Goal: Task Accomplishment & Management: Complete application form

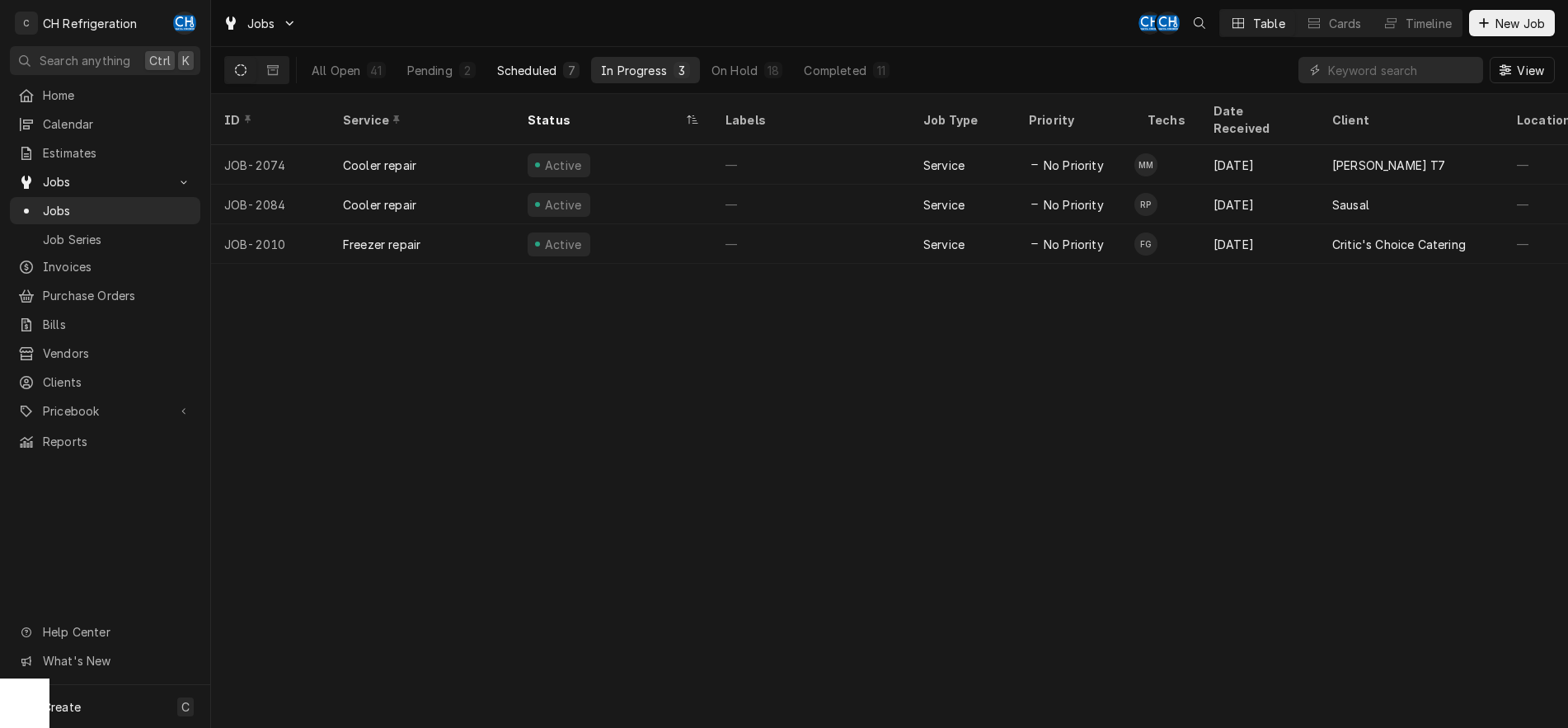
click at [528, 71] on div "Scheduled" at bounding box center [526, 71] width 60 height 17
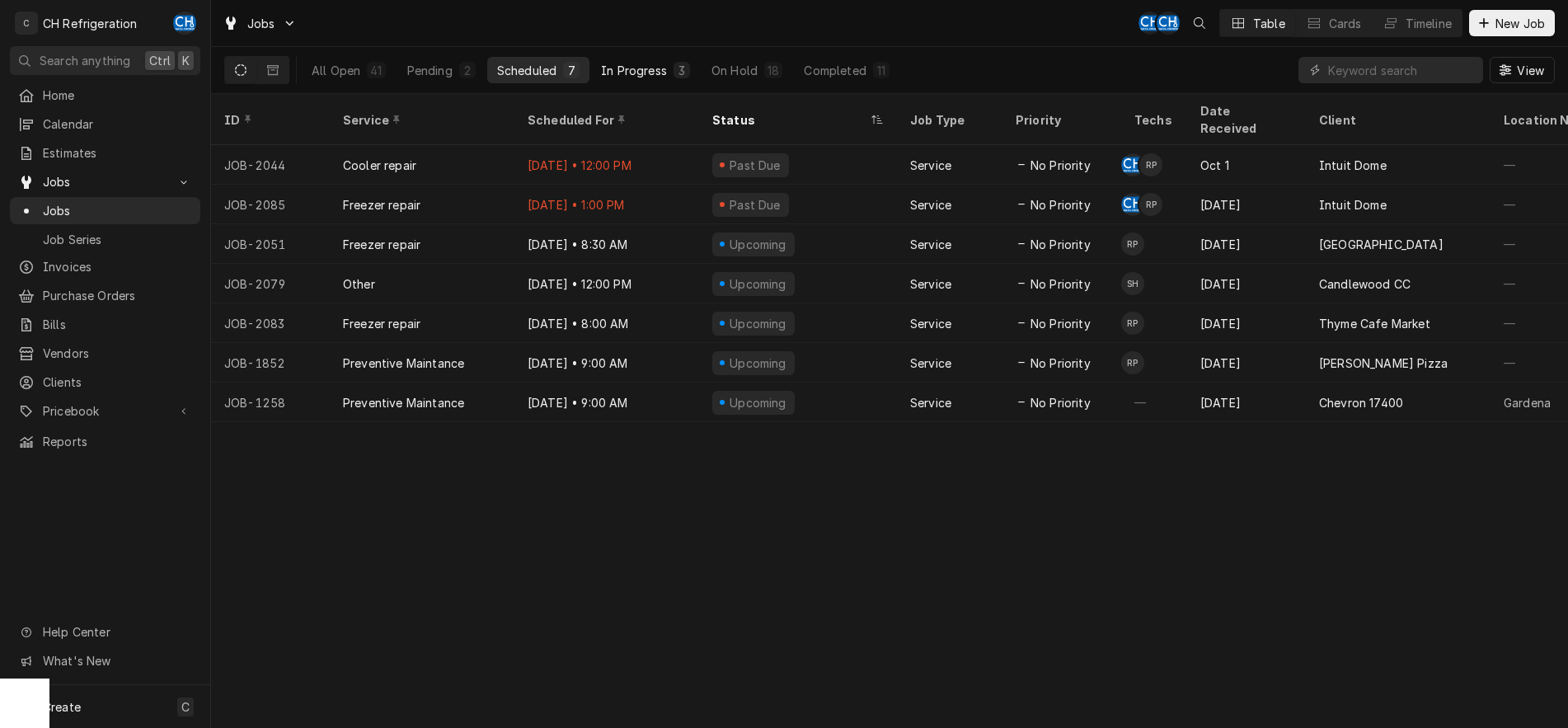
click at [623, 69] on div "In Progress" at bounding box center [634, 71] width 66 height 17
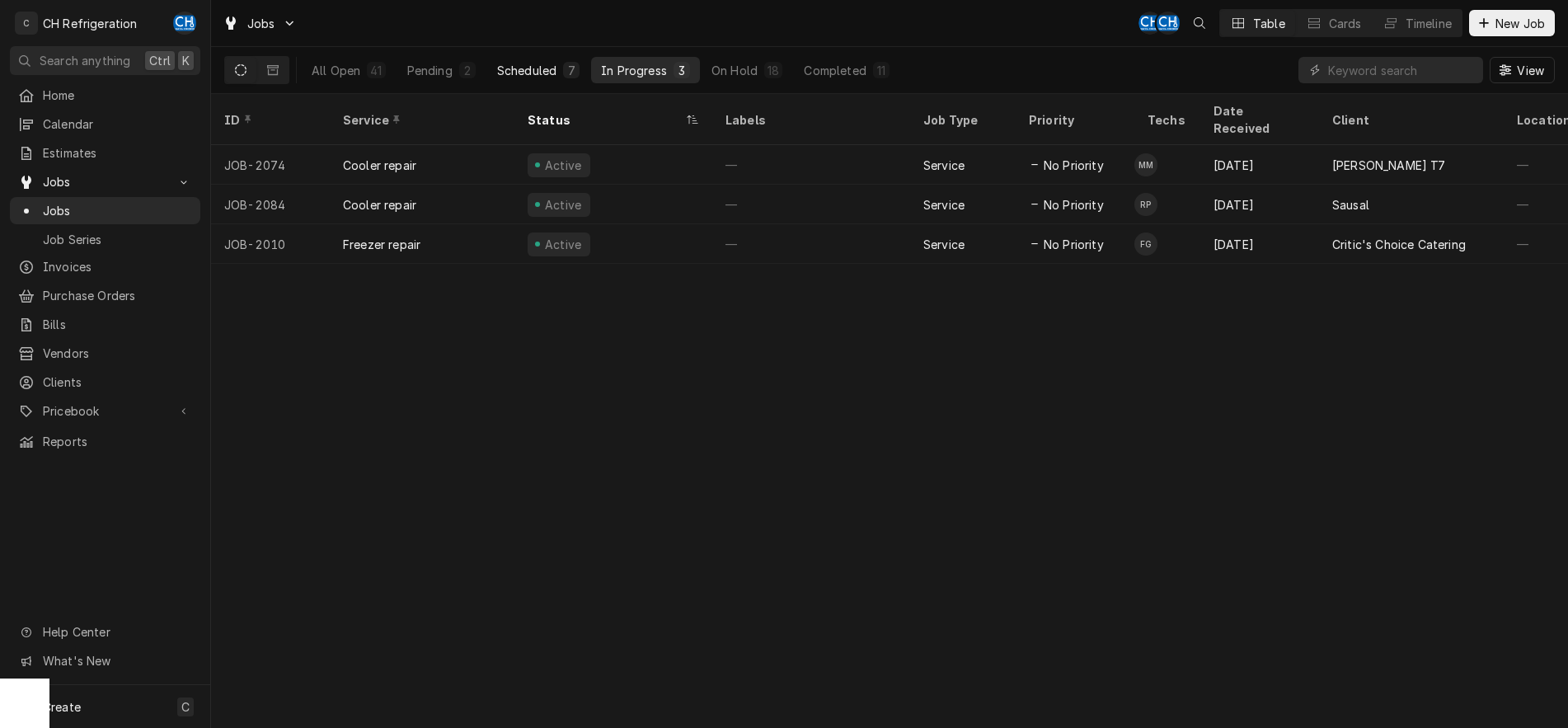
click at [549, 70] on div "Scheduled" at bounding box center [526, 71] width 60 height 17
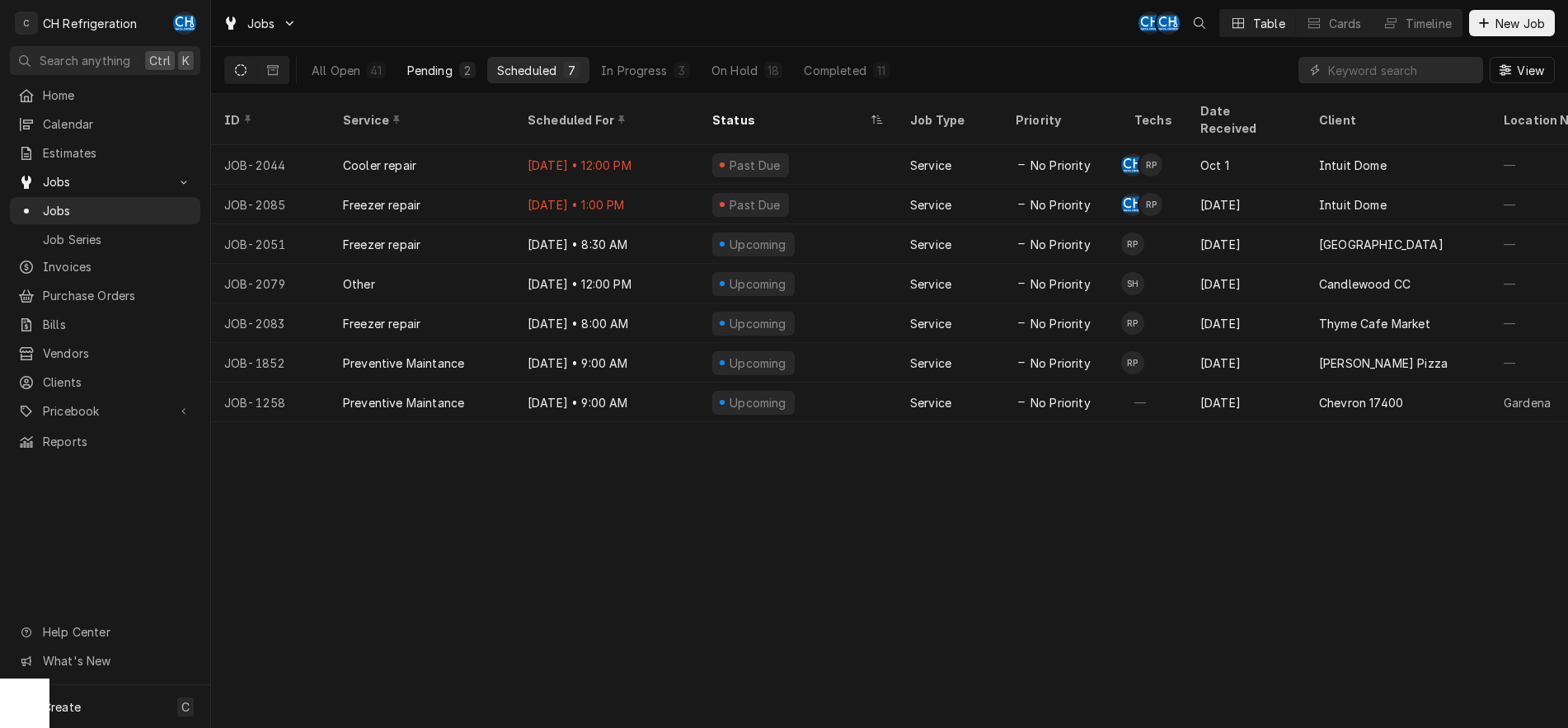
click at [413, 69] on div "Pending" at bounding box center [429, 71] width 45 height 17
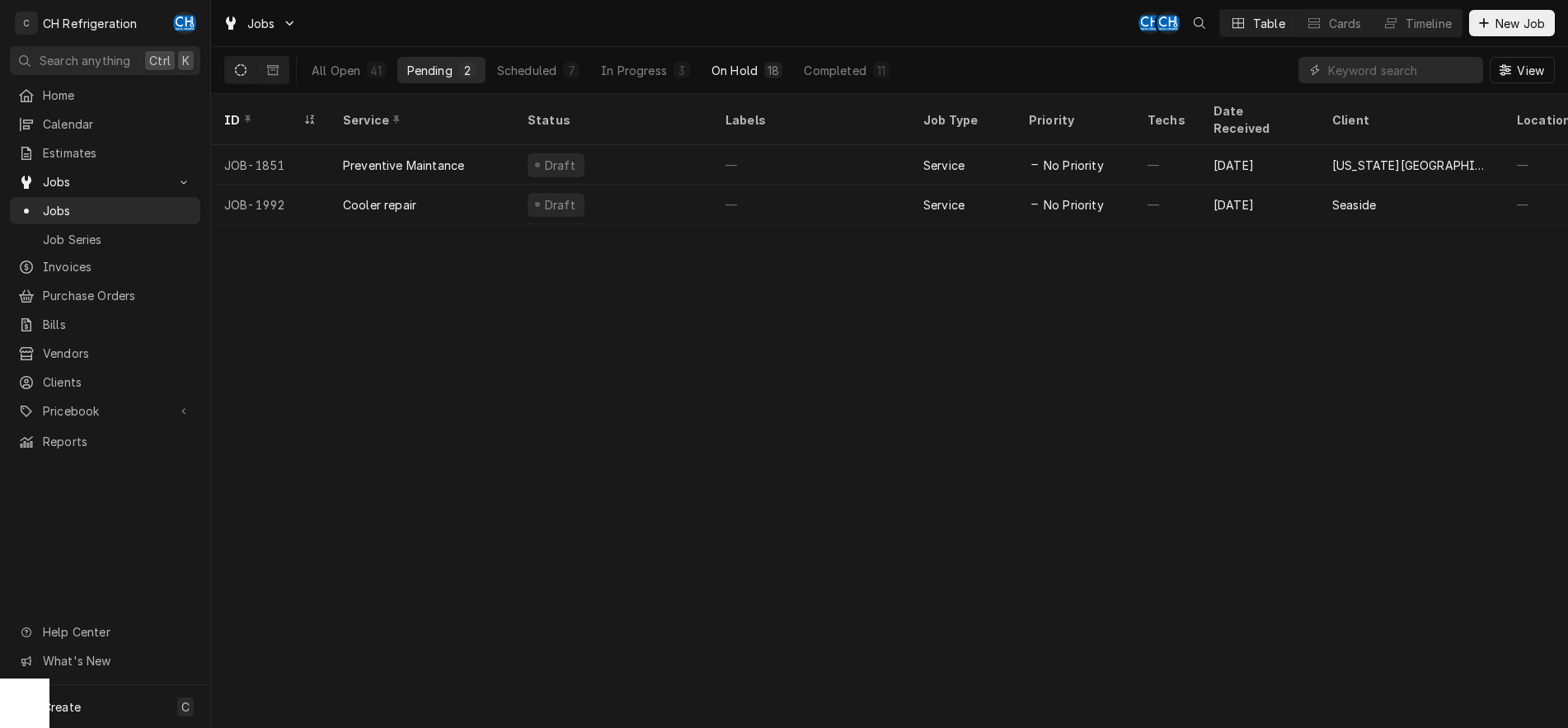
click at [735, 72] on div "On Hold" at bounding box center [734, 71] width 46 height 17
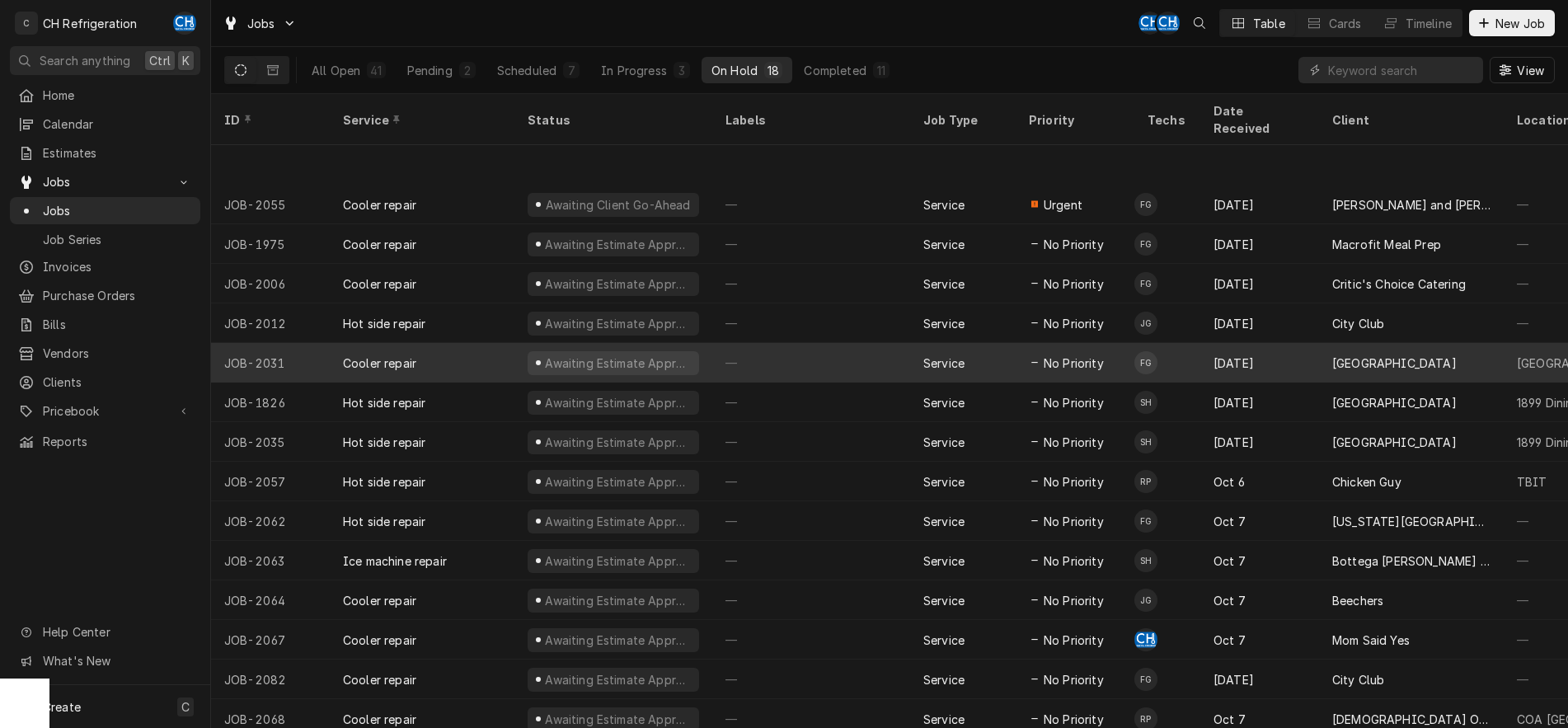
scroll to position [110, 0]
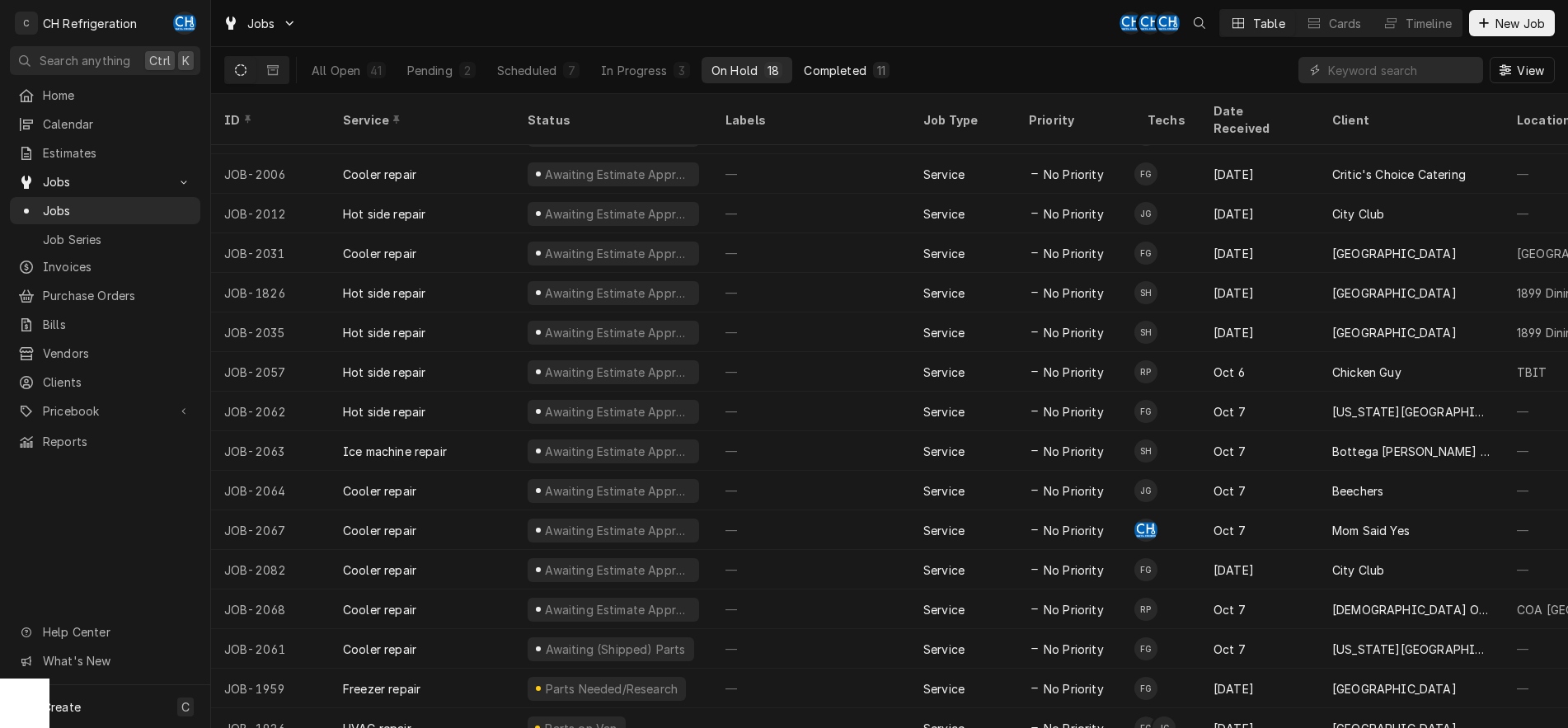
click at [848, 67] on div "Completed" at bounding box center [834, 71] width 62 height 17
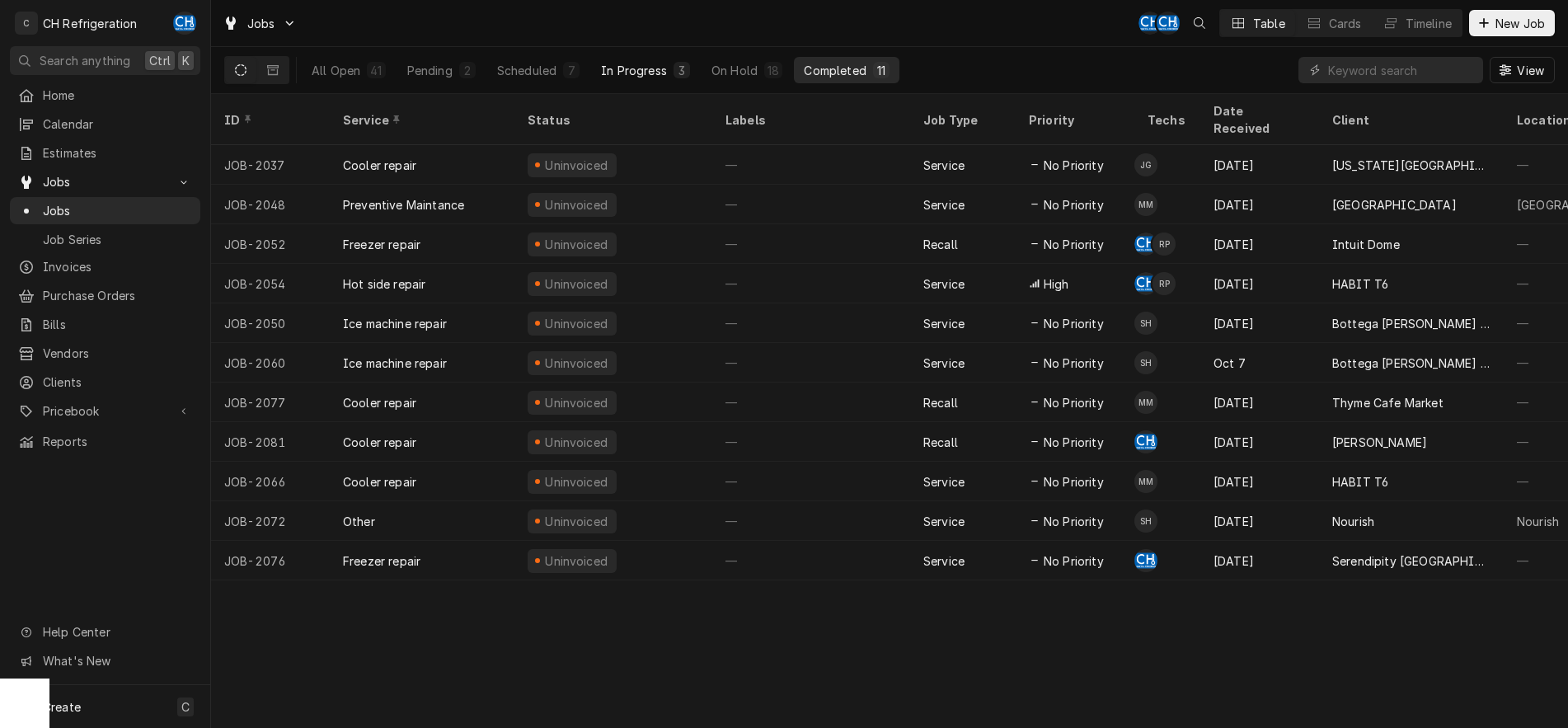
click at [654, 67] on div "In Progress" at bounding box center [634, 71] width 66 height 17
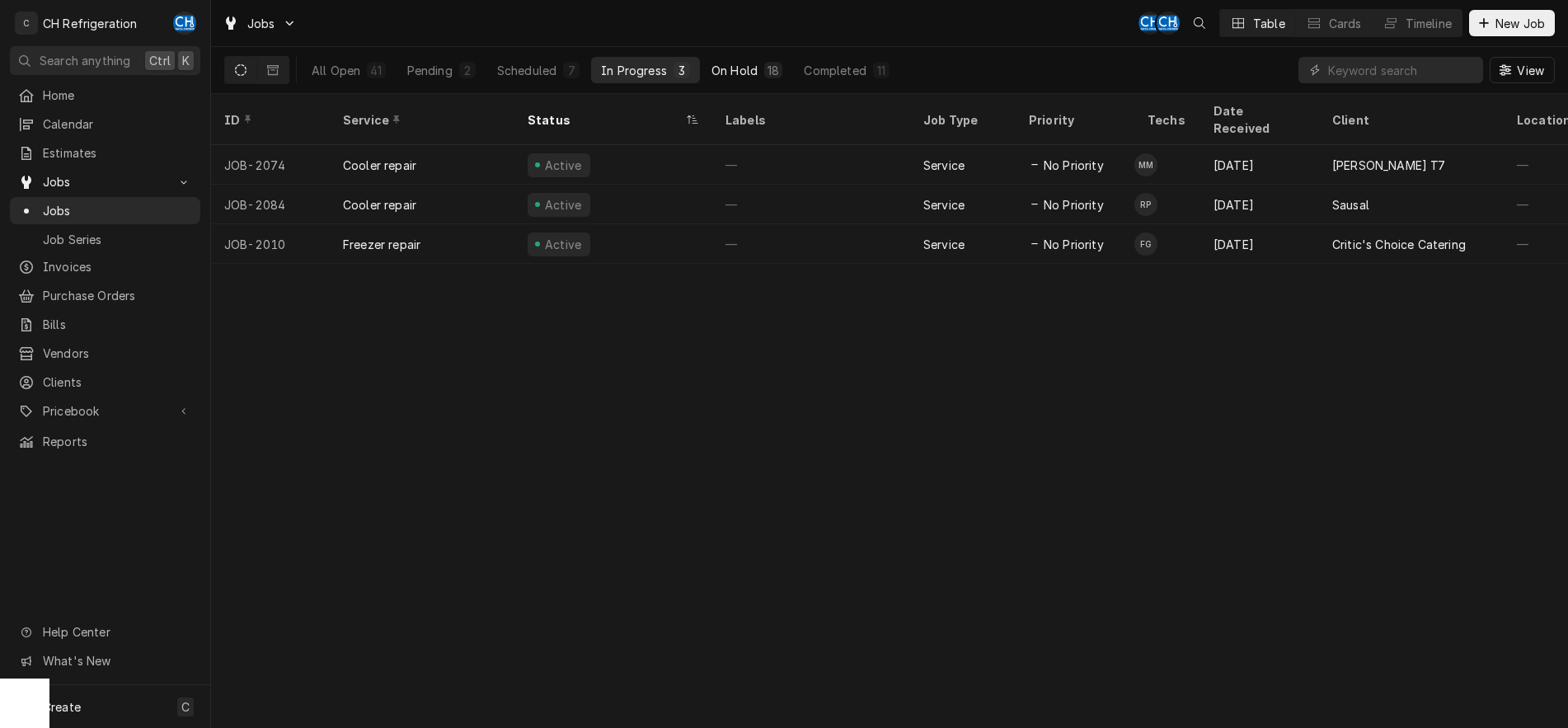
click at [730, 79] on button "On Hold 18" at bounding box center [747, 70] width 91 height 26
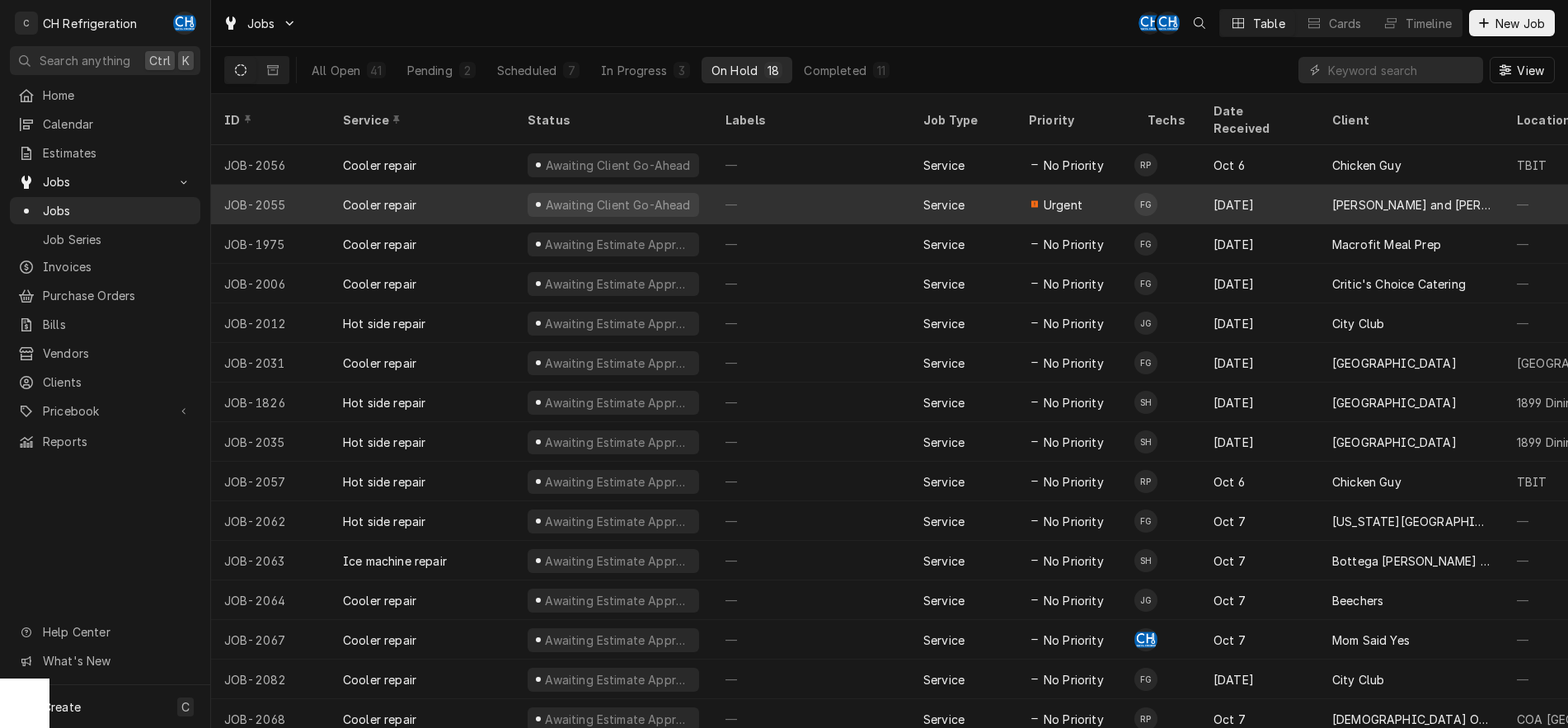
click at [845, 185] on div "—" at bounding box center [810, 204] width 198 height 40
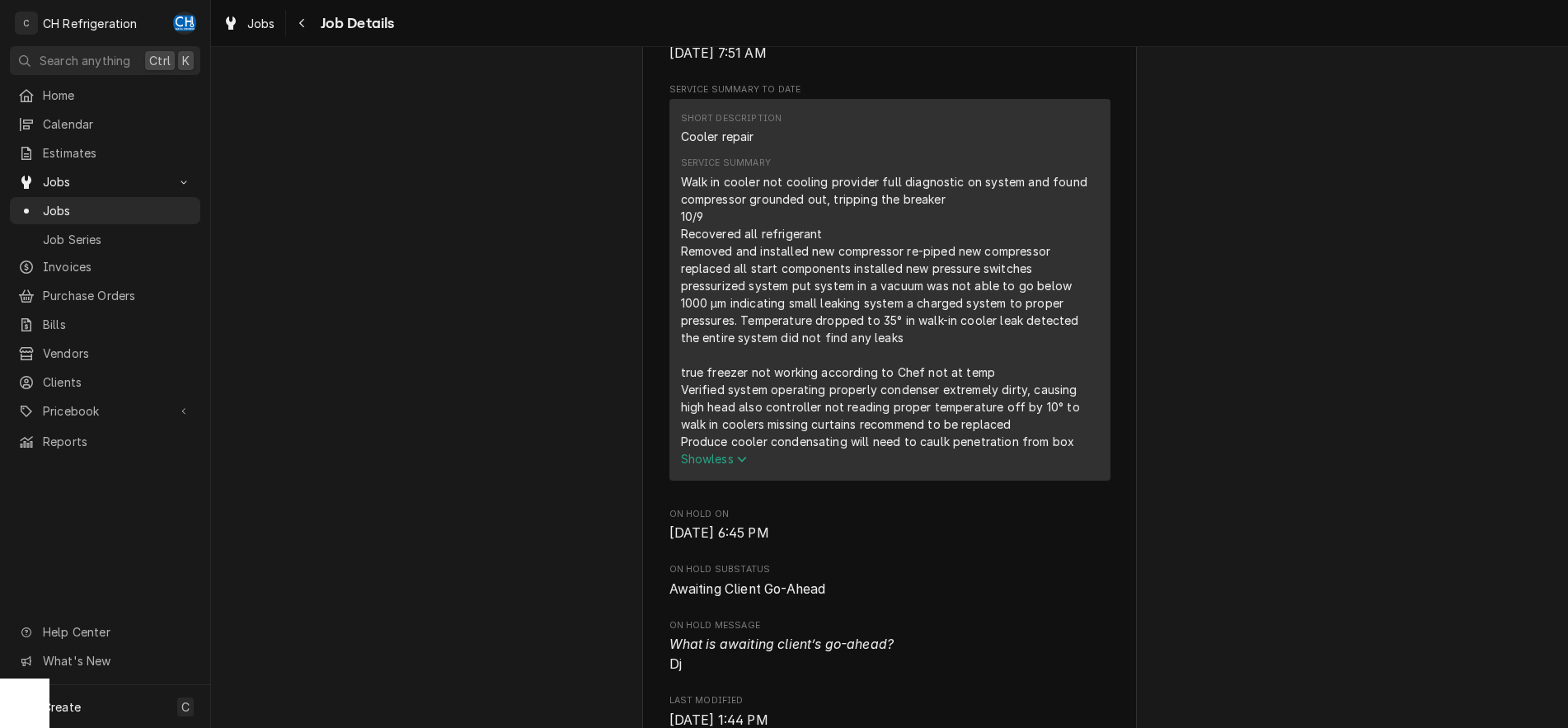
scroll to position [841, 0]
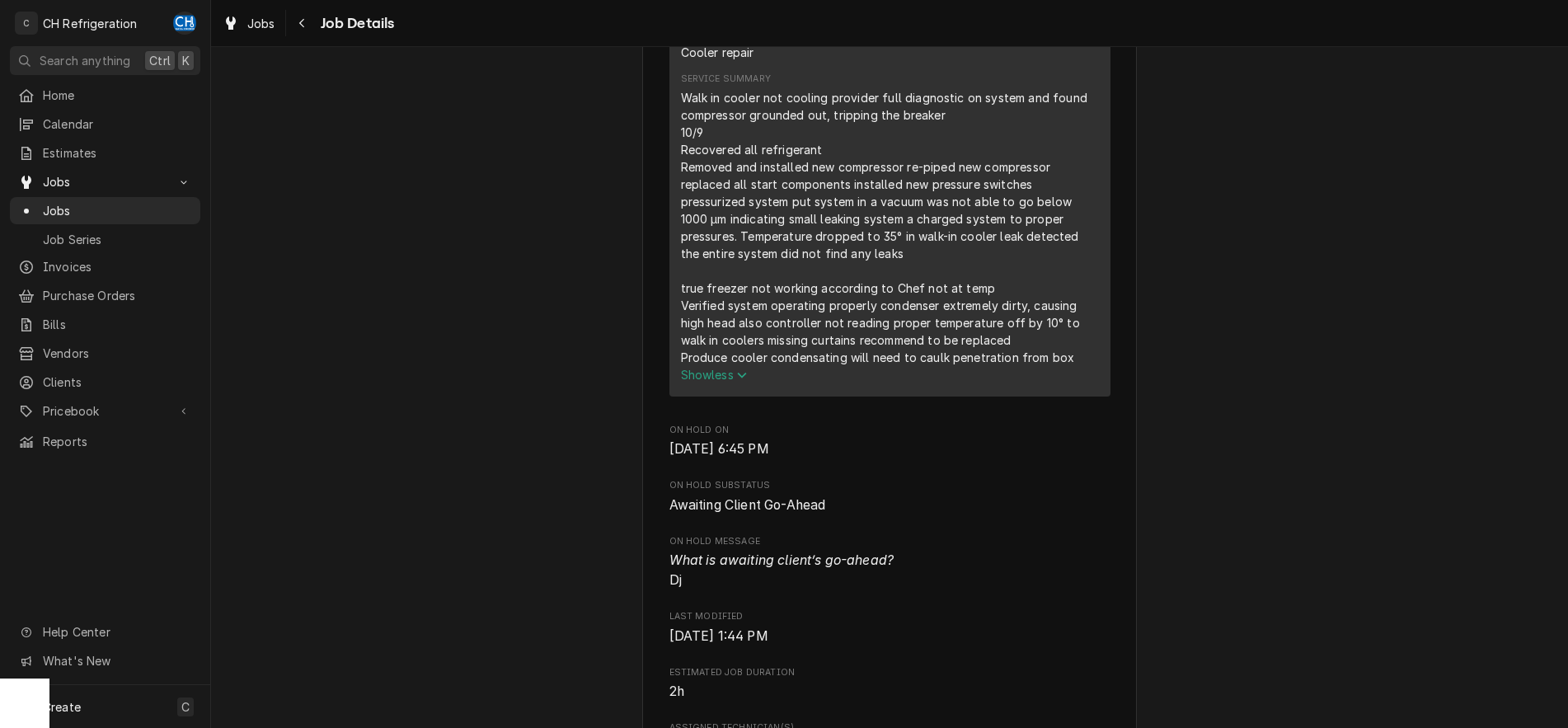
click at [726, 382] on span "Show less" at bounding box center [714, 374] width 67 height 14
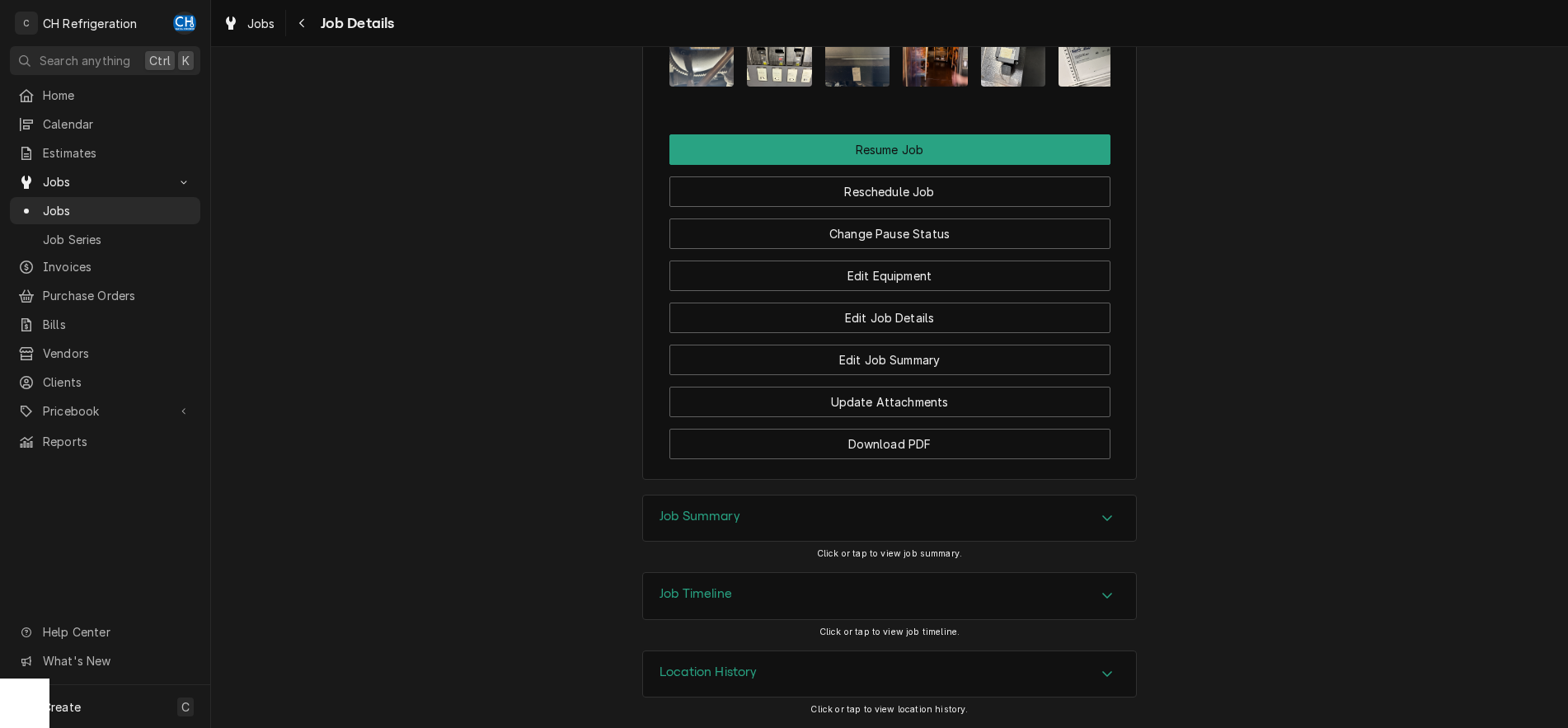
scroll to position [1865, 0]
click at [1095, 520] on div "Accordion Header" at bounding box center [1106, 518] width 25 height 20
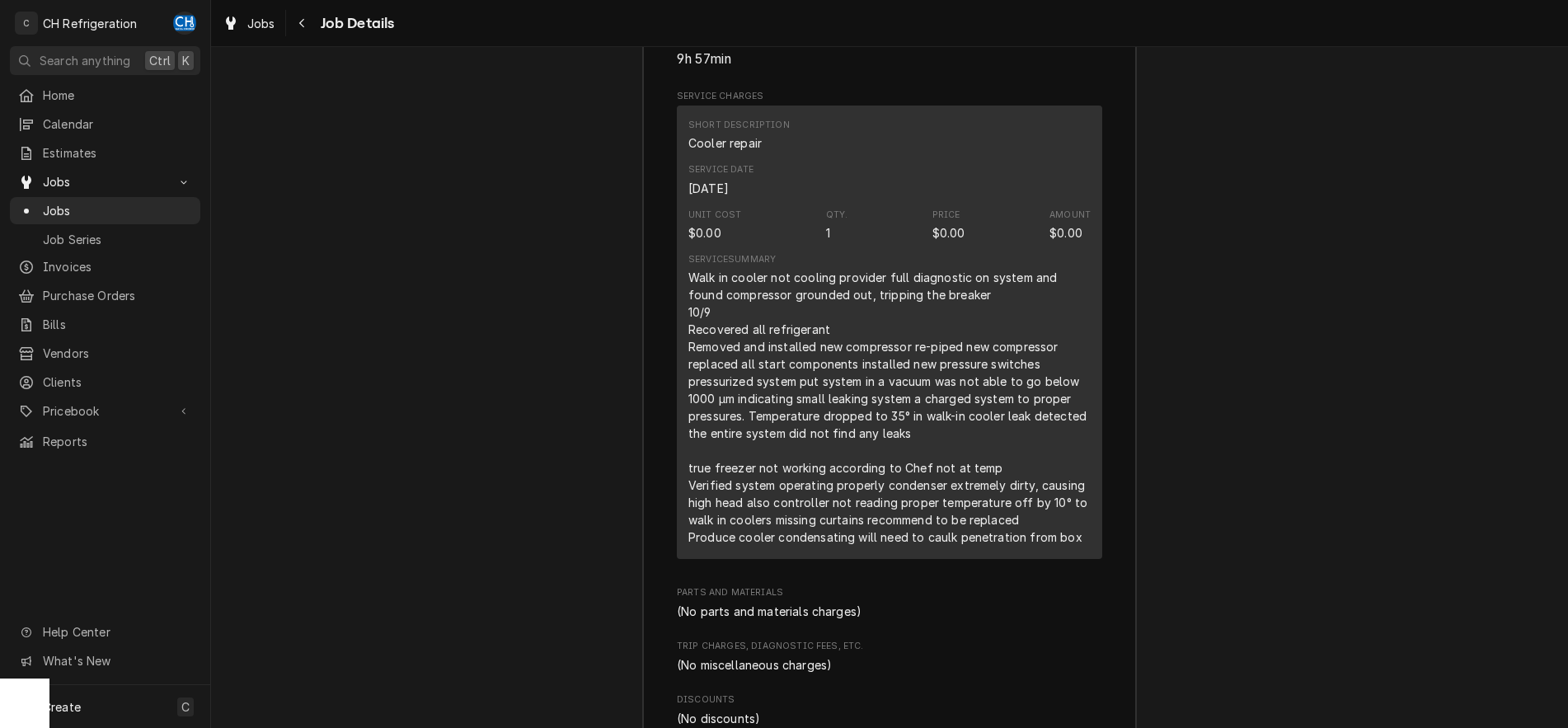
scroll to position [2454, 0]
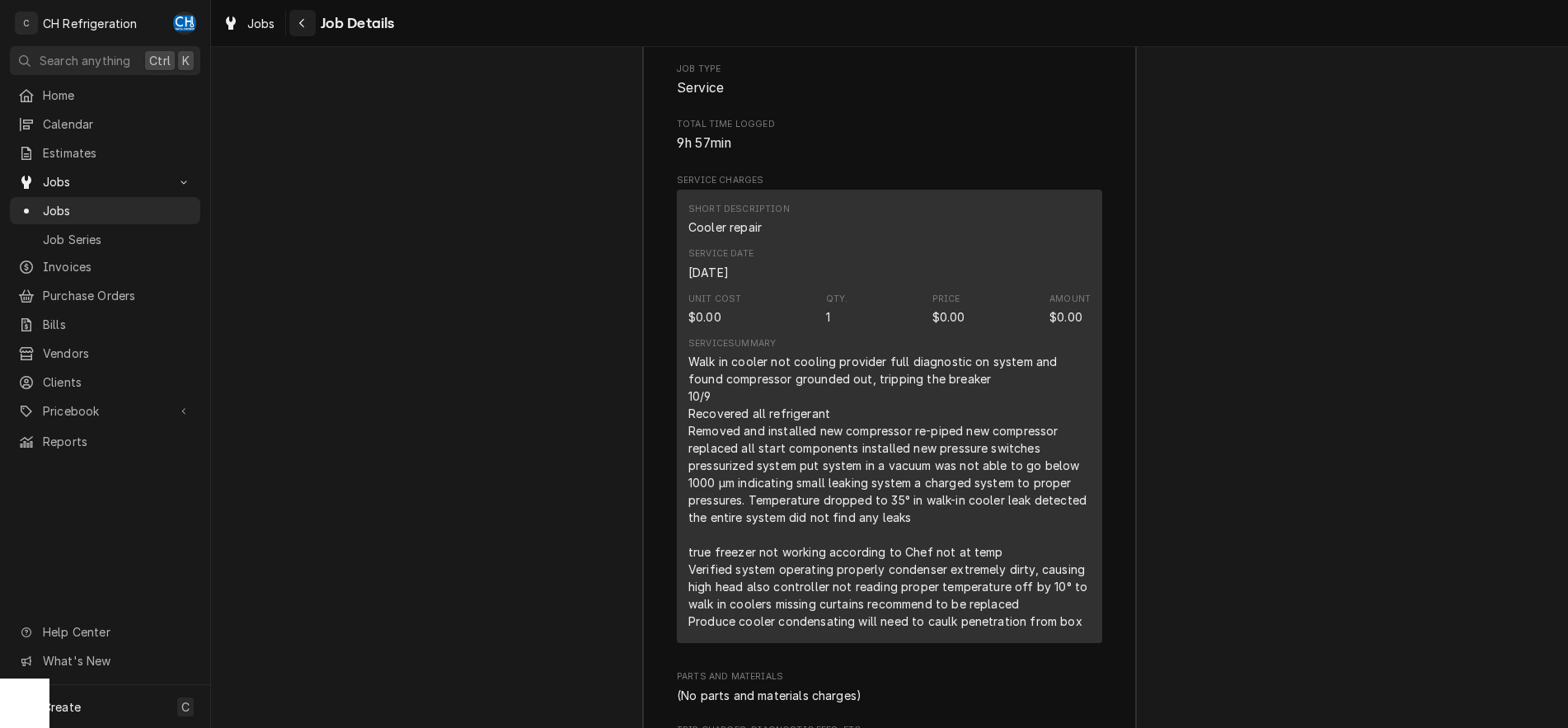
click at [303, 28] on div "Navigate back" at bounding box center [302, 22] width 16 height 16
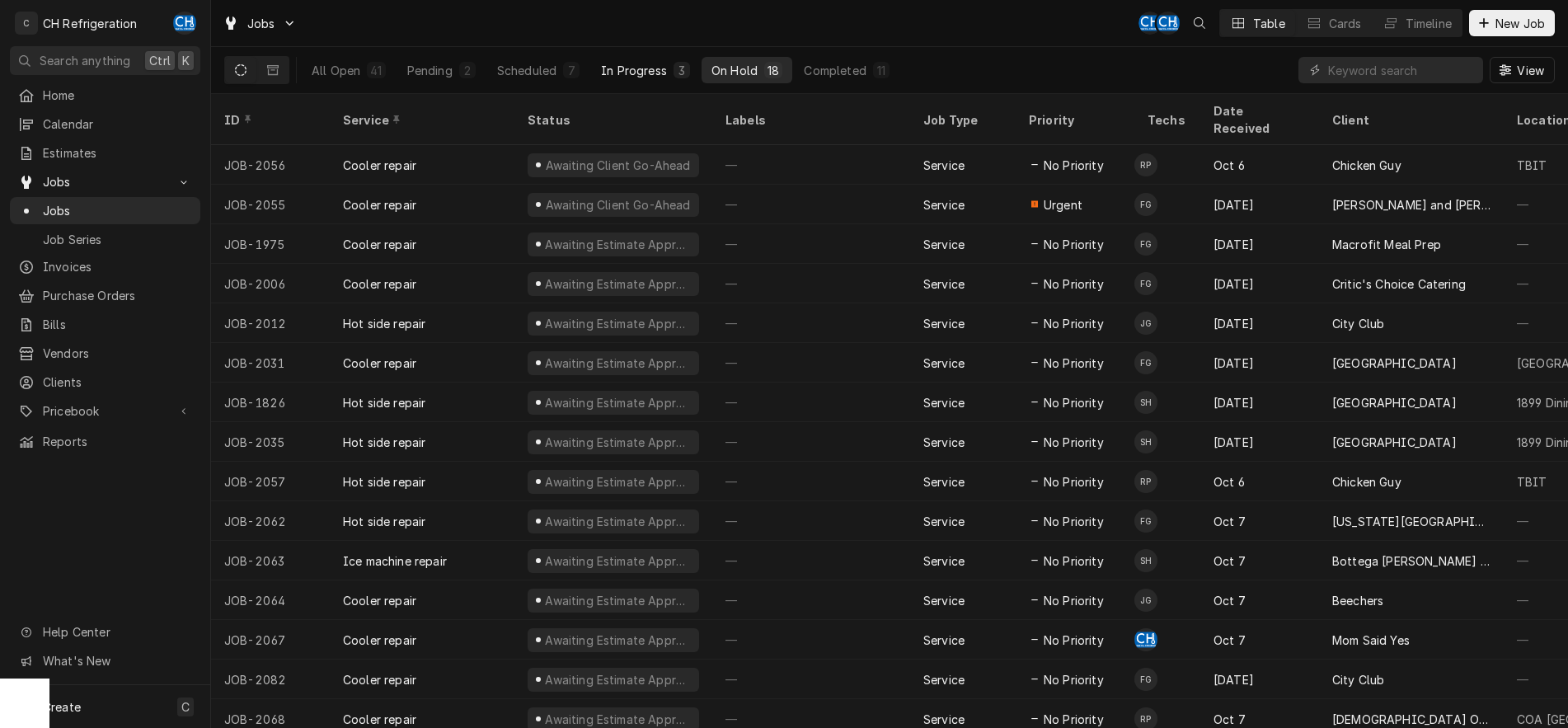
click at [641, 64] on div "In Progress" at bounding box center [634, 71] width 66 height 17
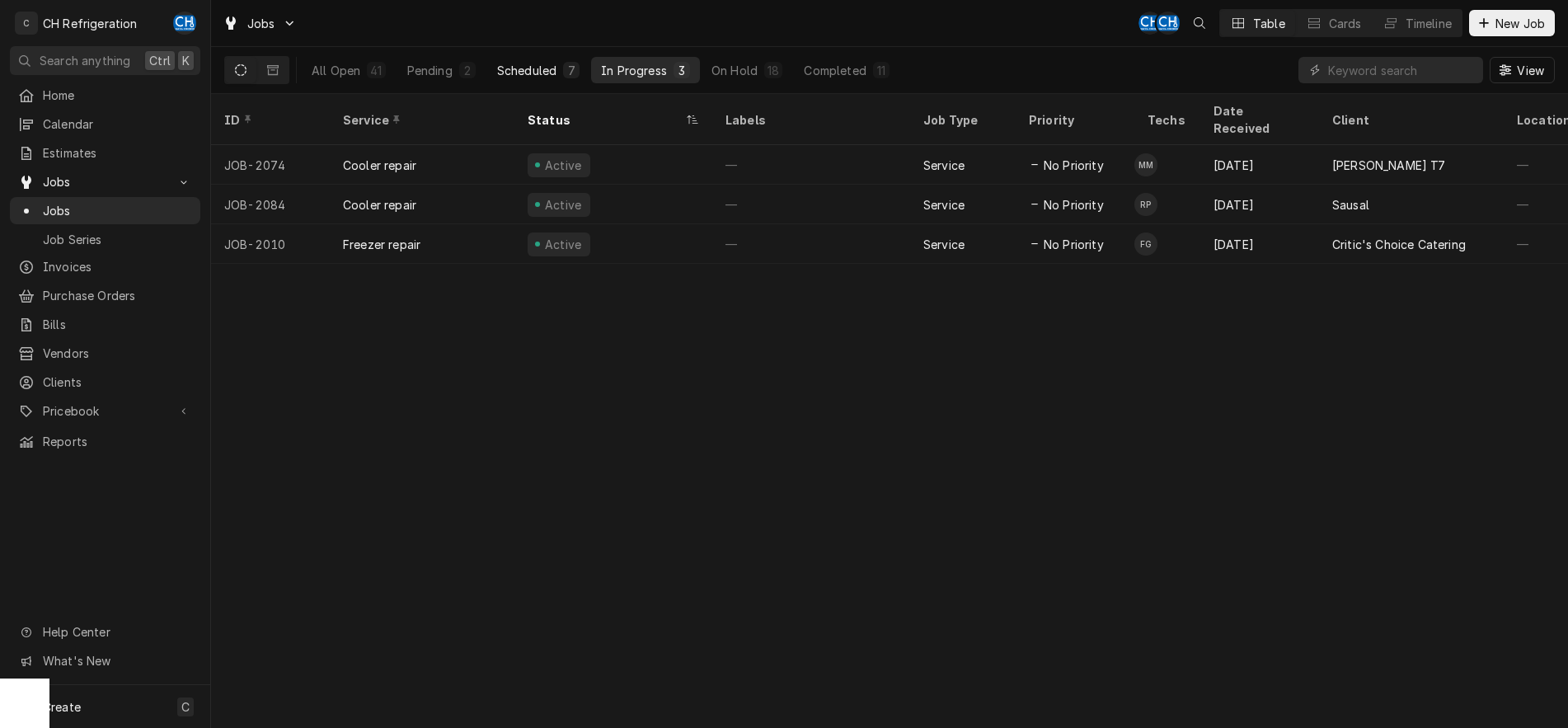
click at [537, 71] on div "Scheduled" at bounding box center [526, 71] width 60 height 17
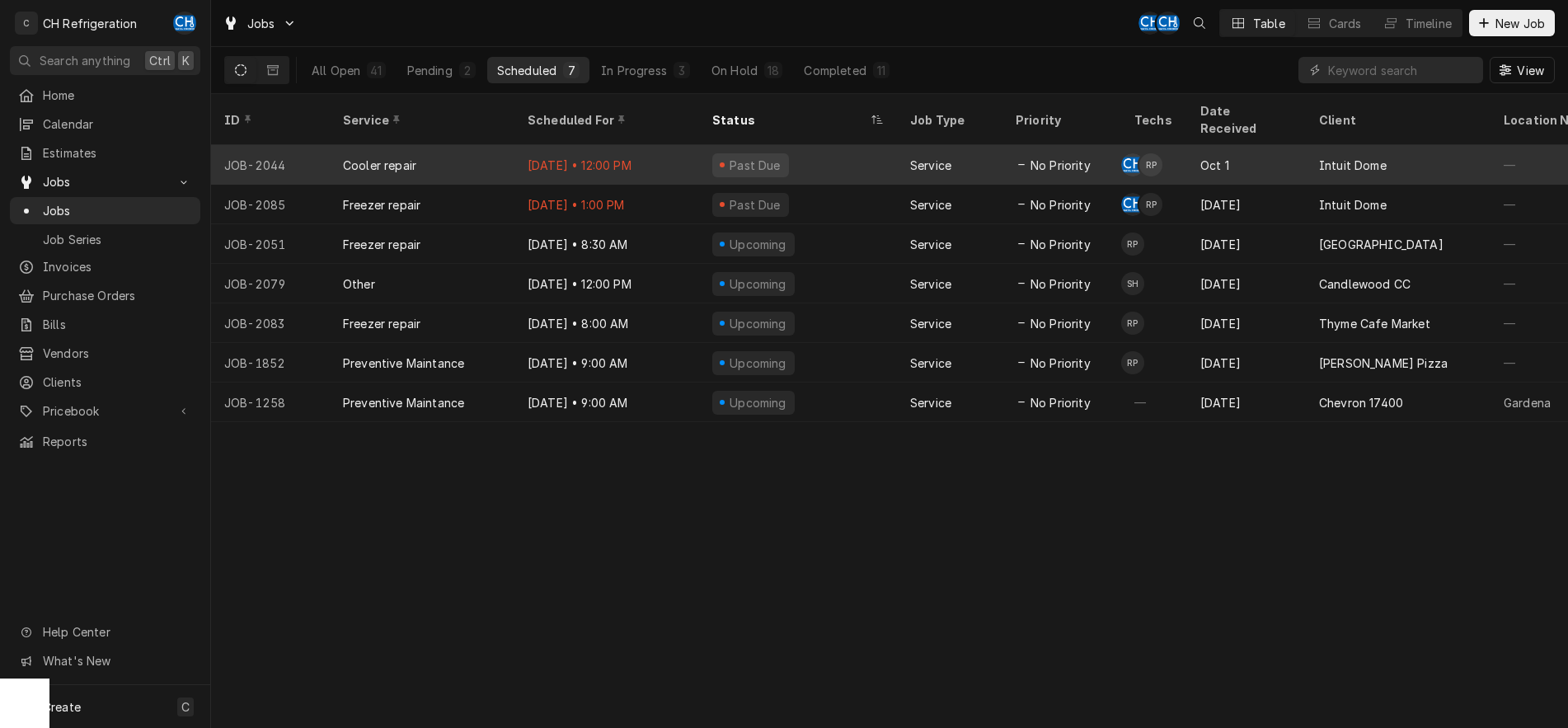
click at [869, 149] on div "Past Due" at bounding box center [798, 165] width 198 height 40
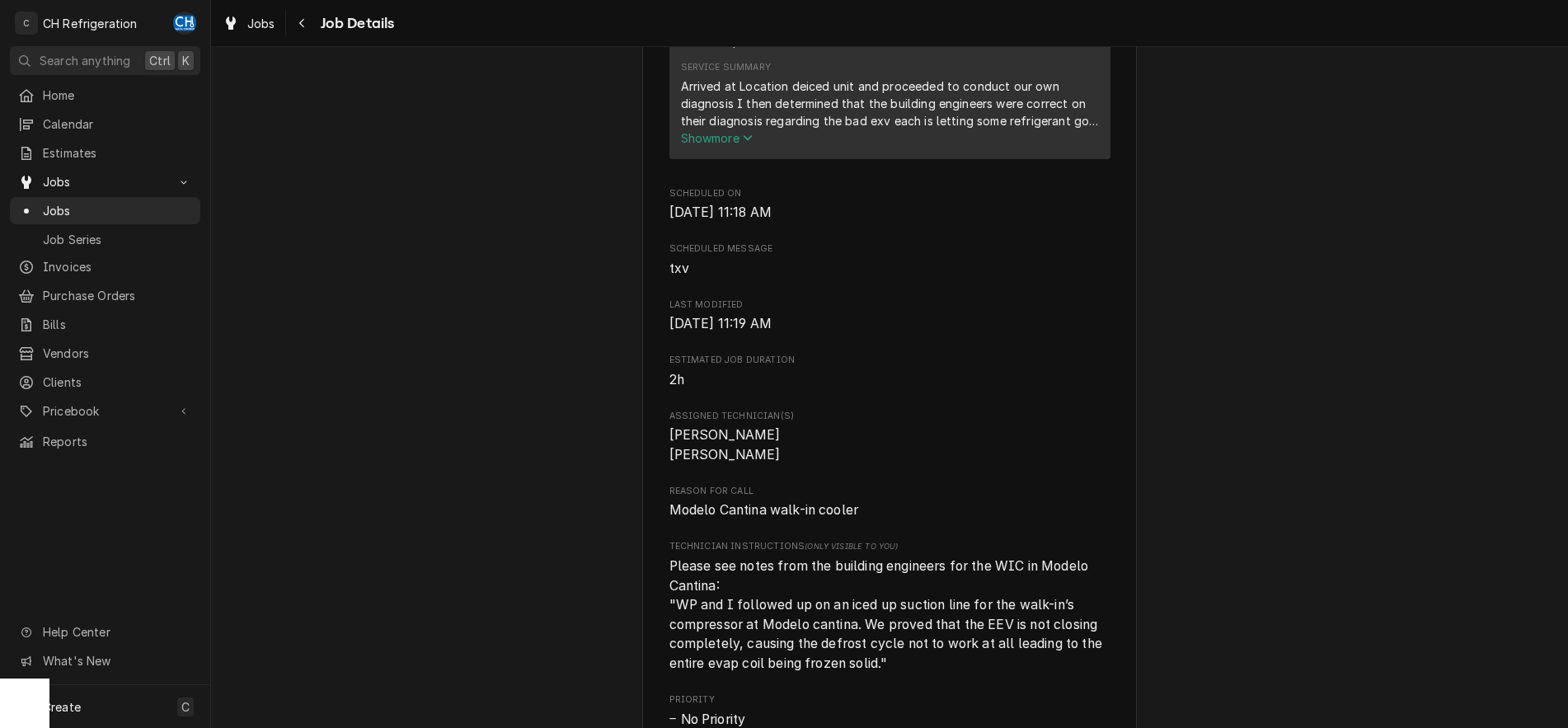
scroll to position [841, 0]
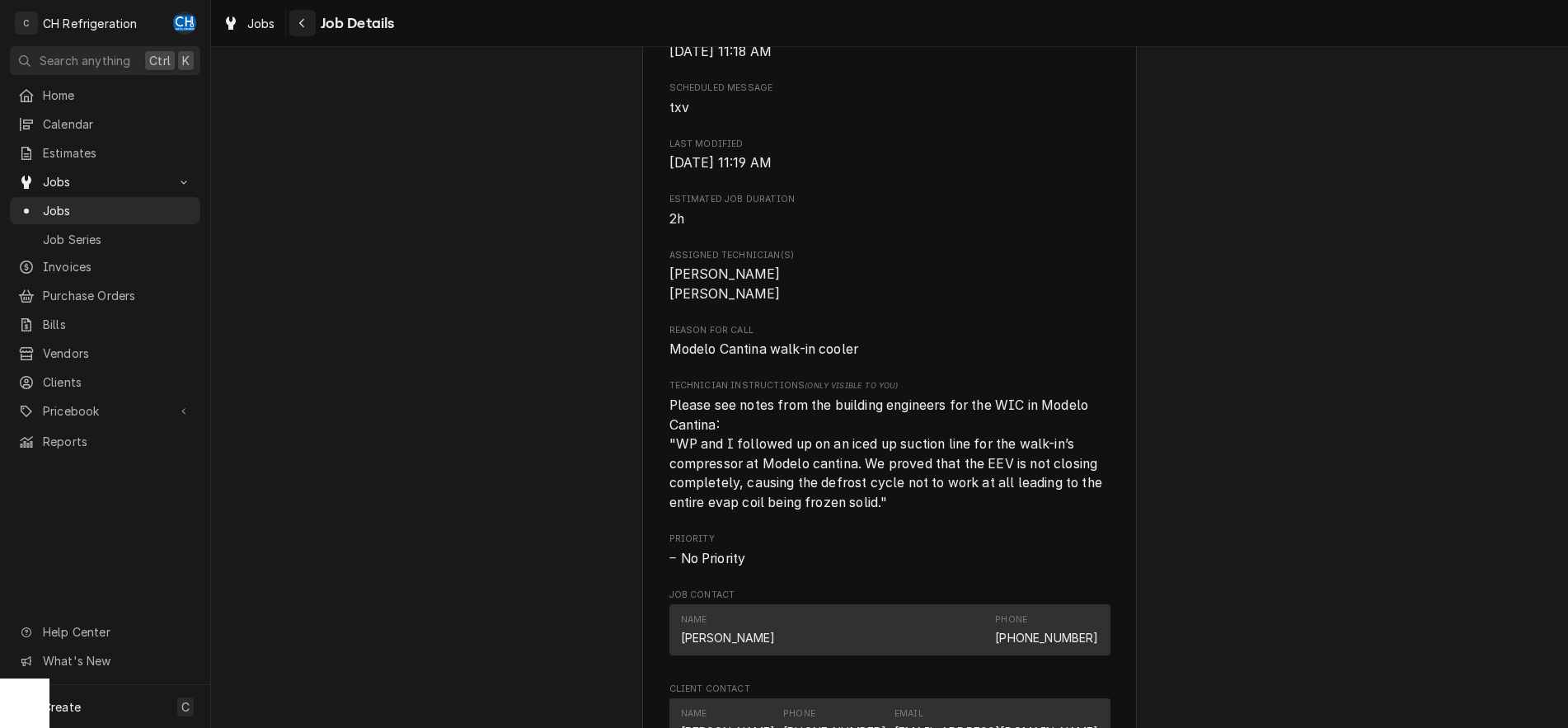
click at [299, 27] on icon "Navigate back" at bounding box center [302, 23] width 8 height 12
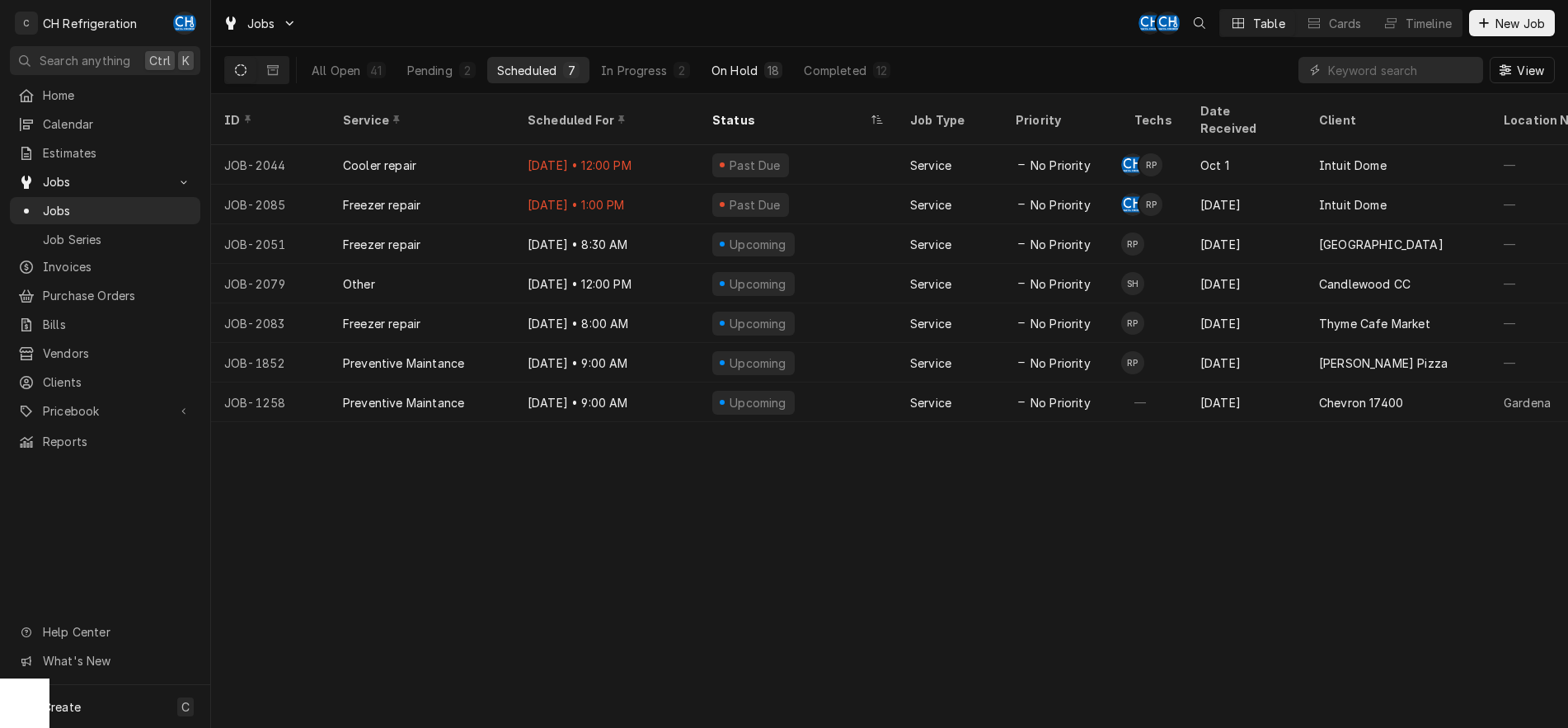
click at [719, 67] on div "On Hold" at bounding box center [734, 71] width 46 height 17
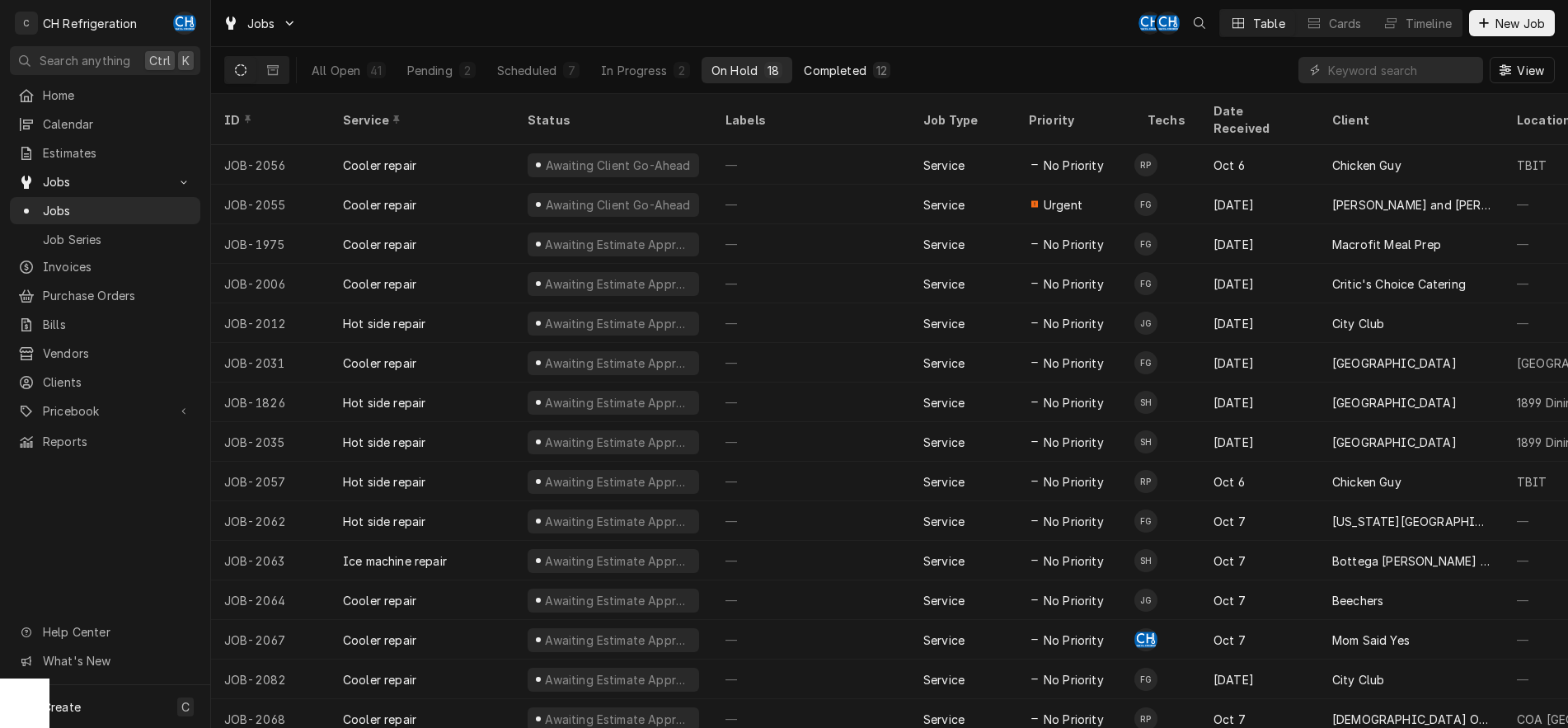
click at [810, 68] on div "Completed" at bounding box center [834, 71] width 62 height 17
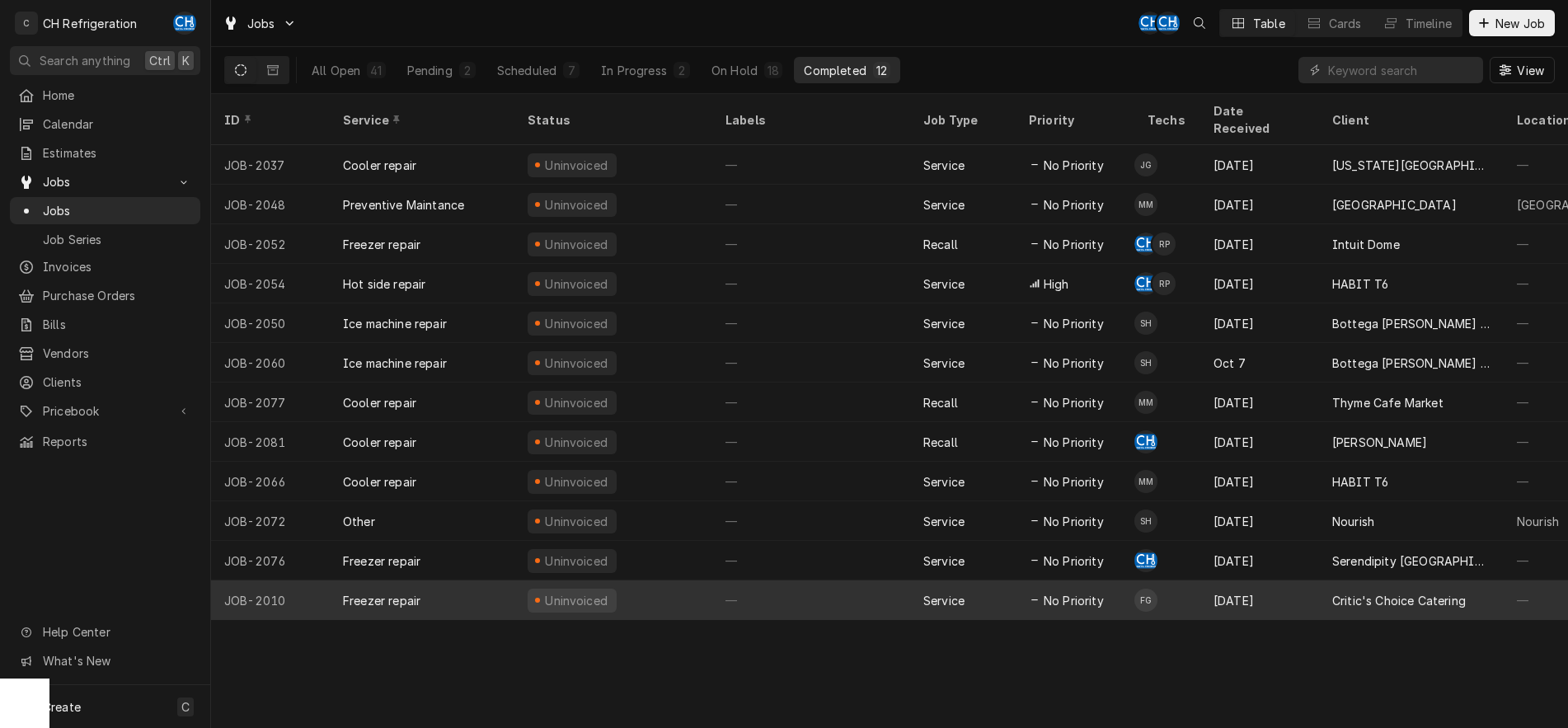
click at [873, 580] on div "—" at bounding box center [810, 600] width 198 height 40
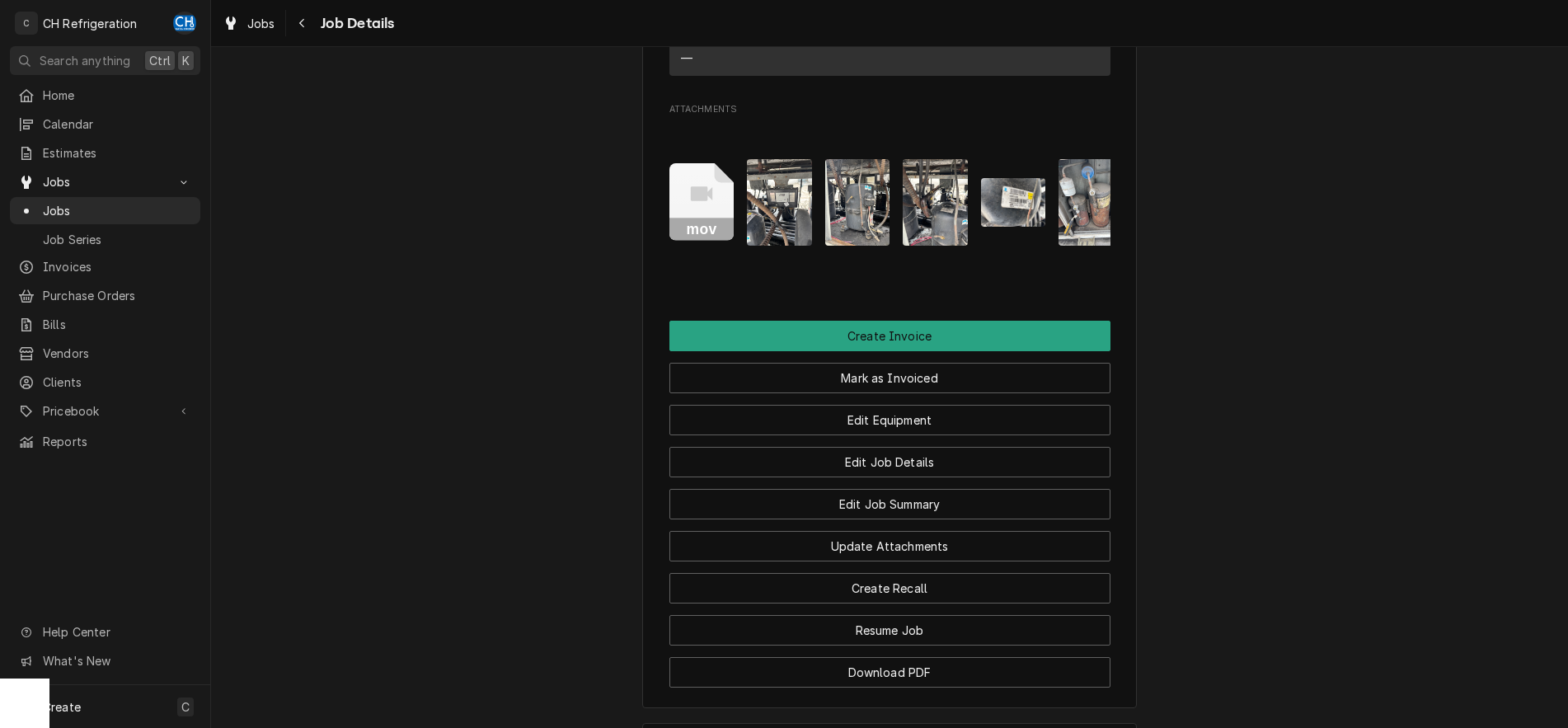
scroll to position [1341, 0]
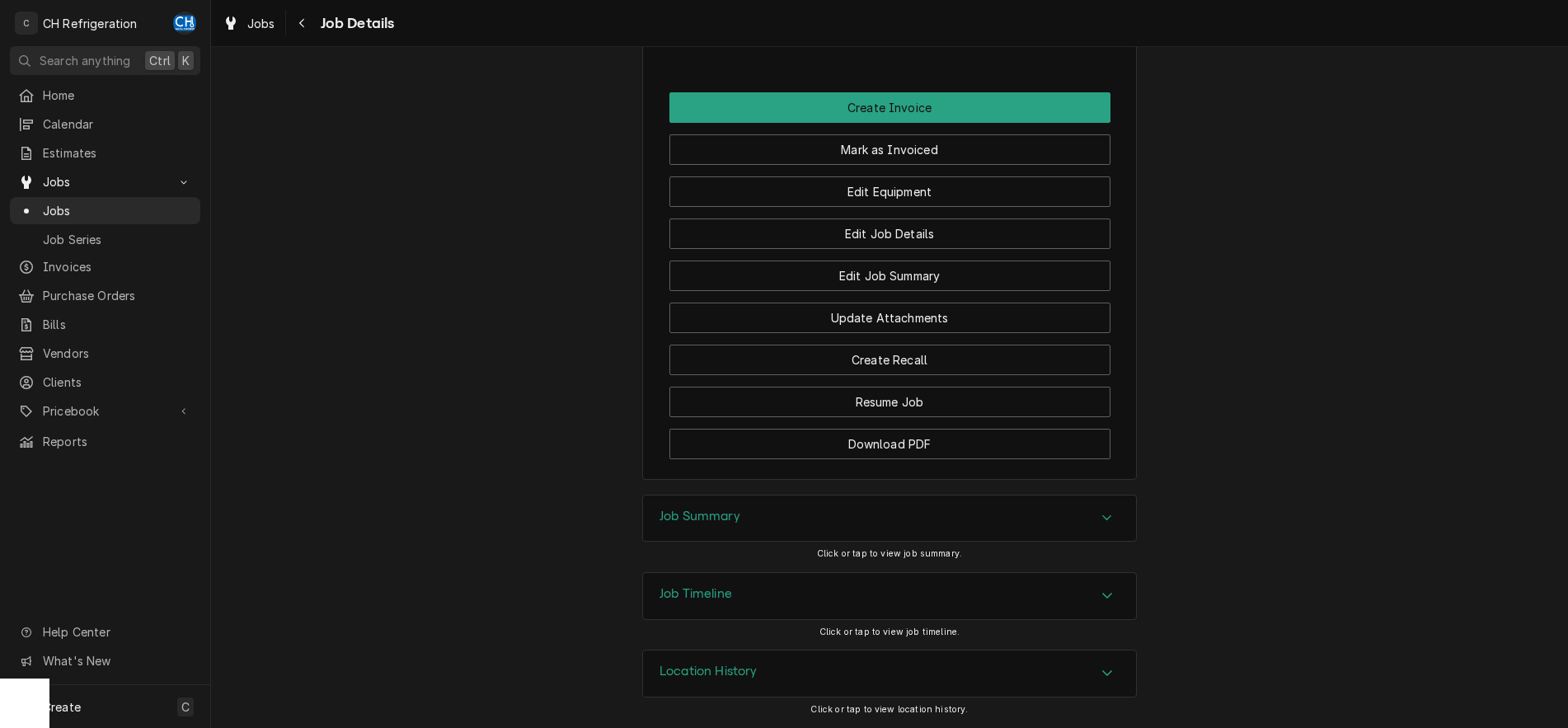
click at [1031, 520] on div "Job Summary" at bounding box center [889, 519] width 493 height 46
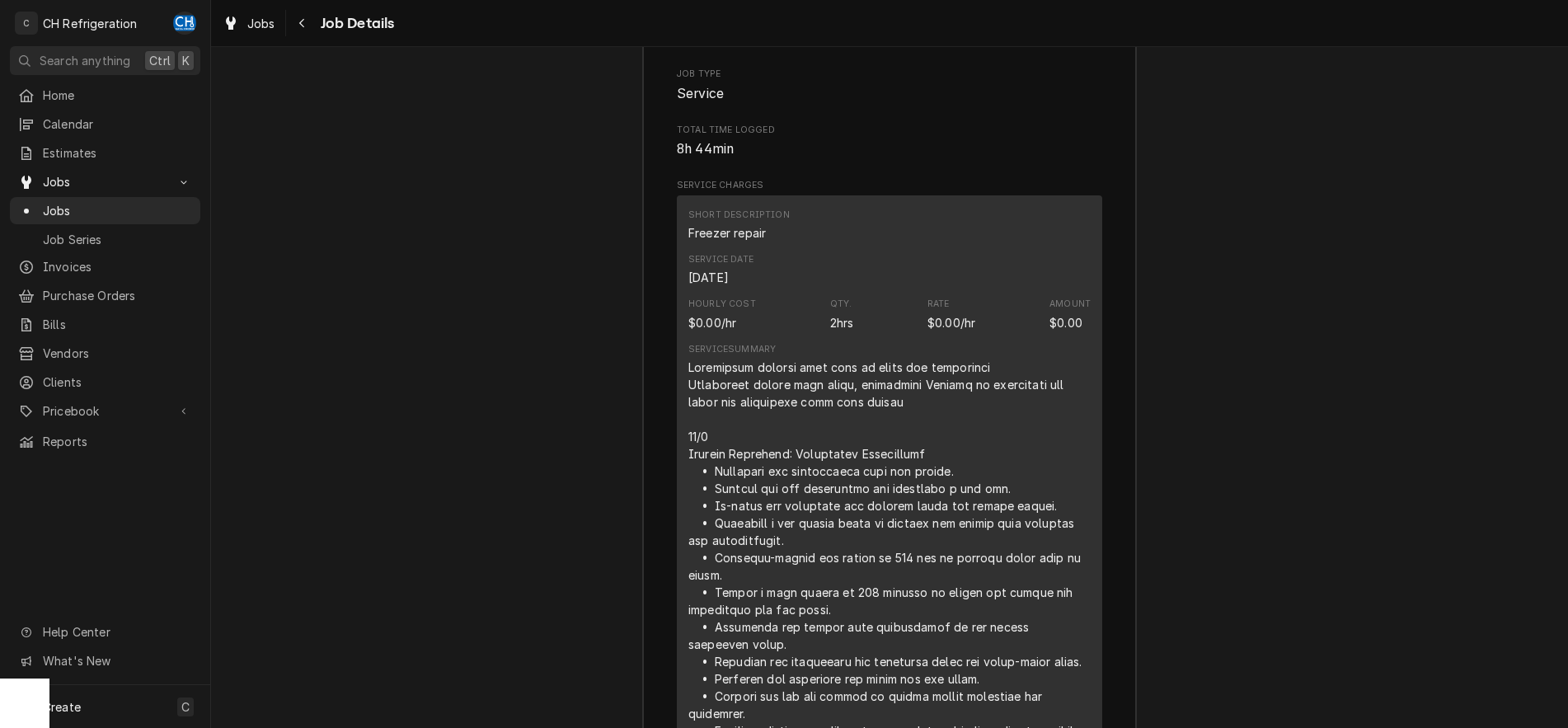
scroll to position [1977, 0]
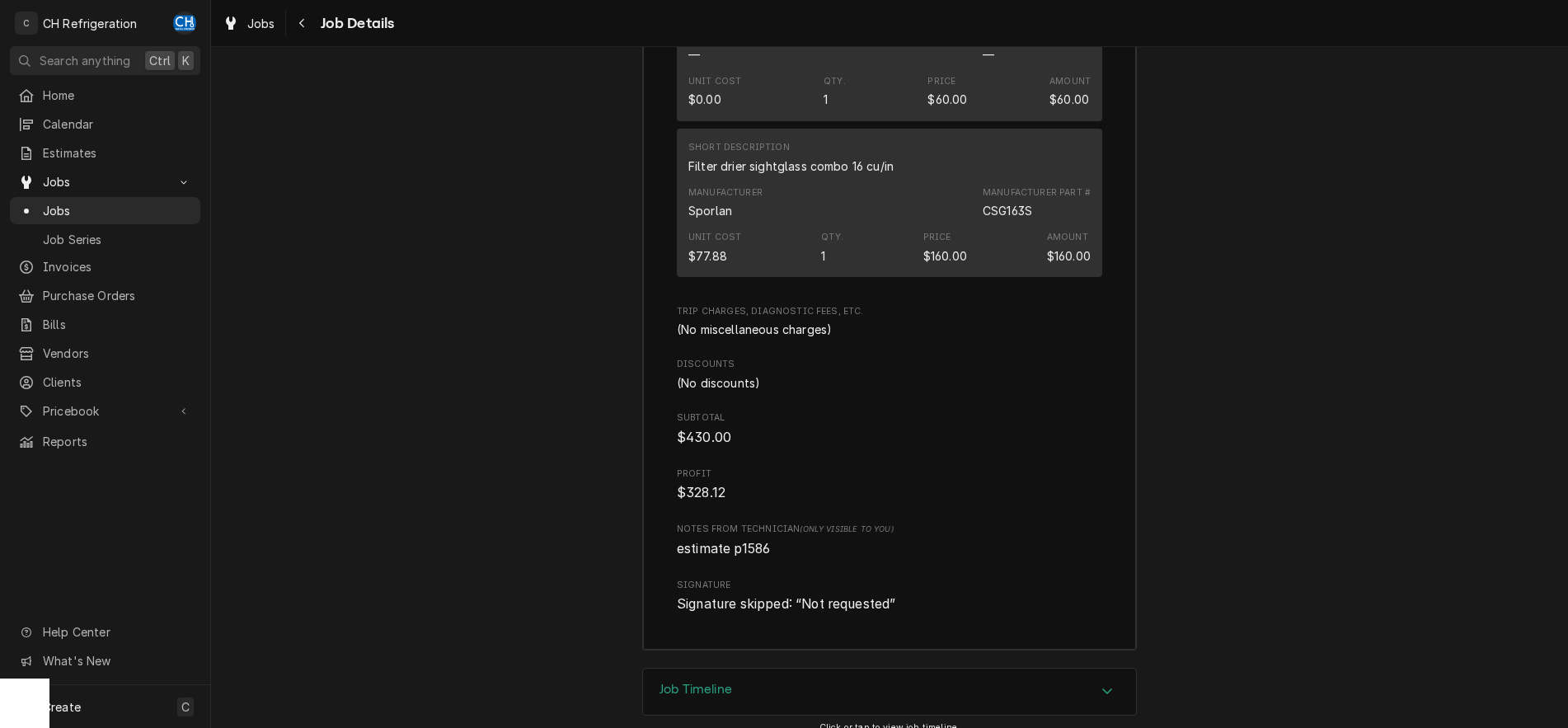
scroll to position [3491, 0]
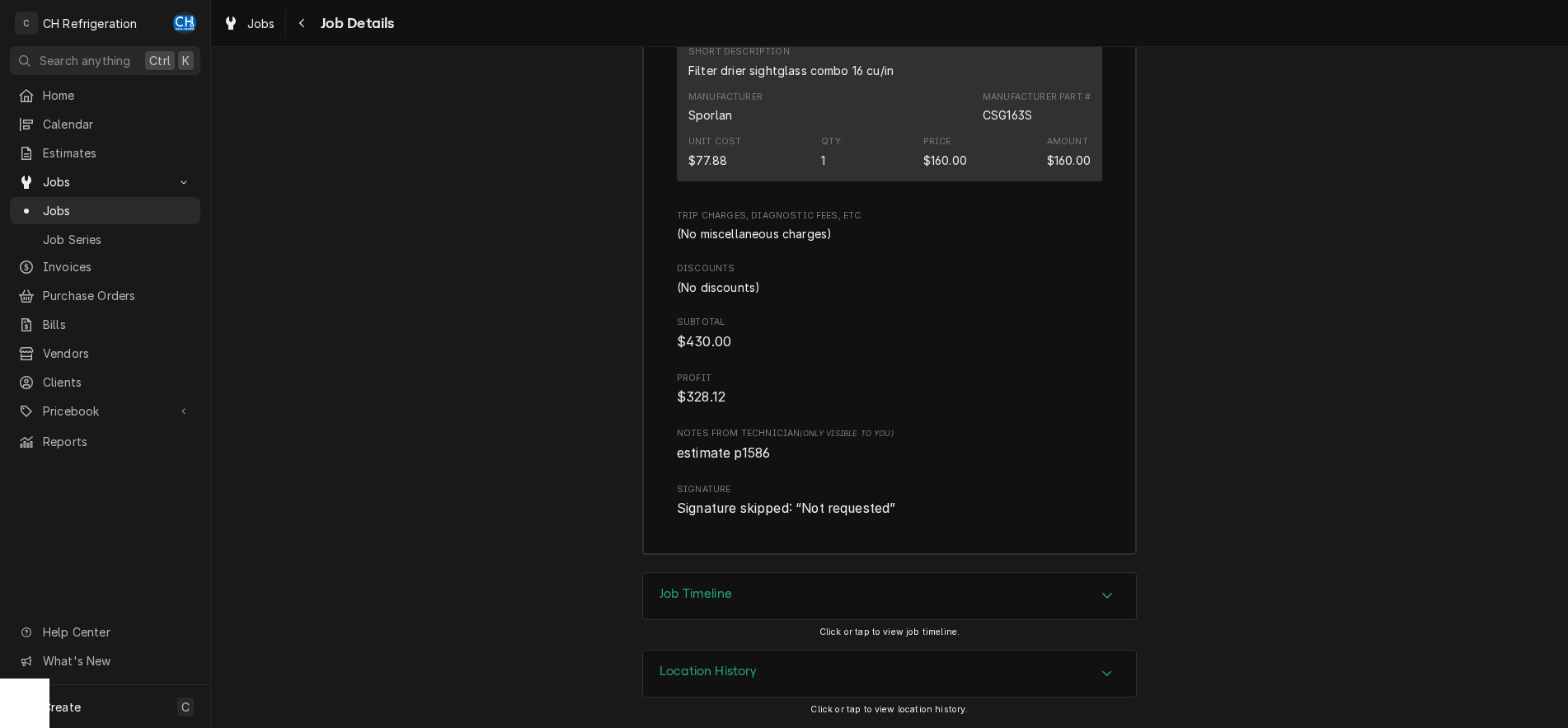
click at [1099, 595] on div "Accordion Header" at bounding box center [1106, 595] width 25 height 20
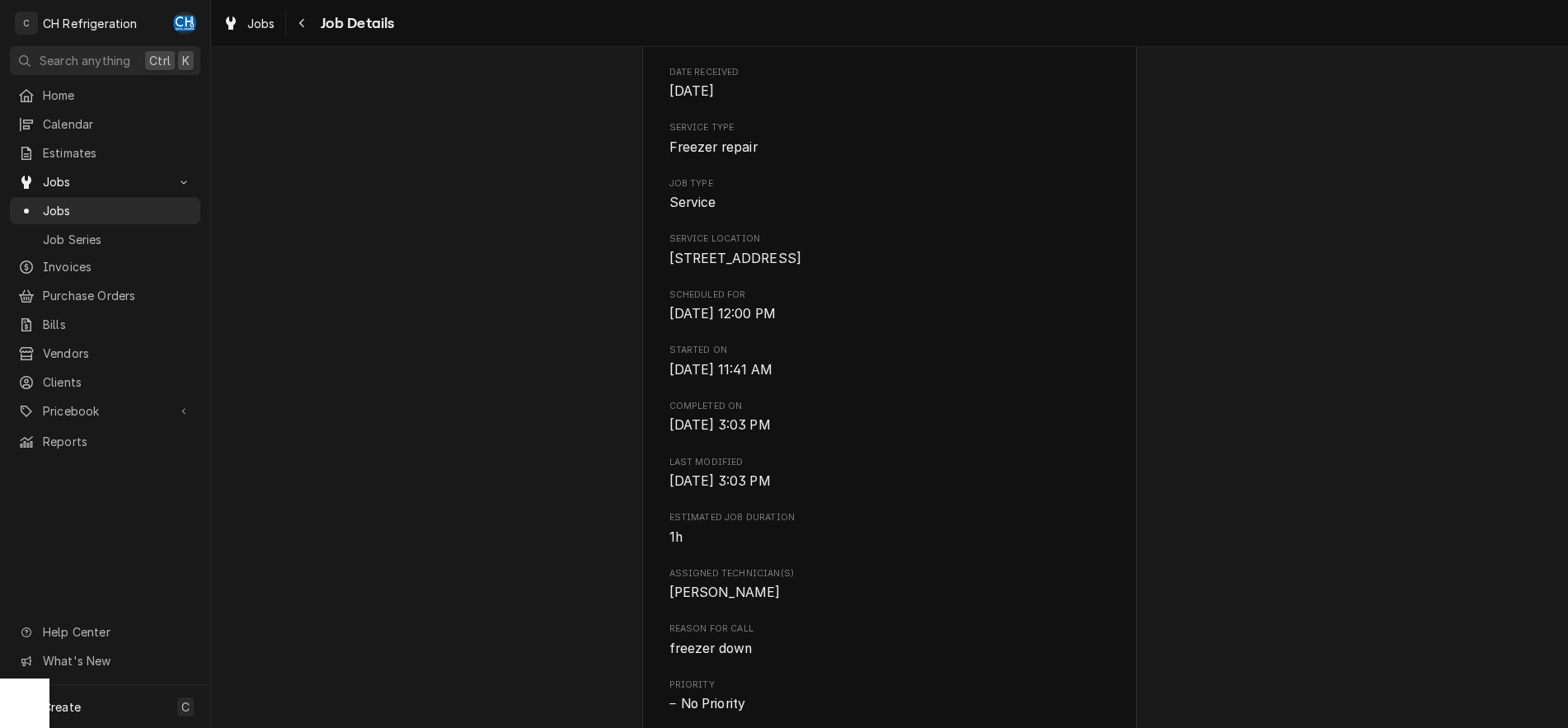
scroll to position [0, 0]
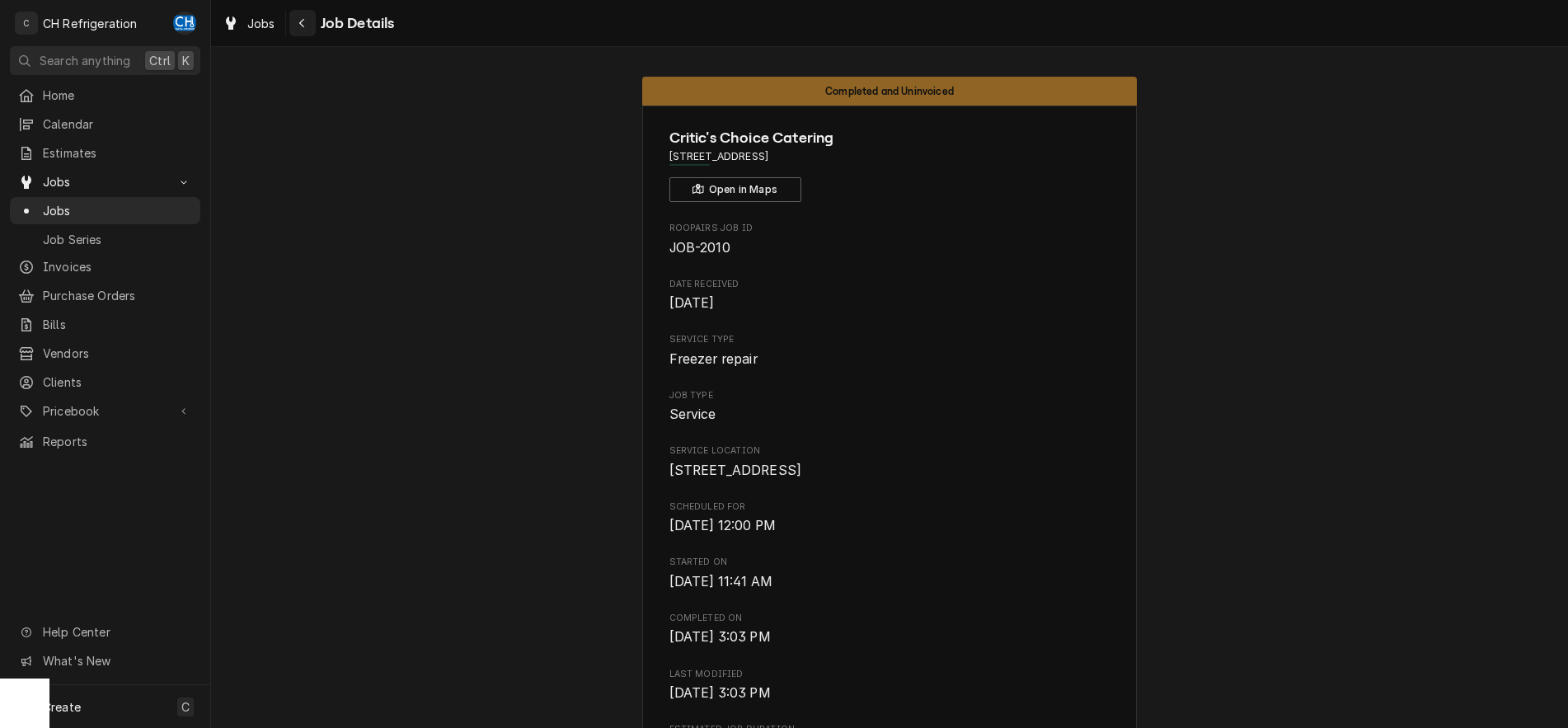
click at [316, 26] on span "Job Details" at bounding box center [355, 24] width 79 height 22
click at [309, 26] on div "Navigate back" at bounding box center [302, 22] width 16 height 16
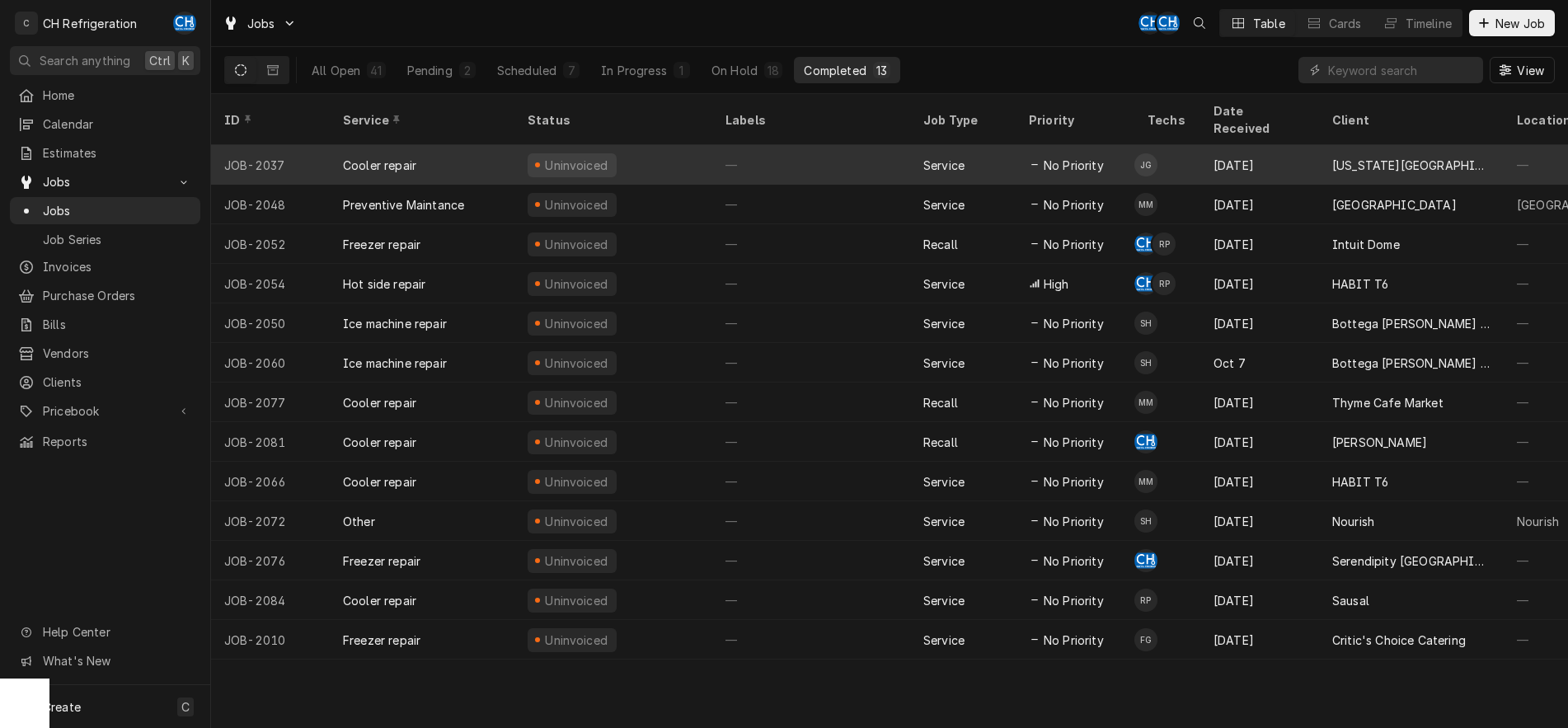
click at [857, 151] on div "—" at bounding box center [810, 165] width 198 height 40
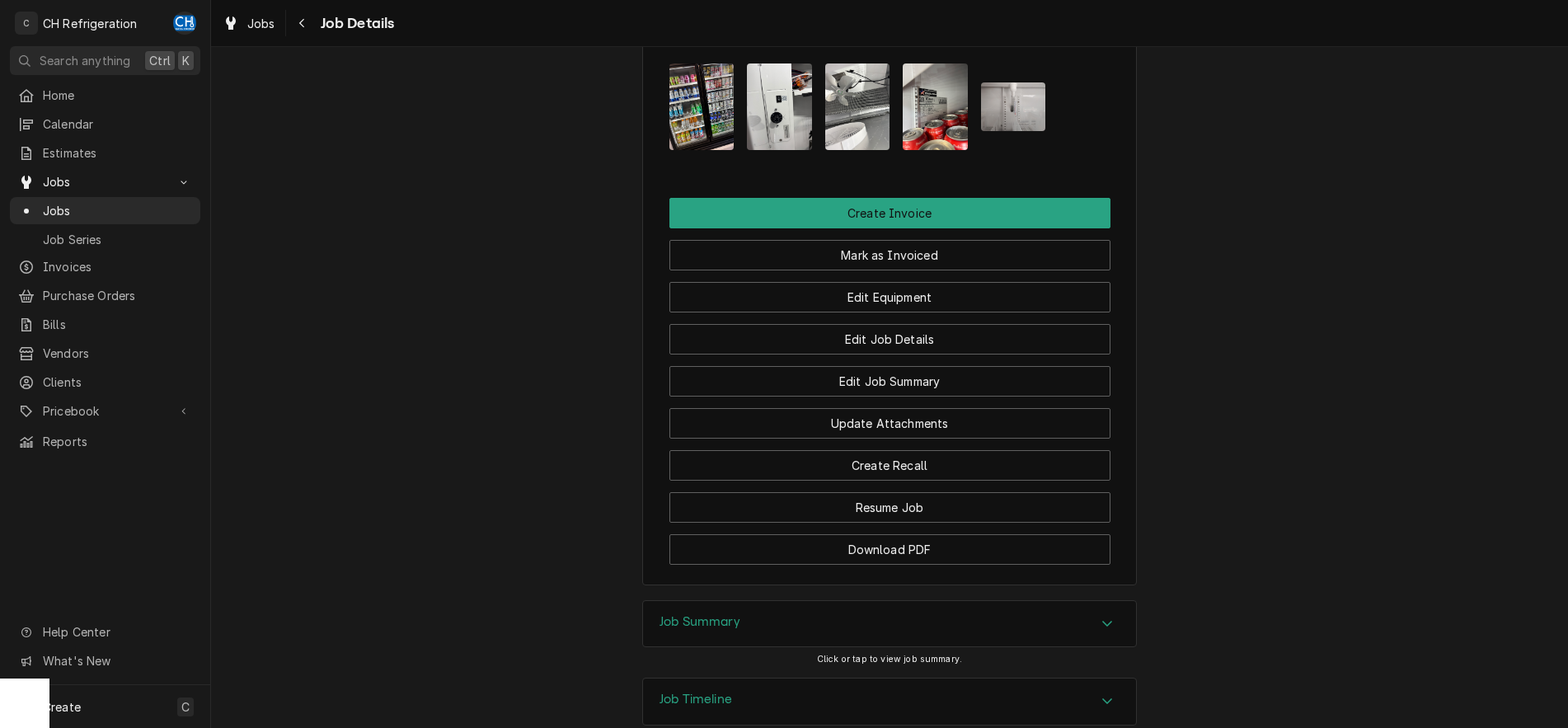
scroll to position [1193, 0]
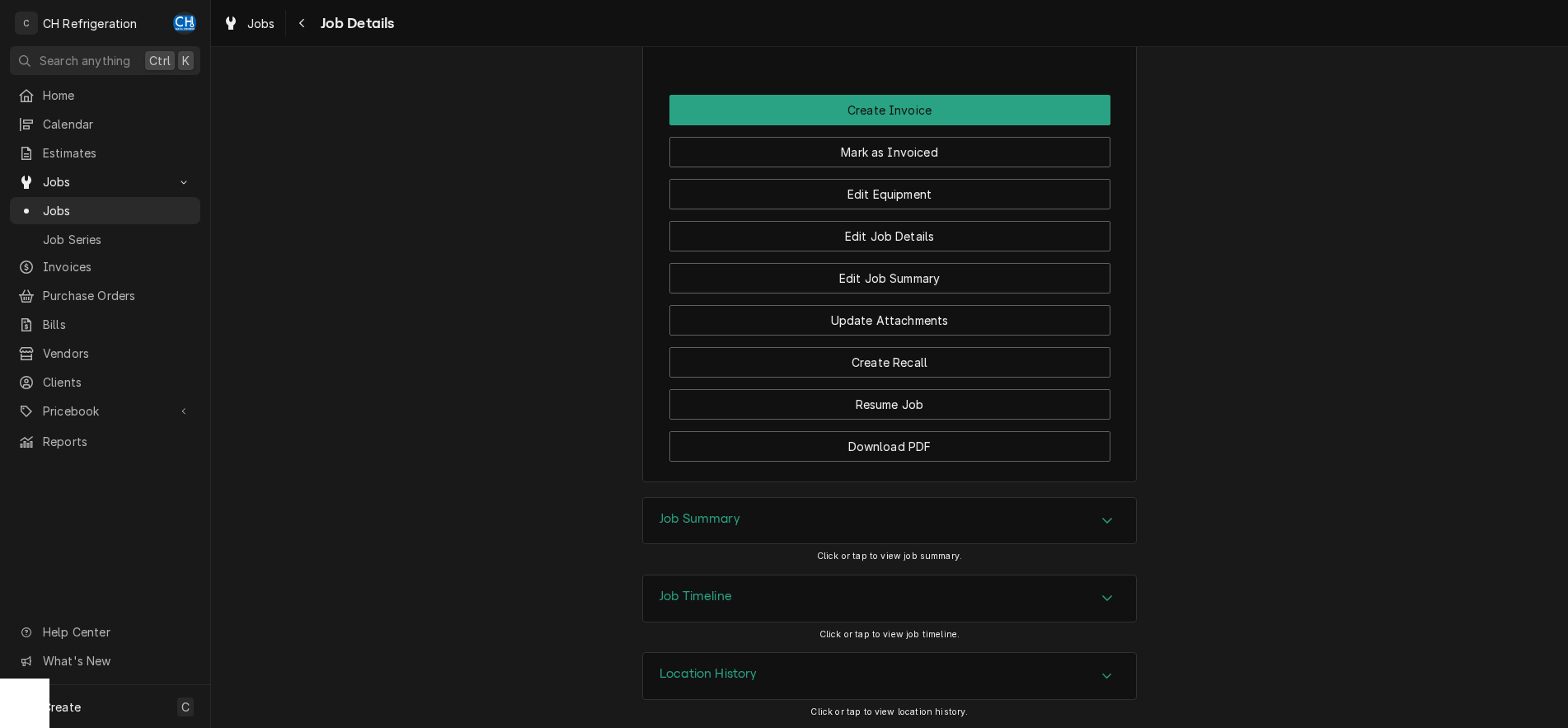
click at [1110, 511] on div "Accordion Header" at bounding box center [1106, 520] width 25 height 20
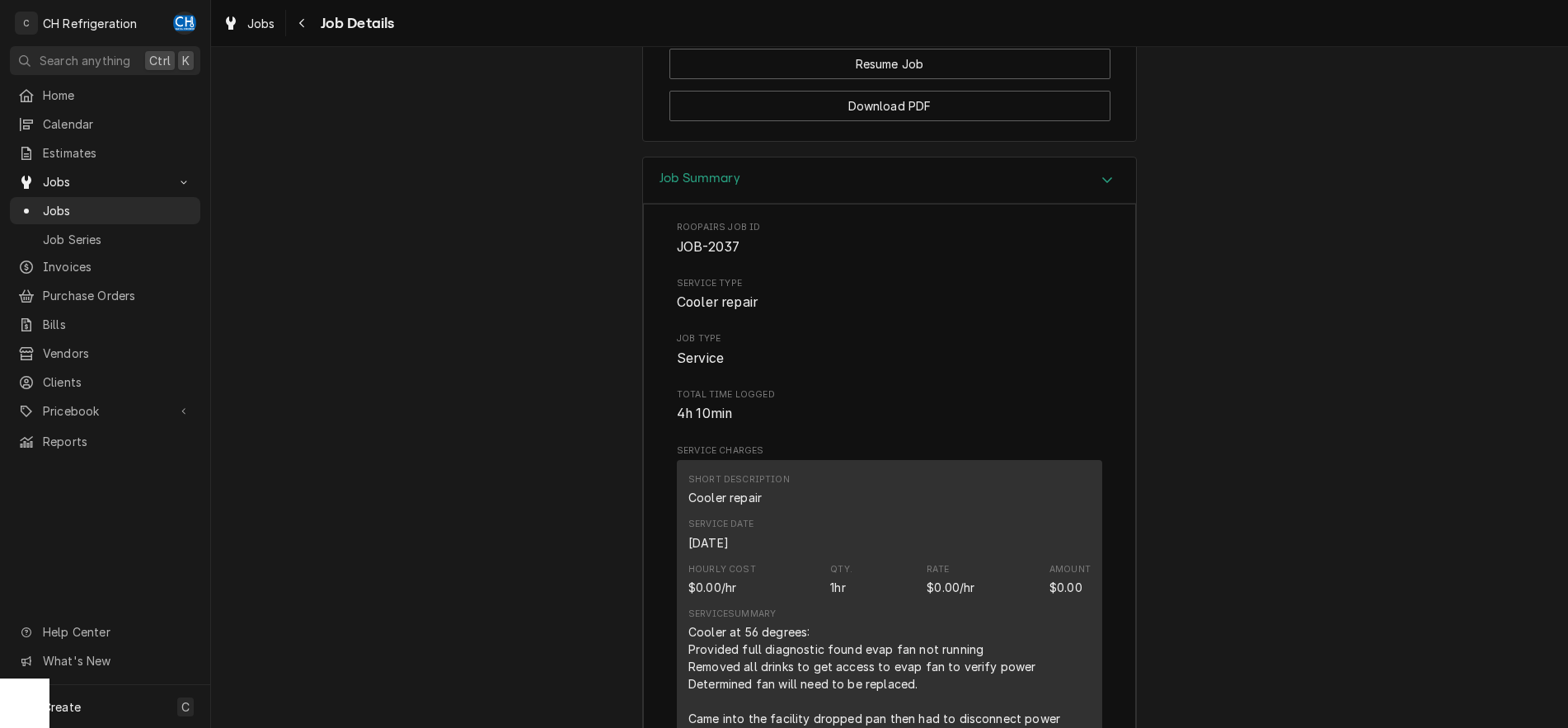
scroll to position [2122, 0]
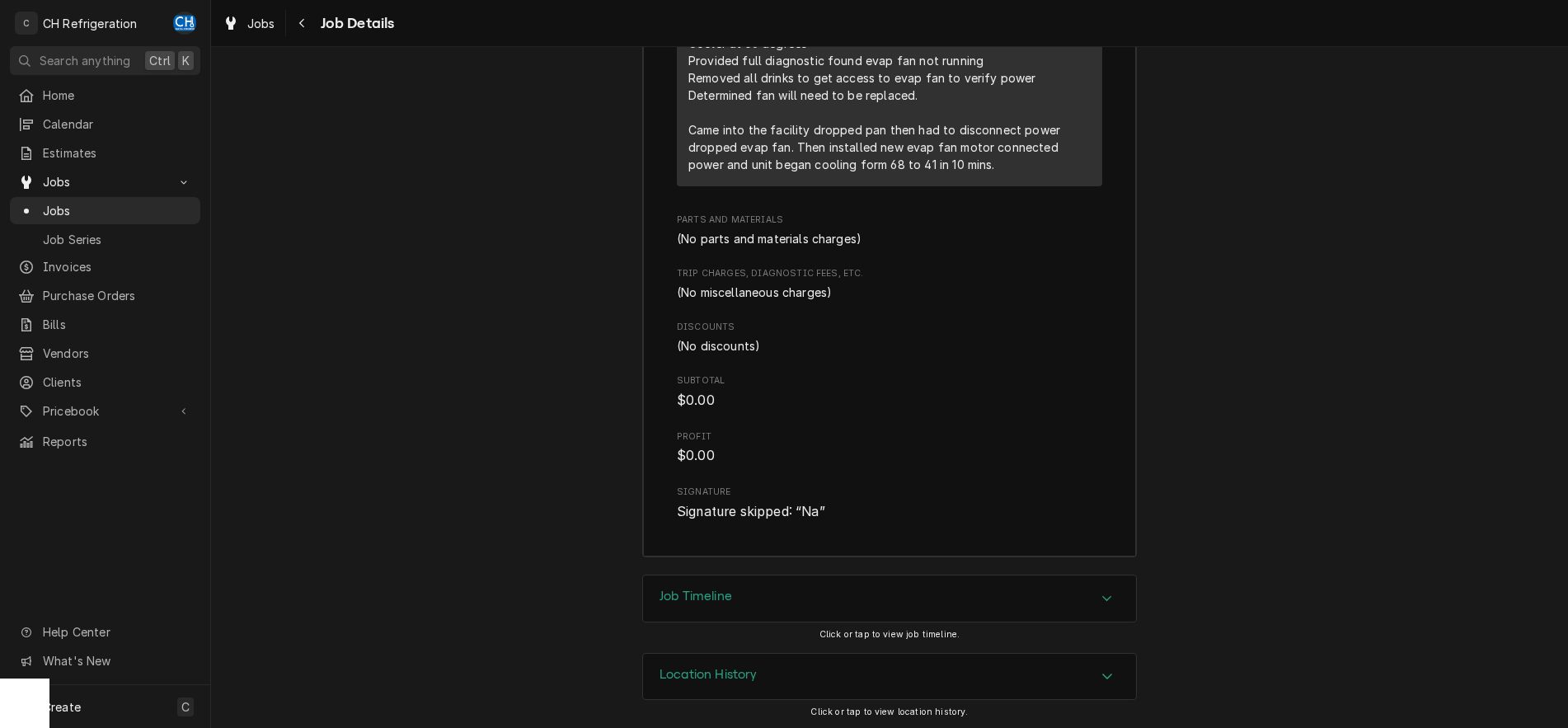
click at [1099, 600] on div "Accordion Header" at bounding box center [1106, 598] width 25 height 20
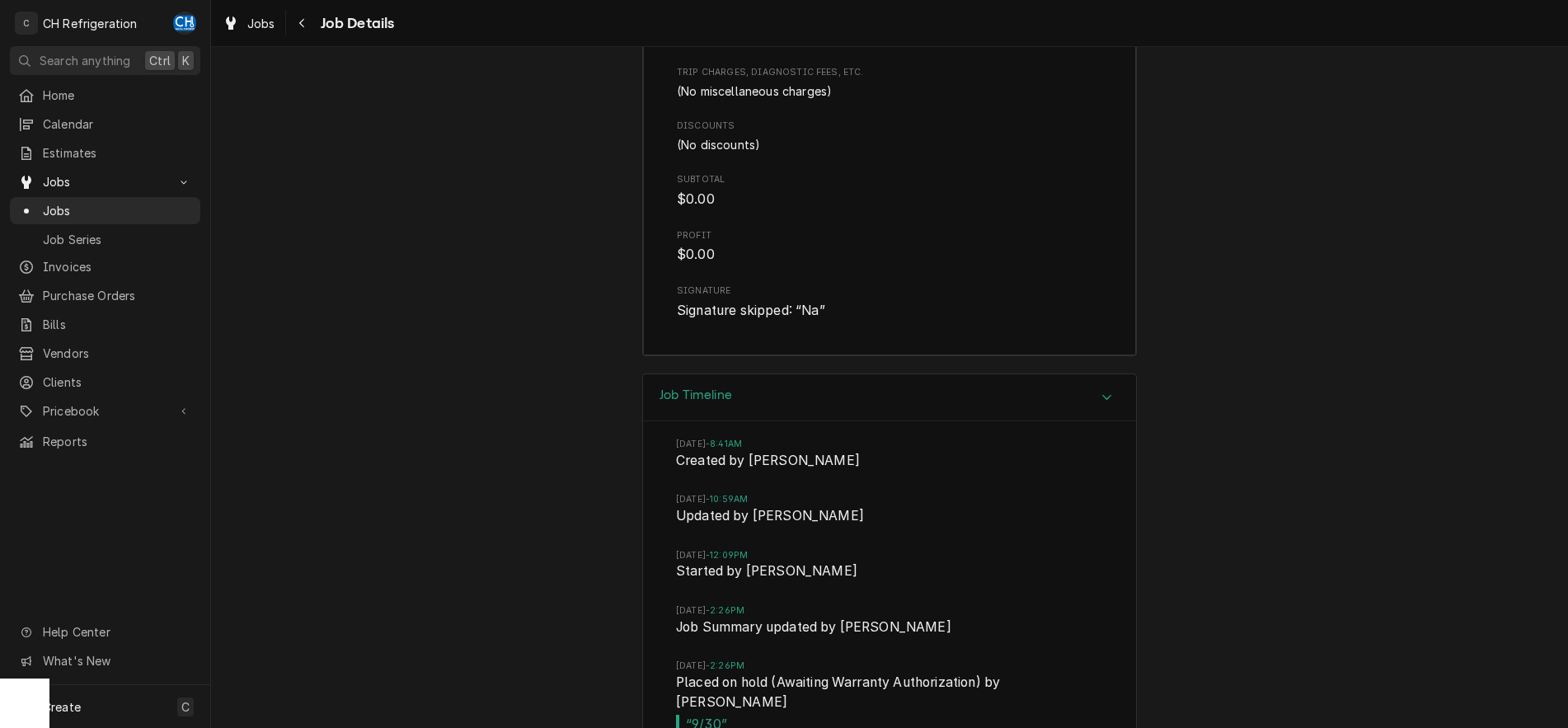
scroll to position [2458, 0]
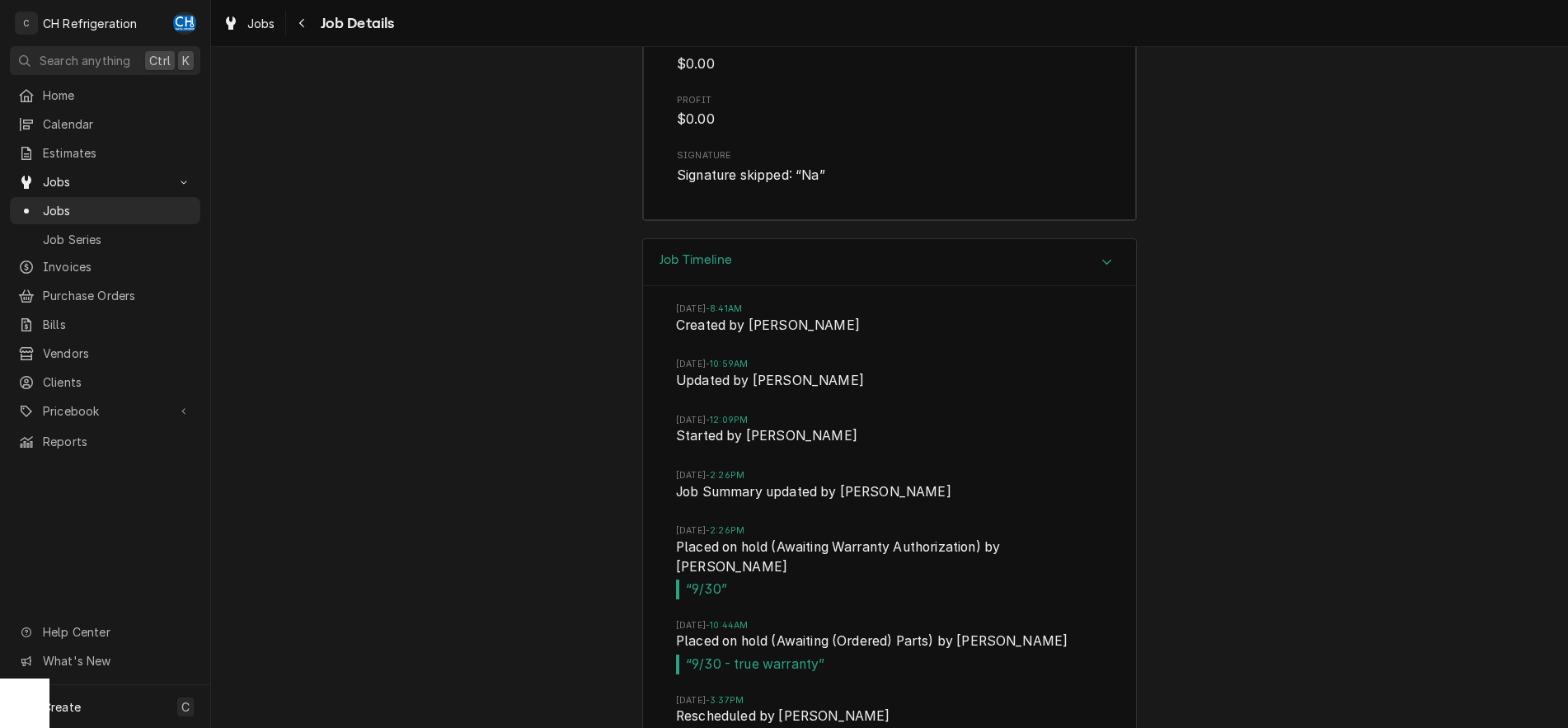
drag, startPoint x: 1379, startPoint y: 412, endPoint x: 1314, endPoint y: 428, distance: 66.9
click at [1291, 390] on div "Job Timeline Tue, Sep 30, 2025 - 8:41AM Created by Chris Hiraga Tue, Sep 30, 20…" at bounding box center [889, 725] width 1356 height 975
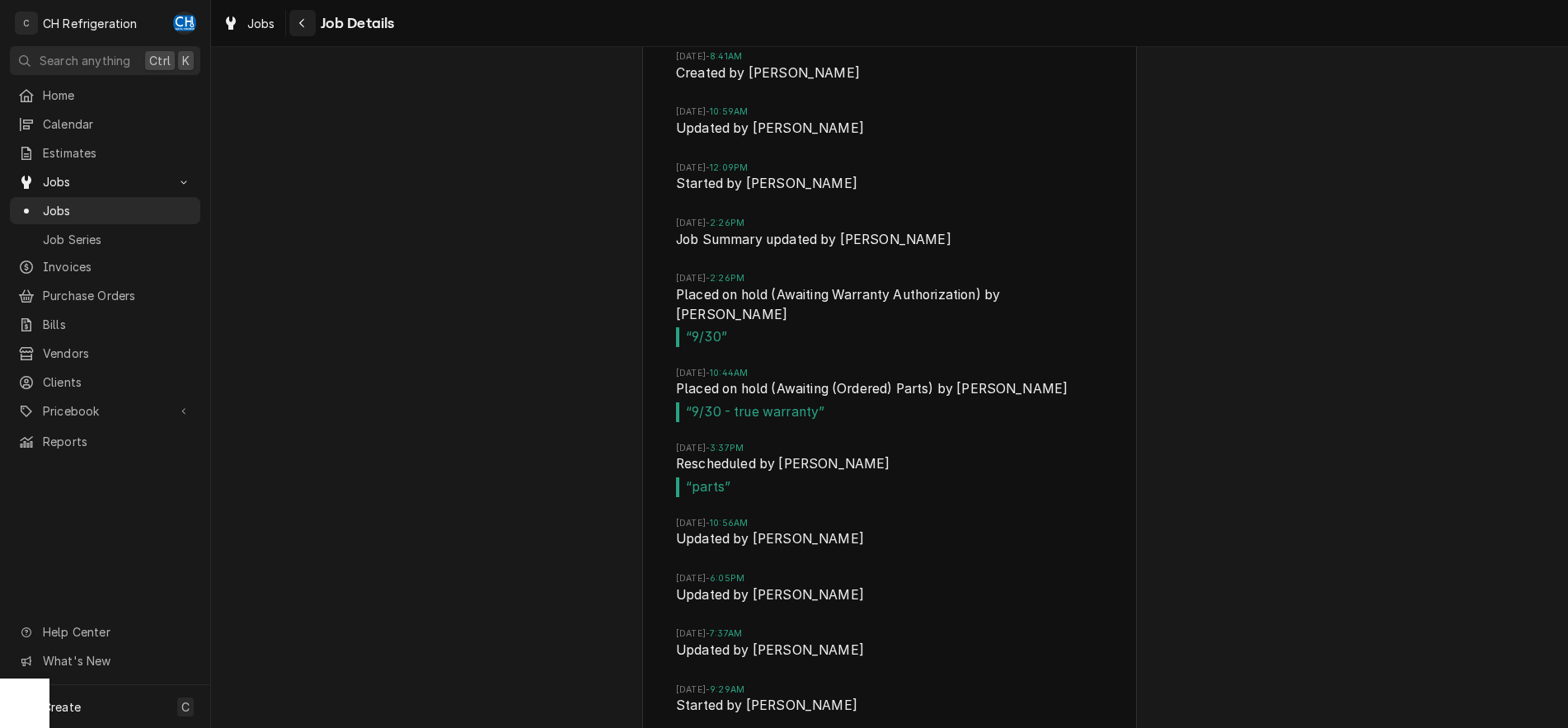
click at [310, 26] on button "Navigate back" at bounding box center [302, 23] width 26 height 26
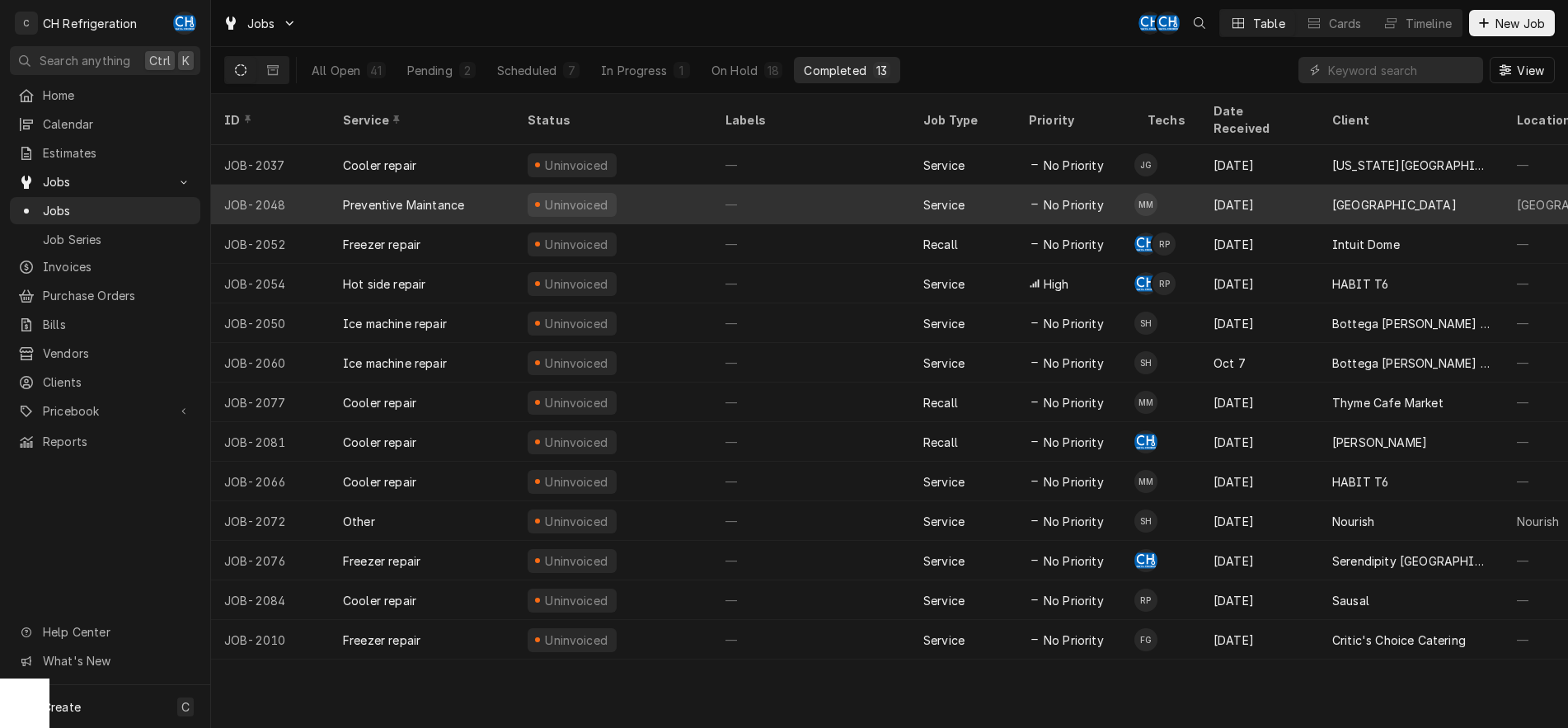
click at [877, 191] on div "—" at bounding box center [810, 204] width 198 height 40
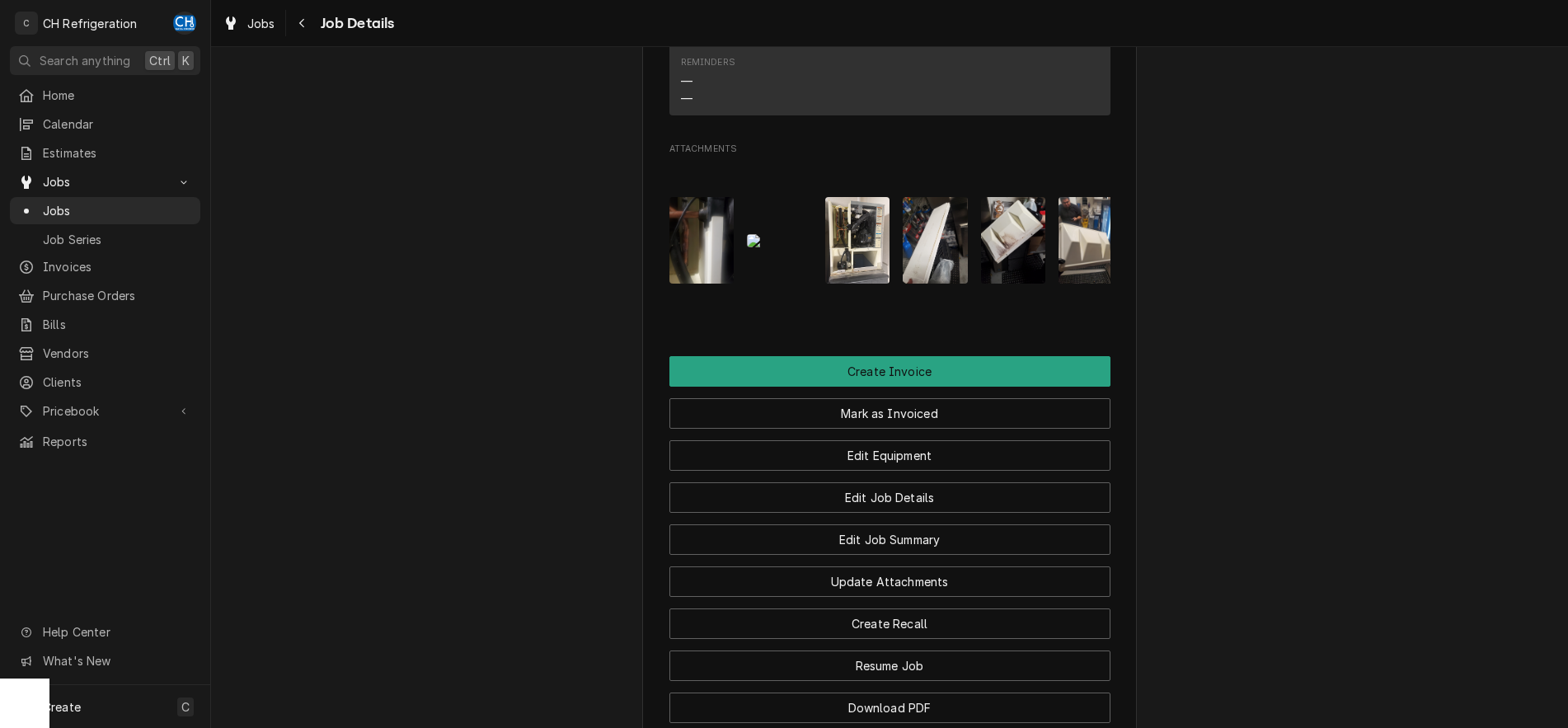
scroll to position [1412, 0]
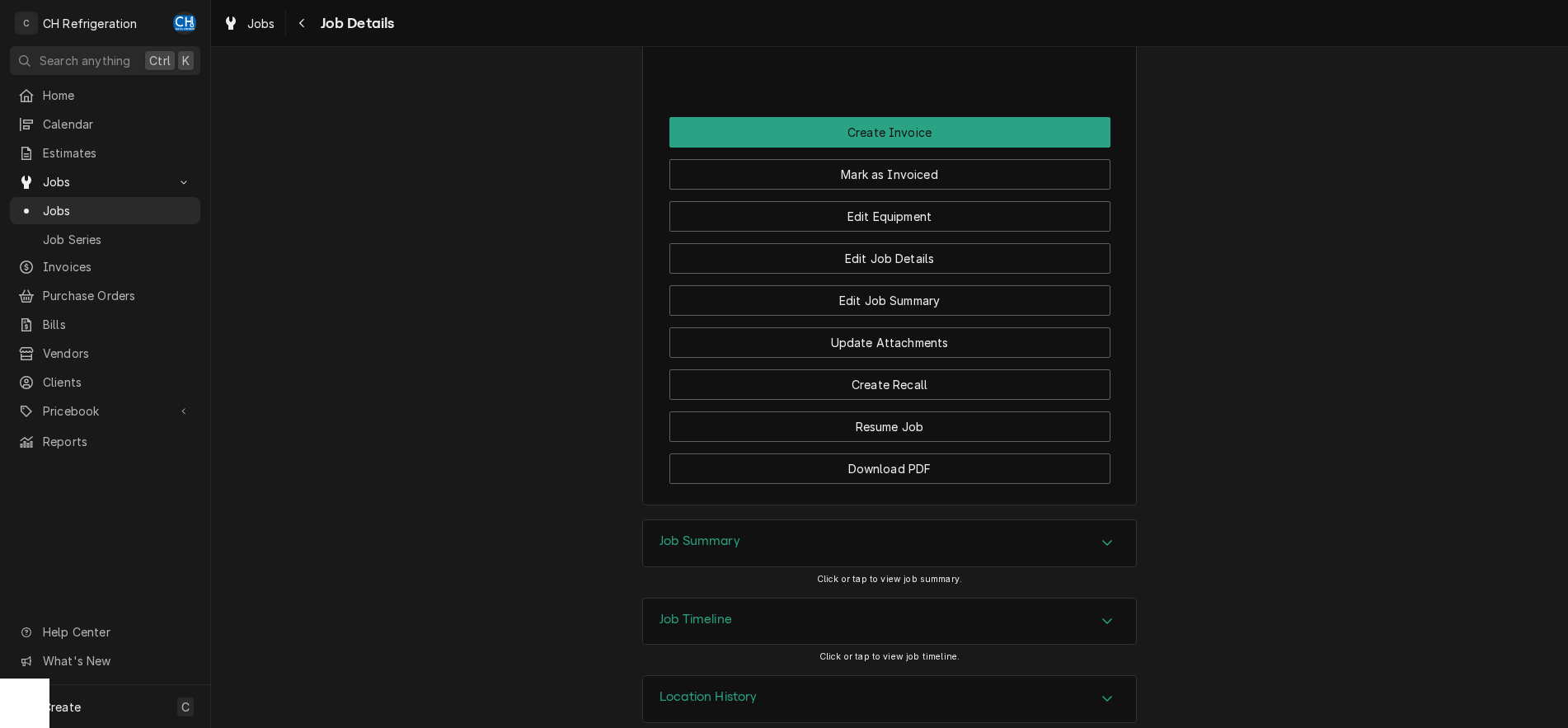
drag, startPoint x: 1112, startPoint y: 521, endPoint x: 1116, endPoint y: 486, distance: 35.2
click at [1116, 533] on div "Accordion Header" at bounding box center [1106, 543] width 25 height 20
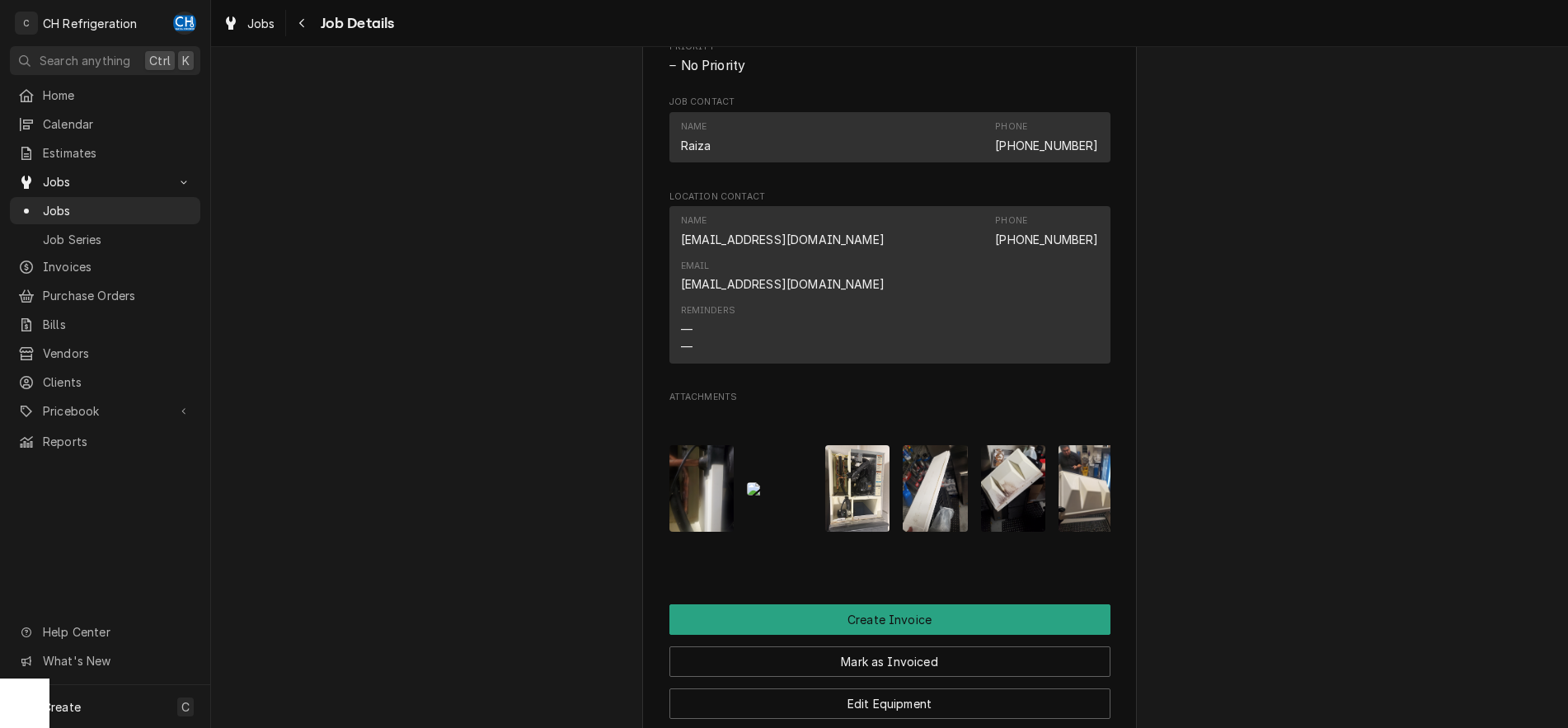
scroll to position [841, 0]
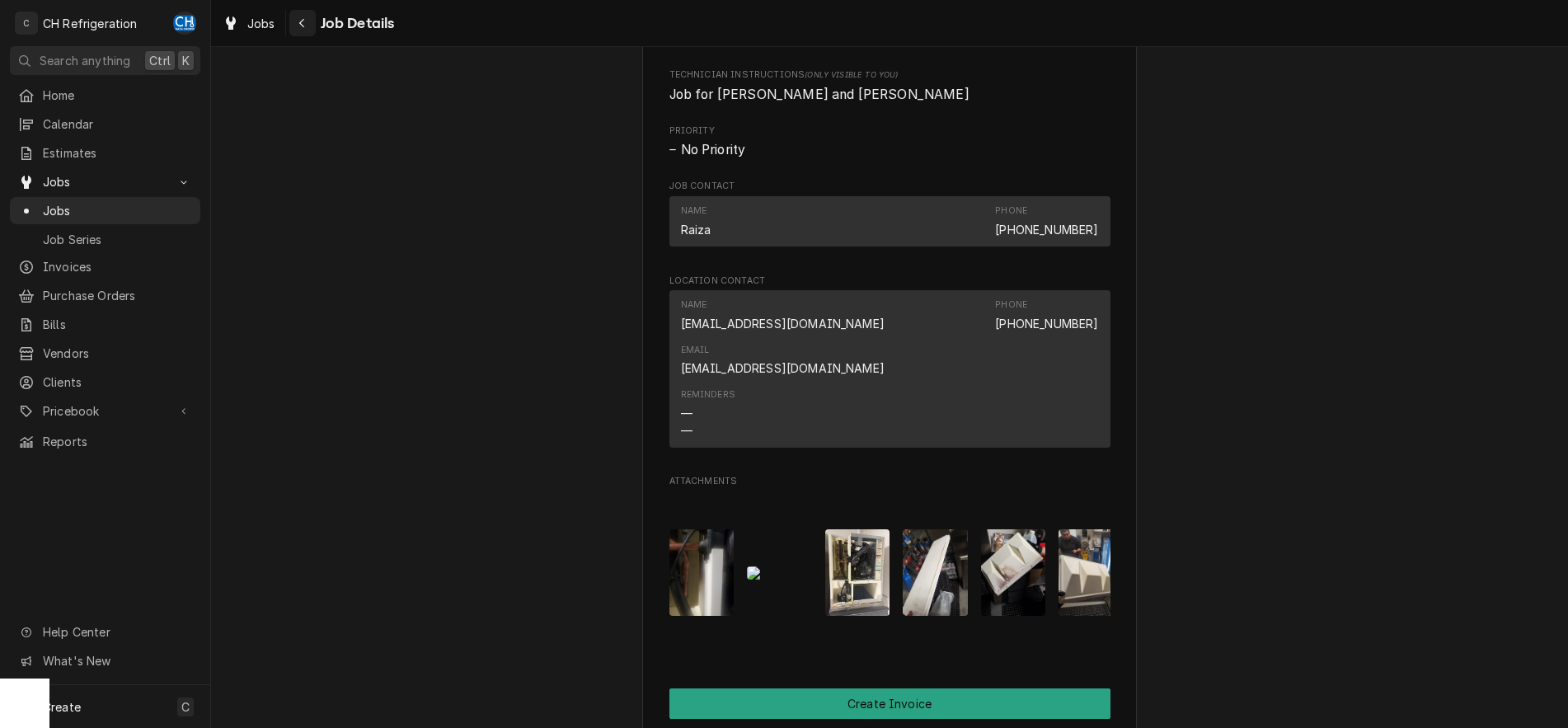
click at [305, 29] on div "Navigate back" at bounding box center [302, 22] width 16 height 16
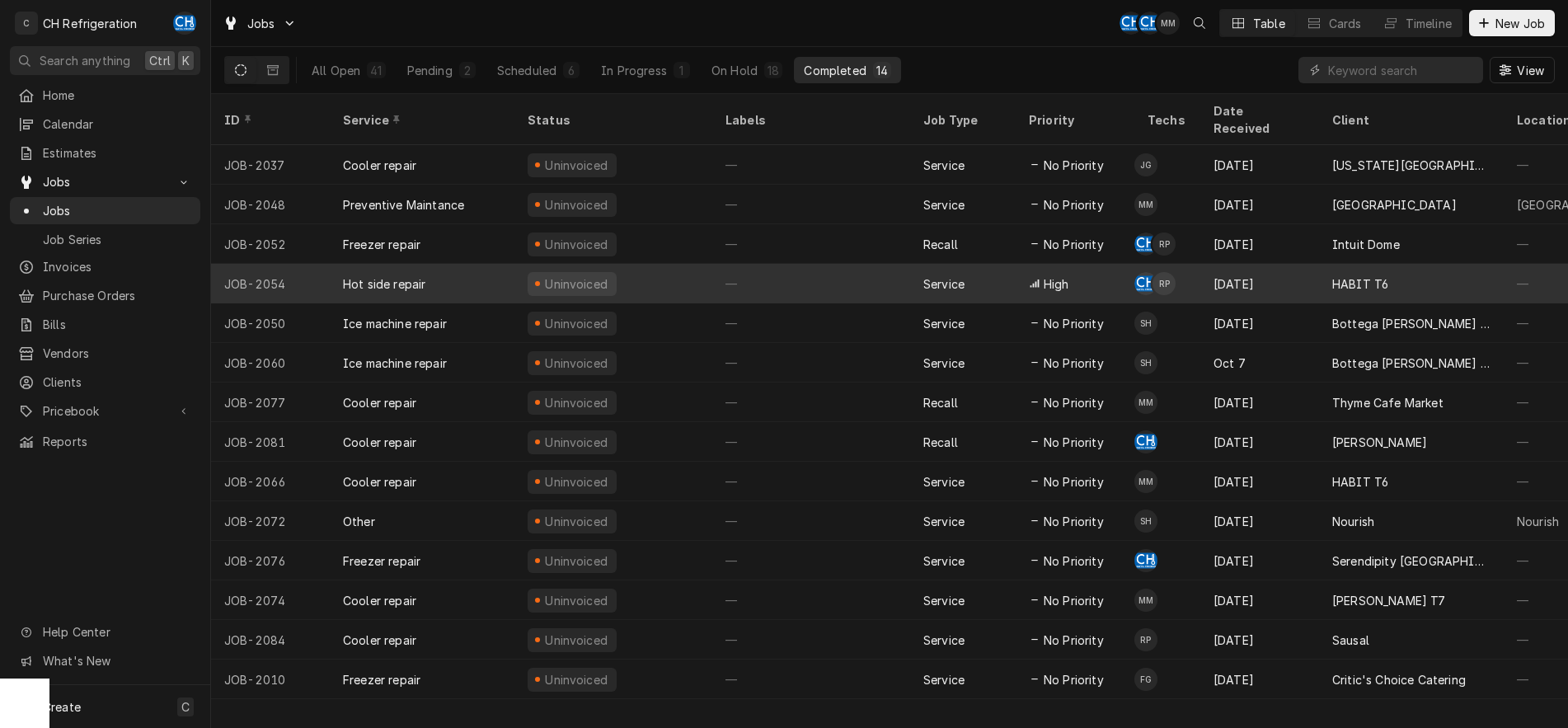
click at [651, 264] on div "Uninvoiced" at bounding box center [613, 283] width 198 height 40
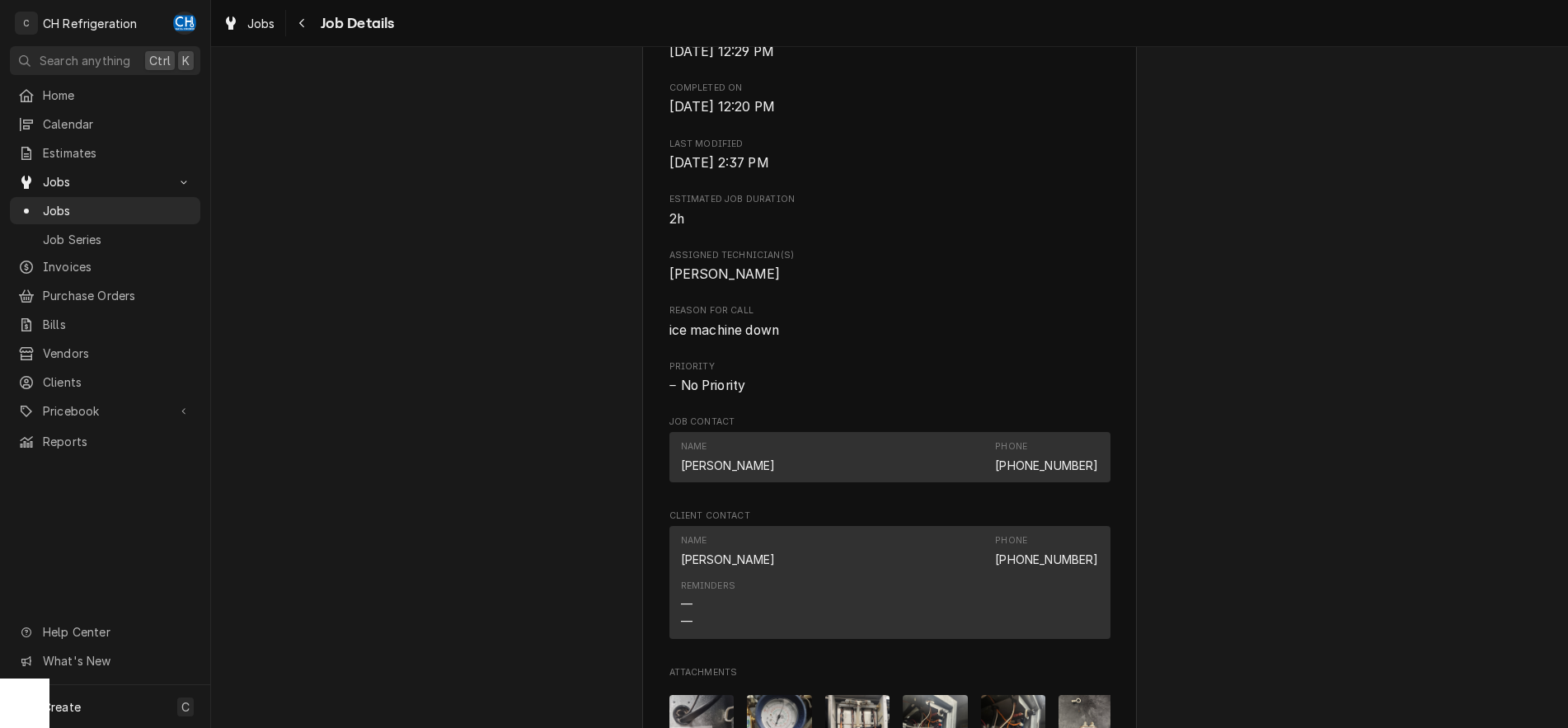
scroll to position [1287, 0]
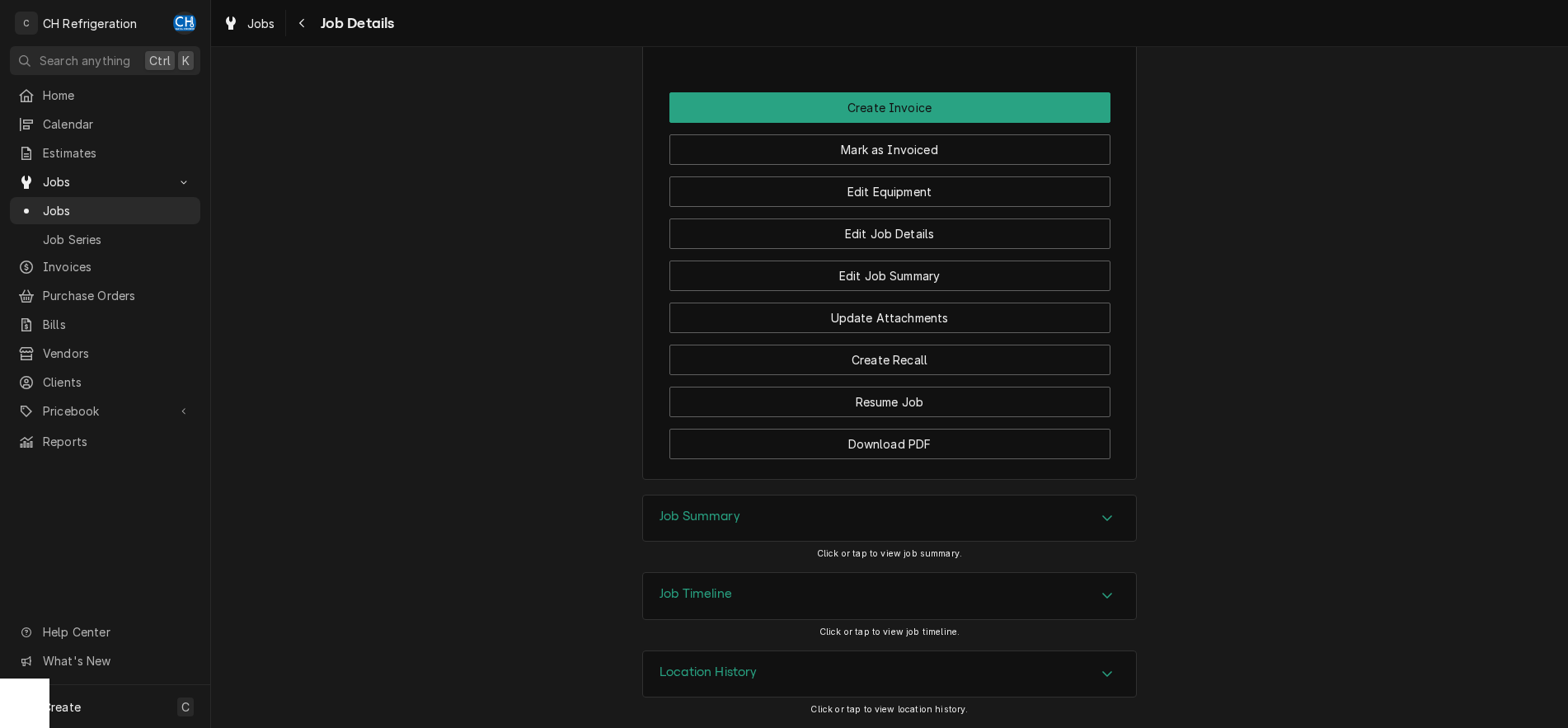
click at [1111, 527] on div "Accordion Header" at bounding box center [1106, 518] width 25 height 20
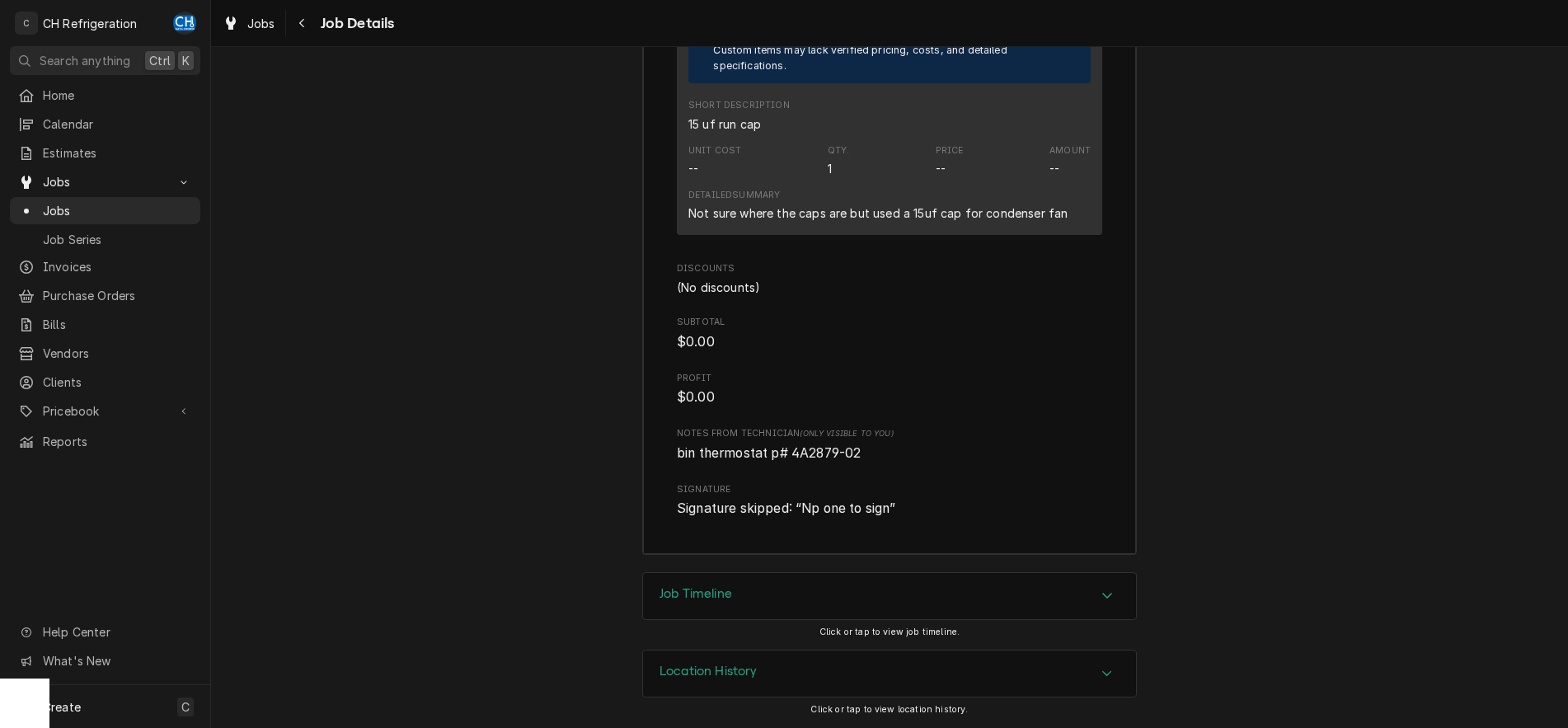
scroll to position [2773, 0]
click at [1105, 605] on div "Accordion Header" at bounding box center [1106, 595] width 25 height 20
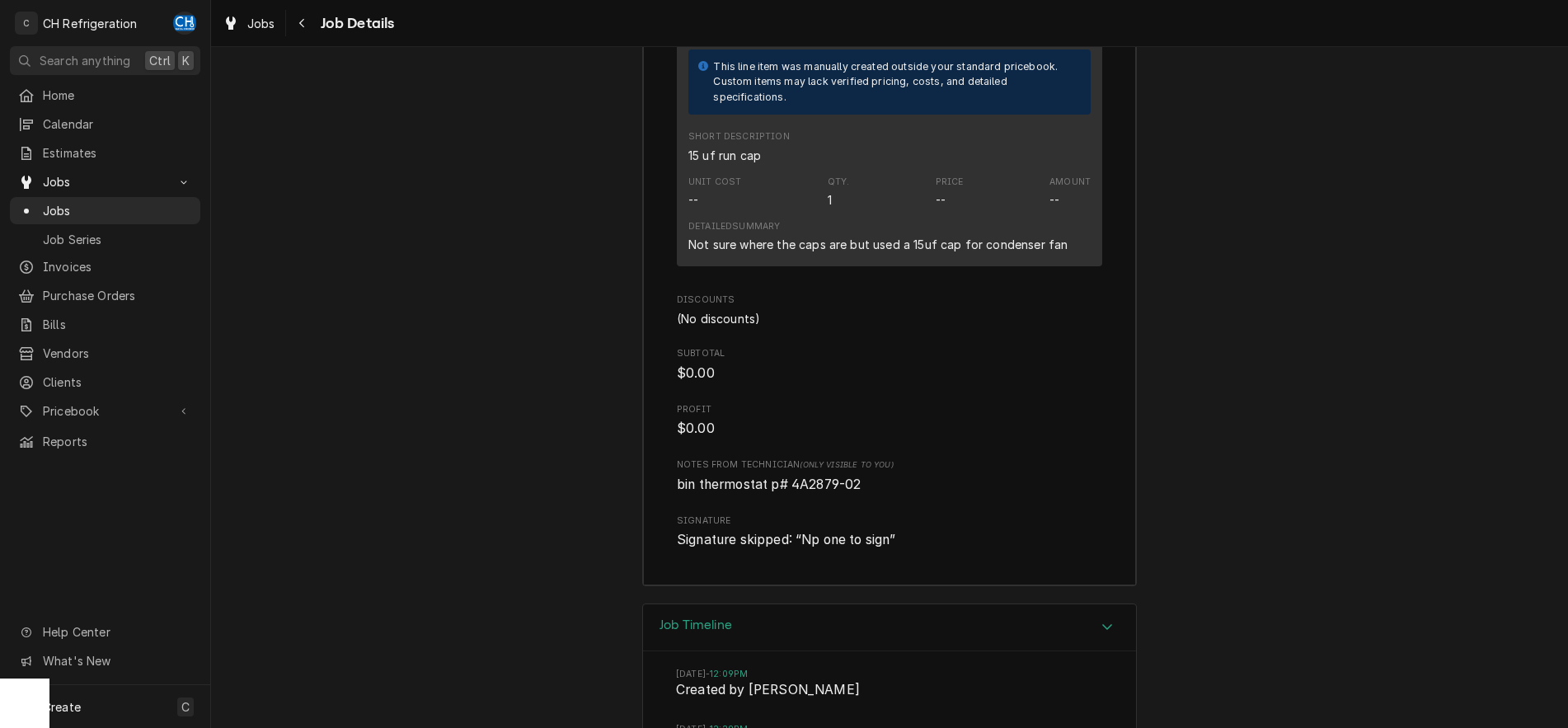
scroll to position [2605, 0]
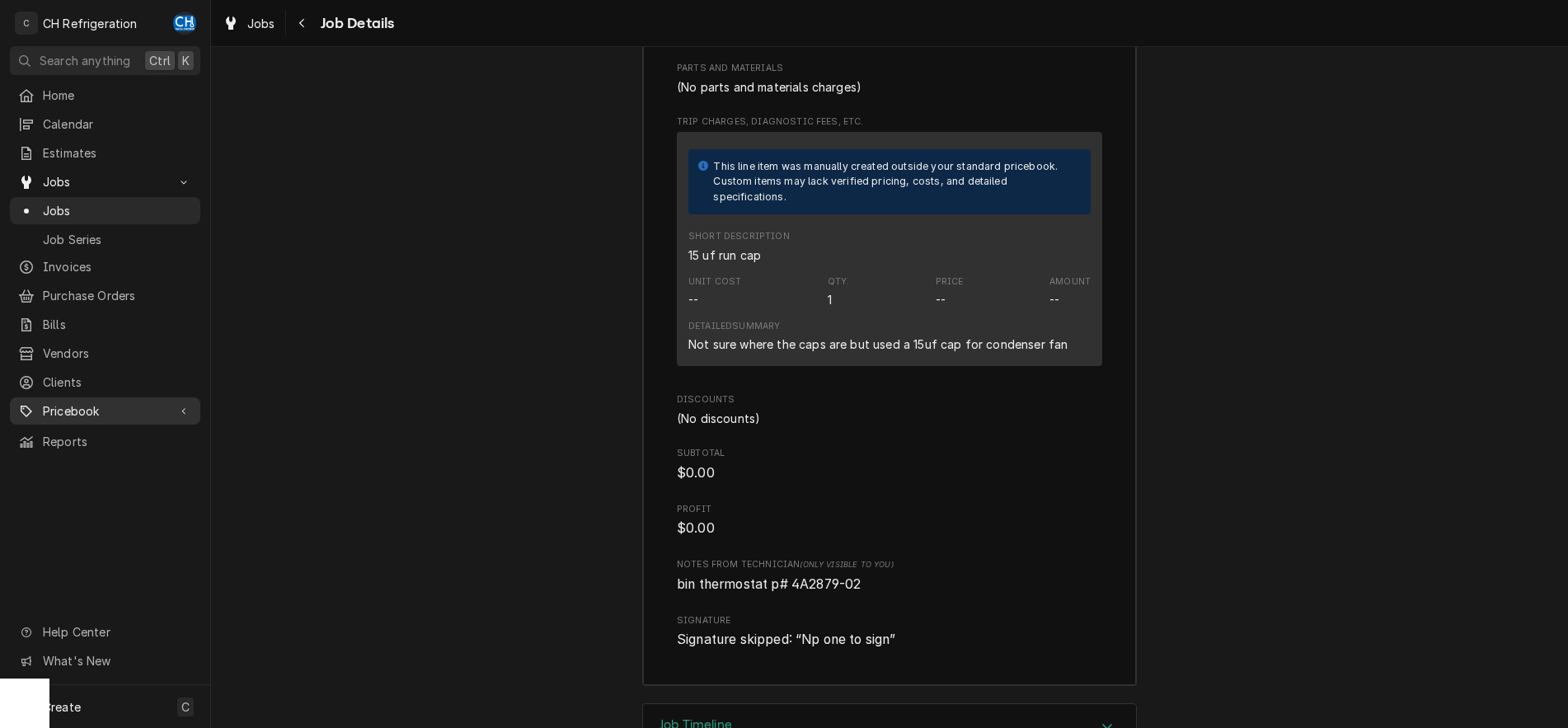
click at [122, 402] on span "Pricebook" at bounding box center [105, 411] width 124 height 17
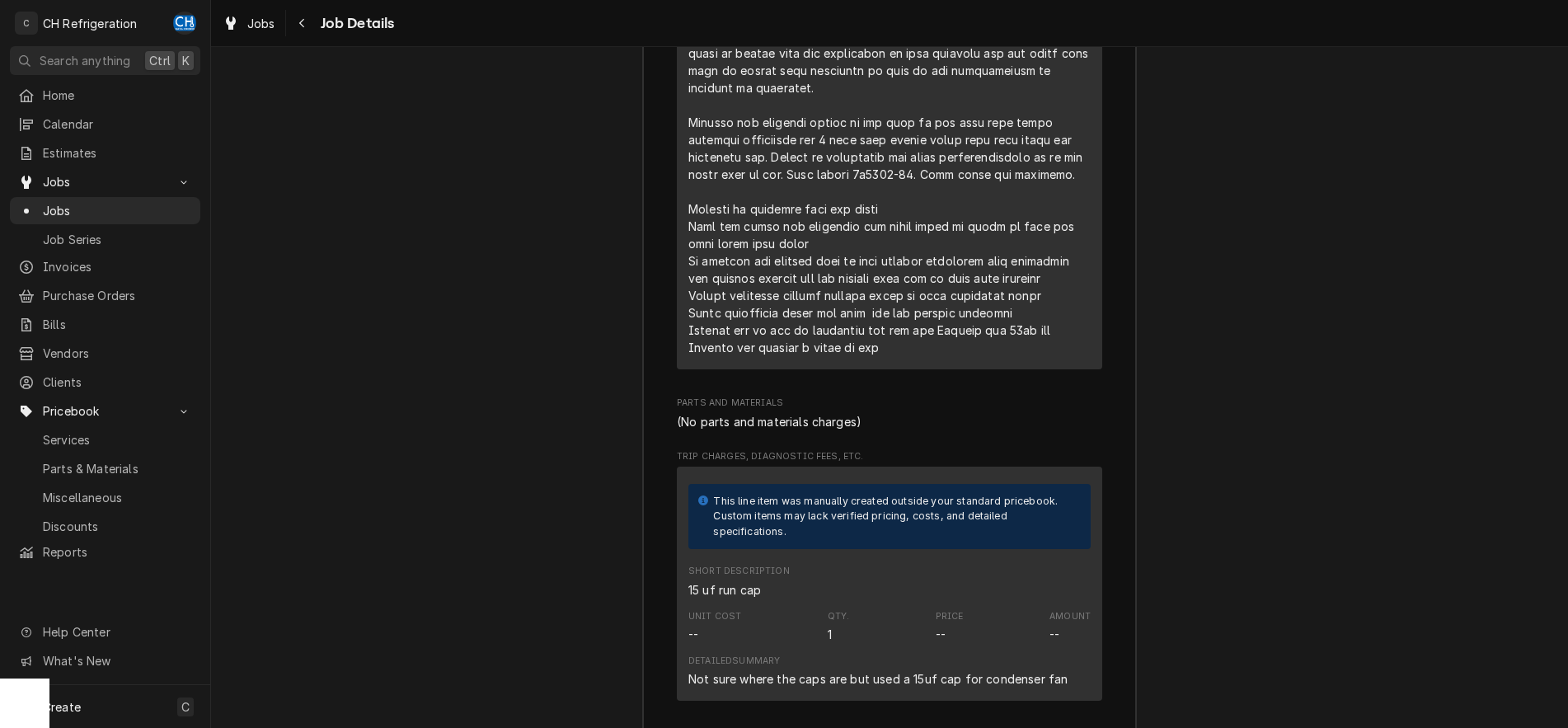
scroll to position [2185, 0]
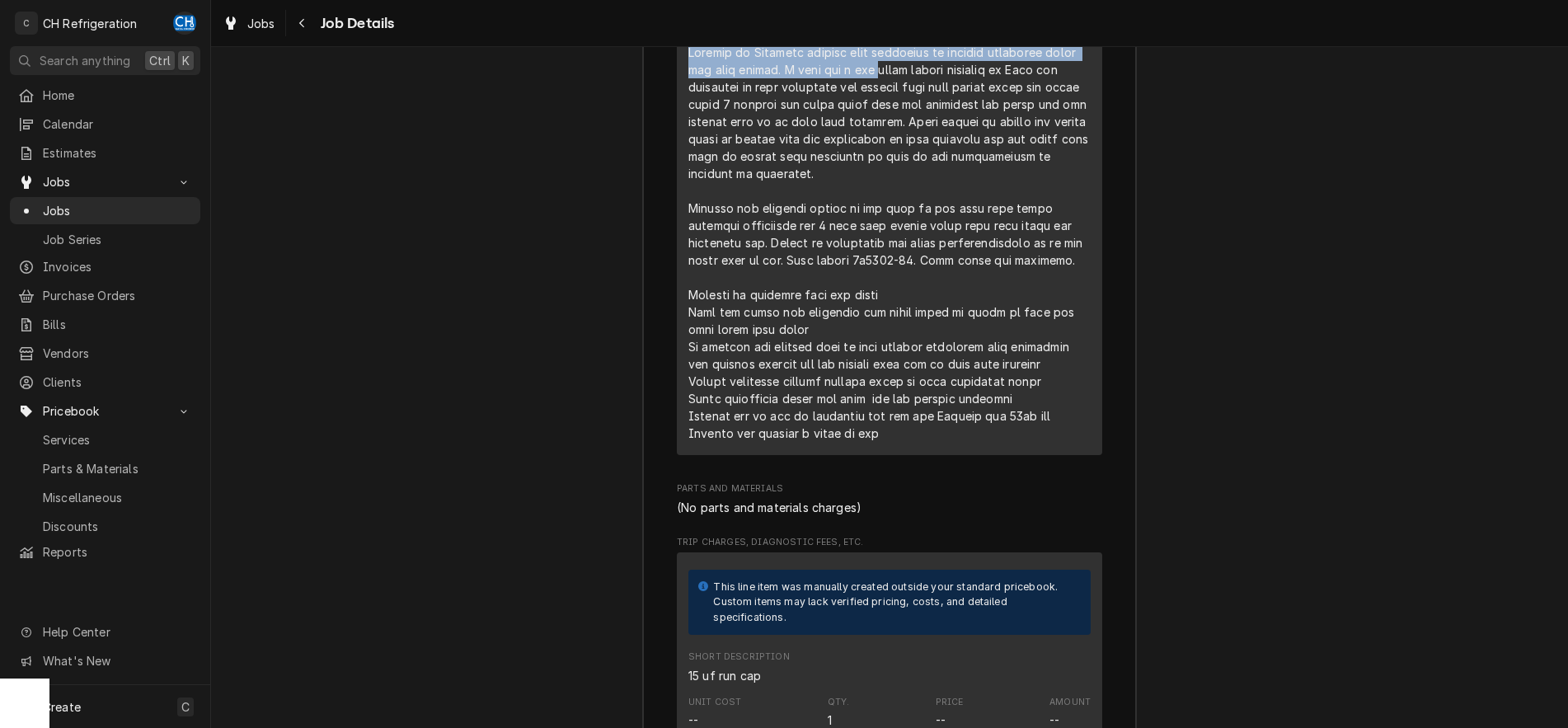
drag, startPoint x: 690, startPoint y: 74, endPoint x: 877, endPoint y: 88, distance: 187.5
click at [877, 88] on div "Line Item" at bounding box center [889, 242] width 402 height 398
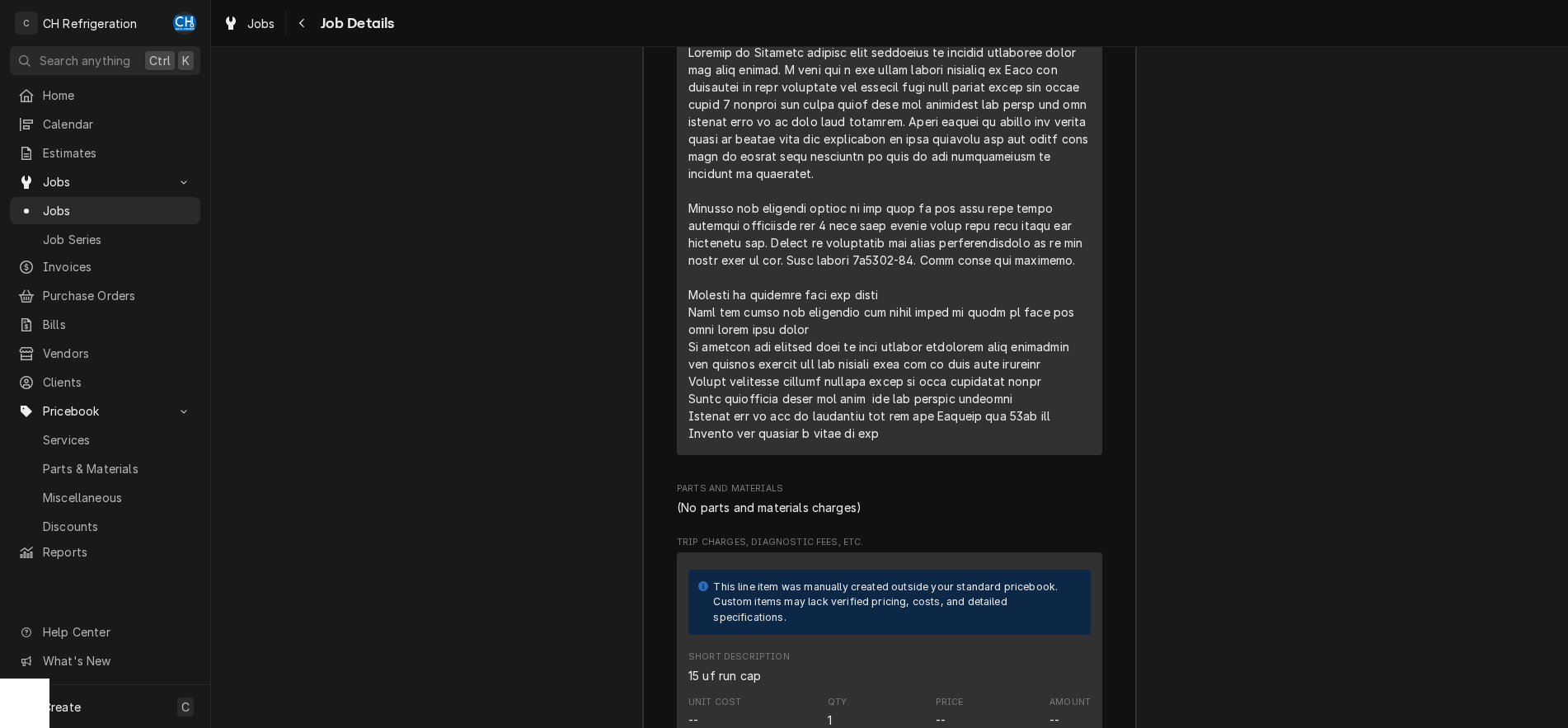
click at [926, 133] on div "Line Item" at bounding box center [889, 242] width 402 height 398
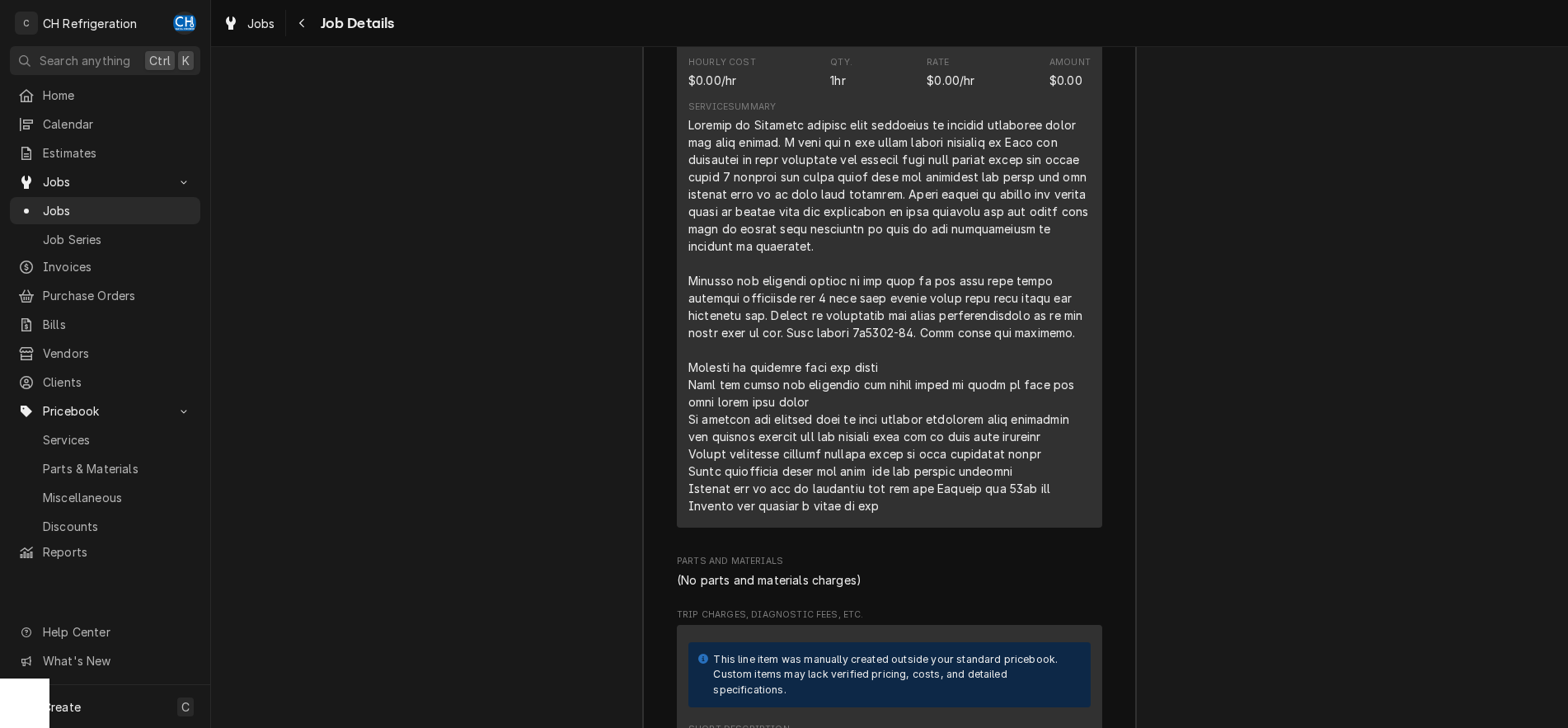
scroll to position [2111, 0]
drag, startPoint x: 688, startPoint y: 68, endPoint x: 824, endPoint y: 160, distance: 164.2
click at [824, 160] on div "Line Item" at bounding box center [889, 316] width 402 height 398
click at [883, 187] on div "Line Item" at bounding box center [889, 316] width 402 height 398
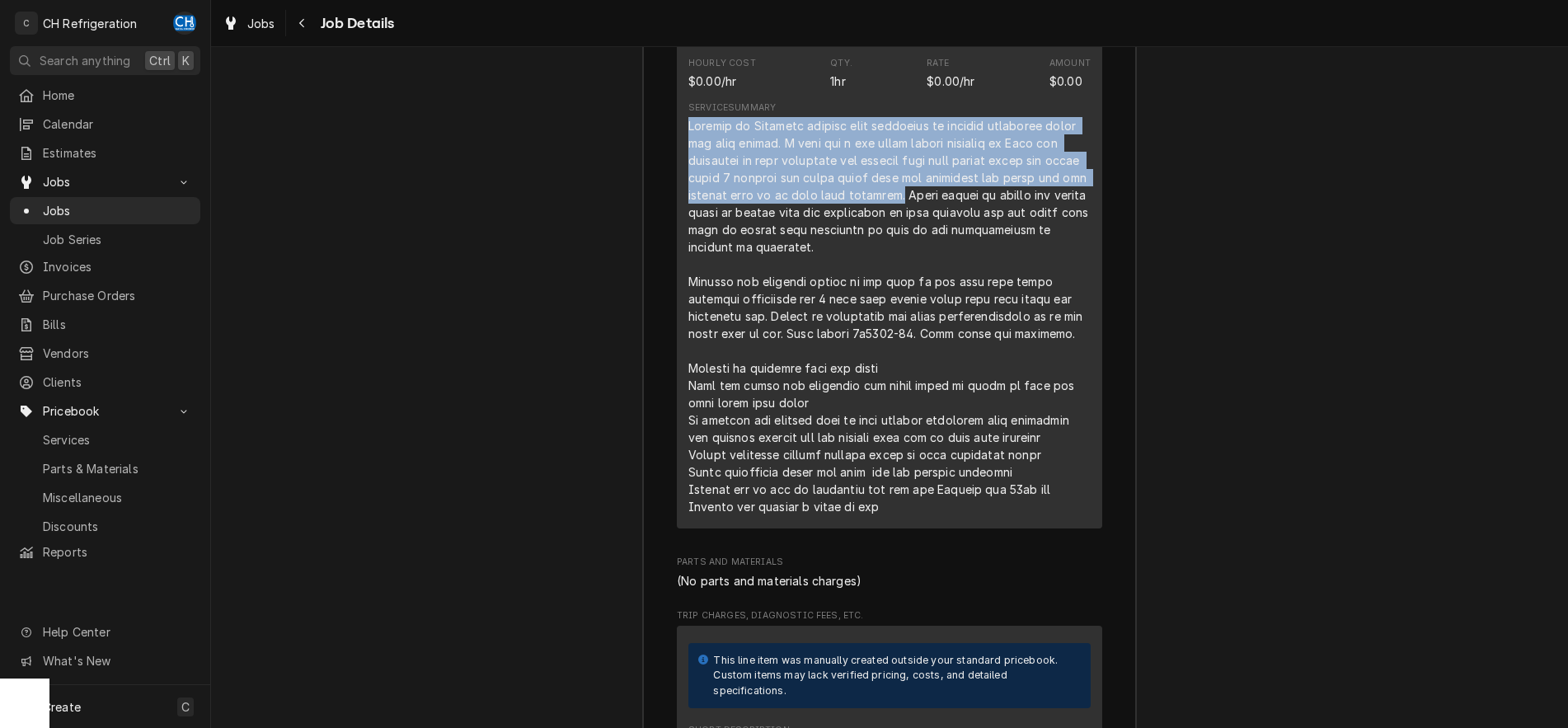
drag, startPoint x: 690, startPoint y: 146, endPoint x: 912, endPoint y: 213, distance: 231.9
click at [912, 213] on div "Line Item" at bounding box center [889, 316] width 402 height 398
copy div "Arrived at Location located unit proceeded to conduct diagnosis found bad foat …"
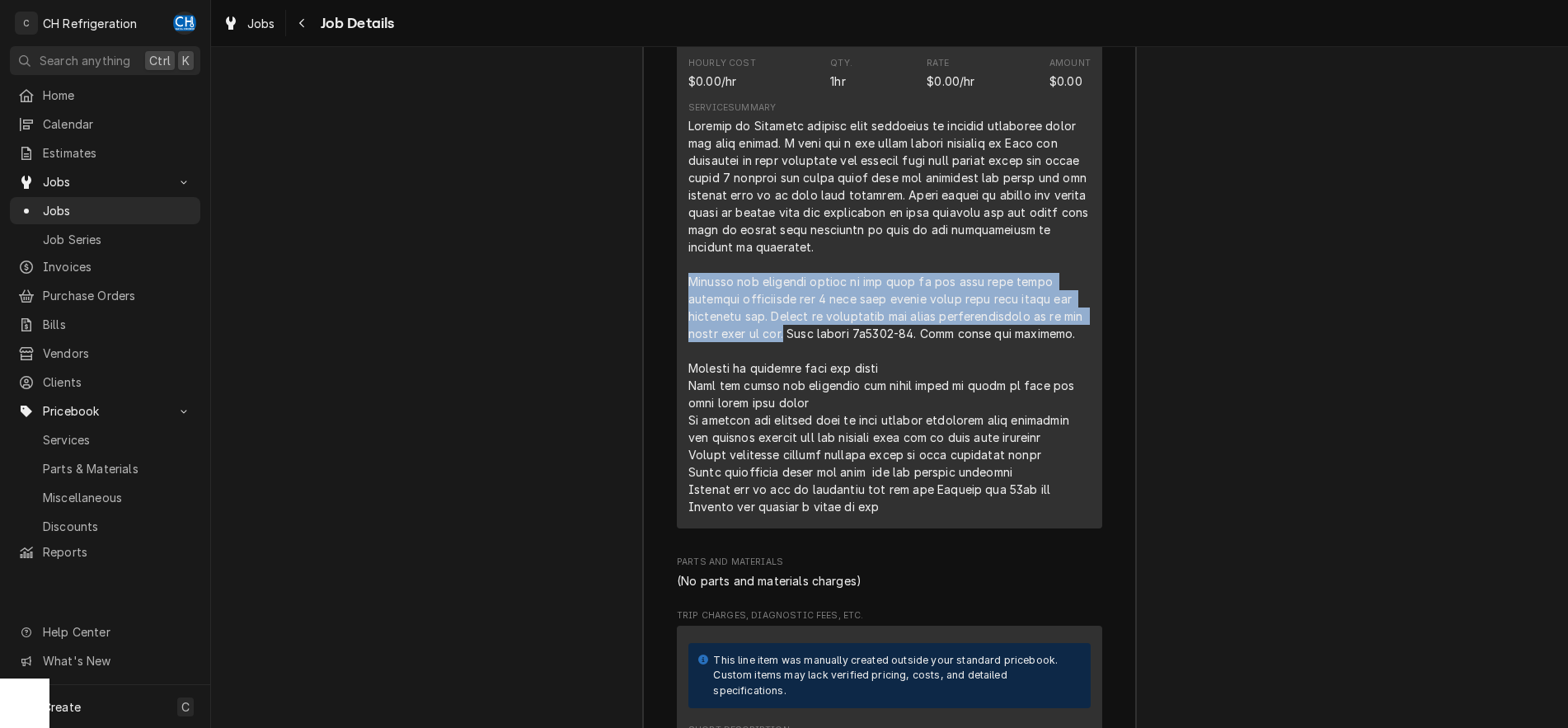
drag, startPoint x: 690, startPoint y: 301, endPoint x: 712, endPoint y: 355, distance: 58.3
click at [712, 355] on div "Line Item" at bounding box center [889, 316] width 402 height 398
copy div "Entered the facility gauged up and went to the roof unit began normally operati…"
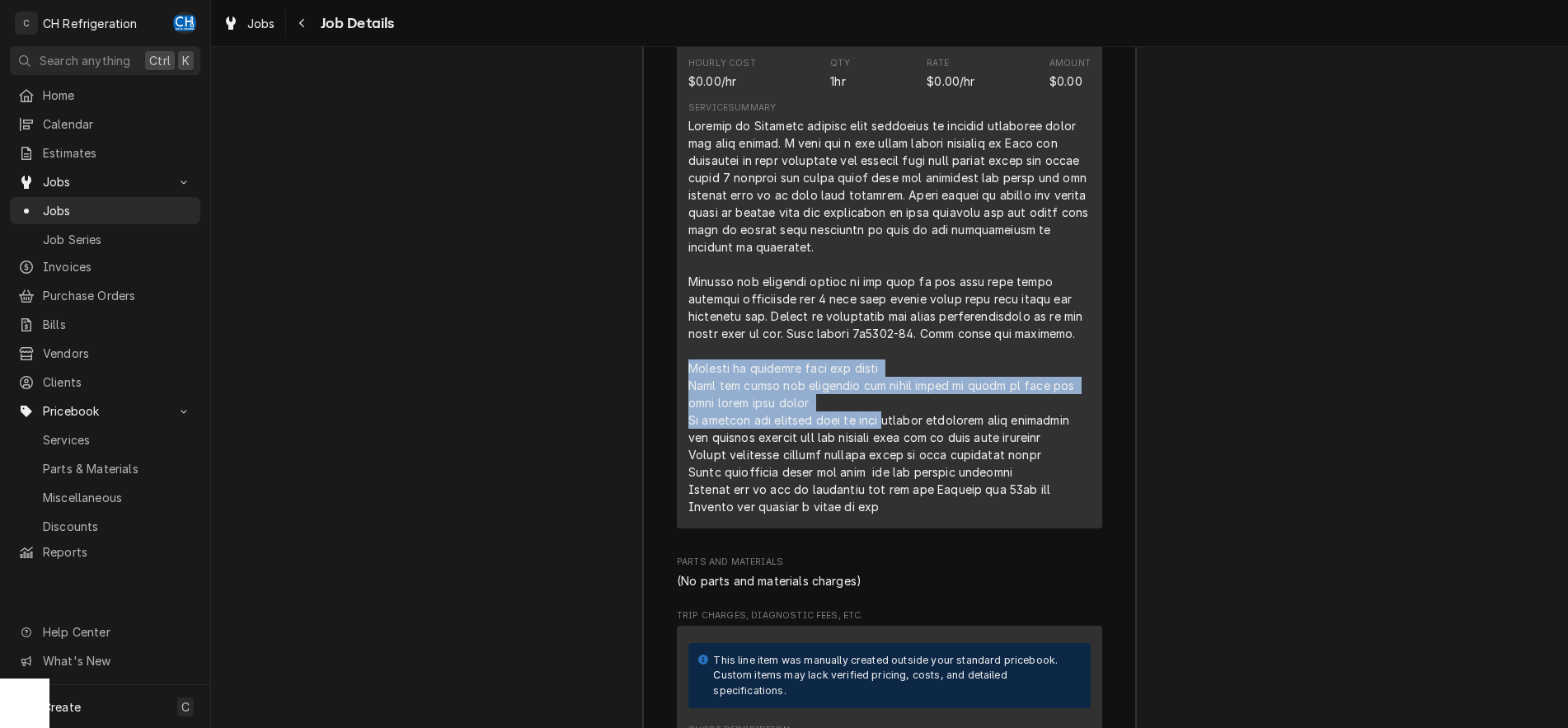
drag, startPoint x: 689, startPoint y: 388, endPoint x: 890, endPoint y: 434, distance: 206.2
click at [890, 434] on div "Line Item" at bounding box center [889, 316] width 402 height 398
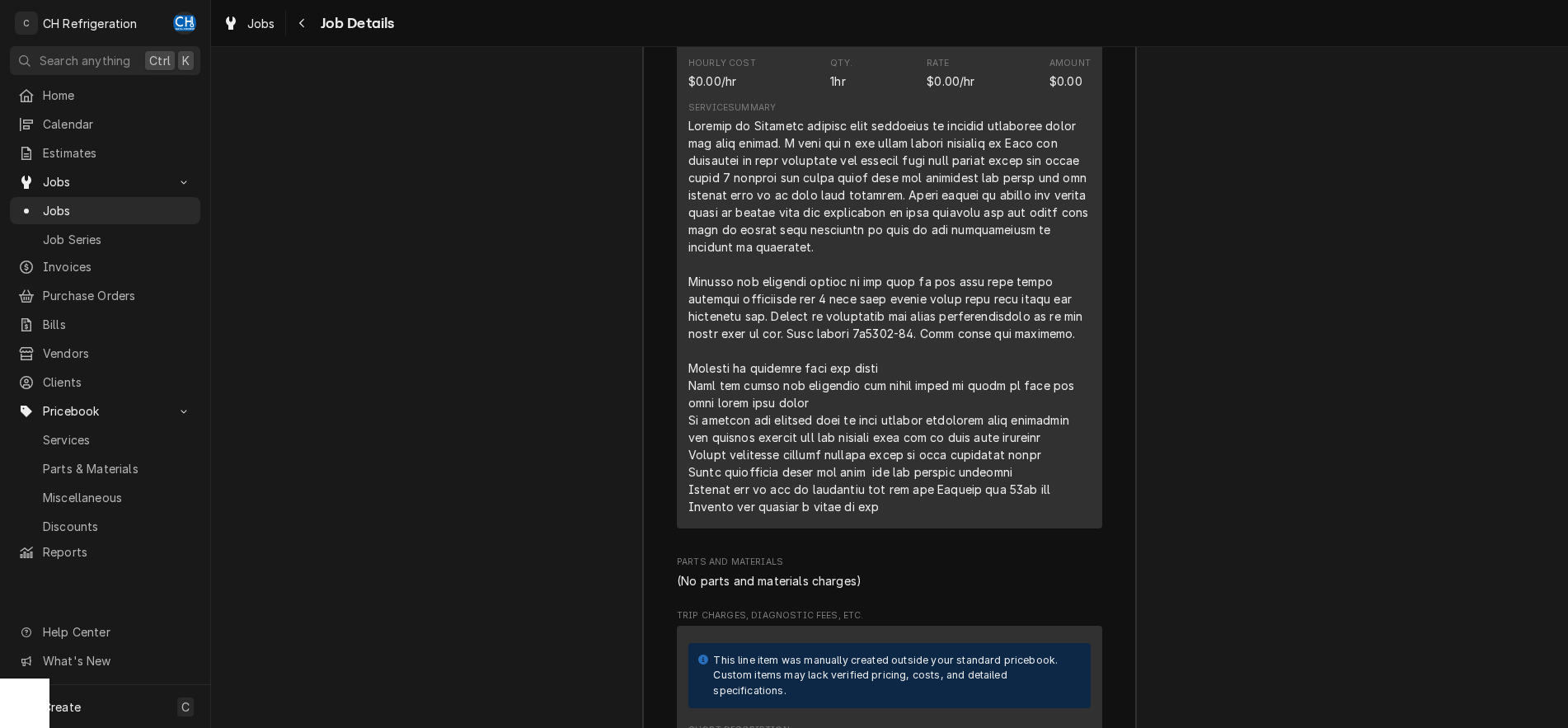
click at [932, 421] on div "Line Item" at bounding box center [889, 316] width 402 height 398
drag, startPoint x: 925, startPoint y: 428, endPoint x: 815, endPoint y: 463, distance: 115.4
click at [986, 395] on div "Line Item" at bounding box center [889, 316] width 402 height 398
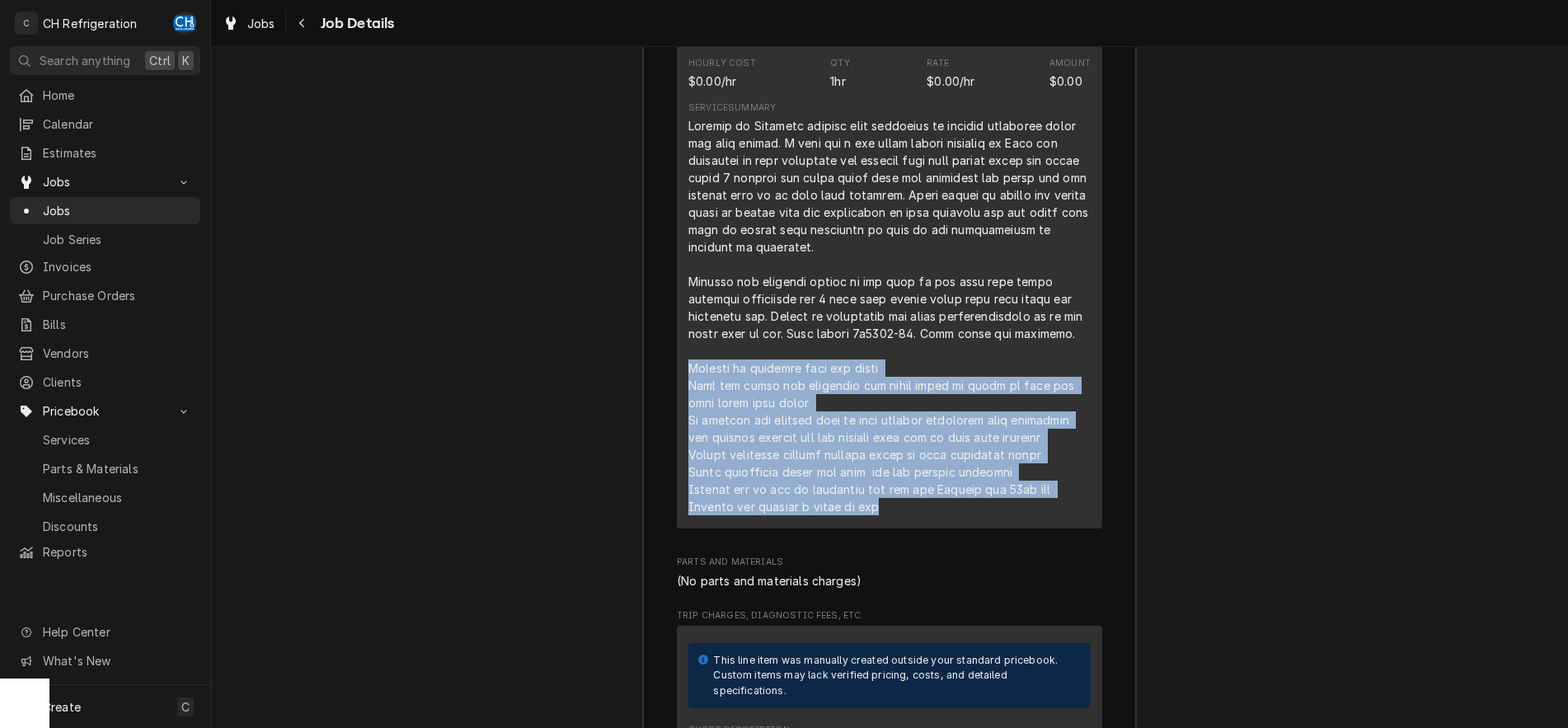
drag, startPoint x: 691, startPoint y: 384, endPoint x: 929, endPoint y: 549, distance: 289.6
click at [929, 515] on div "Line Item" at bounding box center [889, 316] width 402 height 398
copy div "Arrived on location with new borad Took old borad out installed new board watch…"
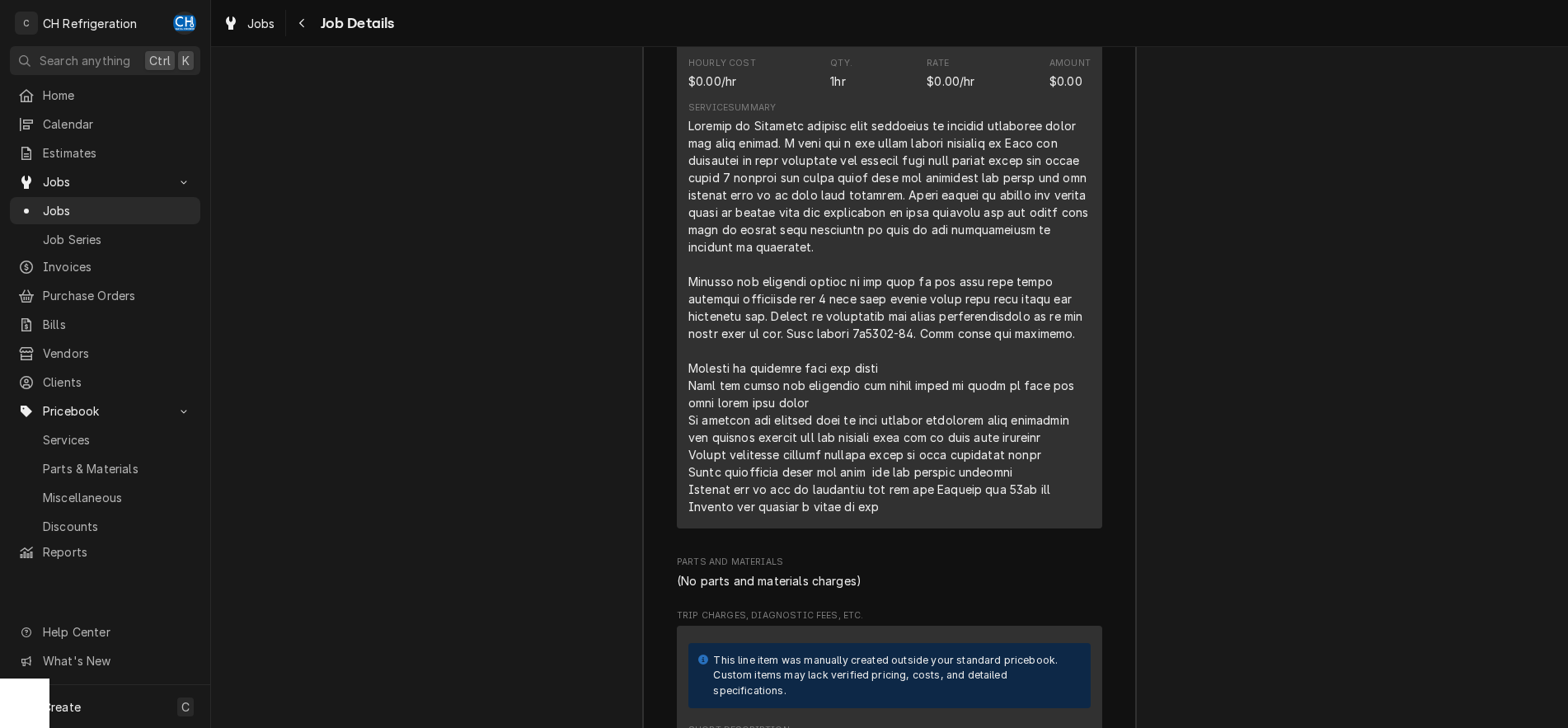
click at [1434, 522] on div "Job Summary Roopairs Job ID JOB-2050 Service Type Ice machine repair Job Type S…" at bounding box center [889, 424] width 1356 height 1546
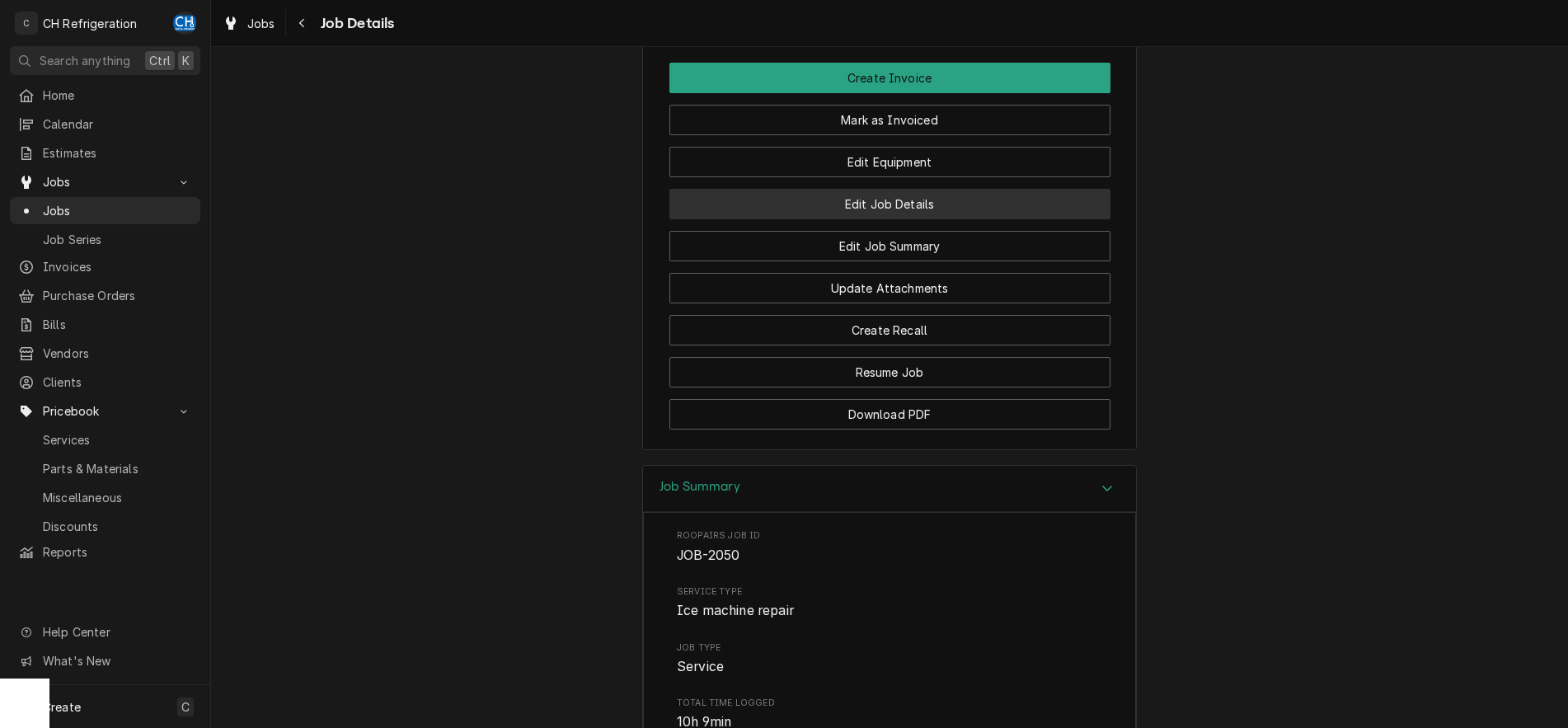
scroll to position [1261, 0]
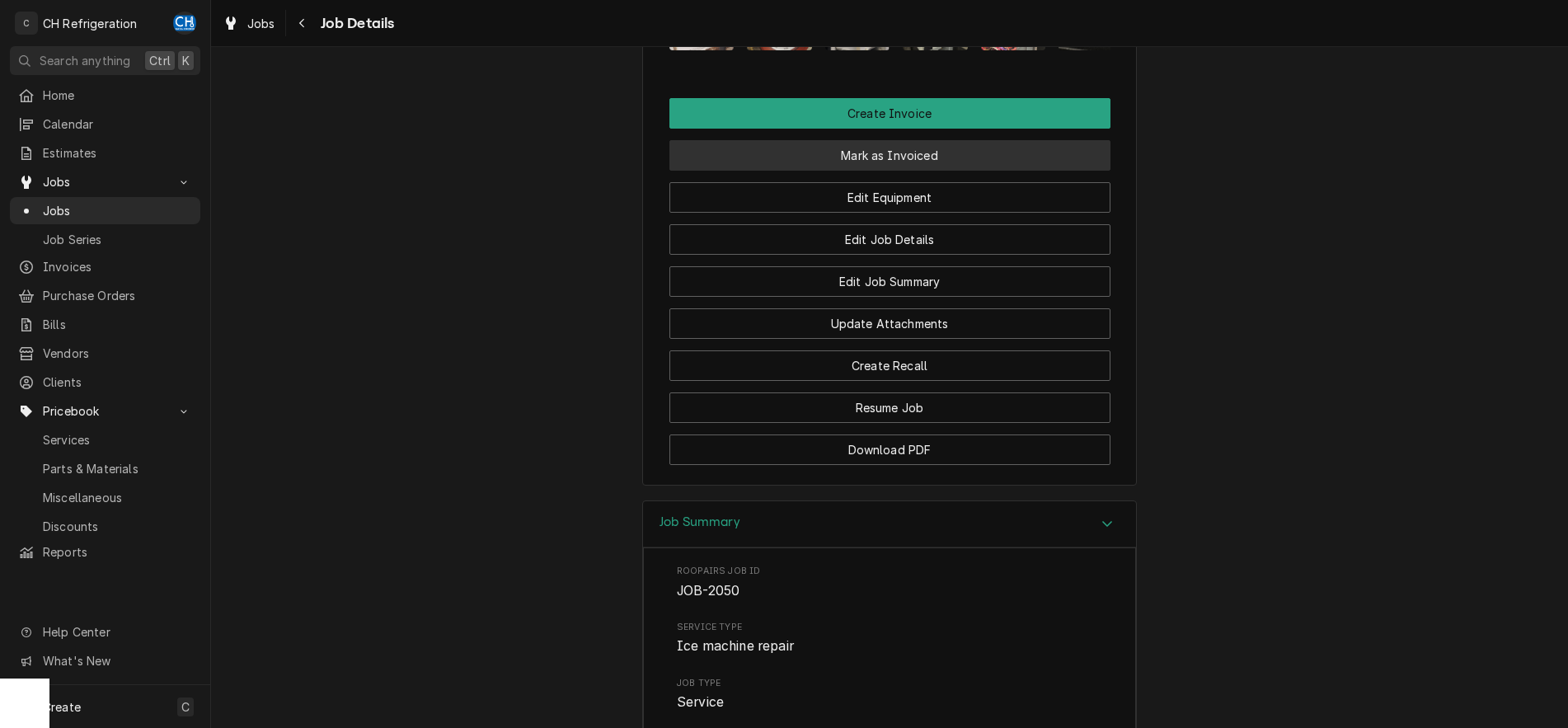
click at [898, 171] on button "Mark as Invoiced" at bounding box center [889, 156] width 441 height 31
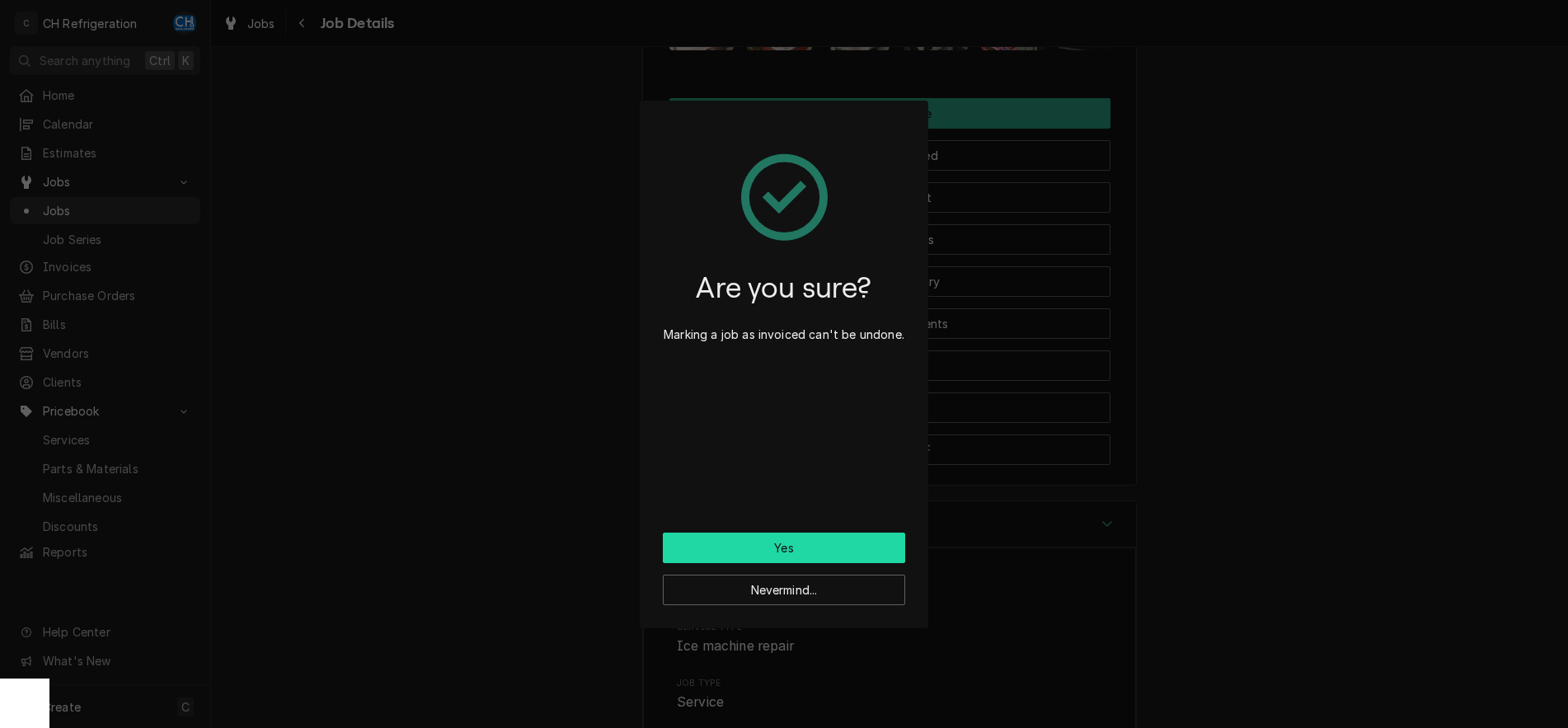
click at [788, 553] on button "Yes" at bounding box center [783, 548] width 242 height 31
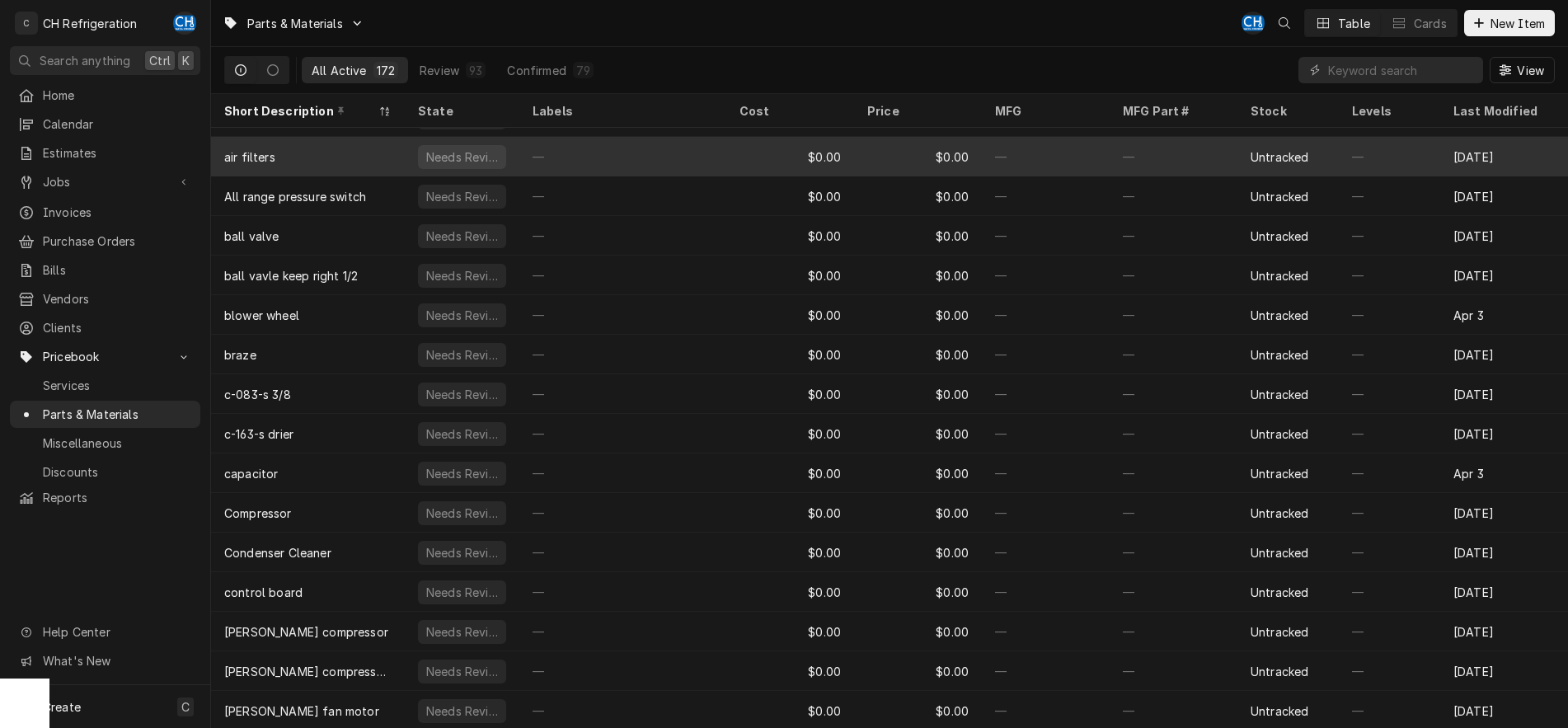
scroll to position [545, 0]
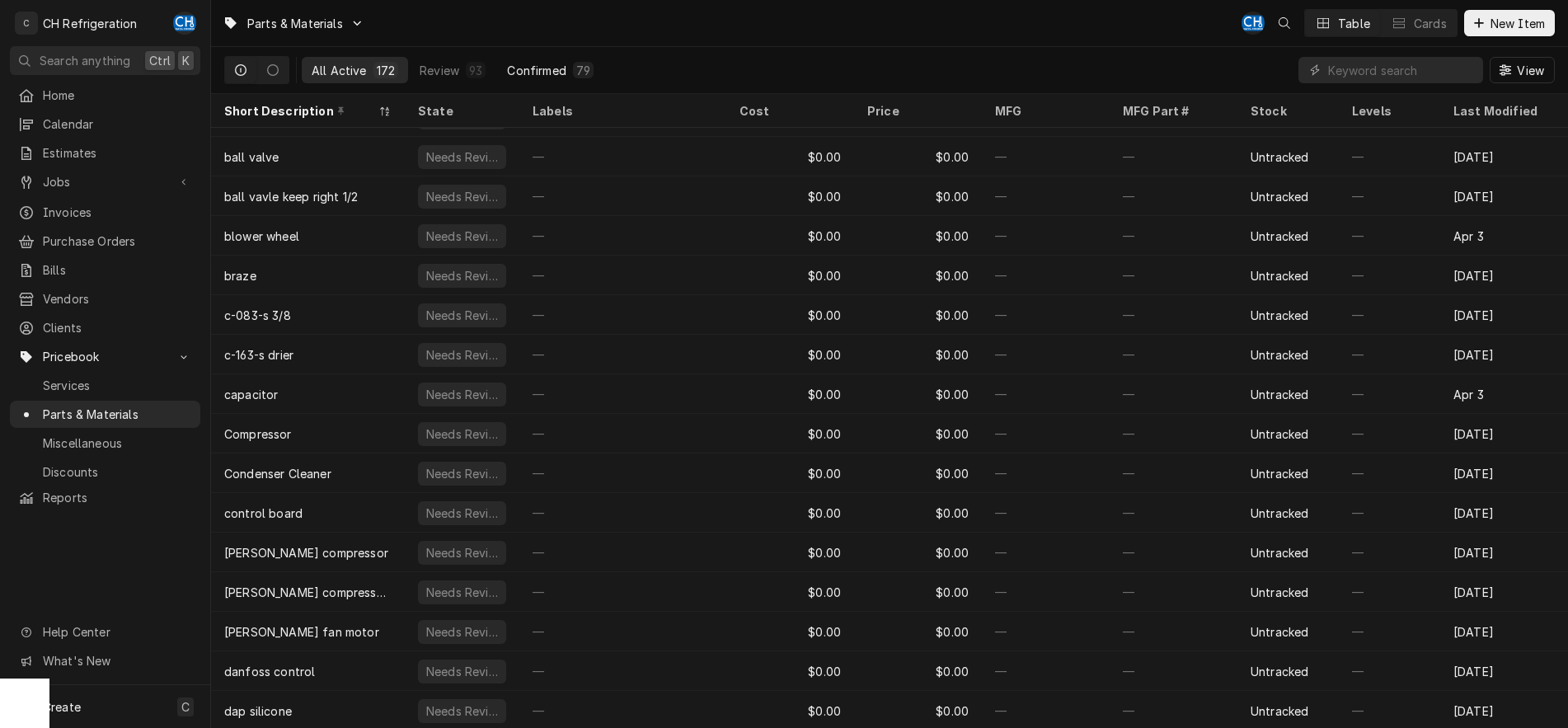
click at [541, 77] on div "Confirmed" at bounding box center [536, 71] width 59 height 17
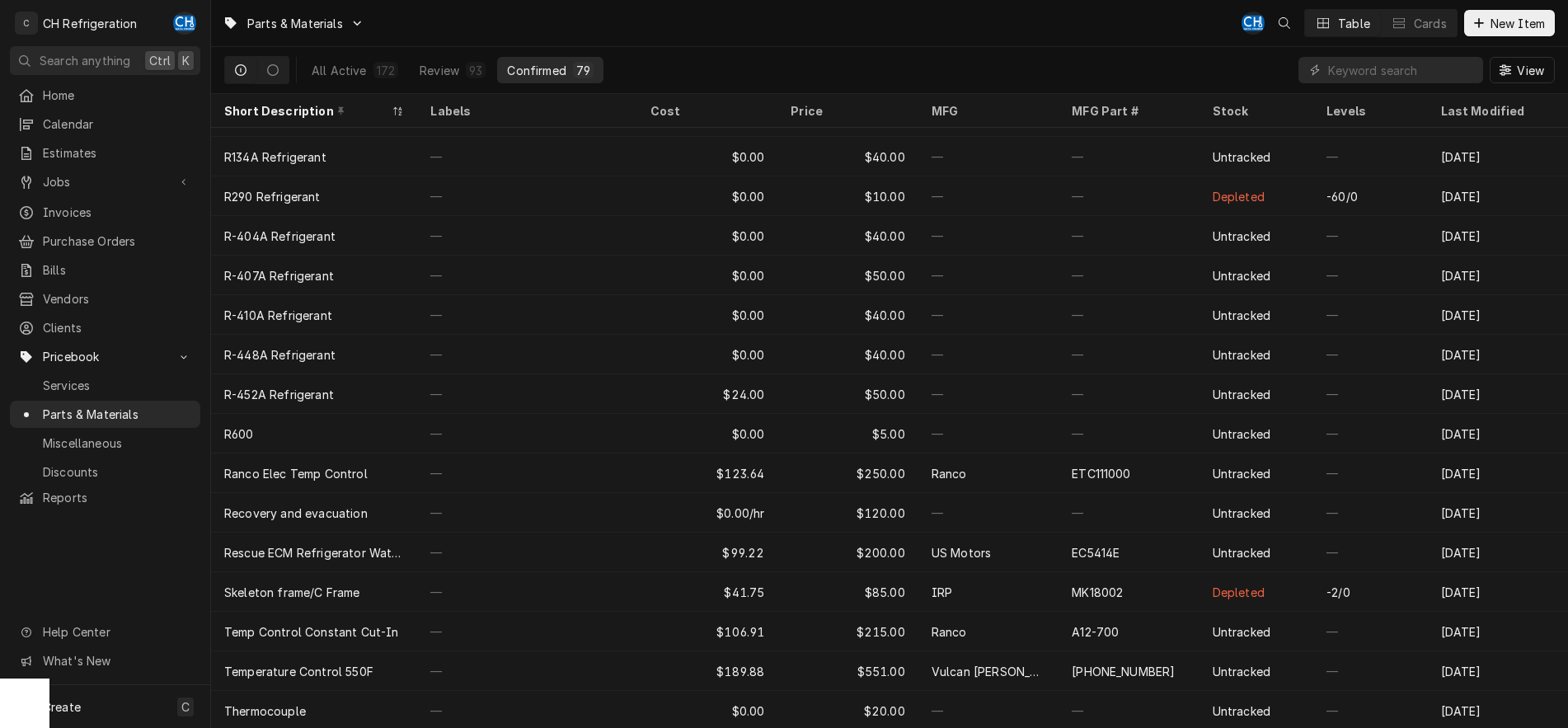
scroll to position [2523, 0]
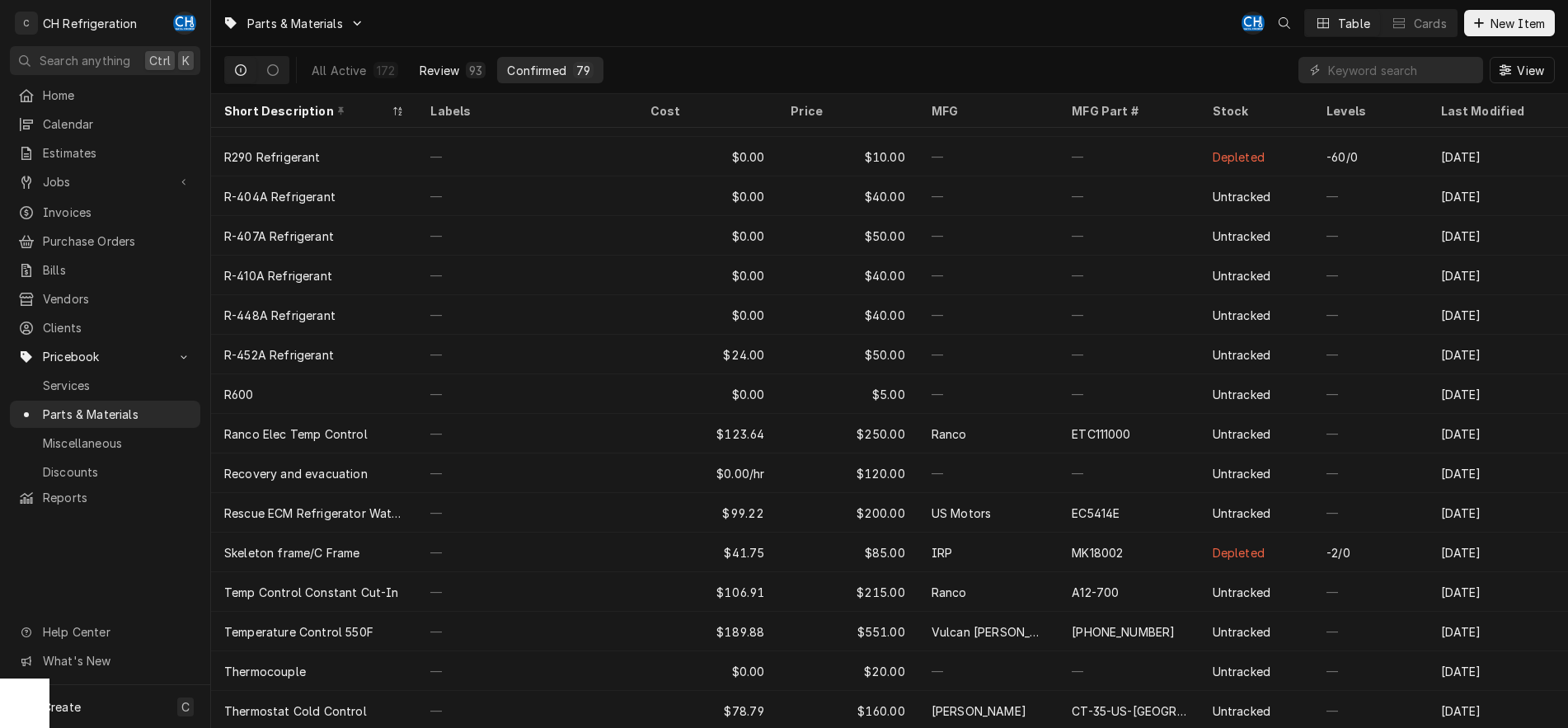
click at [438, 75] on div "Review" at bounding box center [439, 71] width 40 height 17
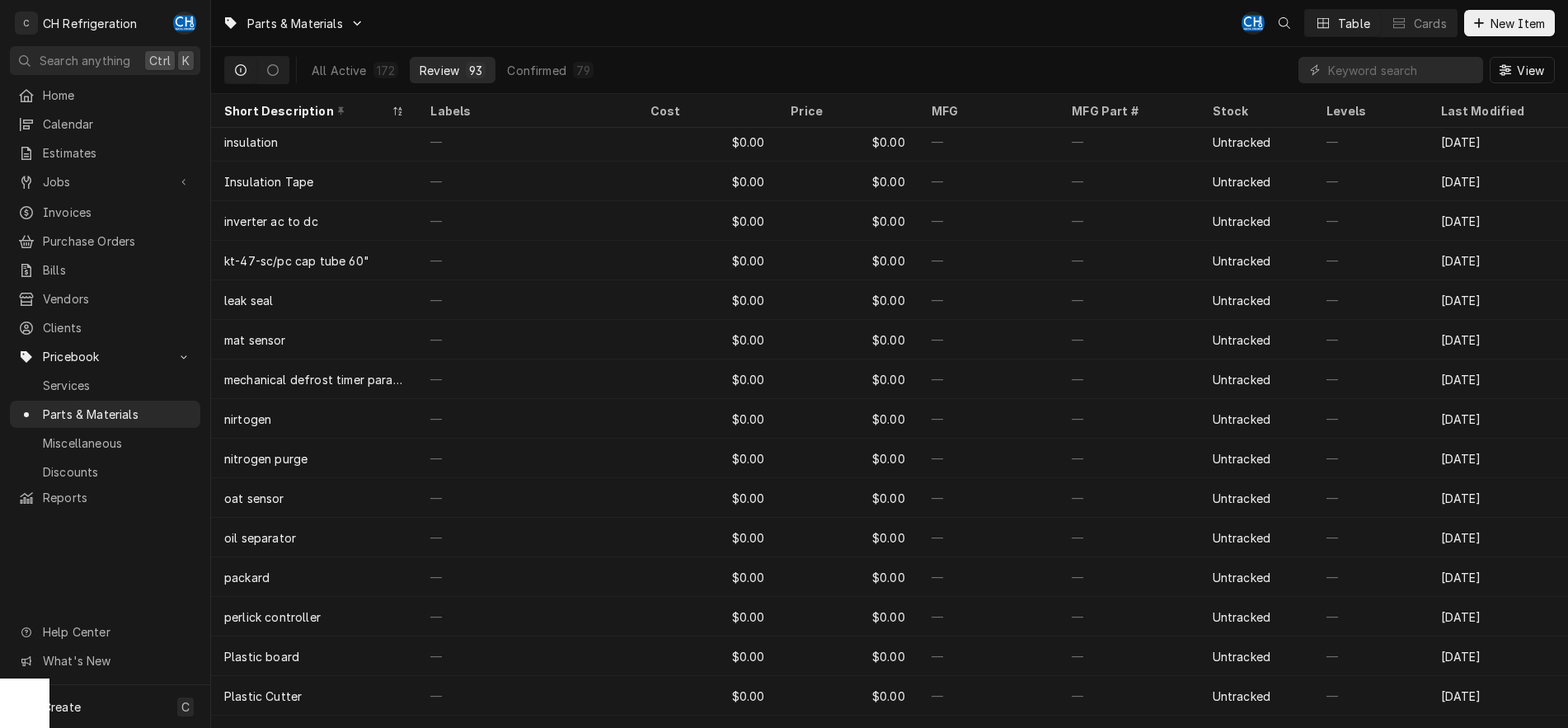
scroll to position [2128, 0]
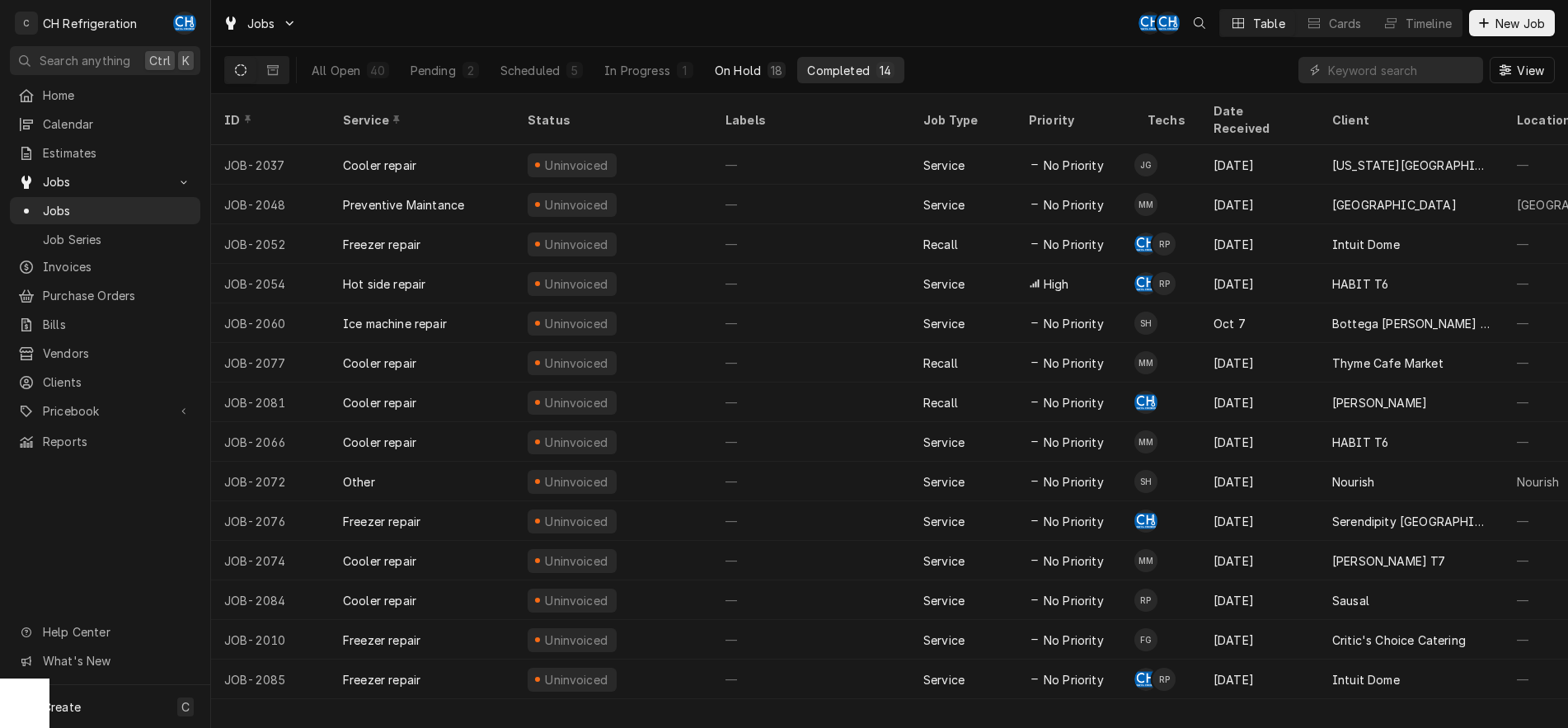
click at [745, 72] on div "On Hold" at bounding box center [737, 71] width 46 height 17
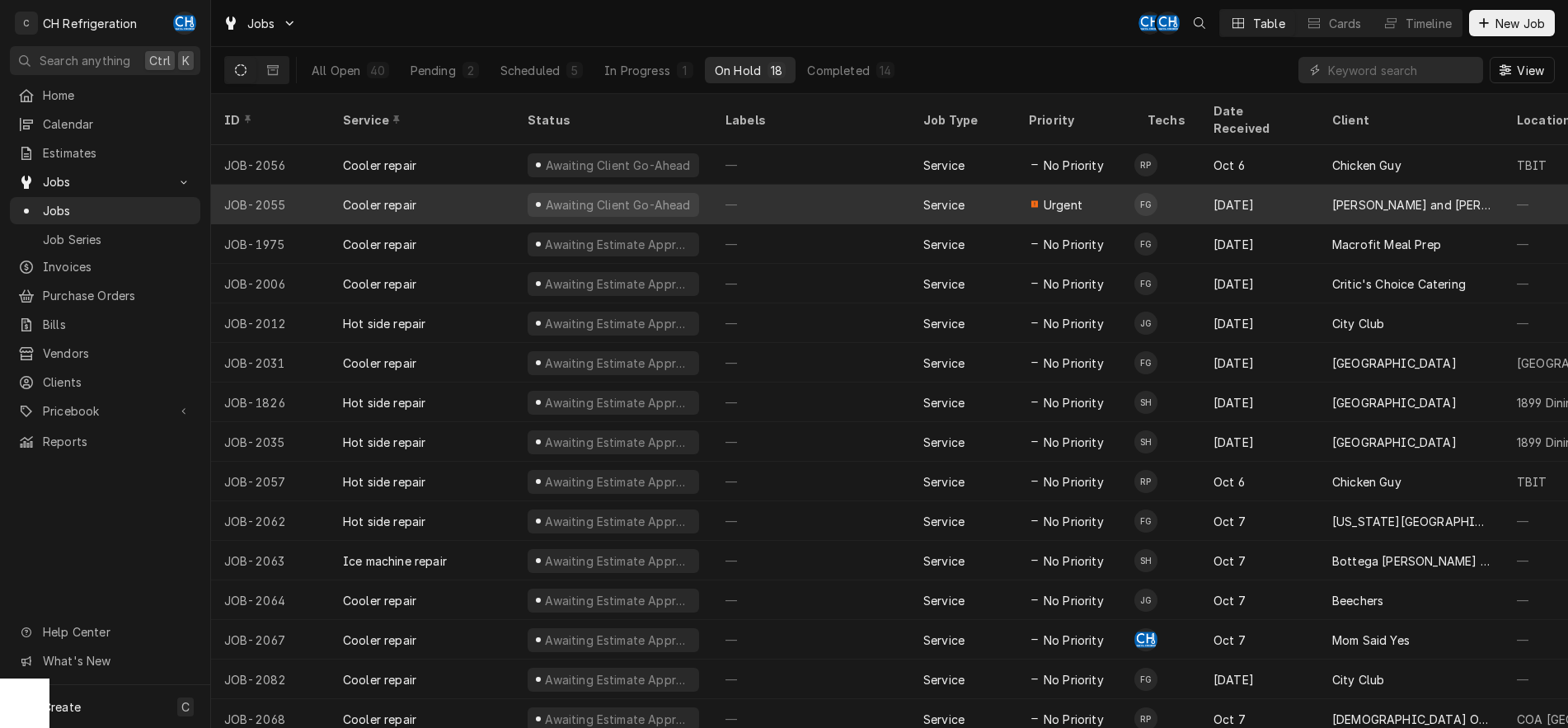
click at [837, 191] on div "—" at bounding box center [810, 204] width 198 height 40
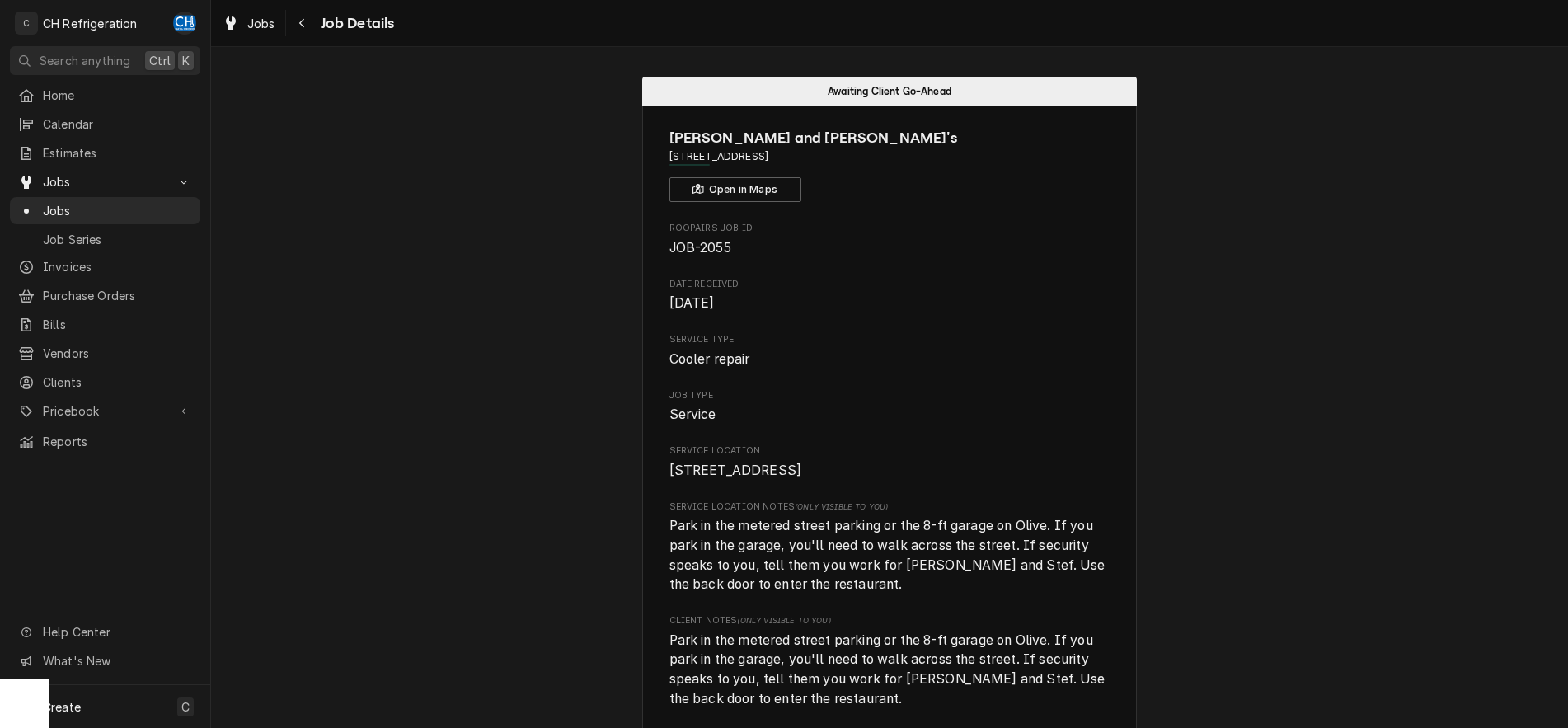
drag, startPoint x: 861, startPoint y: 152, endPoint x: 669, endPoint y: 156, distance: 192.0
click at [669, 156] on span "[STREET_ADDRESS]" at bounding box center [889, 156] width 441 height 14
copy span "[STREET_ADDRESS]"
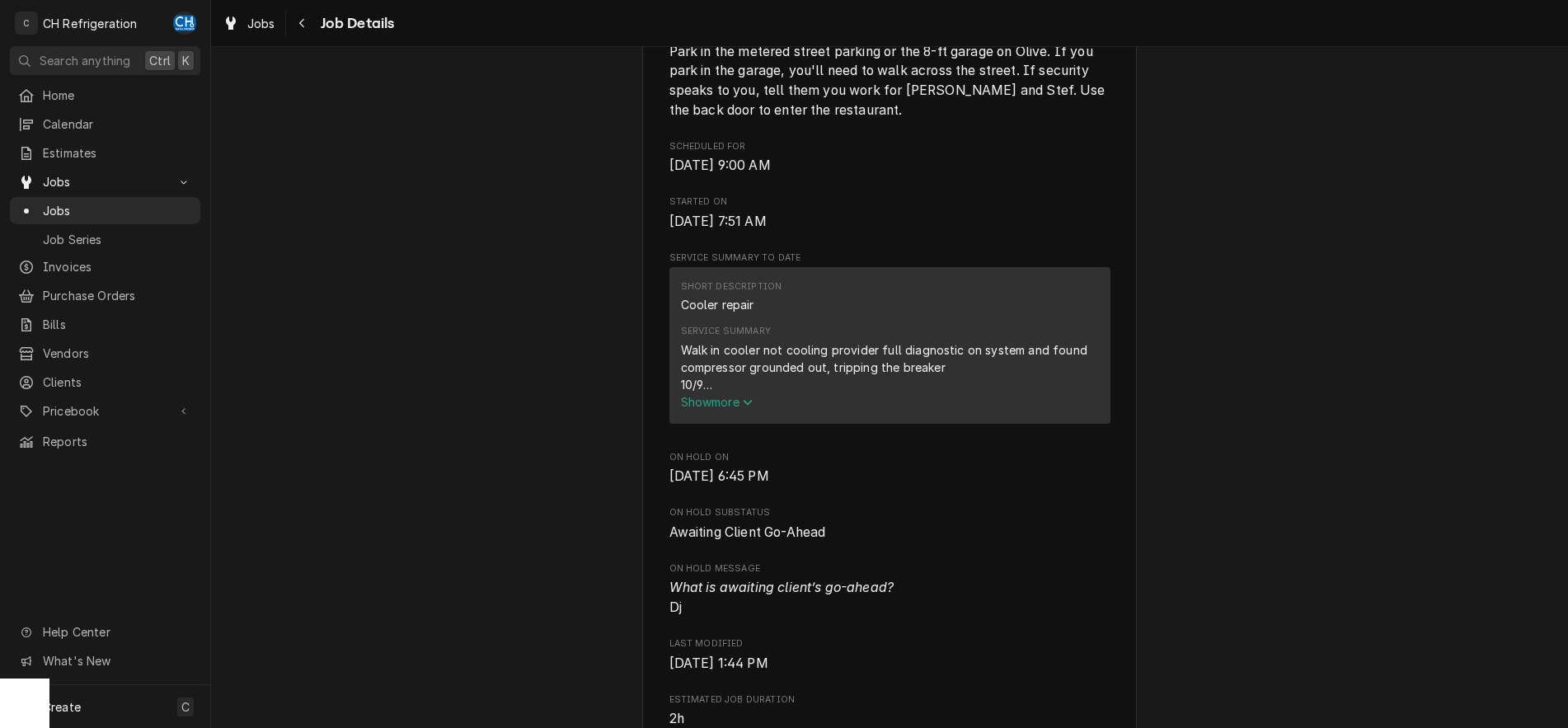
scroll to position [757, 0]
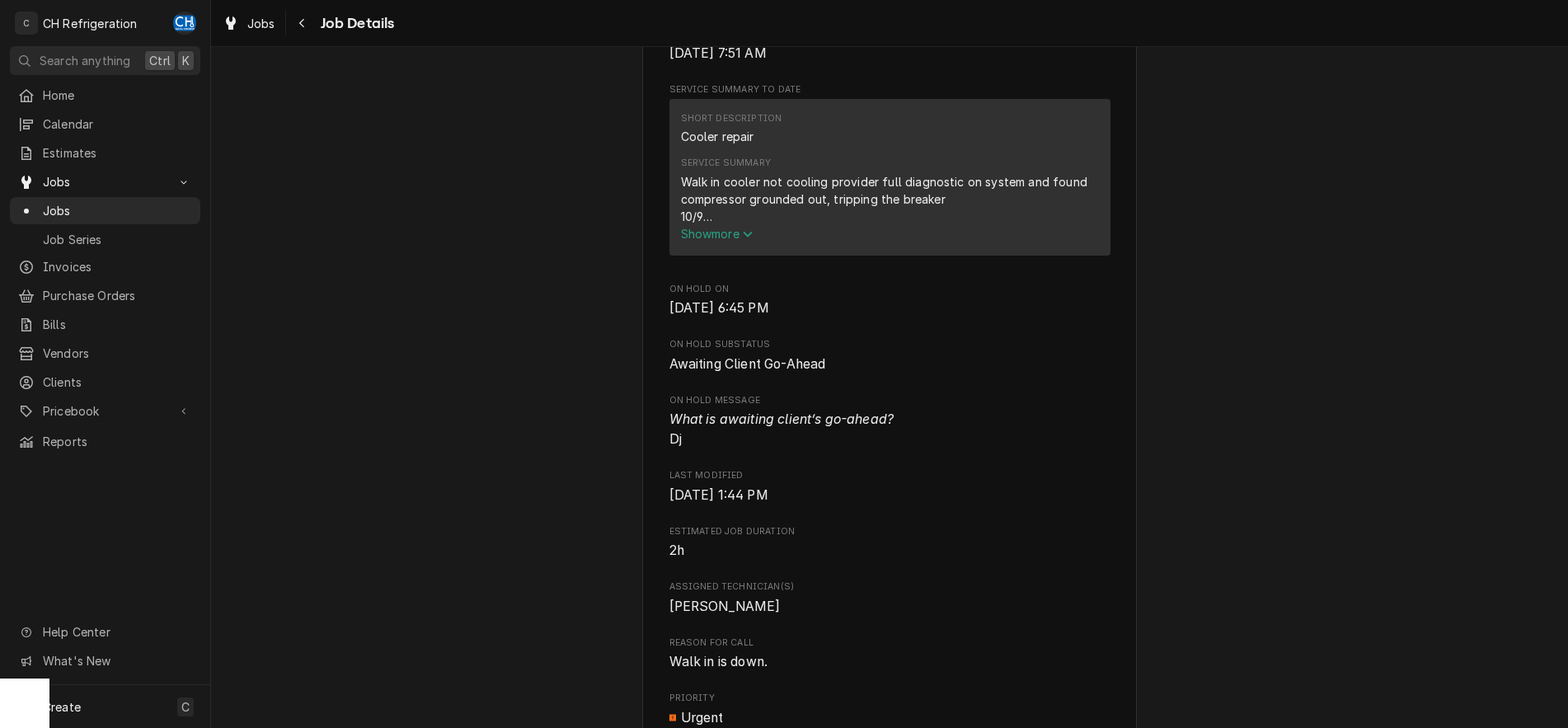
click at [732, 241] on span "Show more" at bounding box center [717, 234] width 72 height 14
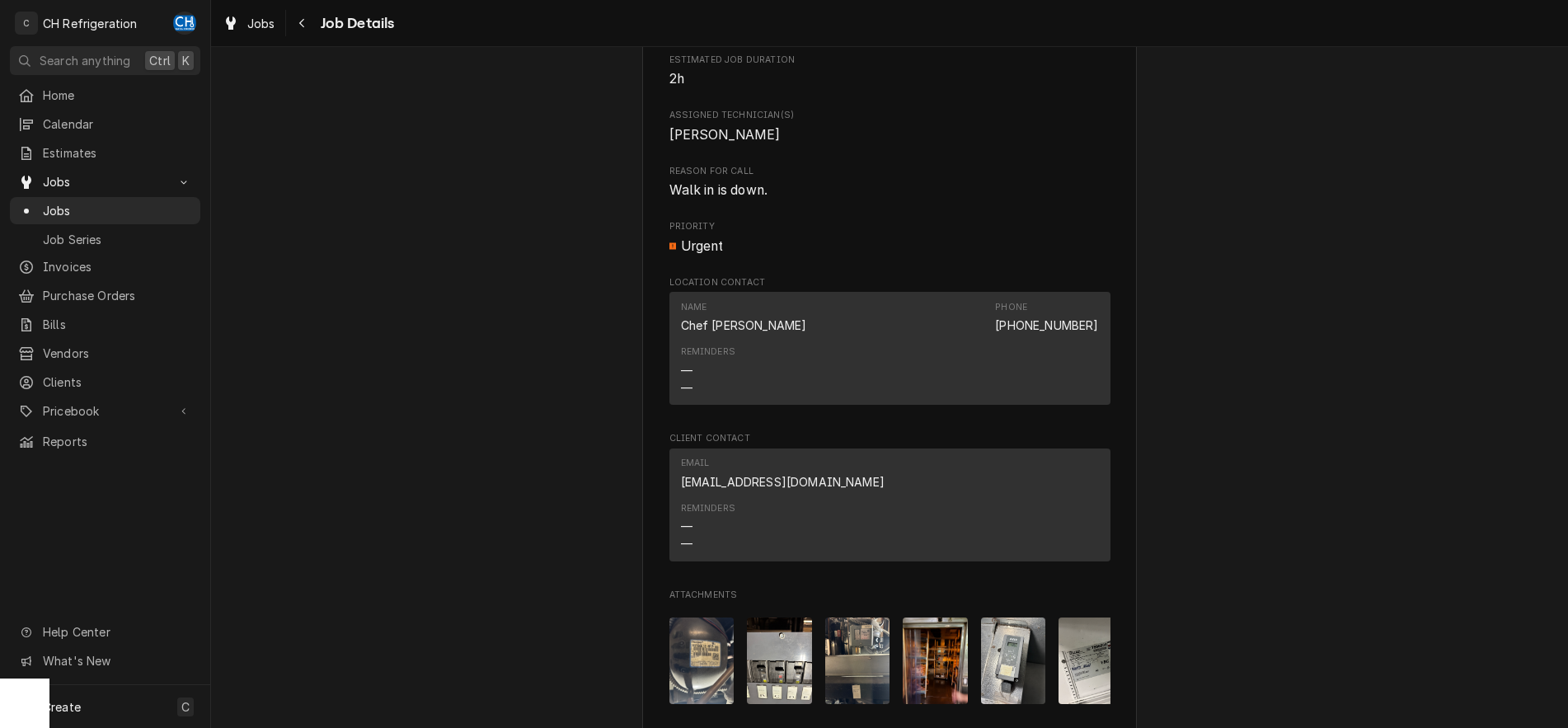
scroll to position [1934, 0]
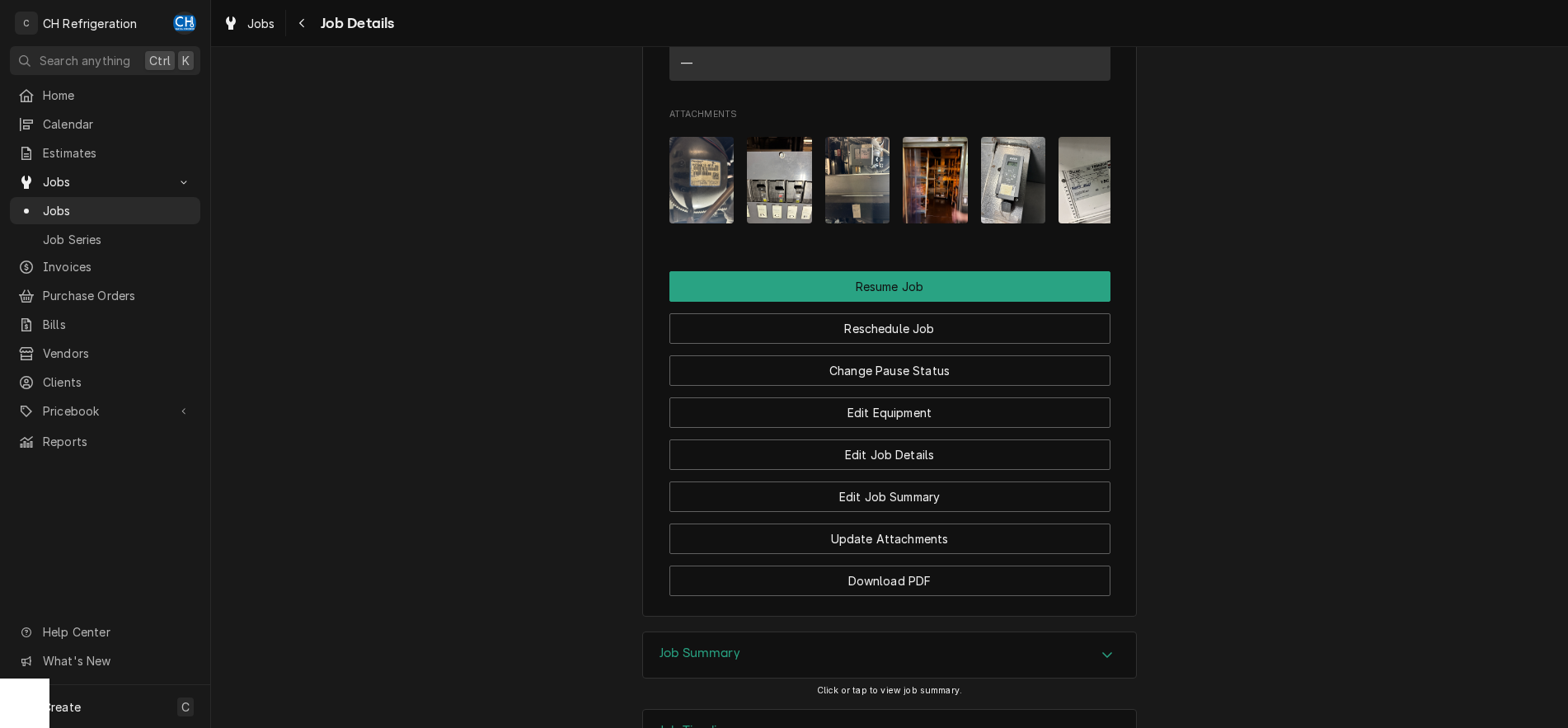
click at [690, 201] on img "Attachments" at bounding box center [702, 180] width 65 height 87
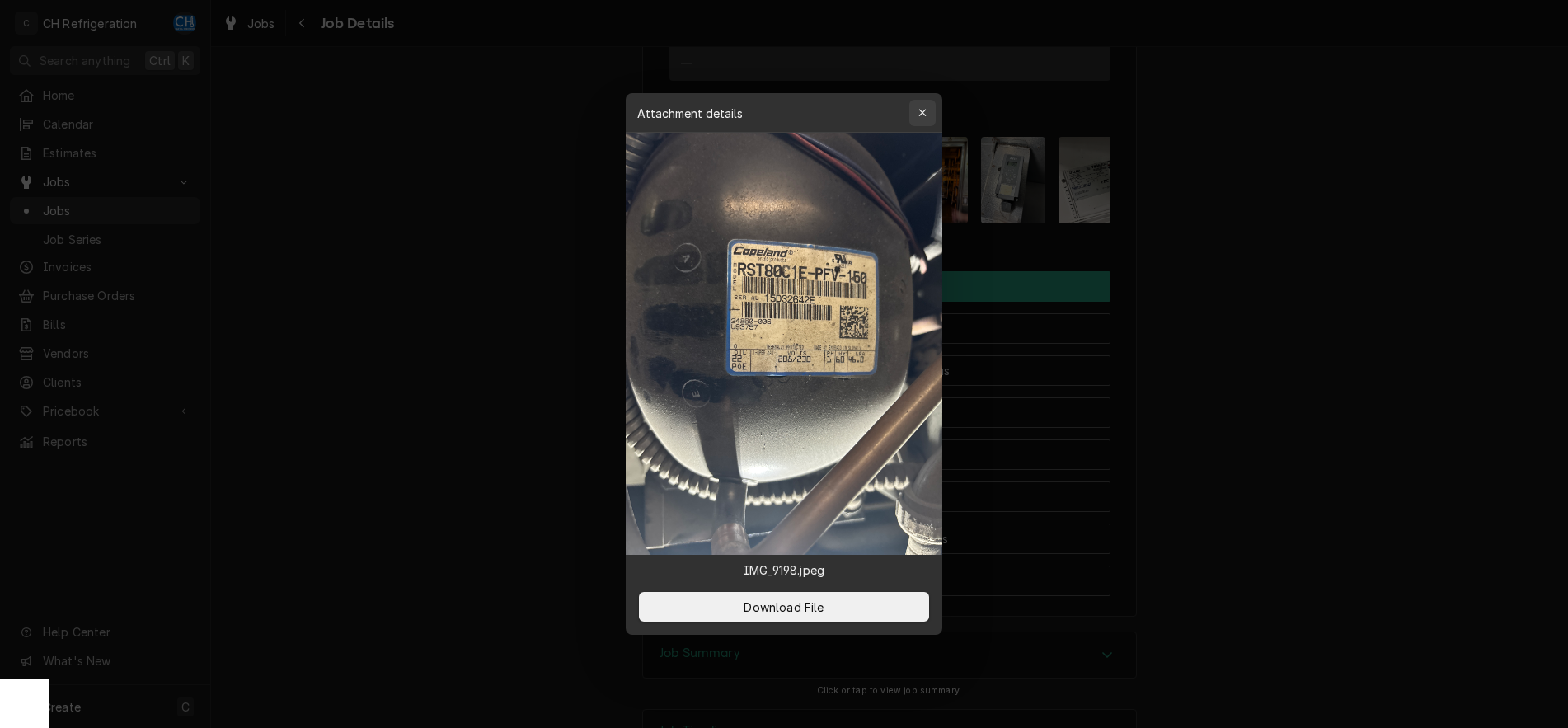
click at [925, 108] on icon "button" at bounding box center [923, 113] width 9 height 12
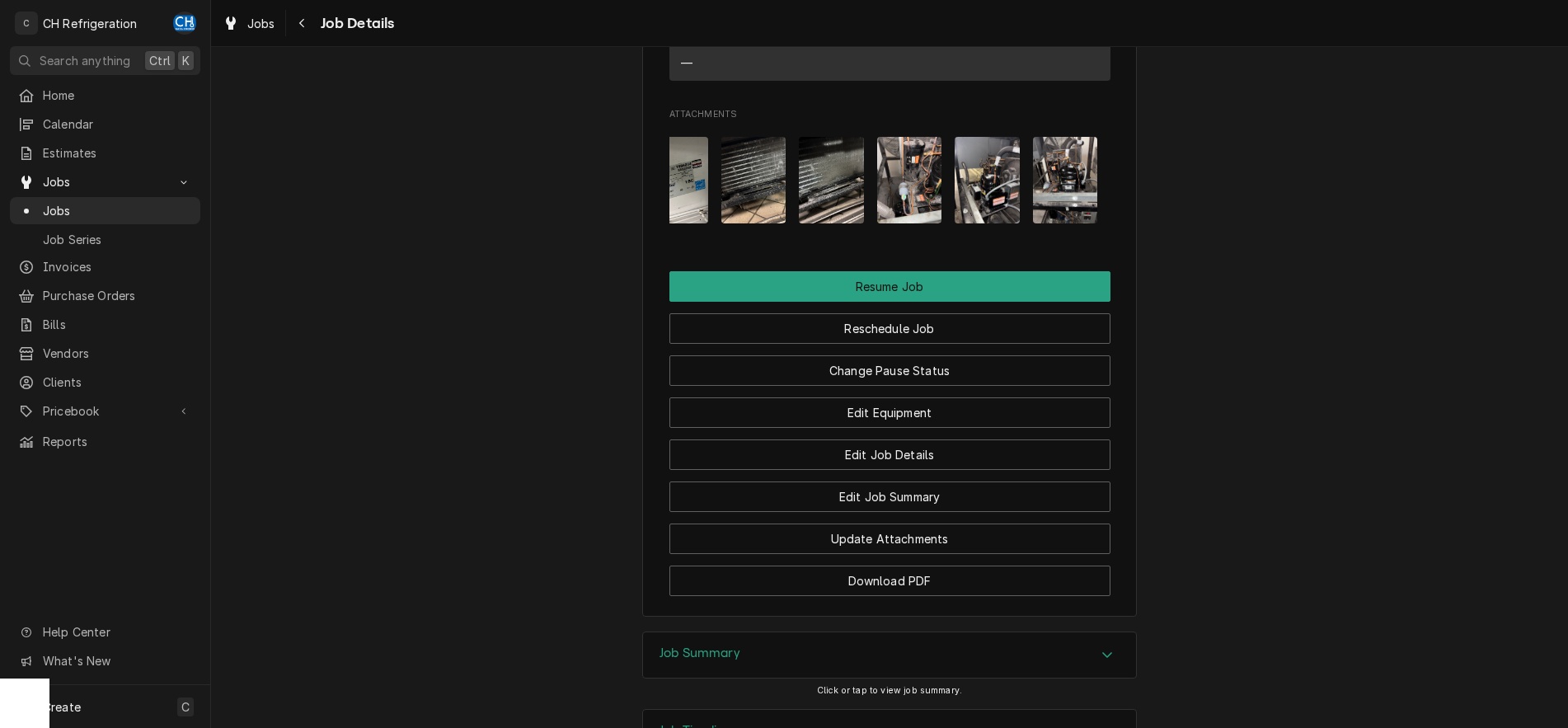
scroll to position [0, 0]
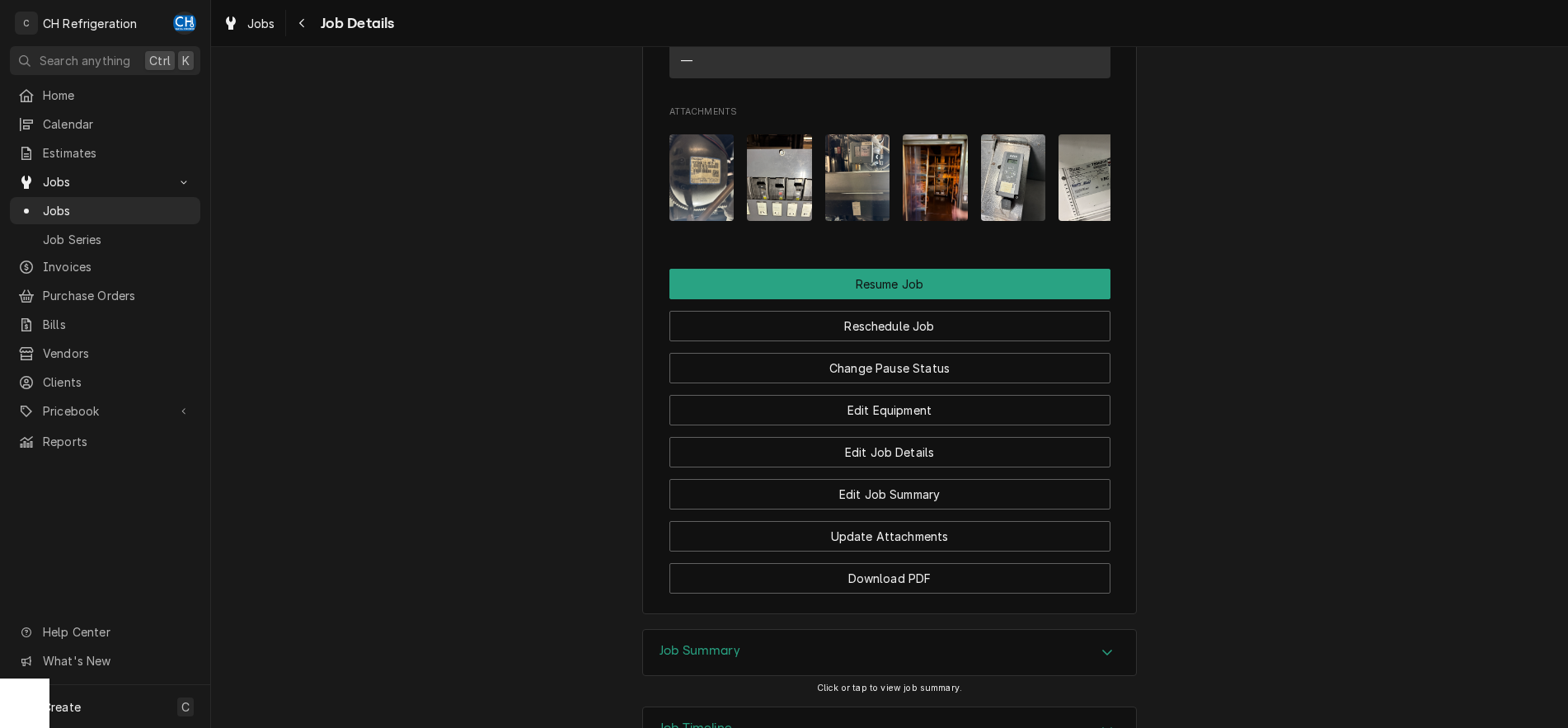
scroll to position [2090, 0]
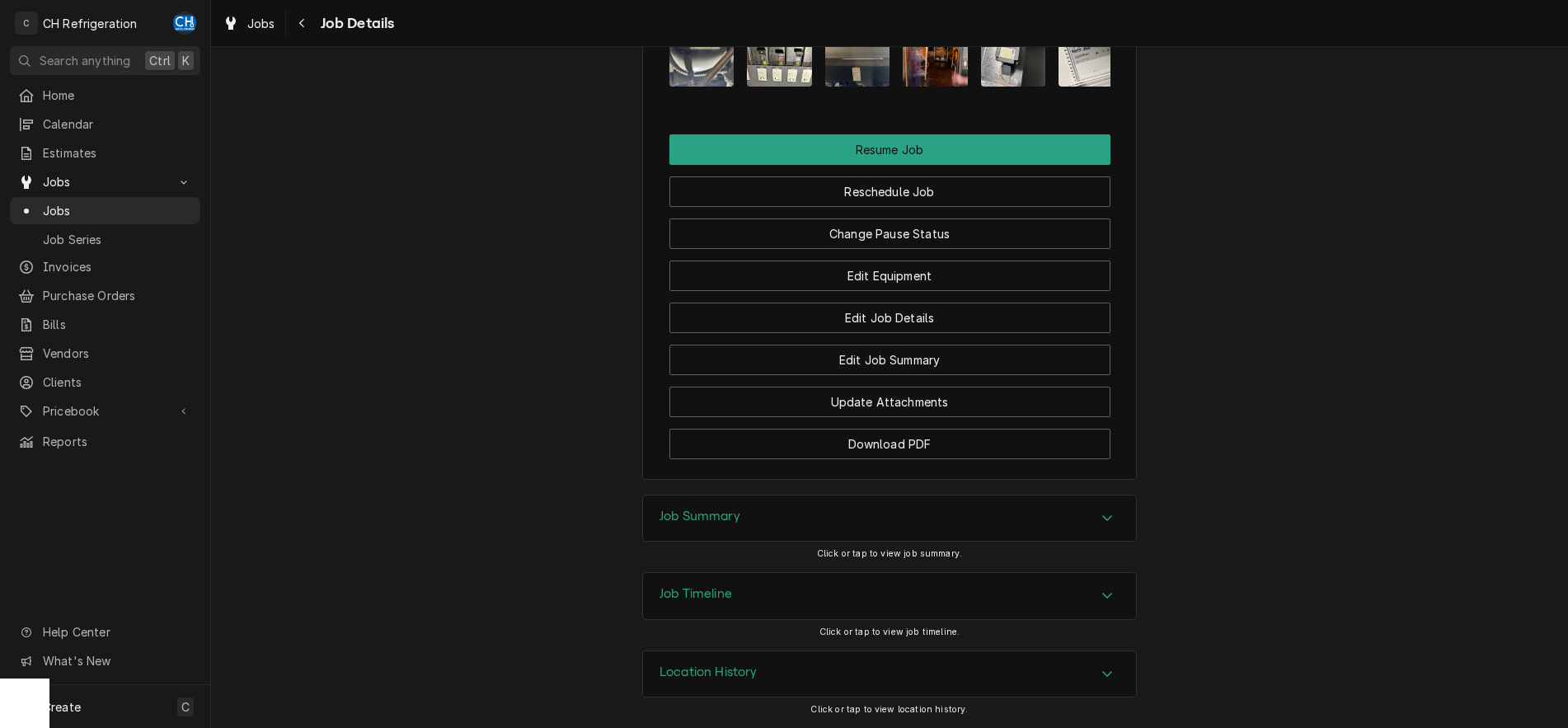
click at [1114, 517] on div "Accordion Header" at bounding box center [1106, 518] width 25 height 20
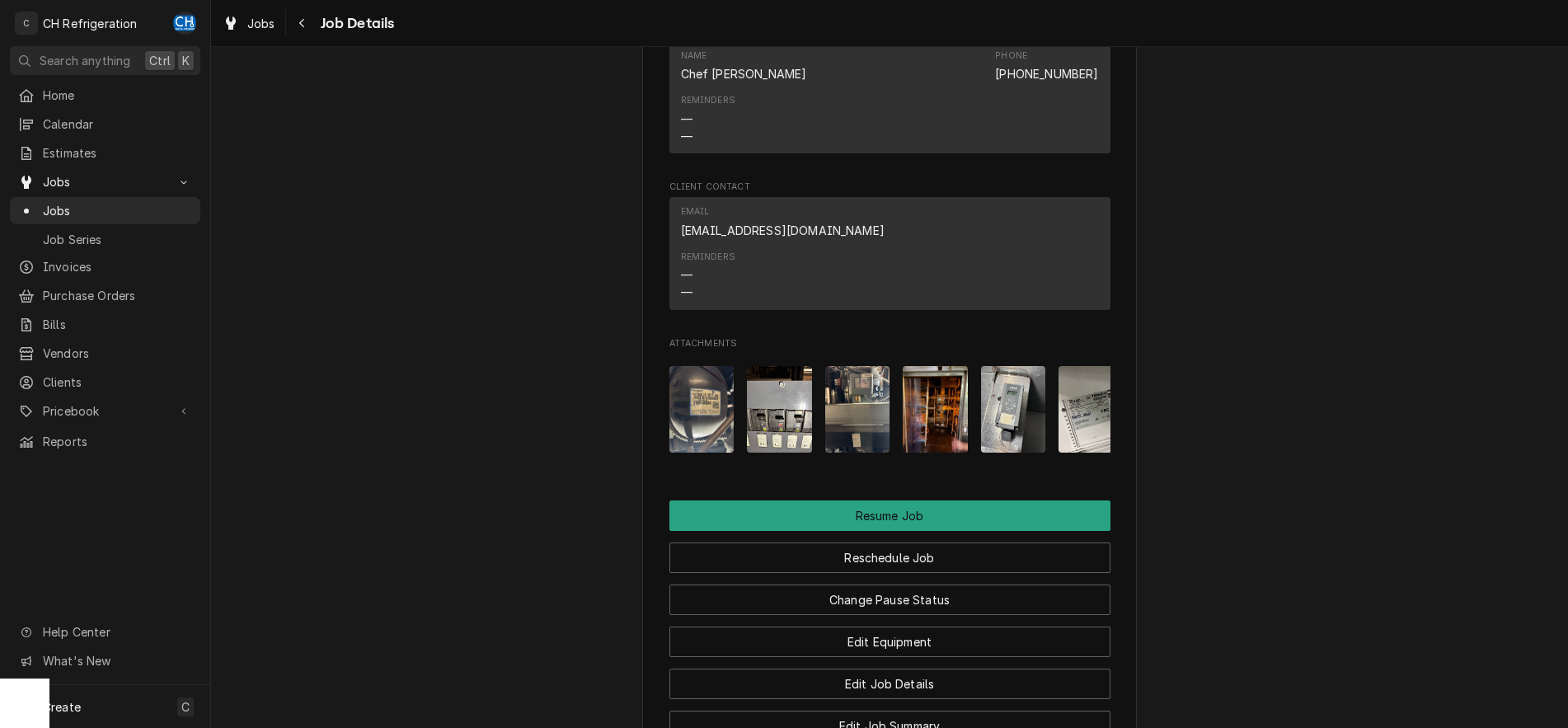
scroll to position [1586, 0]
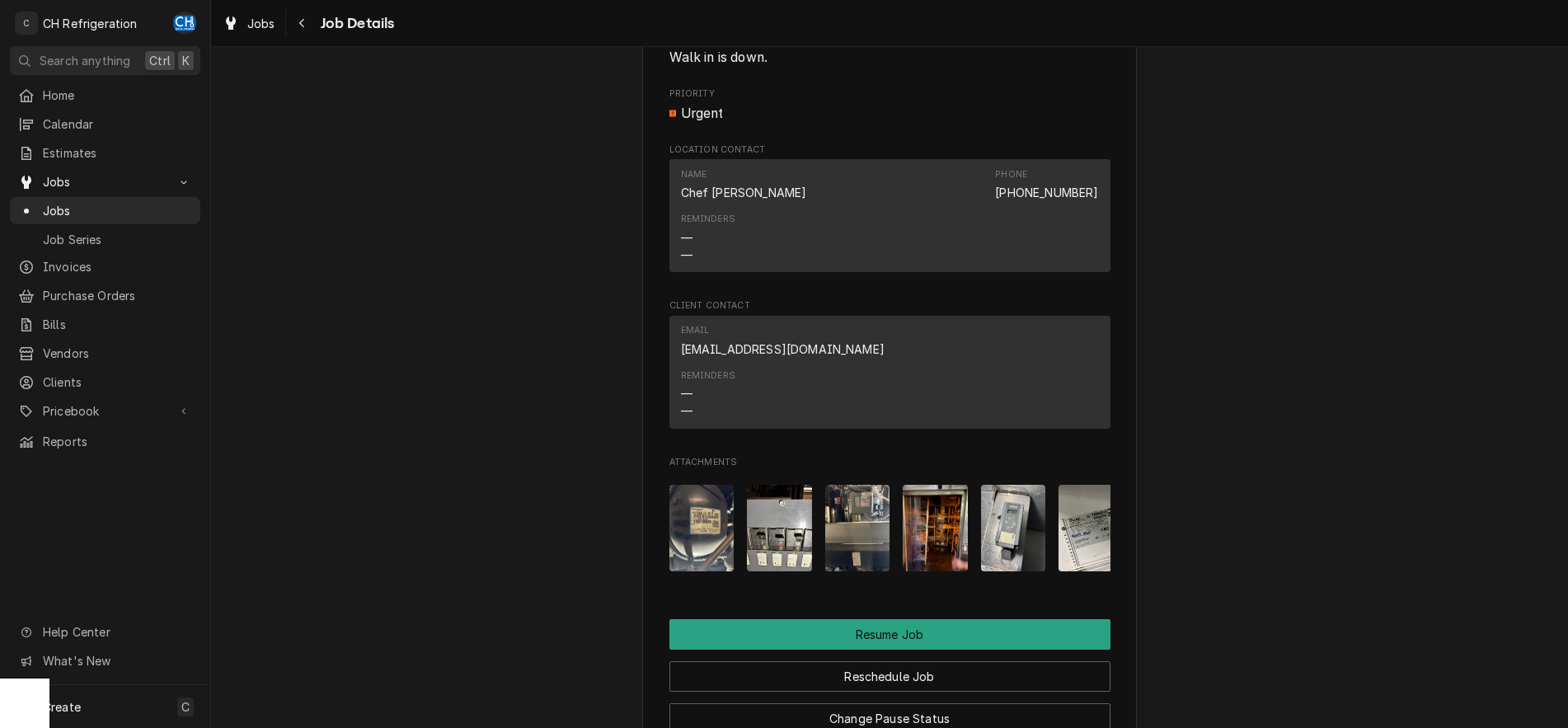
click at [955, 548] on img "Attachments" at bounding box center [935, 528] width 65 height 87
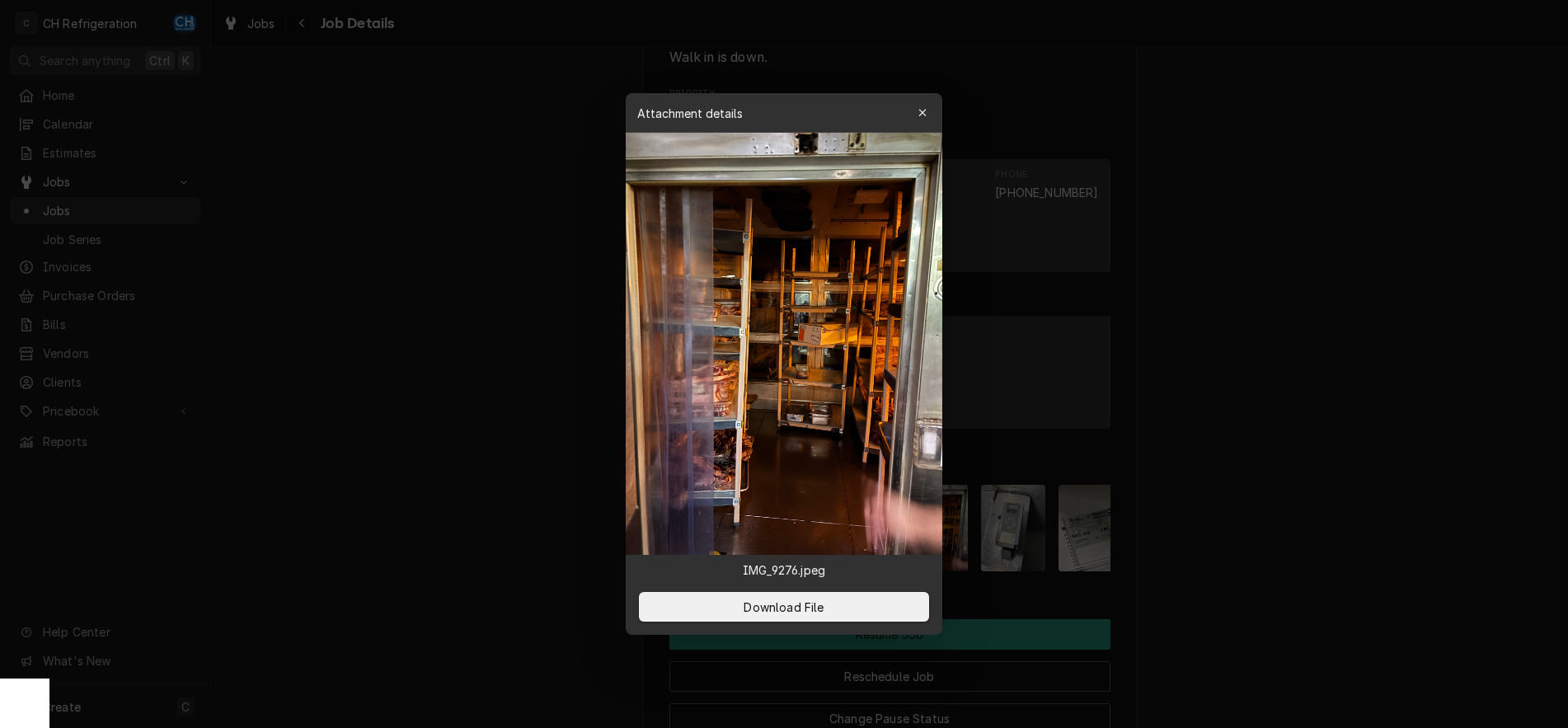
click at [1316, 225] on div at bounding box center [784, 364] width 1568 height 728
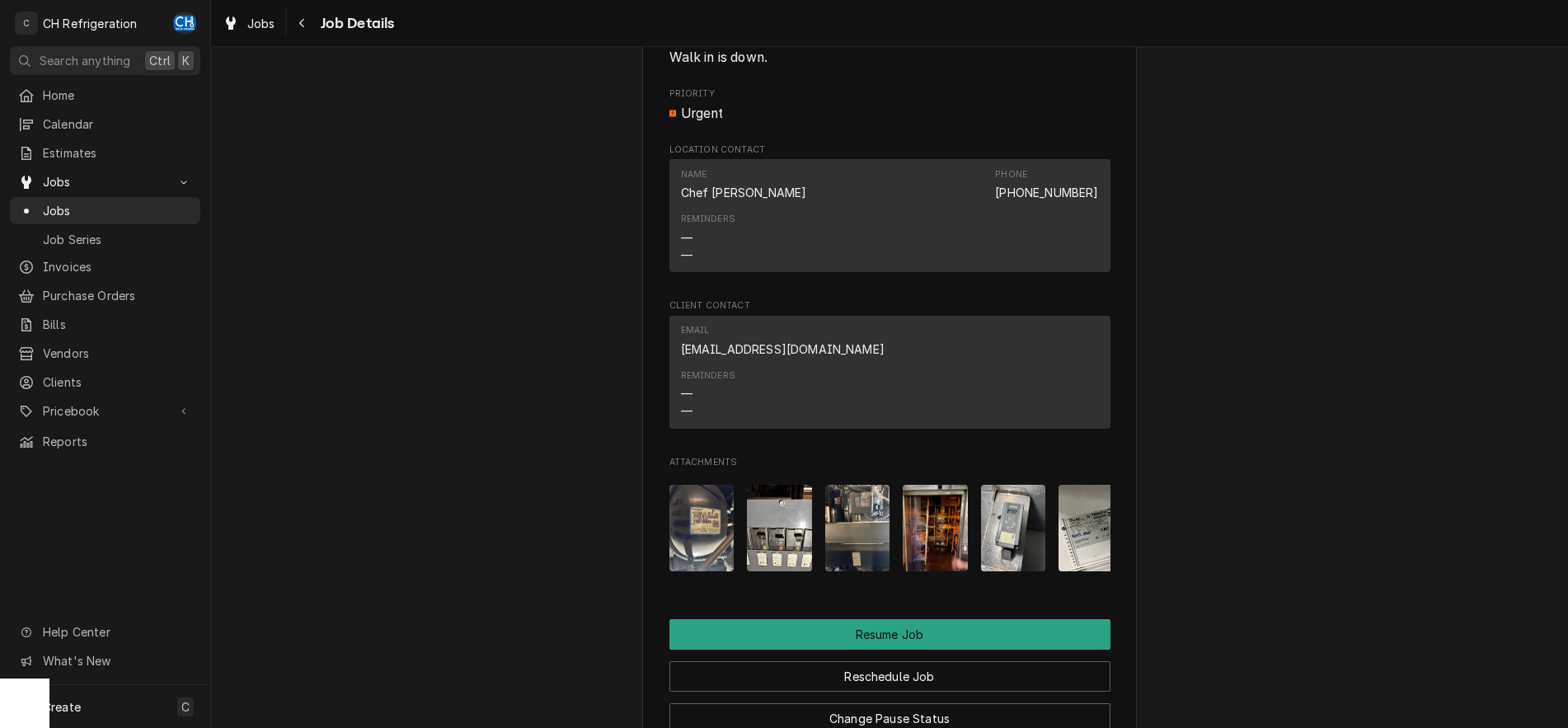
click at [1077, 549] on img "Attachments" at bounding box center [1091, 528] width 65 height 87
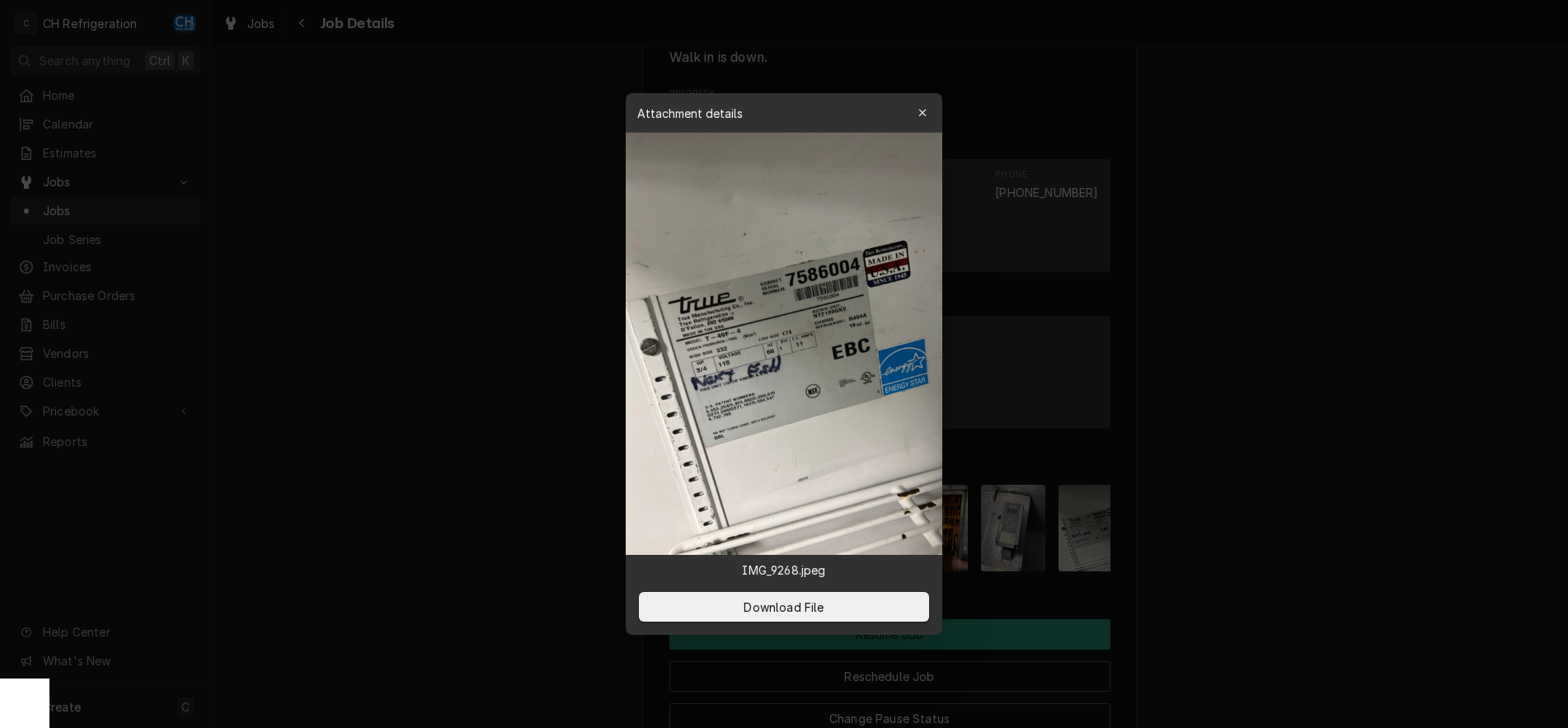
click at [804, 428] on img at bounding box center [784, 344] width 316 height 422
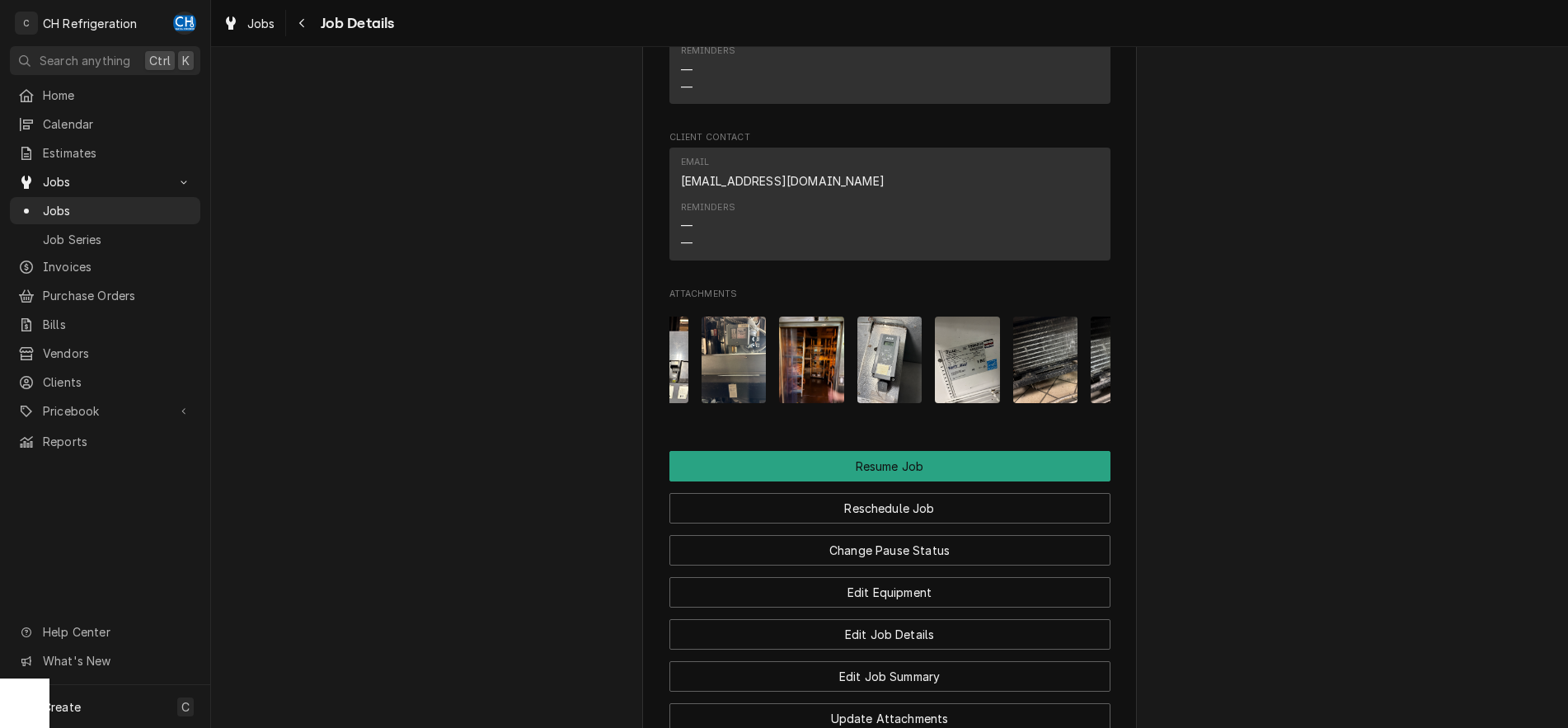
scroll to position [0, 139]
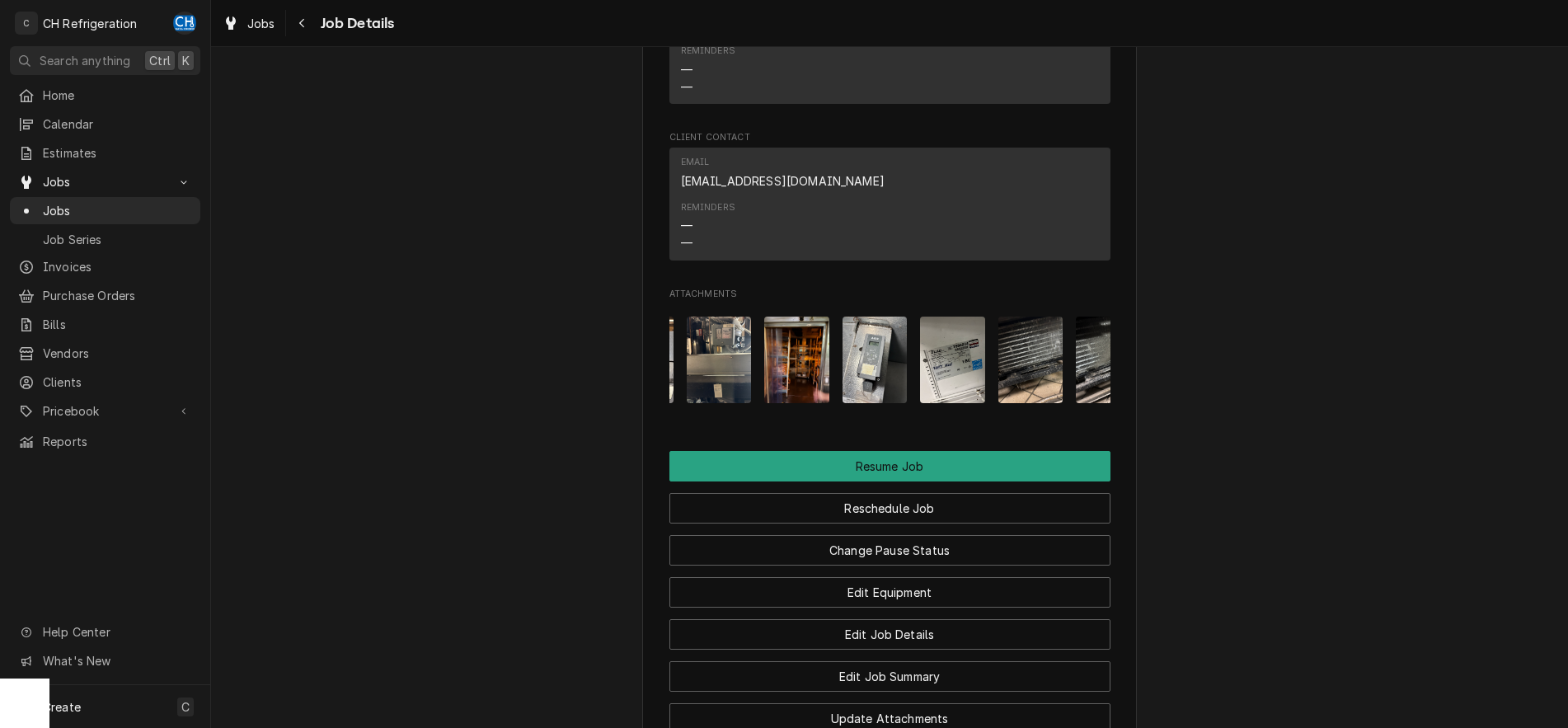
click at [959, 390] on img "Attachments" at bounding box center [952, 360] width 65 height 87
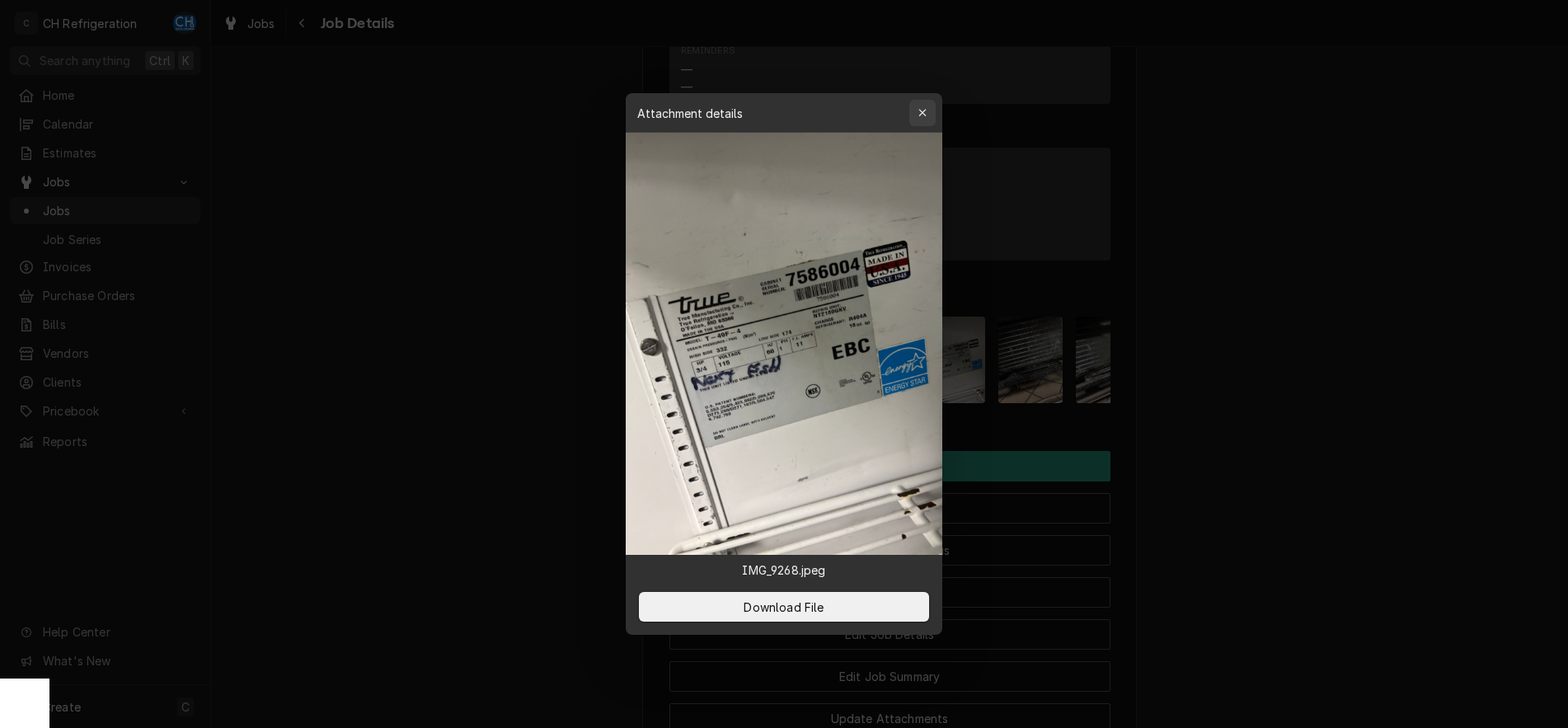
click at [923, 109] on icon "button" at bounding box center [923, 113] width 9 height 12
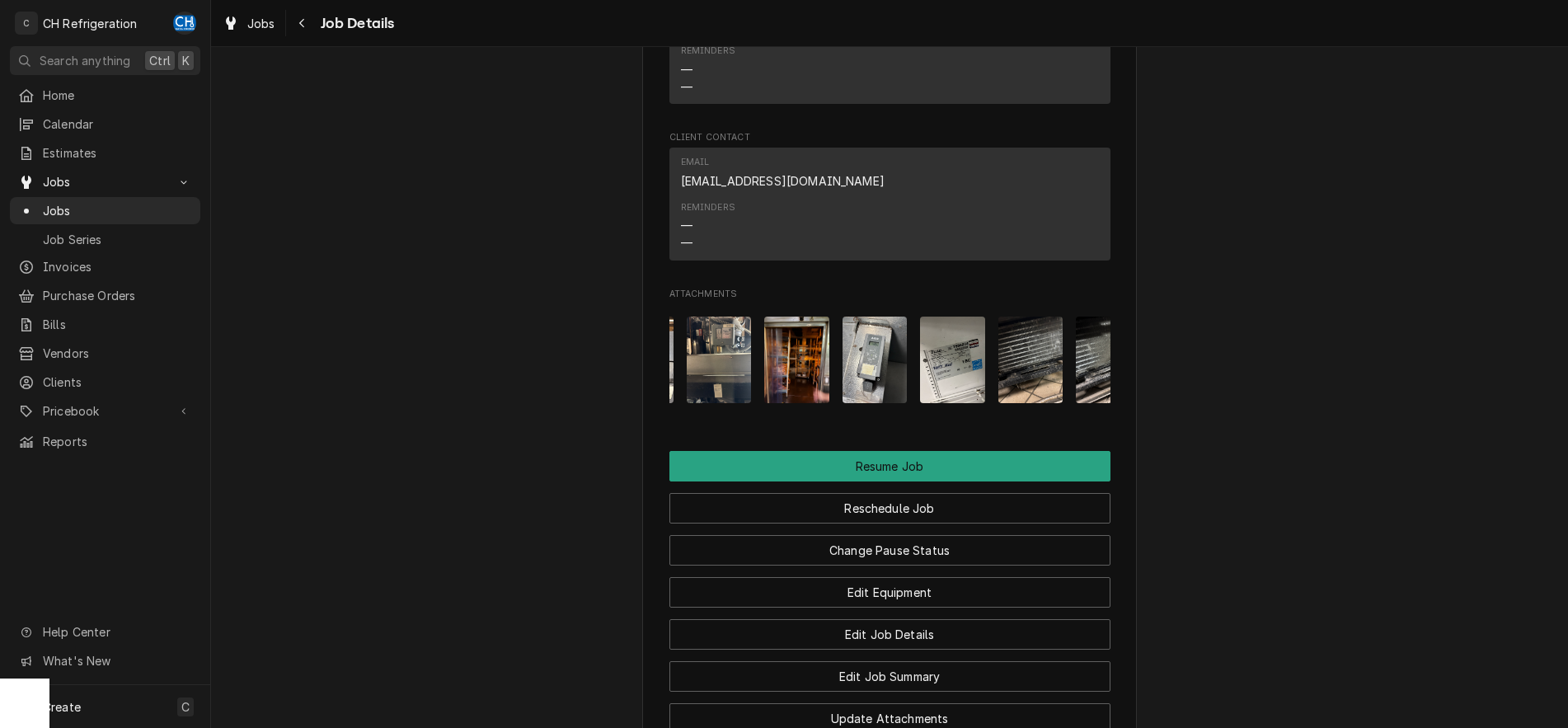
click at [861, 388] on img "Attachments" at bounding box center [875, 360] width 65 height 87
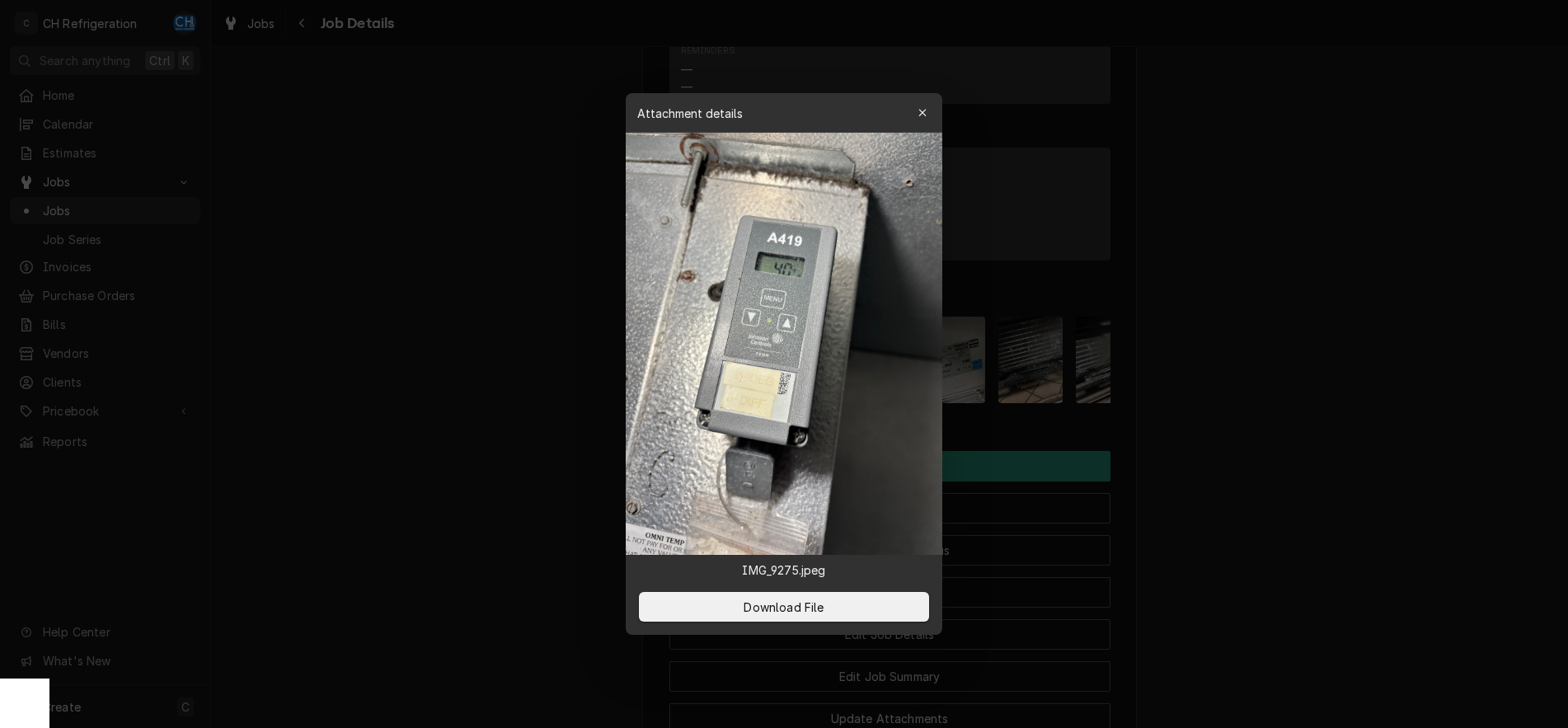
click at [1438, 283] on div at bounding box center [784, 364] width 1568 height 728
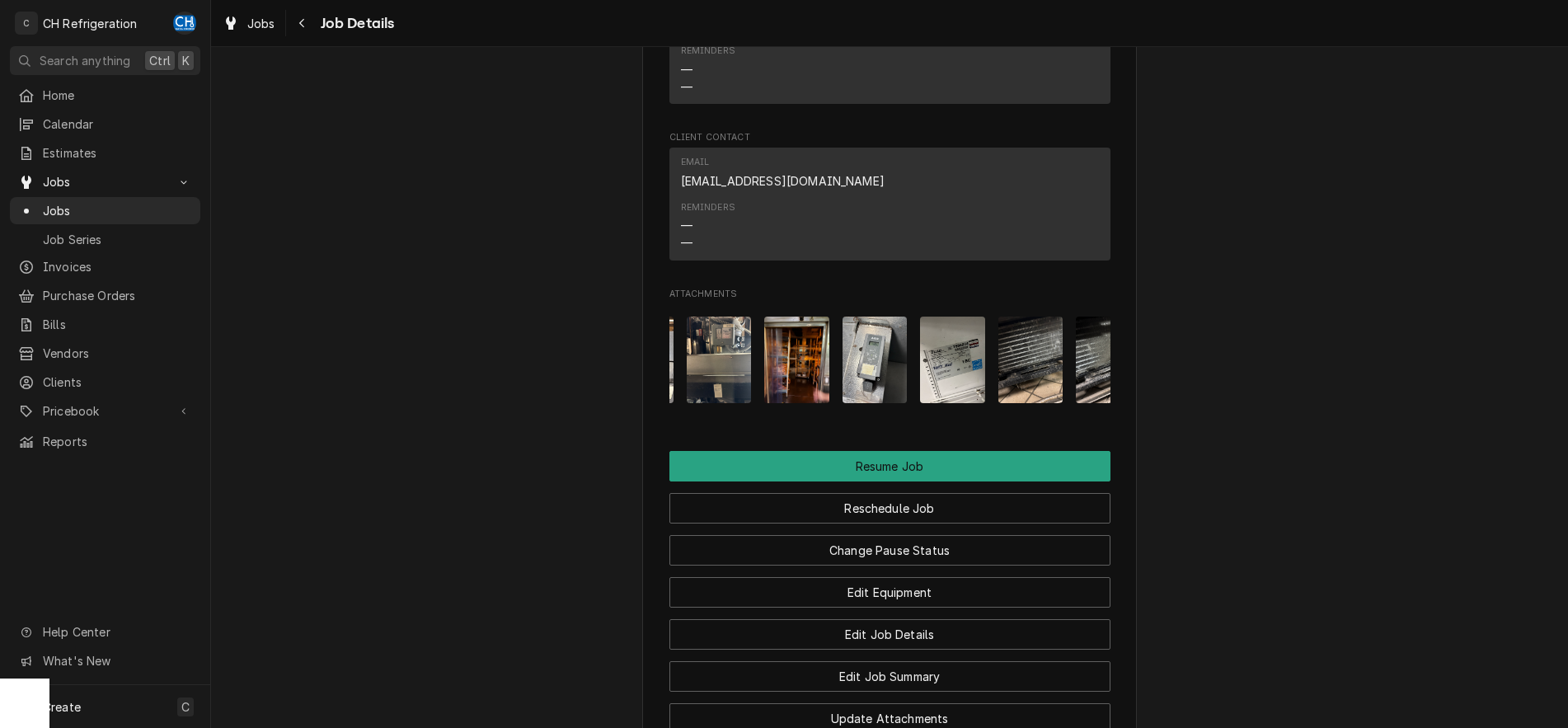
click at [895, 376] on img "Attachments" at bounding box center [875, 360] width 65 height 87
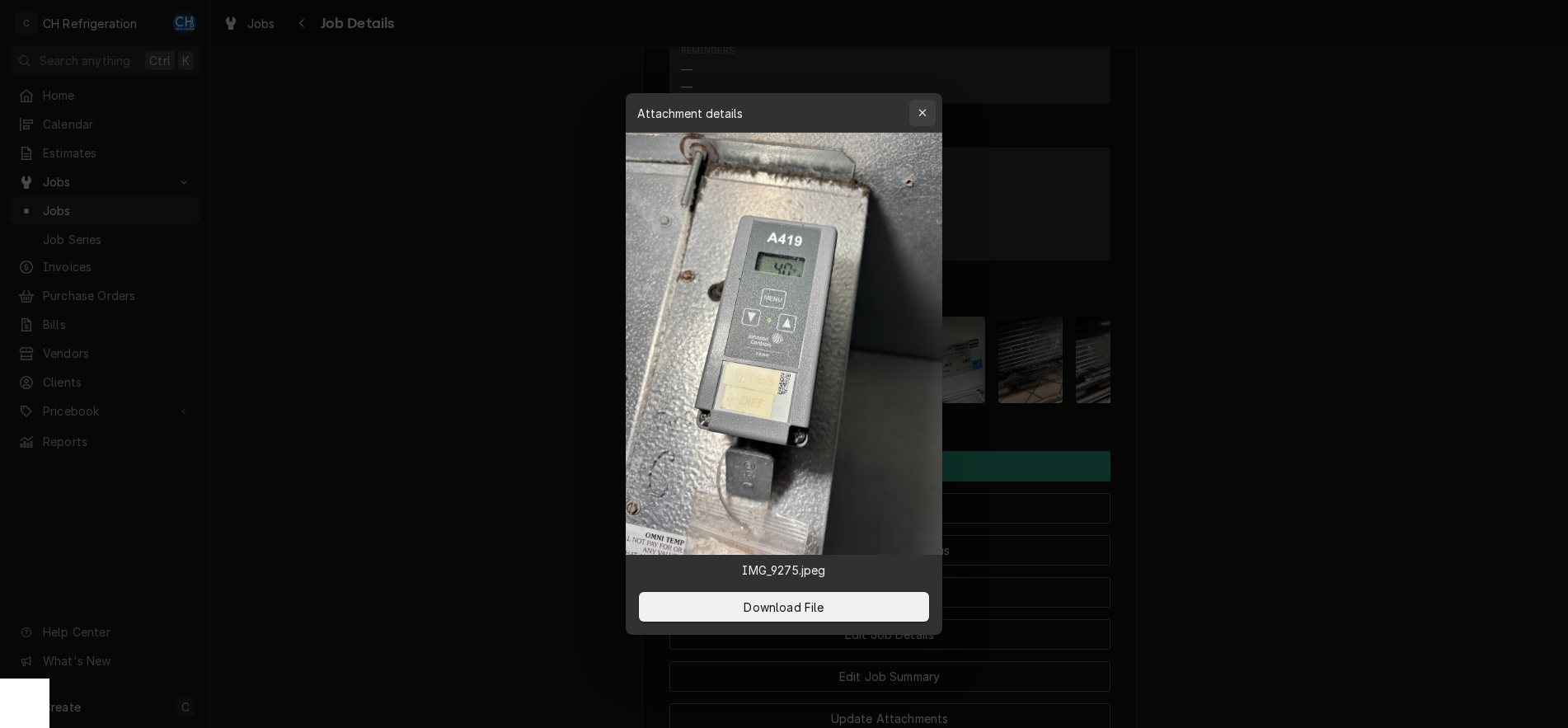
click at [921, 116] on icon "button" at bounding box center [922, 112] width 8 height 8
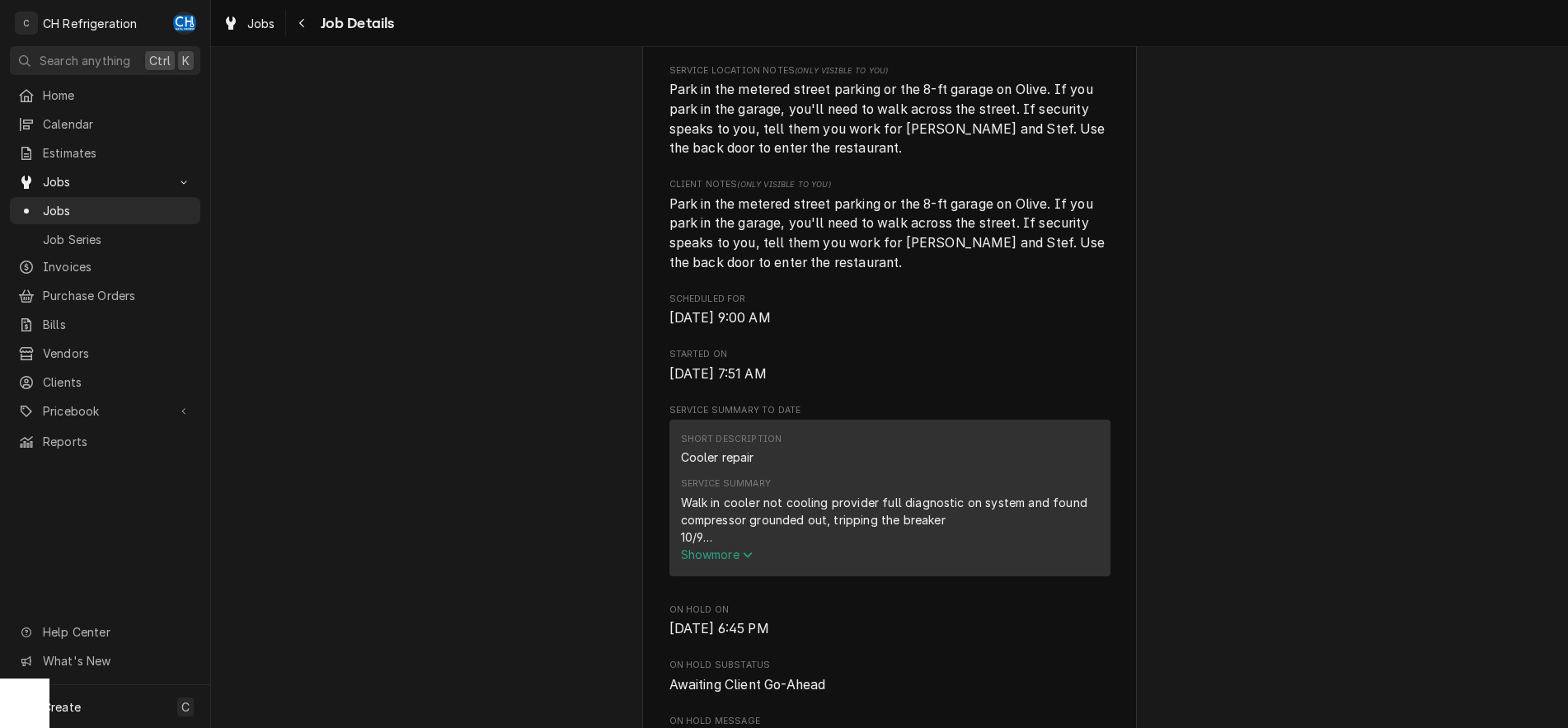
scroll to position [688, 0]
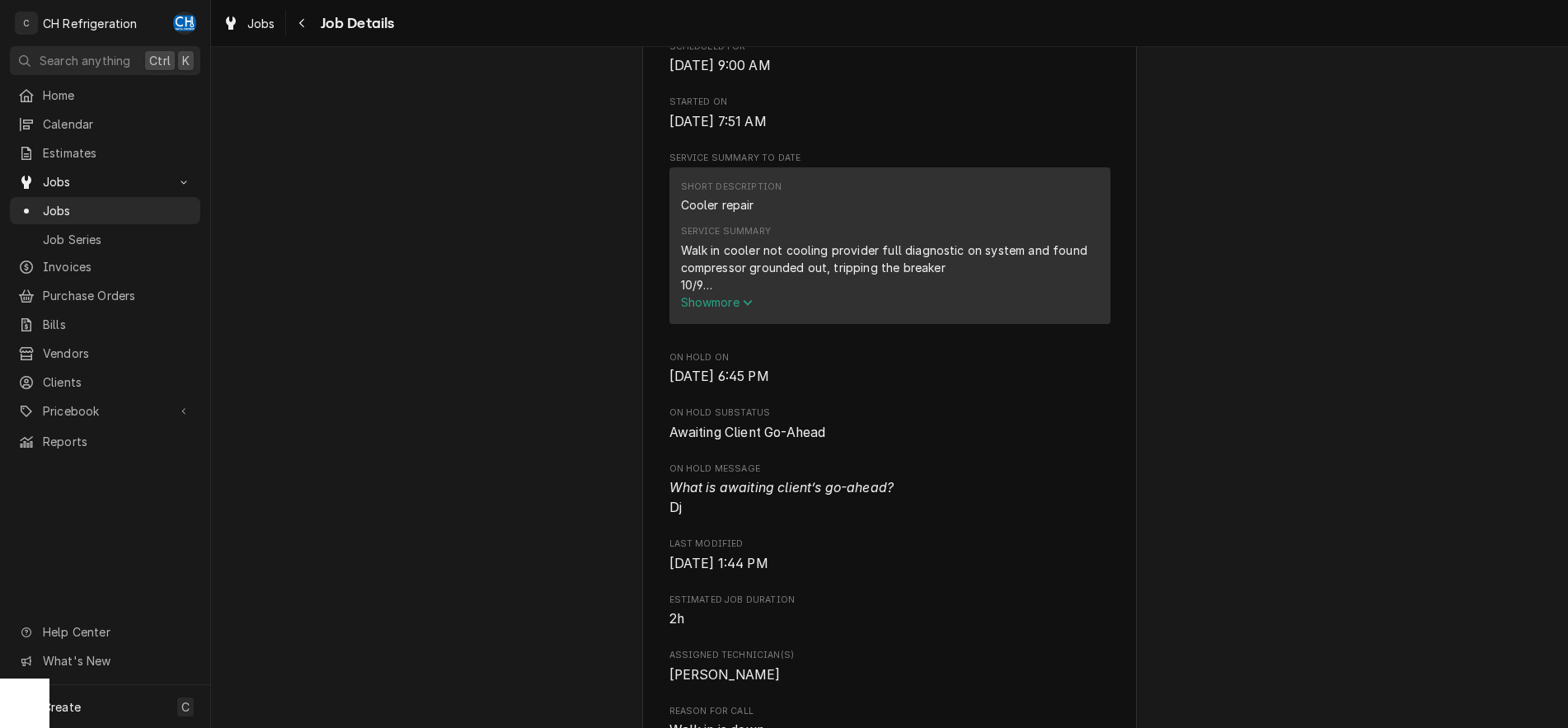
click at [747, 309] on icon "Service Summary" at bounding box center [747, 303] width 10 height 12
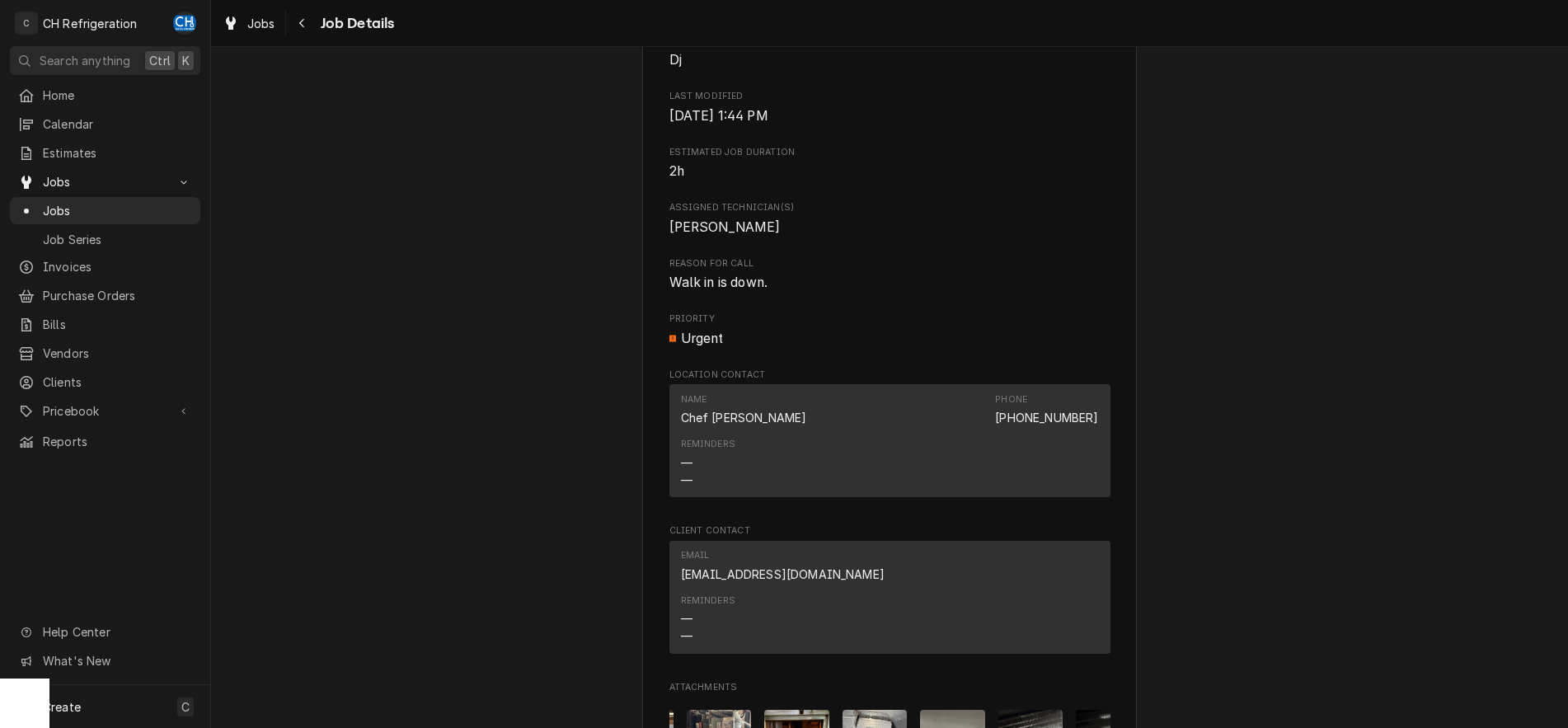
scroll to position [1865, 0]
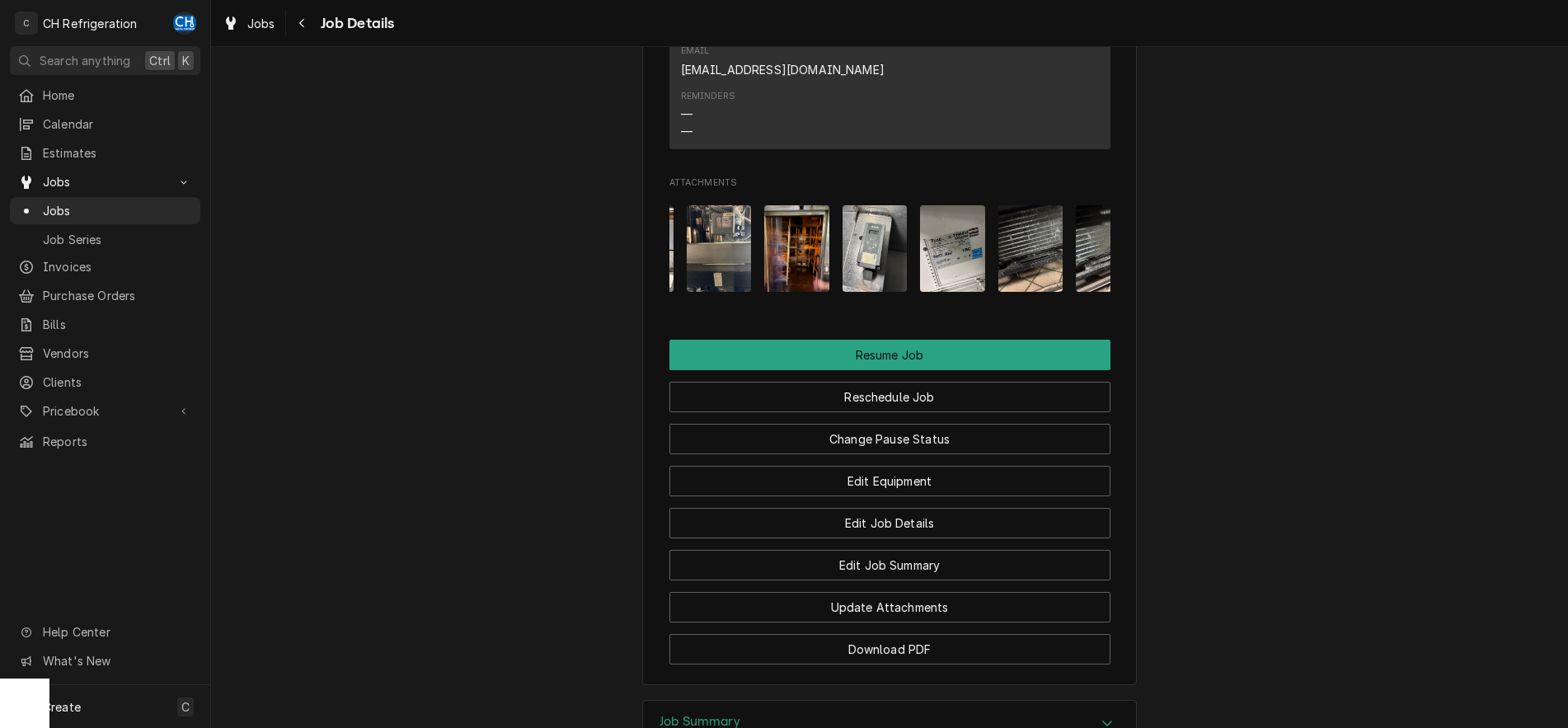
click at [814, 276] on img "Attachments" at bounding box center [796, 248] width 65 height 87
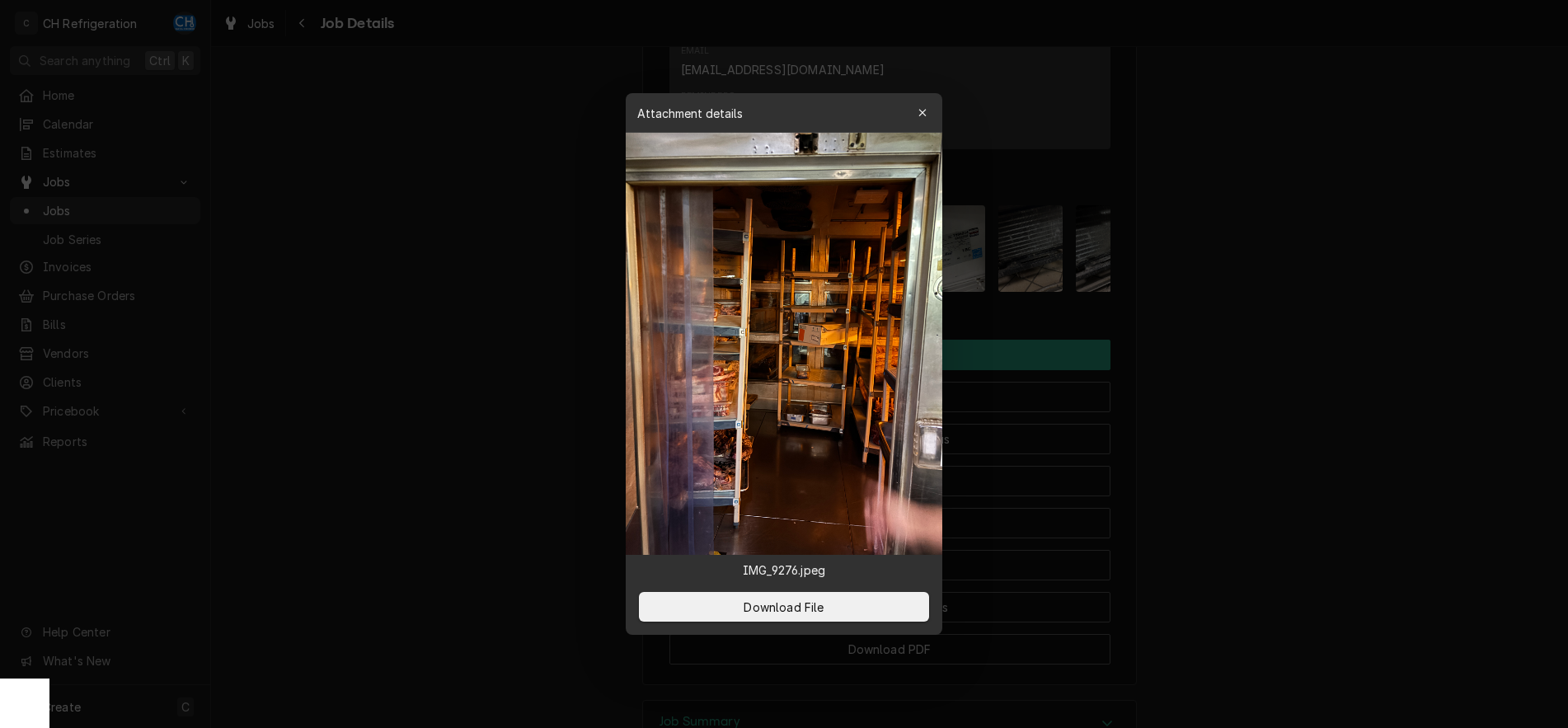
drag, startPoint x: 929, startPoint y: 105, endPoint x: 926, endPoint y: 150, distance: 45.1
click at [926, 108] on div "button" at bounding box center [922, 112] width 16 height 16
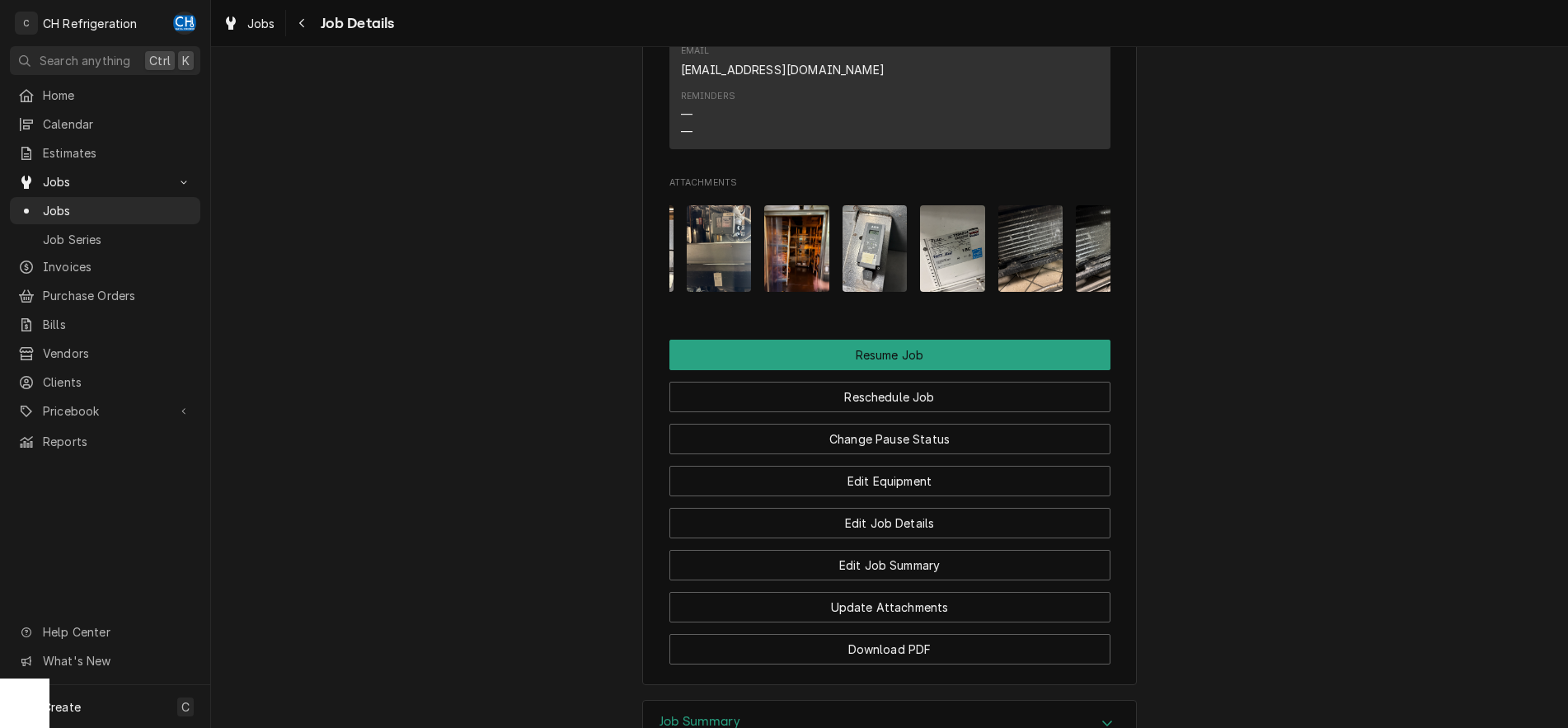
click at [867, 280] on img "Attachments" at bounding box center [875, 248] width 65 height 87
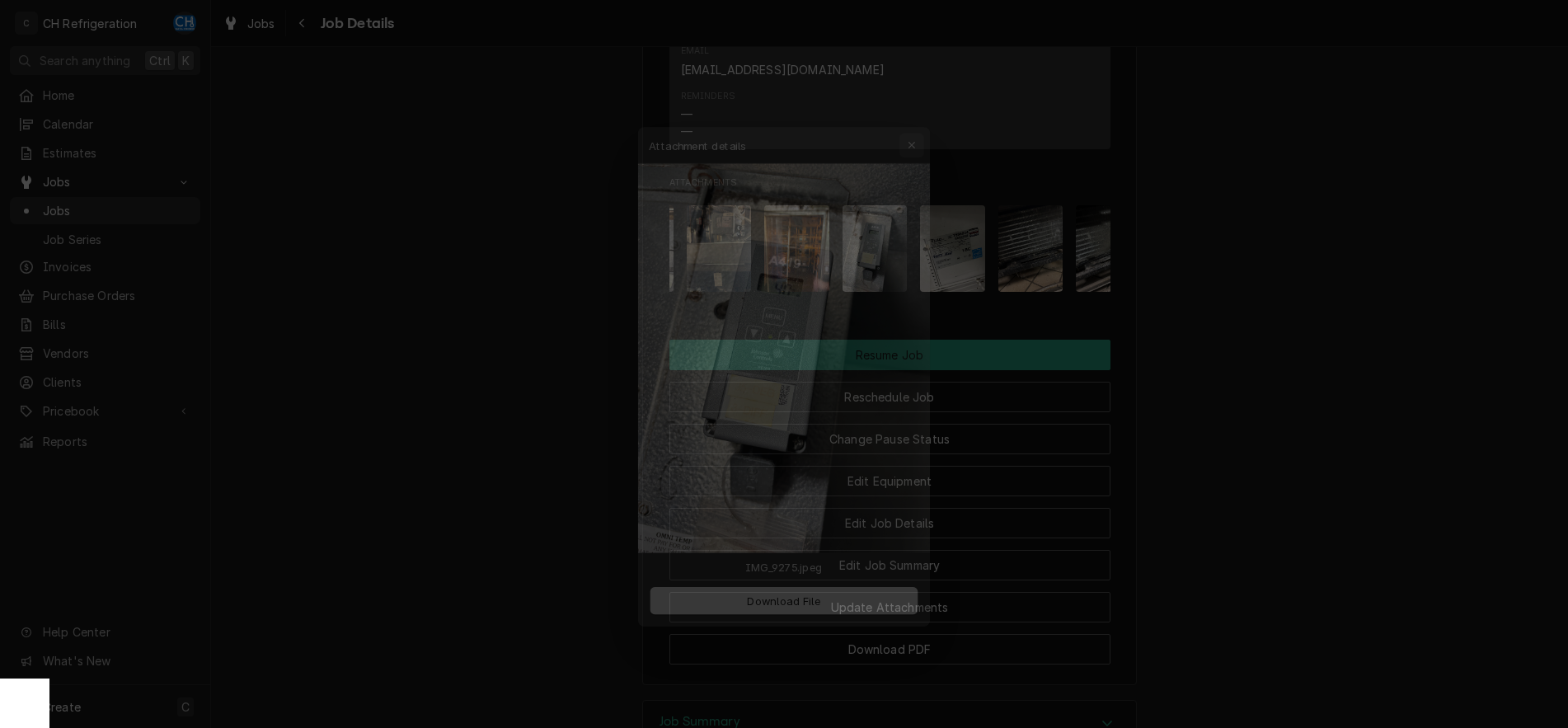
click at [923, 112] on icon "button" at bounding box center [922, 112] width 8 height 8
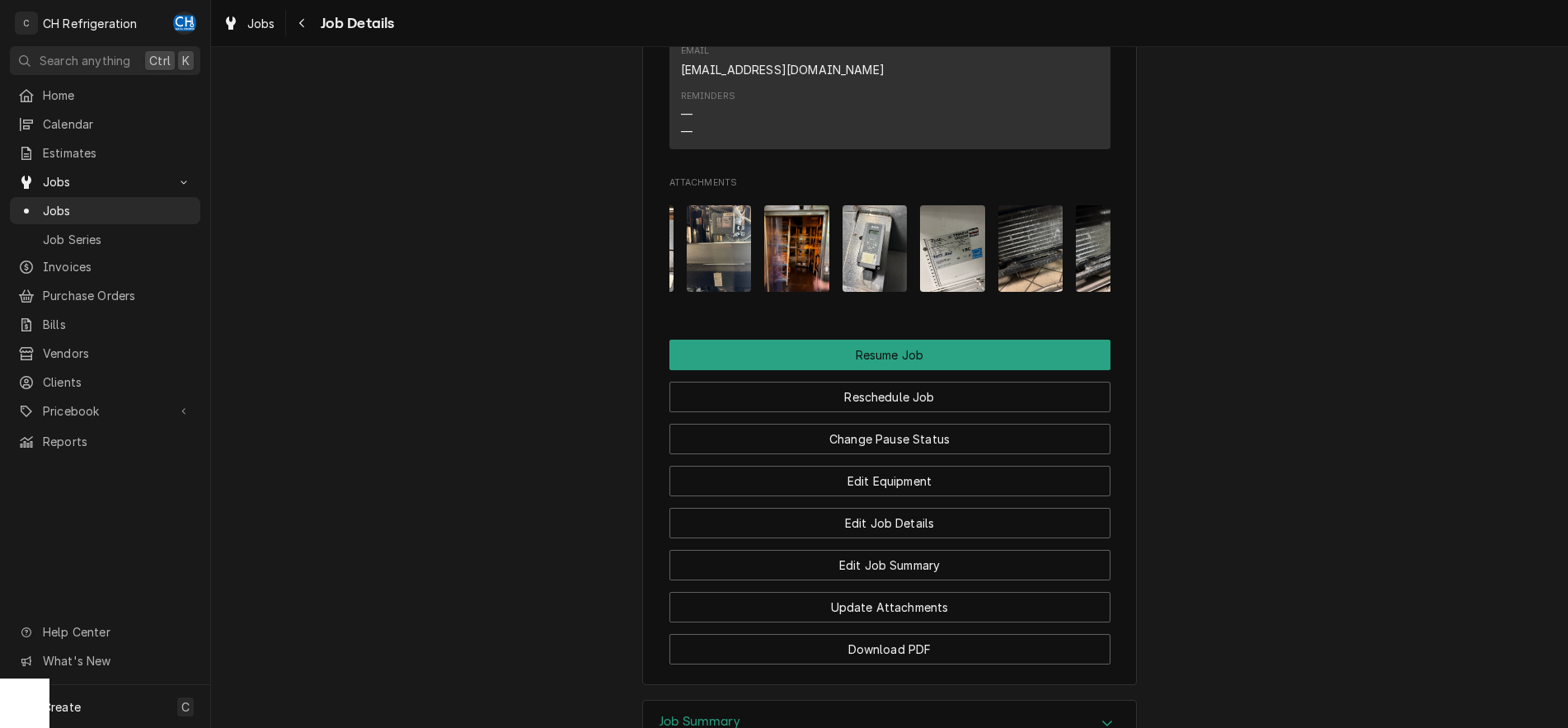
scroll to position [1025, 0]
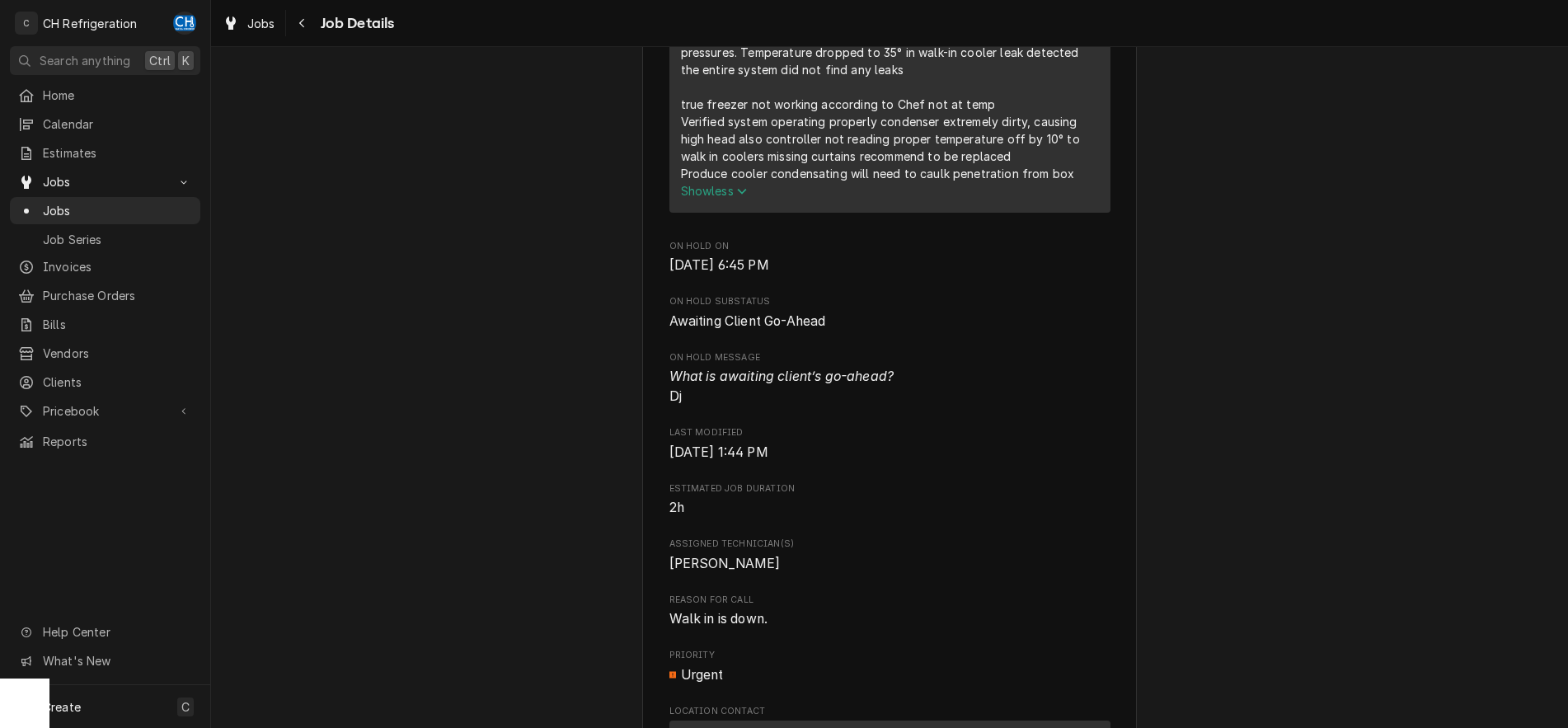
click at [730, 198] on span "Show less" at bounding box center [714, 191] width 67 height 14
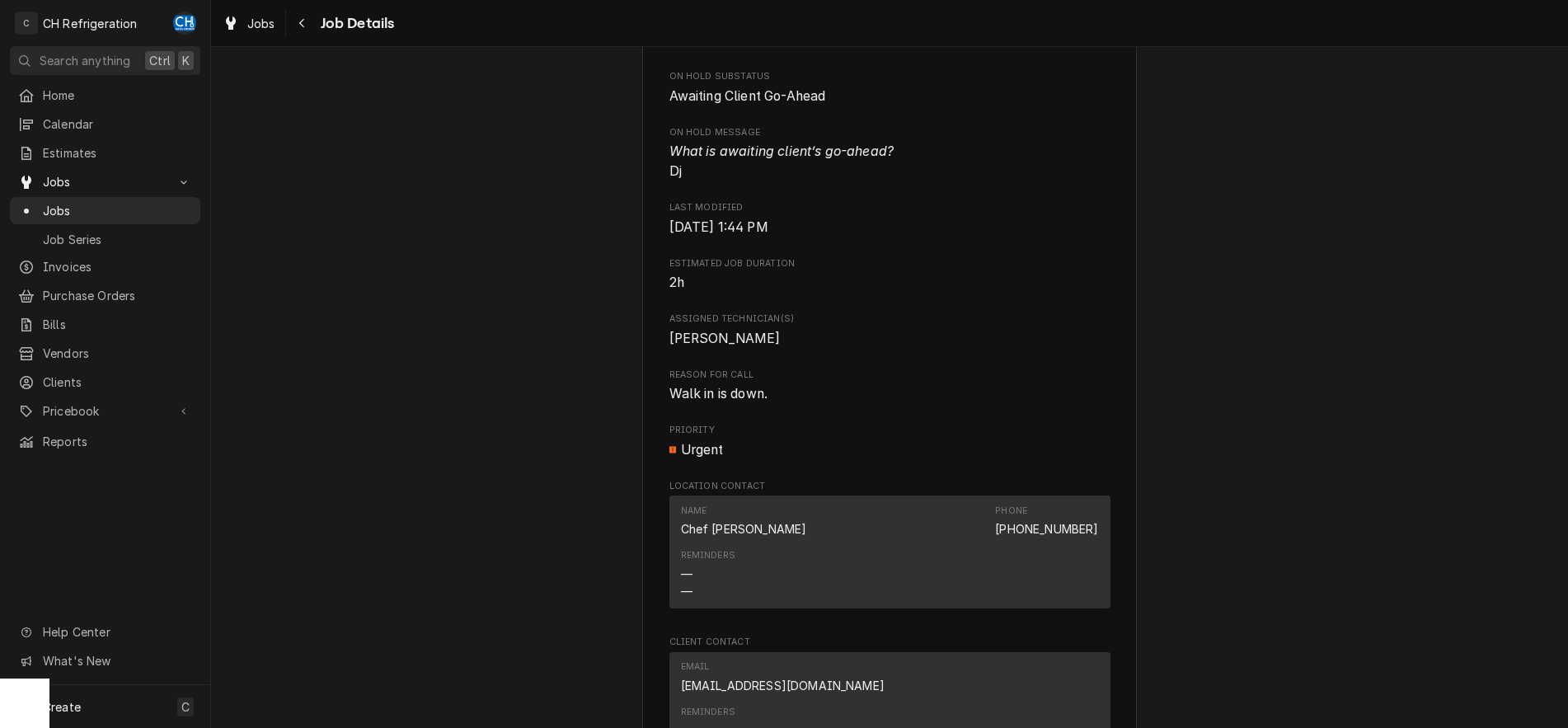
scroll to position [799, 0]
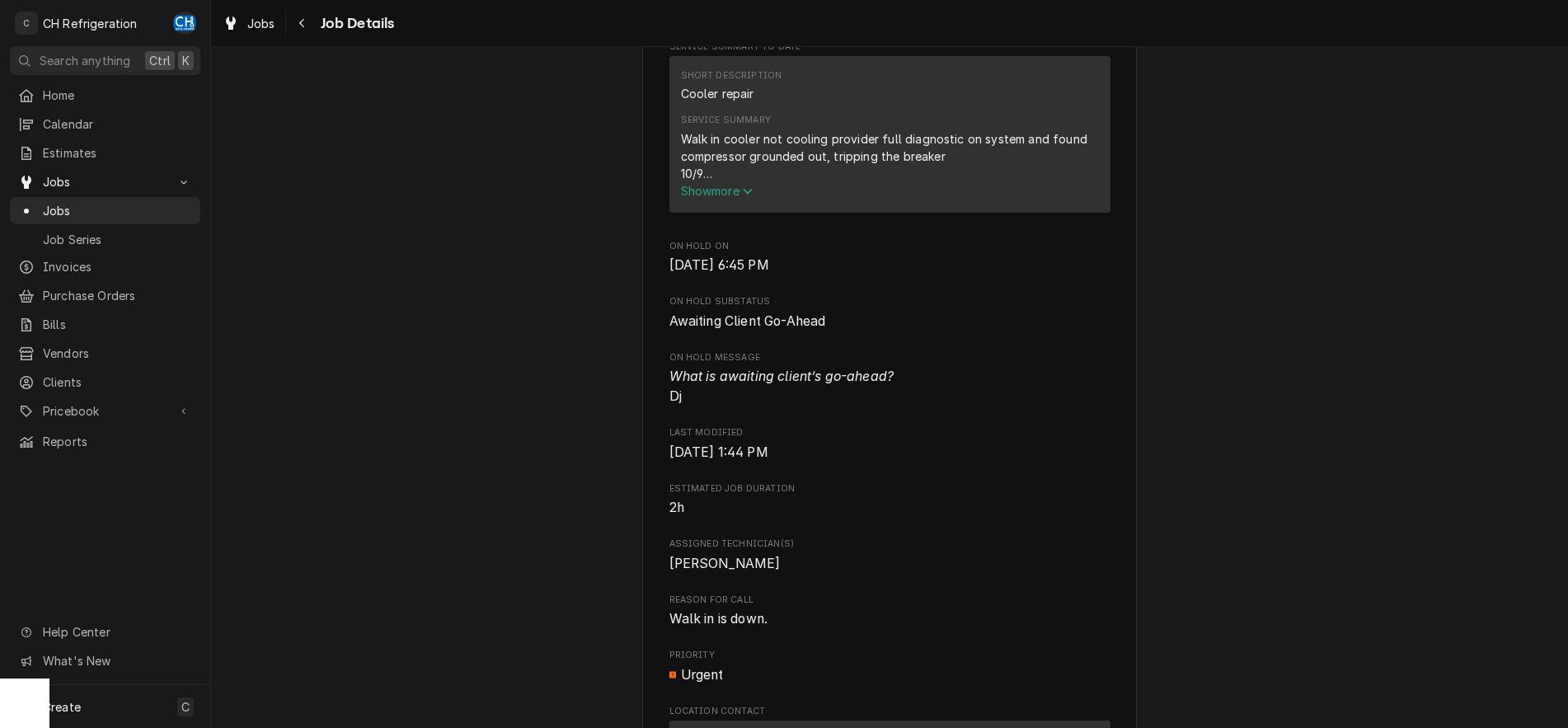
click at [696, 198] on span "Show more" at bounding box center [717, 191] width 72 height 14
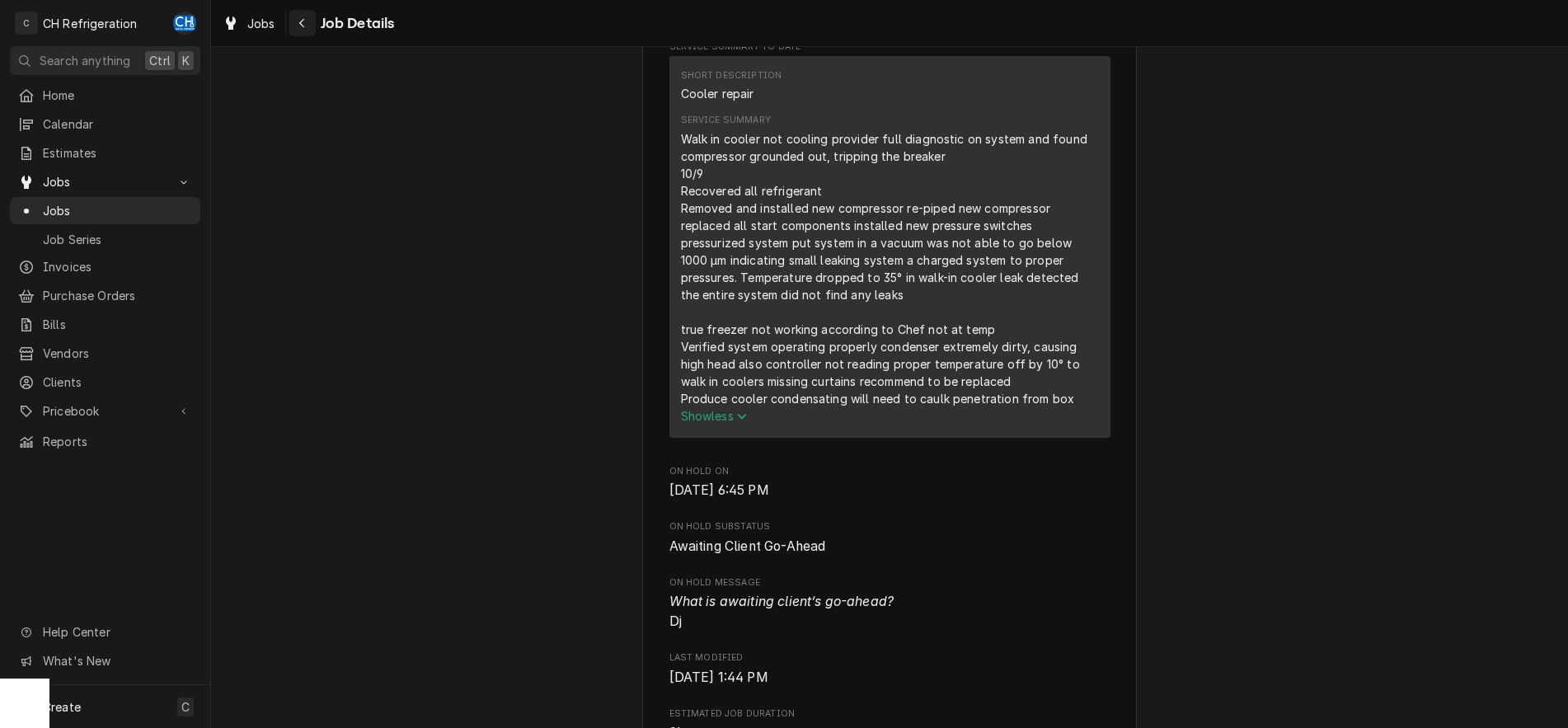
click at [301, 24] on icon "Navigate back" at bounding box center [302, 23] width 5 height 9
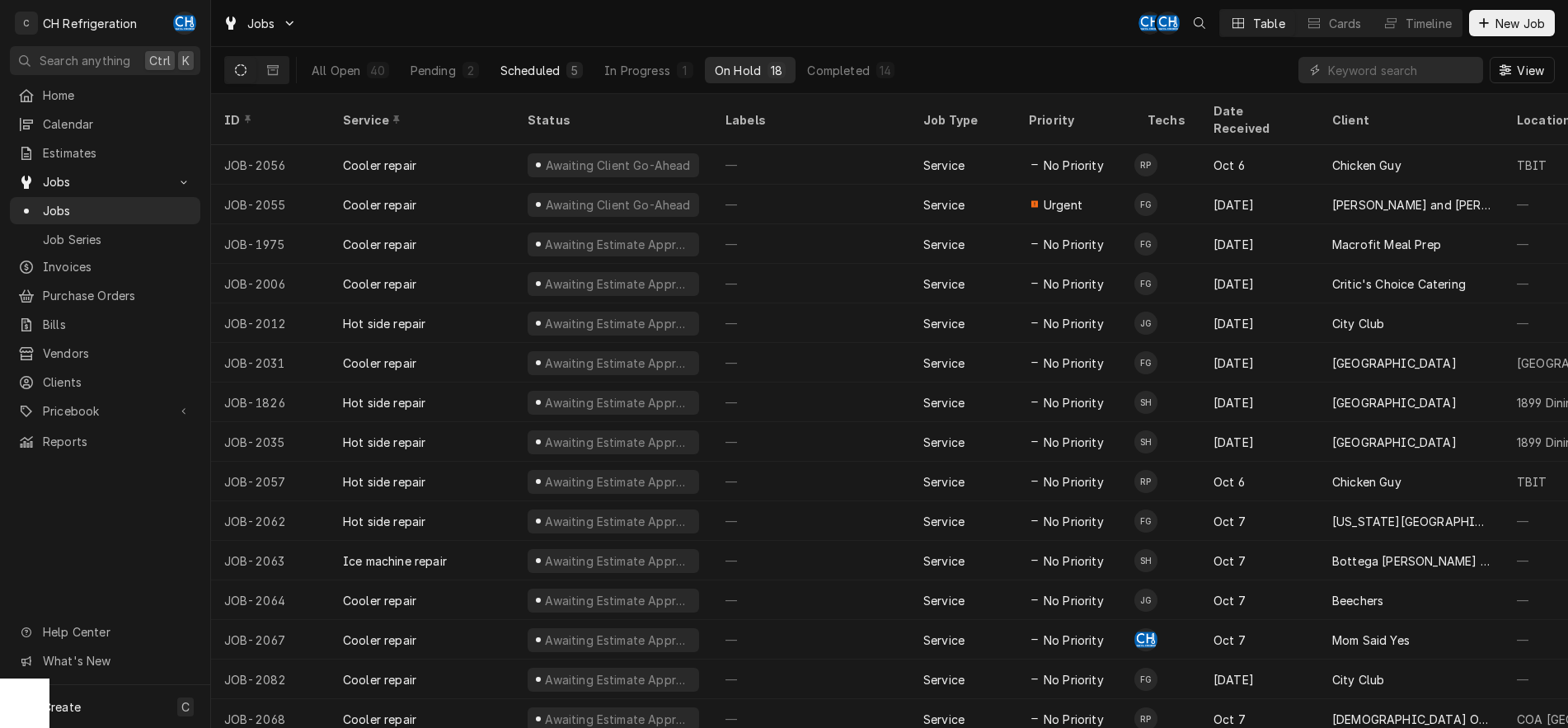
click at [545, 67] on div "Scheduled" at bounding box center [530, 71] width 60 height 17
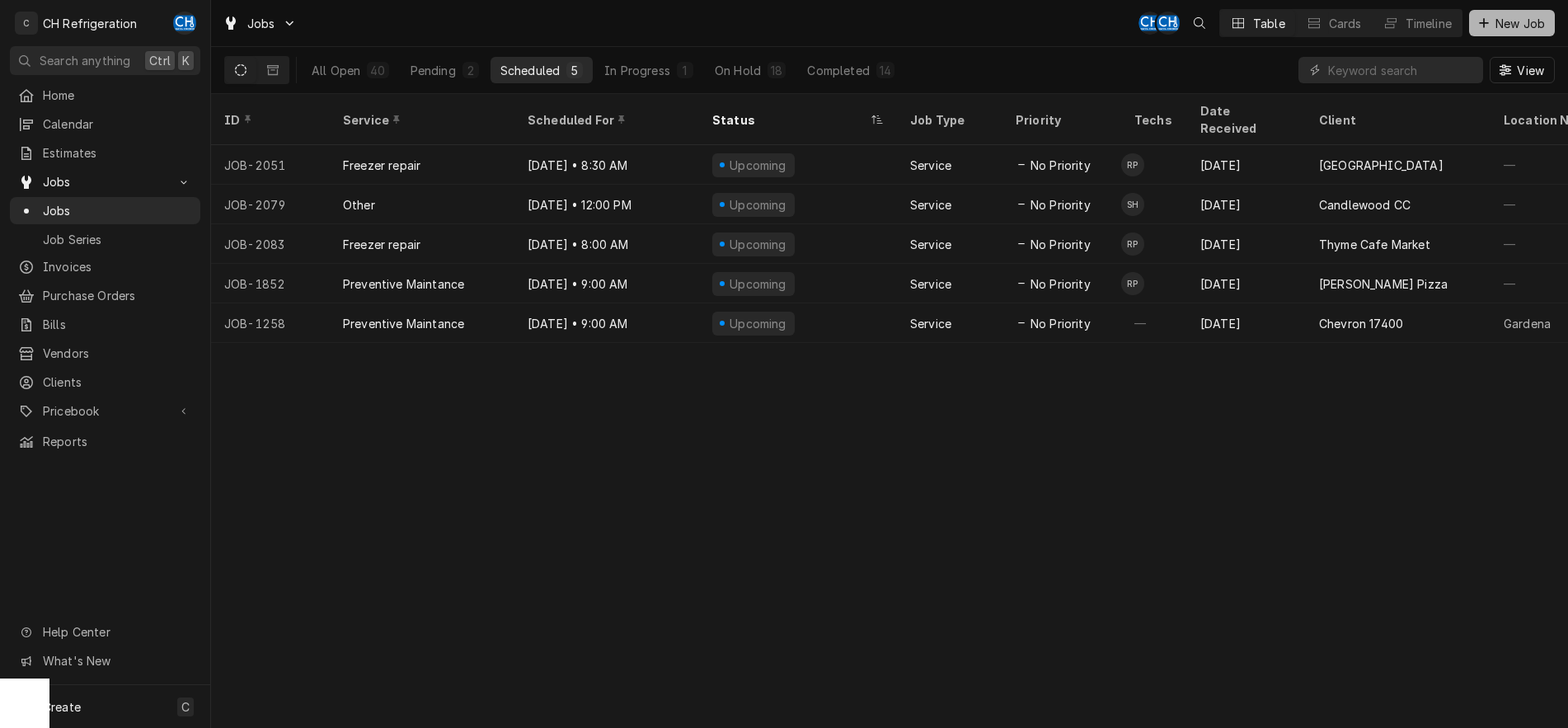
click at [1491, 19] on span "New Job" at bounding box center [1520, 23] width 56 height 17
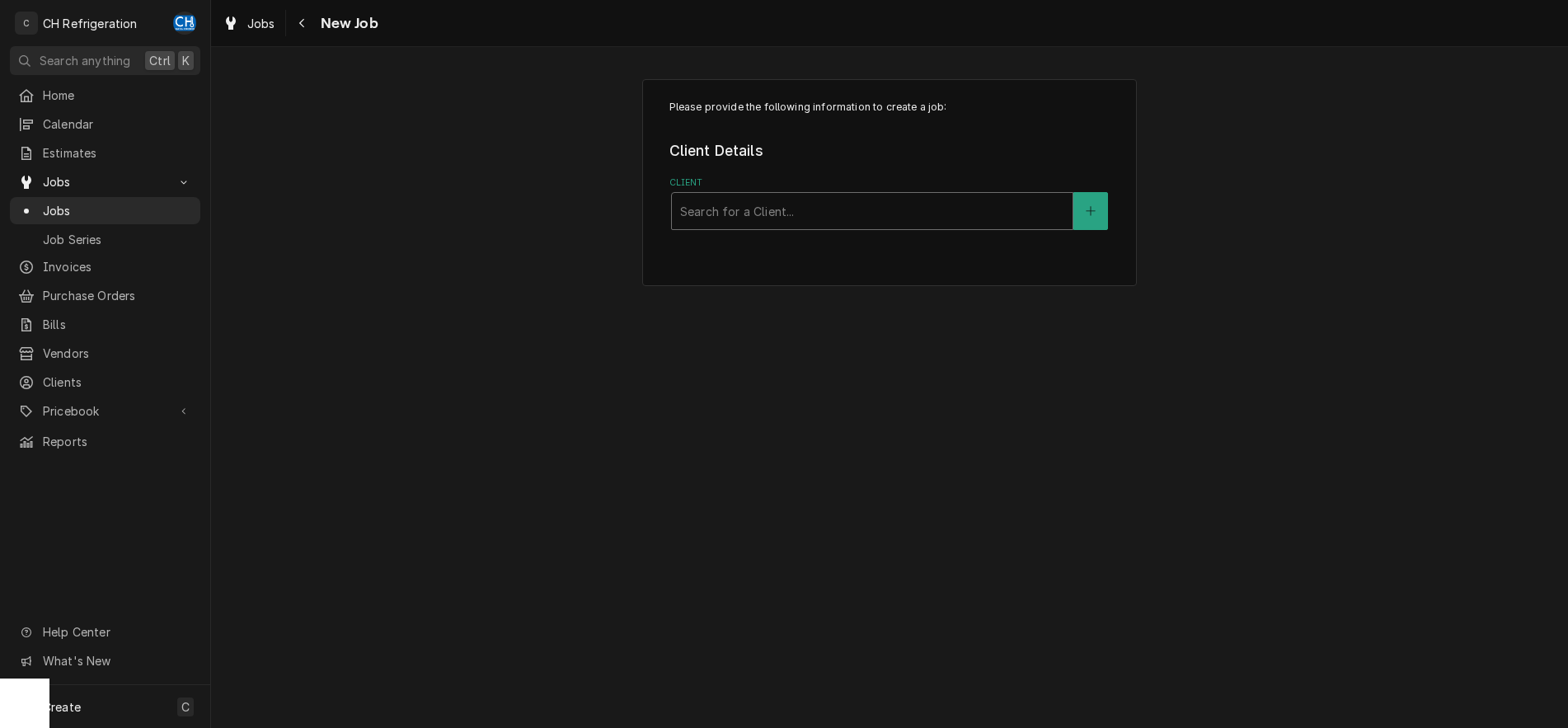
click at [887, 219] on div "Client" at bounding box center [872, 211] width 384 height 30
type input "dove"
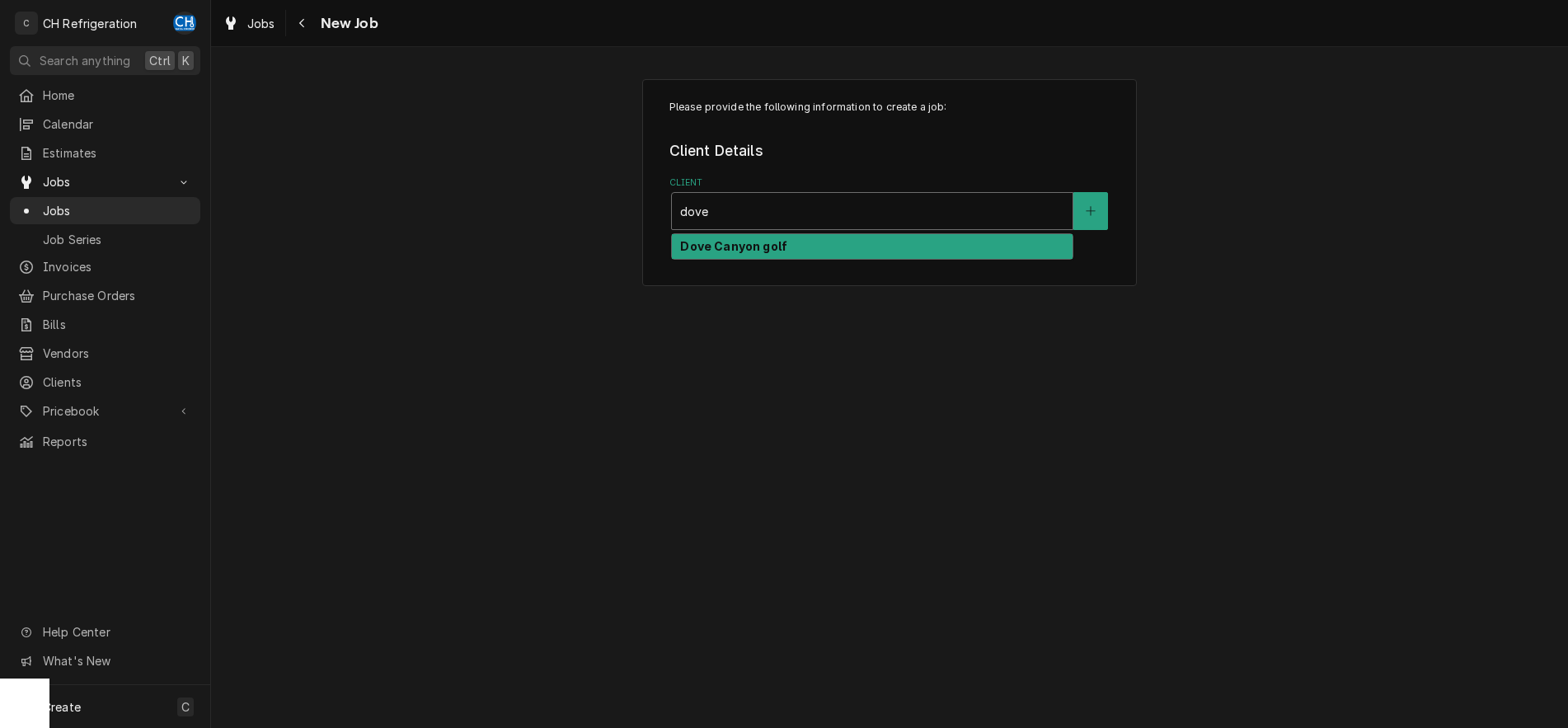
click at [866, 253] on div "Dove Canyon golf" at bounding box center [872, 247] width 401 height 26
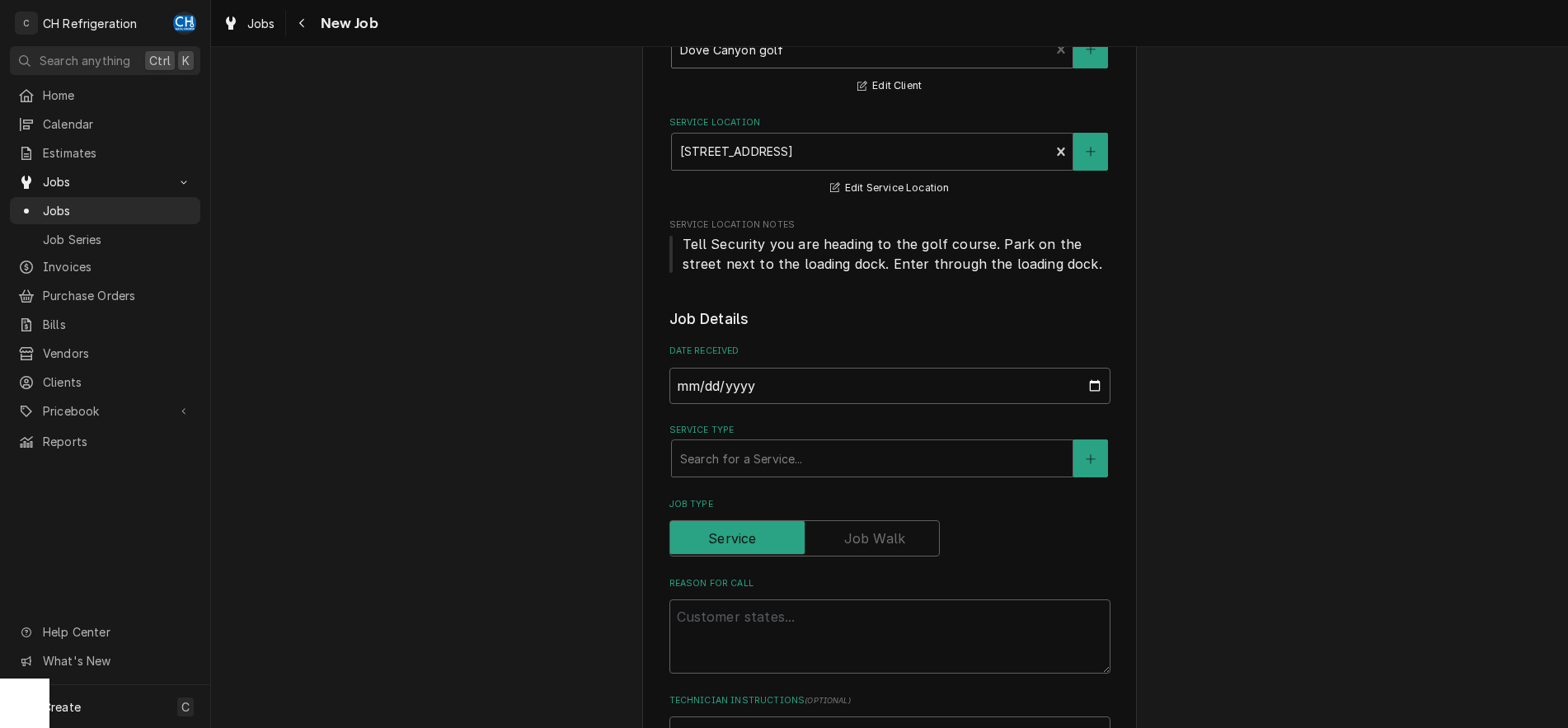
scroll to position [168, 0]
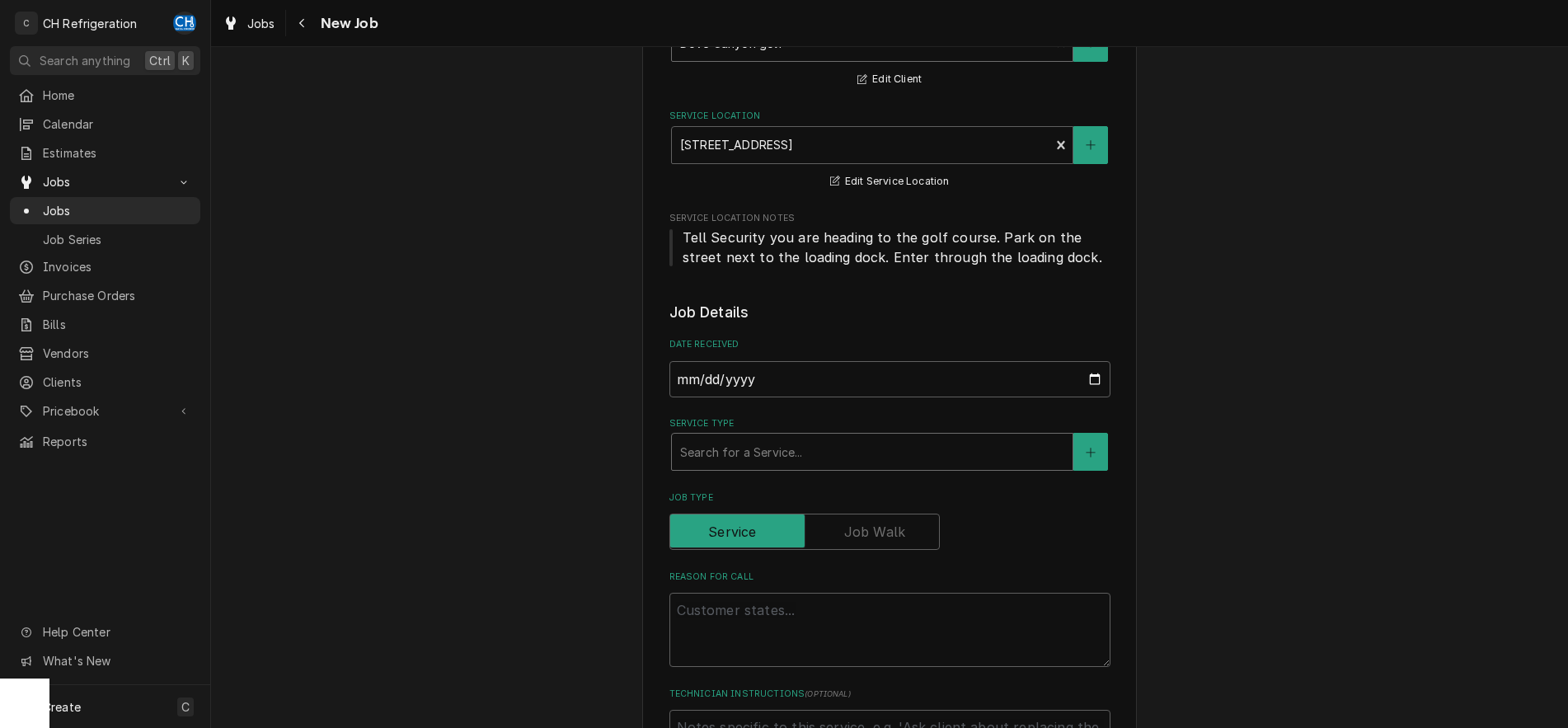
click at [924, 449] on div "Service Type" at bounding box center [872, 452] width 384 height 30
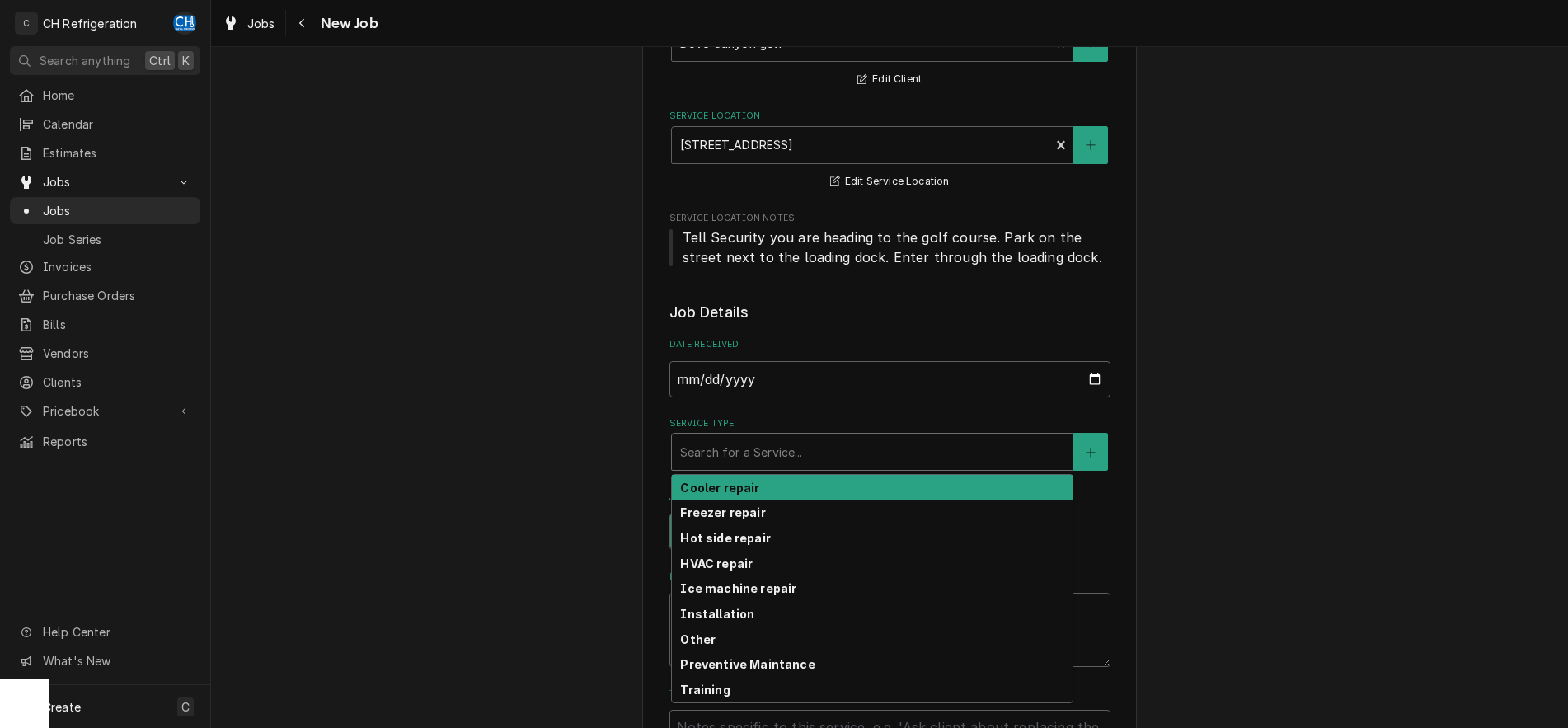
type textarea "x"
type input "c"
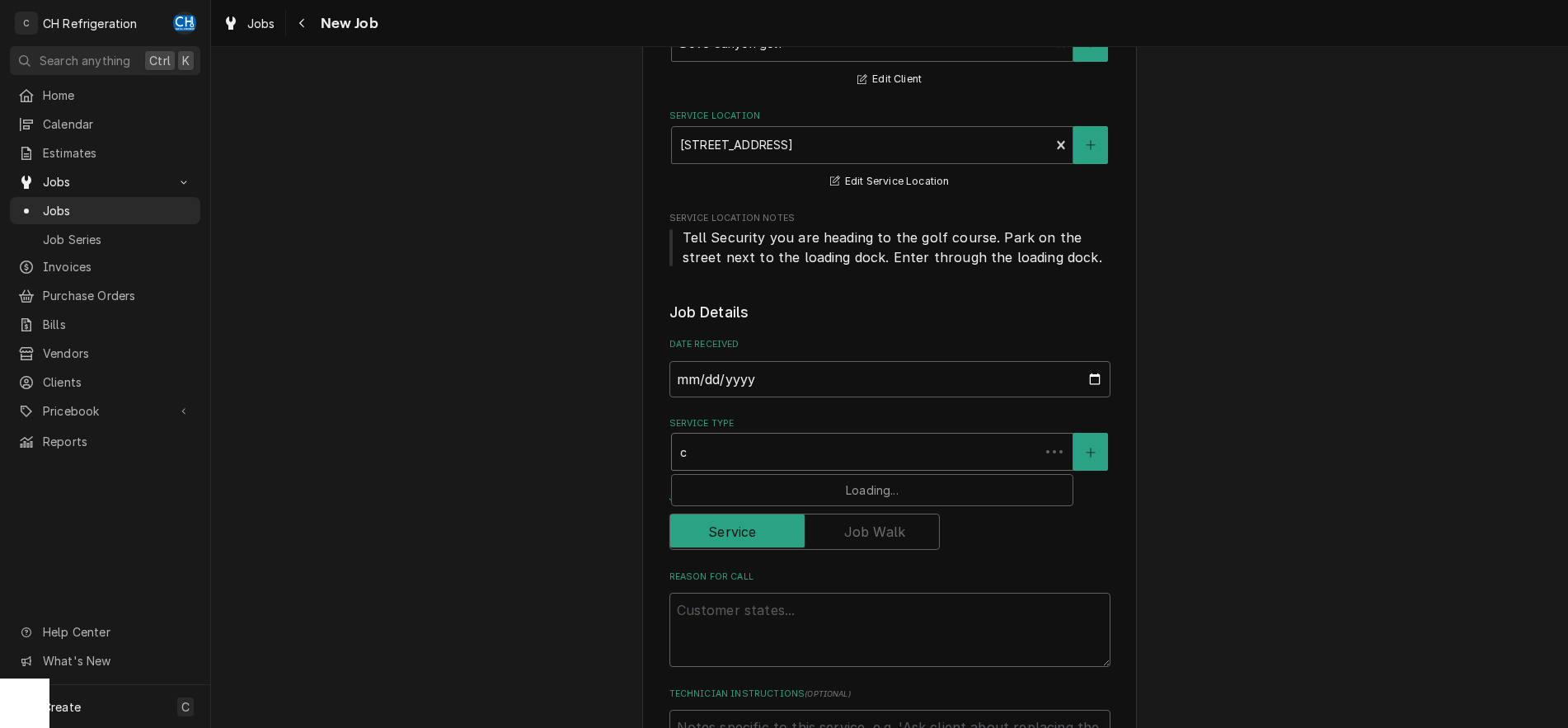
type textarea "x"
type input "co"
type textarea "x"
type input "coo"
type textarea "x"
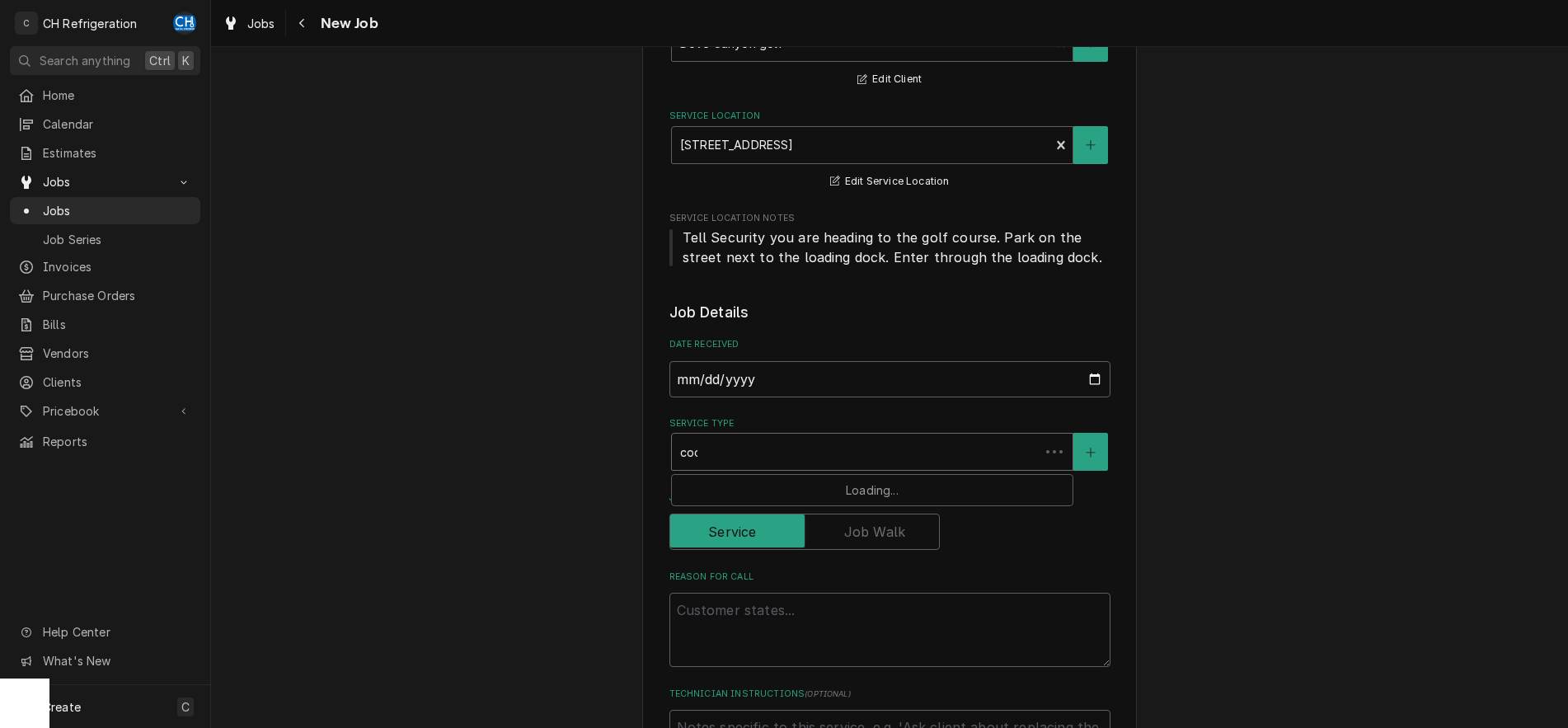
type input "cool"
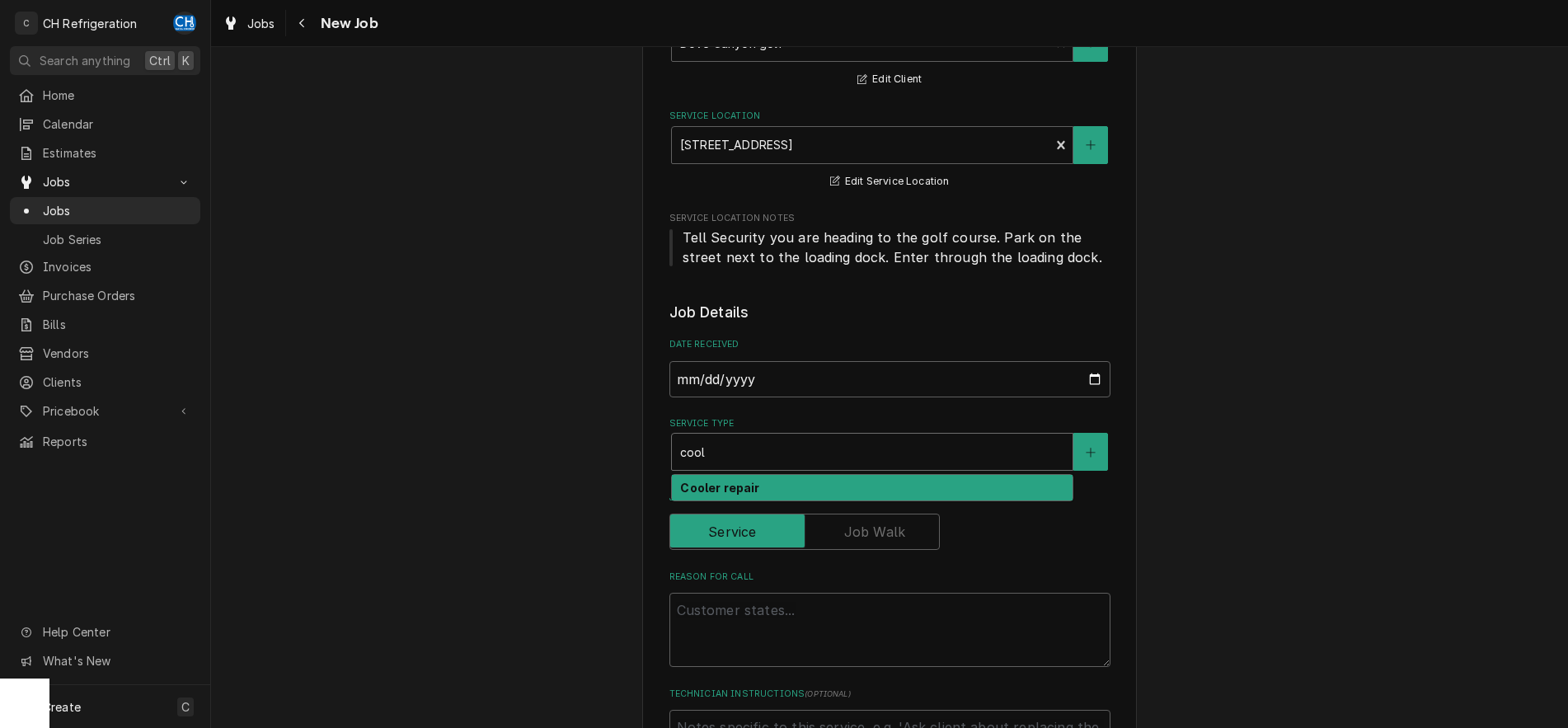
click at [913, 483] on div "Cooler repair" at bounding box center [872, 487] width 401 height 26
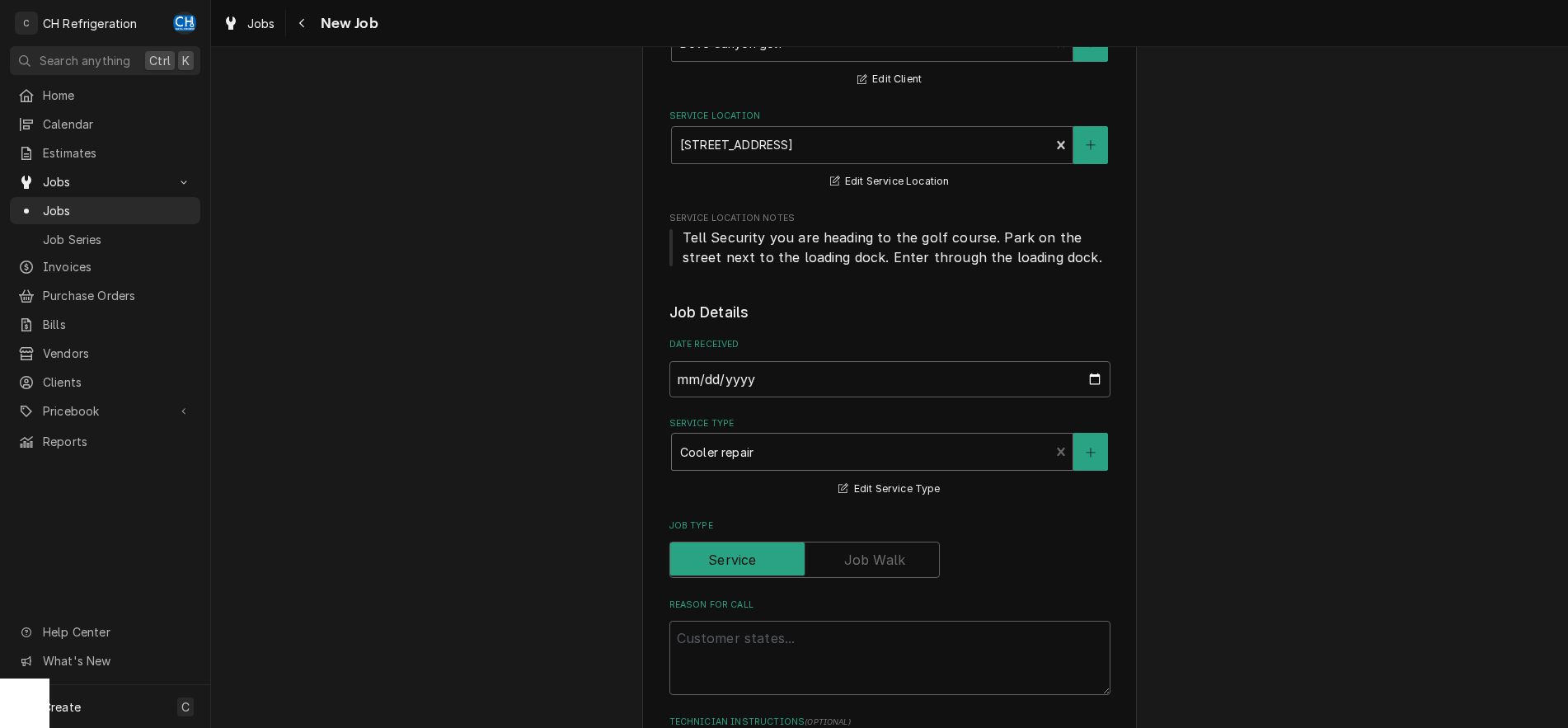
scroll to position [504, 0]
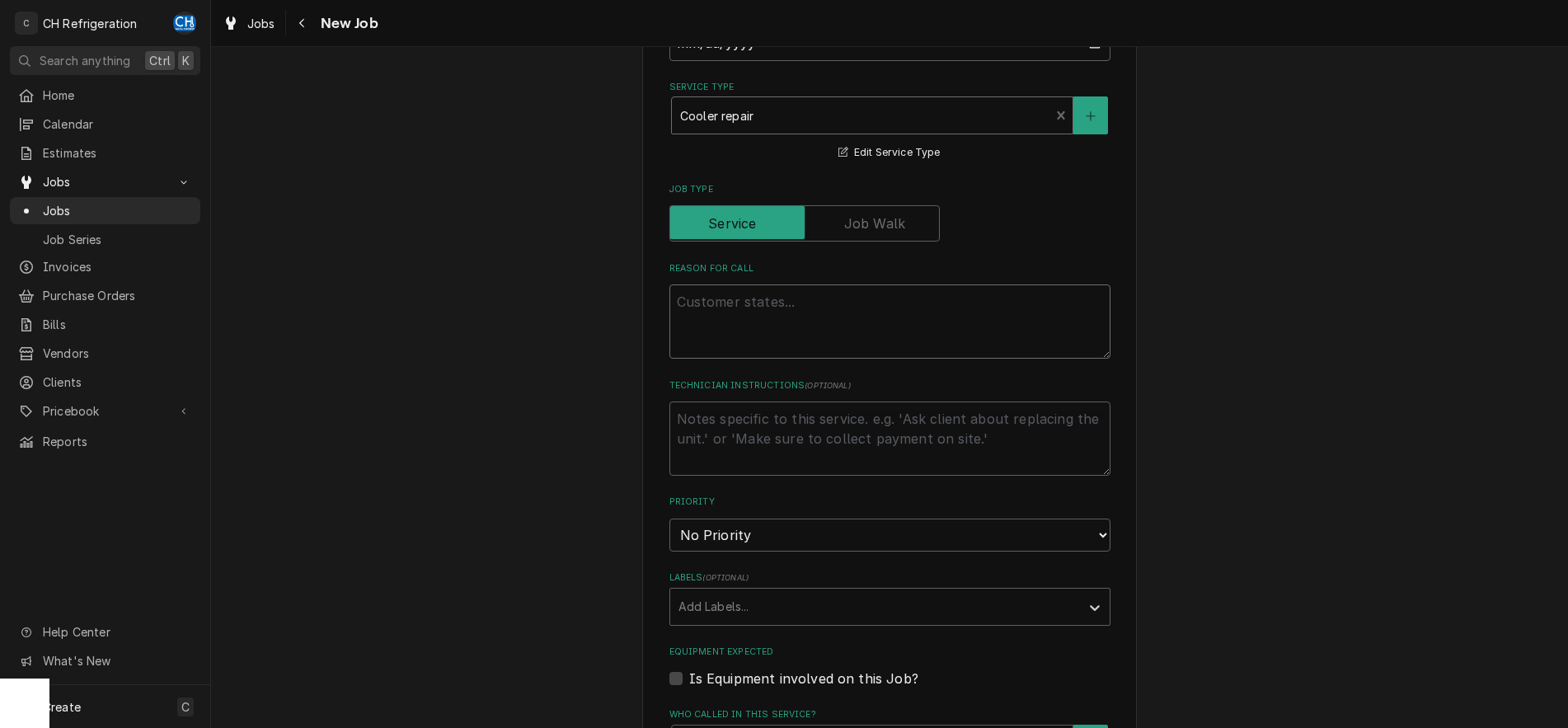
click at [821, 335] on textarea "Reason For Call" at bounding box center [889, 321] width 441 height 74
type textarea "x"
type textarea "U"
type textarea "x"
type textarea "Up"
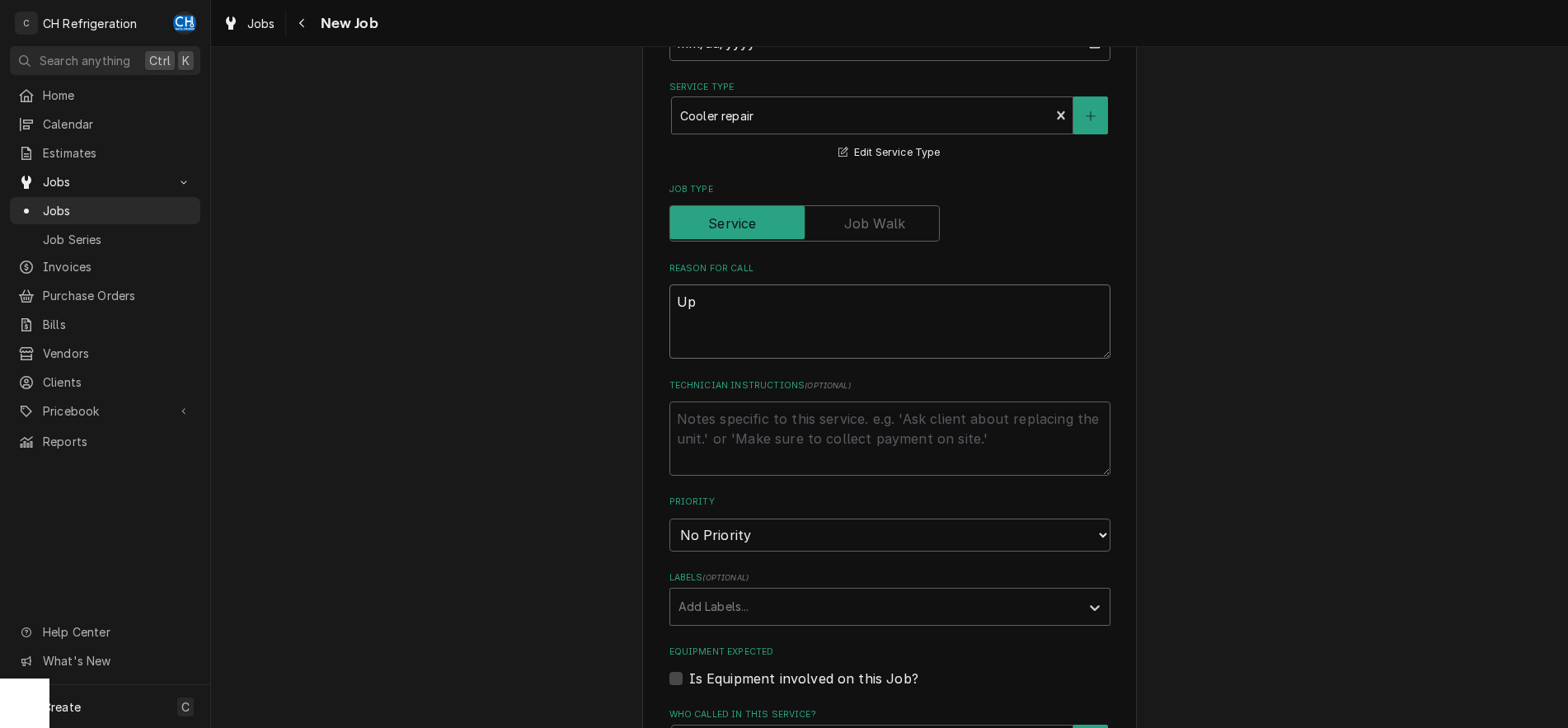
type textarea "x"
type textarea "Ups"
type textarea "x"
type textarea "Upst"
type textarea "x"
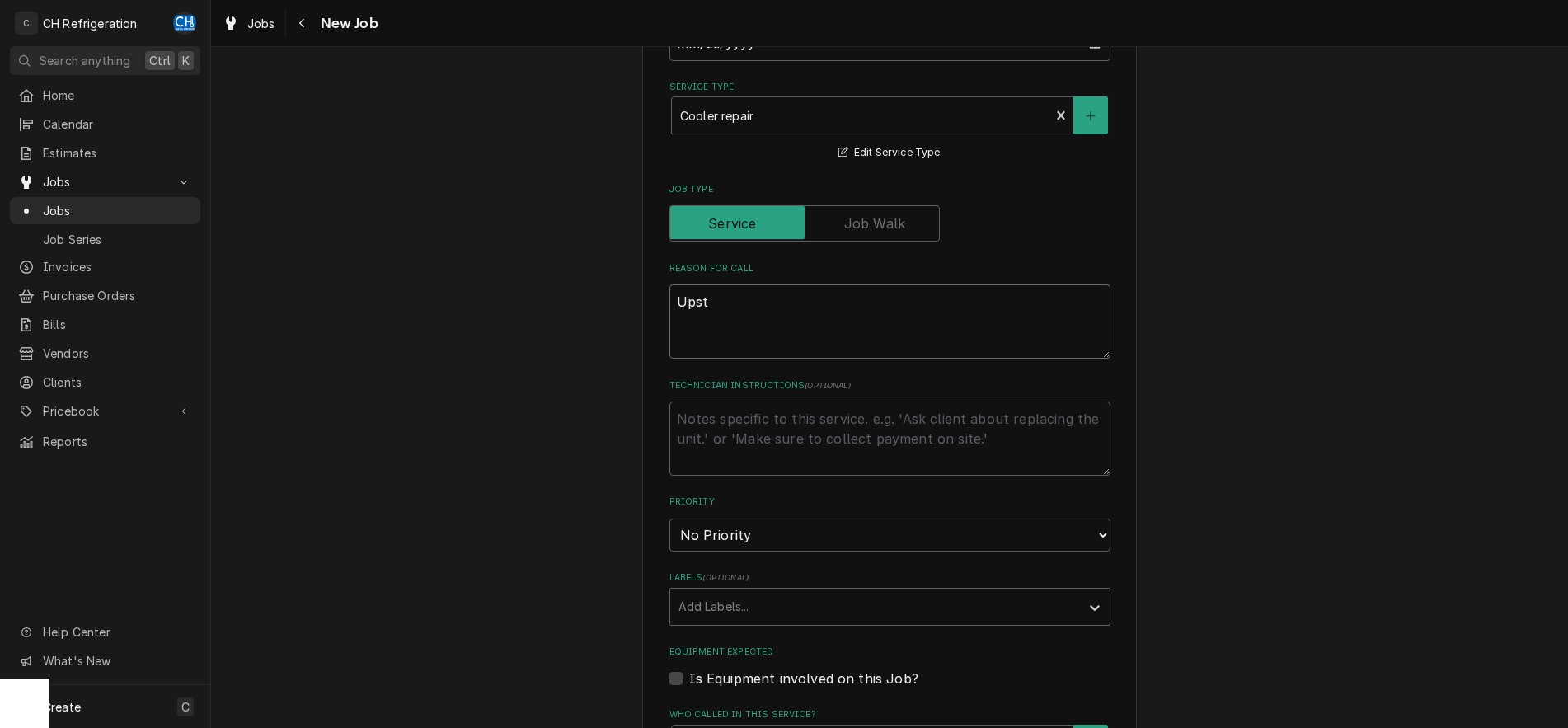
type textarea "Upsta"
type textarea "x"
type textarea "Upstai"
type textarea "x"
type textarea "Upstaira"
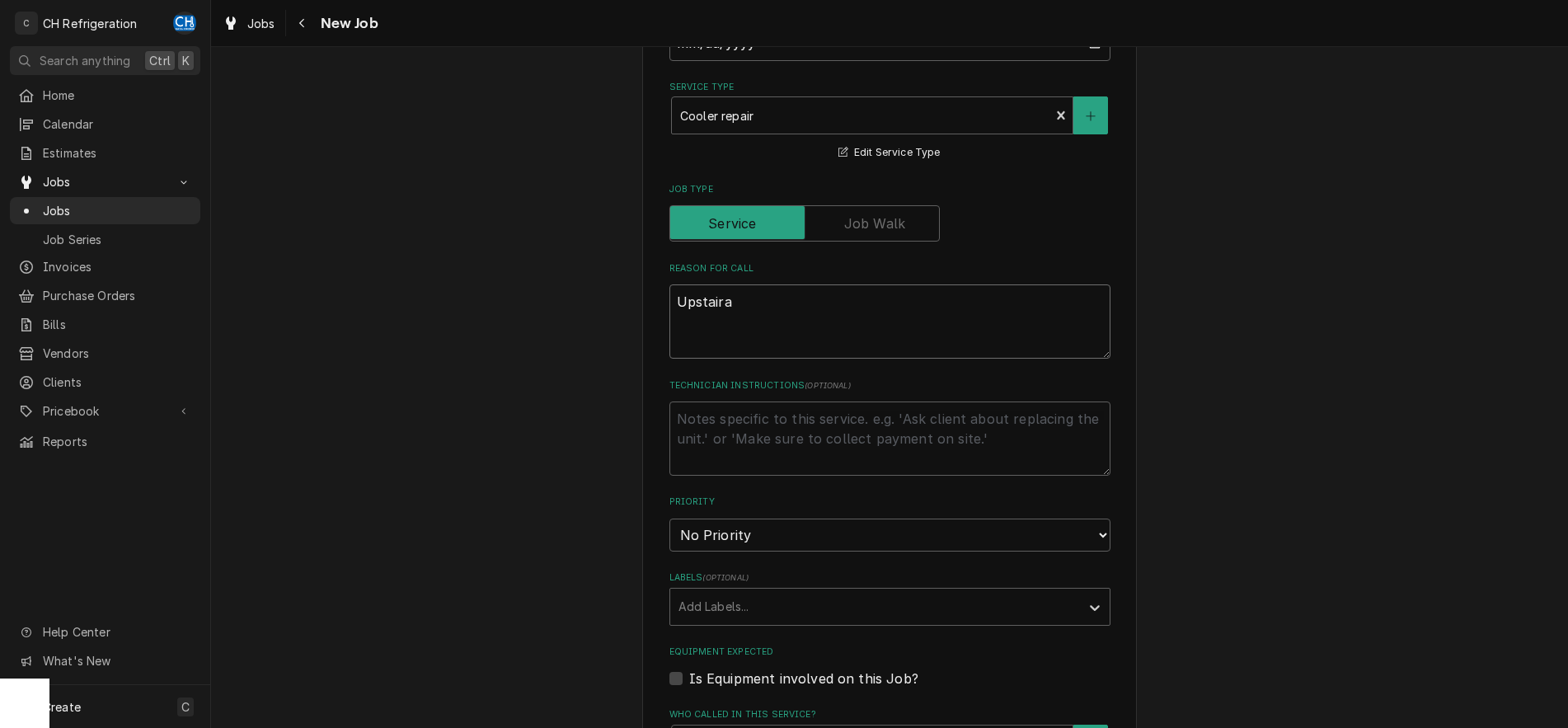
type textarea "x"
type textarea "Upstairas"
type textarea "x"
type textarea "Upstaira"
type textarea "x"
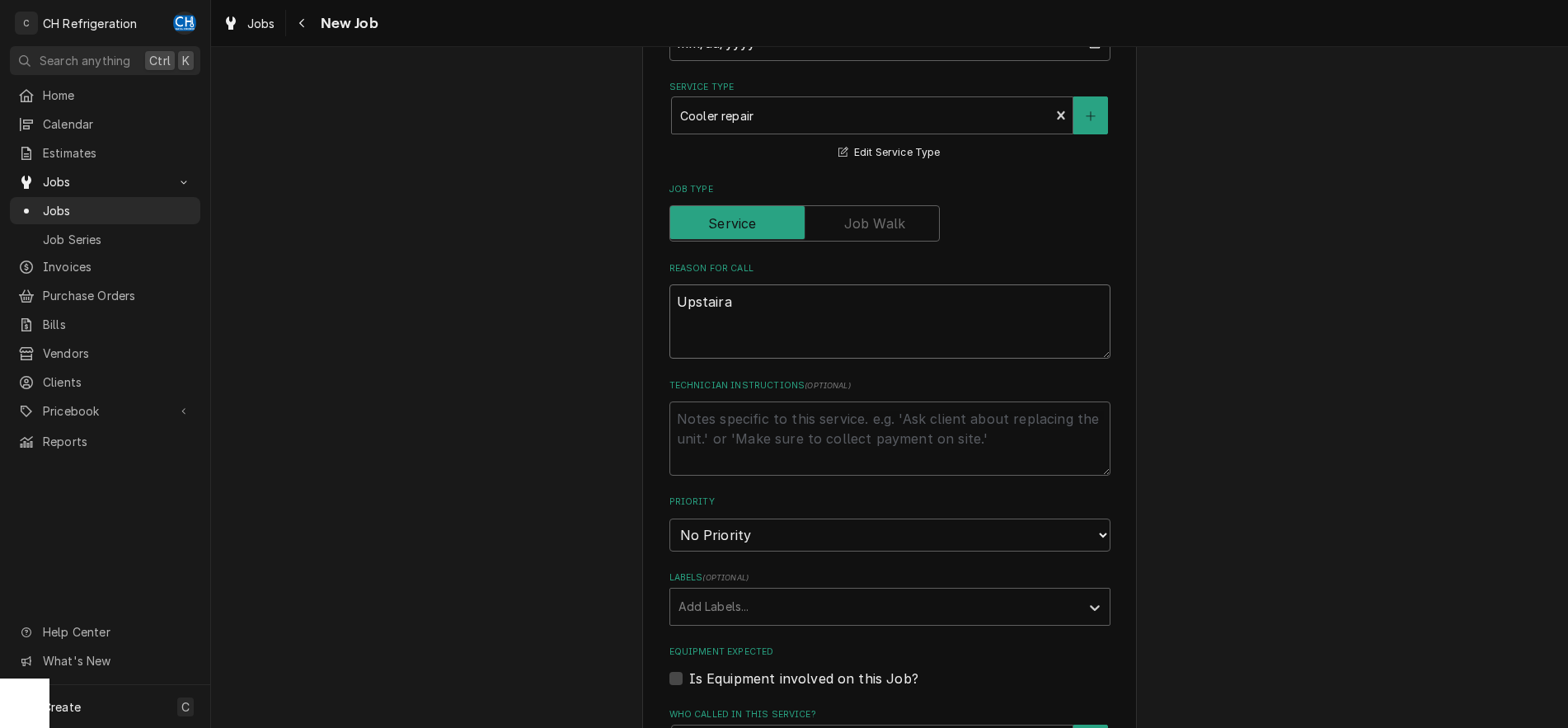
type textarea "Upstair"
type textarea "x"
type textarea "Upstairs"
type textarea "x"
type textarea "Upstairs"
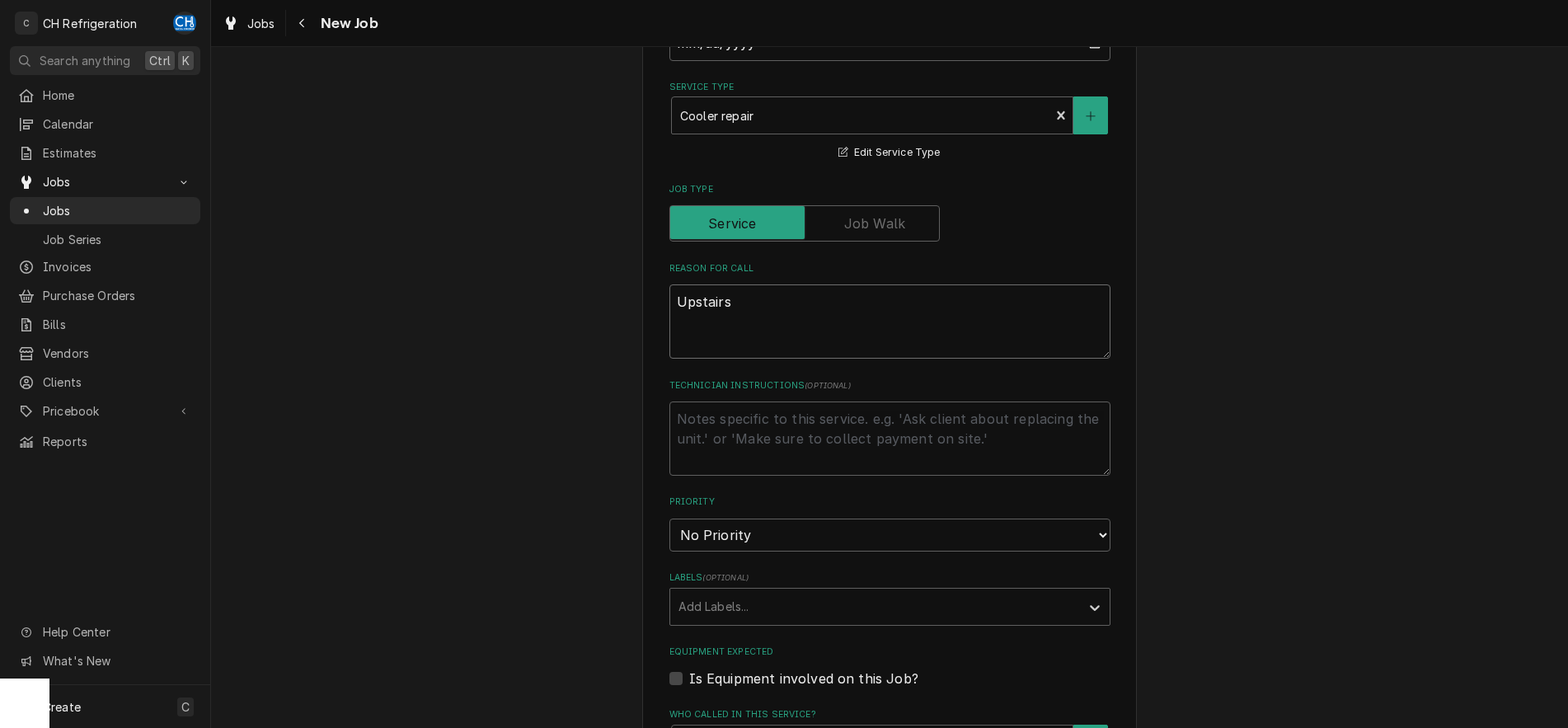
type textarea "x"
type textarea "Upstairs b"
type textarea "x"
type textarea "Upstairs ba"
type textarea "x"
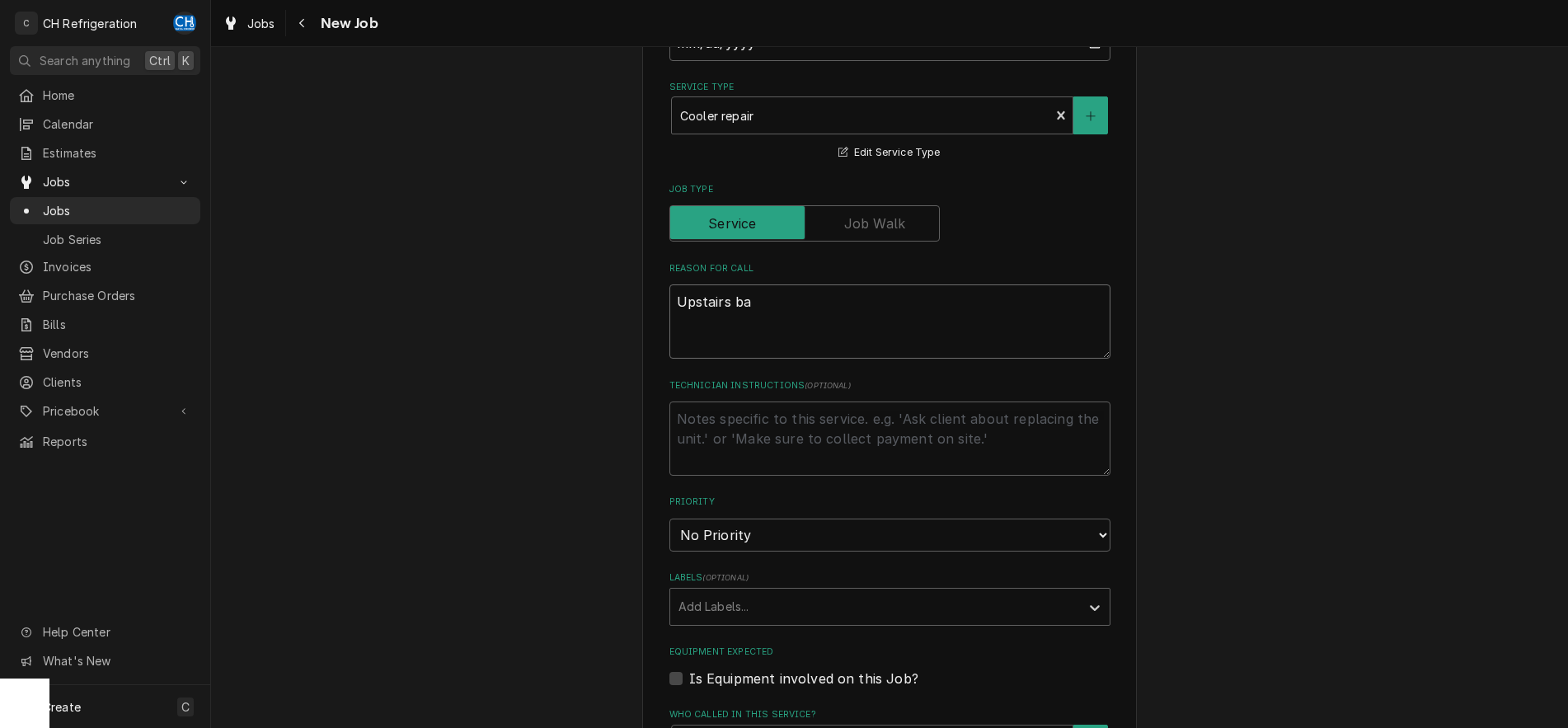
type textarea "Upstairs bar"
type textarea "x"
type textarea "Upstairs bar"
type textarea "x"
type textarea "Upstairs bar f"
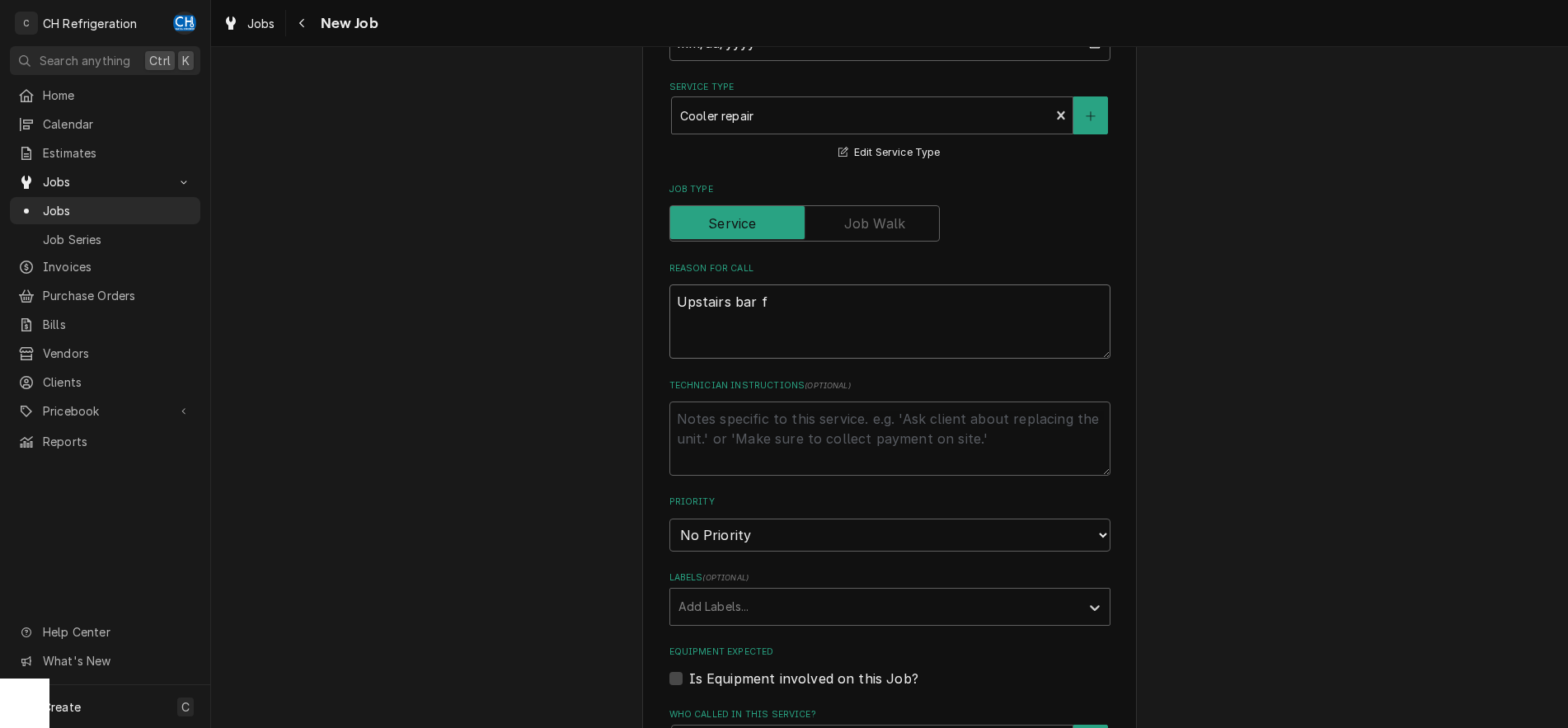
type textarea "x"
type textarea "Upstairs bar fr"
type textarea "x"
type textarea "Upstairs bar fre"
type textarea "x"
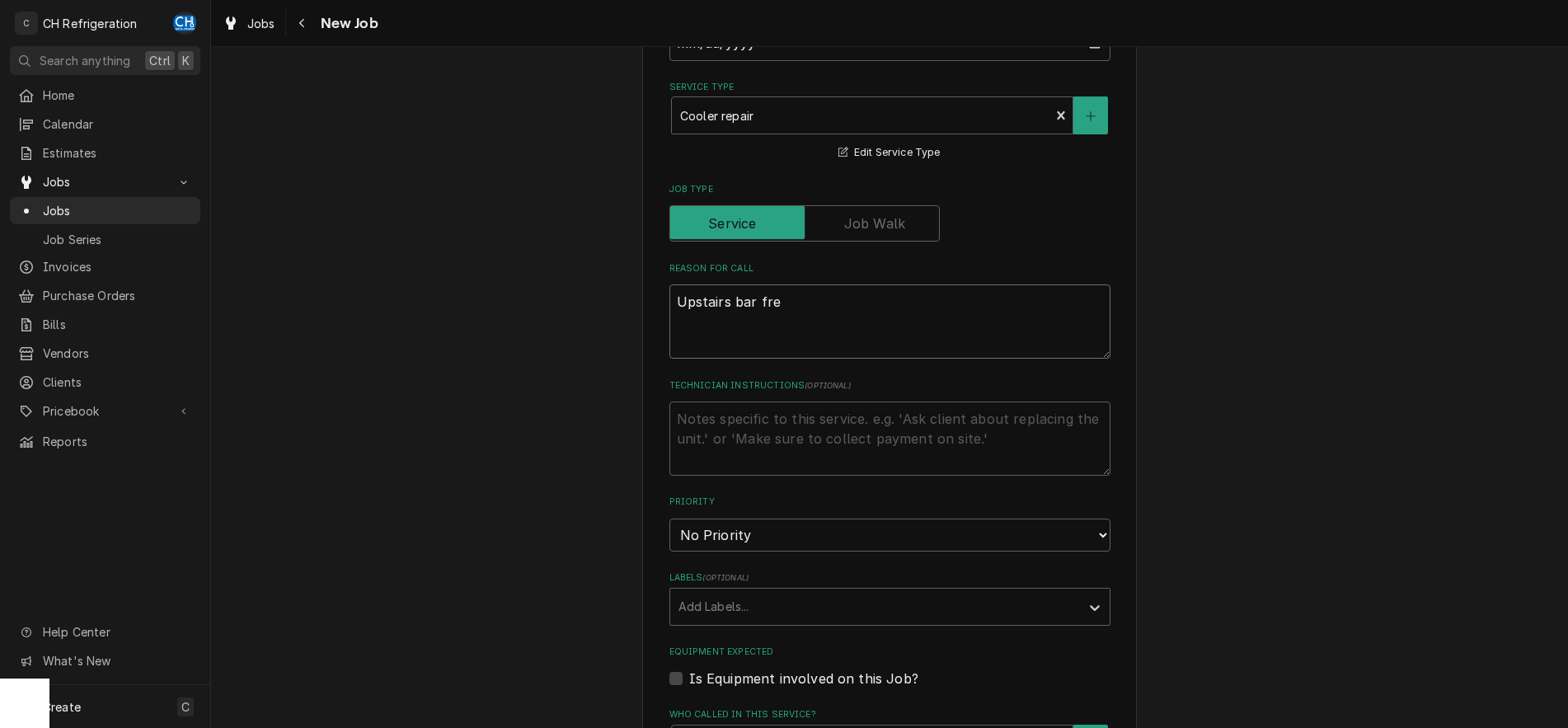
type textarea "Upstairs bar free"
type textarea "x"
type textarea "Upstairs bar freez"
type textarea "x"
type textarea "Upstairs bar freezi"
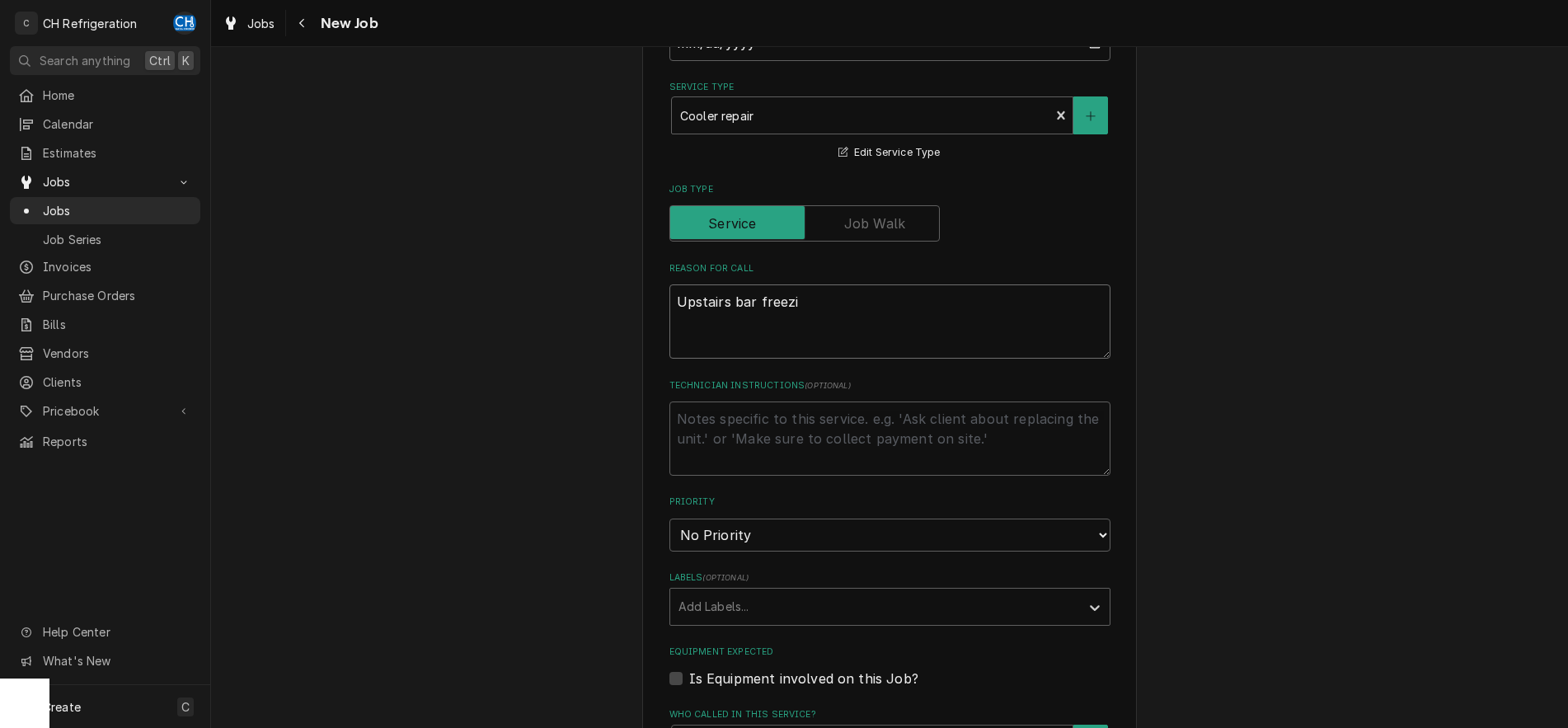
type textarea "x"
type textarea "Upstairs bar freezin"
type textarea "x"
type textarea "Upstairs bar freezing"
type textarea "x"
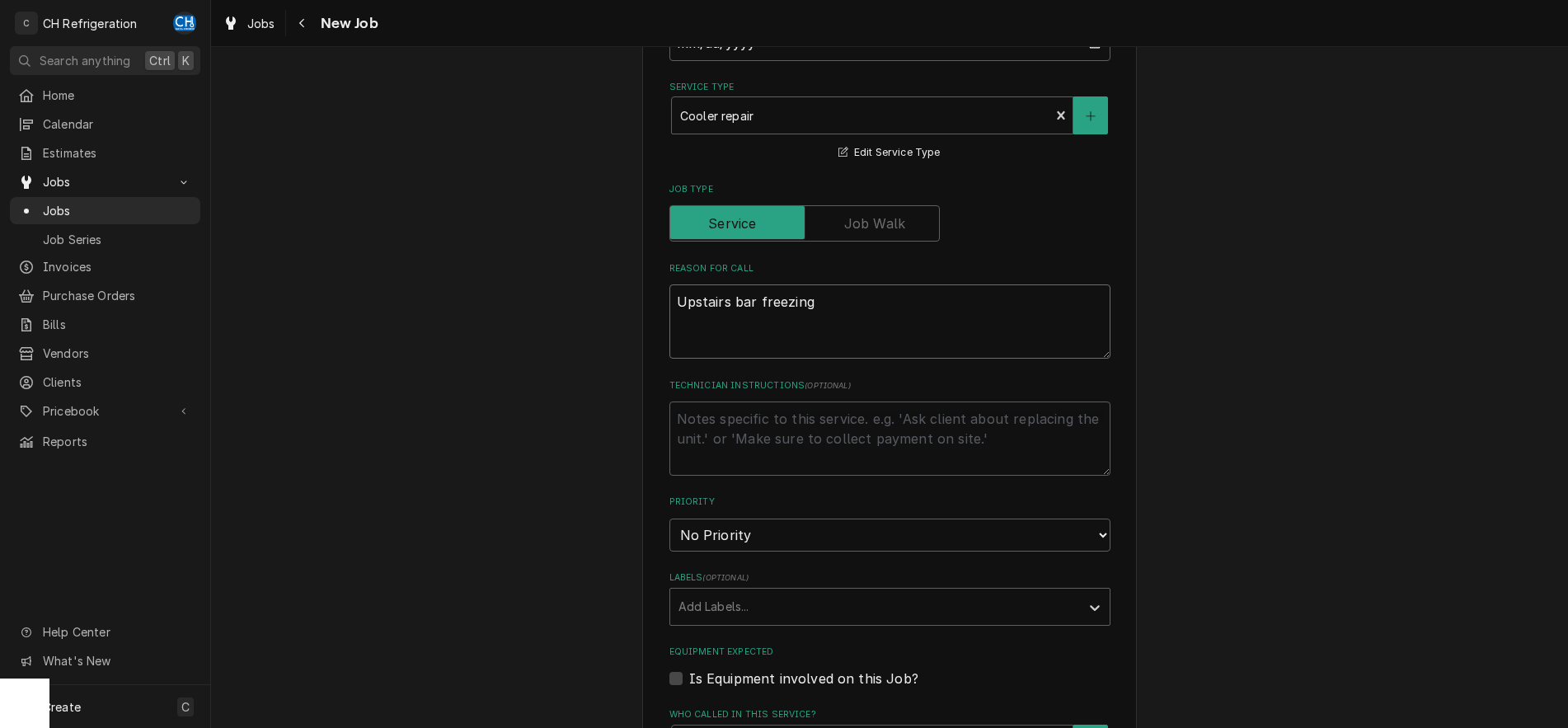
type textarea "Upstairs bar freezing"
type textarea "x"
type textarea "Upstairs bar freezing o"
type textarea "x"
type textarea "Upstairs bar freezing ov"
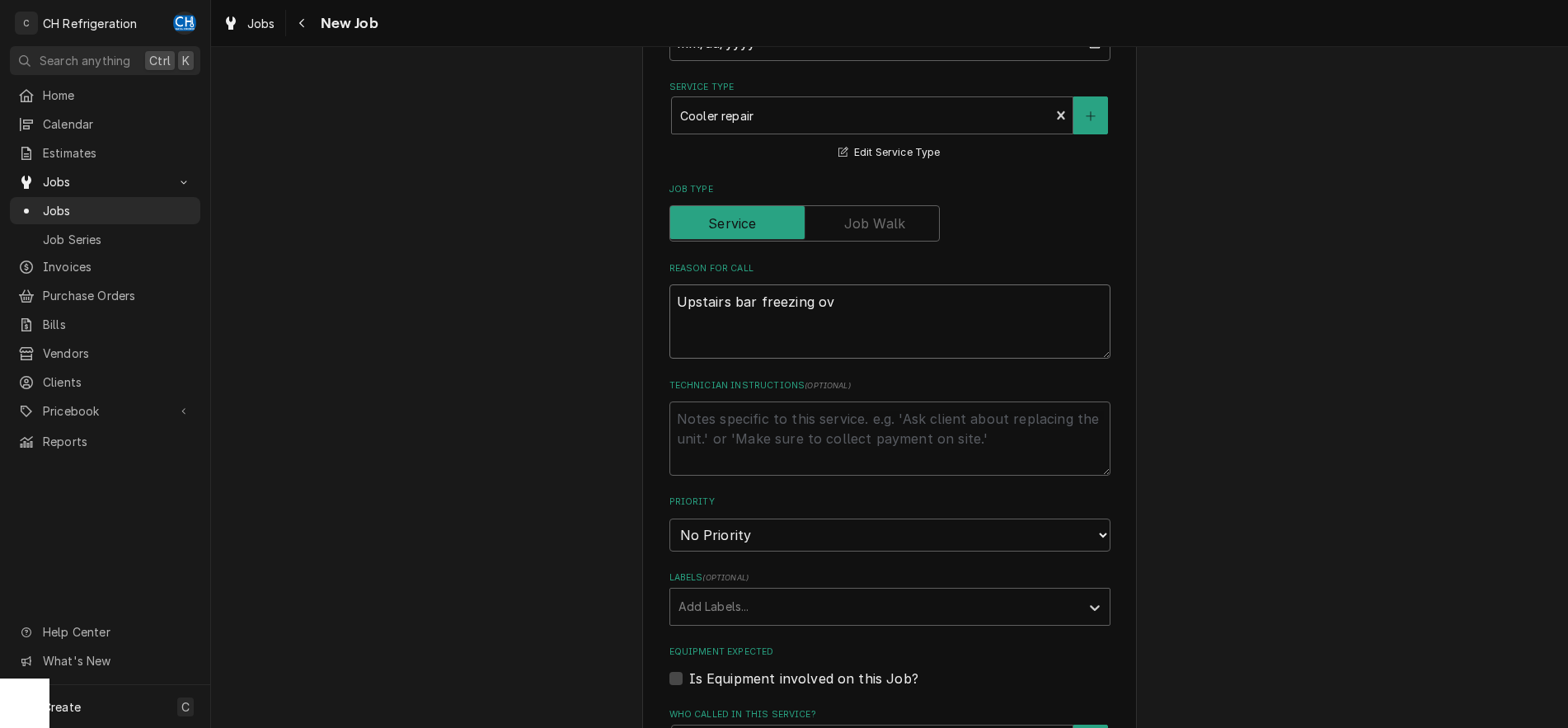
type textarea "x"
type textarea "Upstairs bar freezing ove"
type textarea "x"
type textarea "Upstairs bar freezing over"
type textarea "x"
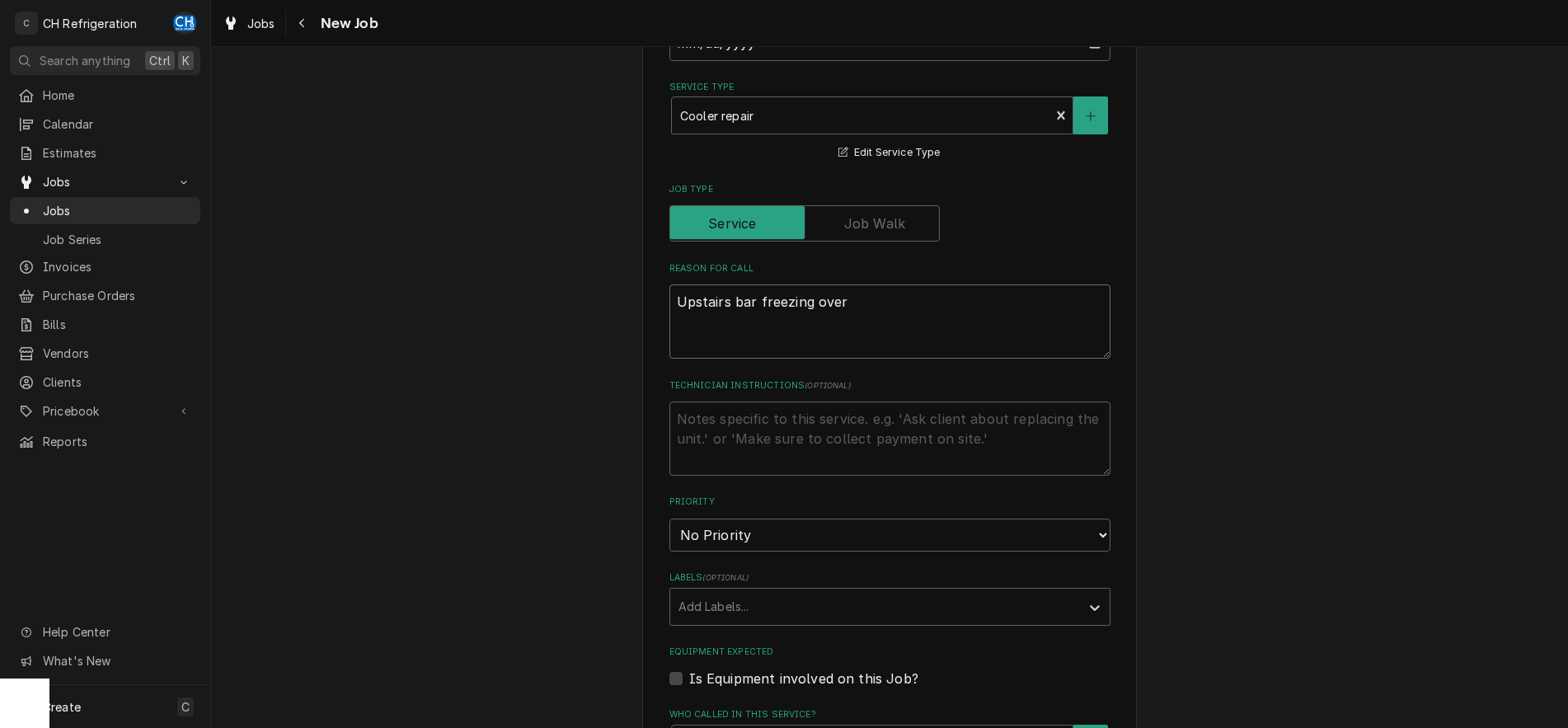
type textarea "Upstairs bar freezing over"
click at [906, 436] on textarea "Technician Instructions ( optional )" at bounding box center [889, 438] width 441 height 74
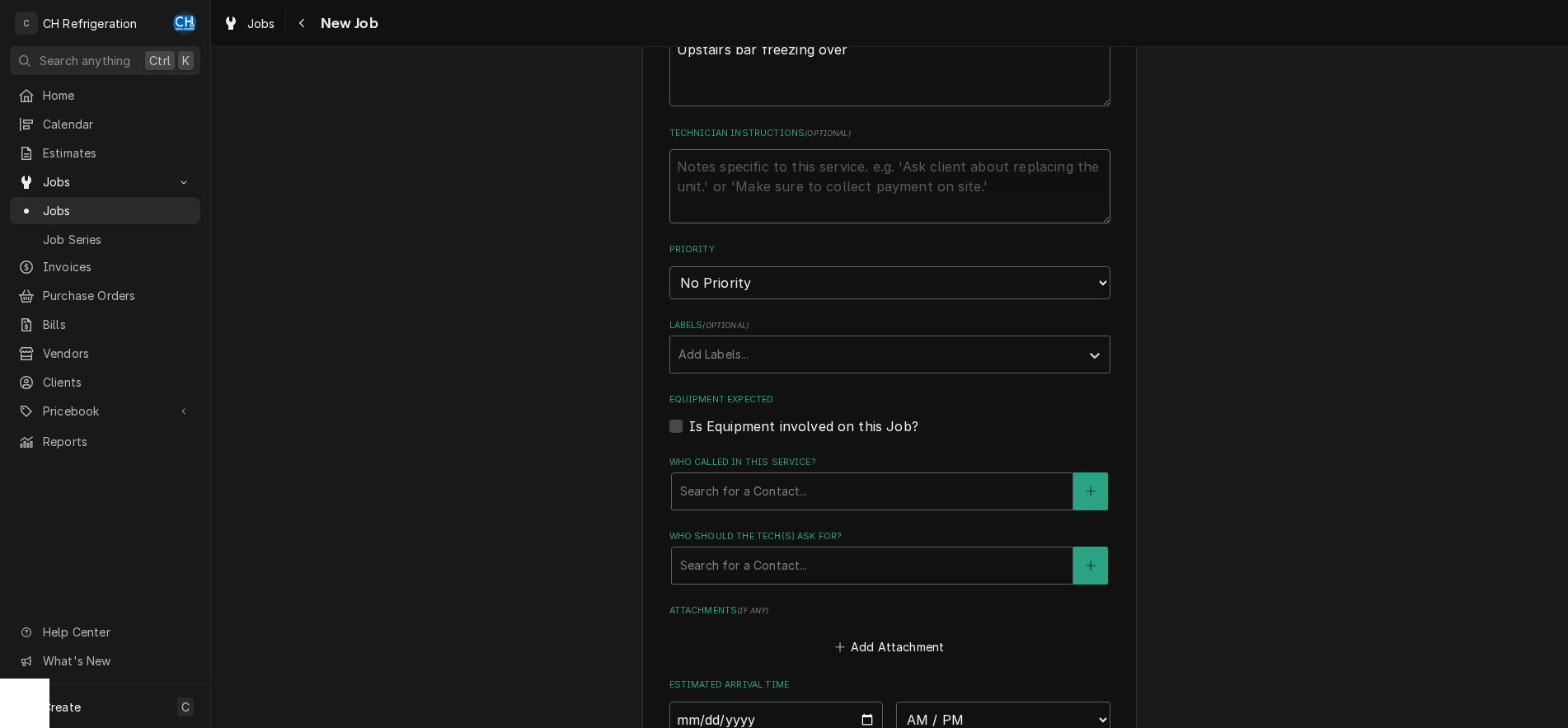
scroll to position [537, 0]
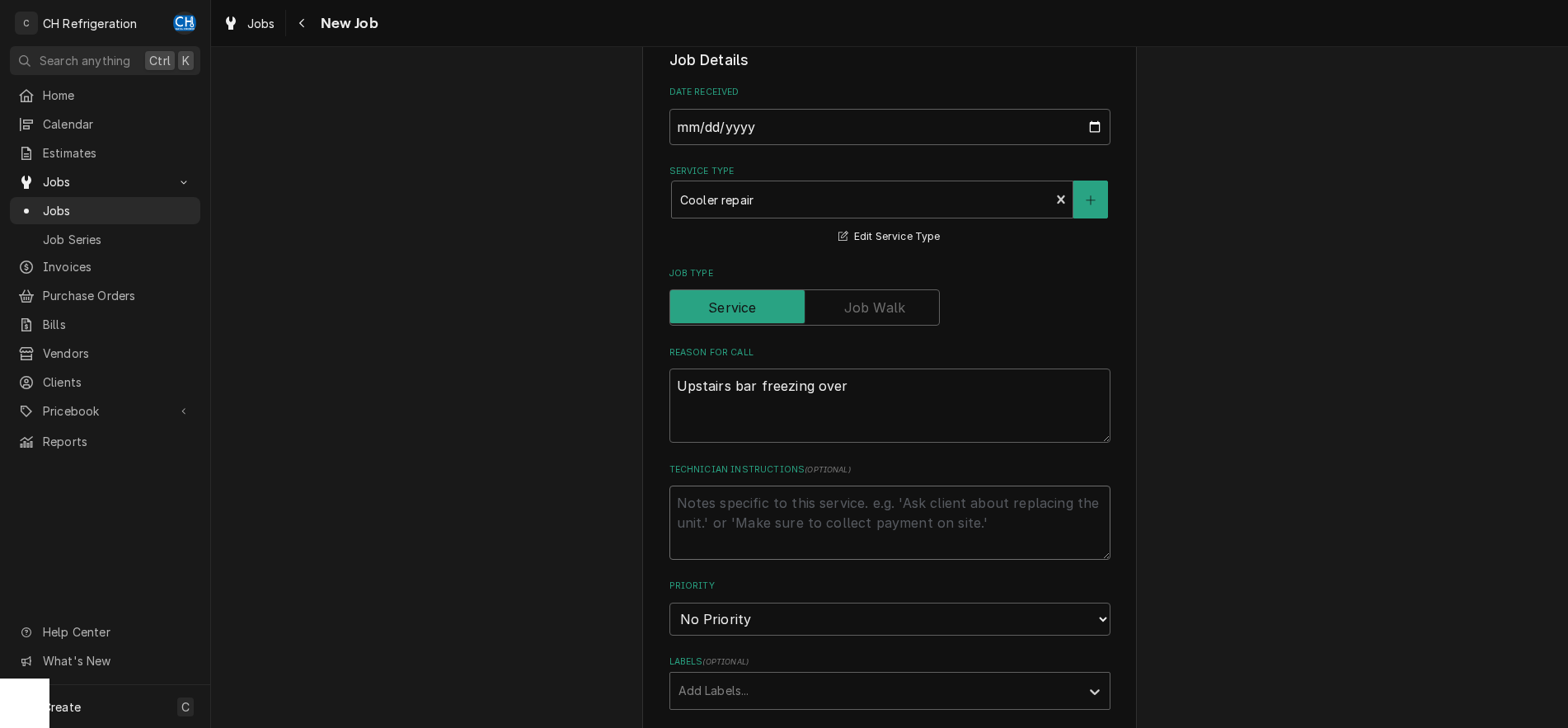
type textarea "x"
type textarea "p"
type textarea "x"
type textarea "pu"
type textarea "x"
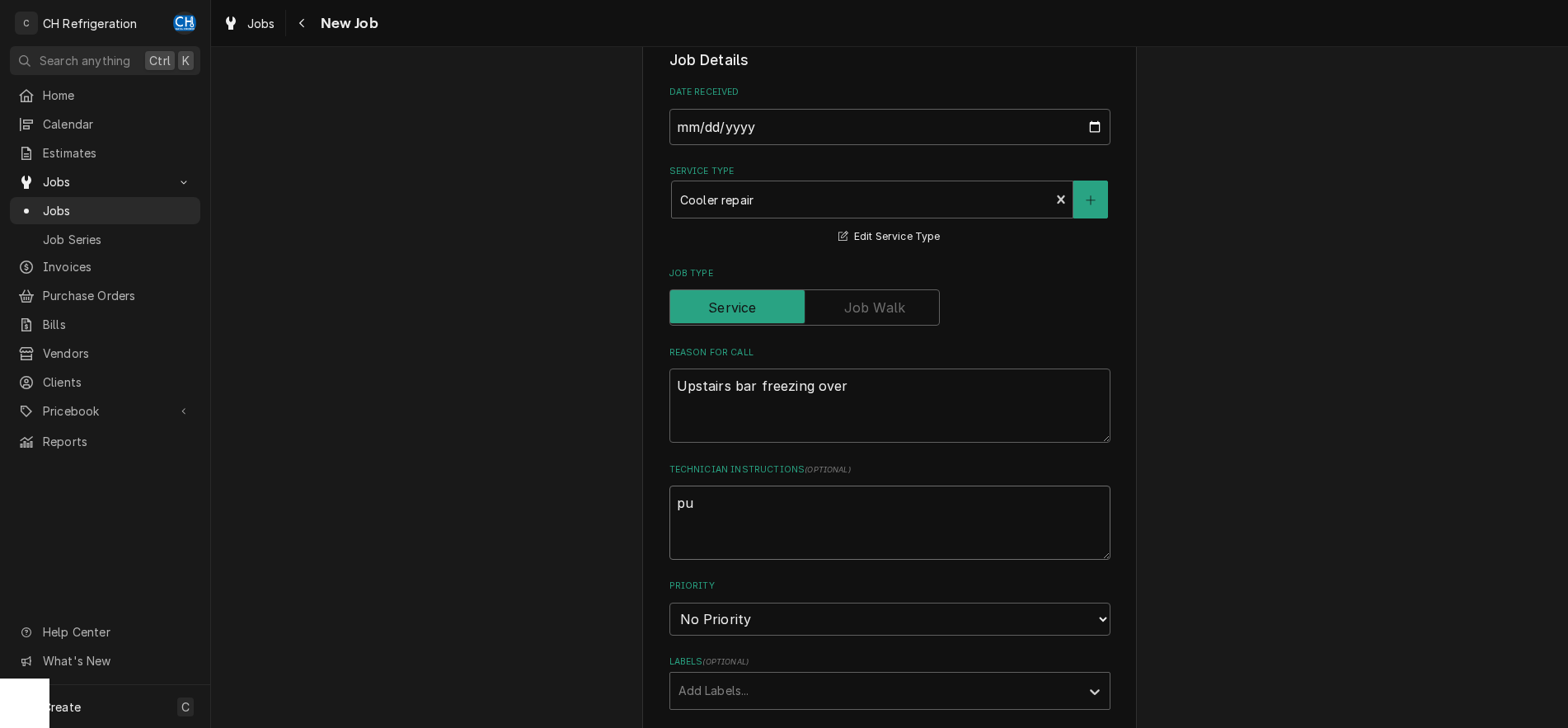
type textarea "put"
type textarea "x"
type textarea "put"
type textarea "x"
type textarea "put i"
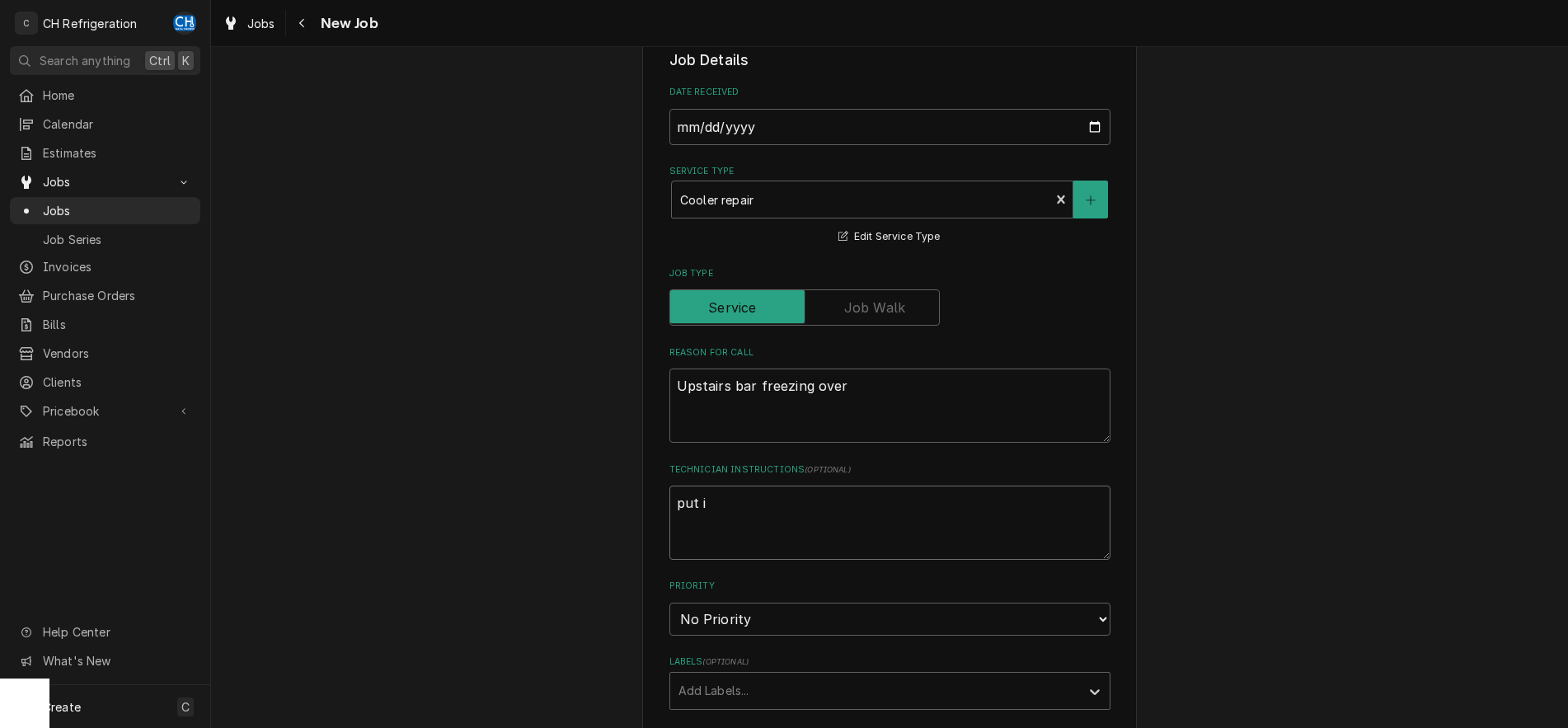
type textarea "x"
type textarea "put in"
type textarea "x"
type textarea "put in"
type textarea "x"
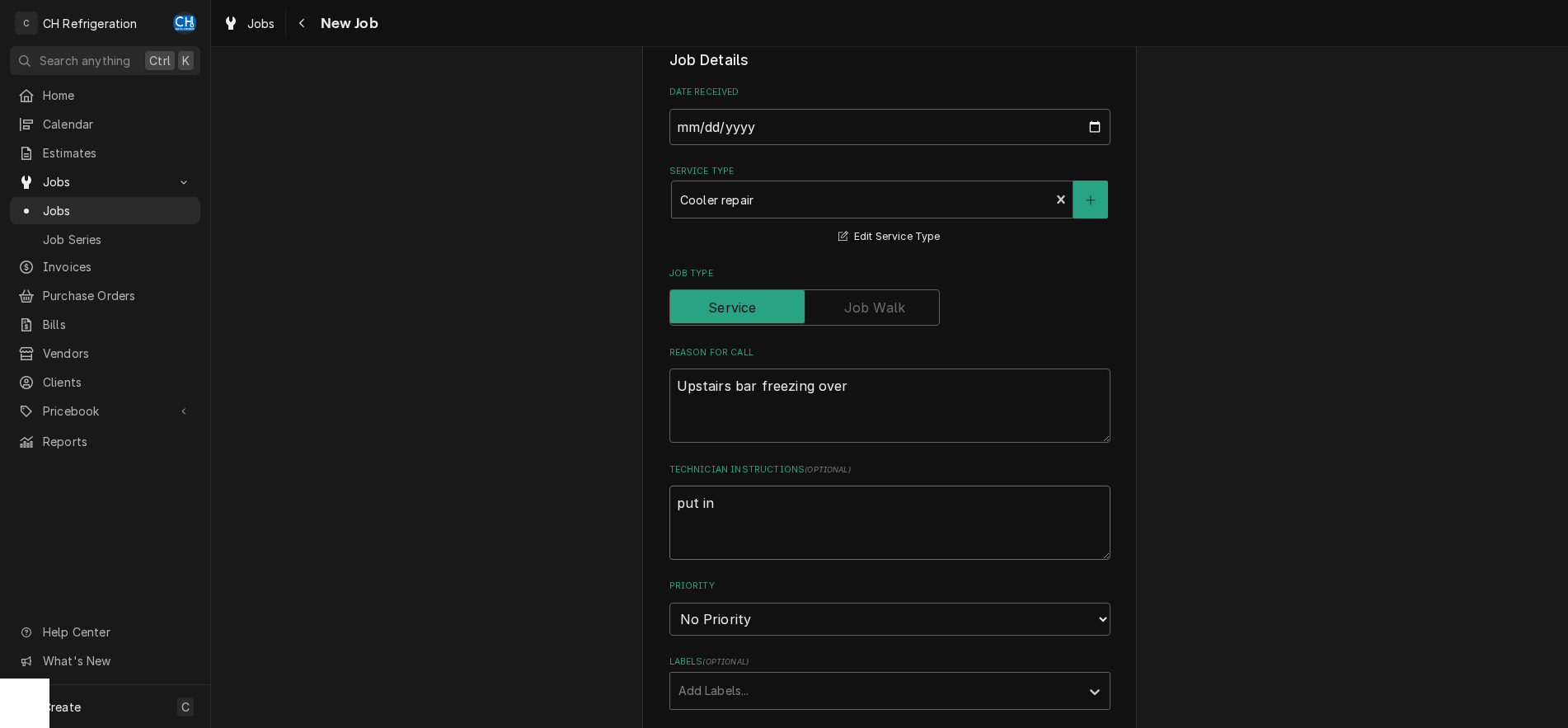
type textarea "put in d"
type textarea "x"
type textarea "put in de"
type textarea "x"
type textarea "put in def"
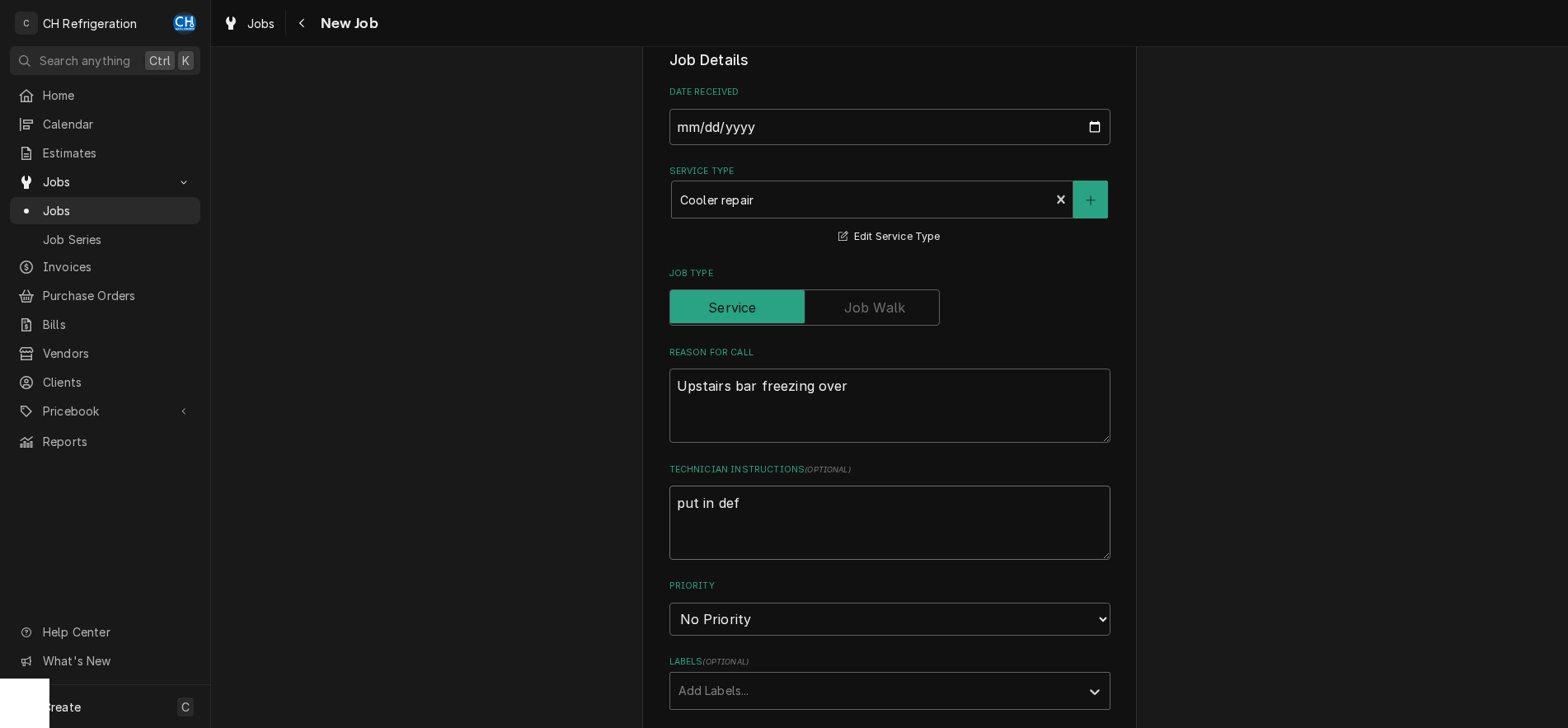
type textarea "x"
type textarea "put in defr"
type textarea "x"
type textarea "put in defro"
type textarea "x"
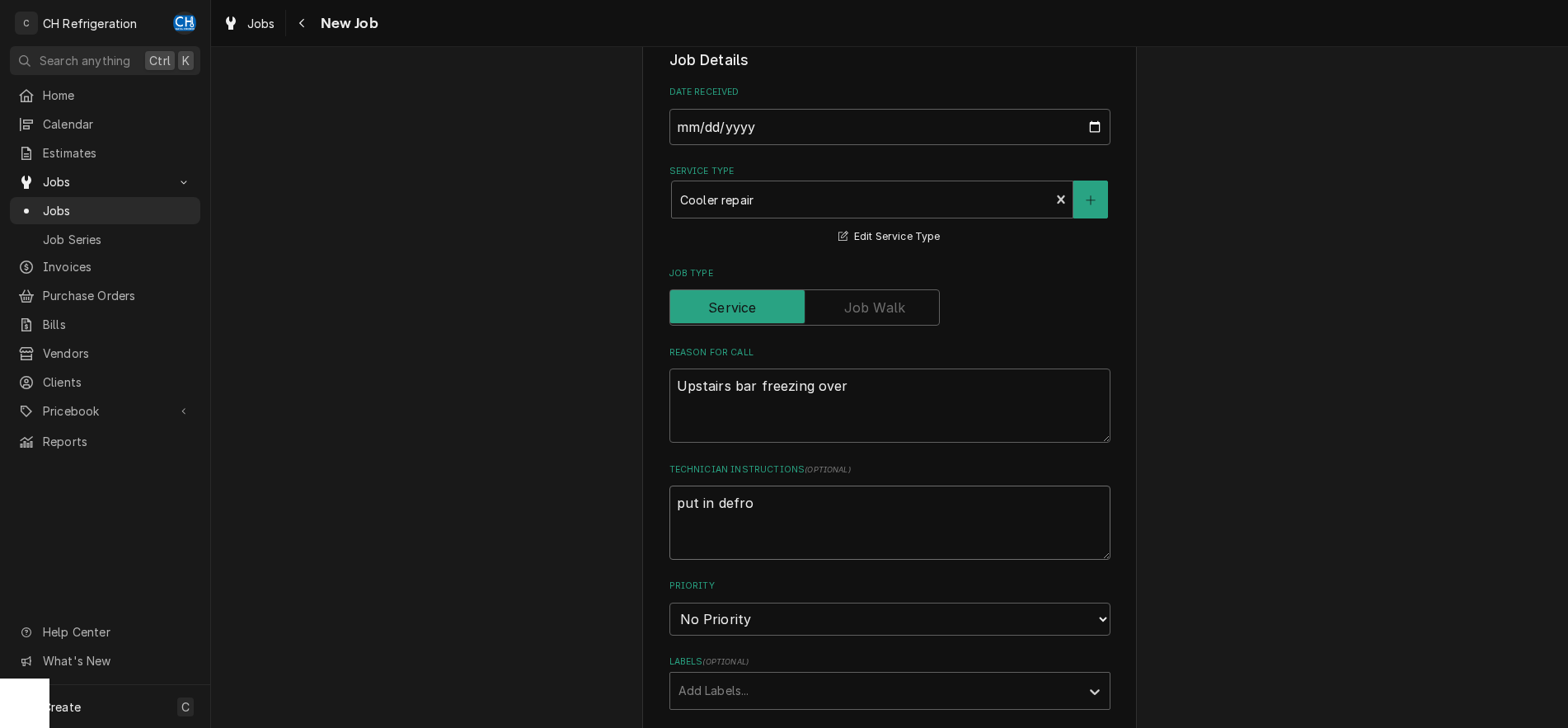
type textarea "put in defros"
type textarea "x"
type textarea "put in defrost"
type textarea "x"
type textarea "put in defrost"
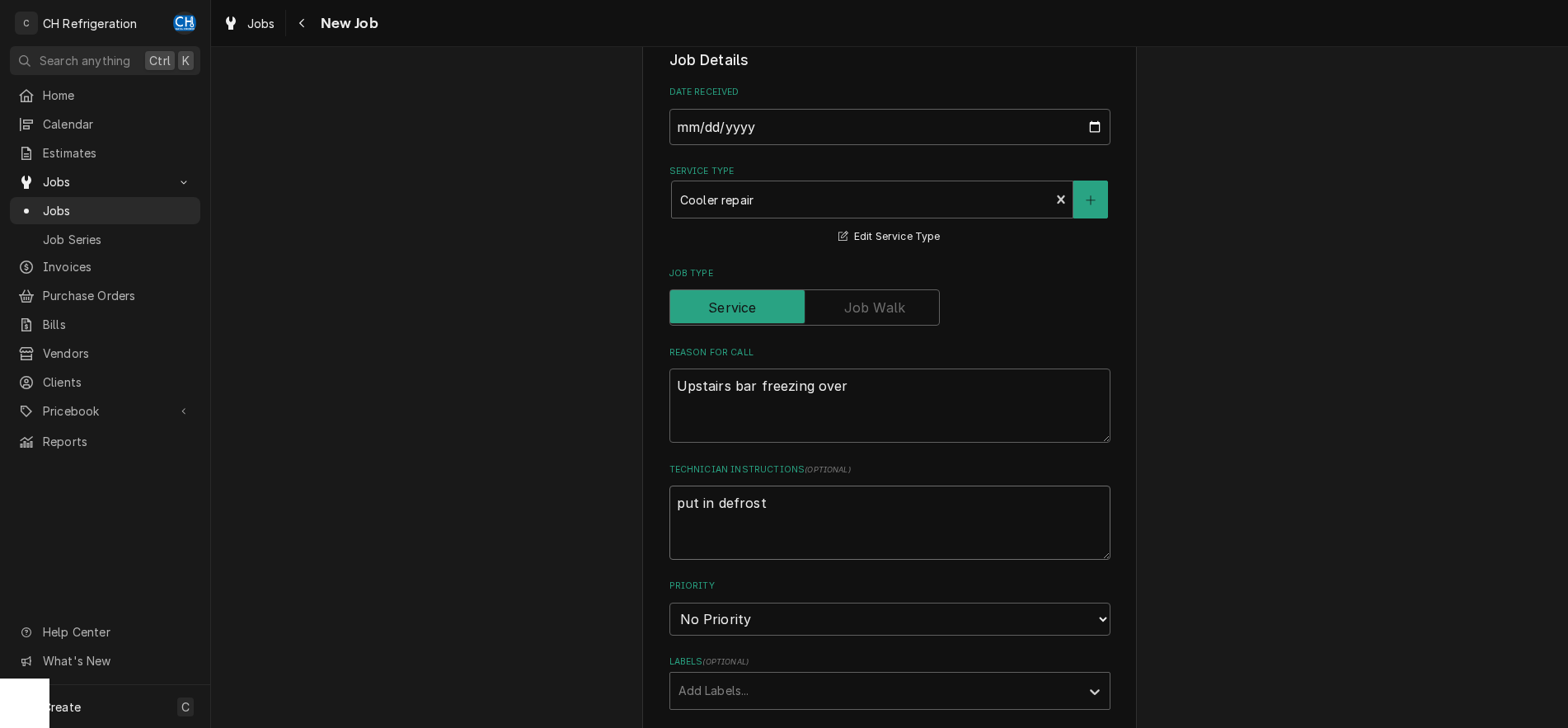
type textarea "x"
type textarea "put in defrost c"
type textarea "x"
type textarea "put in defrost co"
type textarea "x"
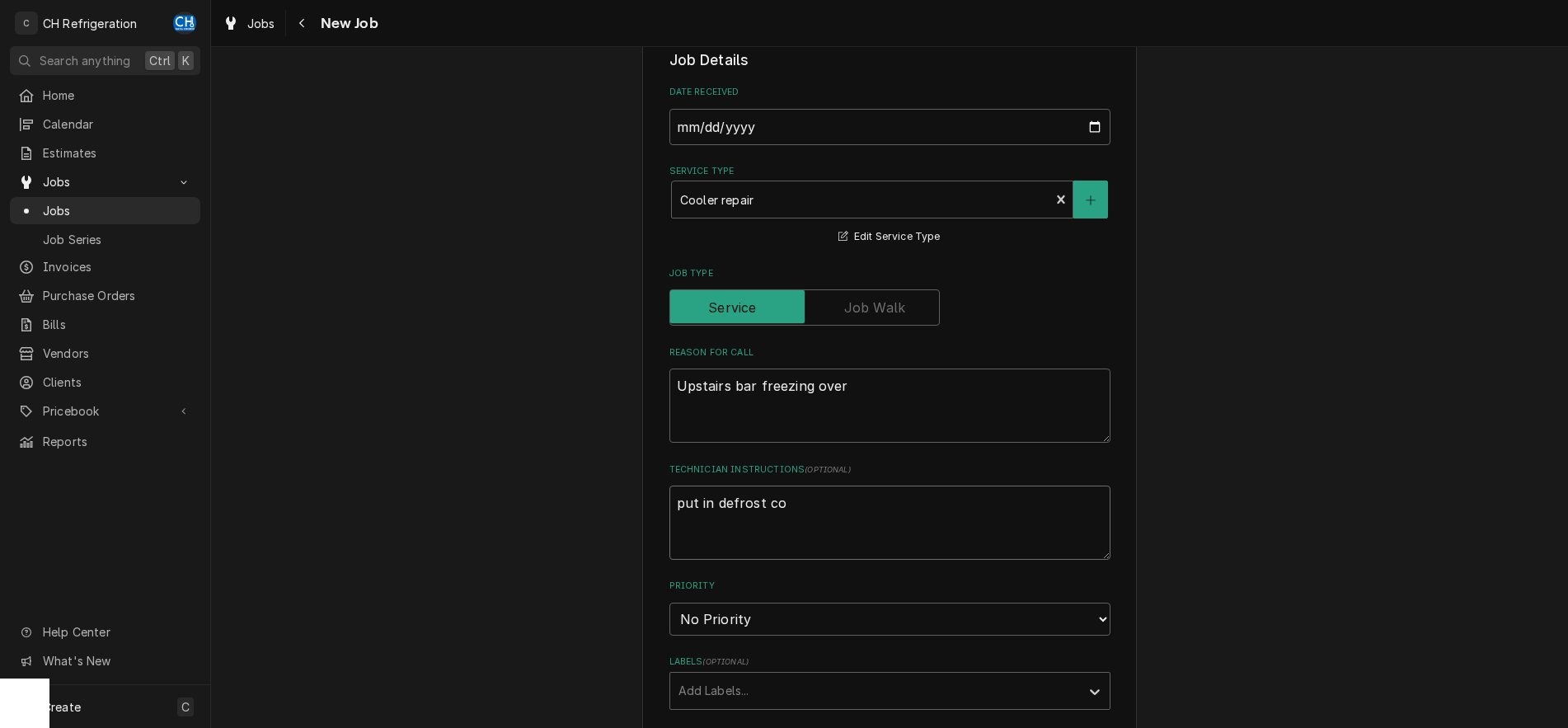
type textarea "put in defrost con"
type textarea "x"
type textarea "put in defrost cont"
type textarea "x"
type textarea "put in defrost contr"
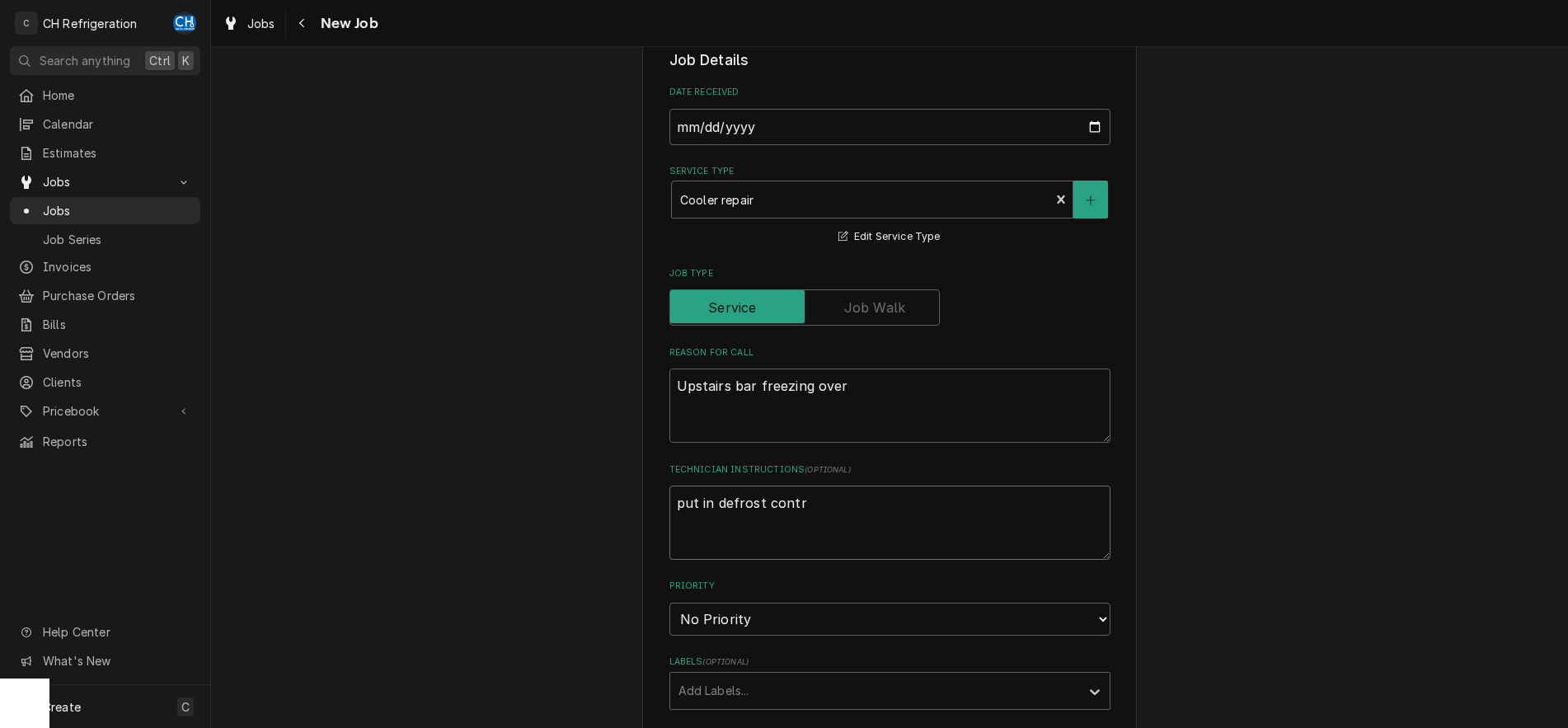
type textarea "x"
type textarea "put in defrost contro"
type textarea "x"
type textarea "put in defrost control"
type textarea "x"
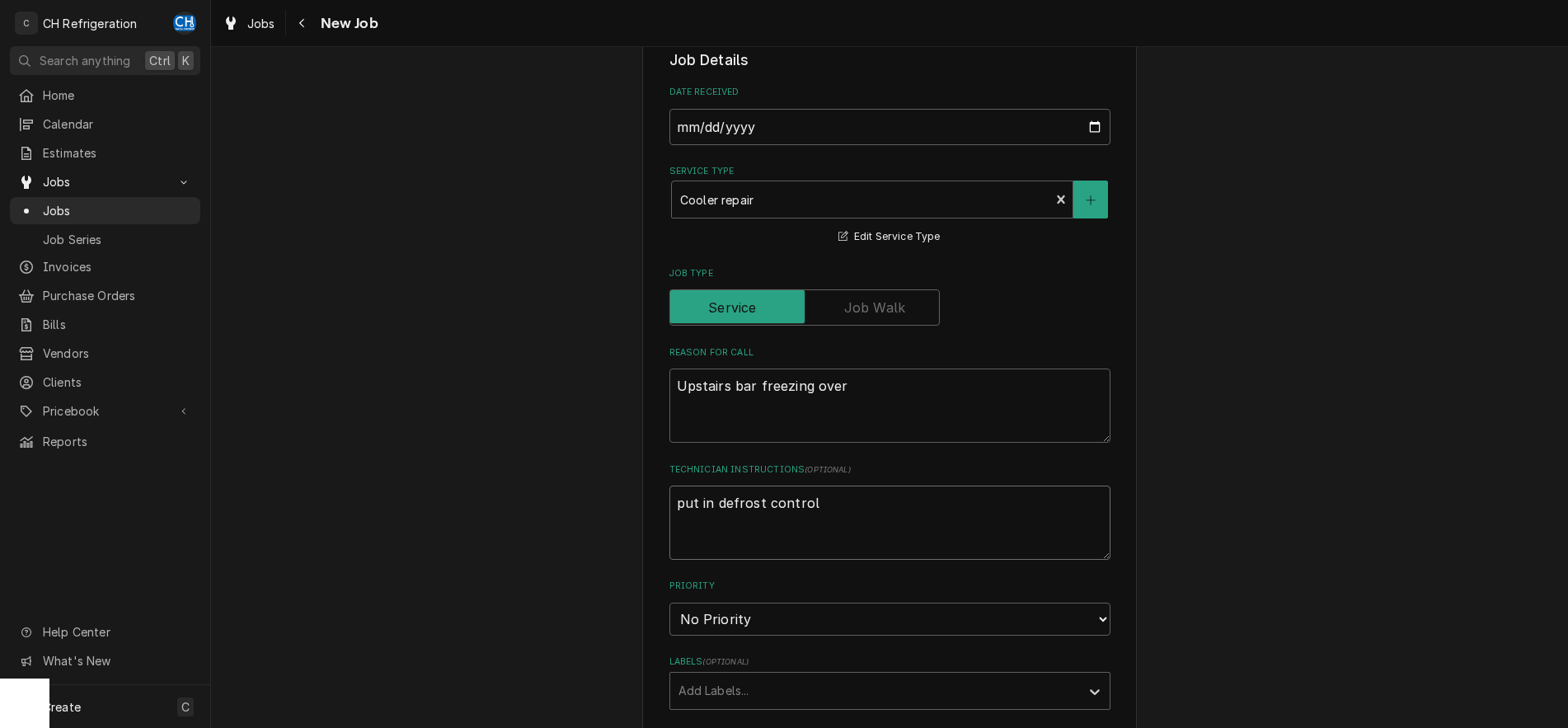
type textarea "put in defrost control"
type textarea "x"
type textarea "put in defrost control l"
type textarea "x"
type textarea "put in defrost control li"
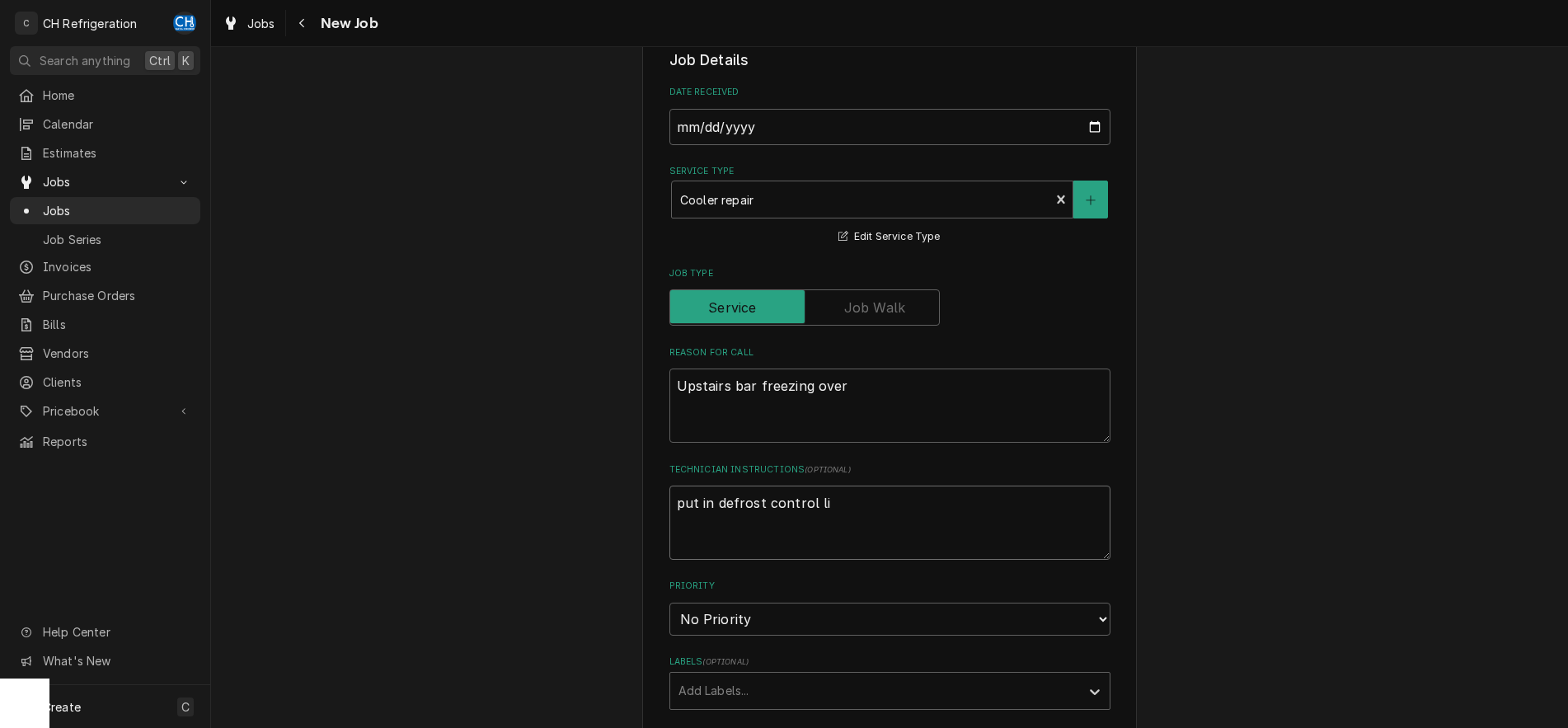
type textarea "x"
type textarea "put in defrost control lik"
type textarea "x"
type textarea "put in defrost control like"
type textarea "x"
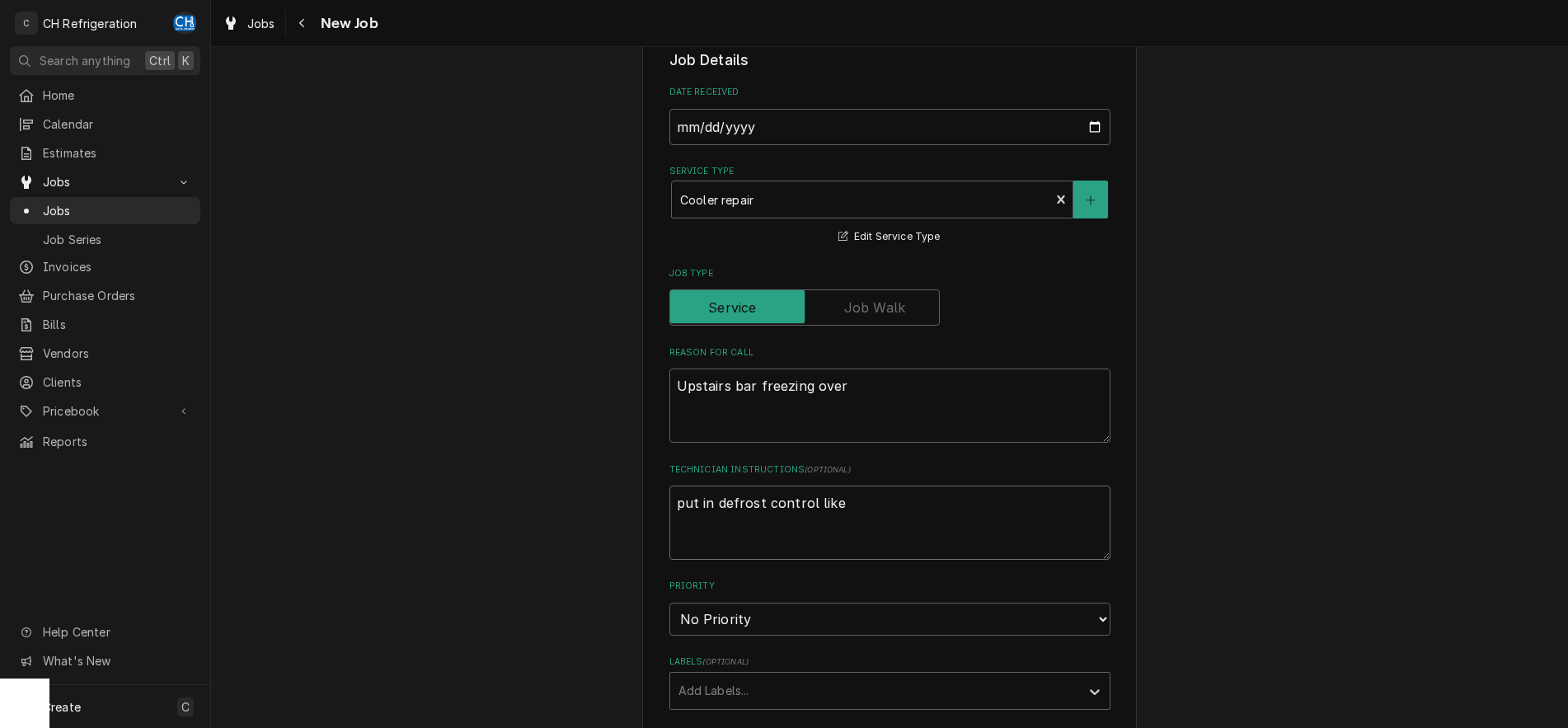
type textarea "put in defrost control like o"
type textarea "x"
type textarea "put in defrost control like oth"
type textarea "x"
type textarea "put in defrost control like othe"
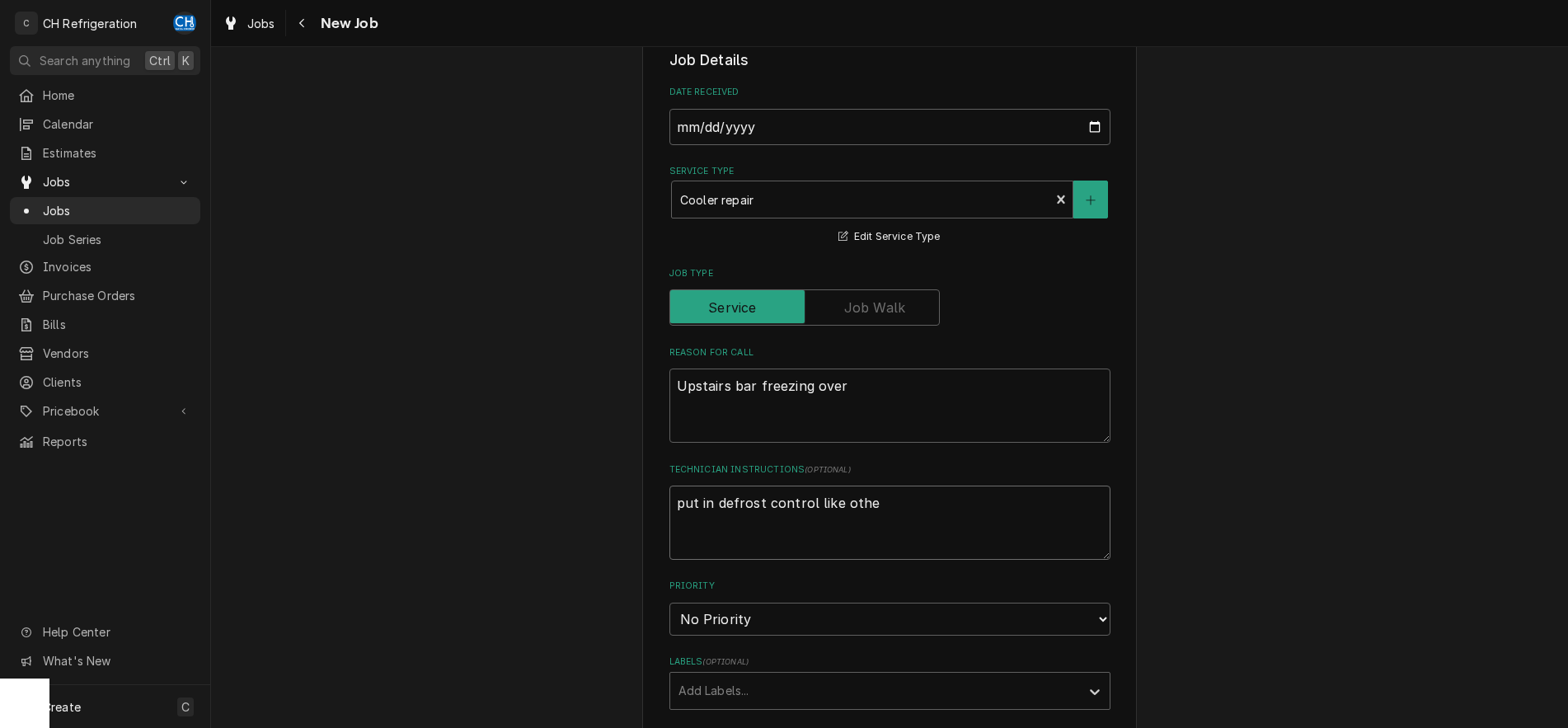
type textarea "x"
type textarea "put in defrost control like other"
type textarea "x"
type textarea "put in defrost control like other"
type textarea "x"
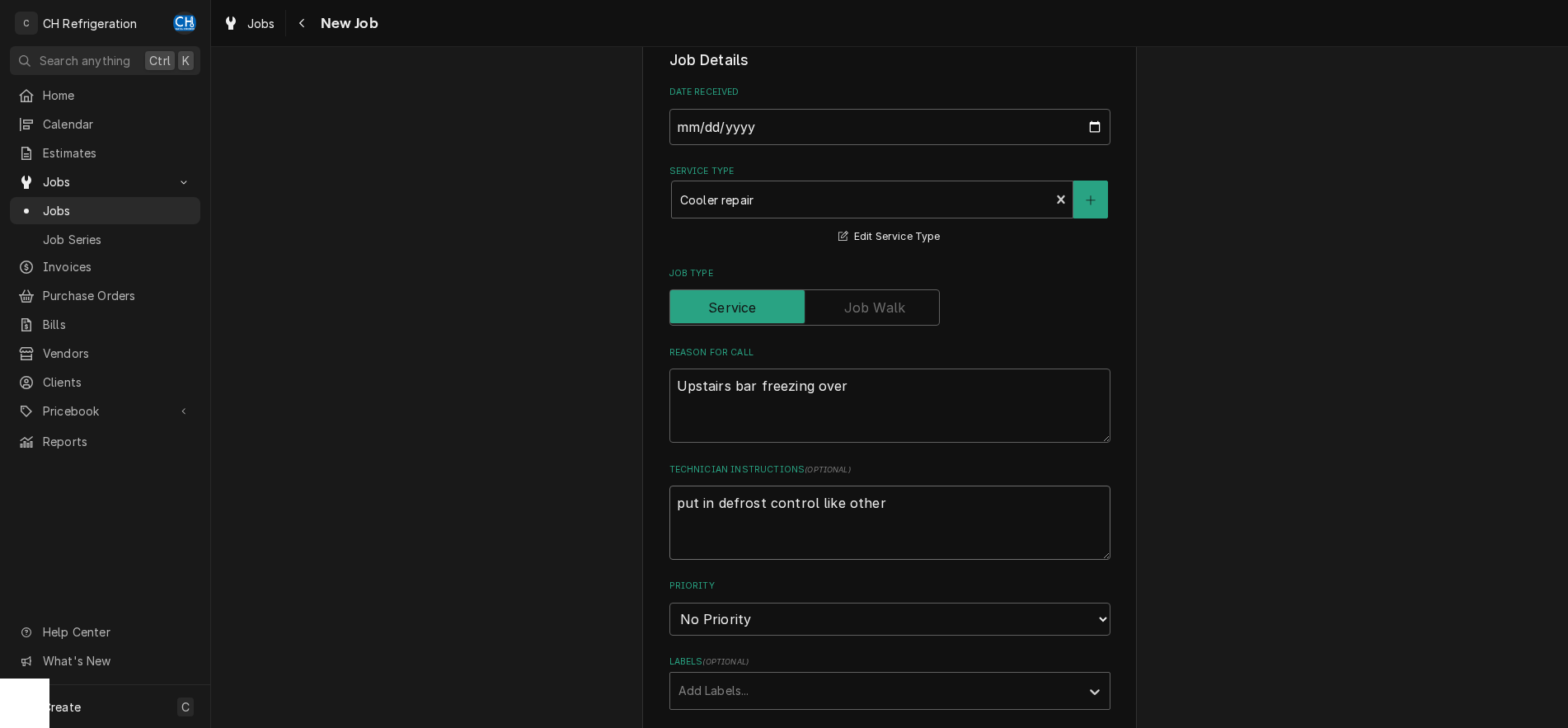
type textarea "put in defrost control like other b"
type textarea "x"
type textarea "put in defrost control like other ba"
type textarea "x"
type textarea "put in defrost control like other bar"
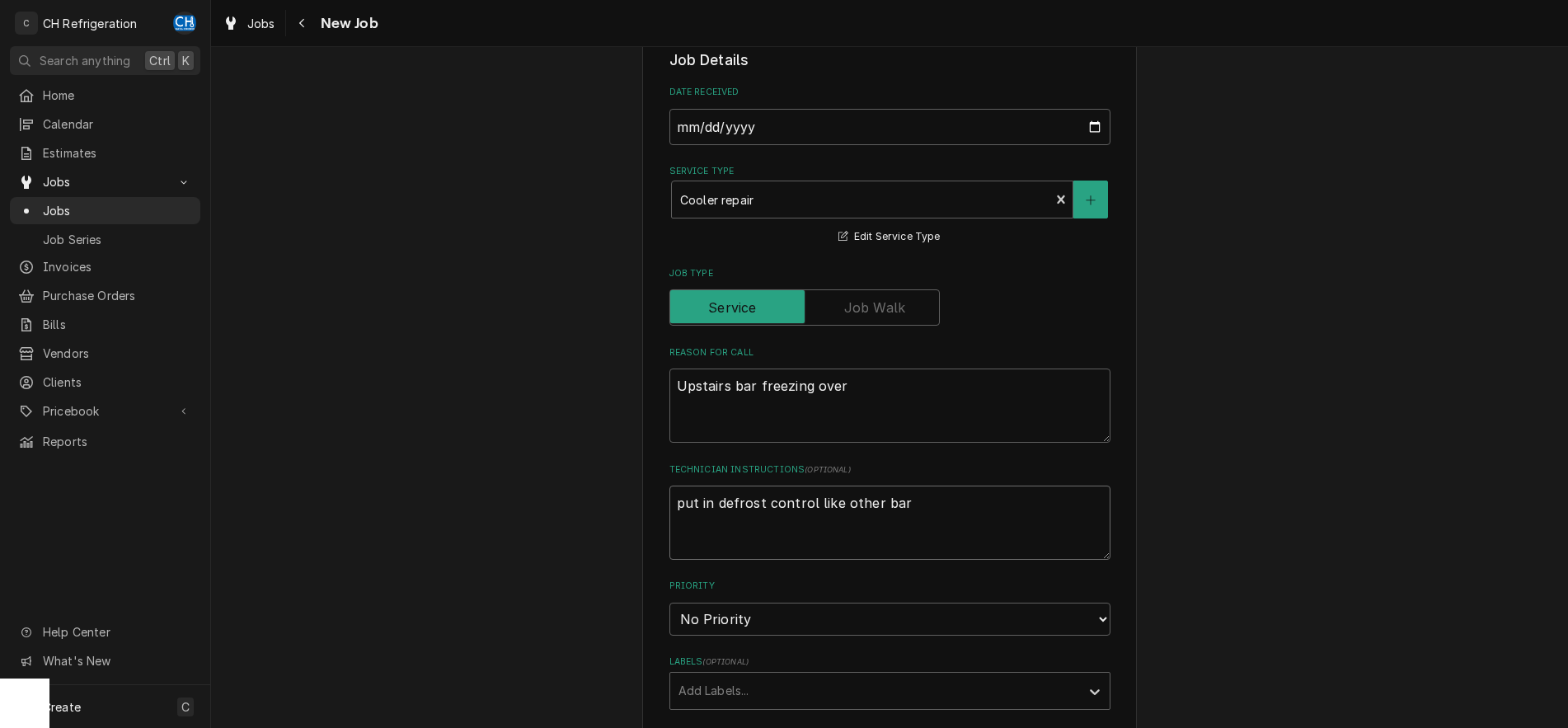
type textarea "x"
type textarea "put in defrost control like other bar"
type textarea "x"
type textarea "put in defrost control like other bar c"
type textarea "x"
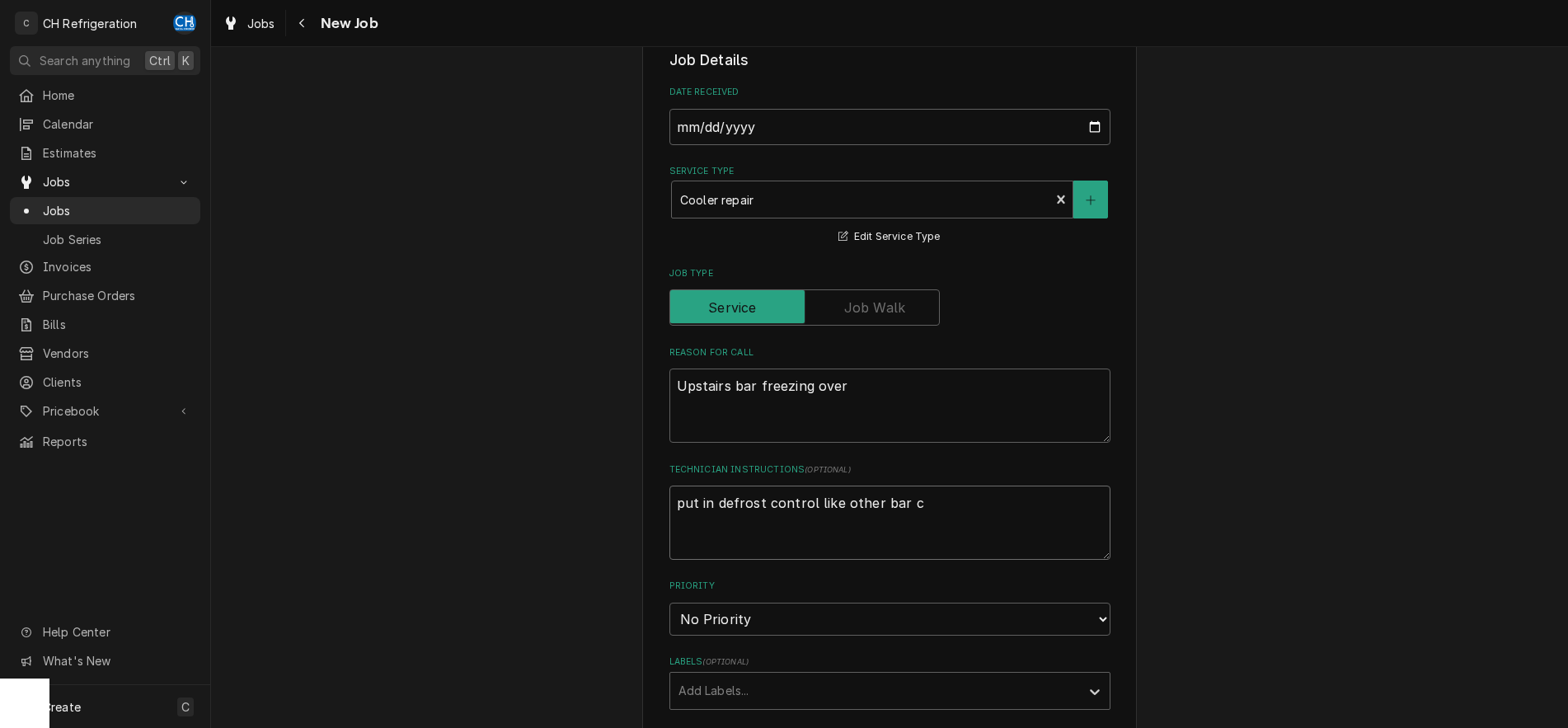
type textarea "put in defrost control like other bar co"
type textarea "x"
type textarea "put in defrost control like other bar coo"
type textarea "x"
type textarea "put in defrost control like other bar cool"
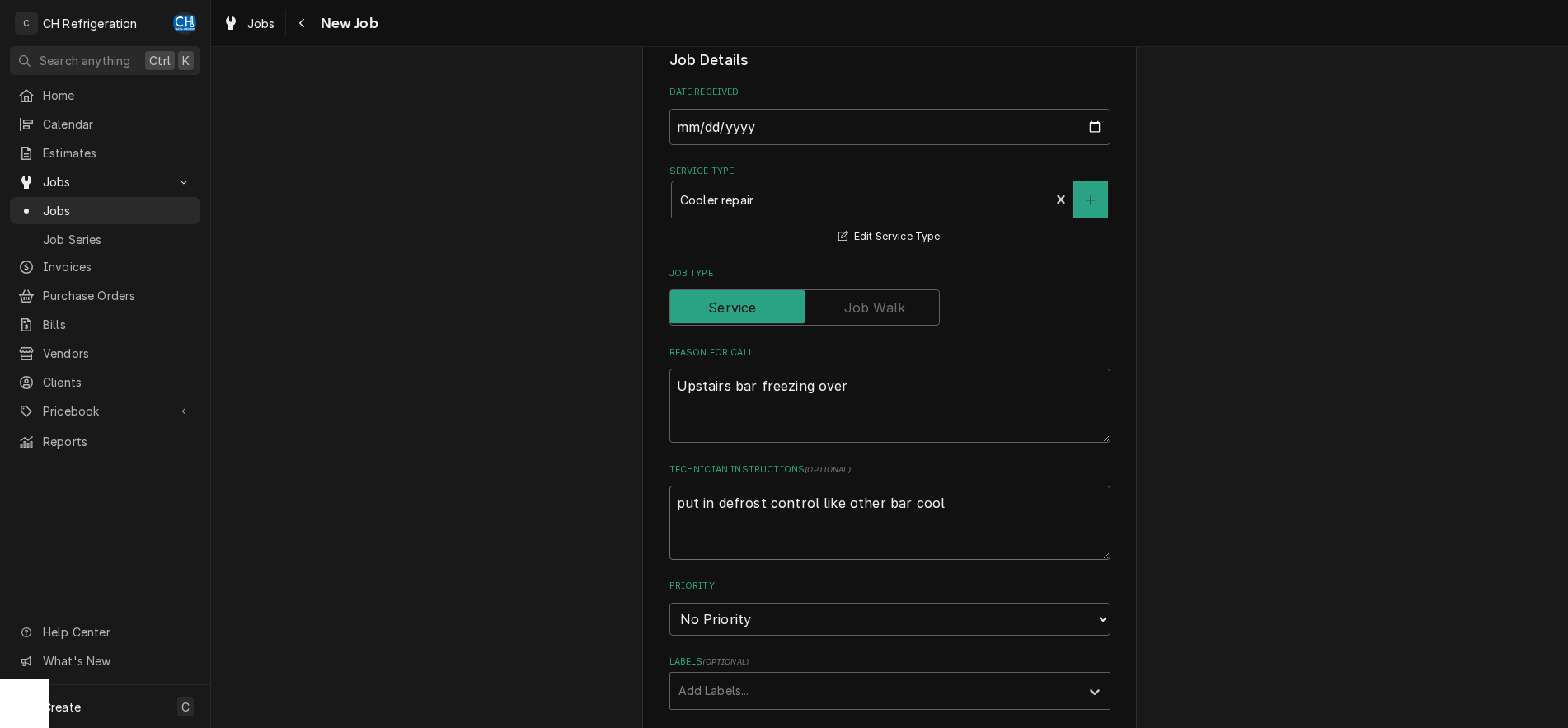
type textarea "x"
type textarea "put in defrost control like other bar coole"
type textarea "x"
type textarea "put in defrost control like other bar cooler"
type textarea "x"
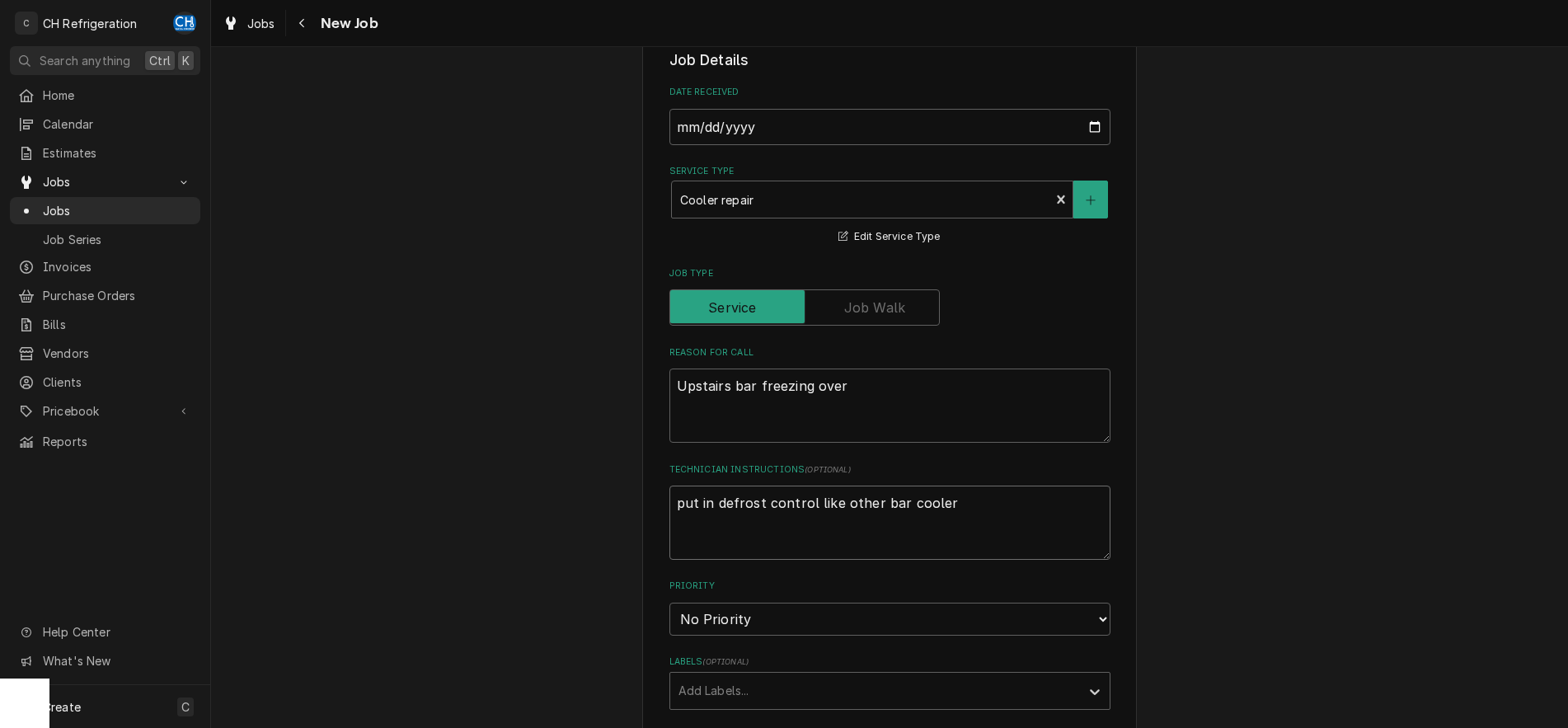
type textarea "put in defrost control like other bar cooler?"
type textarea "x"
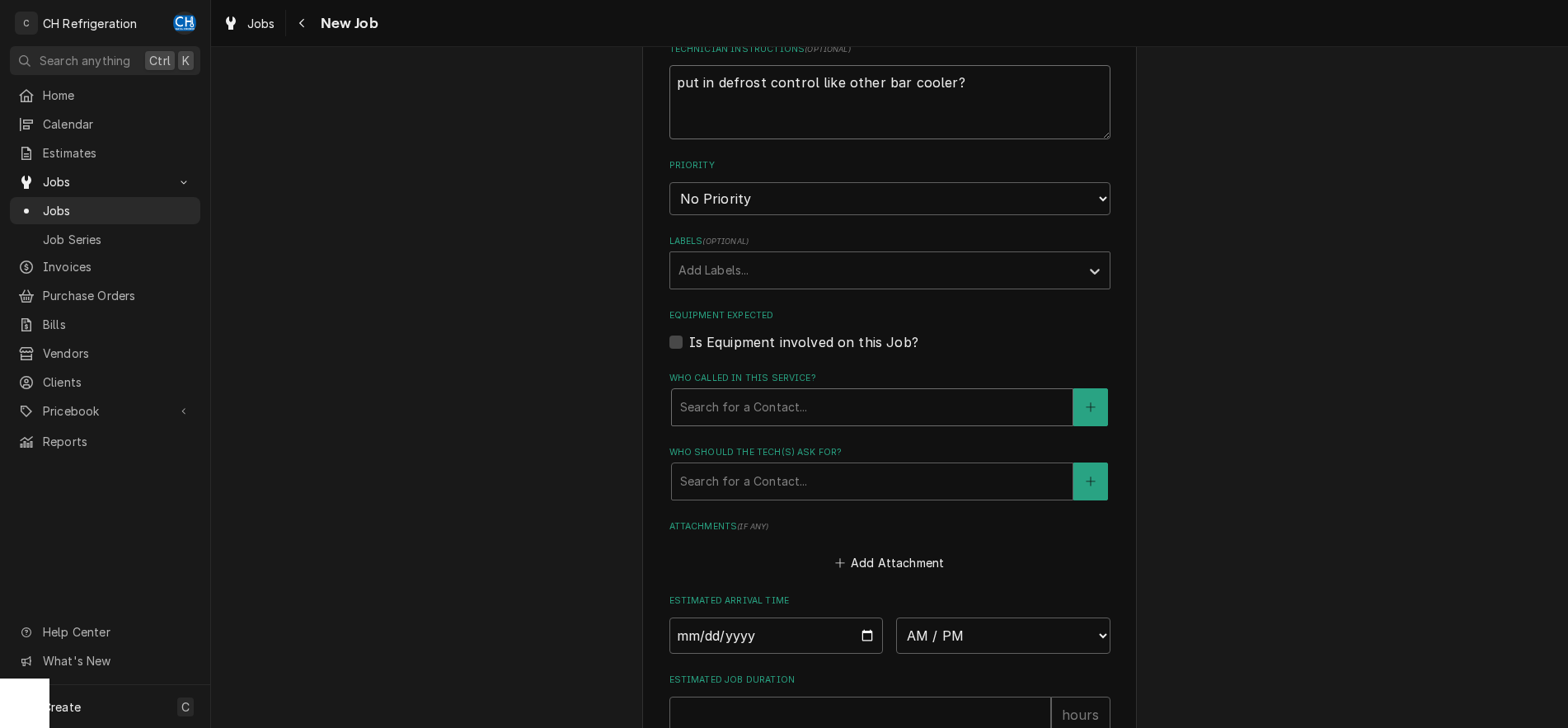
type textarea "put in defrost control like other bar cooler?"
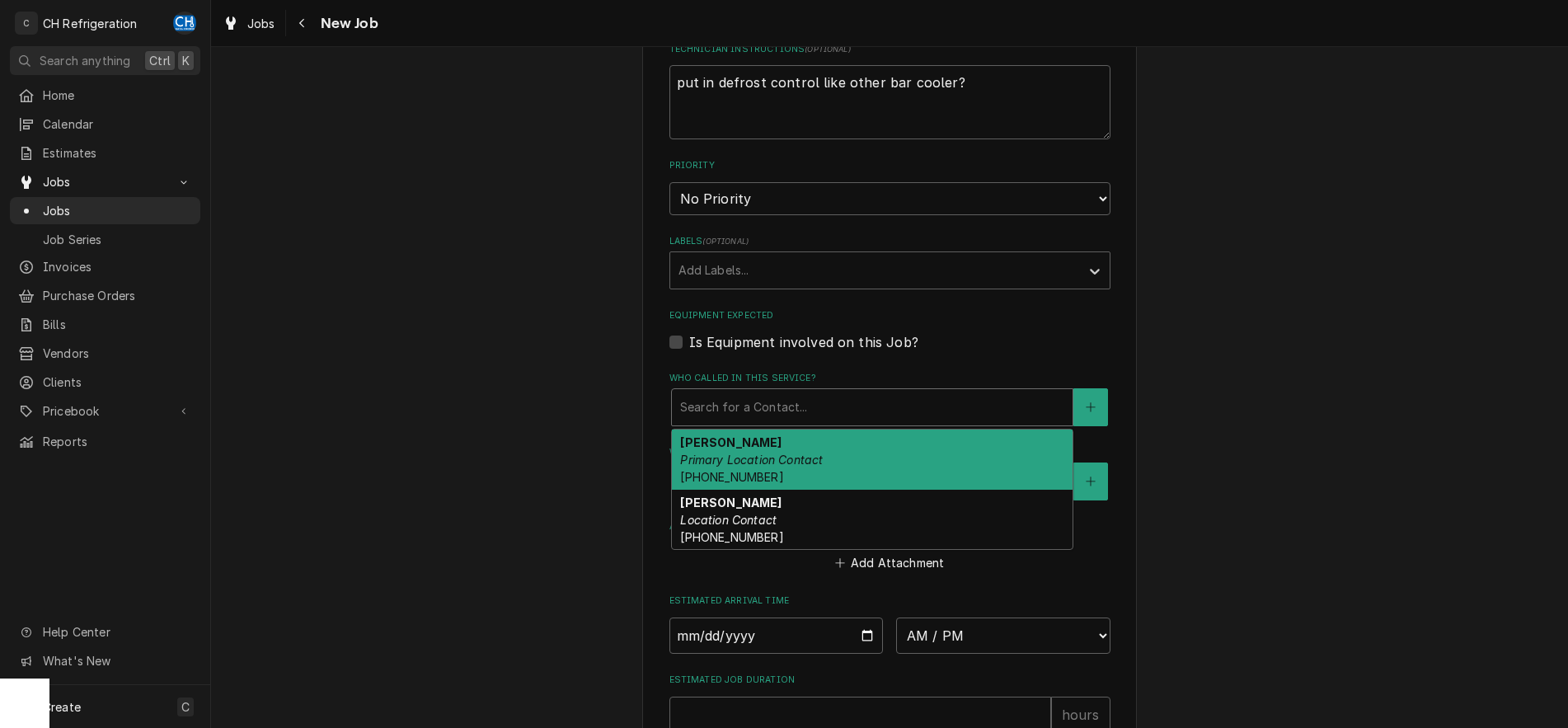
click at [827, 408] on div "Who called in this service?" at bounding box center [872, 407] width 384 height 30
click at [811, 461] on em "Primary Location Contact" at bounding box center [752, 459] width 143 height 14
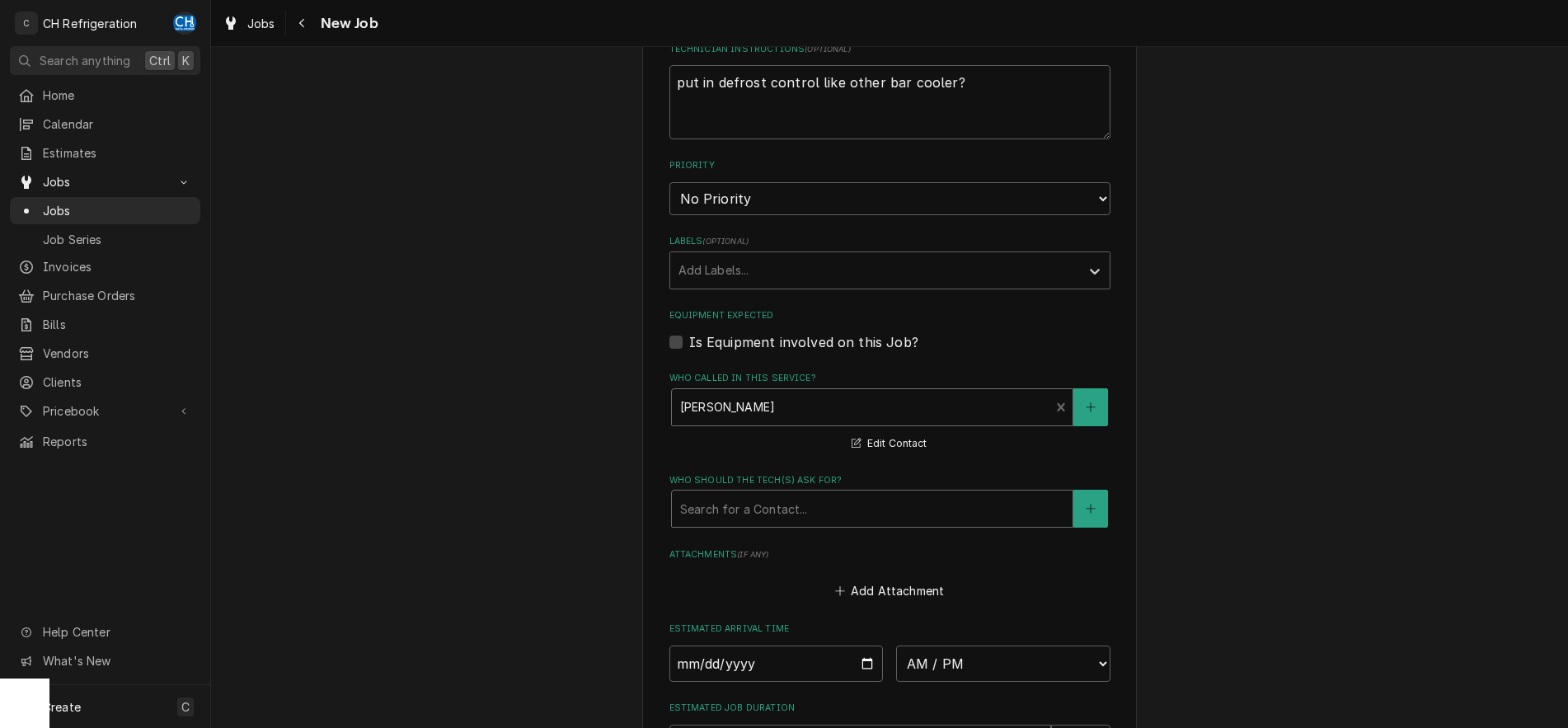
click at [818, 505] on div "Who should the tech(s) ask for?" at bounding box center [872, 509] width 384 height 30
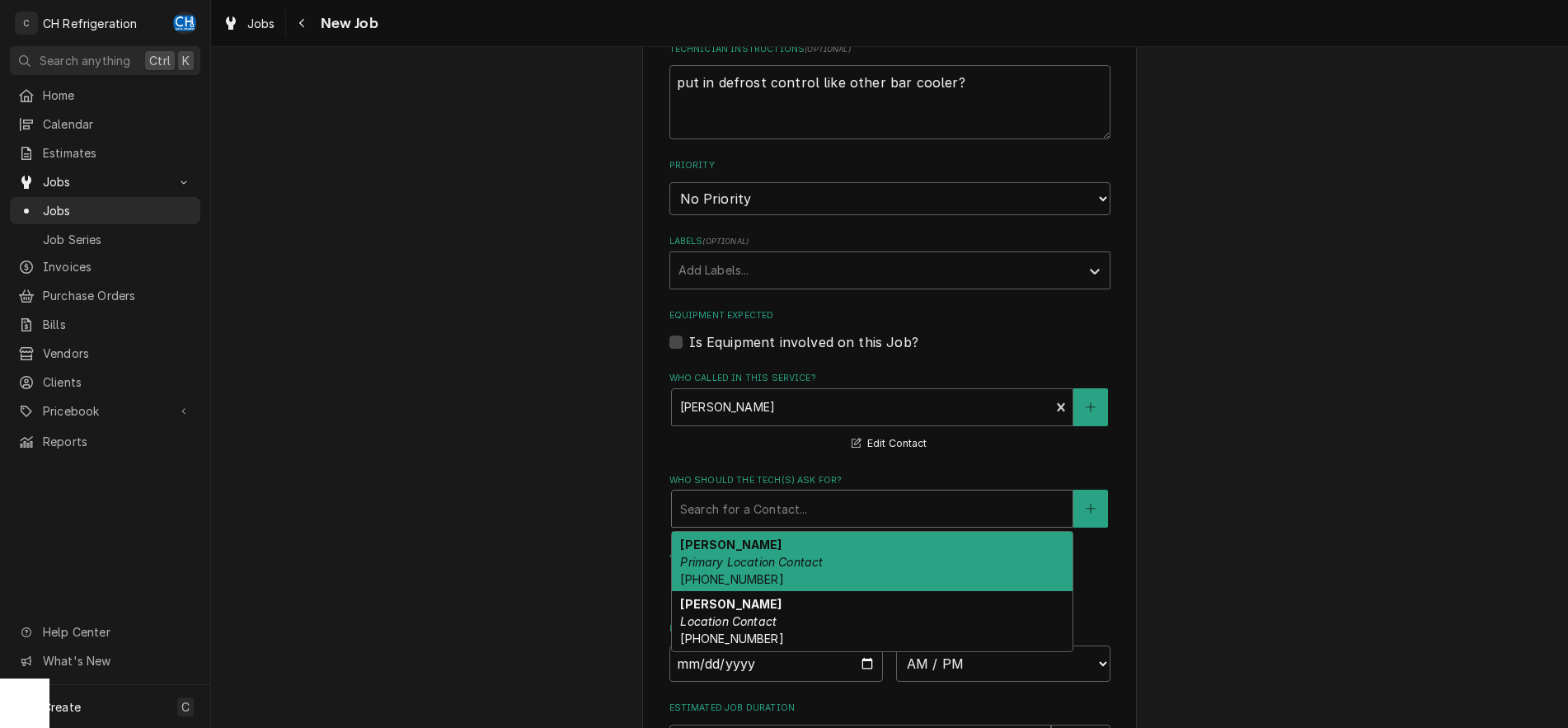
click at [838, 560] on div "Ray Felix Primary Location Contact (949) 677-2857" at bounding box center [872, 561] width 401 height 60
type textarea "x"
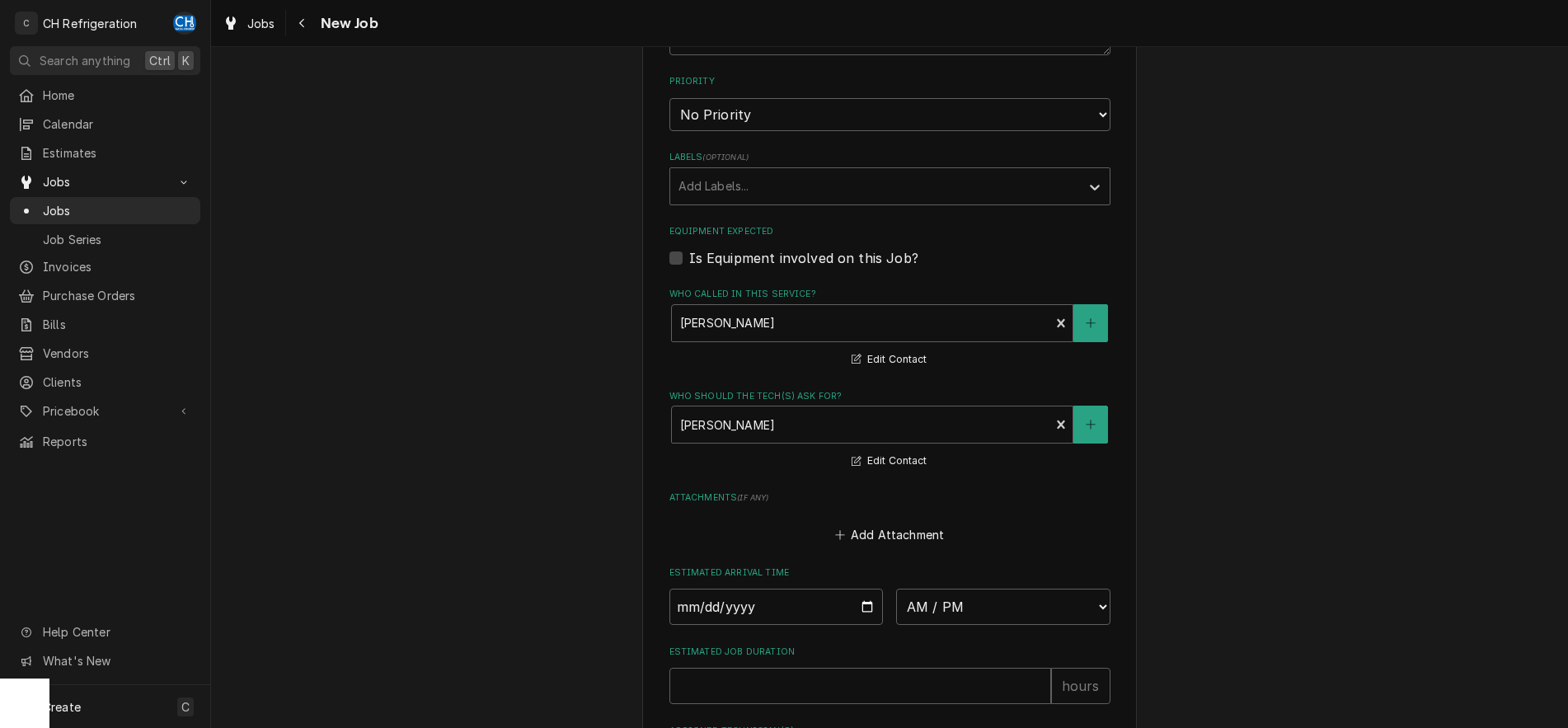
click at [689, 261] on label "Is Equipment involved on this Job?" at bounding box center [803, 258] width 229 height 20
click at [689, 261] on input "Equipment Expected" at bounding box center [909, 266] width 441 height 37
checkbox input "true"
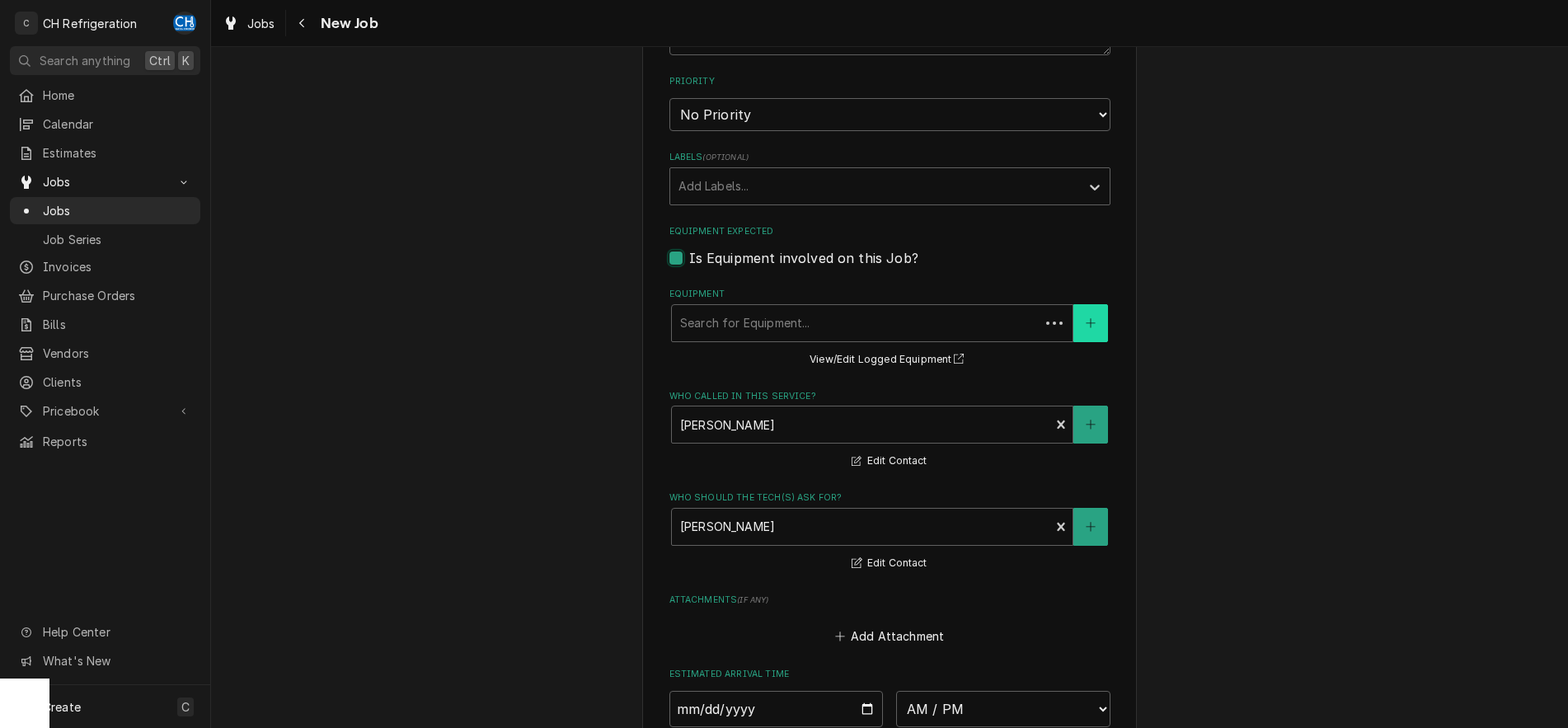
type textarea "x"
click at [961, 334] on div "Equipment" at bounding box center [872, 323] width 384 height 30
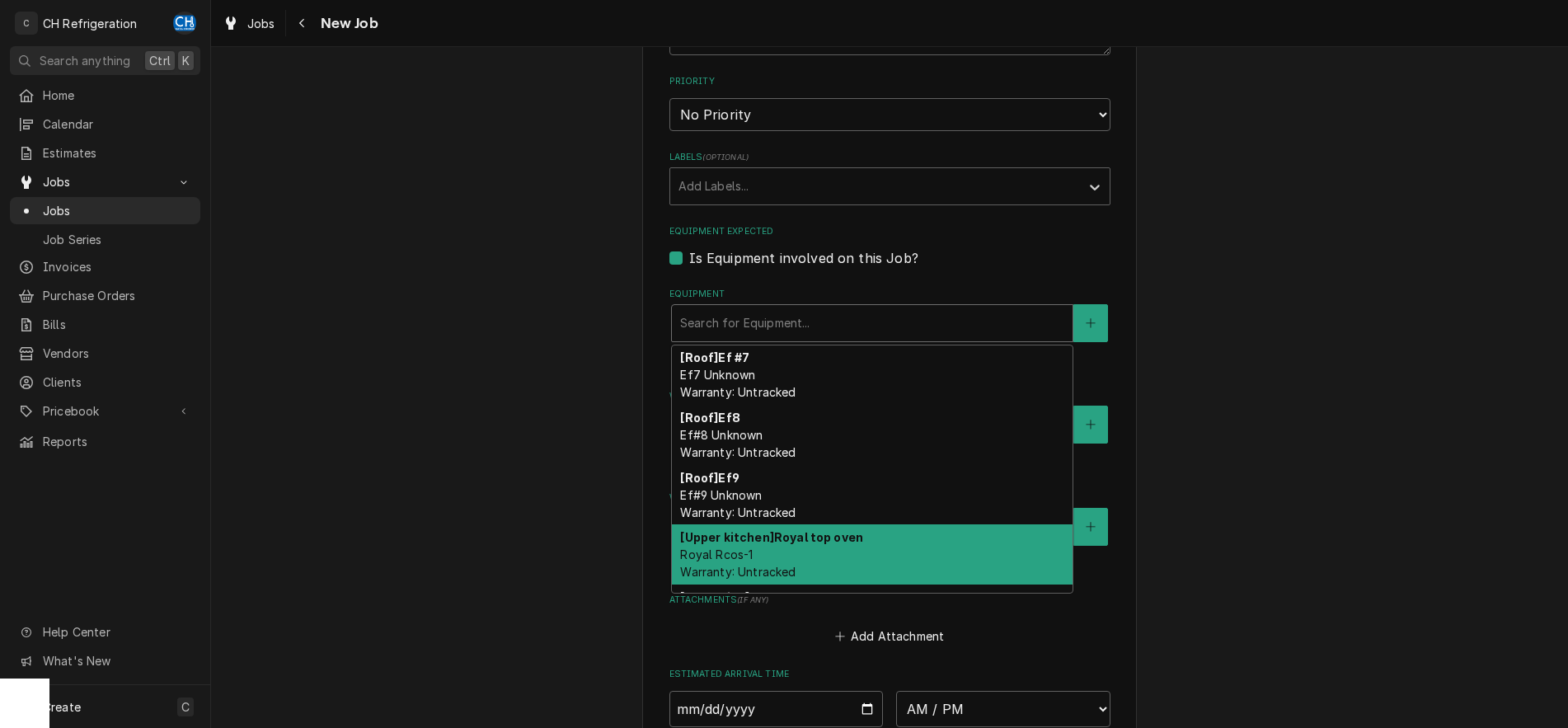
click at [1268, 316] on div "Please provide the following information to create a job: Client Details Client…" at bounding box center [889, 81] width 1356 height 1884
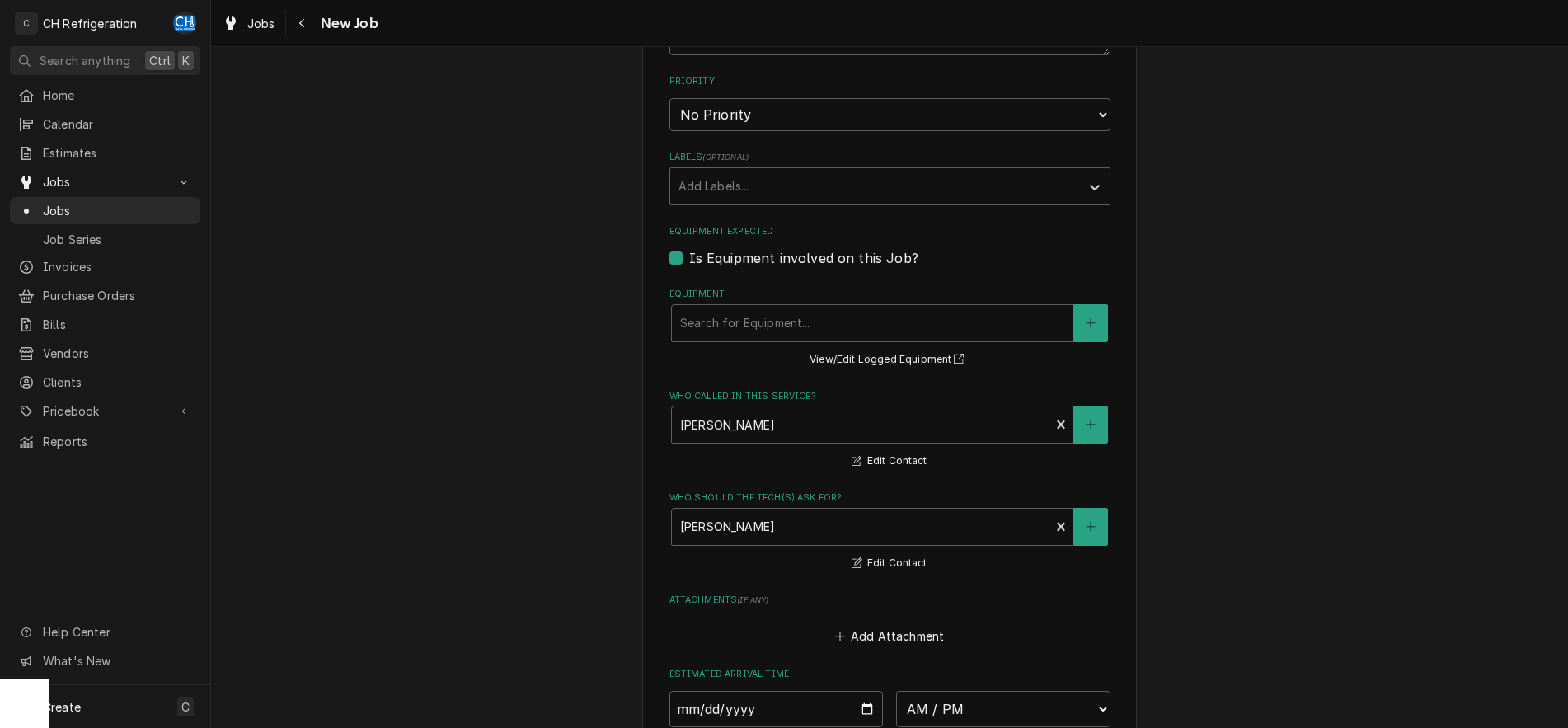
click at [689, 253] on label "Is Equipment involved on this Job?" at bounding box center [803, 258] width 229 height 20
click at [689, 253] on input "Equipment Expected" at bounding box center [909, 266] width 441 height 37
checkbox input "false"
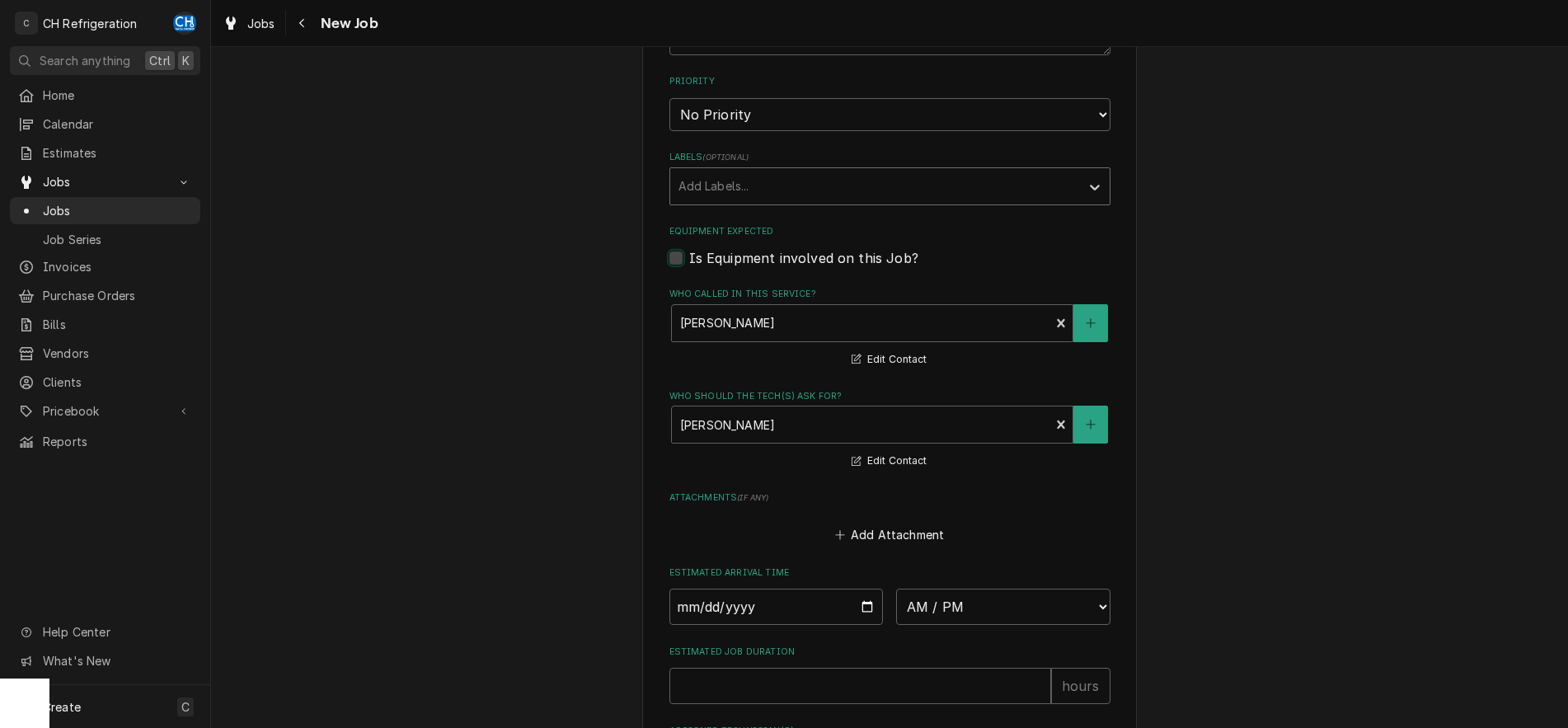
type textarea "x"
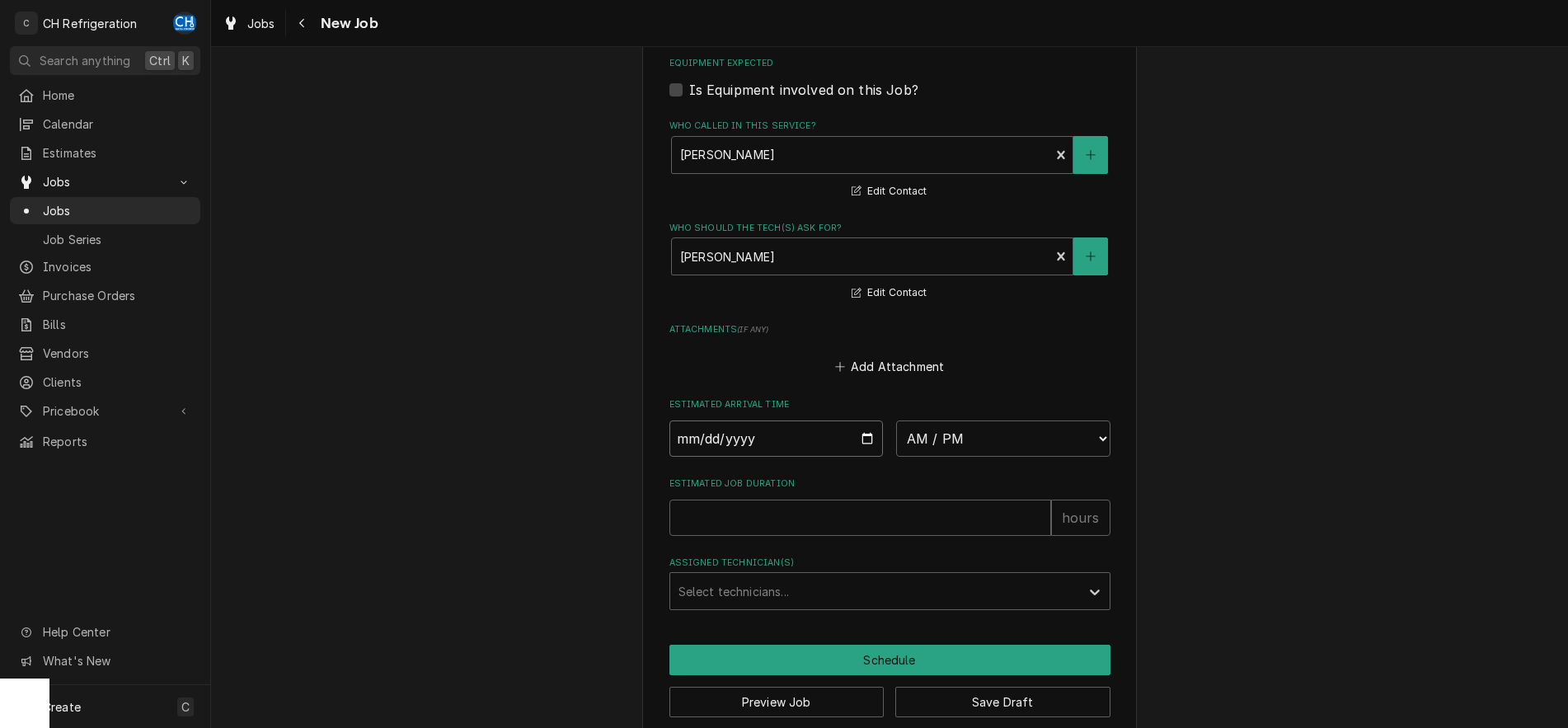
click at [791, 435] on input "Date" at bounding box center [776, 438] width 214 height 37
click at [863, 430] on input "Date" at bounding box center [776, 438] width 214 height 37
type input "2025-10-11"
type textarea "x"
click at [896, 420] on select "AM / PM 6:00 AM 6:15 AM 6:30 AM 6:45 AM 7:00 AM 7:15 AM 7:30 AM 7:45 AM 8:00 AM…" at bounding box center [1003, 438] width 214 height 37
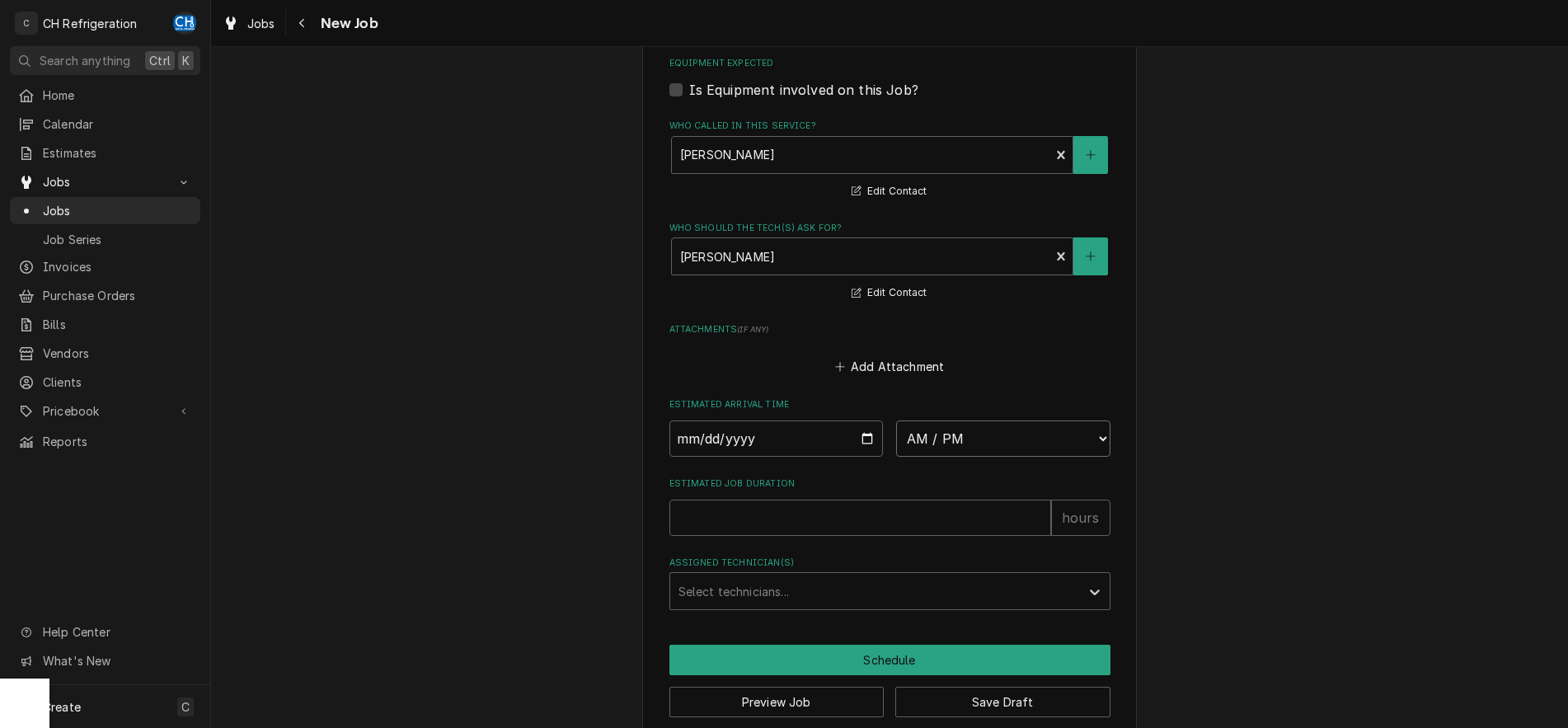
select select "09:00:00"
click option "9:00 AM" at bounding box center [0, 0] width 0 height 0
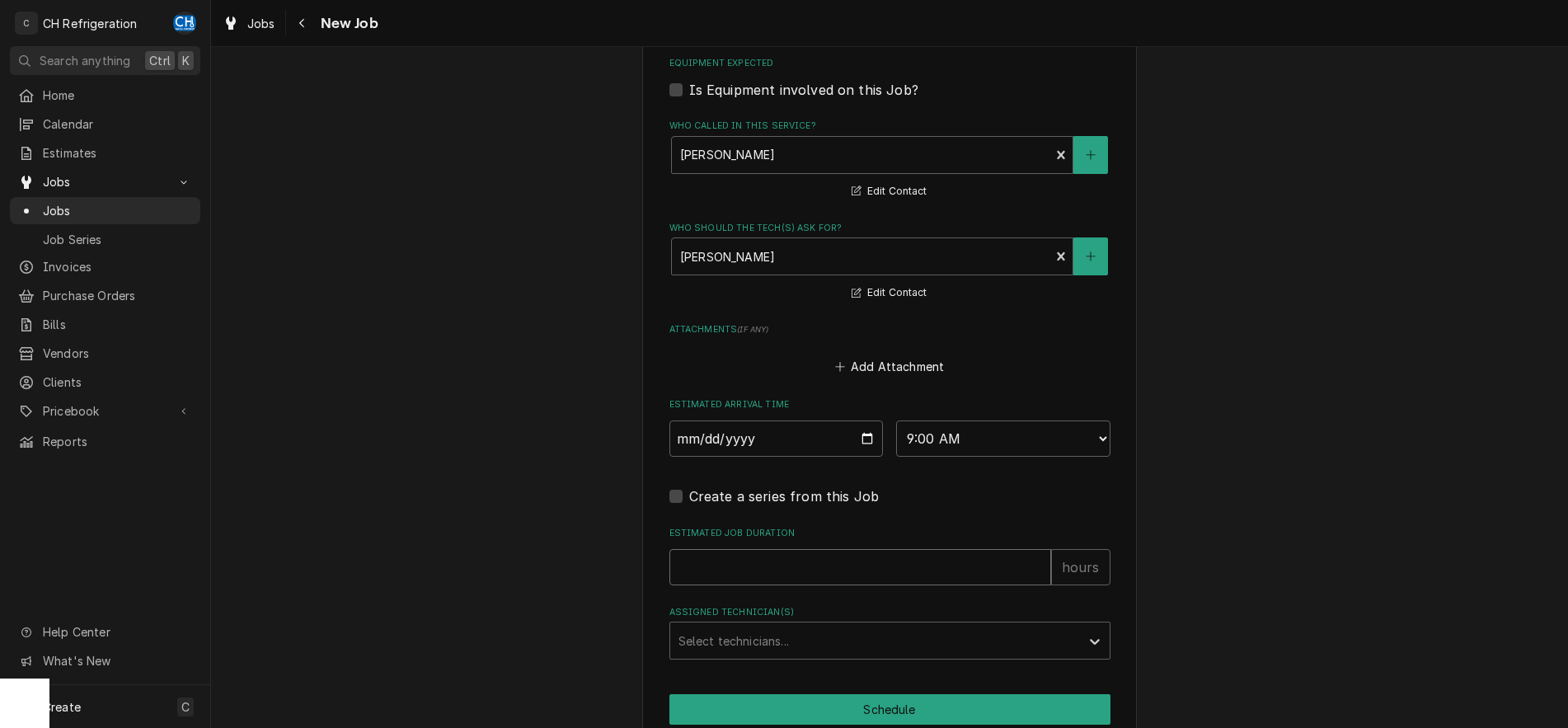
click at [781, 564] on input "Estimated Job Duration" at bounding box center [860, 567] width 382 height 37
type textarea "x"
type input "2"
type textarea "x"
type input "2"
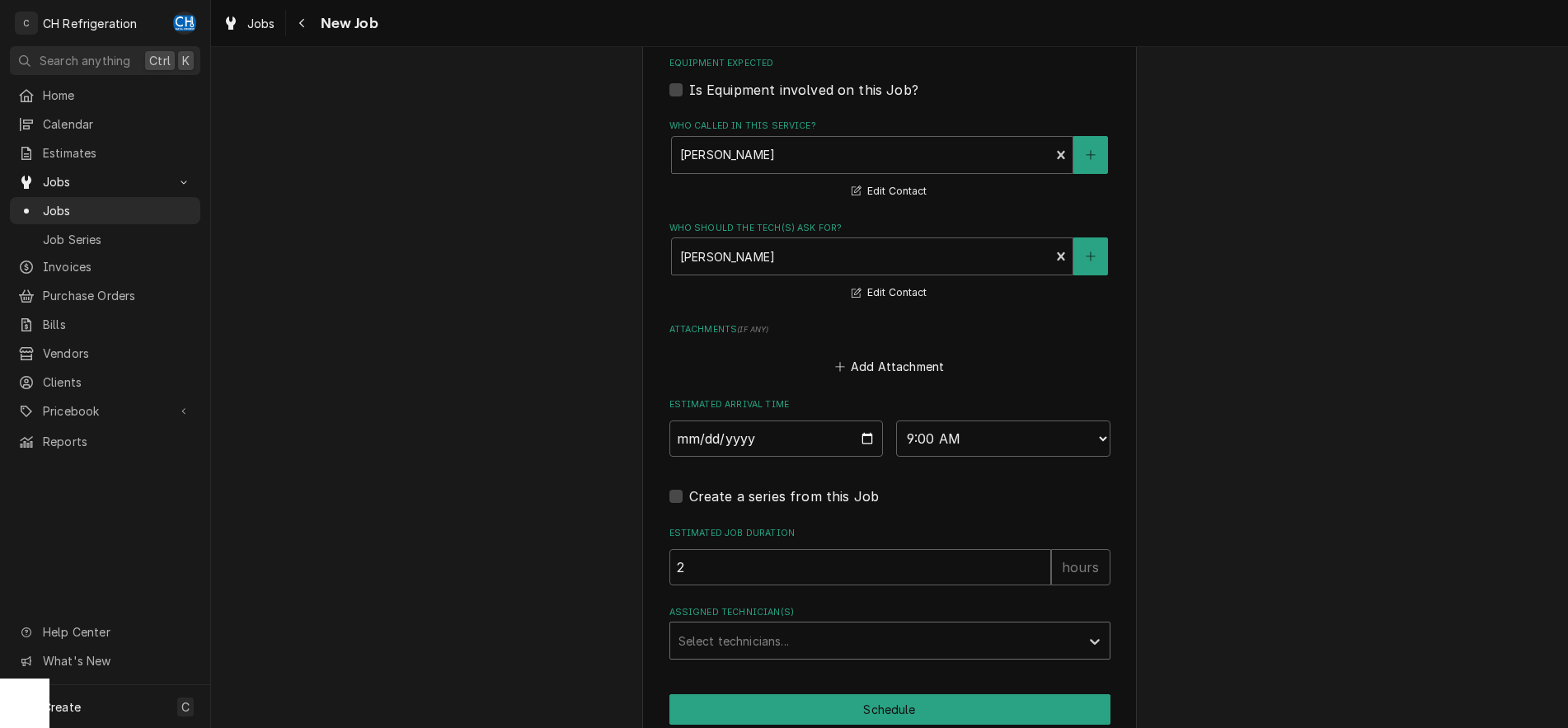
click at [799, 633] on div "Assigned Technician(s)" at bounding box center [875, 640] width 393 height 30
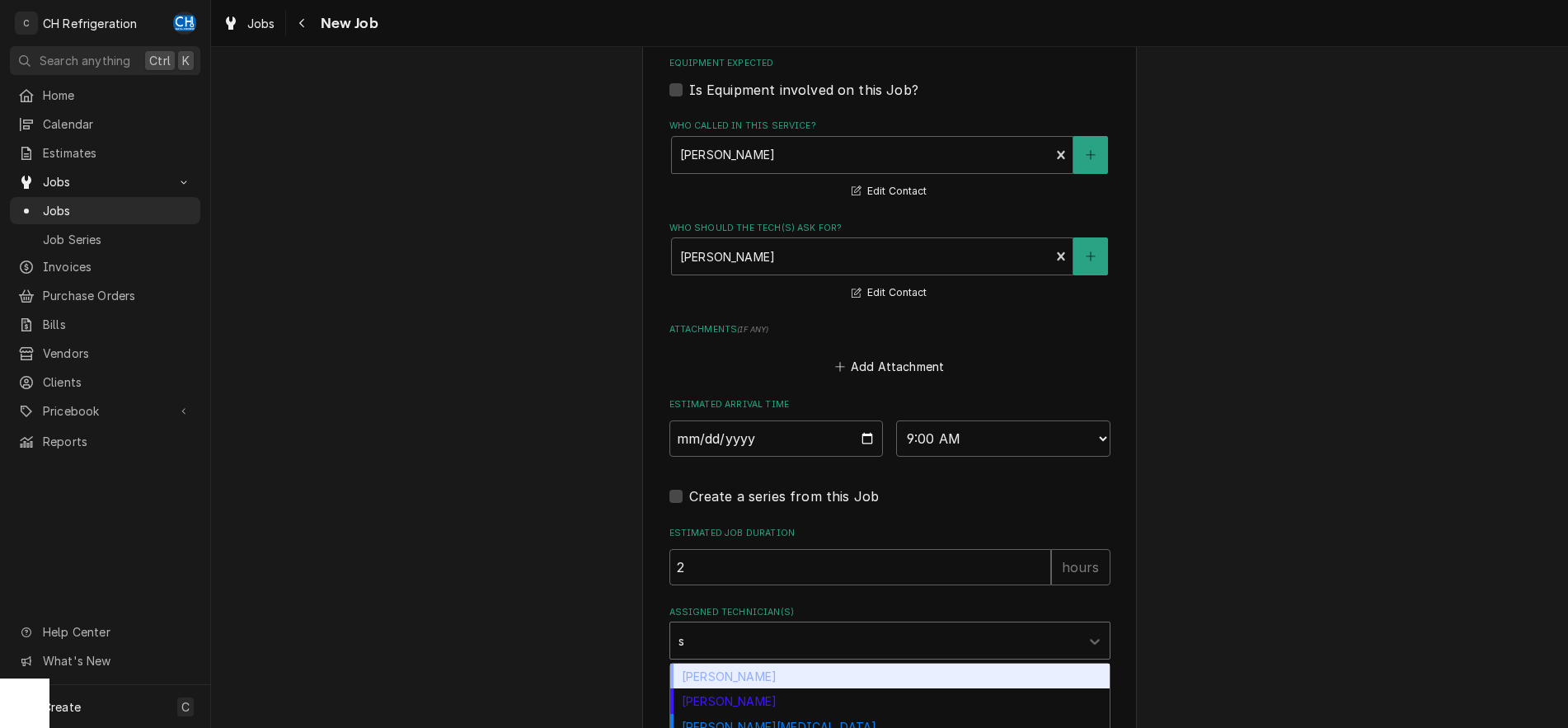
type input "st"
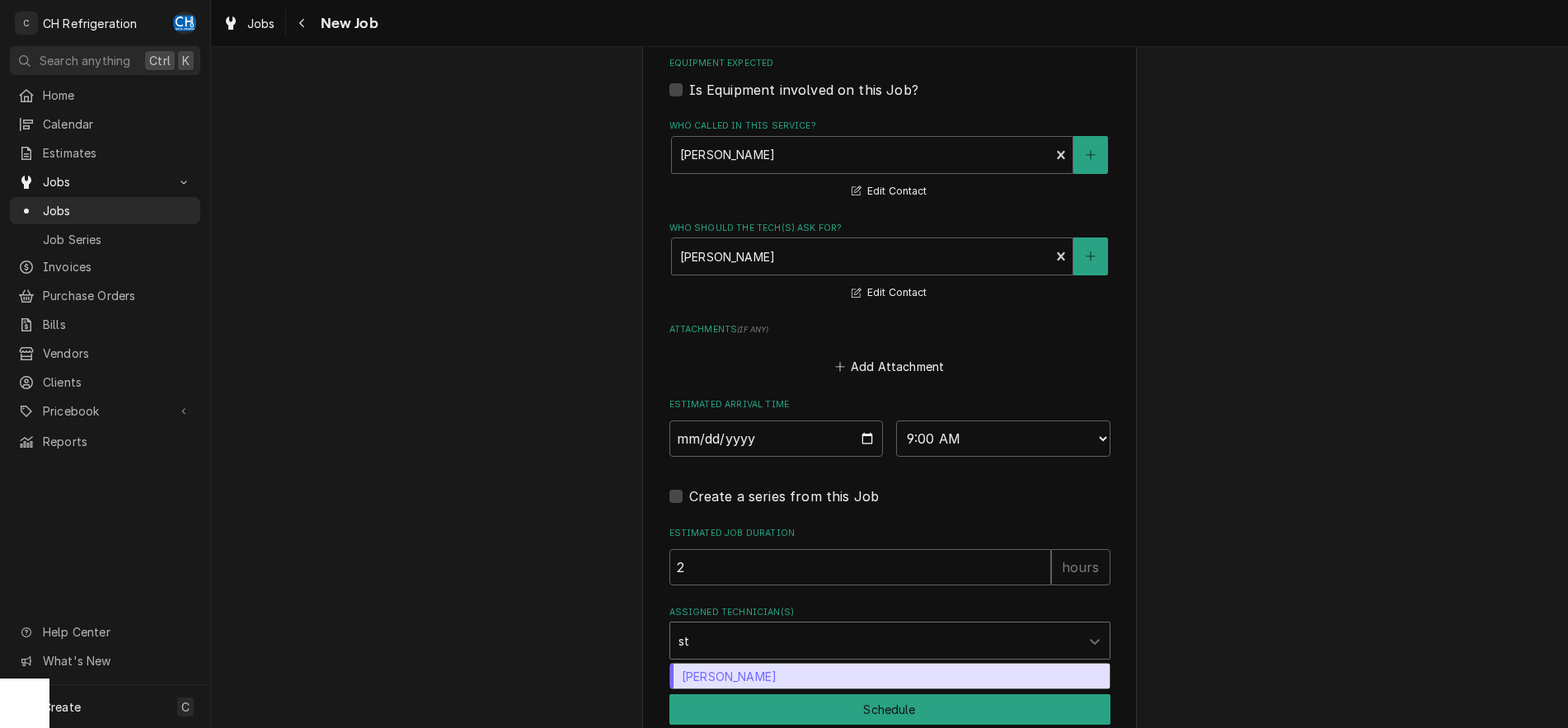
click at [795, 668] on div "Steven Hiraga" at bounding box center [889, 676] width 440 height 26
type textarea "x"
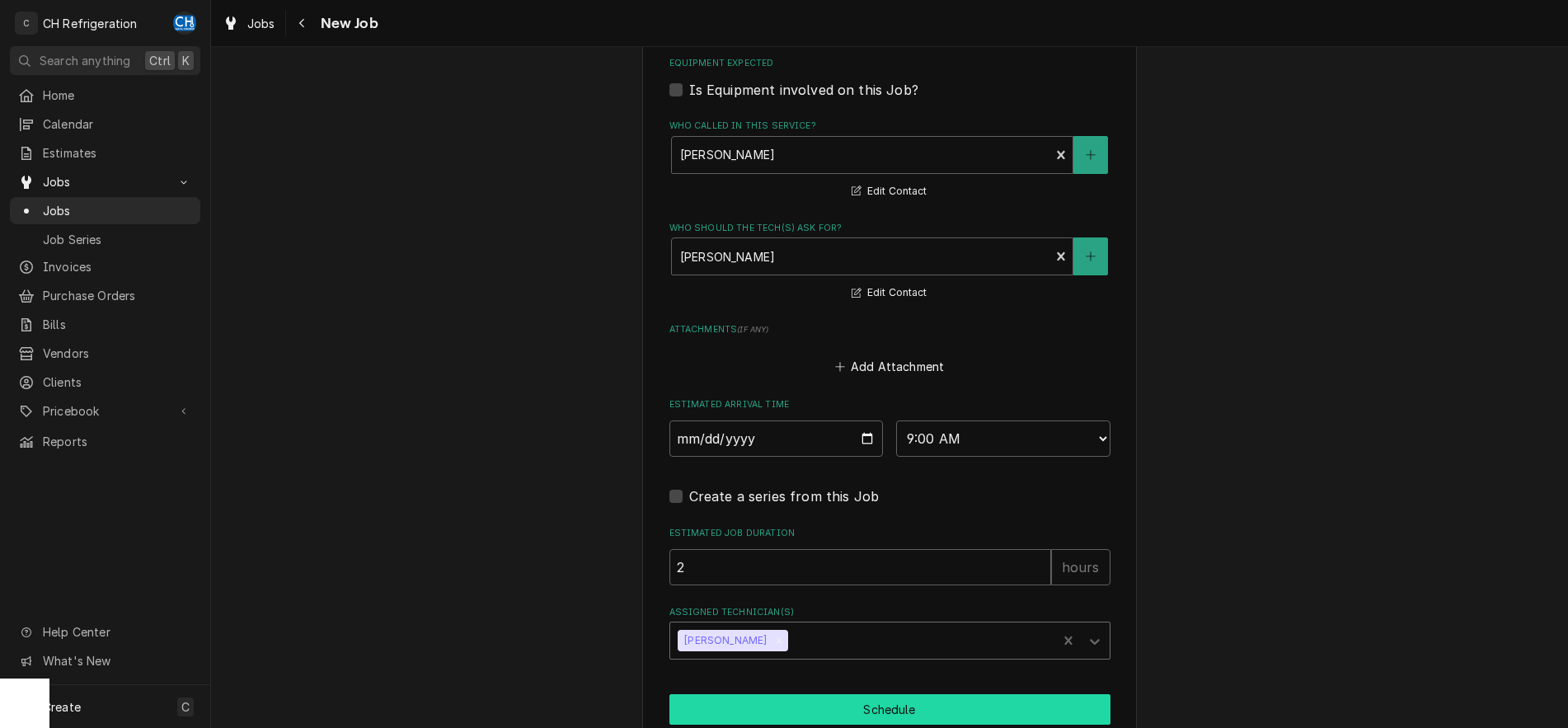
click at [900, 712] on button "Schedule" at bounding box center [889, 709] width 441 height 31
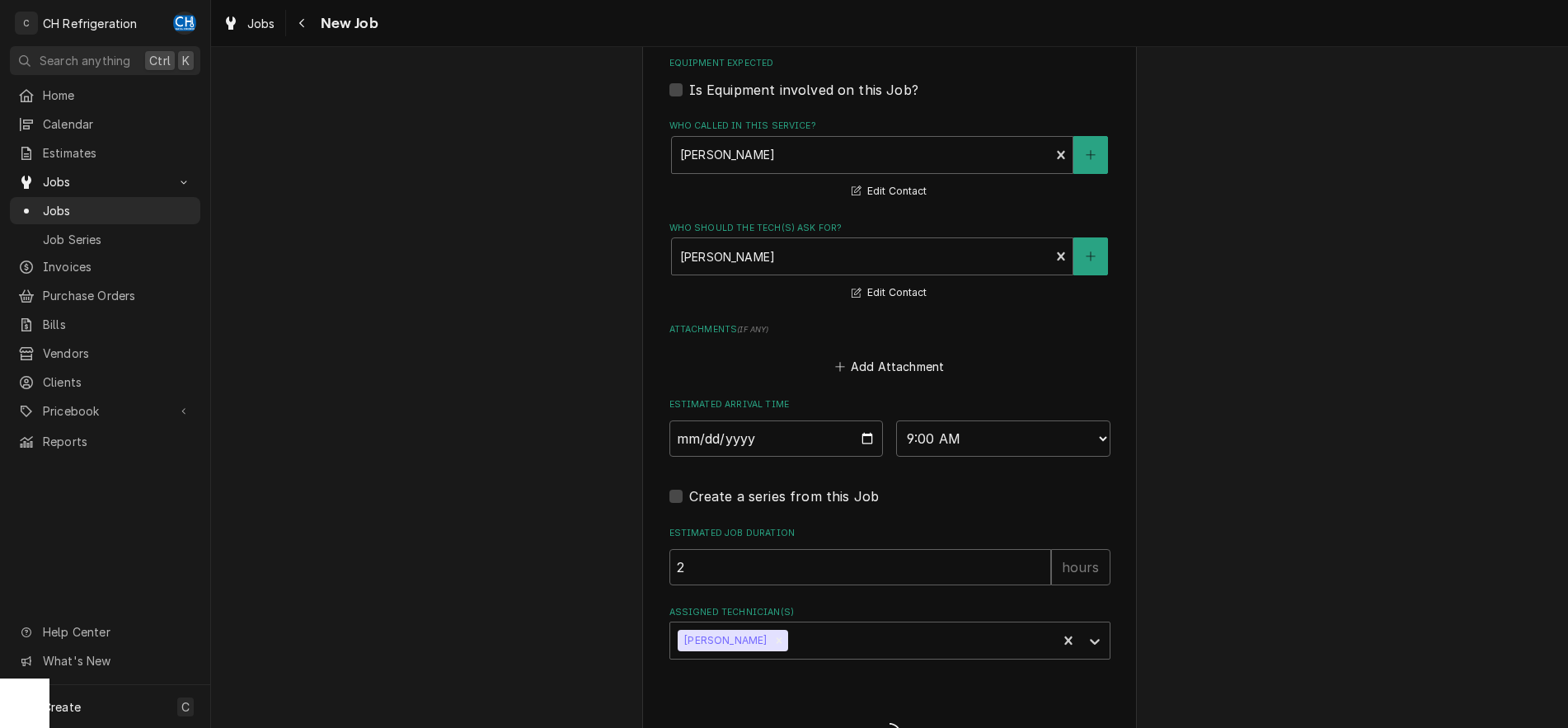
type textarea "x"
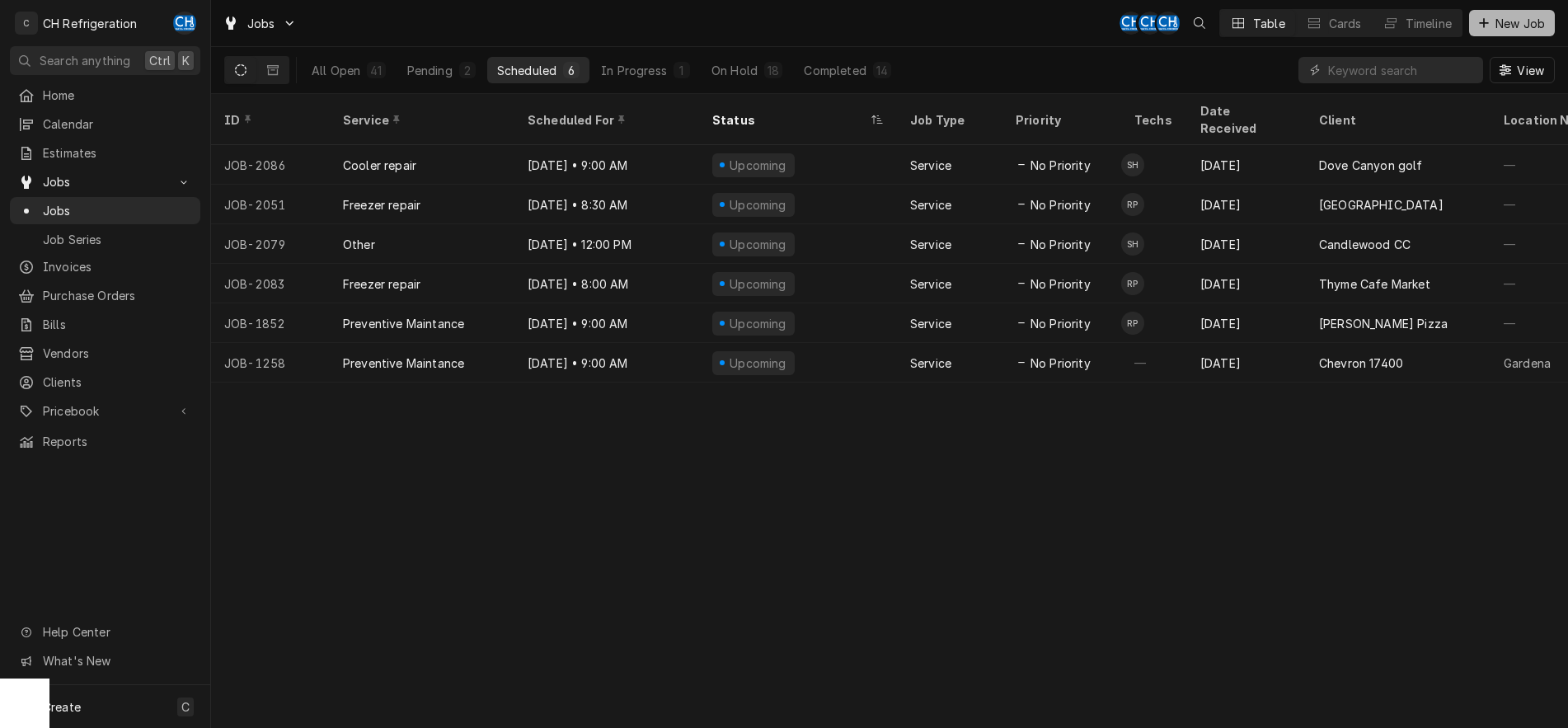
click at [1480, 28] on icon "Dynamic Content Wrapper" at bounding box center [1484, 23] width 10 height 12
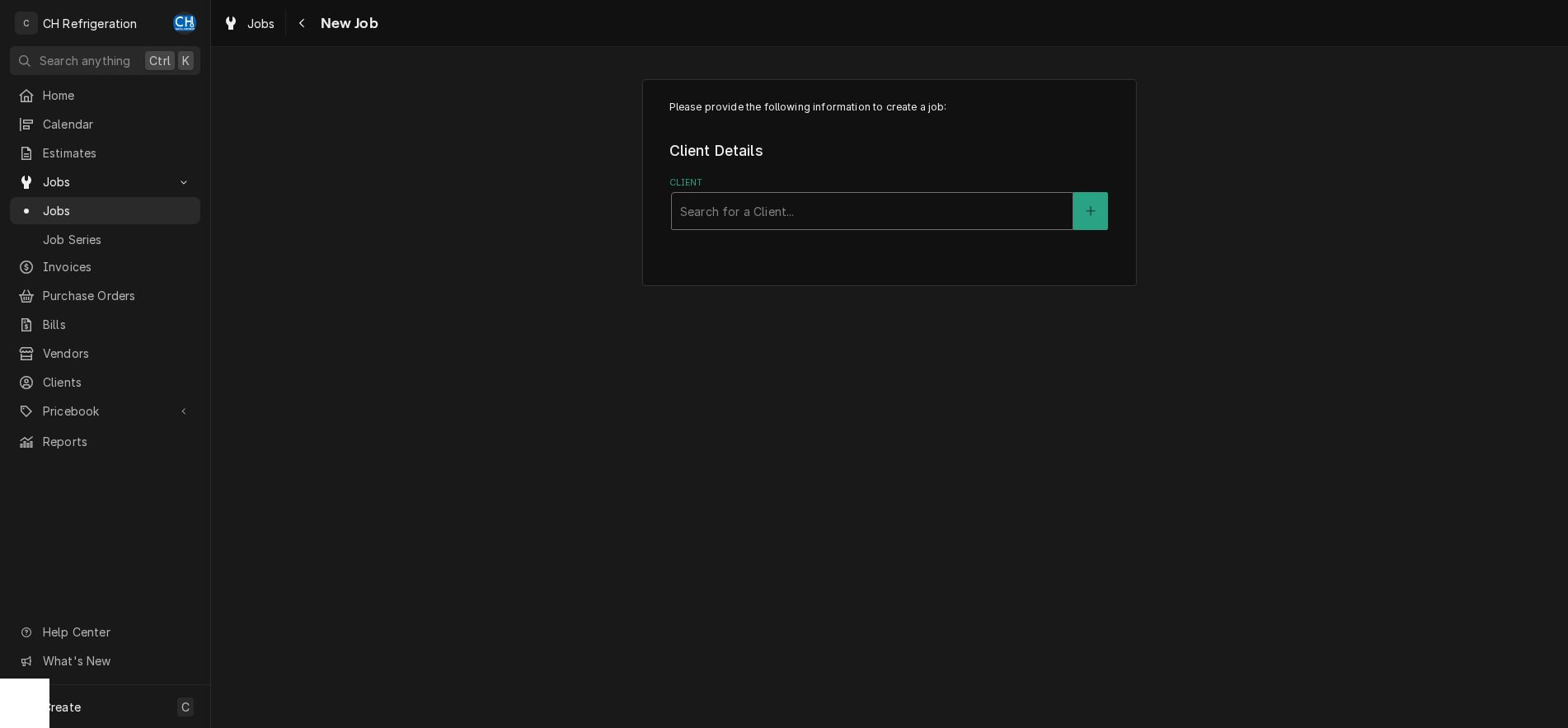
click at [980, 210] on div "Client" at bounding box center [872, 211] width 384 height 30
type input "city"
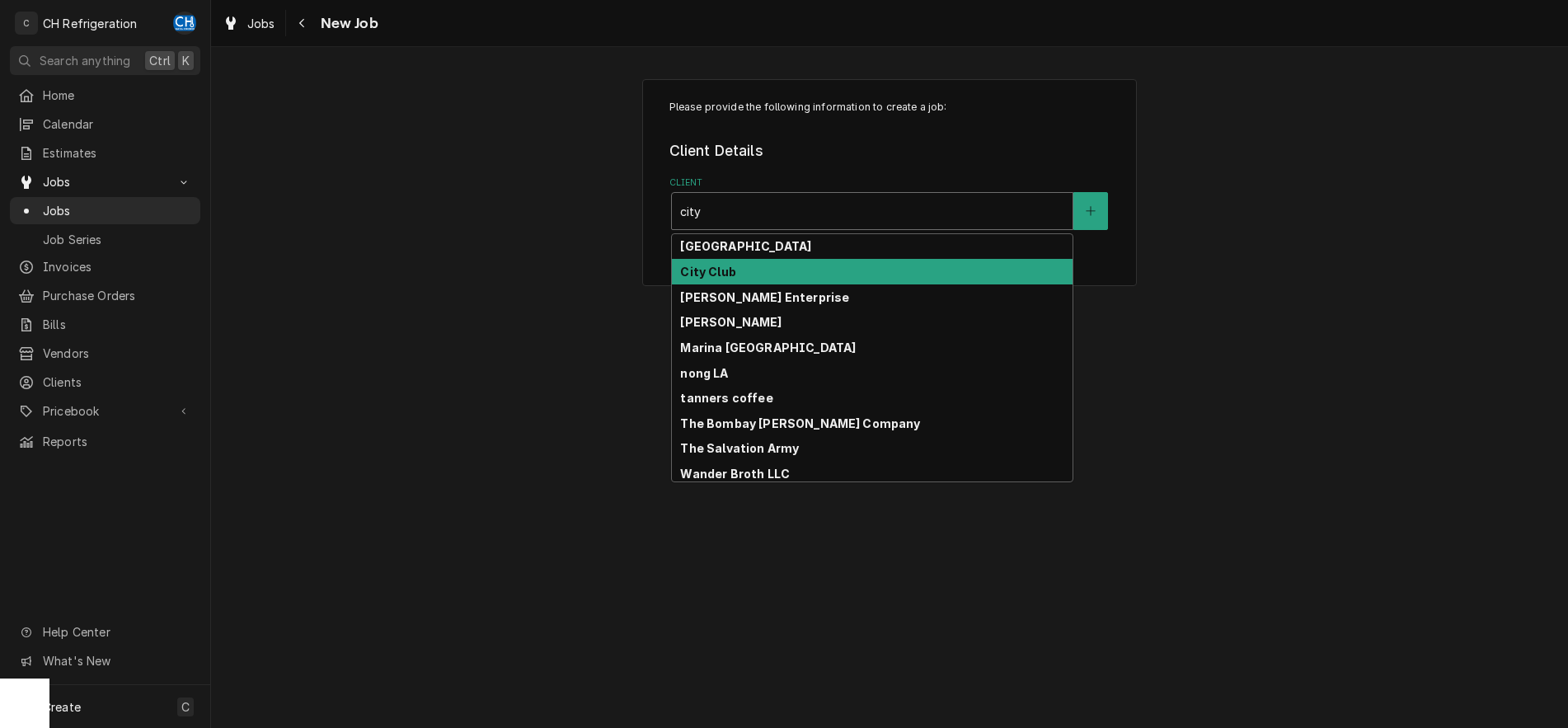
click at [879, 275] on div "City Club" at bounding box center [872, 271] width 401 height 26
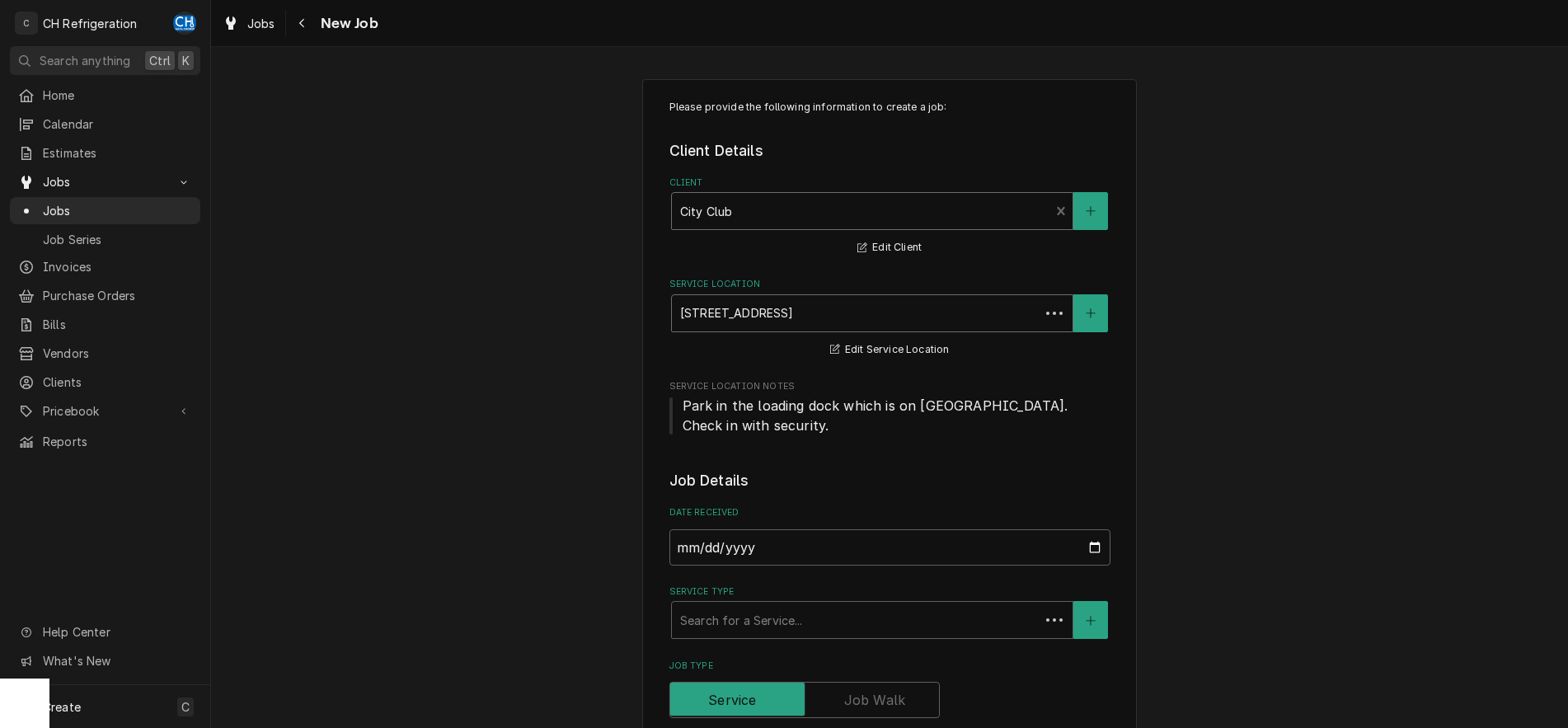
type textarea "x"
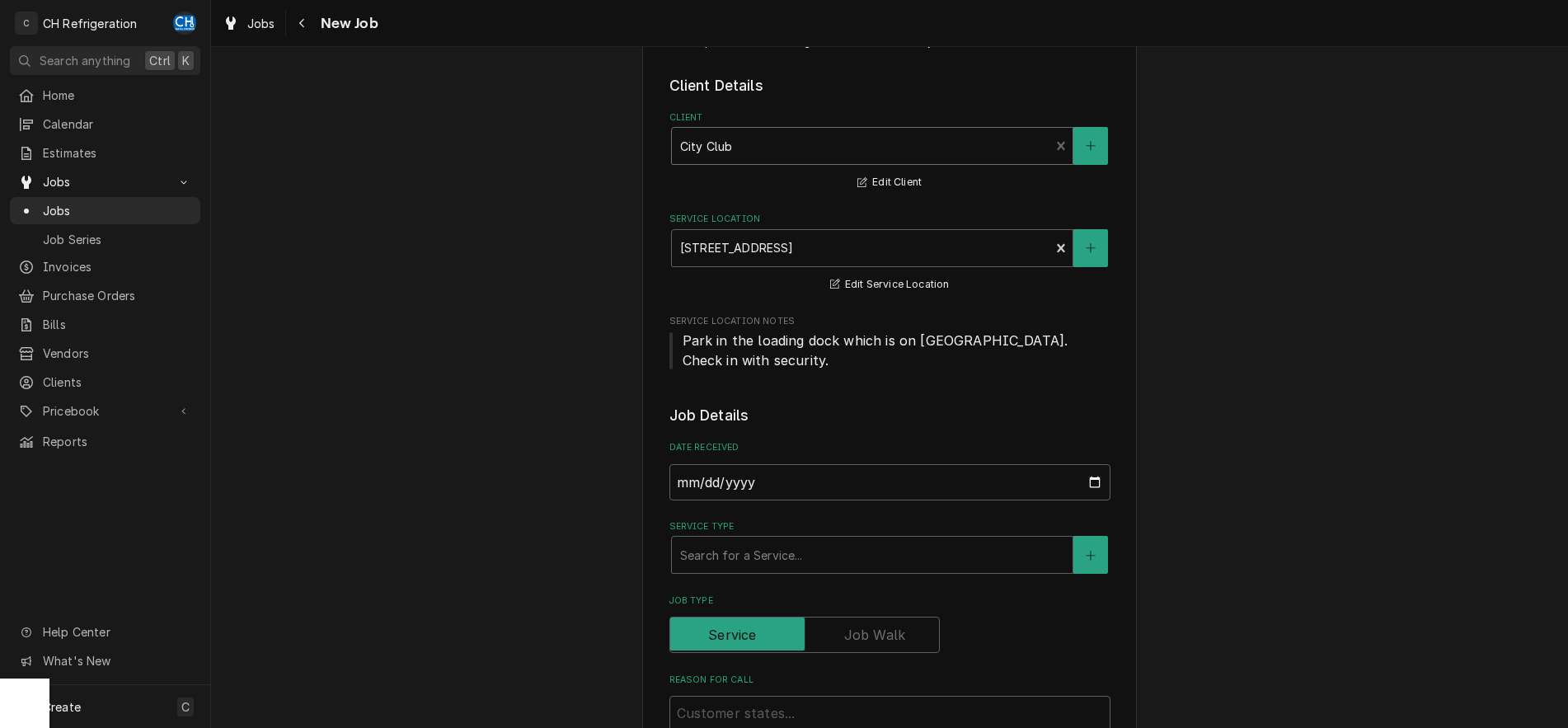
scroll to position [168, 0]
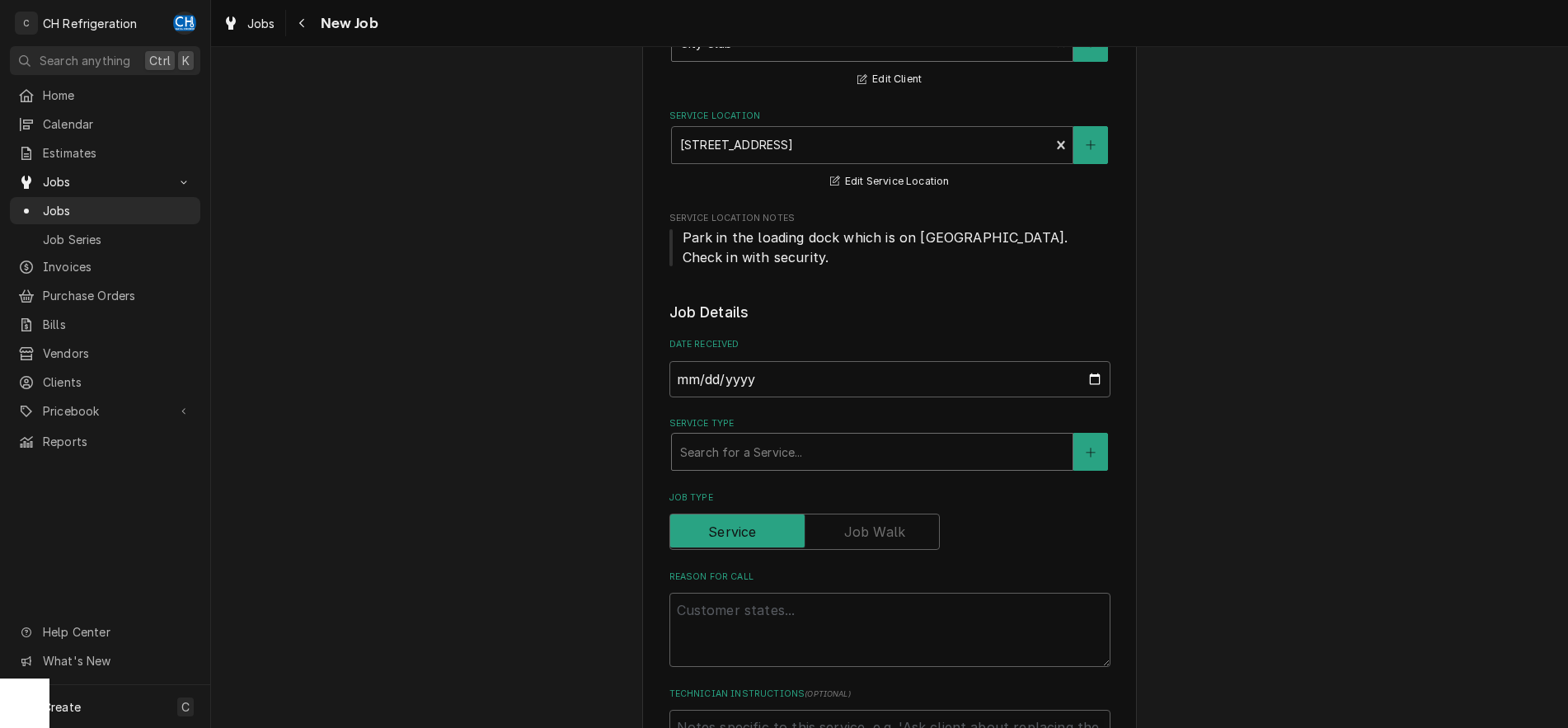
click at [889, 458] on div "Service Type" at bounding box center [872, 452] width 384 height 30
click at [309, 28] on div "Navigate back" at bounding box center [302, 22] width 16 height 16
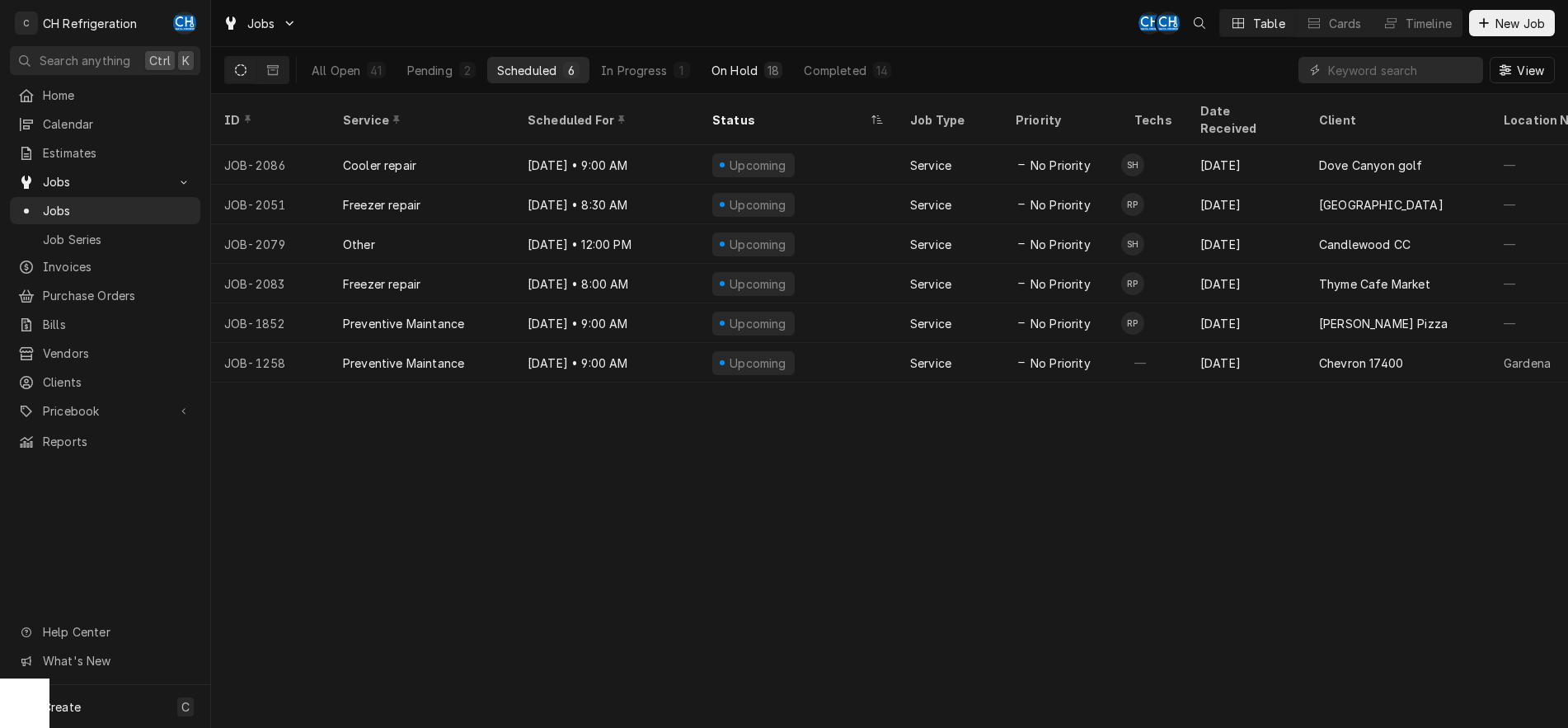
click at [747, 61] on button "On Hold 18" at bounding box center [747, 70] width 91 height 26
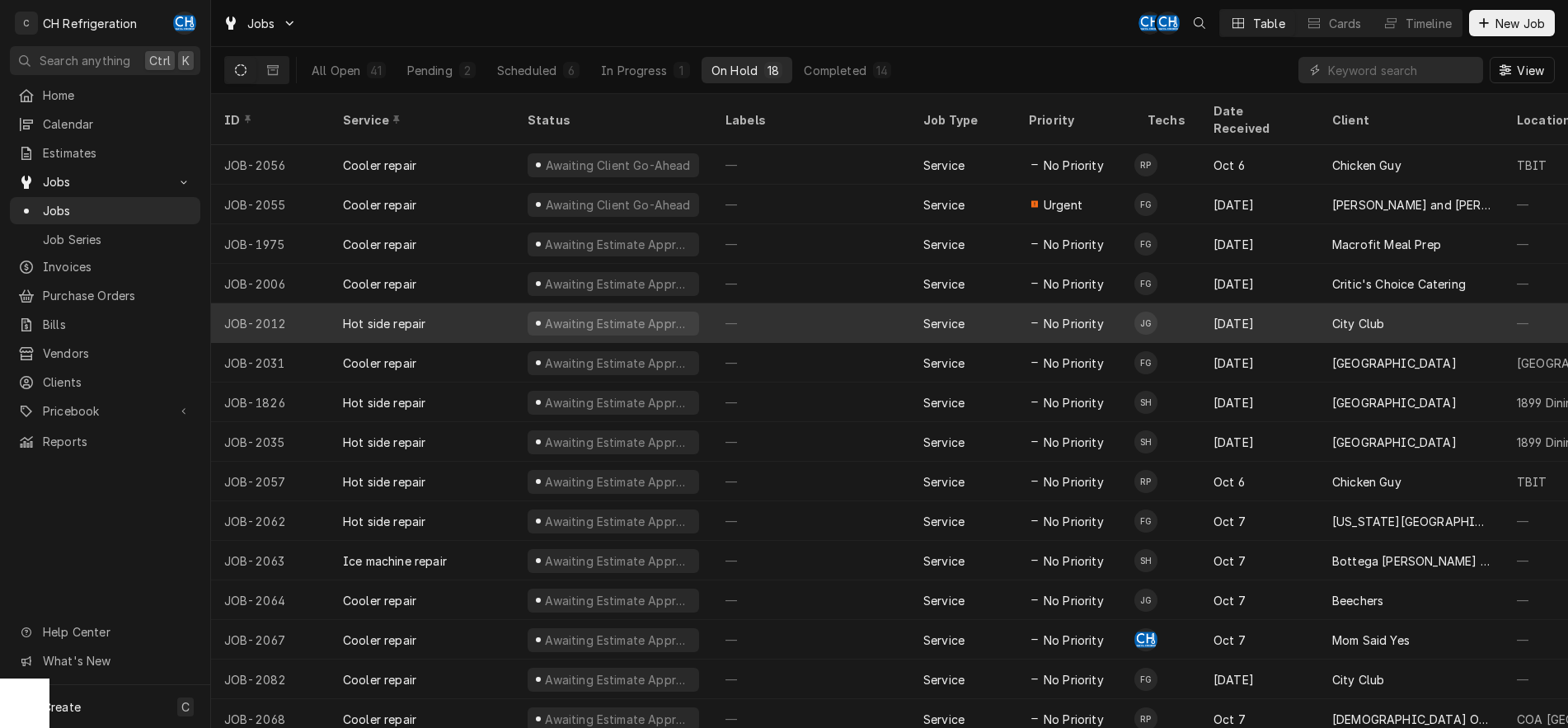
click at [853, 309] on div "—" at bounding box center [810, 323] width 198 height 40
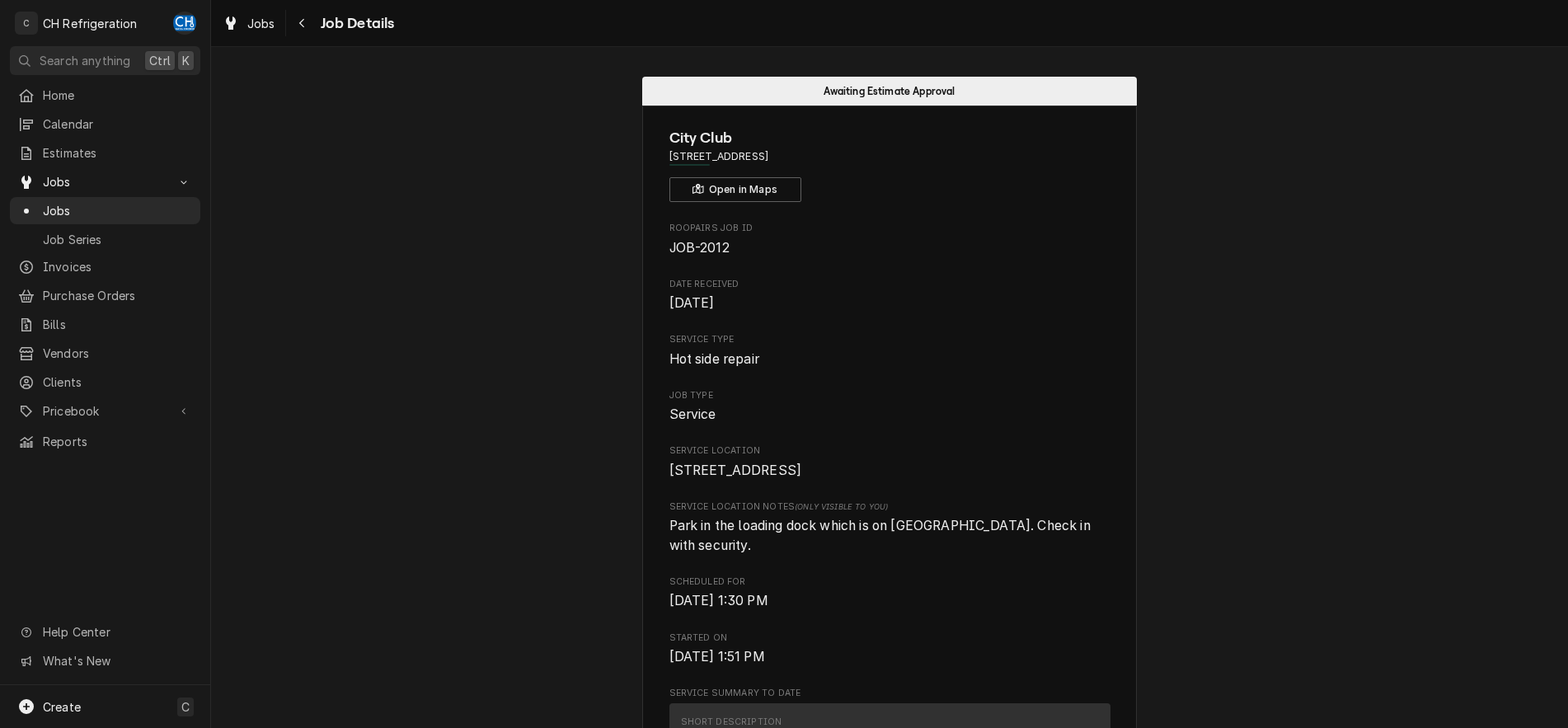
scroll to position [336, 0]
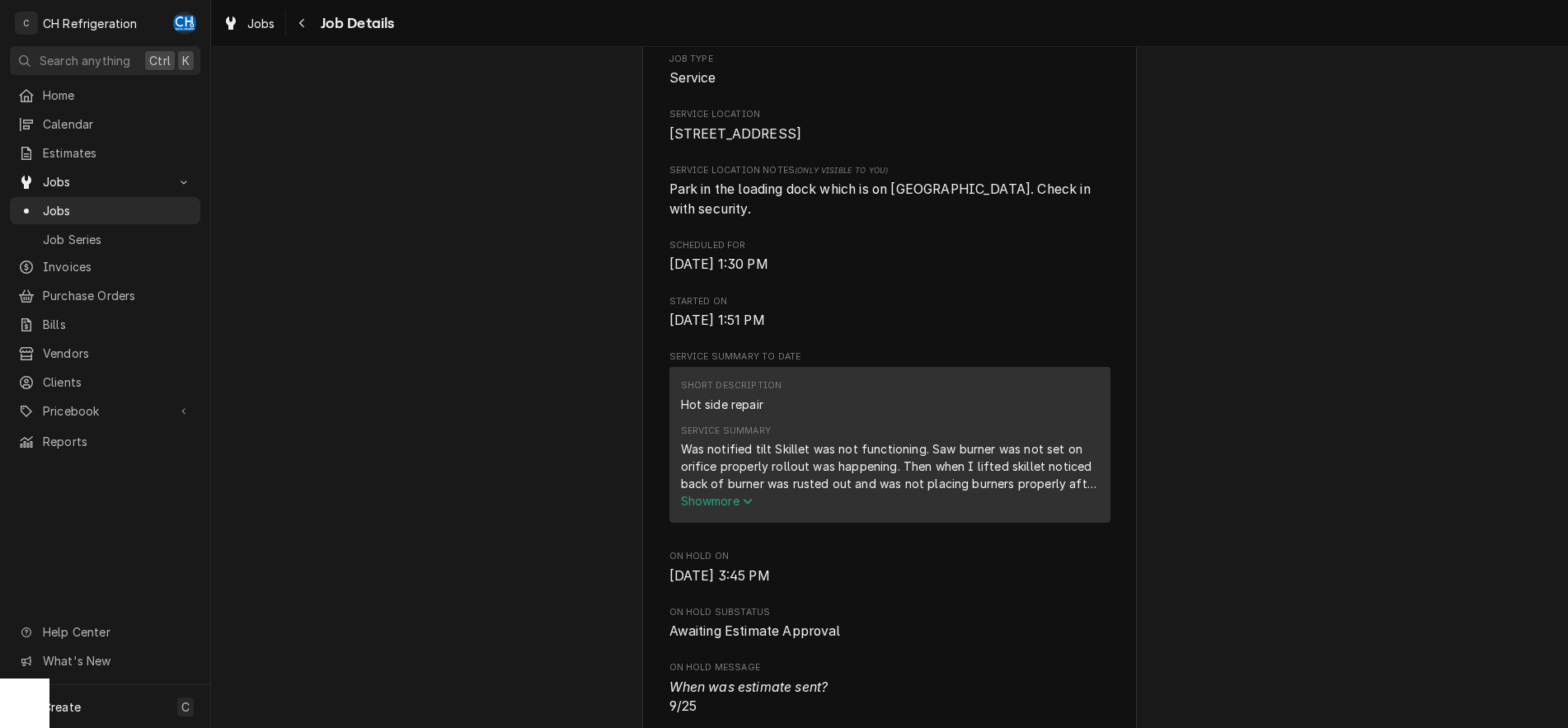
click at [724, 503] on span "Show more" at bounding box center [717, 501] width 72 height 14
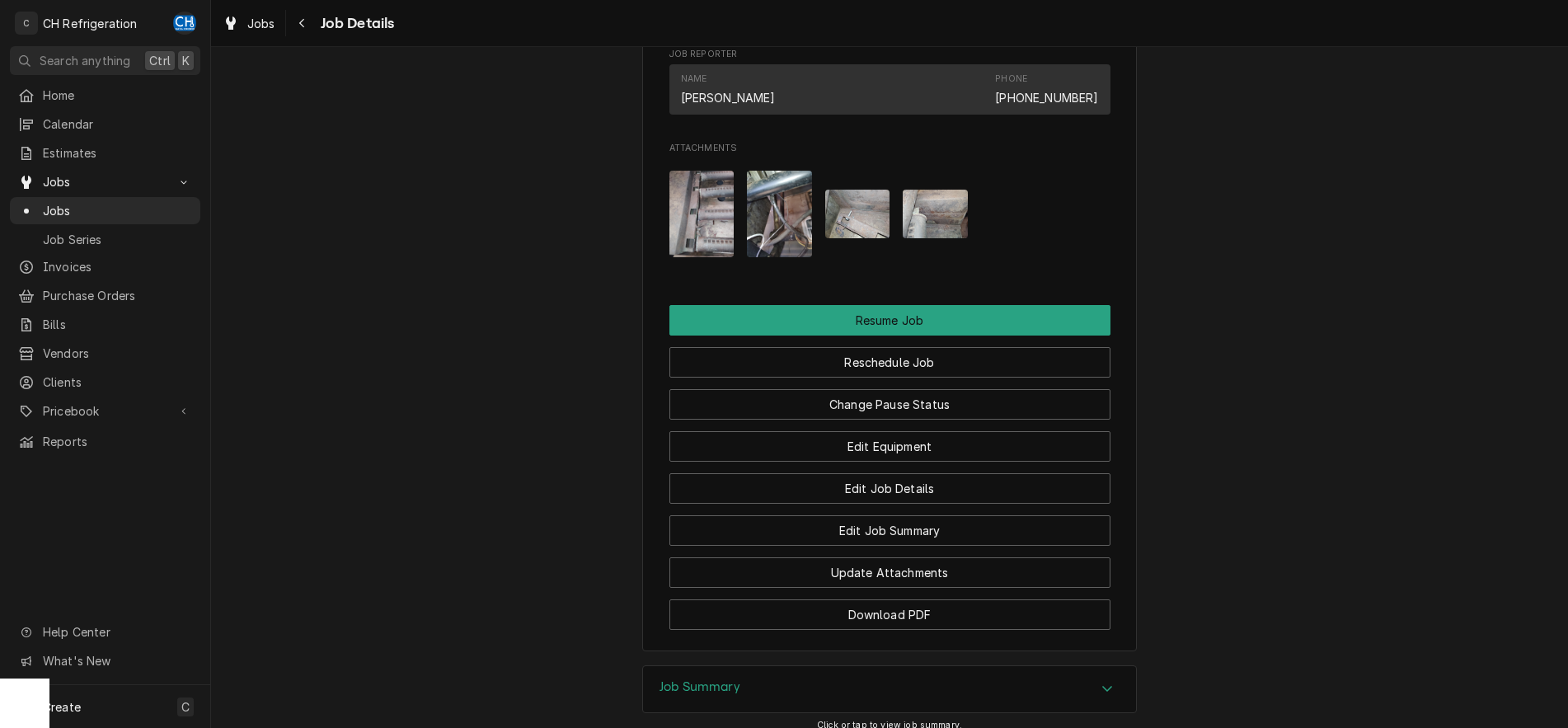
scroll to position [1430, 0]
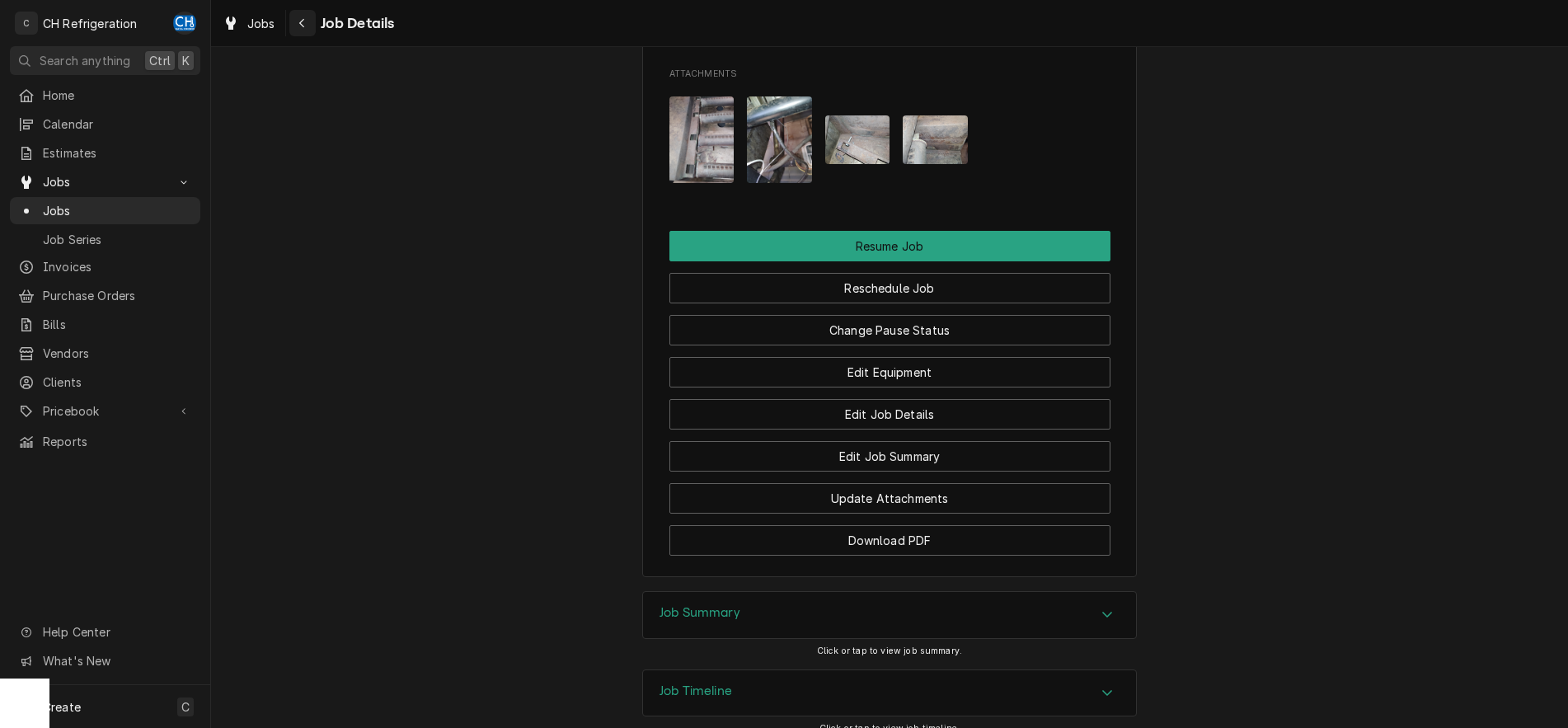
click at [306, 25] on div "Navigate back" at bounding box center [302, 22] width 16 height 16
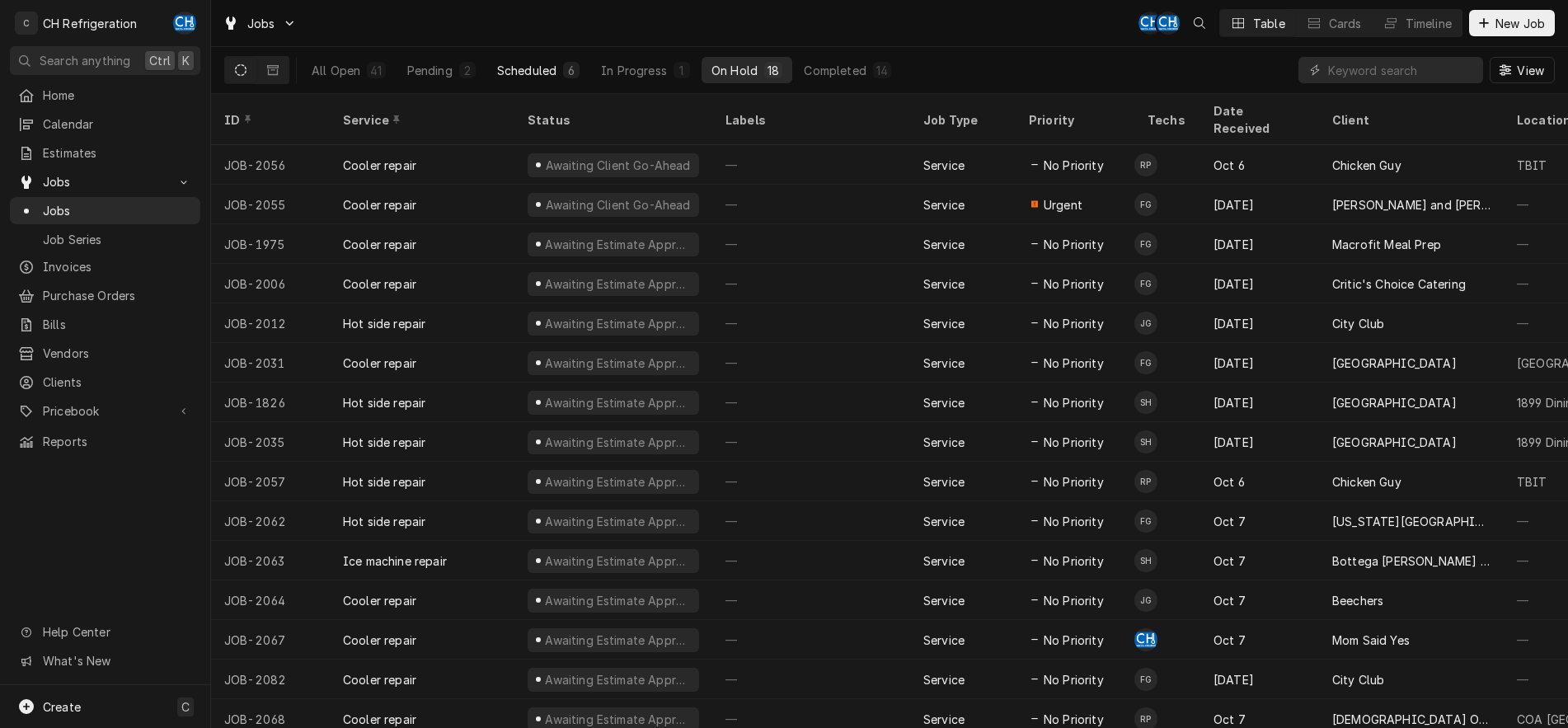
click at [533, 67] on div "Scheduled" at bounding box center [526, 71] width 60 height 17
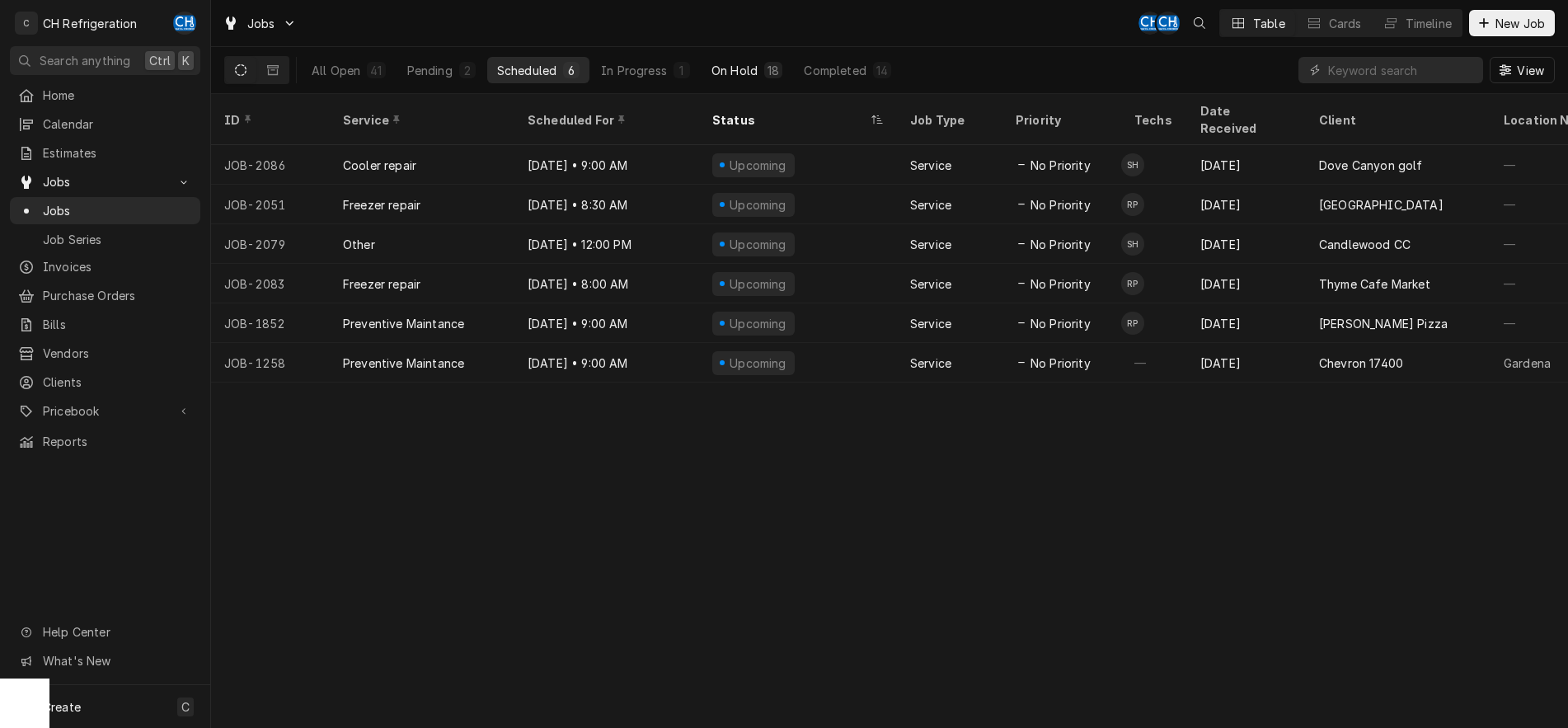
click at [732, 75] on div "On Hold" at bounding box center [734, 71] width 46 height 17
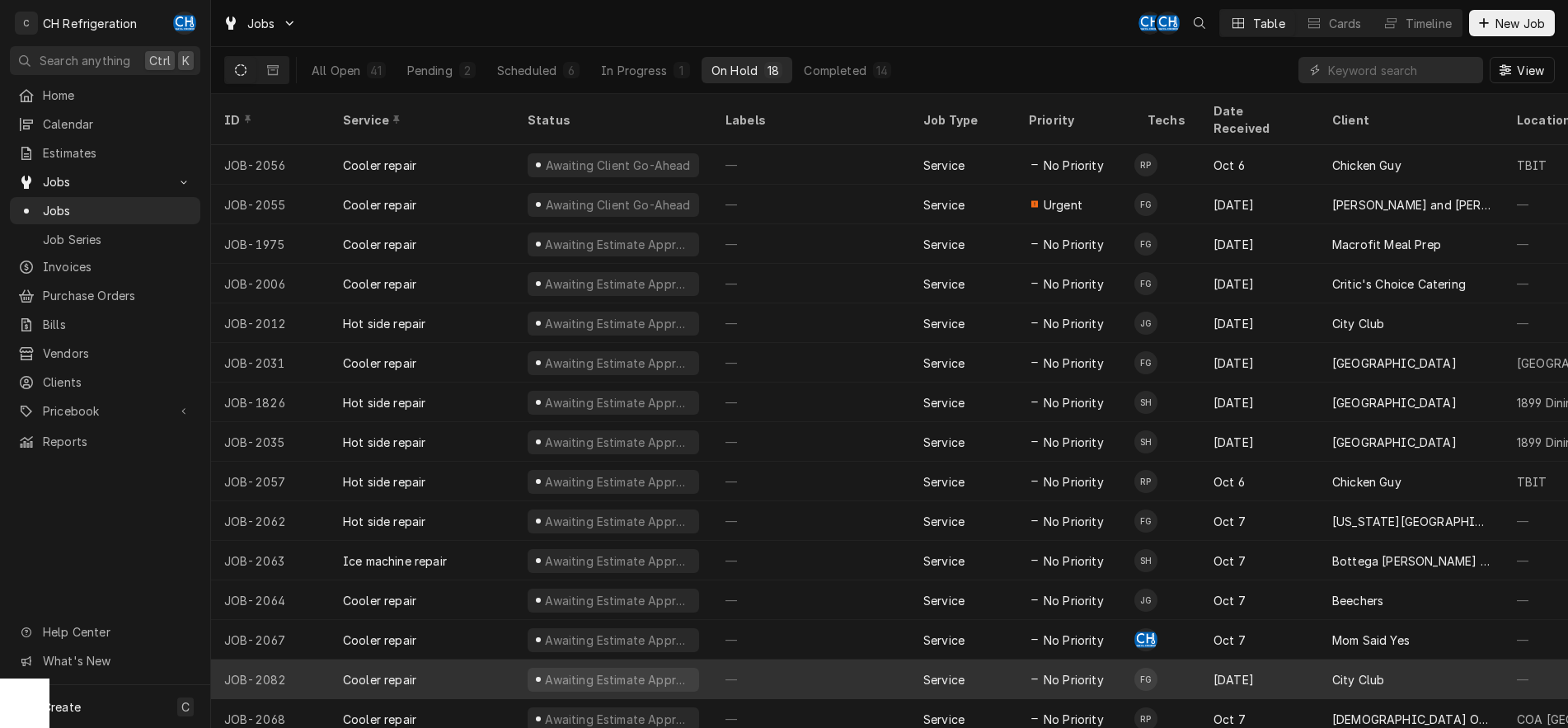
click at [784, 659] on div "—" at bounding box center [810, 679] width 198 height 40
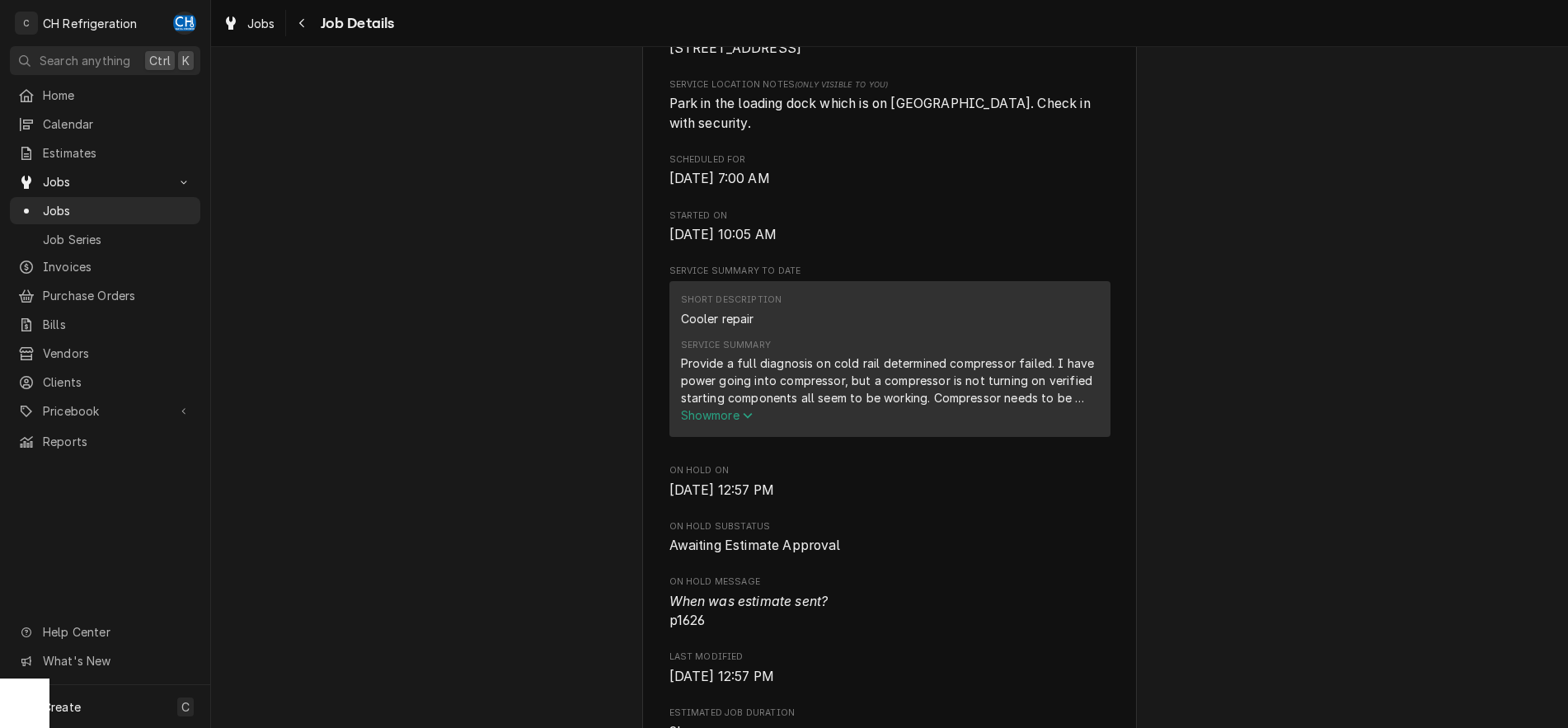
scroll to position [420, 0]
click at [739, 414] on span "Show more" at bounding box center [717, 417] width 72 height 14
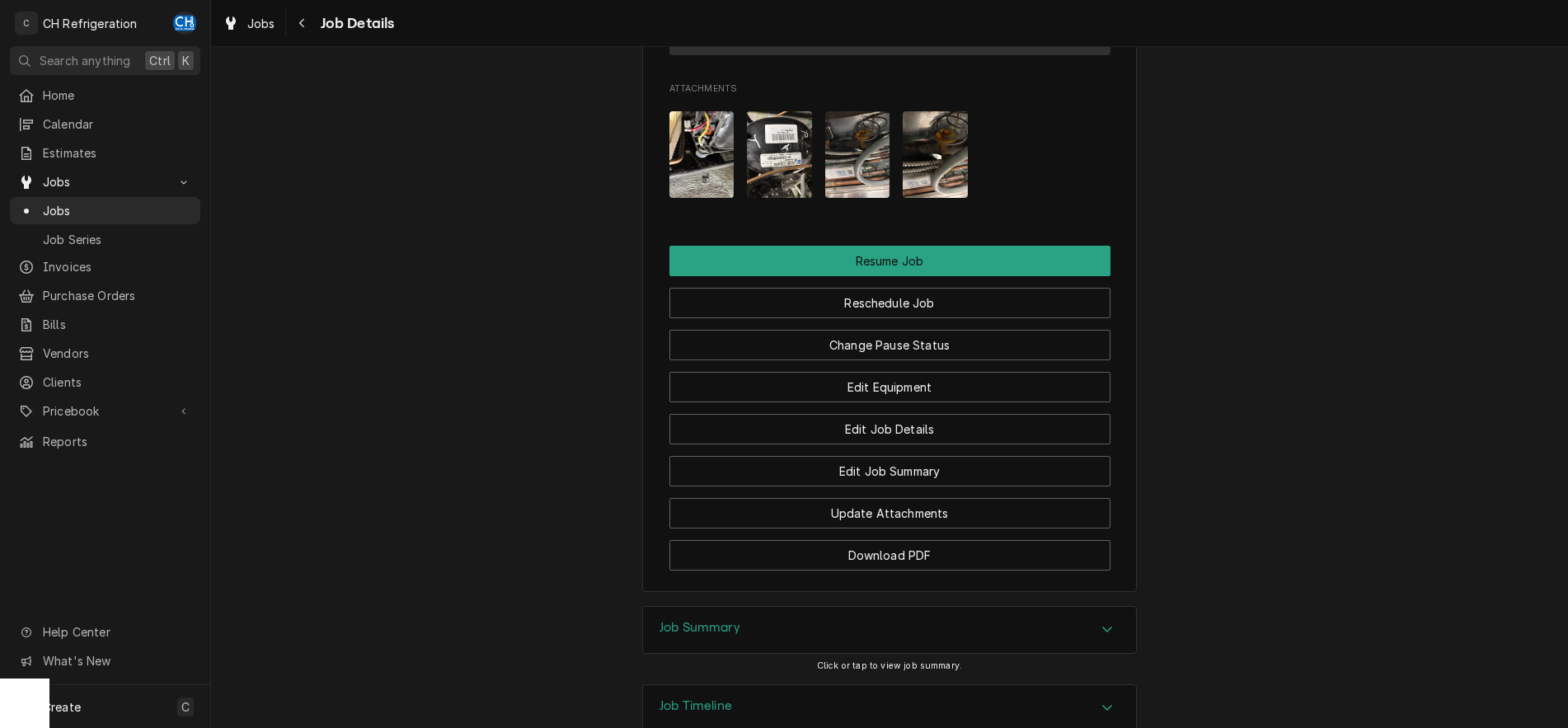
scroll to position [1625, 0]
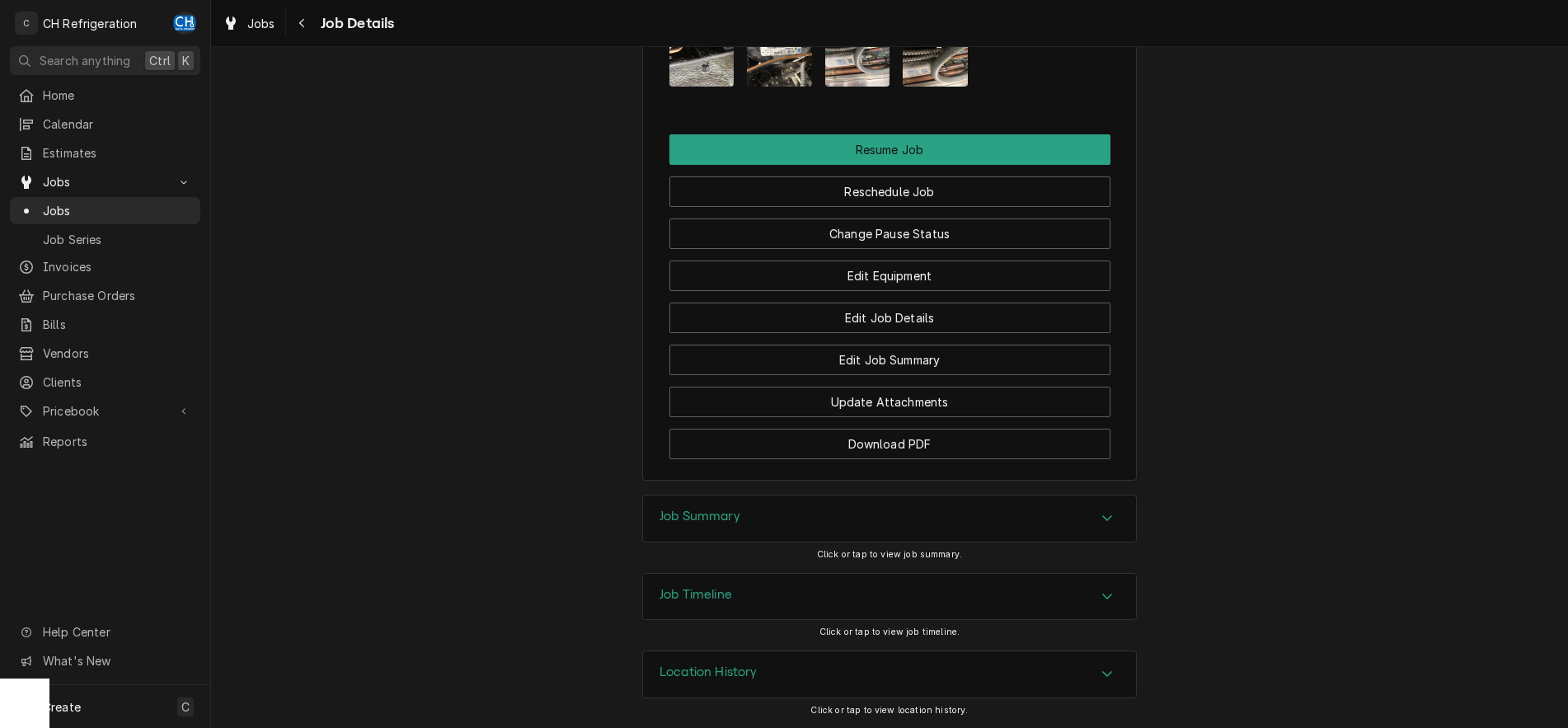
click at [1111, 512] on icon "Accordion Header" at bounding box center [1107, 518] width 12 height 14
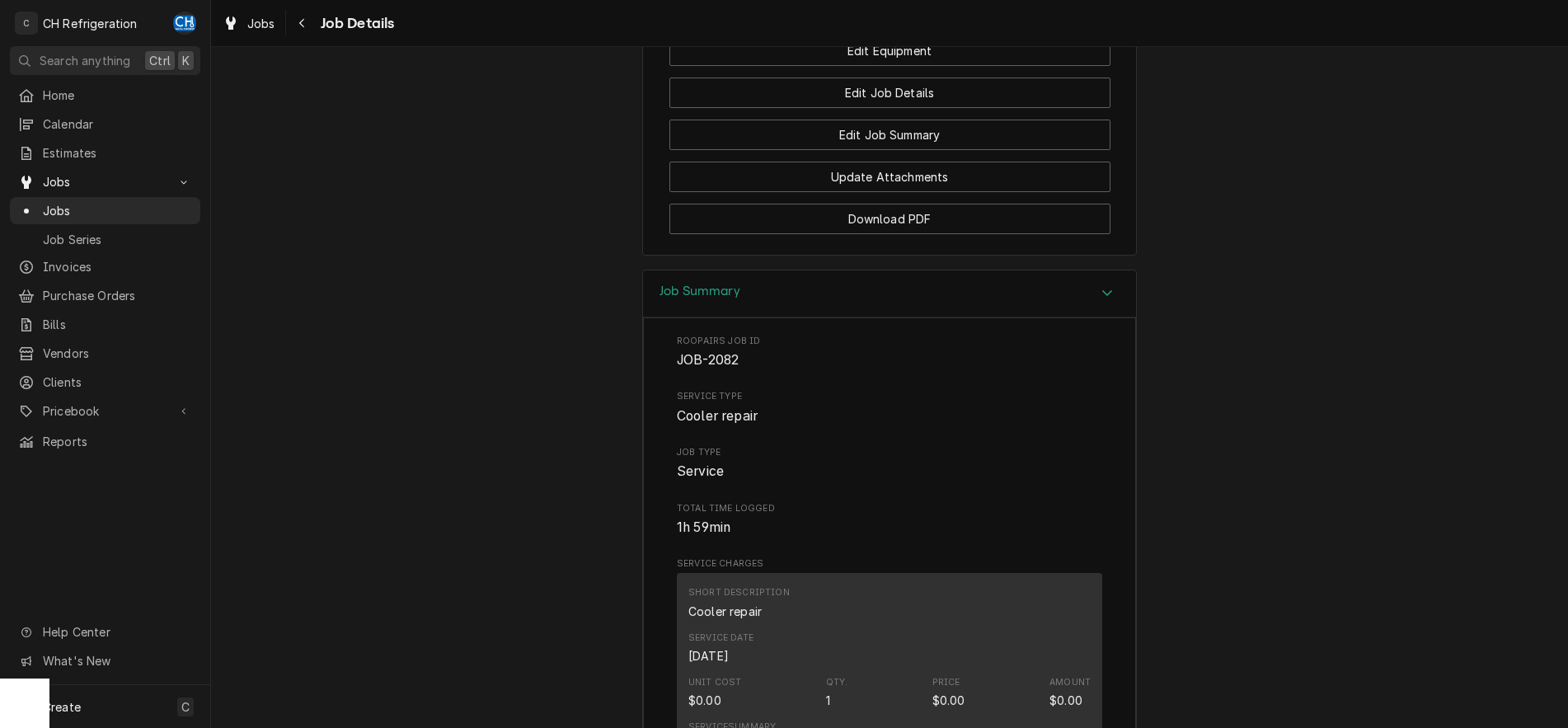
scroll to position [1514, 0]
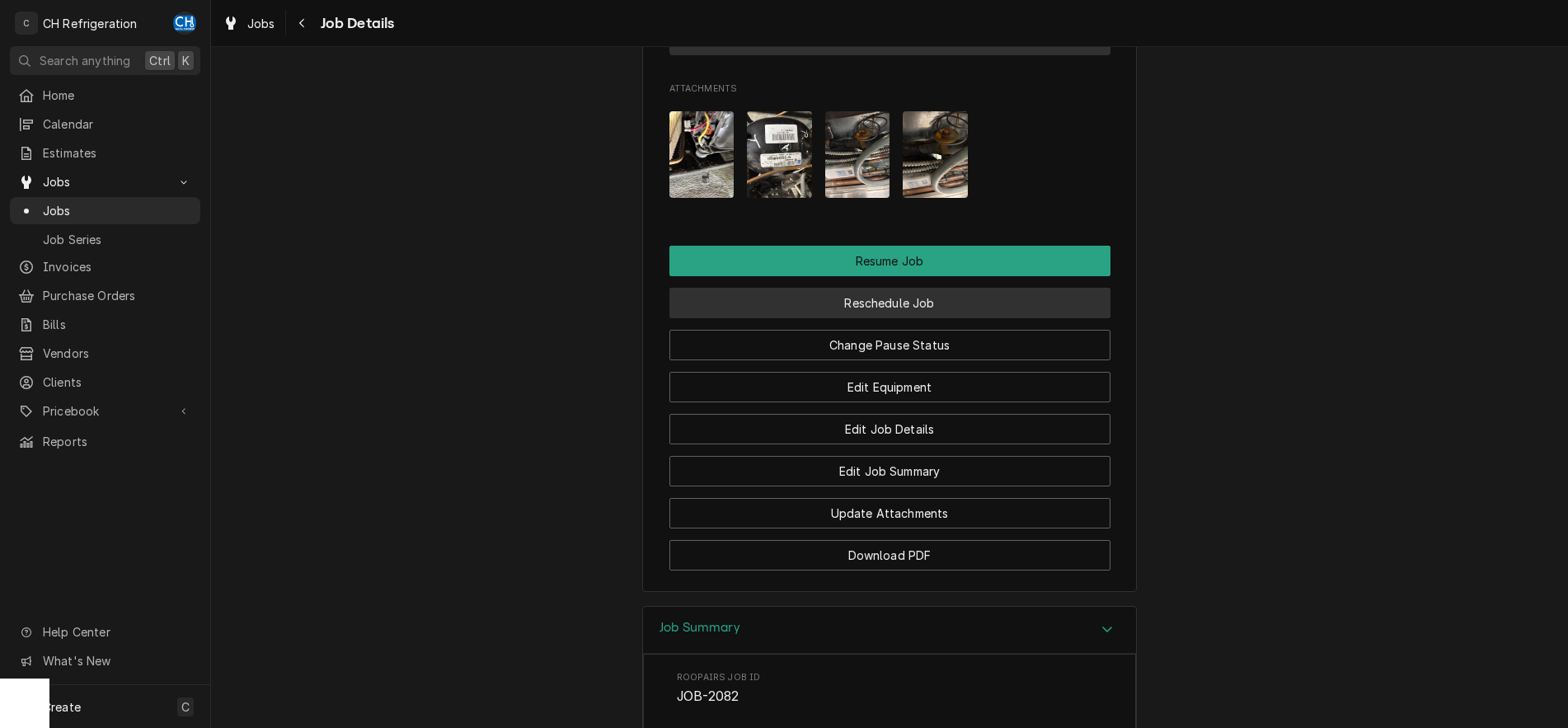
click at [921, 307] on button "Reschedule Job" at bounding box center [889, 303] width 441 height 31
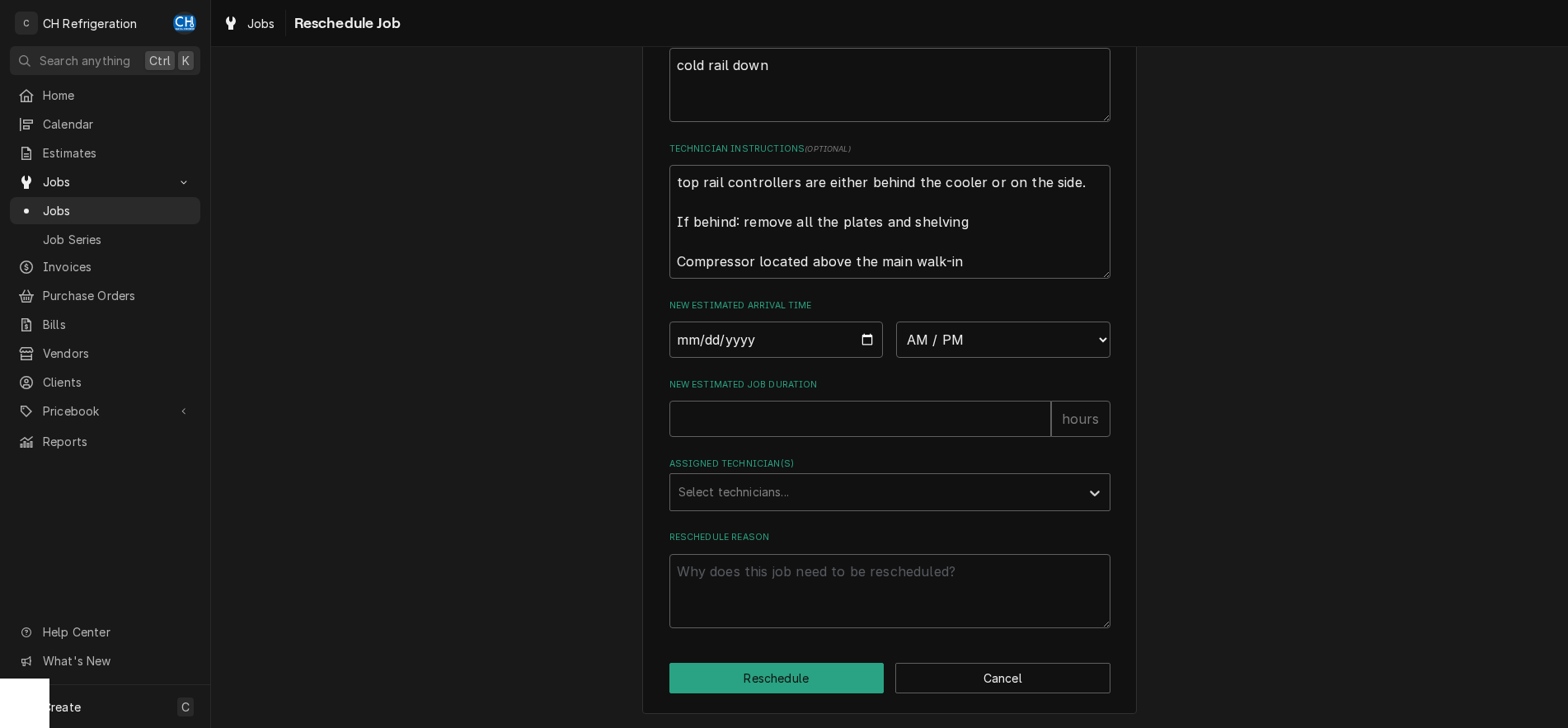
scroll to position [525, 0]
click at [889, 420] on input "New Estimated Job Duration" at bounding box center [860, 418] width 382 height 37
type textarea "x"
type input "8"
click at [895, 553] on textarea "Reschedule Reason" at bounding box center [889, 589] width 441 height 74
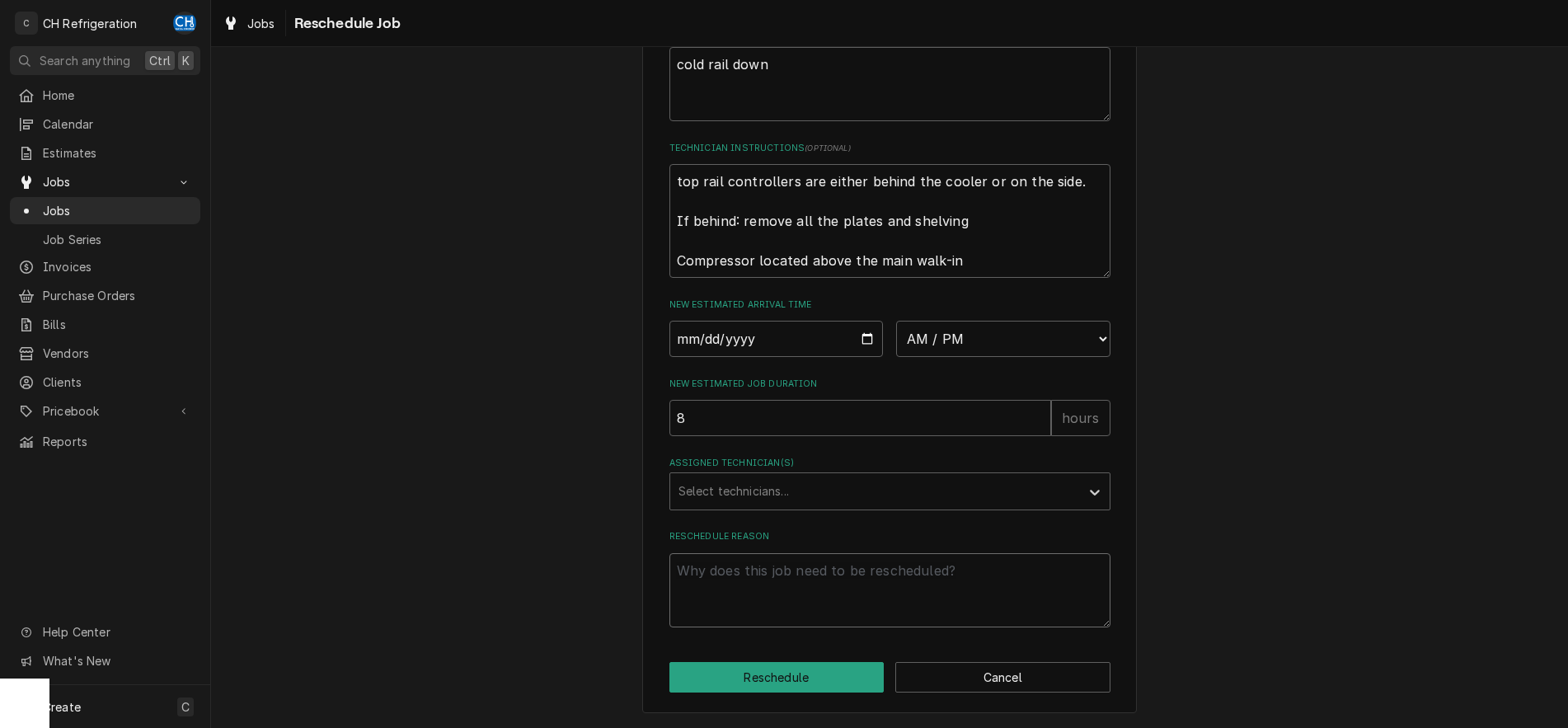
type textarea "x"
type textarea "e"
type textarea "x"
type textarea "es"
type textarea "x"
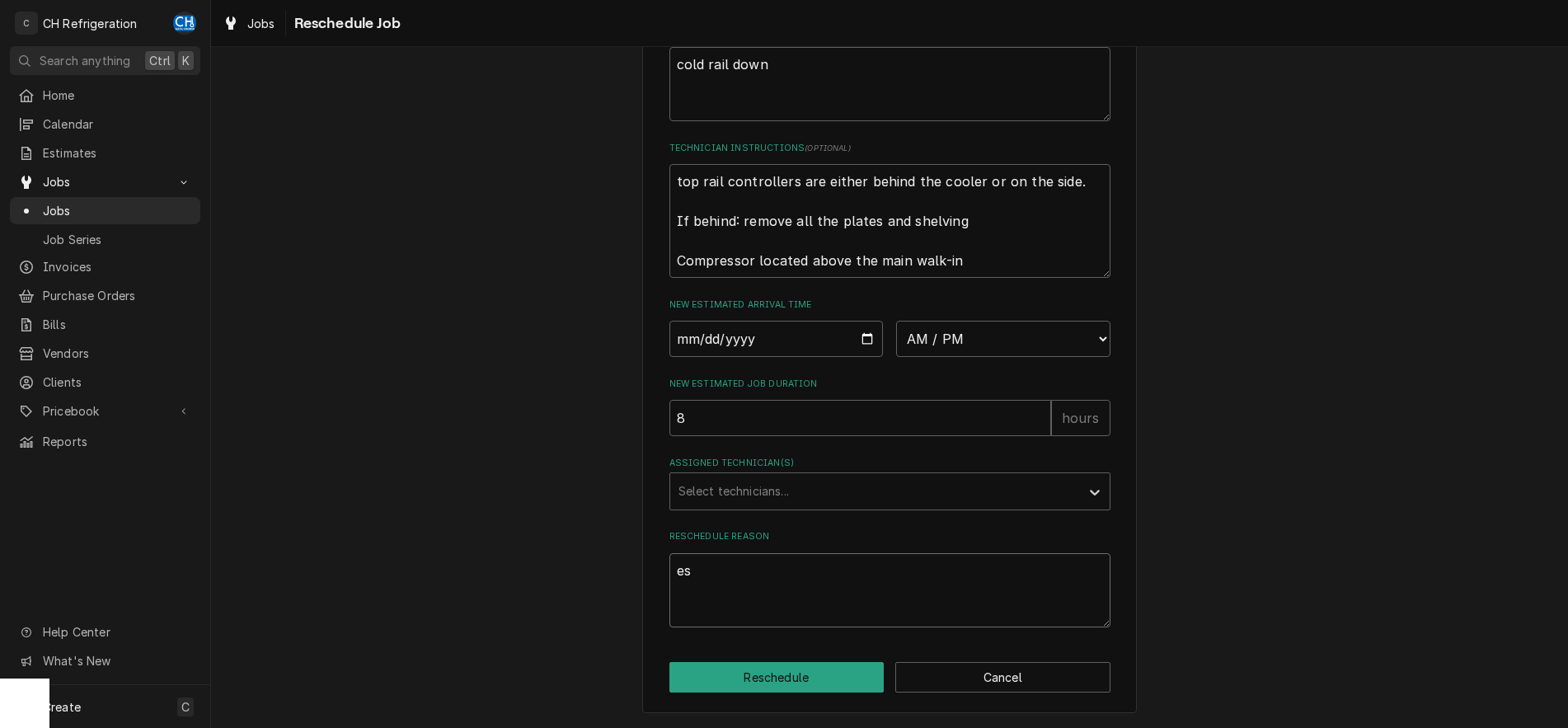
type textarea "est"
type textarea "x"
type textarea "esti"
type textarea "x"
type textarea "estima"
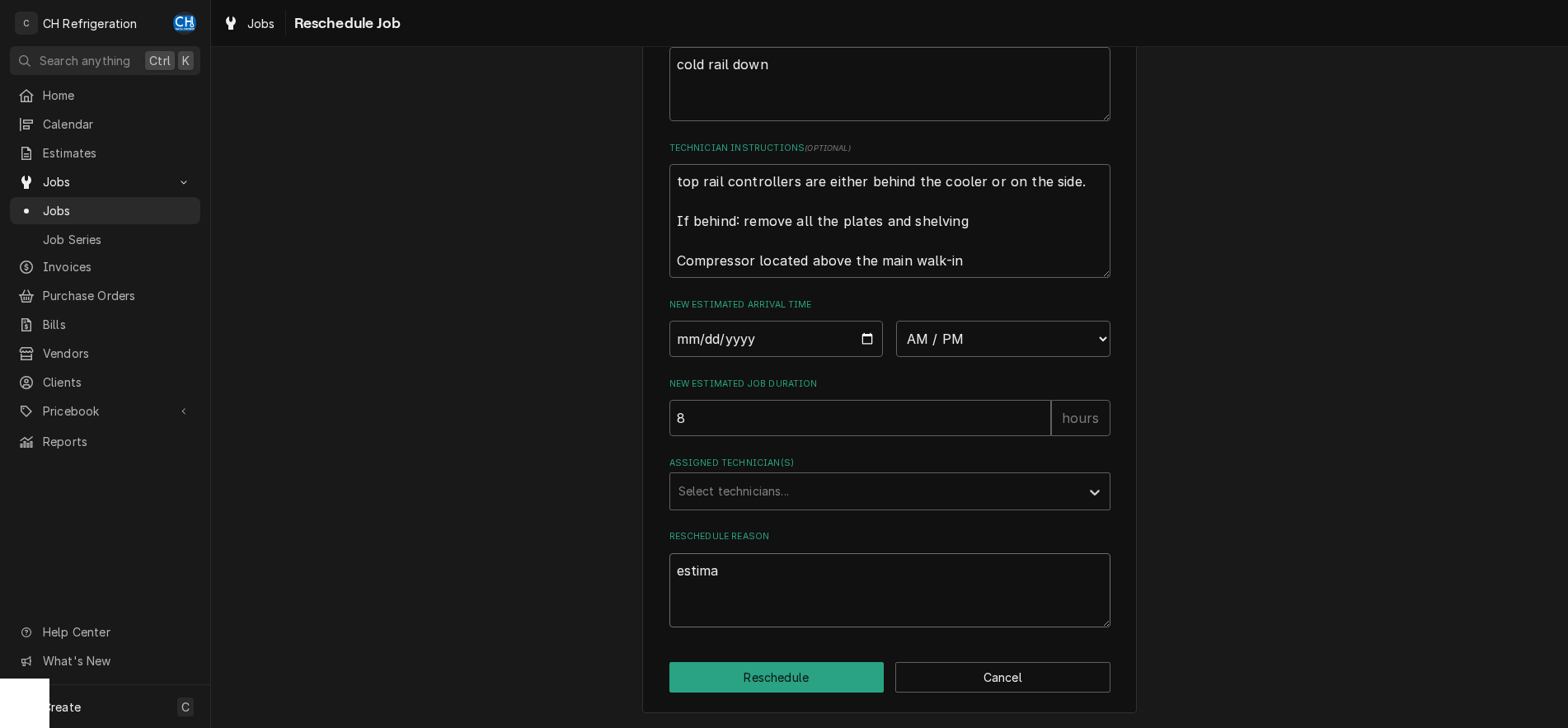
type textarea "x"
type textarea "estimat"
type textarea "x"
type textarea "estimate"
type textarea "x"
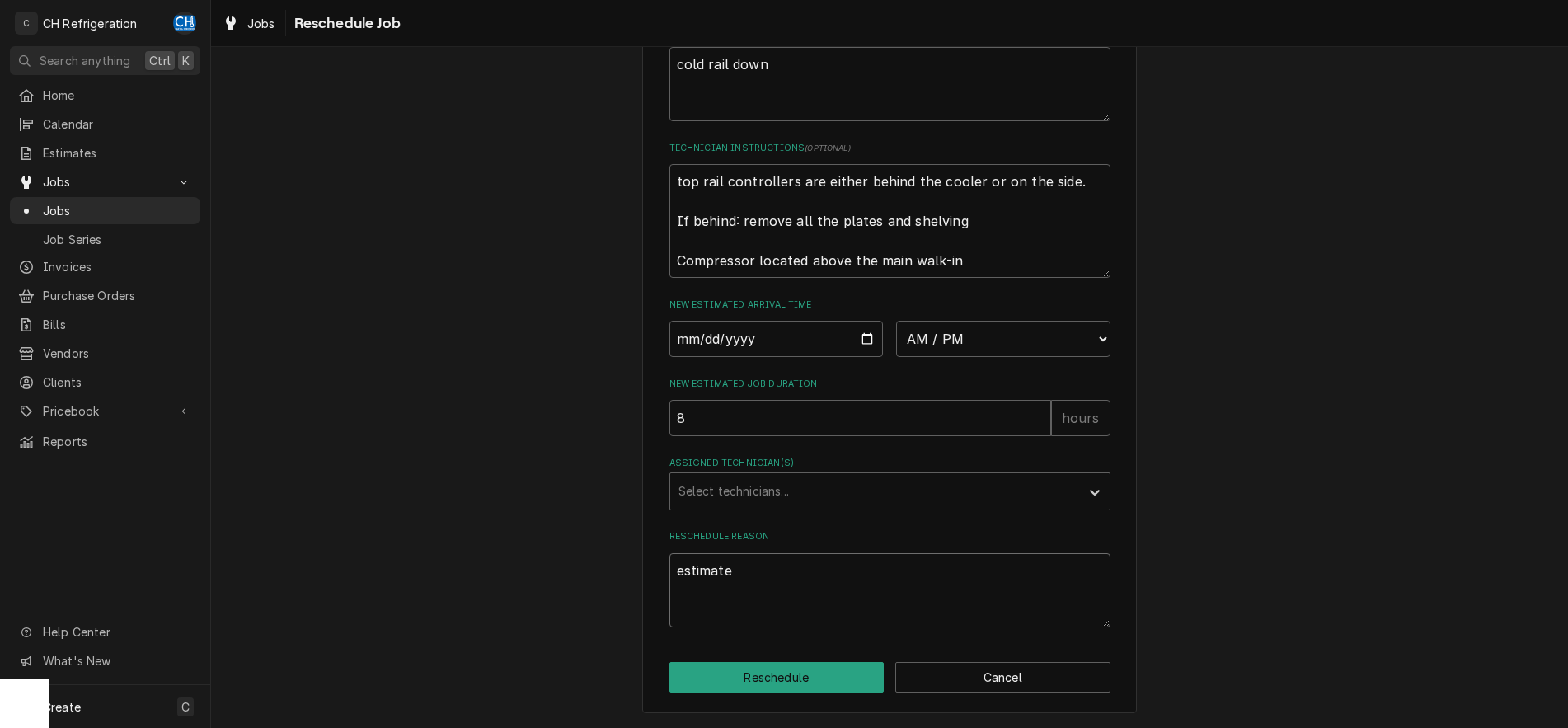
type textarea "estimate"
type textarea "x"
type textarea "estimate a"
type textarea "x"
type textarea "estimate ap"
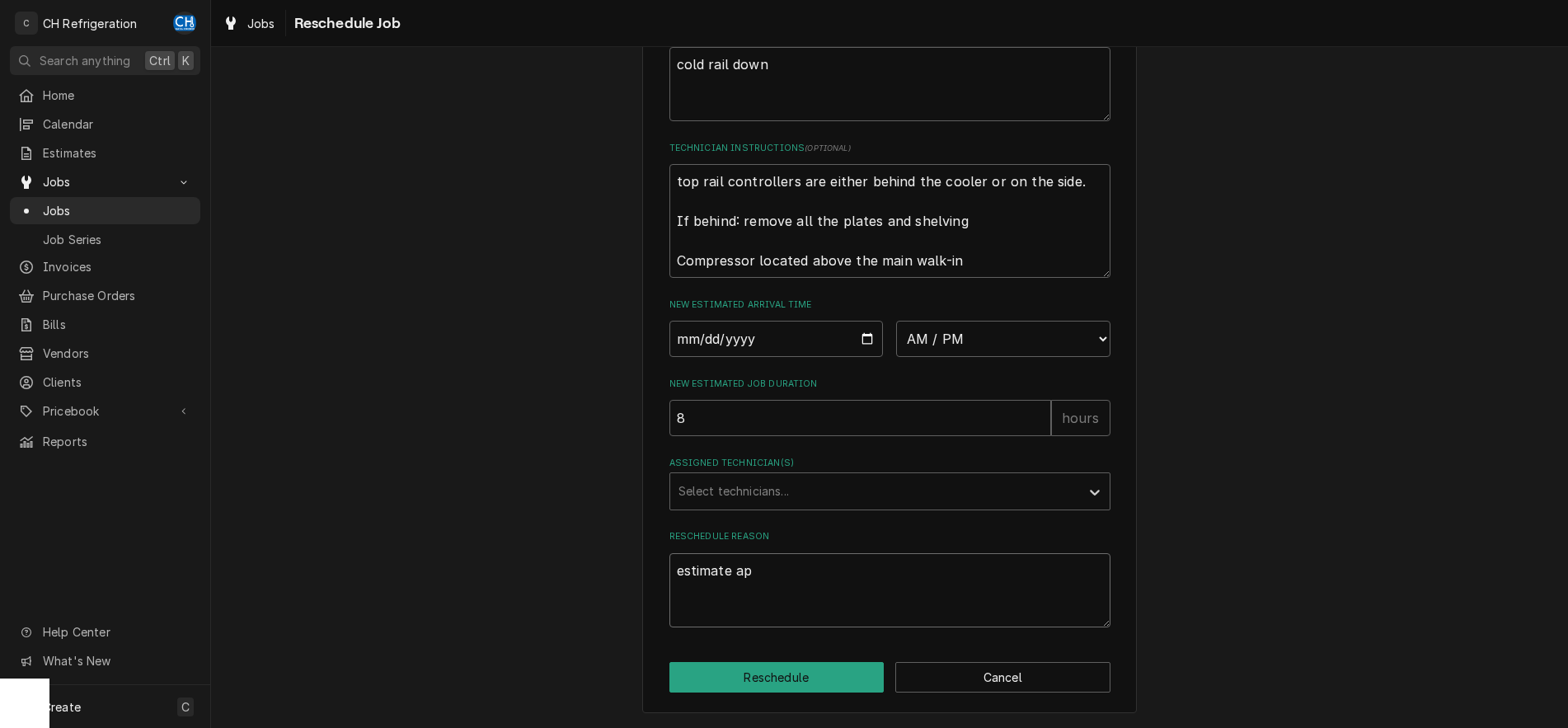
type textarea "x"
type textarea "estimate app"
type textarea "x"
type textarea "estimate appr"
type textarea "x"
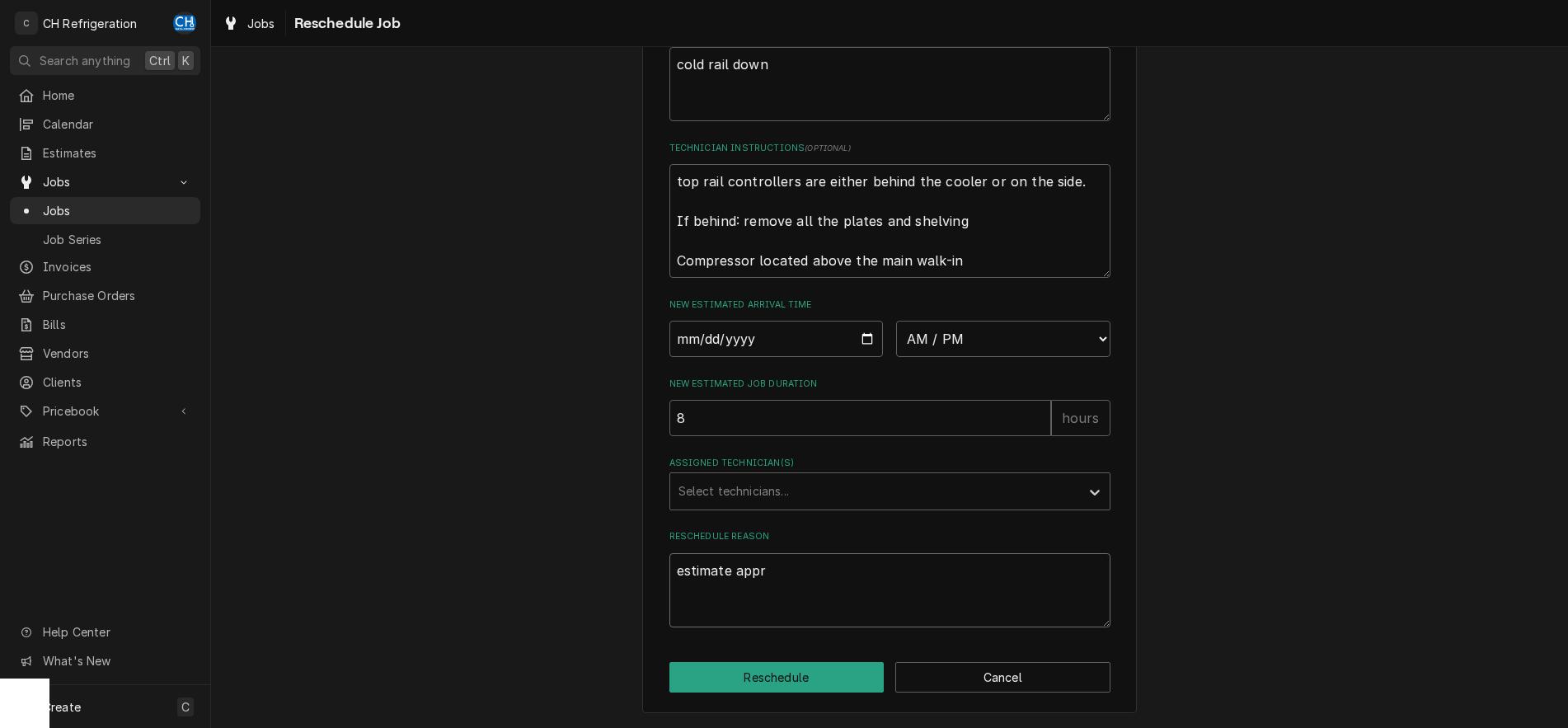
type textarea "estimate appro"
type textarea "x"
type textarea "estimate approv"
type textarea "x"
type textarea "estimate approve"
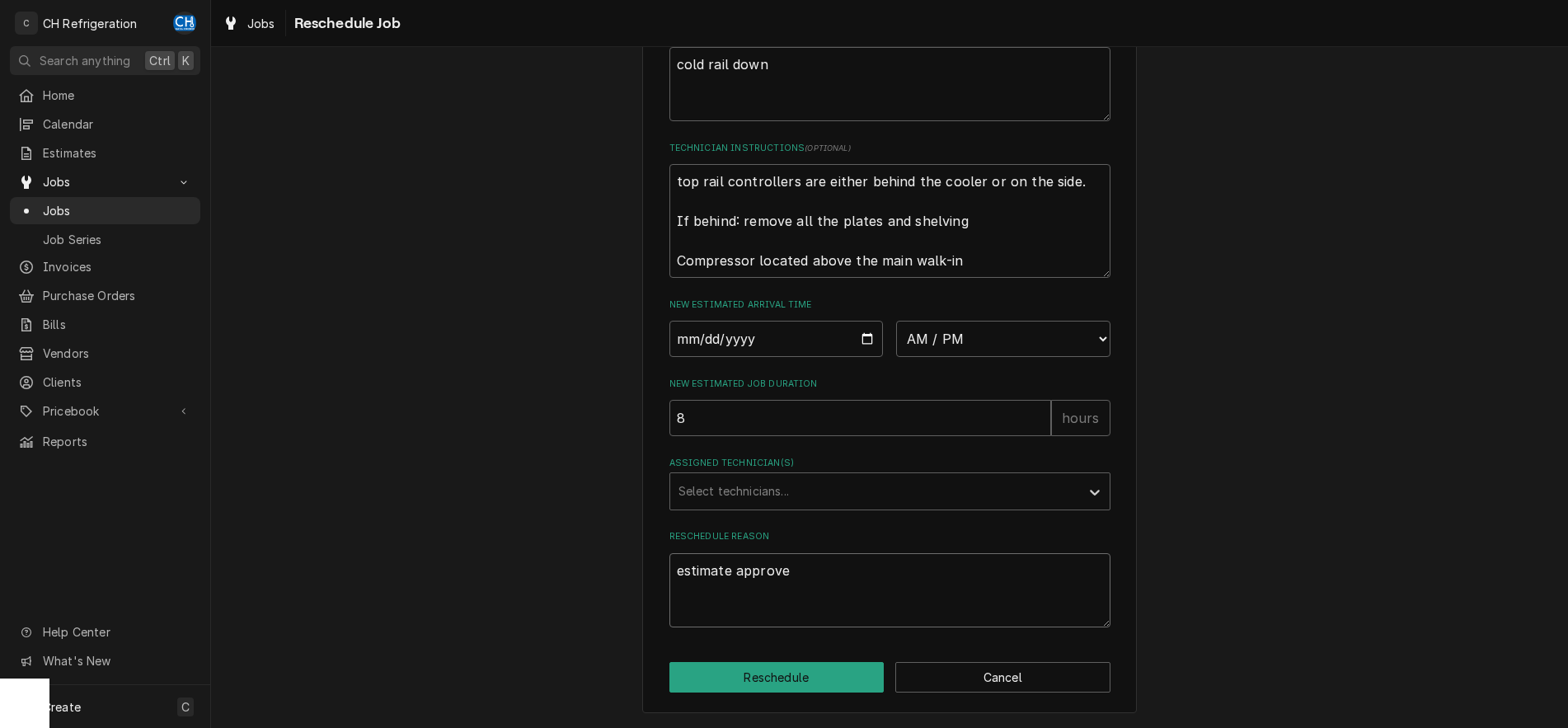
type textarea "x"
type textarea "estimate approved"
type textarea "x"
type textarea "estimate approved"
type textarea "x"
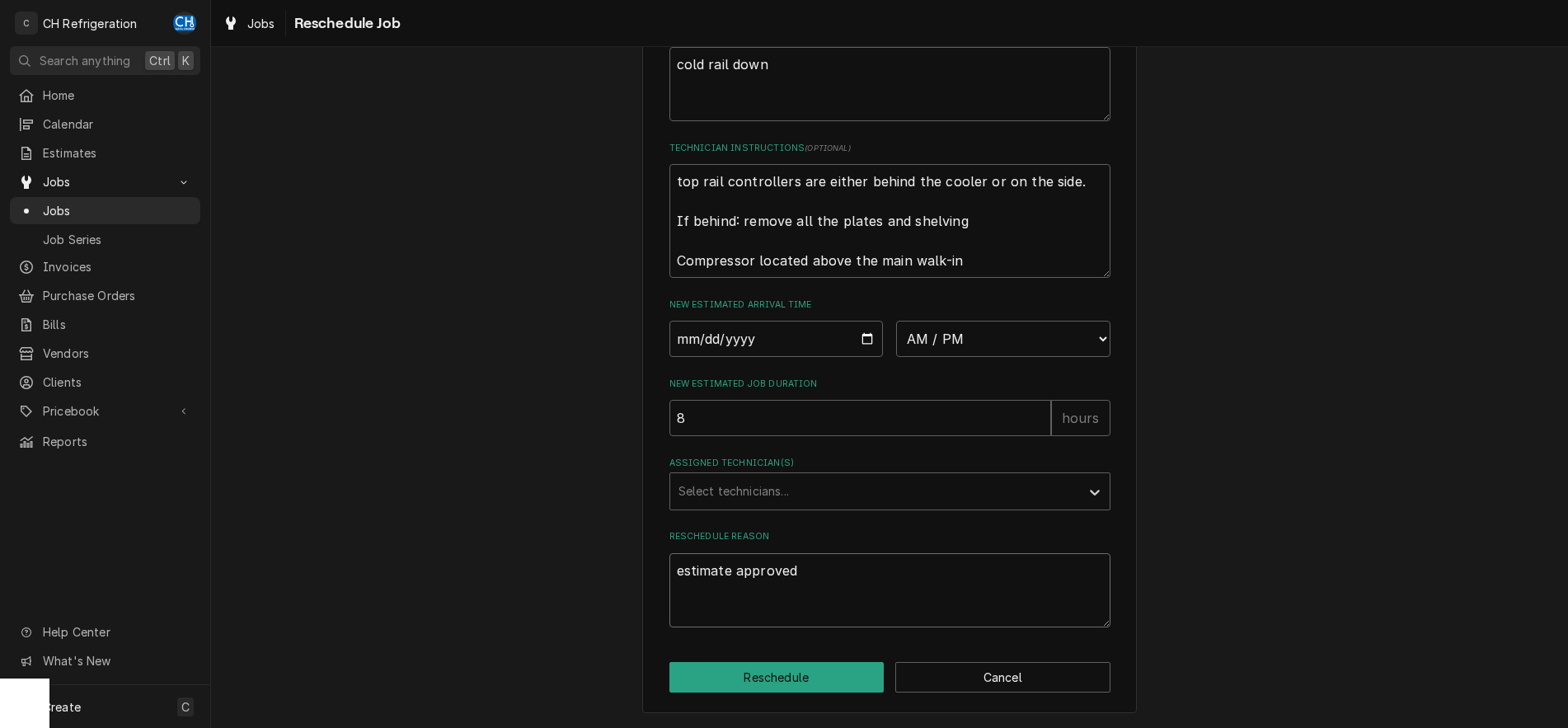
type textarea "estimate approved t"
type textarea "x"
type textarea "estimate approved to"
type textarea "x"
type textarea "estimate approved to"
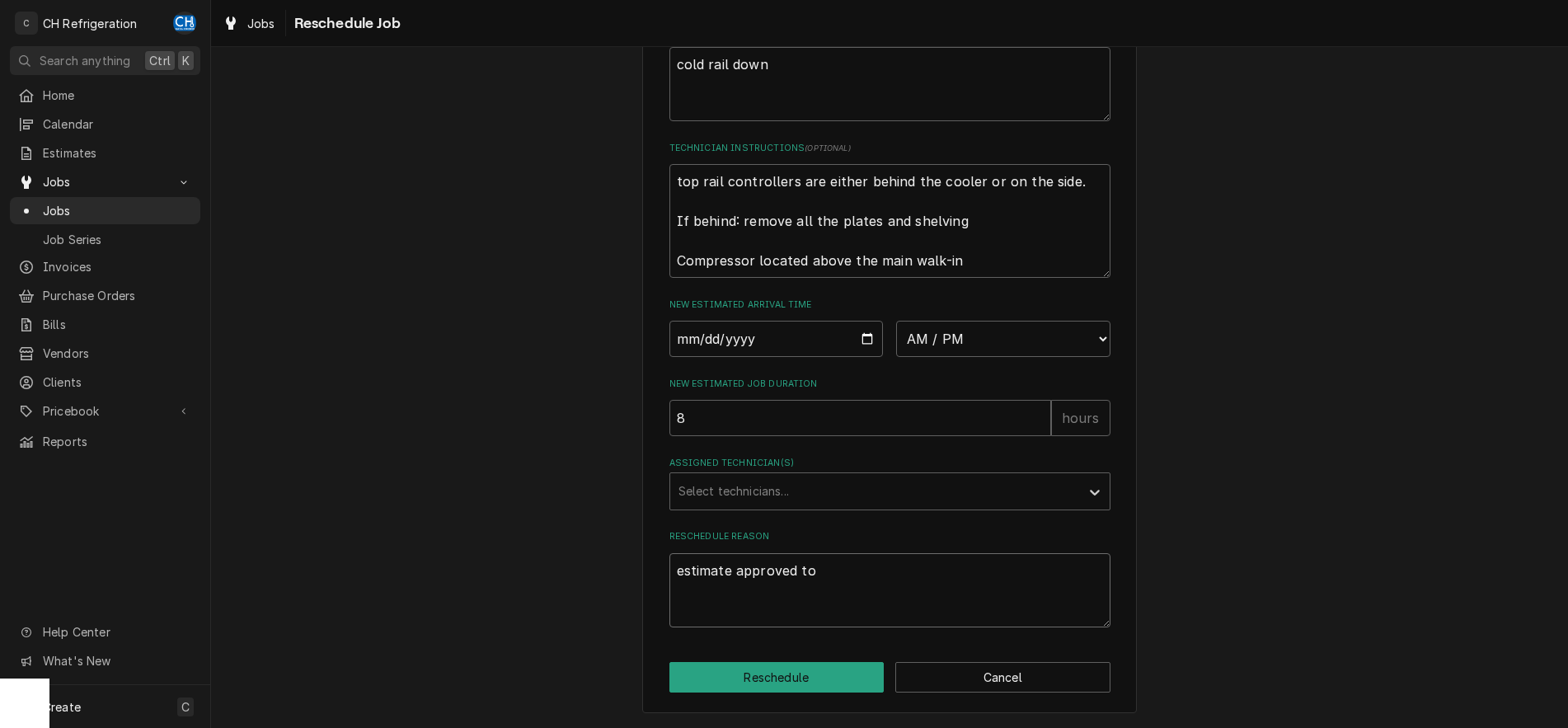
type textarea "x"
type textarea "estimate approved to r"
type textarea "x"
type textarea "estimate approved to re"
type textarea "x"
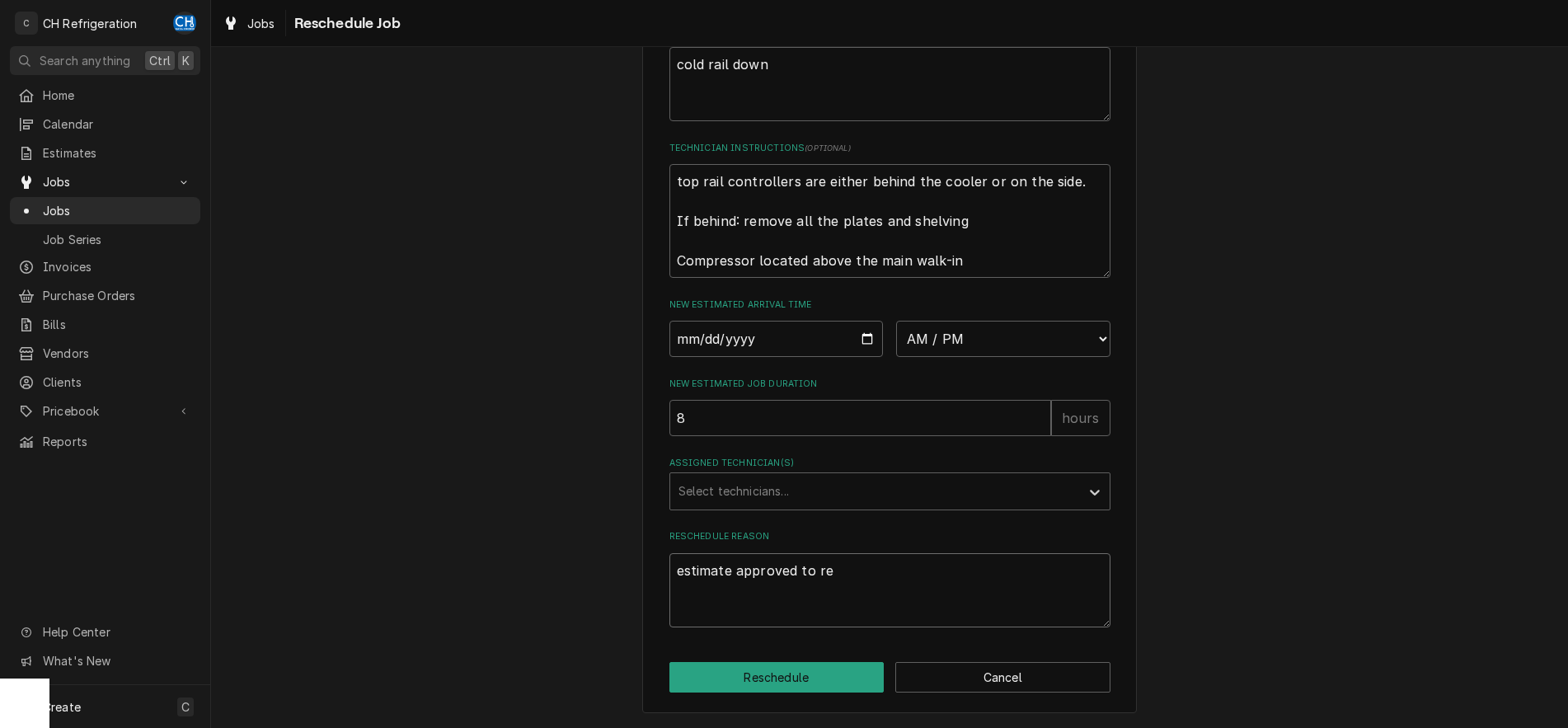
type textarea "estimate approved to rep"
type textarea "x"
type textarea "estimate approved to repl"
type textarea "x"
type textarea "estimate approved to repla"
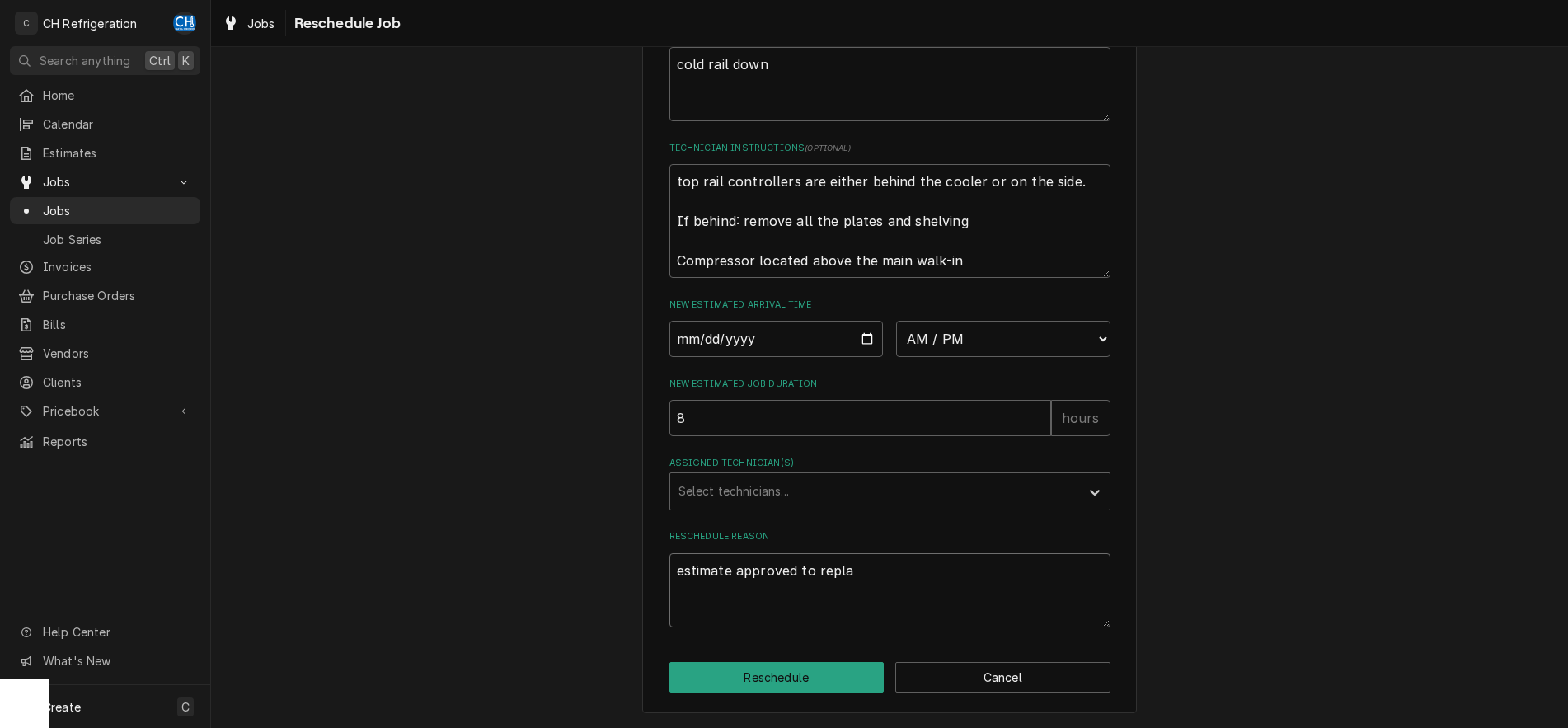
type textarea "x"
type textarea "estimate approved to replac"
type textarea "x"
type textarea "estimate approved to replace"
type textarea "x"
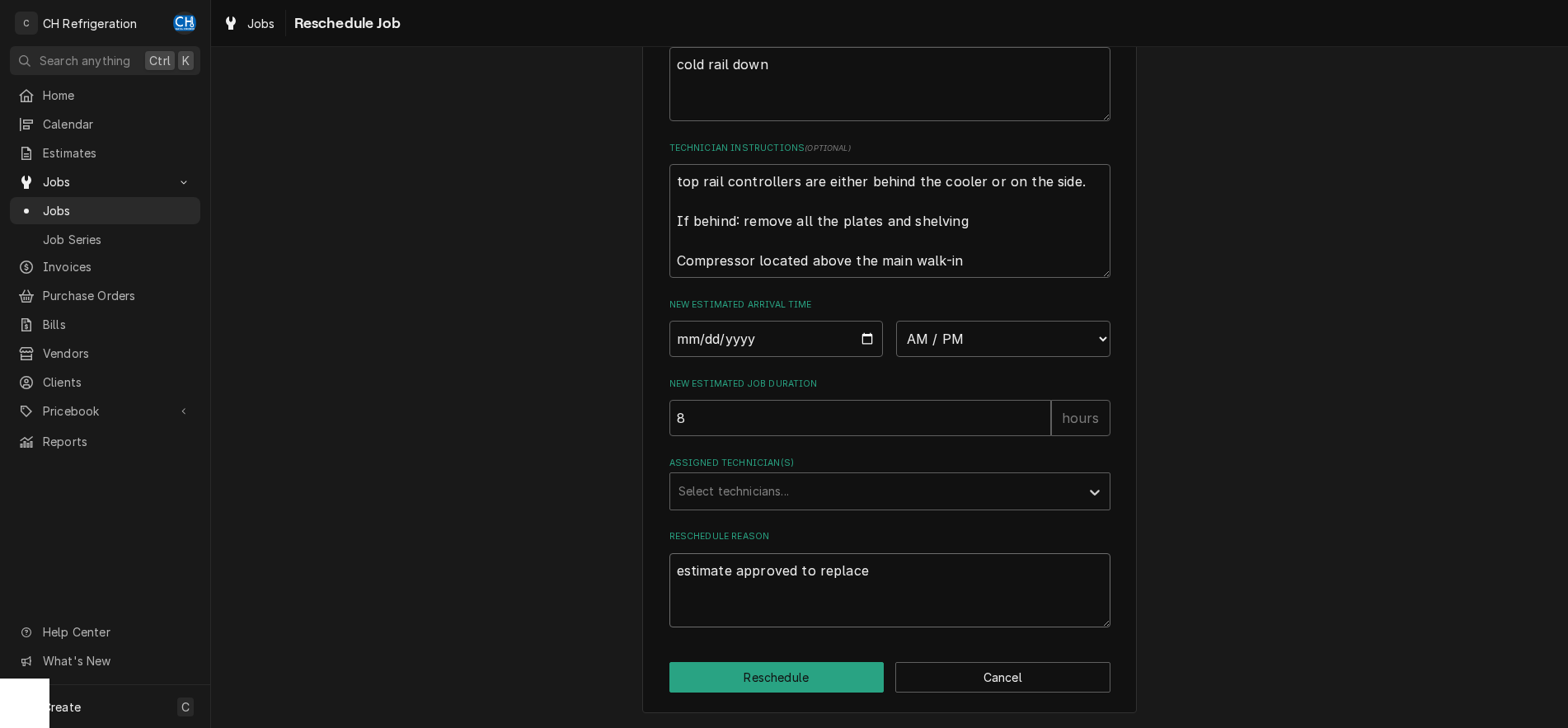
type textarea "estimate approved to replace"
type textarea "x"
type textarea "estimate approved to replace c"
type textarea "x"
type textarea "estimate approved to replace co"
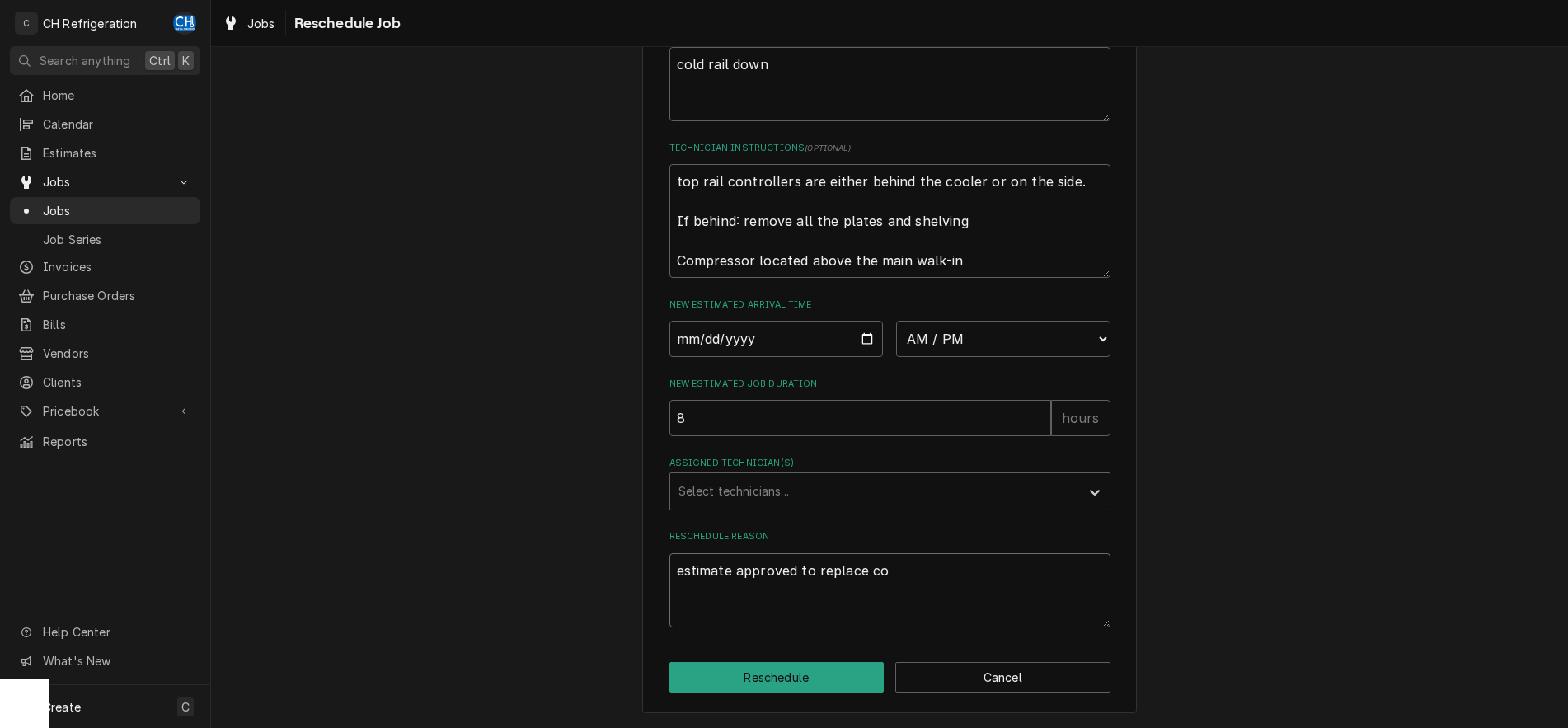
type textarea "x"
type textarea "estimate approved to replace com"
type textarea "x"
type textarea "estimate approved to replace comp"
type textarea "x"
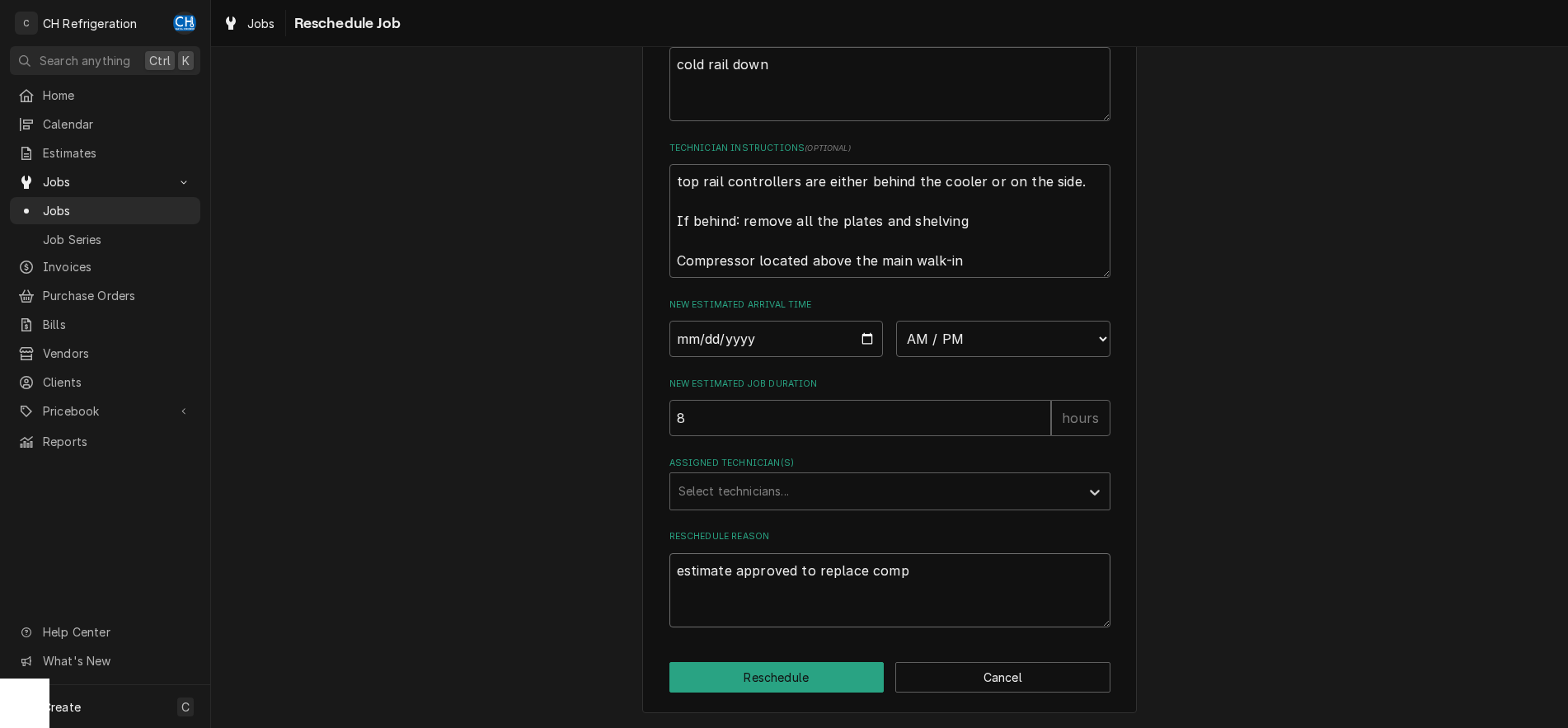
type textarea "estimate approved to replace compr"
type textarea "x"
type textarea "estimate approved to replace compre"
type textarea "x"
type textarea "estimate approved to replace compres"
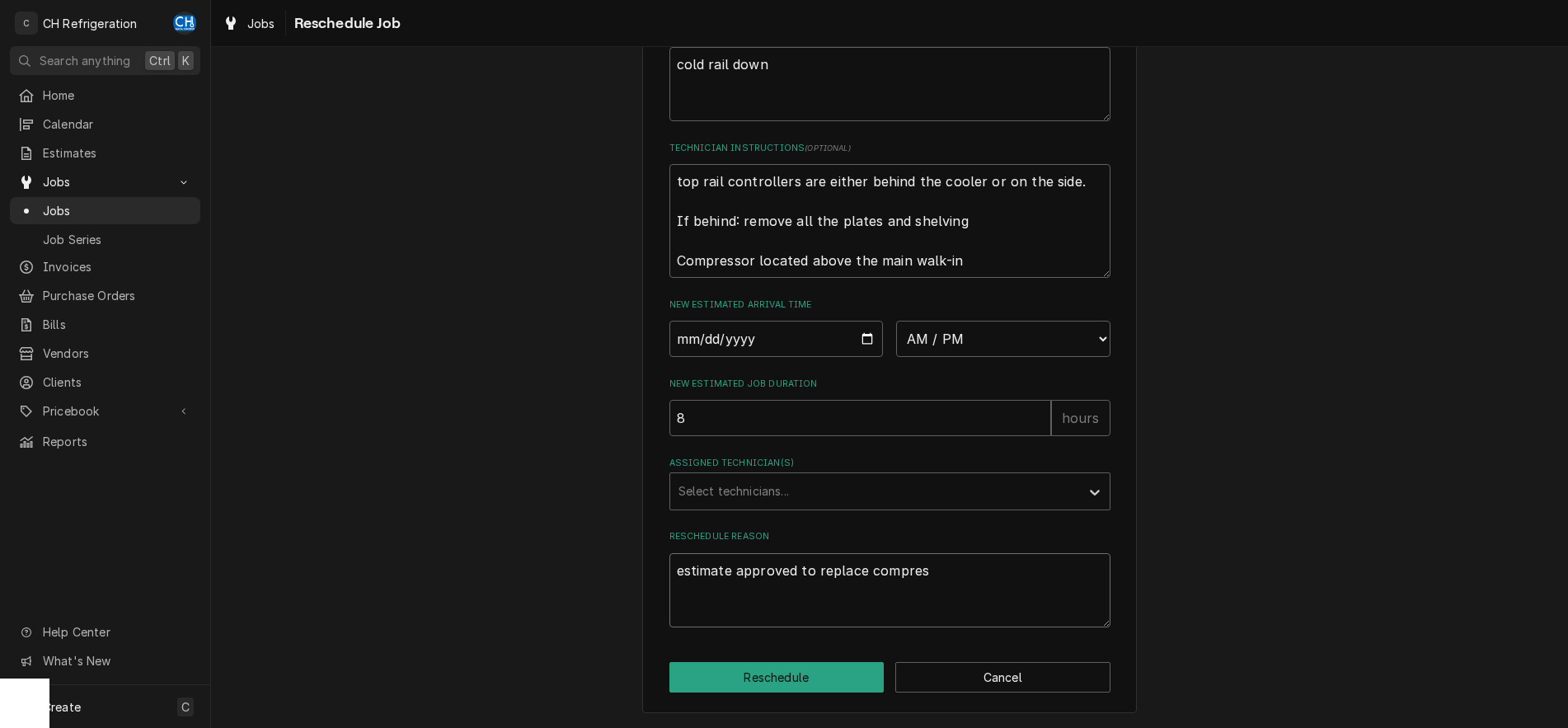
type textarea "x"
type textarea "estimate approved to replace compress"
type textarea "x"
type textarea "estimate approved to replace compresso"
type textarea "x"
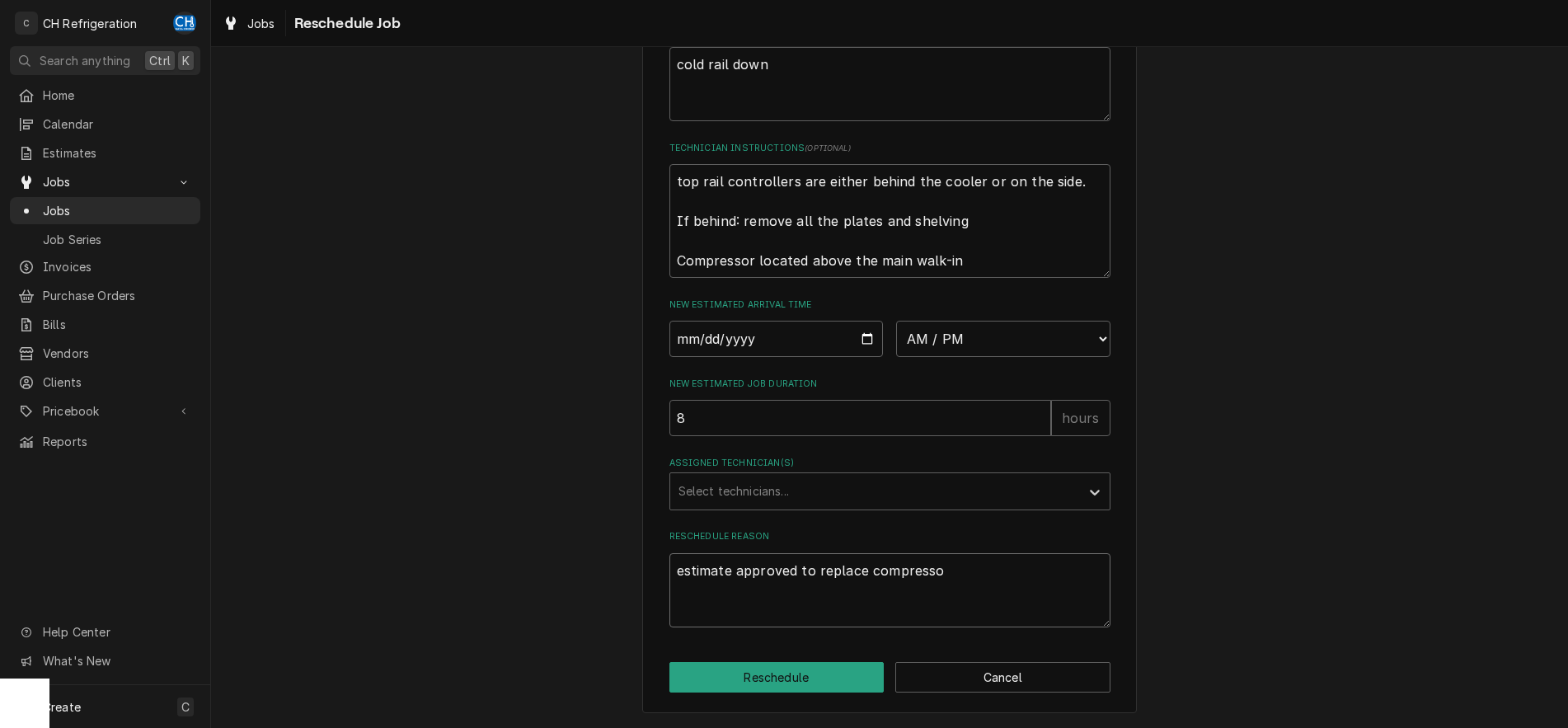
type textarea "estimate approved to replace compressor"
type textarea "x"
type textarea "estimate approved to replace compressor,"
type textarea "x"
type textarea "estimate approved to replace compressor,"
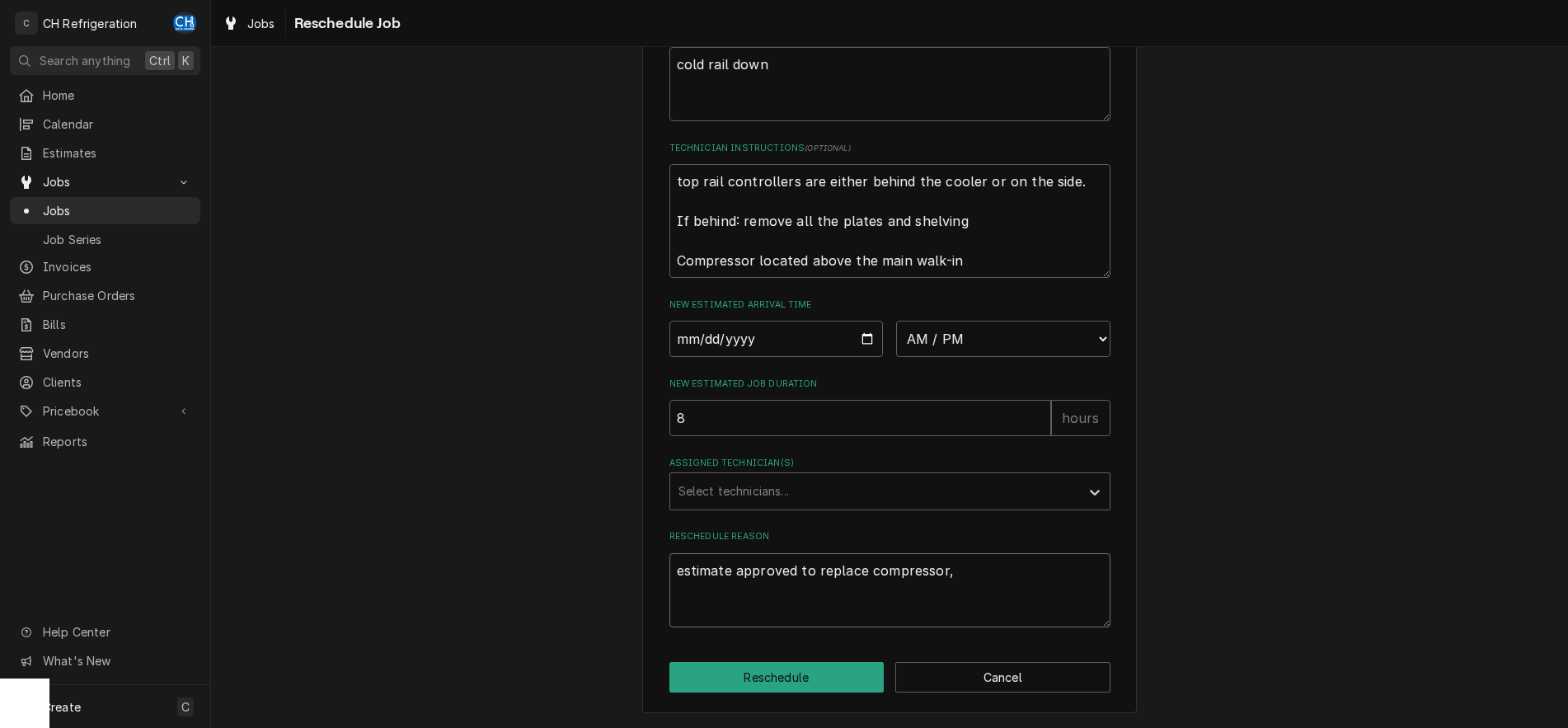
type textarea "x"
type textarea "estimate approved to replace compressor, t"
type textarea "x"
type textarea "estimate approved to replace compressor, tx"
type textarea "x"
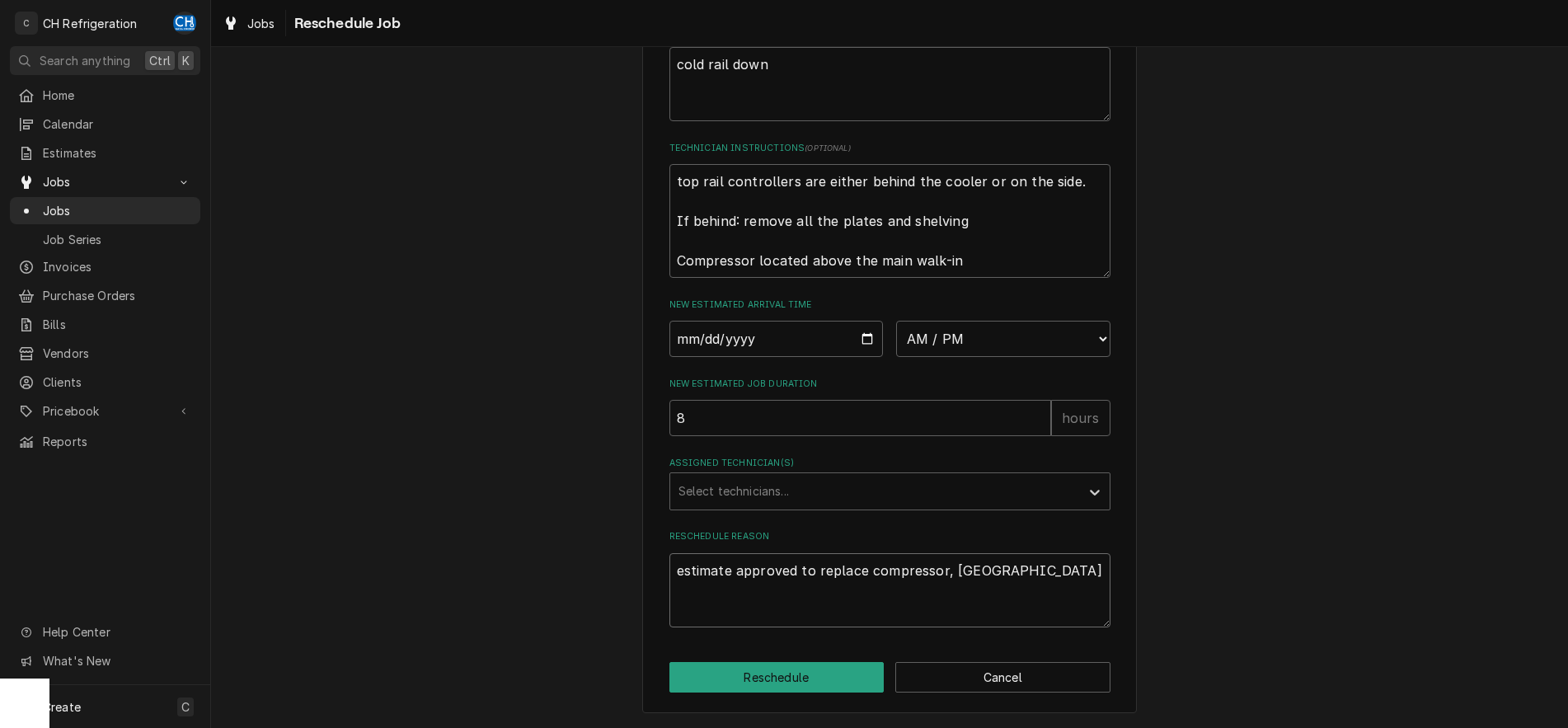
type textarea "estimate approved to replace compressor, txv"
type textarea "x"
type textarea "estimate approved to replace compressor, txv"
type textarea "x"
type textarea "estimate approved to replace compressor, txv &"
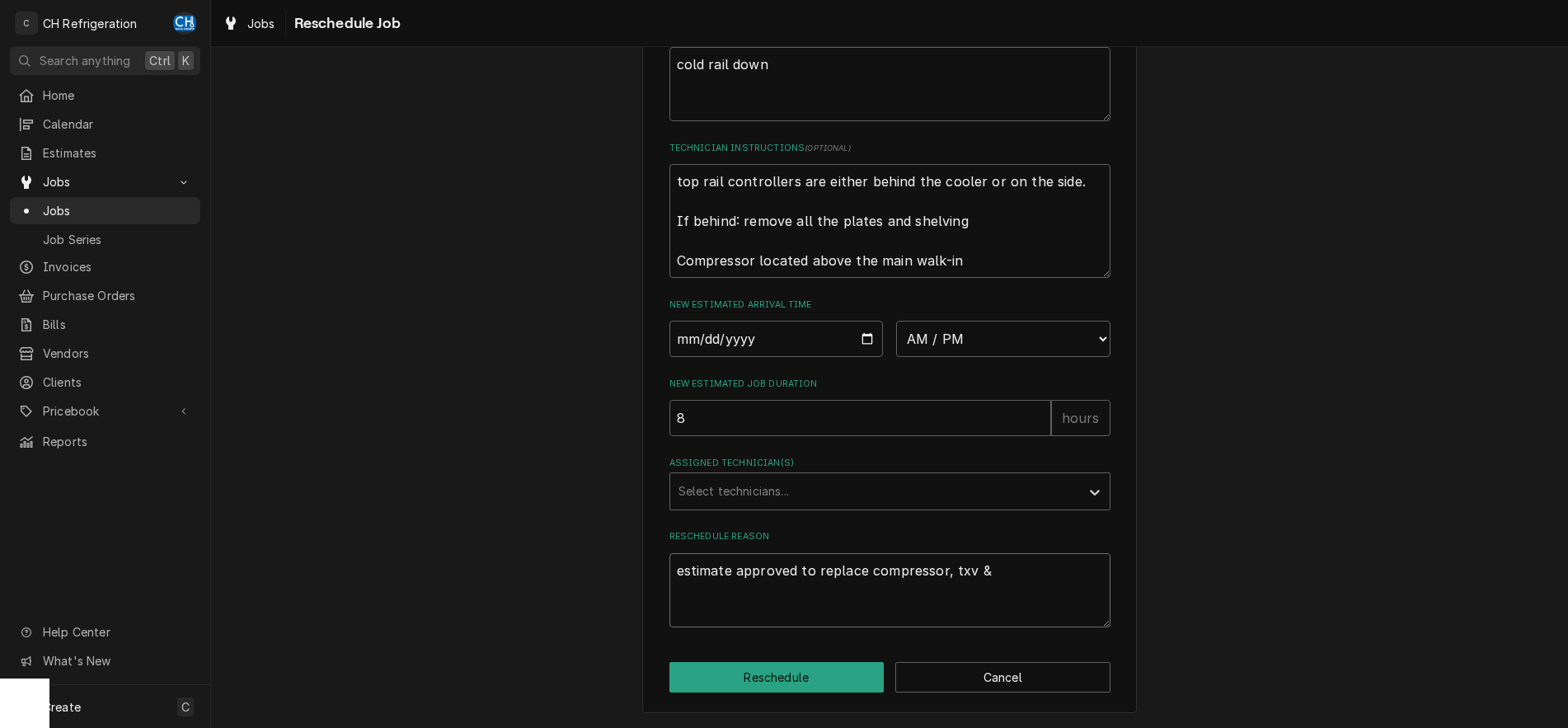
type textarea "x"
type textarea "estimate approved to replace compressor, txv &"
type textarea "x"
type textarea "estimate approved to replace compressor, txv & d"
type textarea "x"
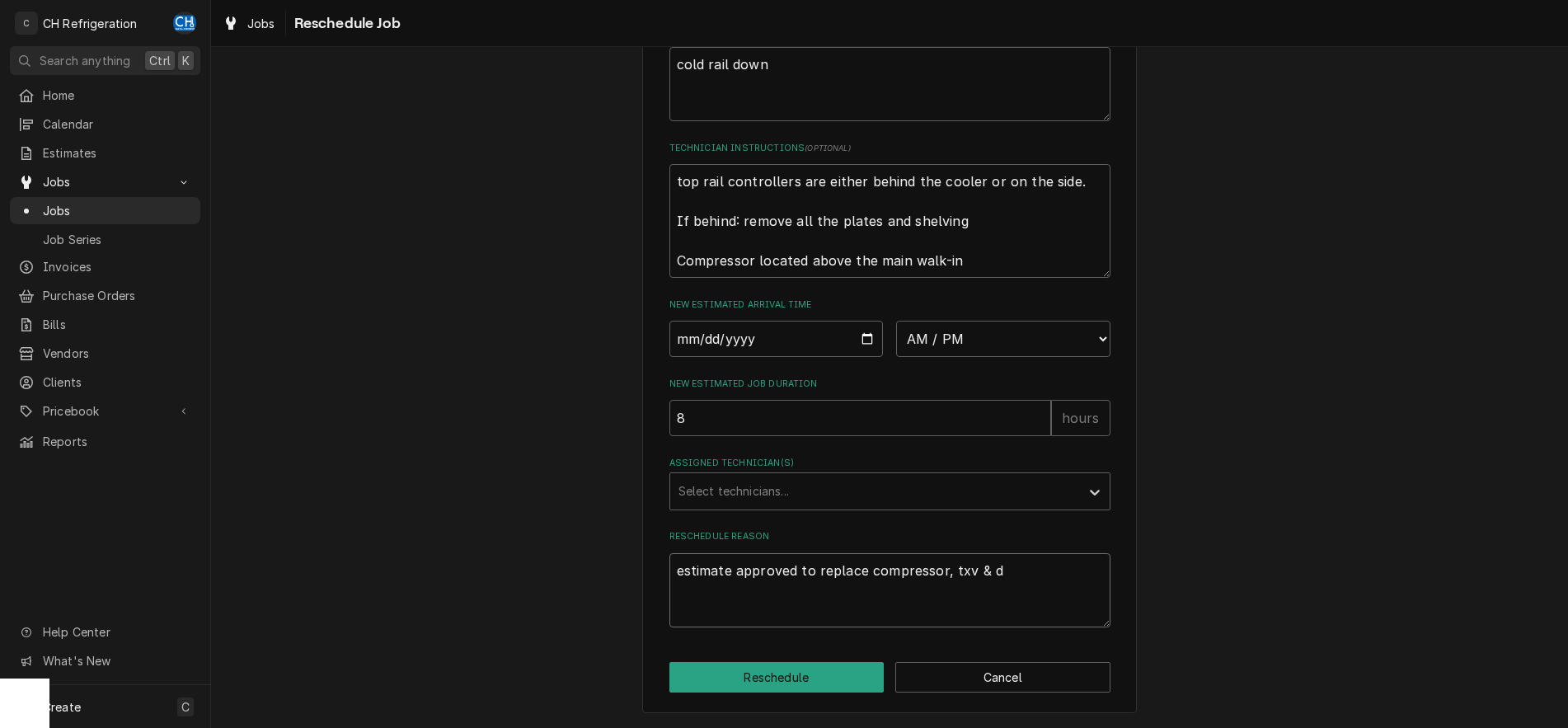
type textarea "estimate approved to replace compressor, txv & de"
type textarea "x"
type textarea "estimate approved to replace compressor, txv & d"
type textarea "x"
type textarea "estimate approved to replace compressor, txv & du"
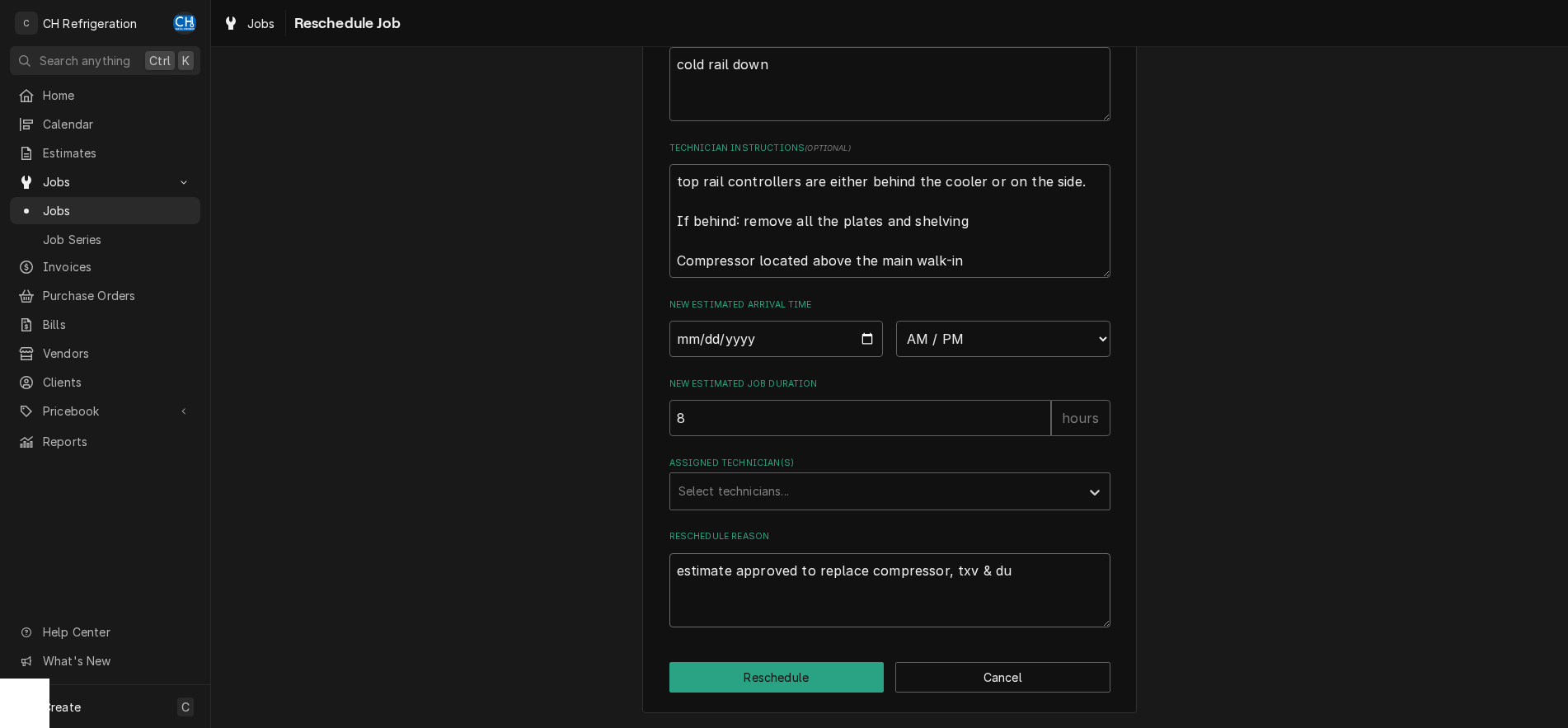
type textarea "x"
type textarea "estimate approved to replace compressor, txv & dua"
type textarea "x"
type textarea "estimate approved to replace compressor, txv & dual"
type textarea "x"
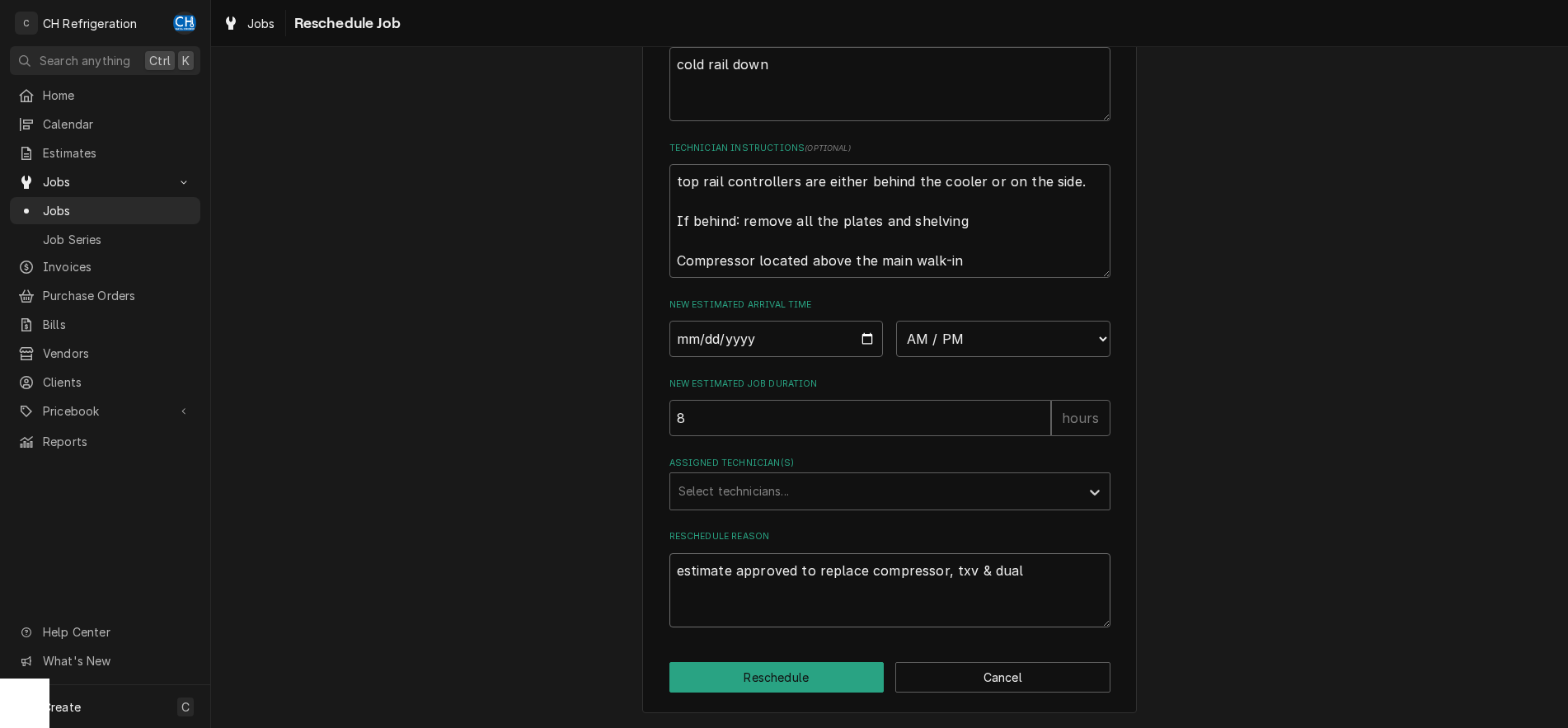
type textarea "estimate approved to replace compressor, txv & dual"
type textarea "x"
type textarea "estimate approved to replace compressor, txv & dual p"
type textarea "x"
type textarea "estimate approved to replace compressor, txv & dual pr"
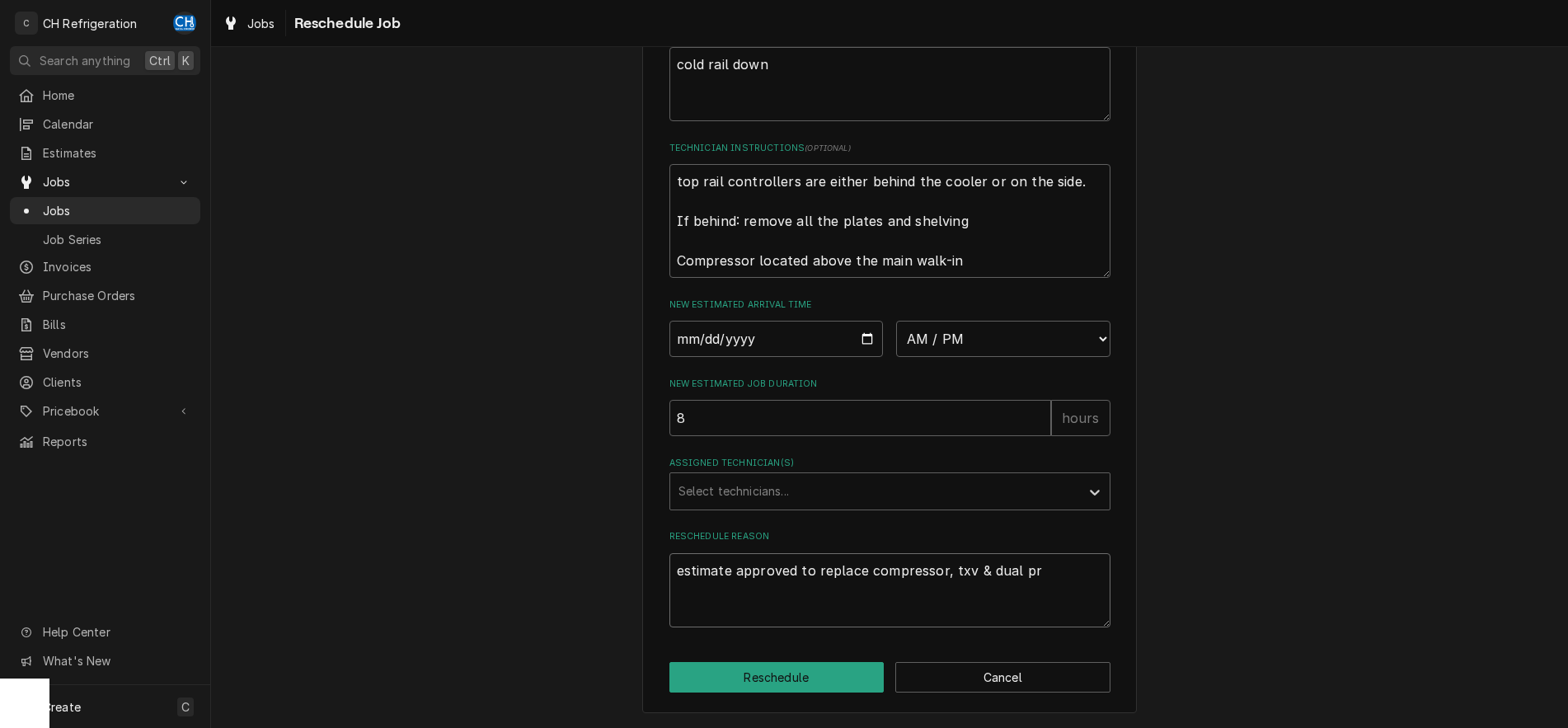
type textarea "x"
type textarea "estimate approved to replace compressor, txv & dual pre"
type textarea "x"
type textarea "estimate approved to replace compressor, txv & dual pres"
type textarea "x"
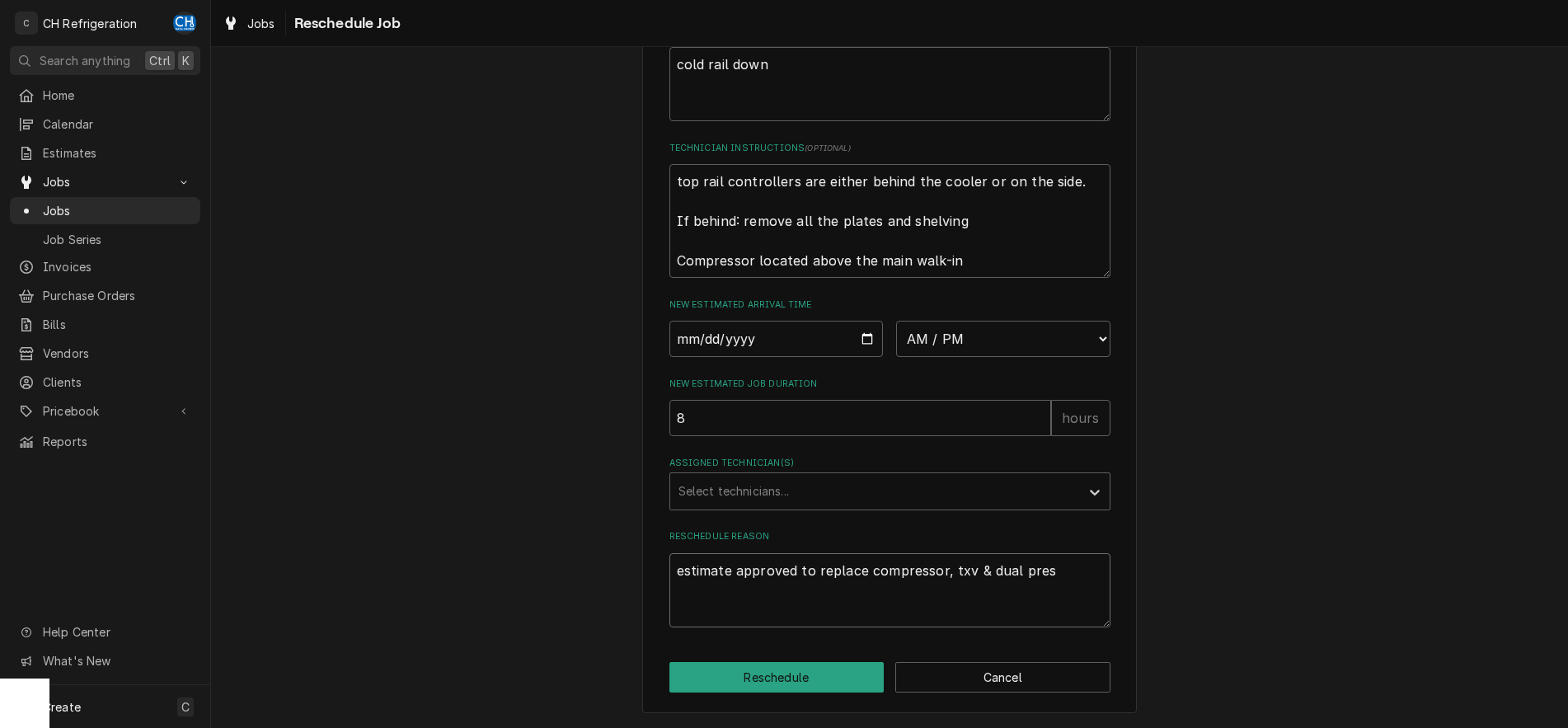
type textarea "estimate approved to replace compressor, txv & dual press"
type textarea "x"
type textarea "estimate approved to replace compressor, txv & dual pressu"
type textarea "x"
type textarea "estimate approved to replace compressor, txv & dual pressur"
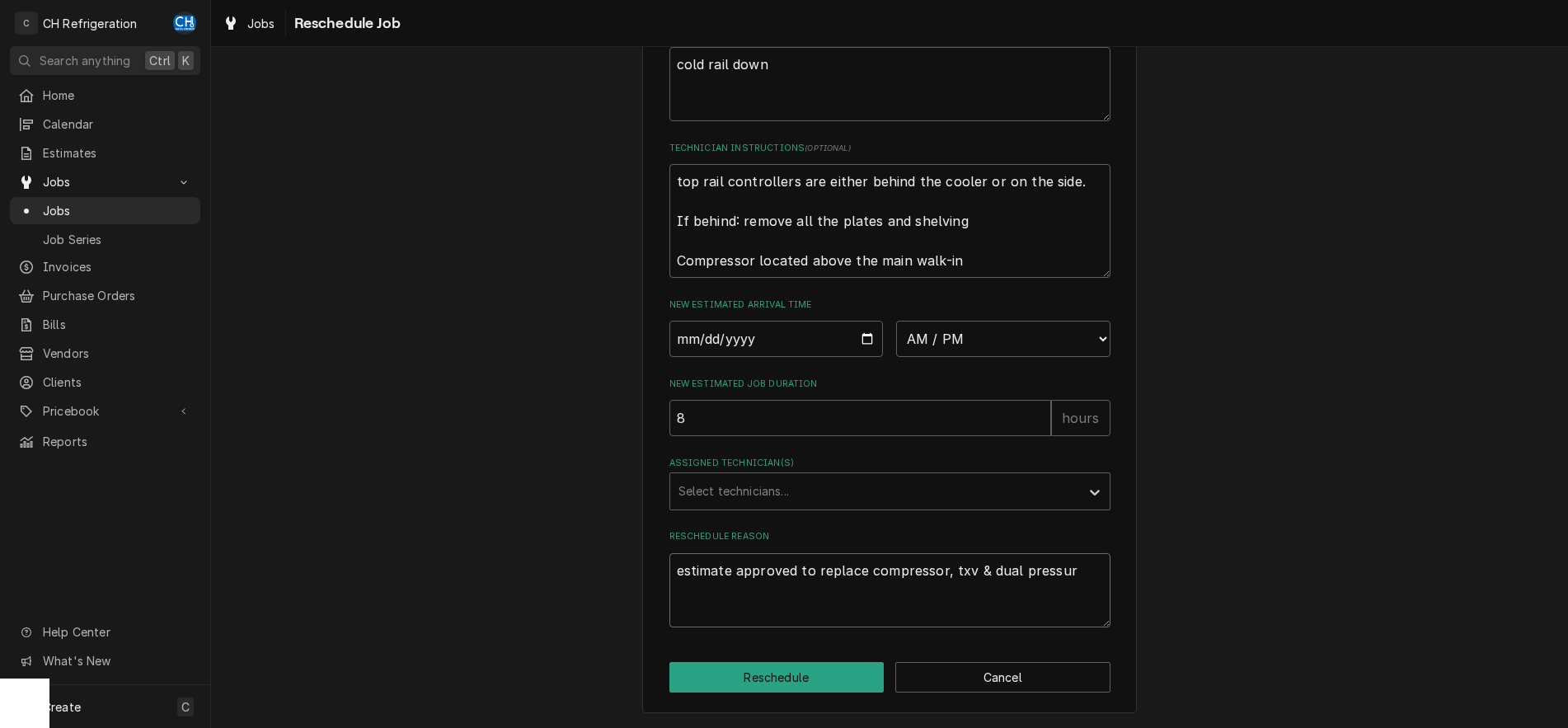
type textarea "x"
type textarea "estimate approved to replace compressor, txv & dual pressure"
type textarea "x"
type textarea "estimate approved to replace compressor, txv & dual pressure"
type textarea "x"
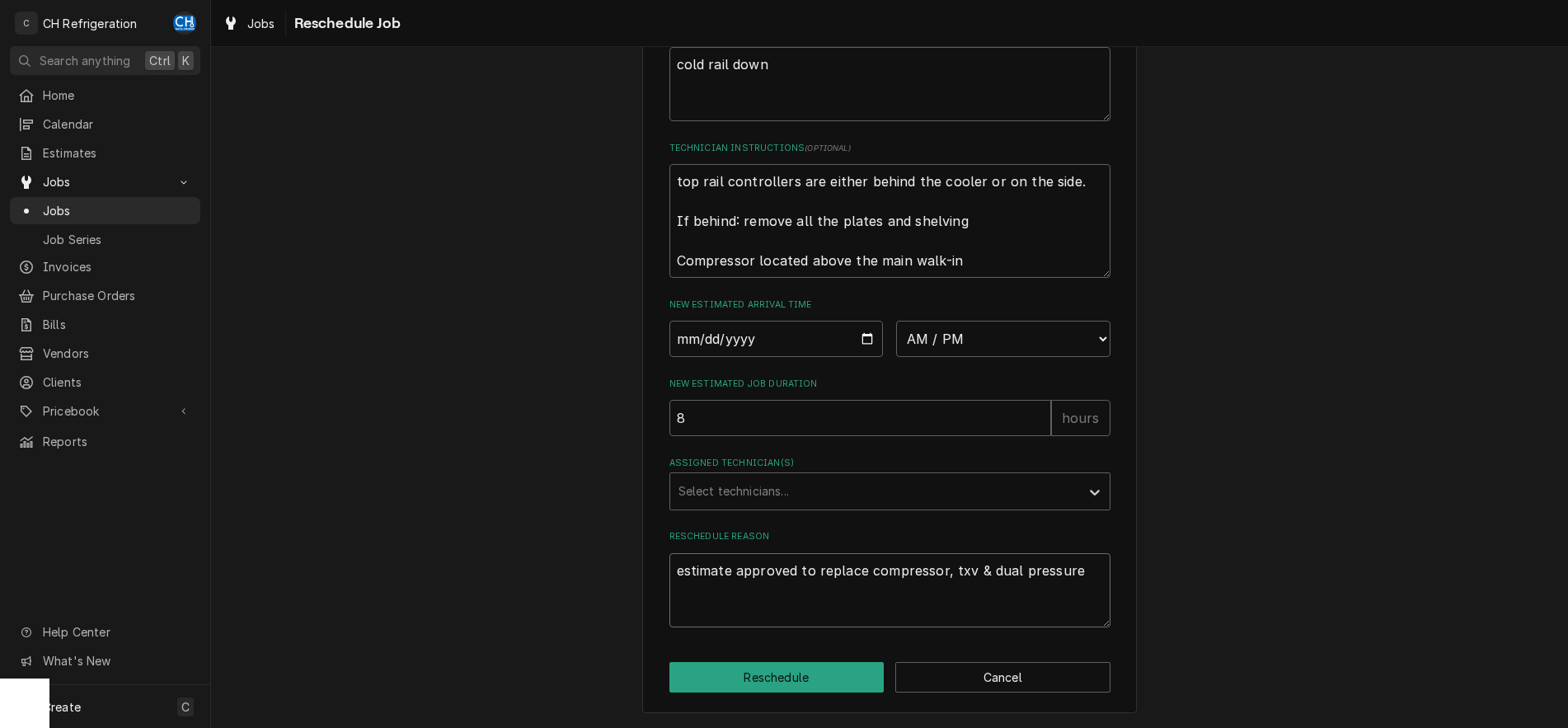
type textarea "estimate approved to replace compressor, txv & dual pressure c"
type textarea "x"
type textarea "estimate approved to replace compressor, txv & dual pressure co"
type textarea "x"
type textarea "estimate approved to replace compressor, txv & dual pressure con"
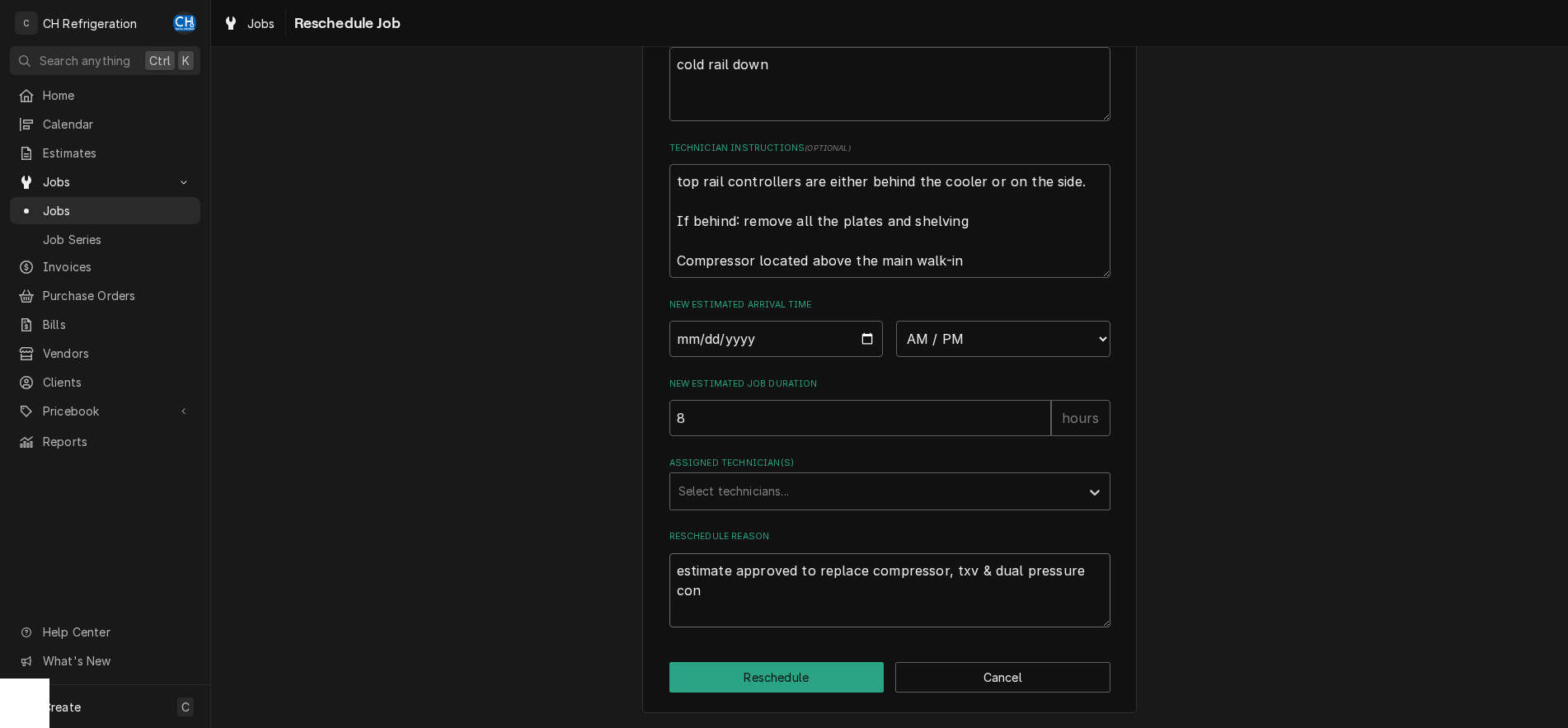
type textarea "x"
type textarea "estimate approved to replace compressor, txv & dual pressure cont"
type textarea "x"
type textarea "estimate approved to replace compressor, txv & dual pressure contro"
type textarea "x"
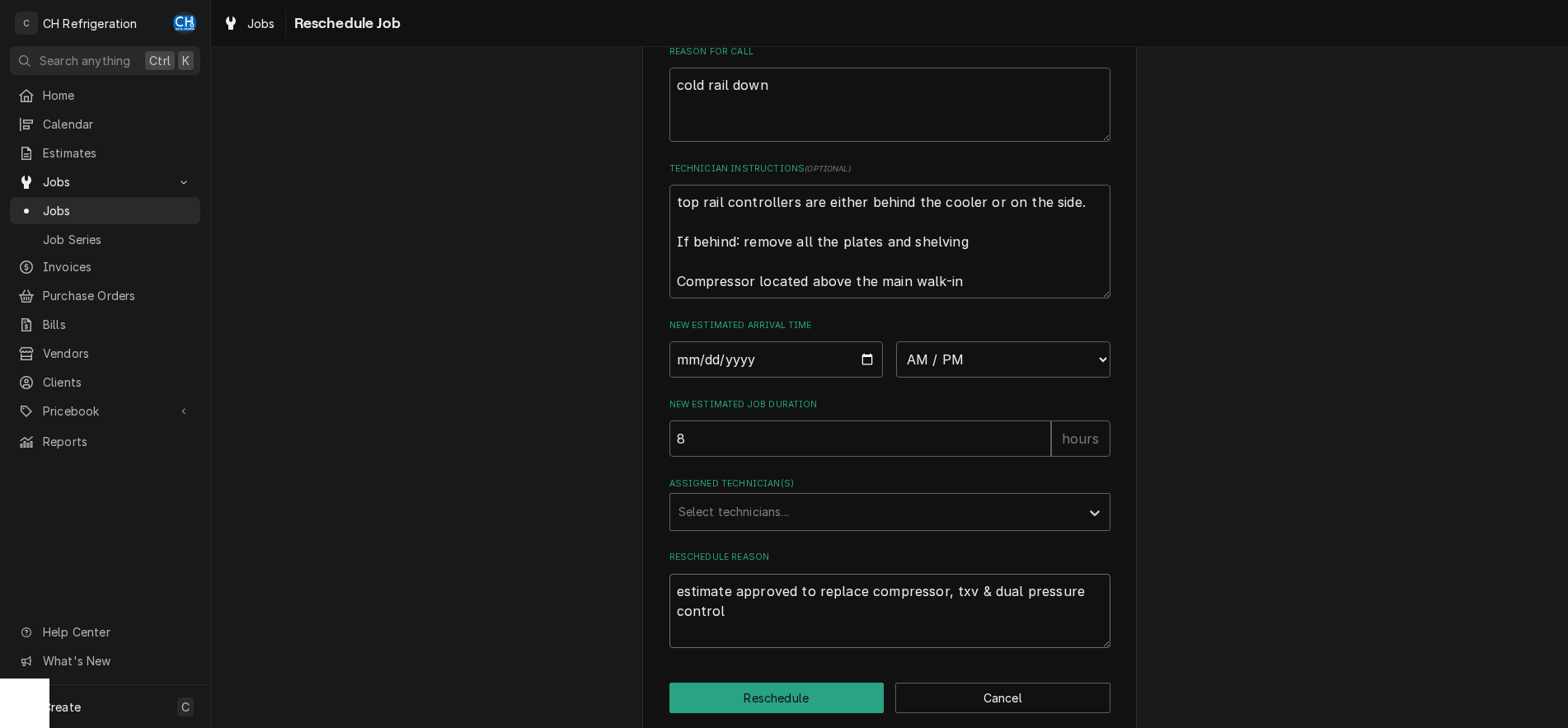
scroll to position [0, 0]
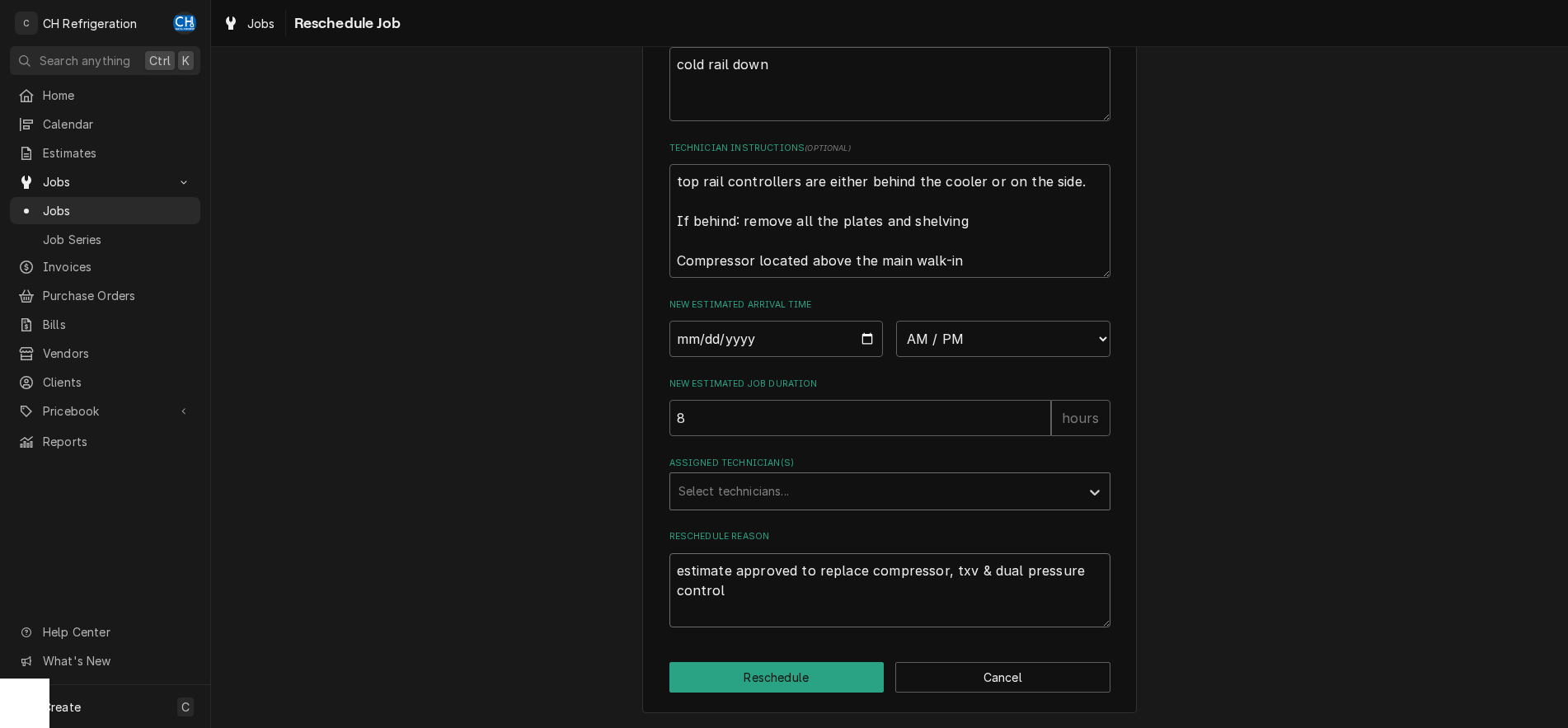
type textarea "estimate approved to replace compressor, txv & dual pressure control"
click at [974, 489] on div "Assigned Technician(s)" at bounding box center [875, 491] width 393 height 30
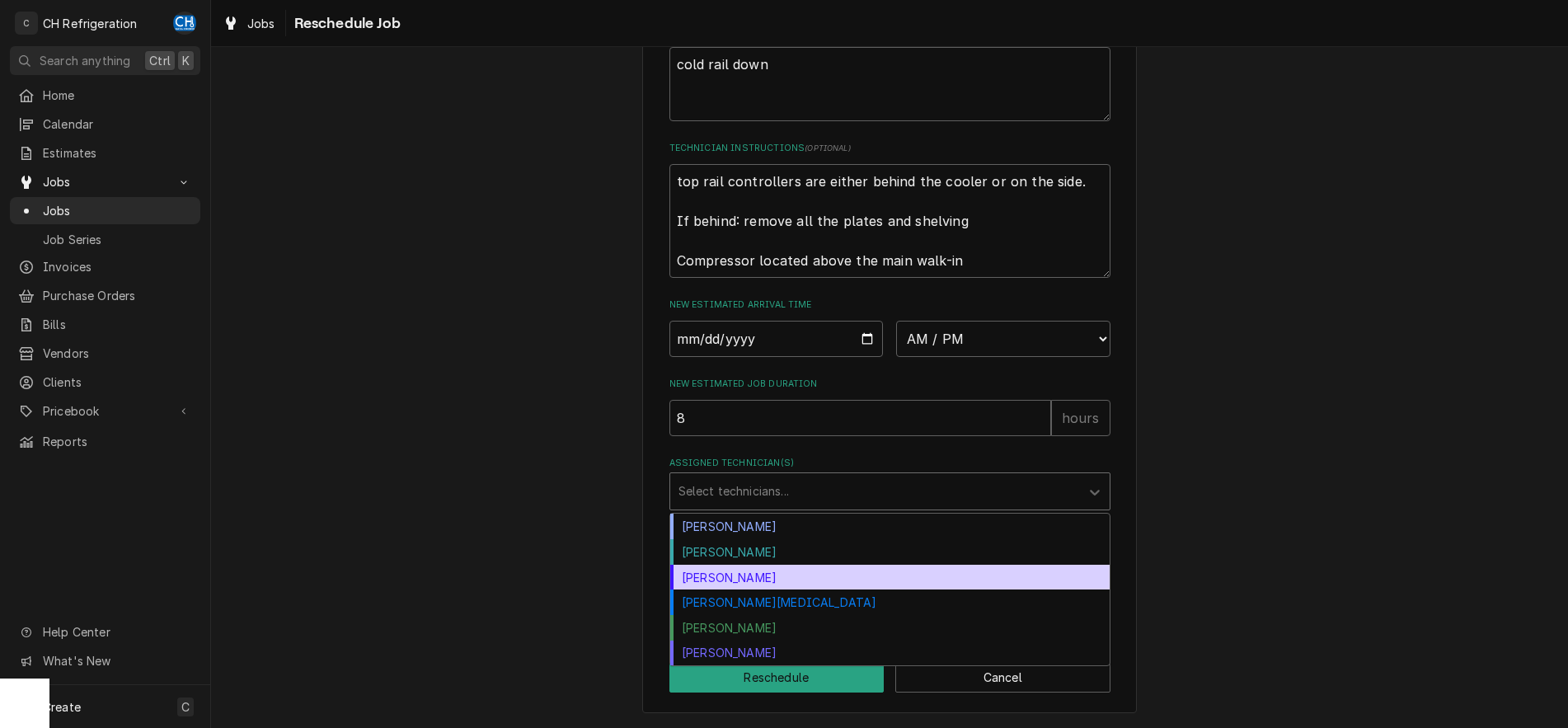
click at [798, 580] on div "[PERSON_NAME]" at bounding box center [889, 577] width 440 height 26
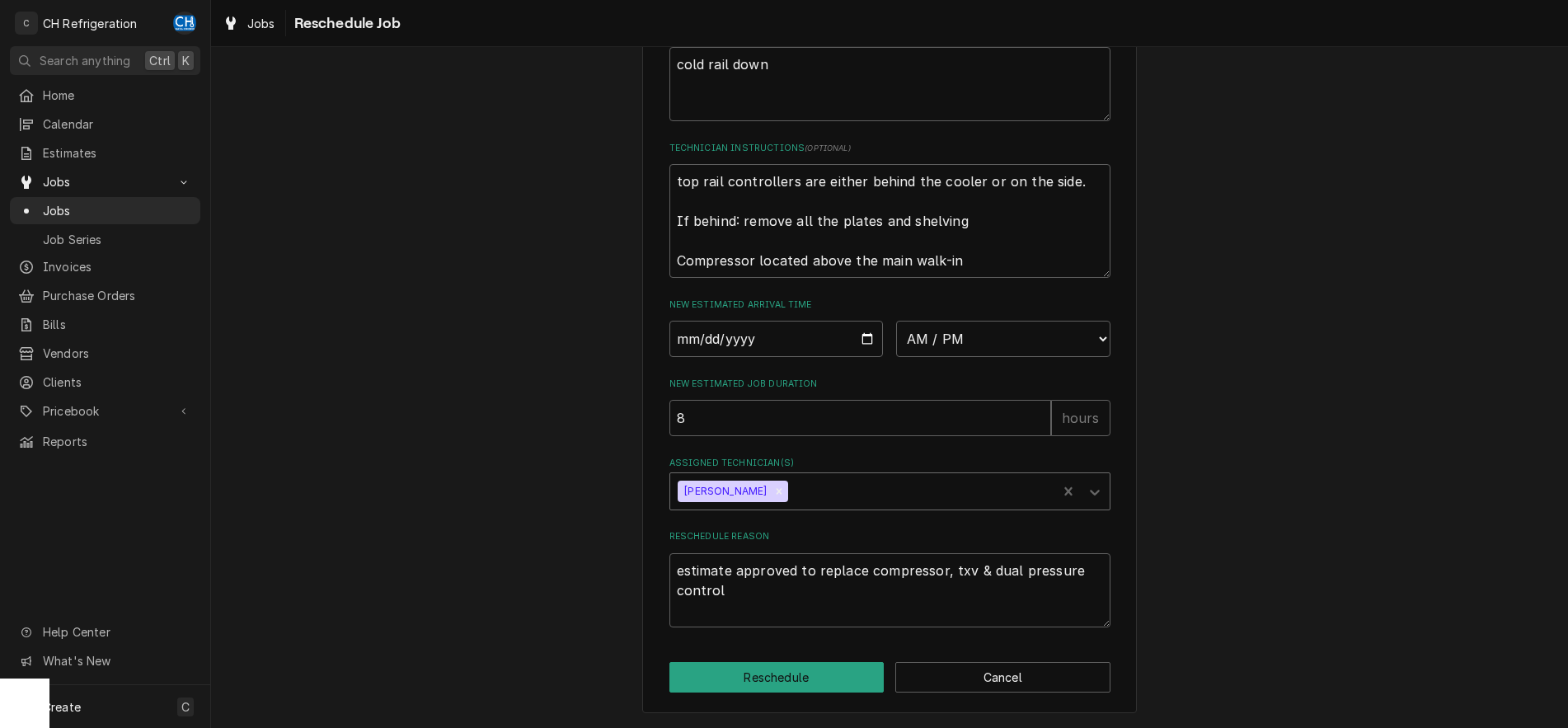
click at [1428, 383] on div "Please provide some additional details to reschedule this job. Roopairs Job ID …" at bounding box center [889, 143] width 1356 height 1169
click at [784, 685] on button "Reschedule" at bounding box center [776, 677] width 215 height 31
type textarea "x"
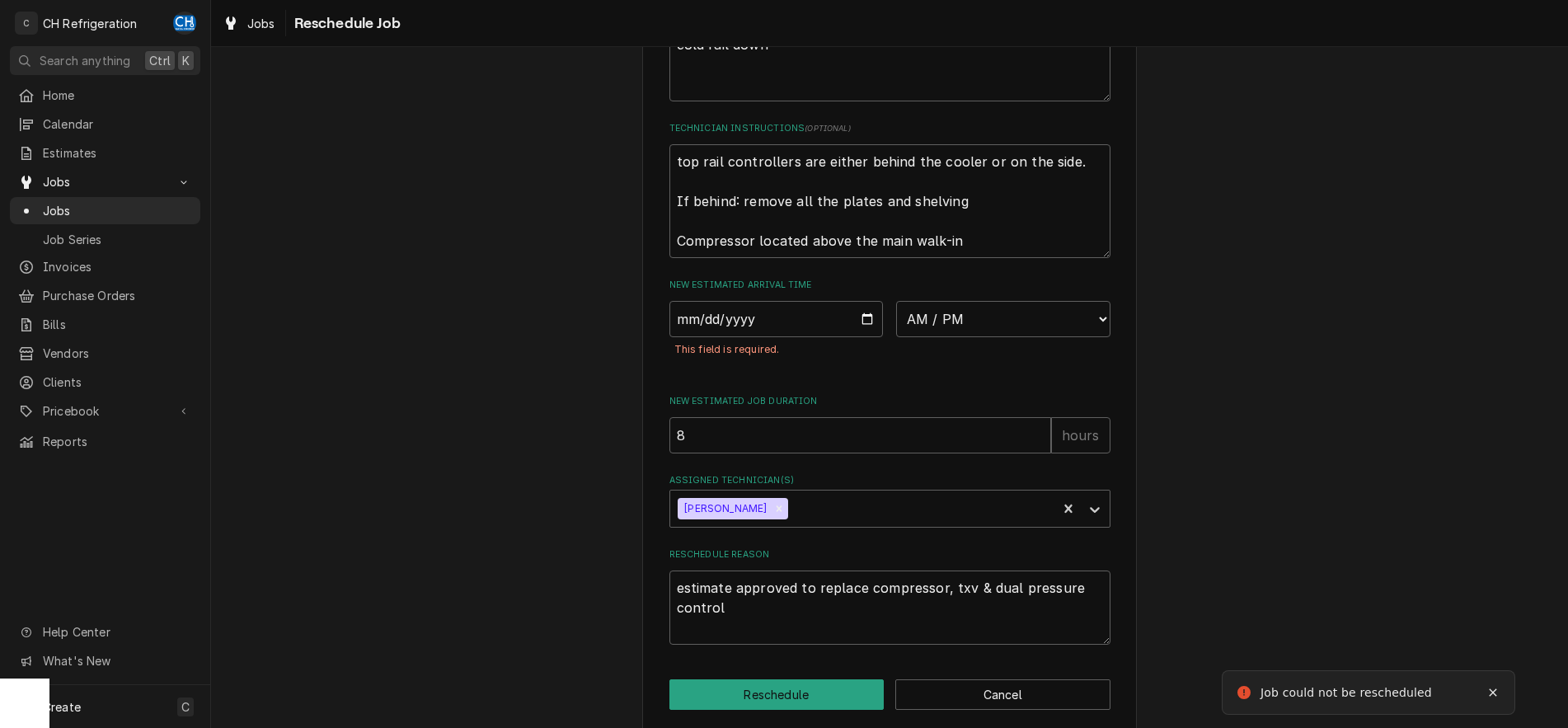
scroll to position [335, 0]
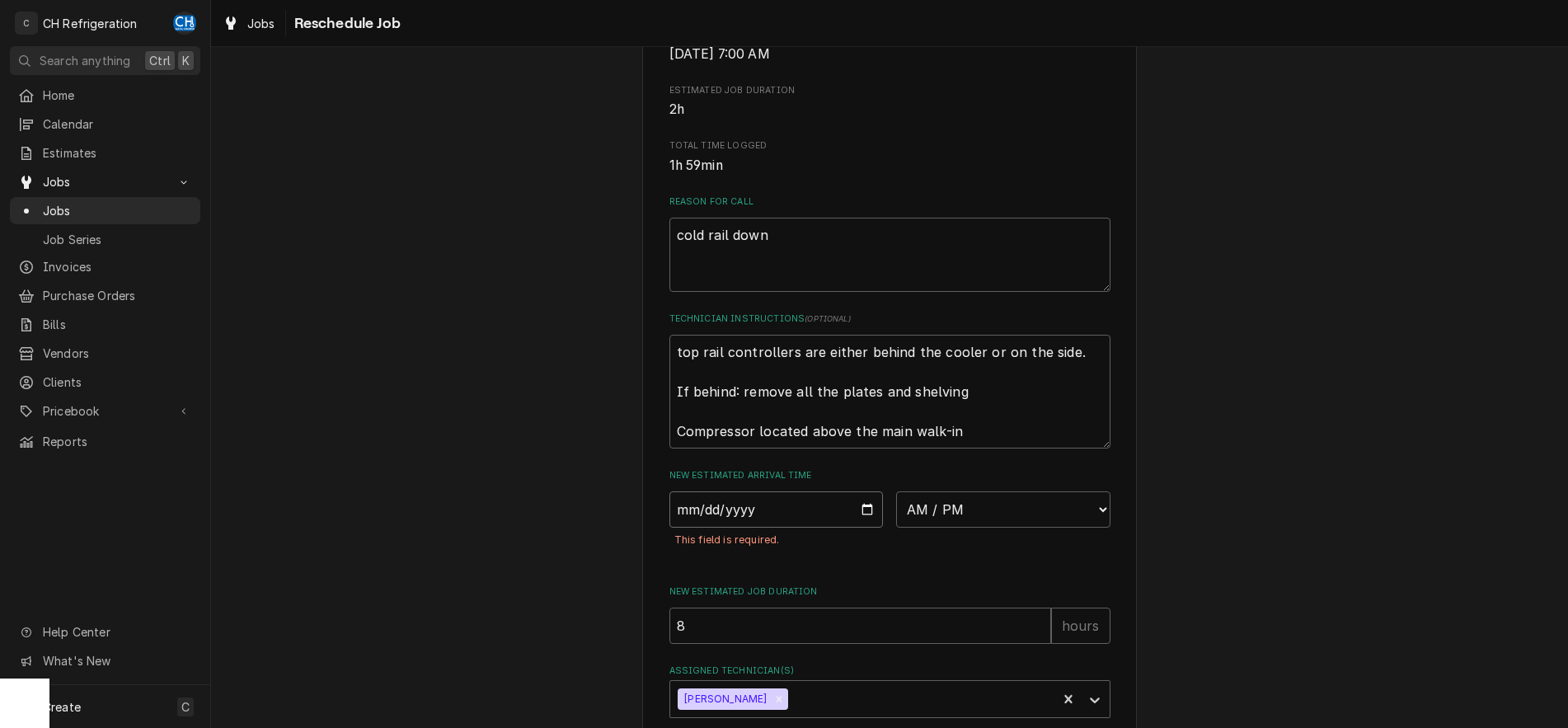
click at [866, 527] on input "Date" at bounding box center [776, 509] width 214 height 37
type input "[DATE]"
type textarea "x"
click at [896, 492] on select "AM / PM 6:00 AM 6:15 AM 6:30 AM 6:45 AM 7:00 AM 7:15 AM 7:30 AM 7:45 AM 8:00 AM…" at bounding box center [1003, 509] width 214 height 37
select select "07:00:00"
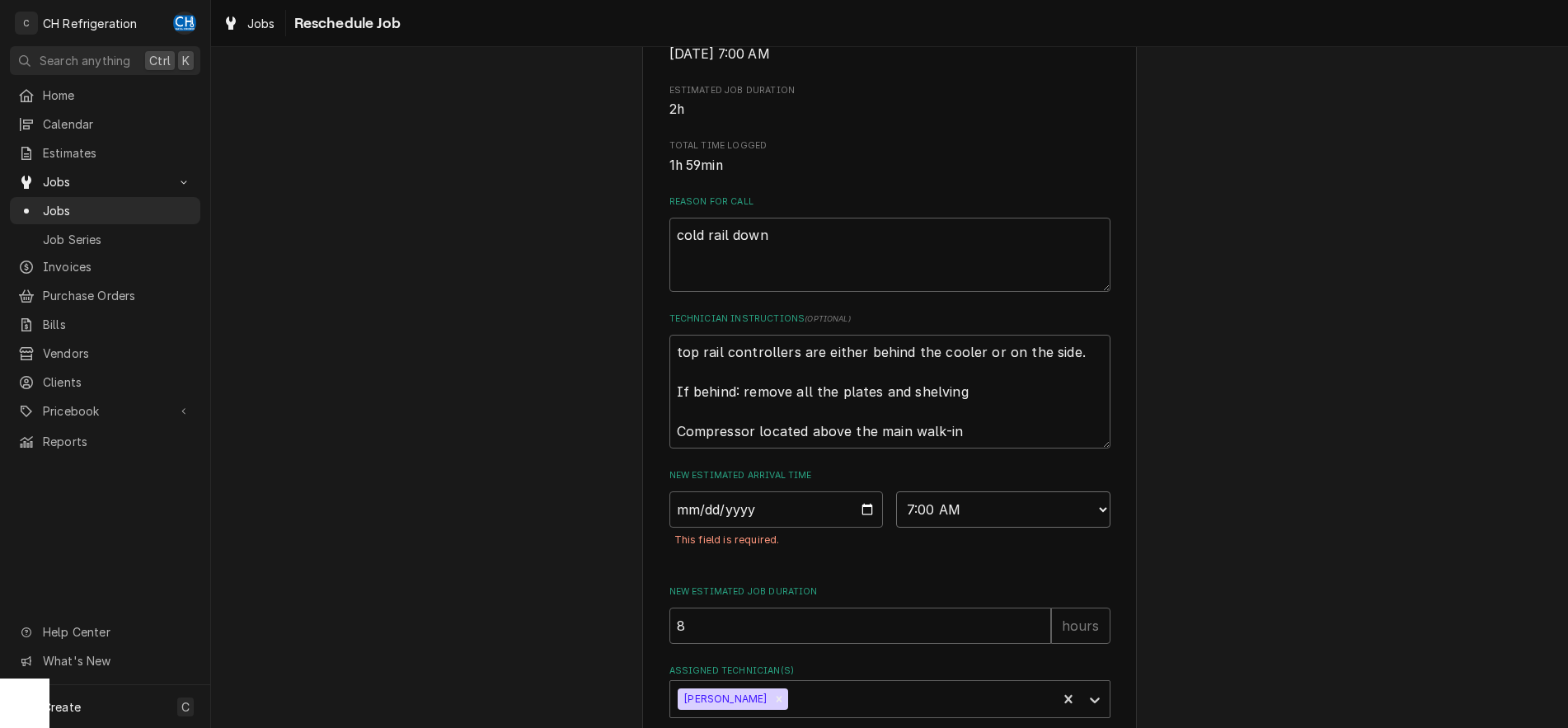
click option "7:00 AM" at bounding box center [0, 0] width 0 height 0
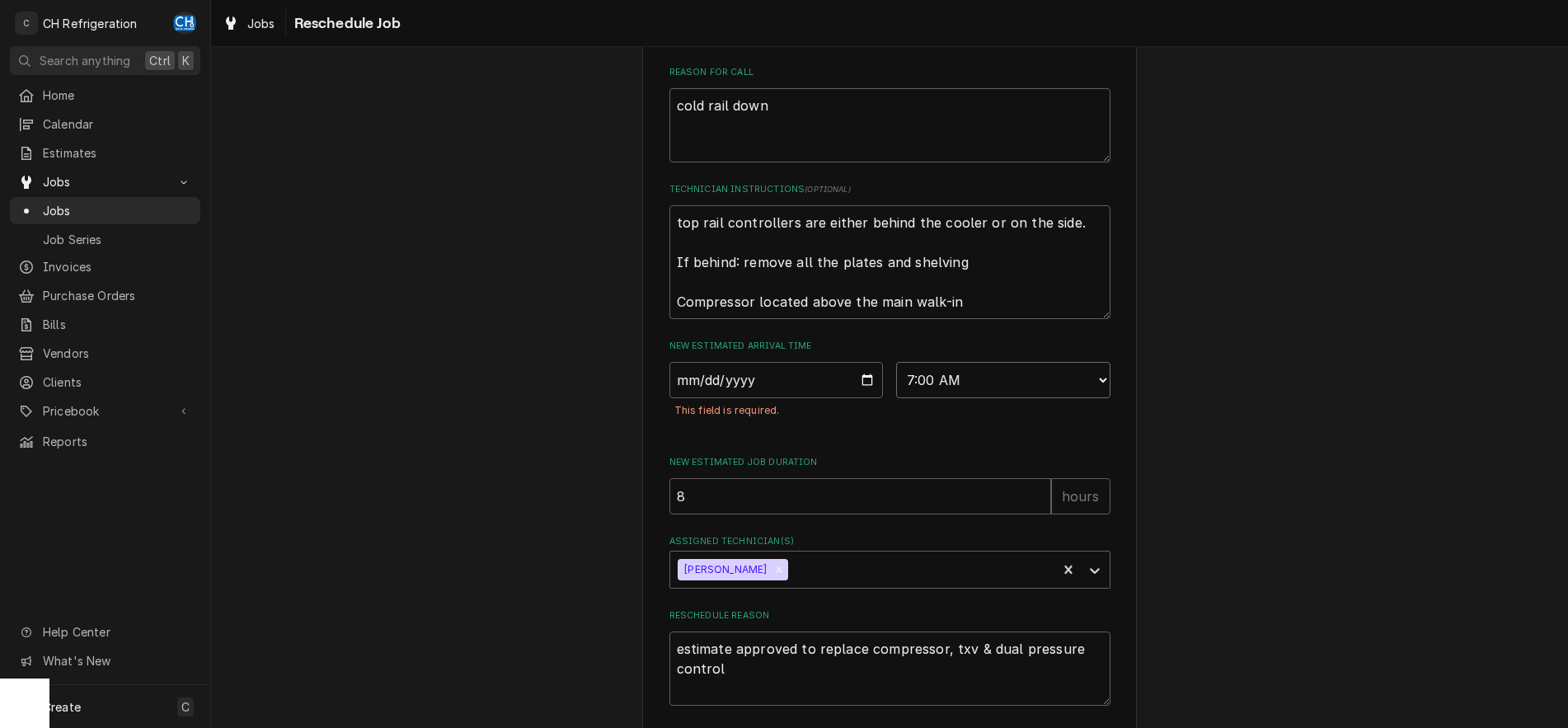
scroll to position [562, 0]
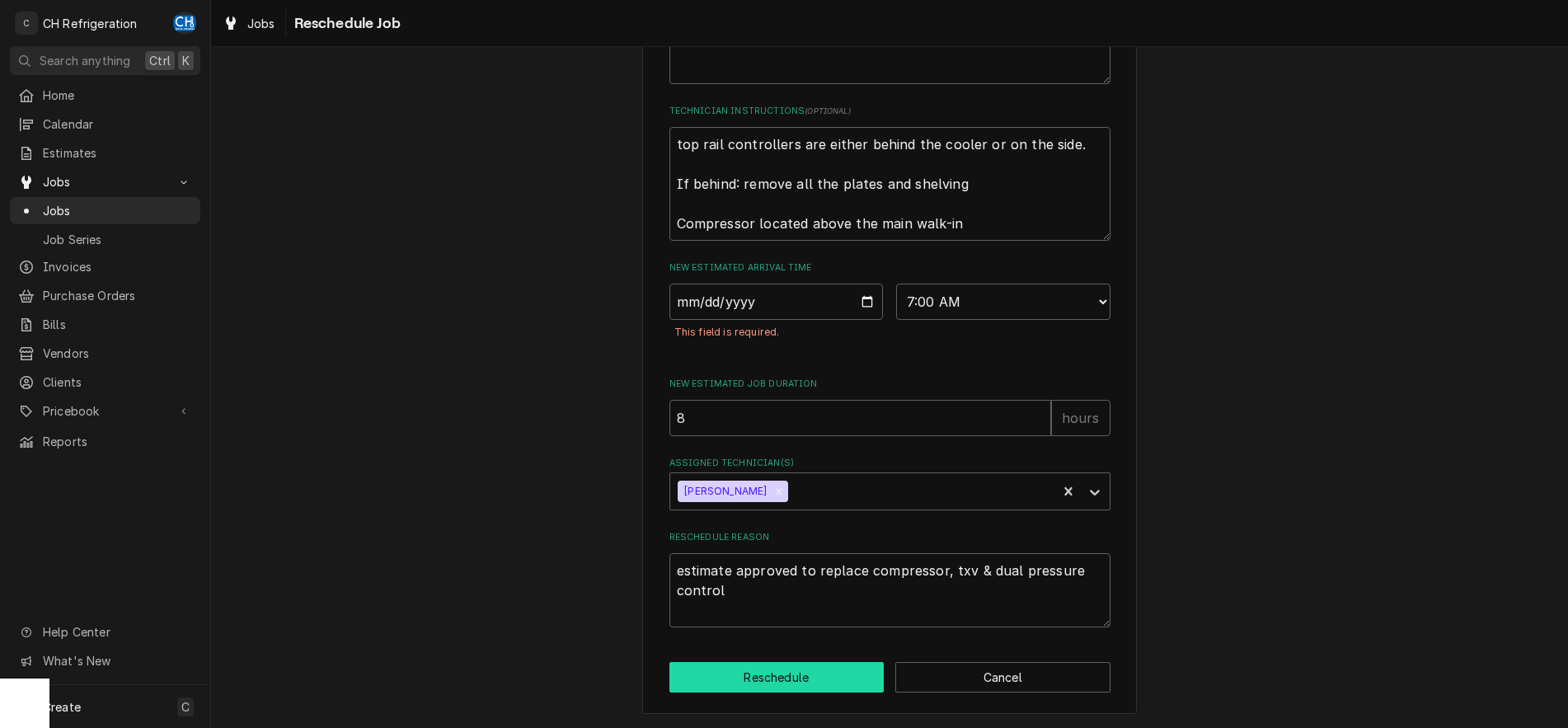
click at [788, 680] on button "Reschedule" at bounding box center [776, 677] width 215 height 31
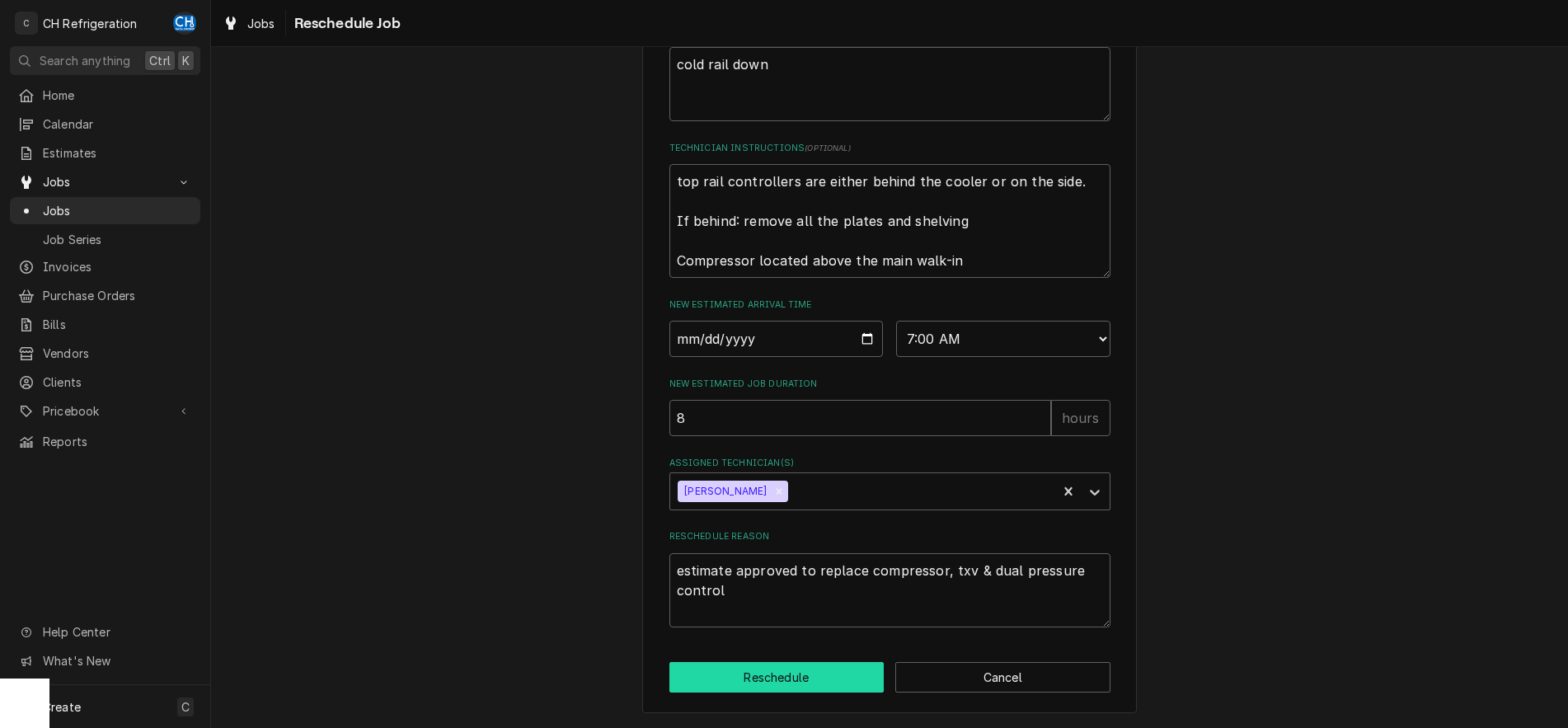
scroll to position [525, 0]
type textarea "x"
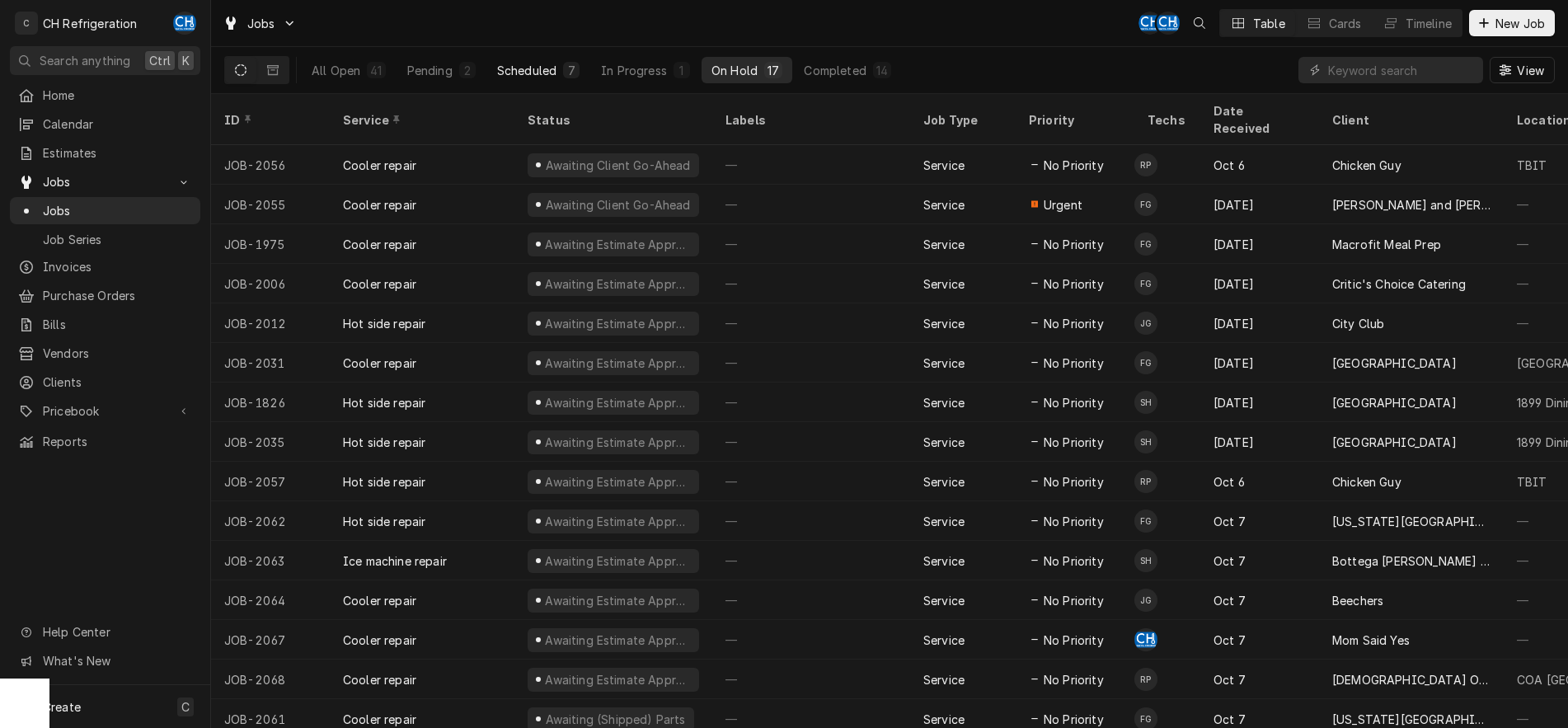
click at [535, 73] on div "Scheduled" at bounding box center [526, 71] width 60 height 17
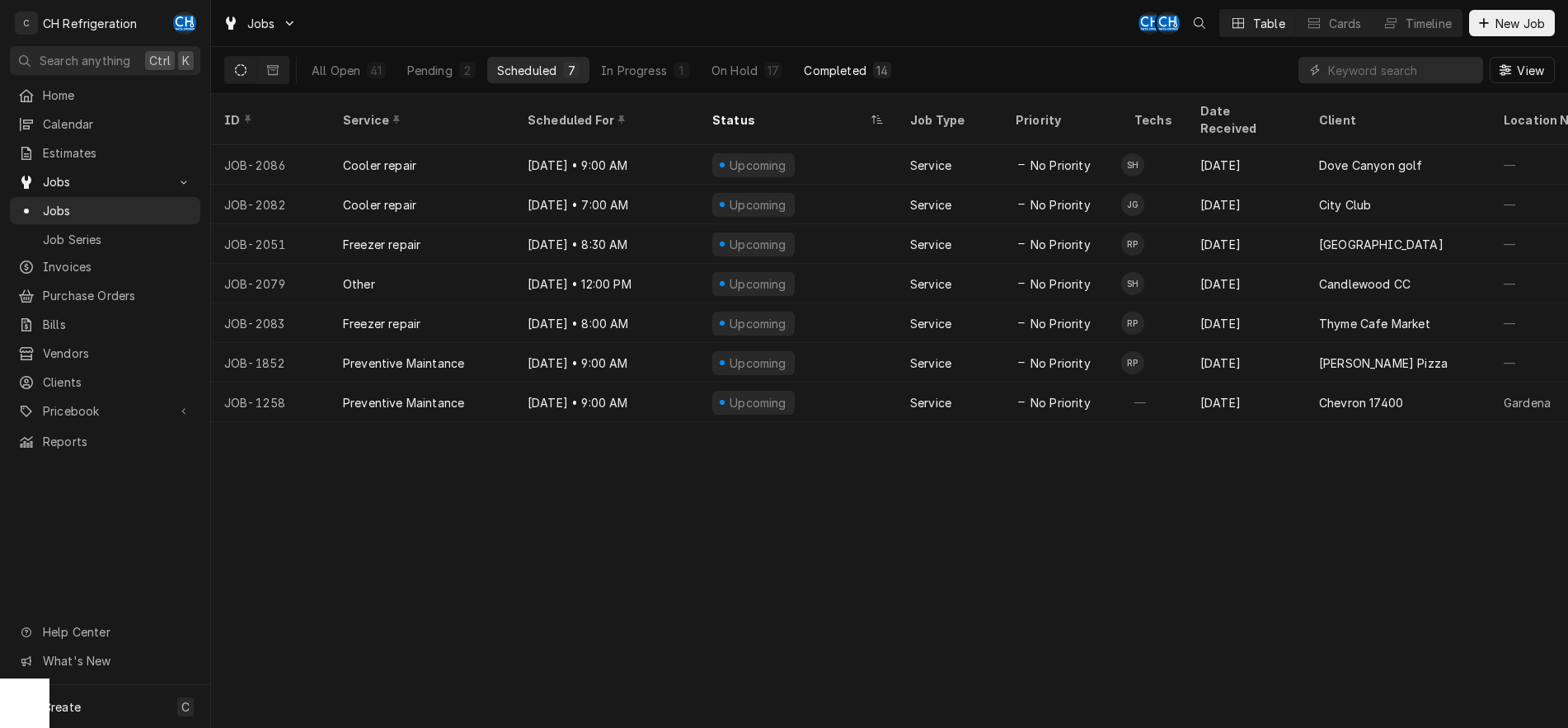
click at [825, 64] on div "Completed" at bounding box center [834, 71] width 62 height 17
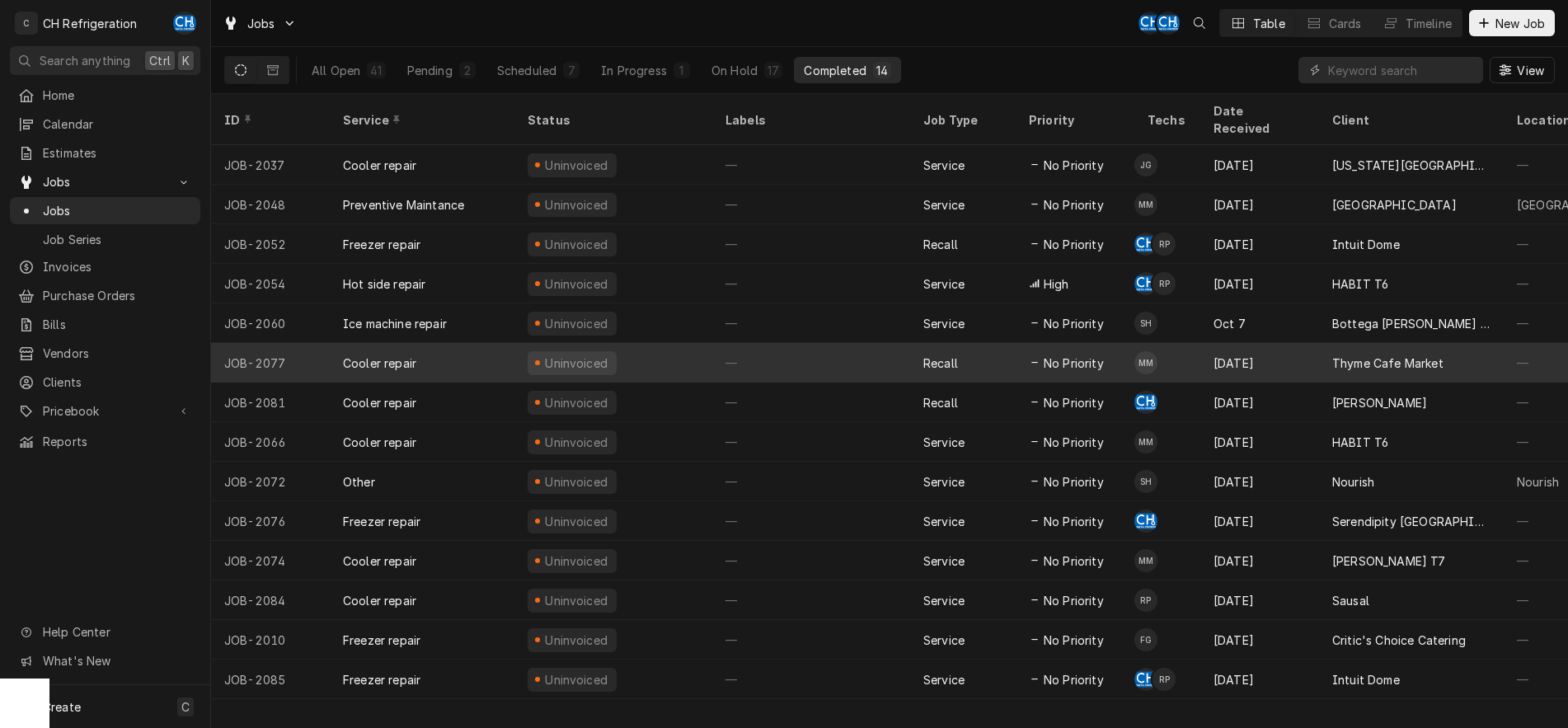
click at [820, 343] on div "—" at bounding box center [810, 362] width 198 height 40
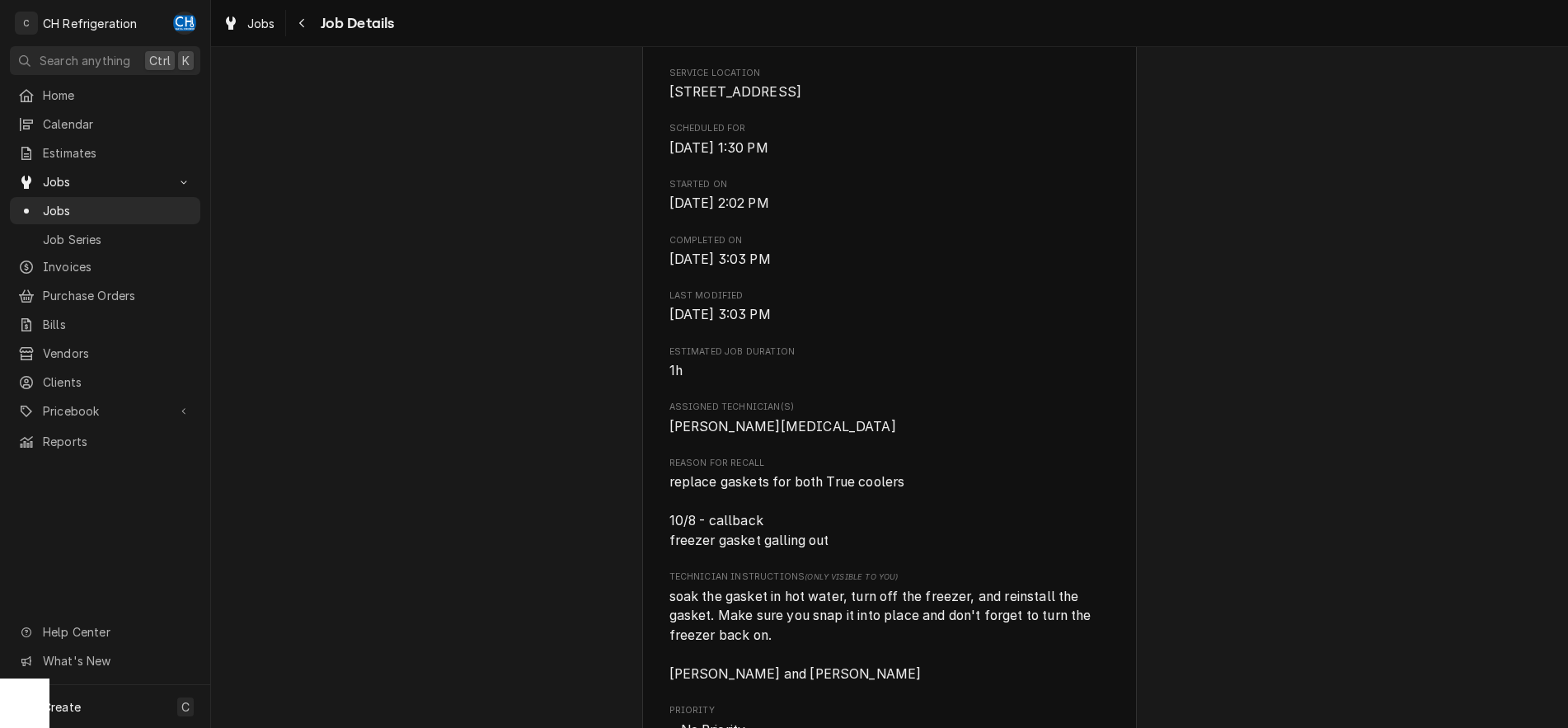
scroll to position [673, 0]
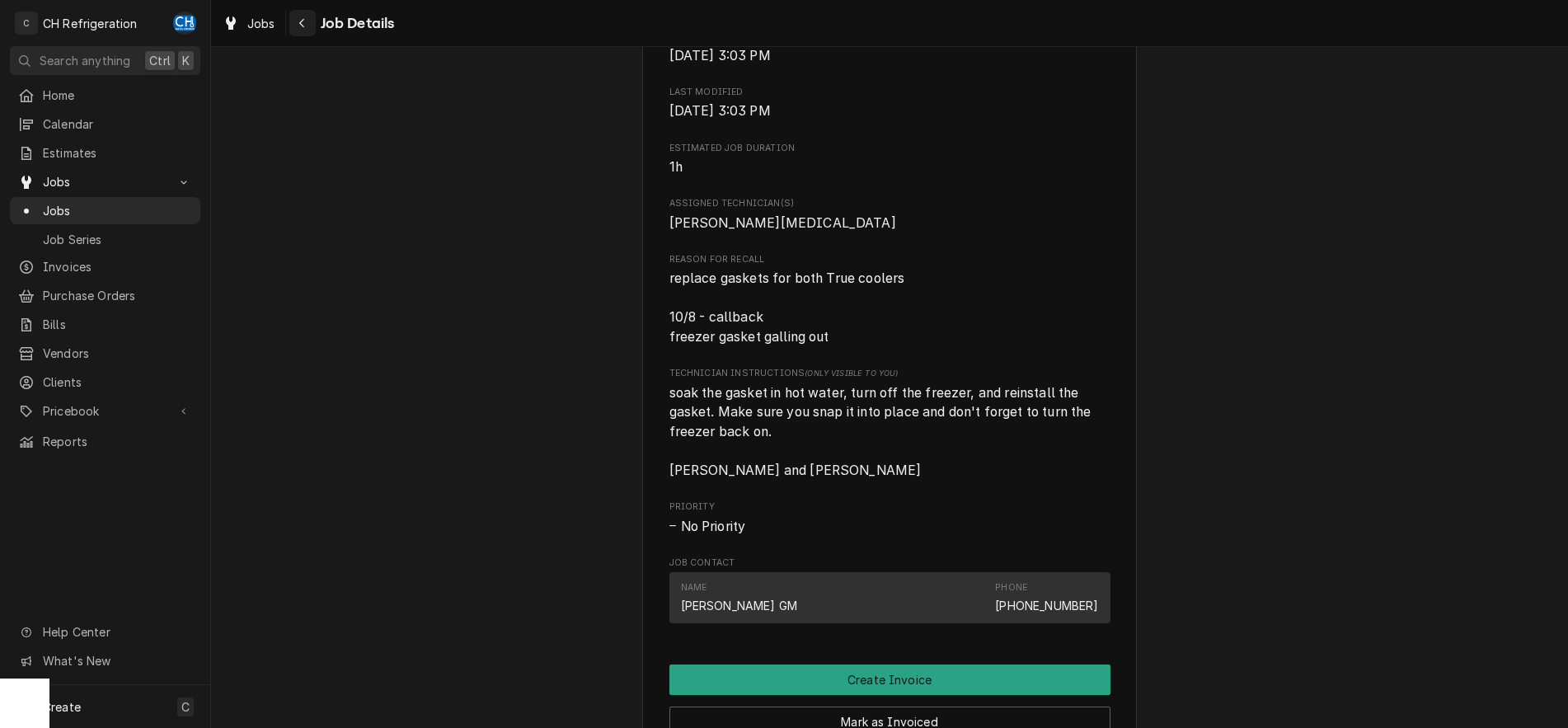
click at [298, 24] on div "Navigate back" at bounding box center [302, 22] width 16 height 16
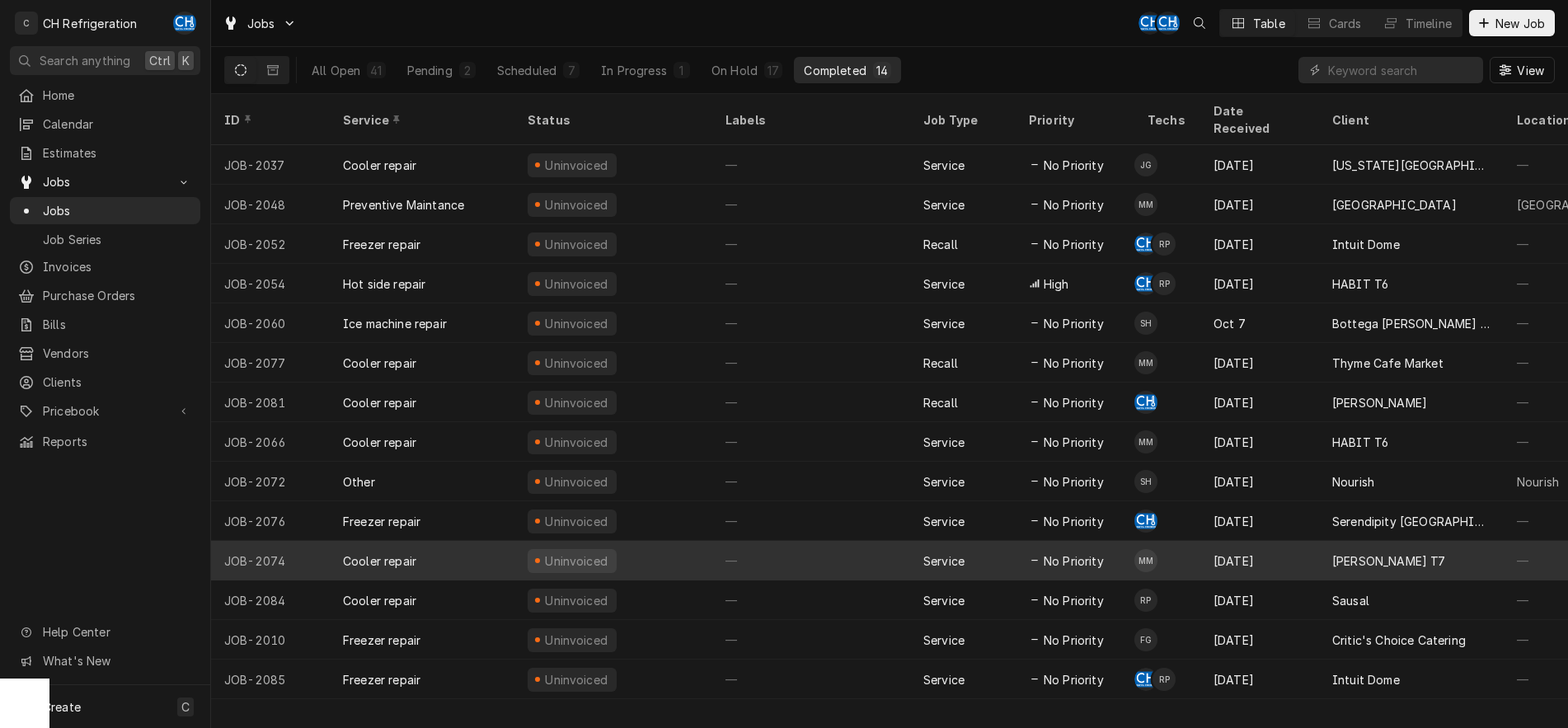
click at [910, 543] on div "Service" at bounding box center [963, 560] width 105 height 40
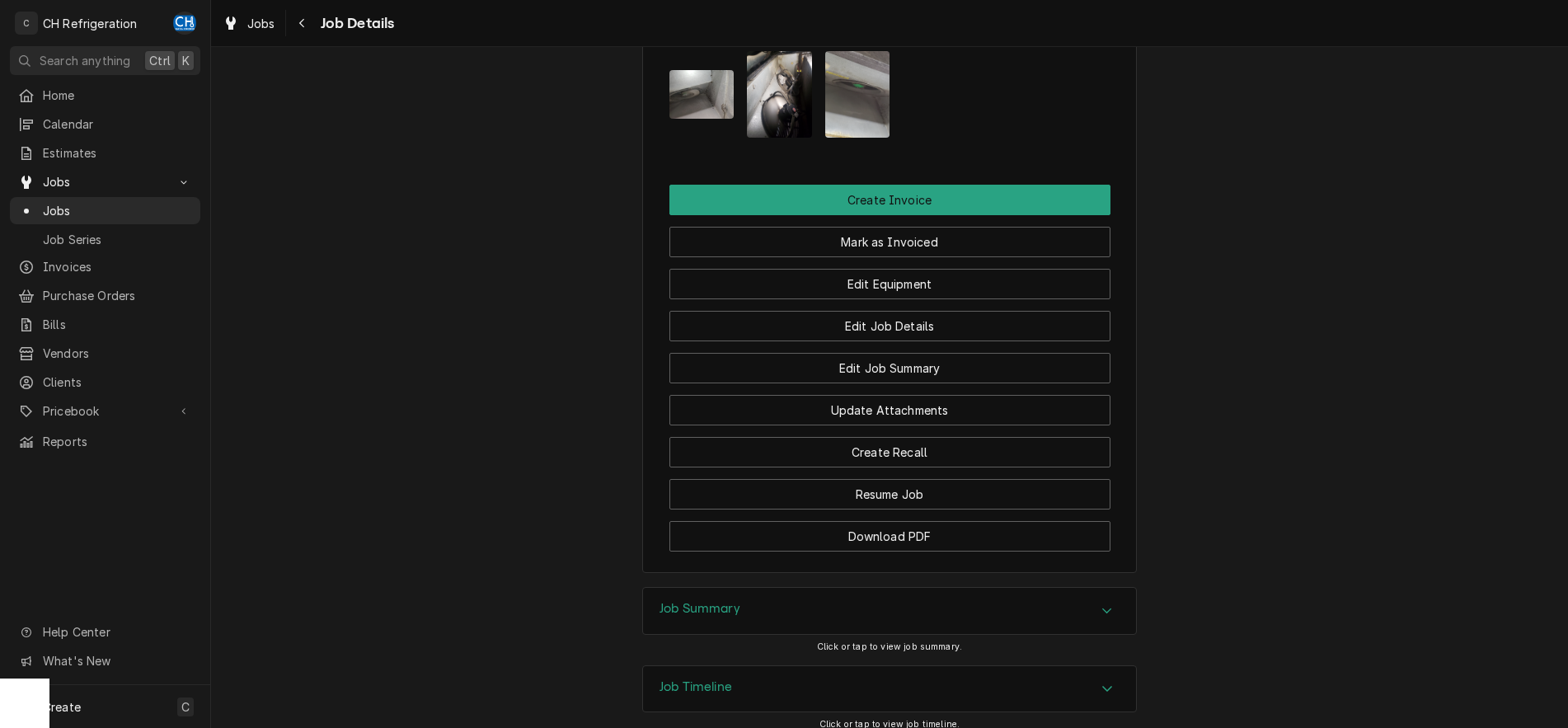
scroll to position [1206, 0]
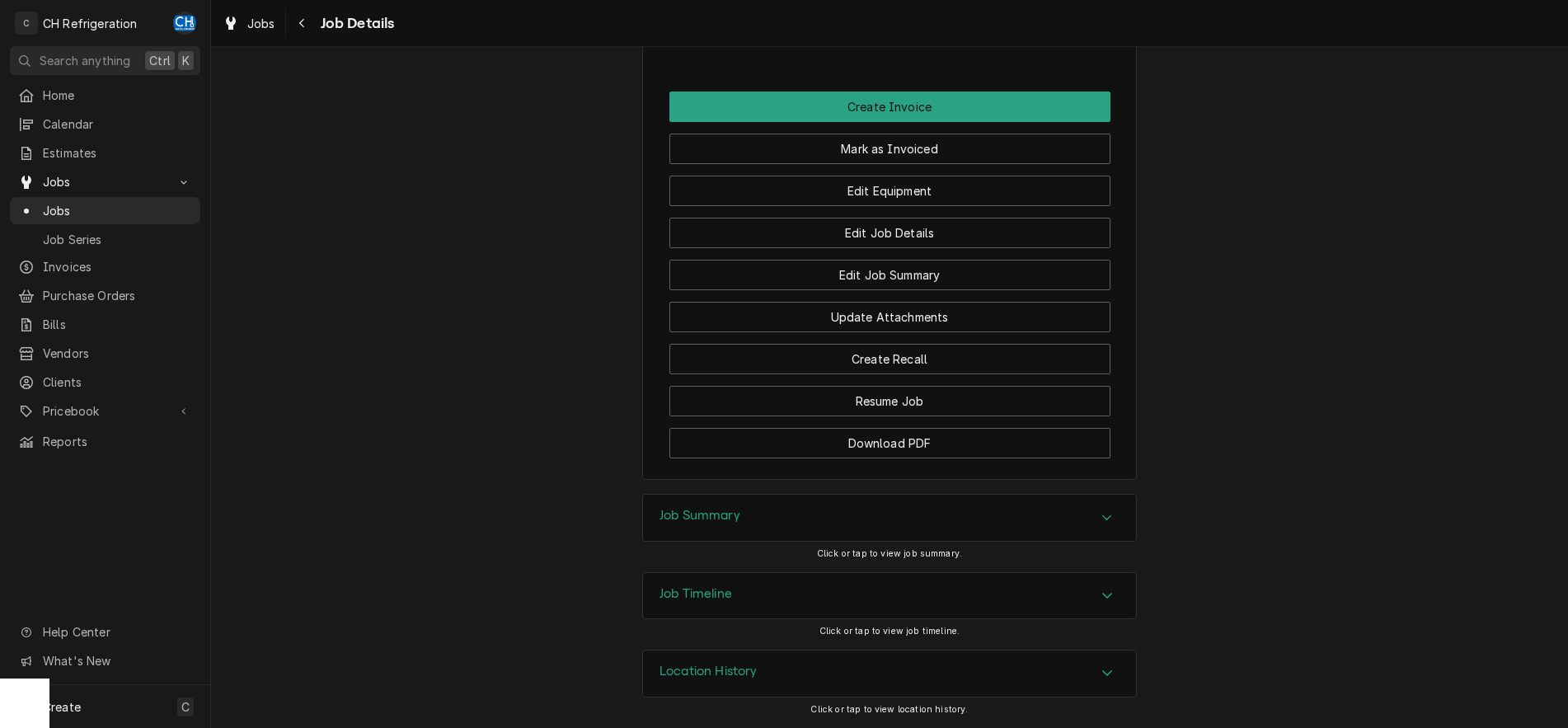
click at [1105, 508] on div "Job Summary" at bounding box center [889, 518] width 493 height 46
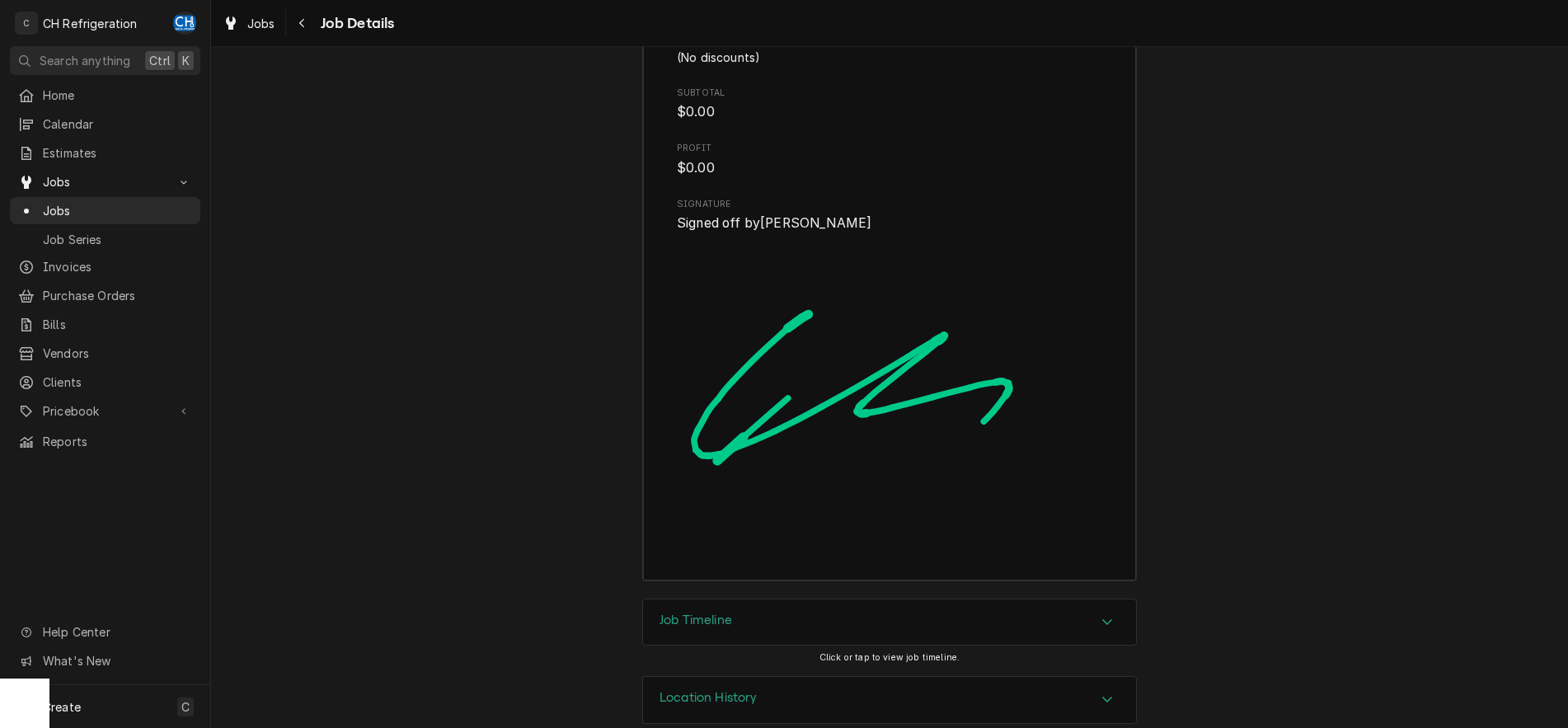
scroll to position [2429, 0]
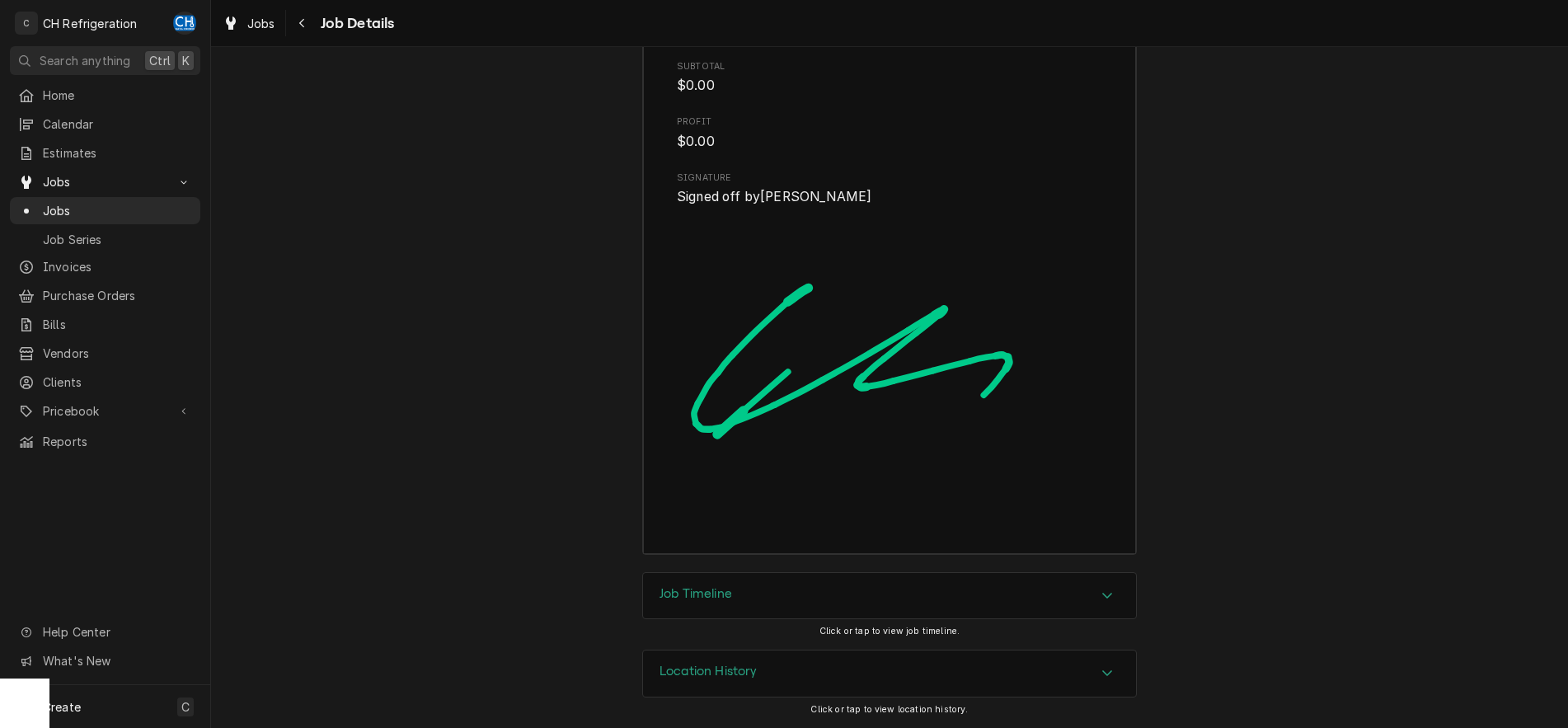
click at [1088, 577] on div "Job Timeline" at bounding box center [889, 596] width 493 height 46
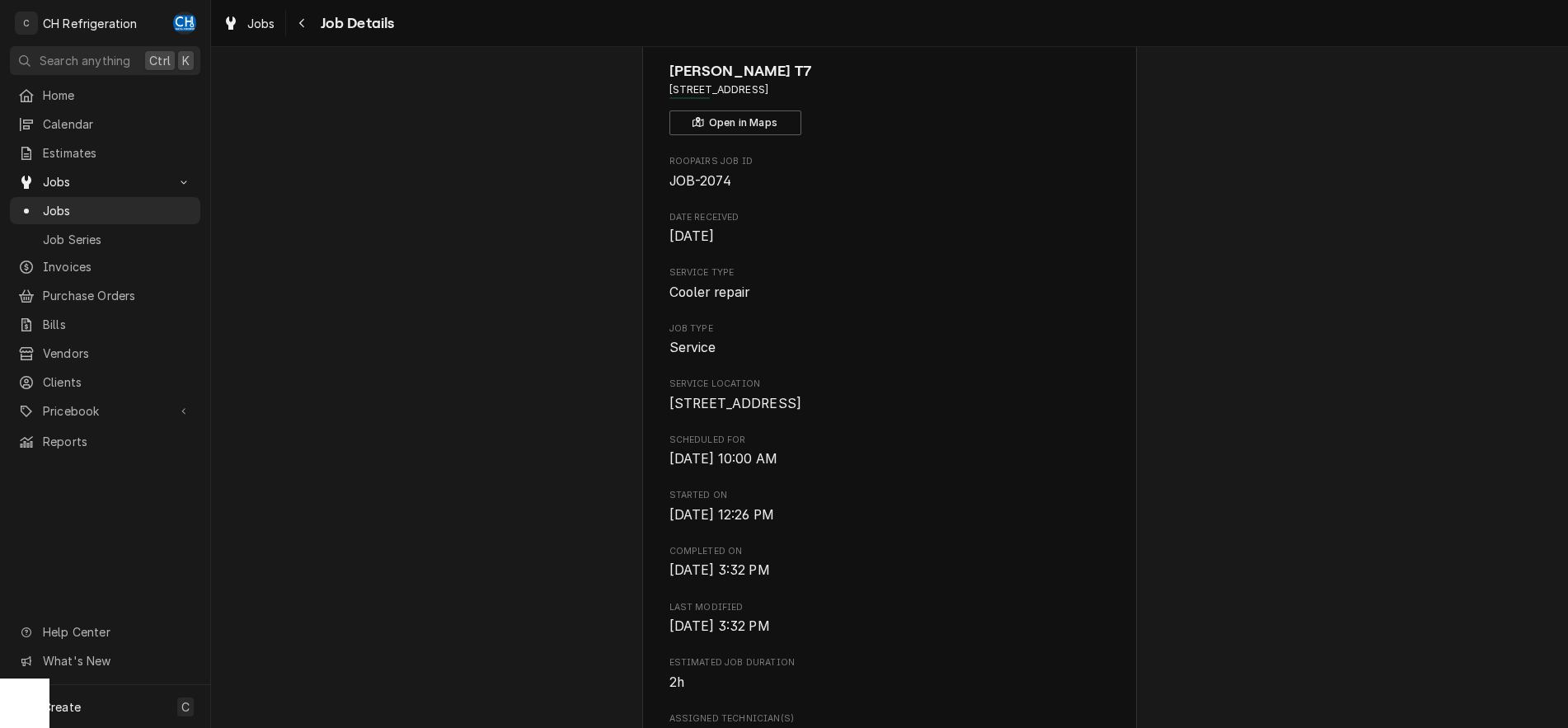
scroll to position [0, 0]
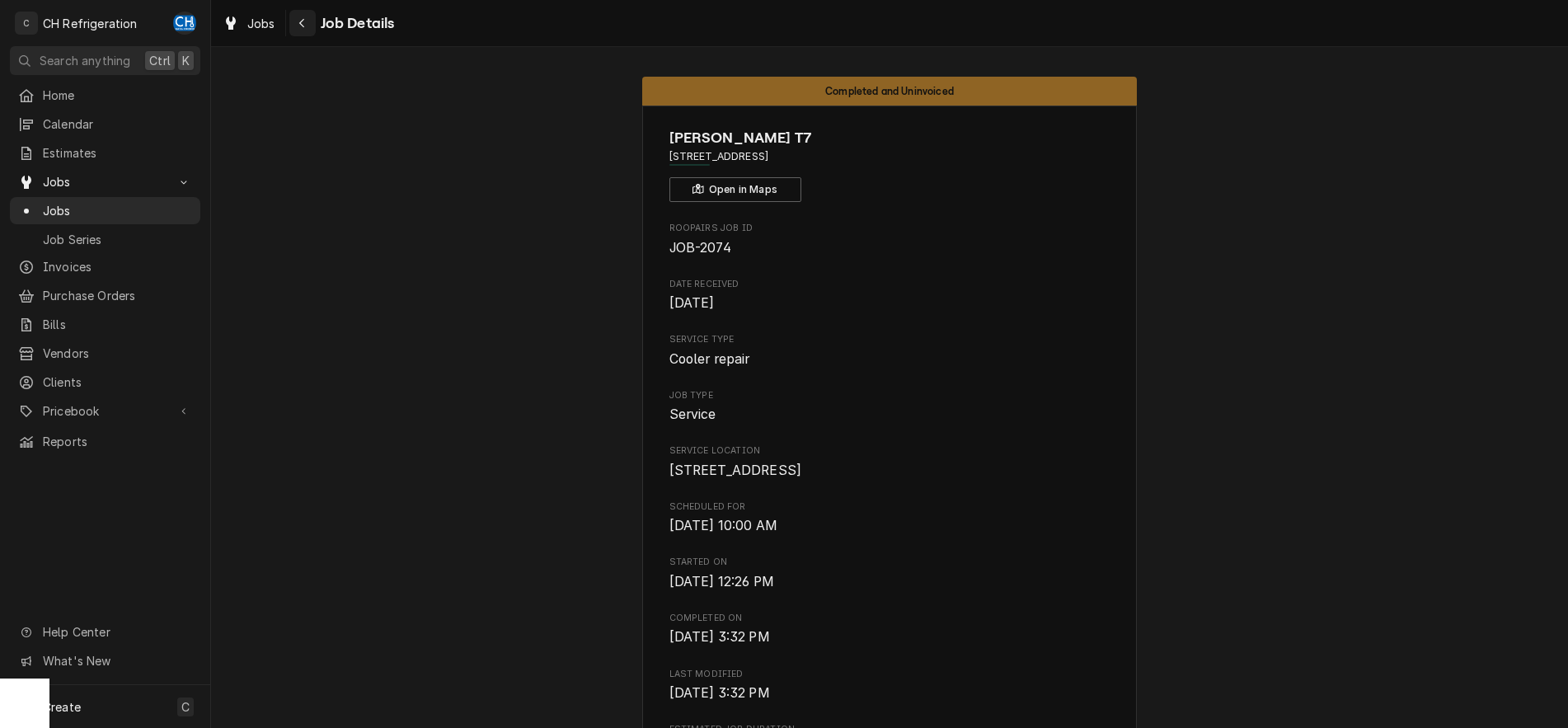
click at [308, 26] on div "Navigate back" at bounding box center [302, 22] width 16 height 16
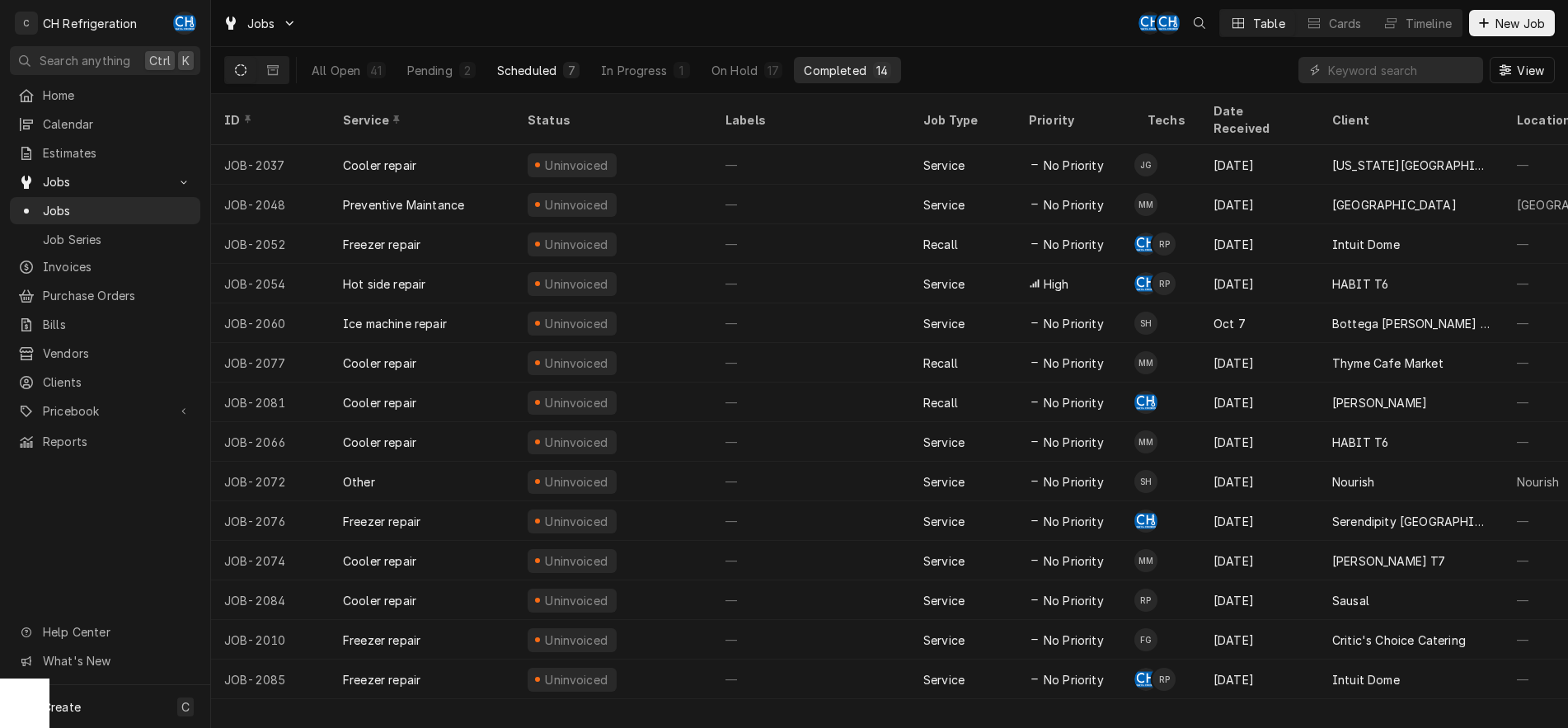
click at [521, 70] on div "Scheduled" at bounding box center [526, 71] width 60 height 17
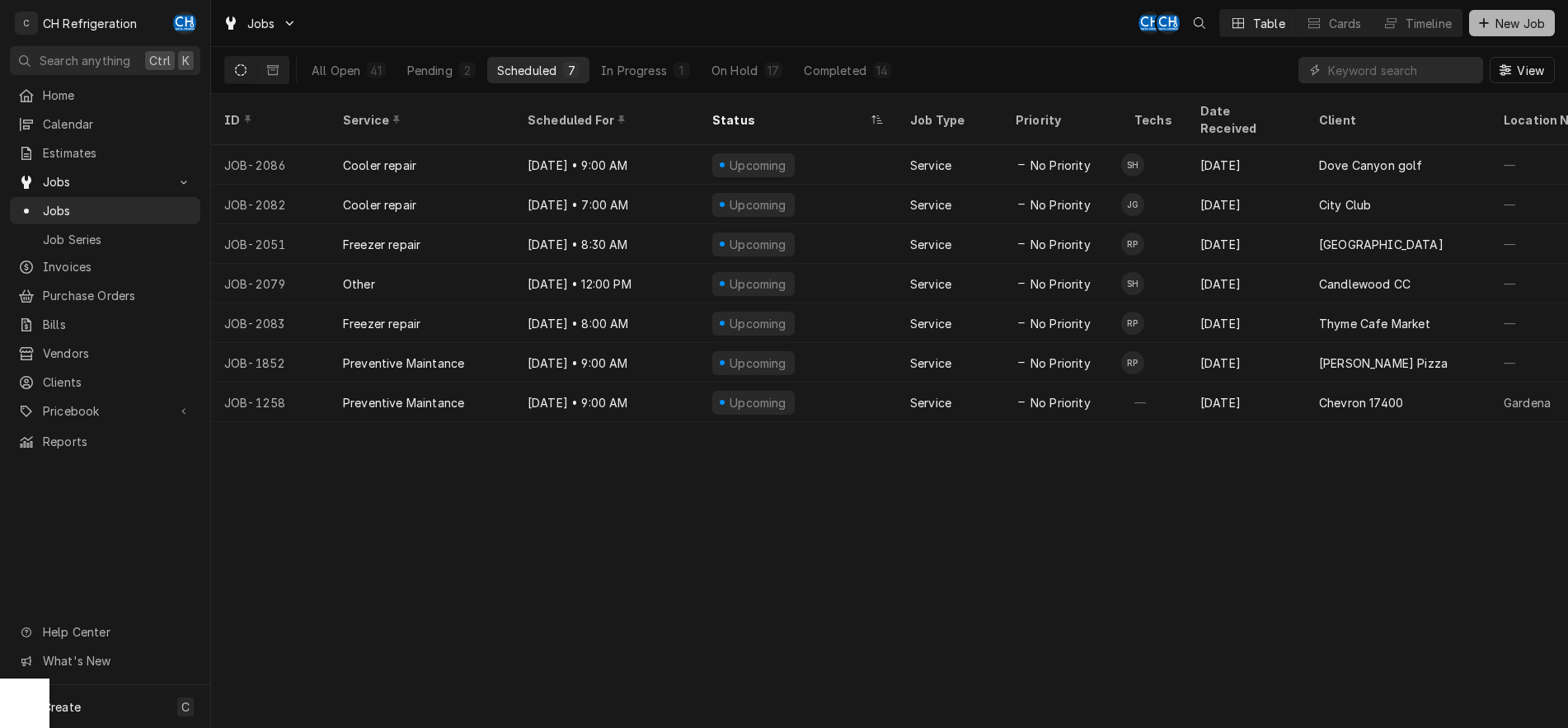
click at [1510, 21] on span "New Job" at bounding box center [1520, 23] width 56 height 17
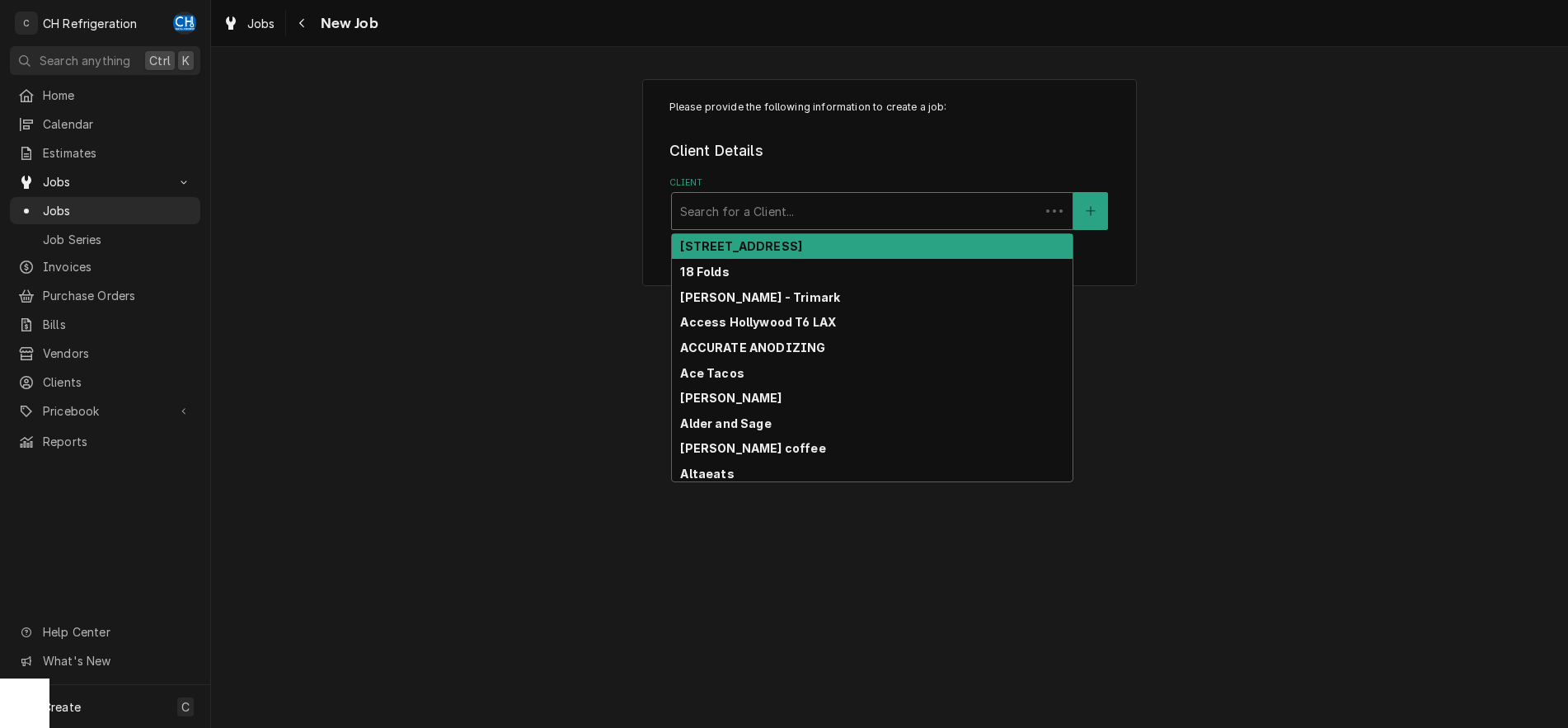
click at [890, 205] on div "Client" at bounding box center [855, 211] width 351 height 30
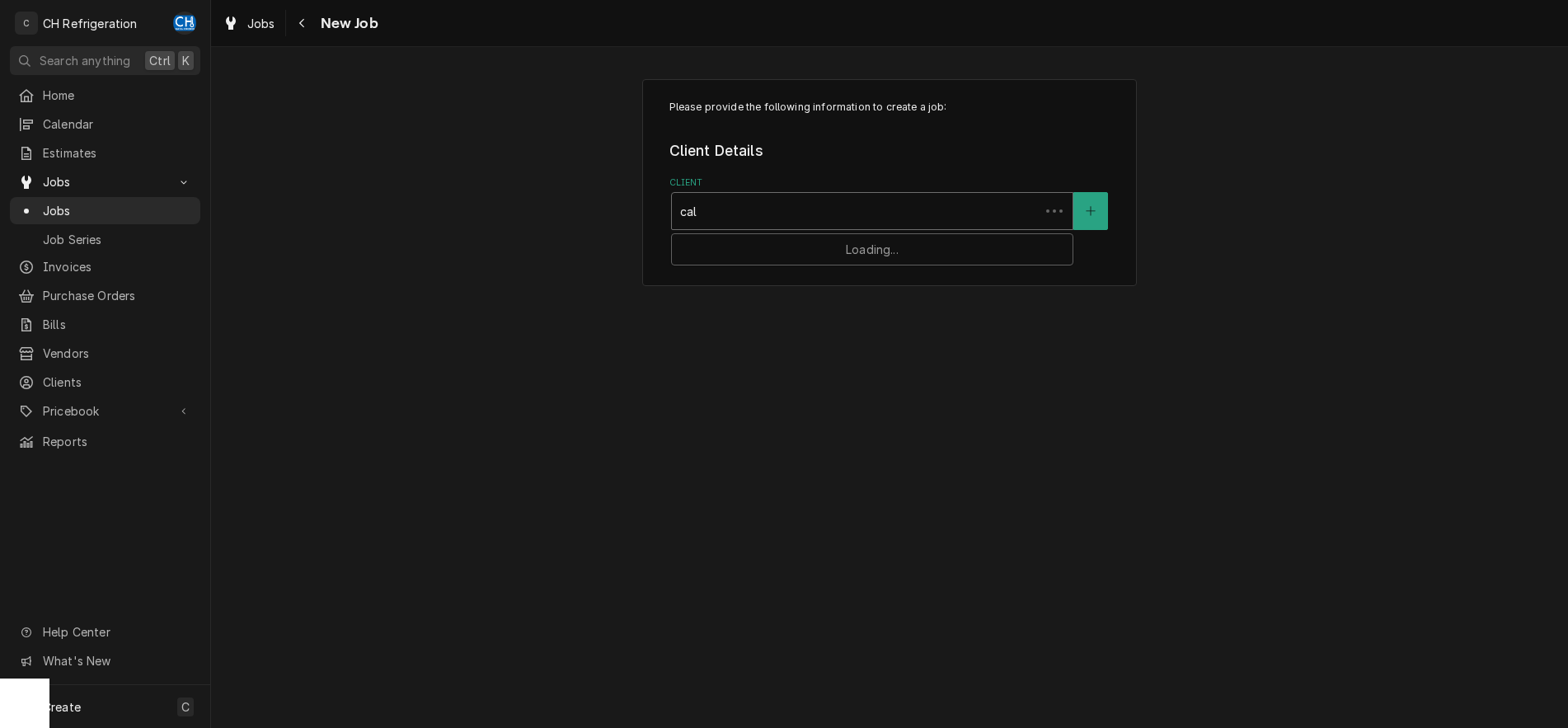
type input "cali"
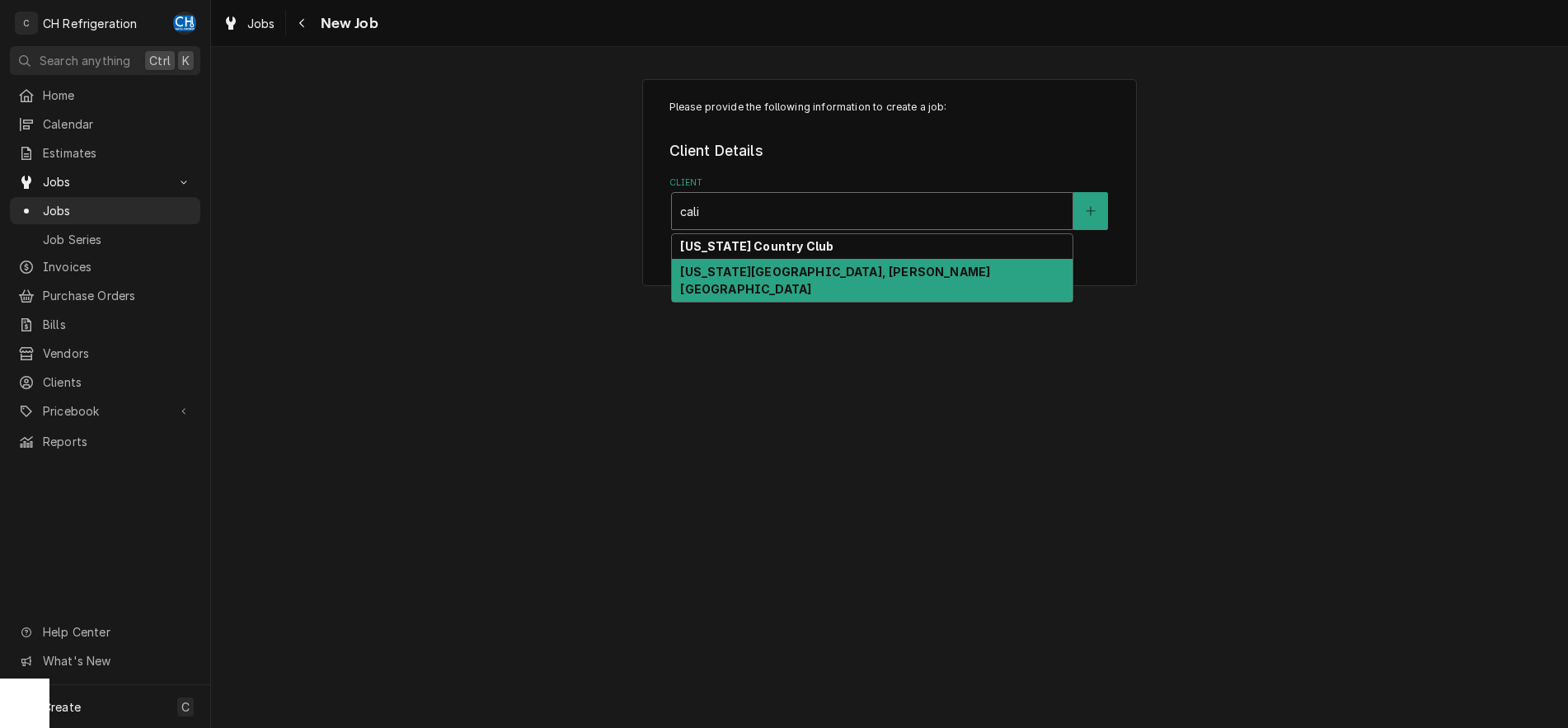
click at [893, 265] on strong "[US_STATE][GEOGRAPHIC_DATA], [PERSON_NAME][GEOGRAPHIC_DATA]" at bounding box center [835, 280] width 310 height 31
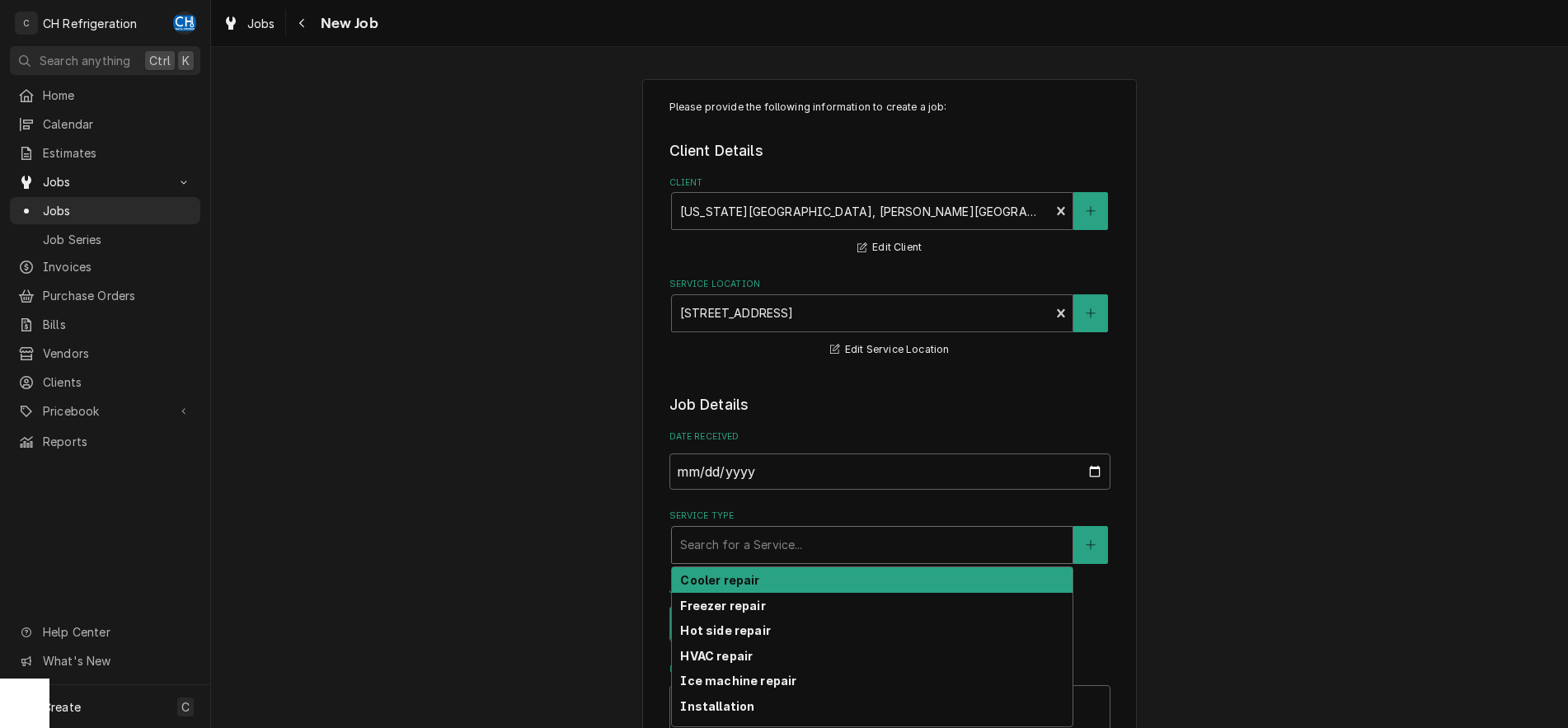
click at [916, 543] on div "Service Type" at bounding box center [872, 544] width 384 height 30
click at [791, 577] on div "Cooler repair" at bounding box center [872, 580] width 401 height 26
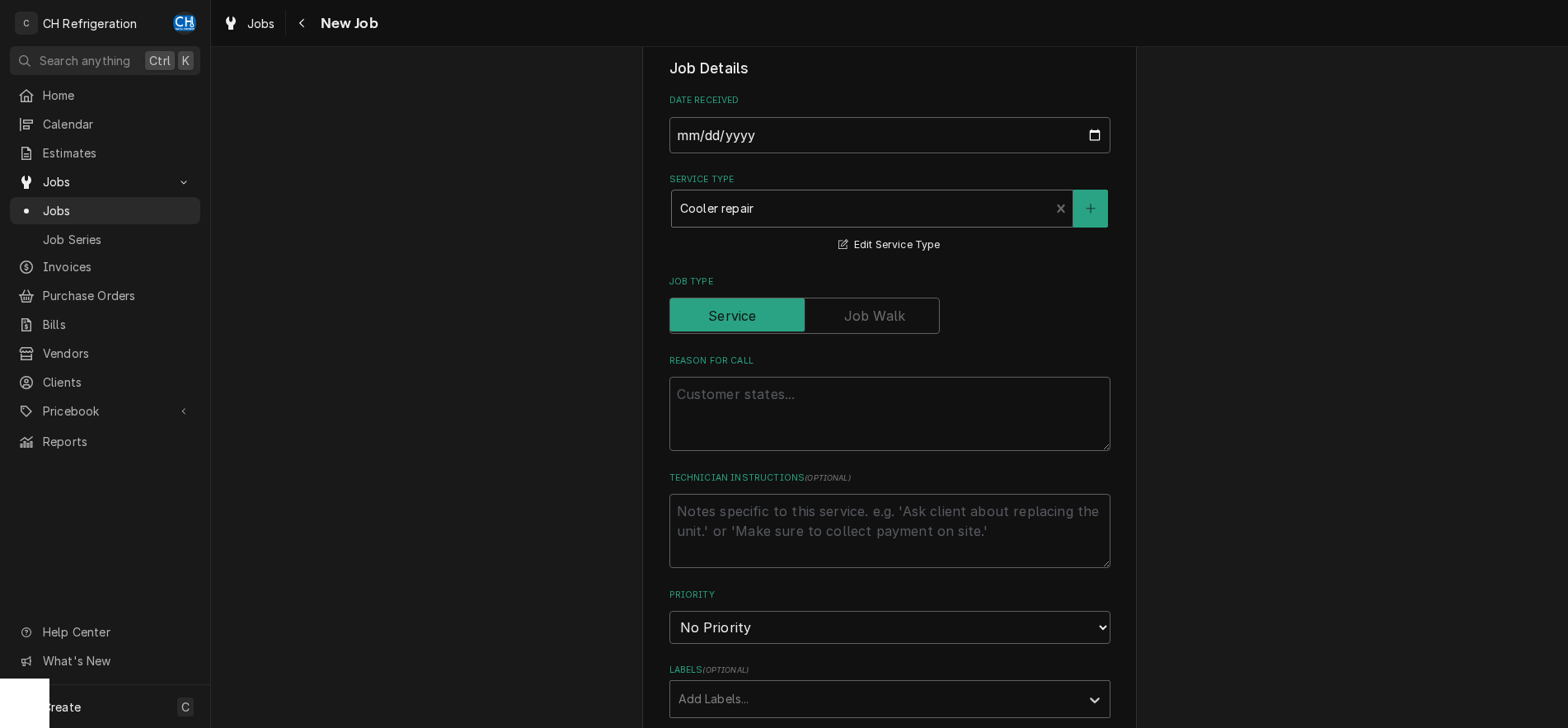
scroll to position [504, 0]
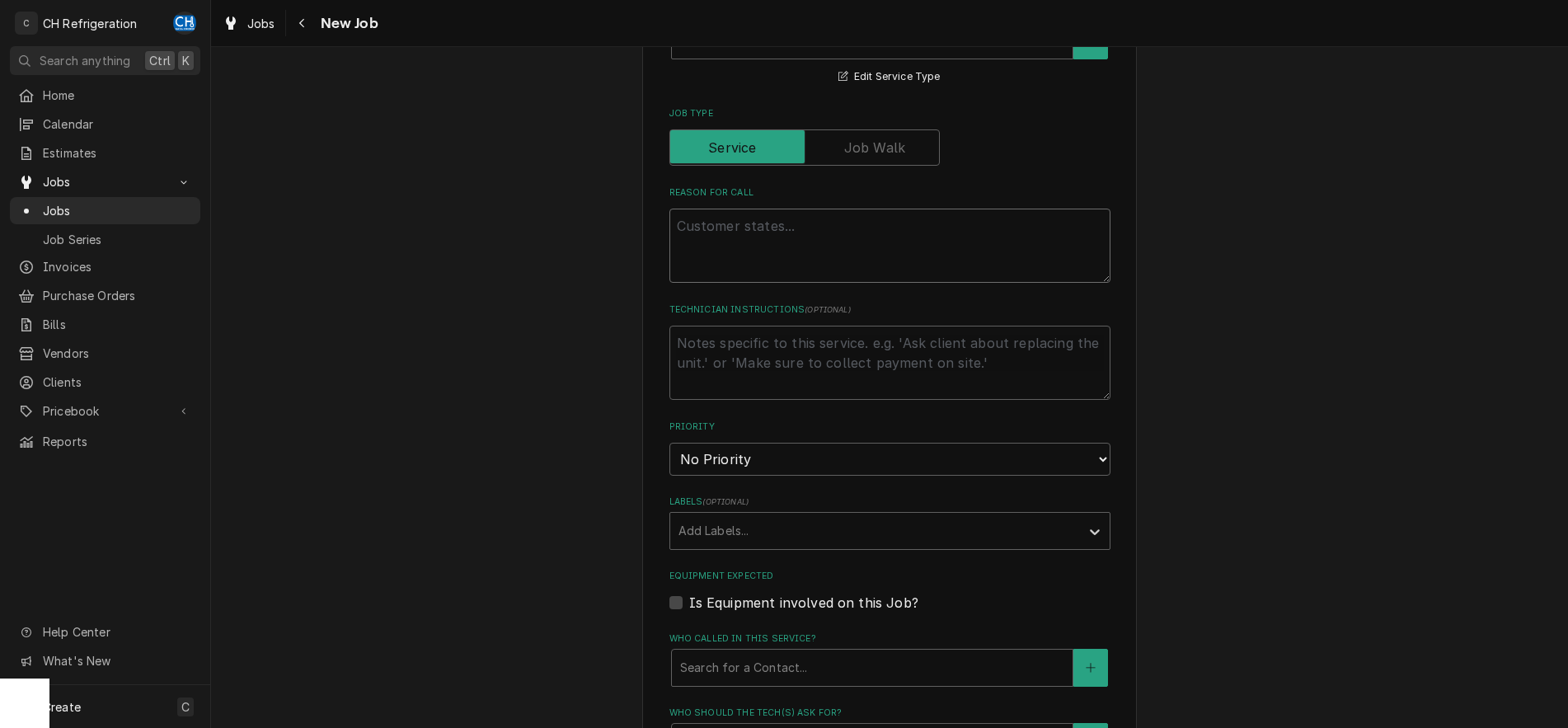
click at [825, 236] on textarea "Reason For Call" at bounding box center [889, 245] width 441 height 74
type textarea "x"
type textarea "c"
type textarea "x"
type textarea "co"
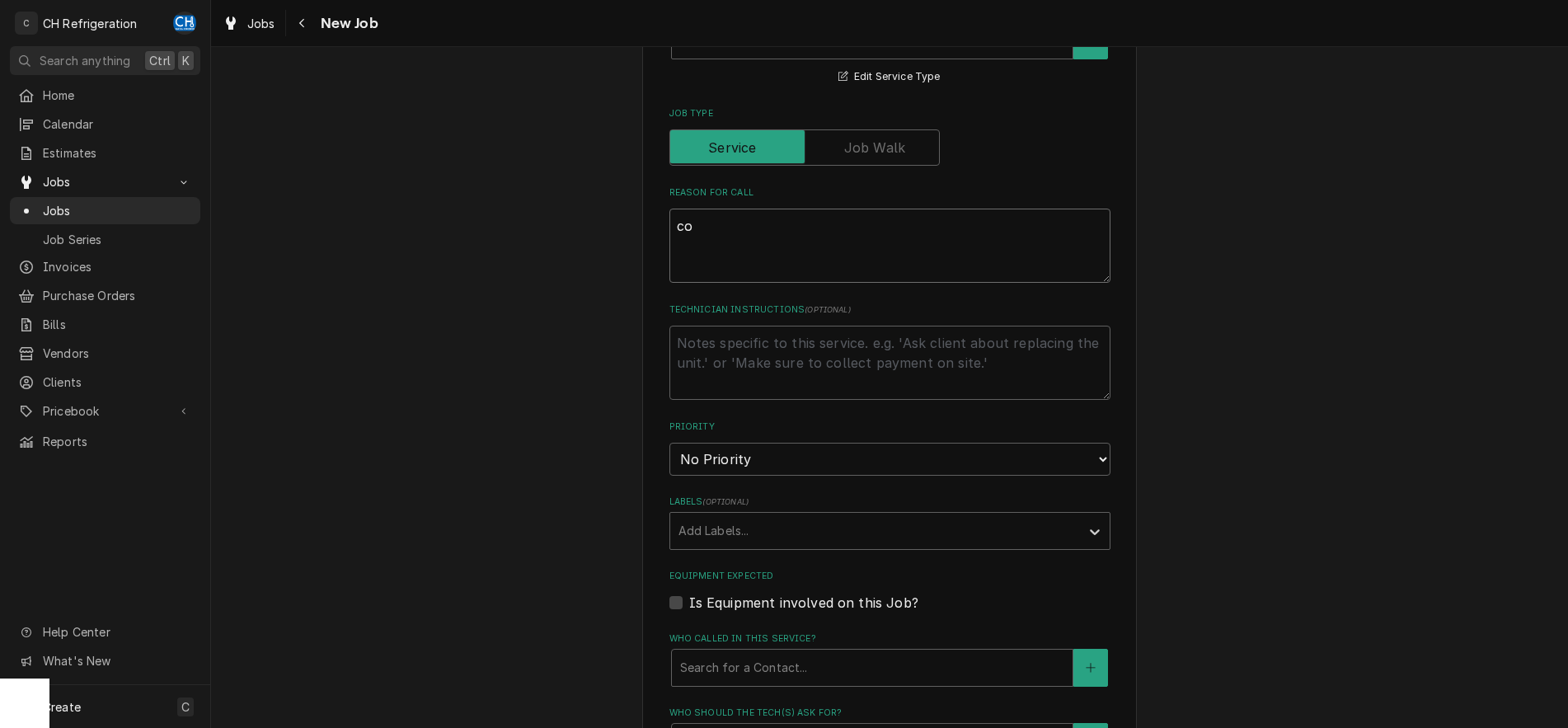
type textarea "x"
type textarea "c"
type textarea "x"
type textarea "T"
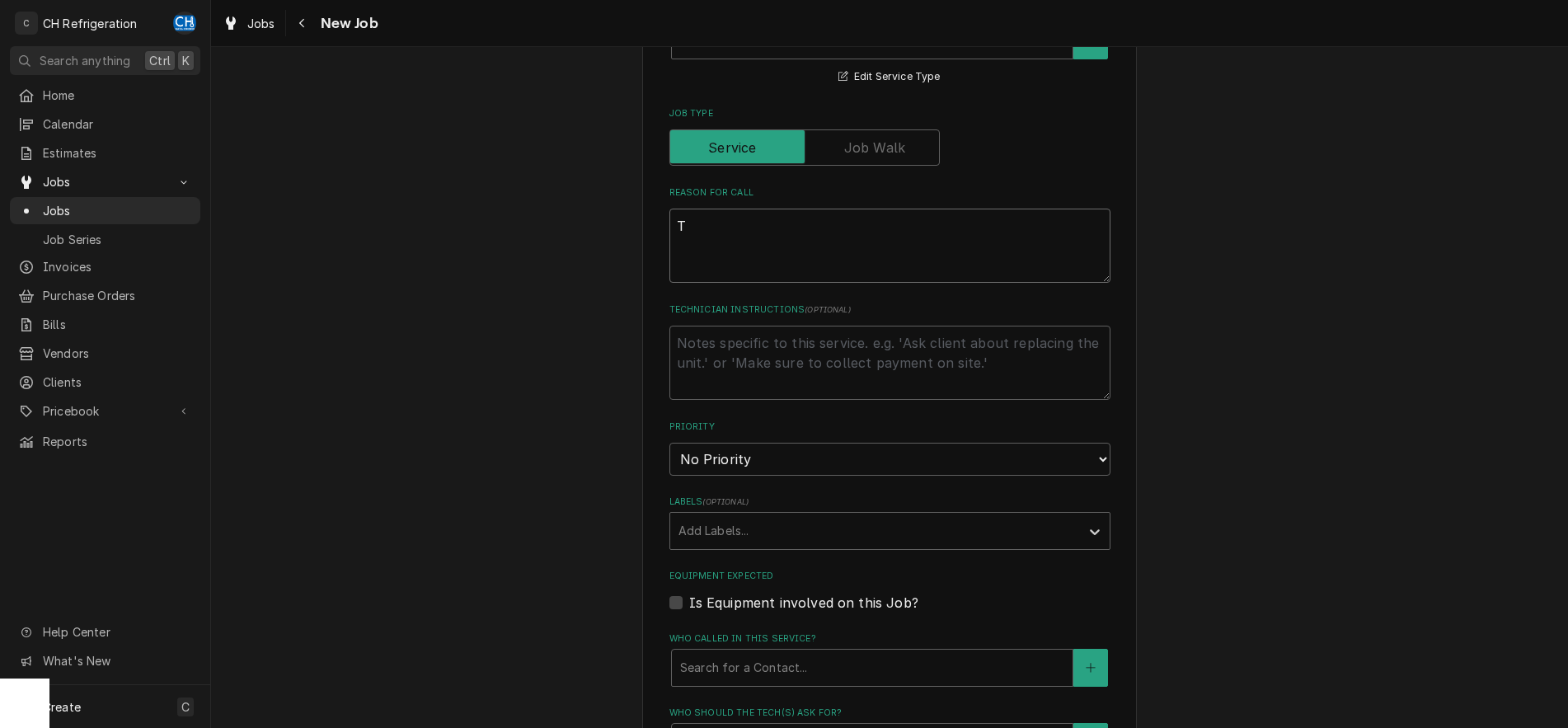
type textarea "x"
type textarea "To"
type textarea "x"
type textarea "Tor"
type textarea "x"
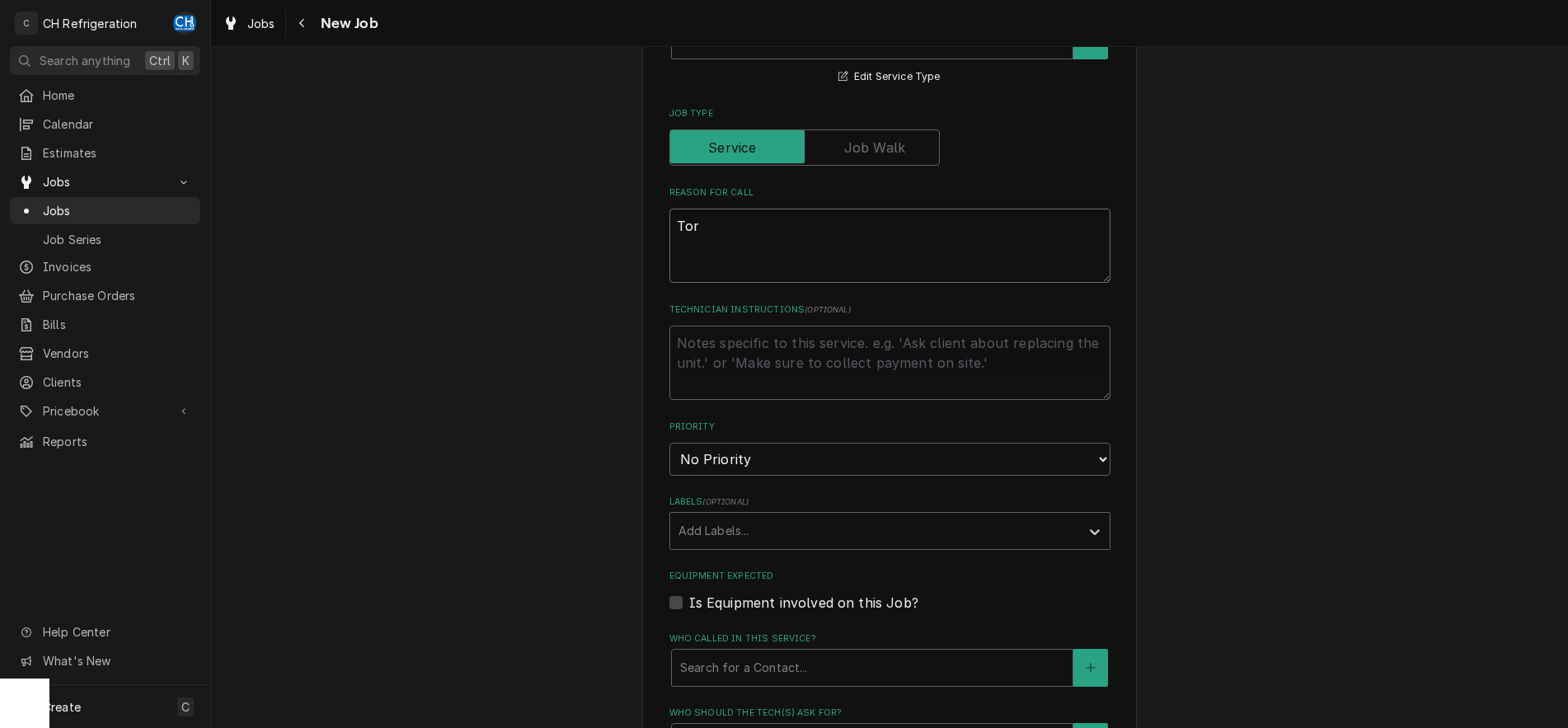
type textarea "Toro"
type textarea "x"
type textarea "Toro"
type textarea "x"
type textarea "Toro F"
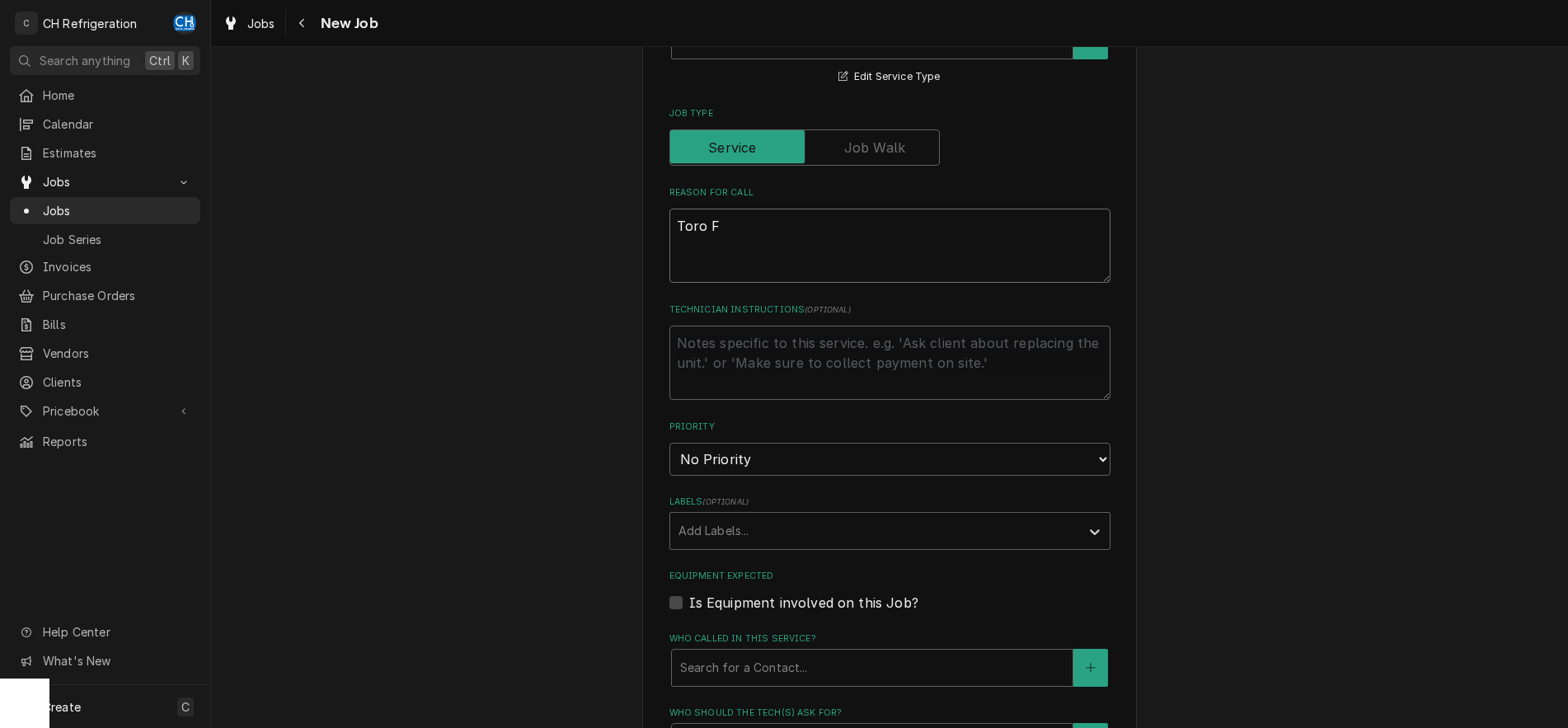
type textarea "x"
type textarea "Toro Fr"
type textarea "x"
type textarea "Toro Fre"
type textarea "x"
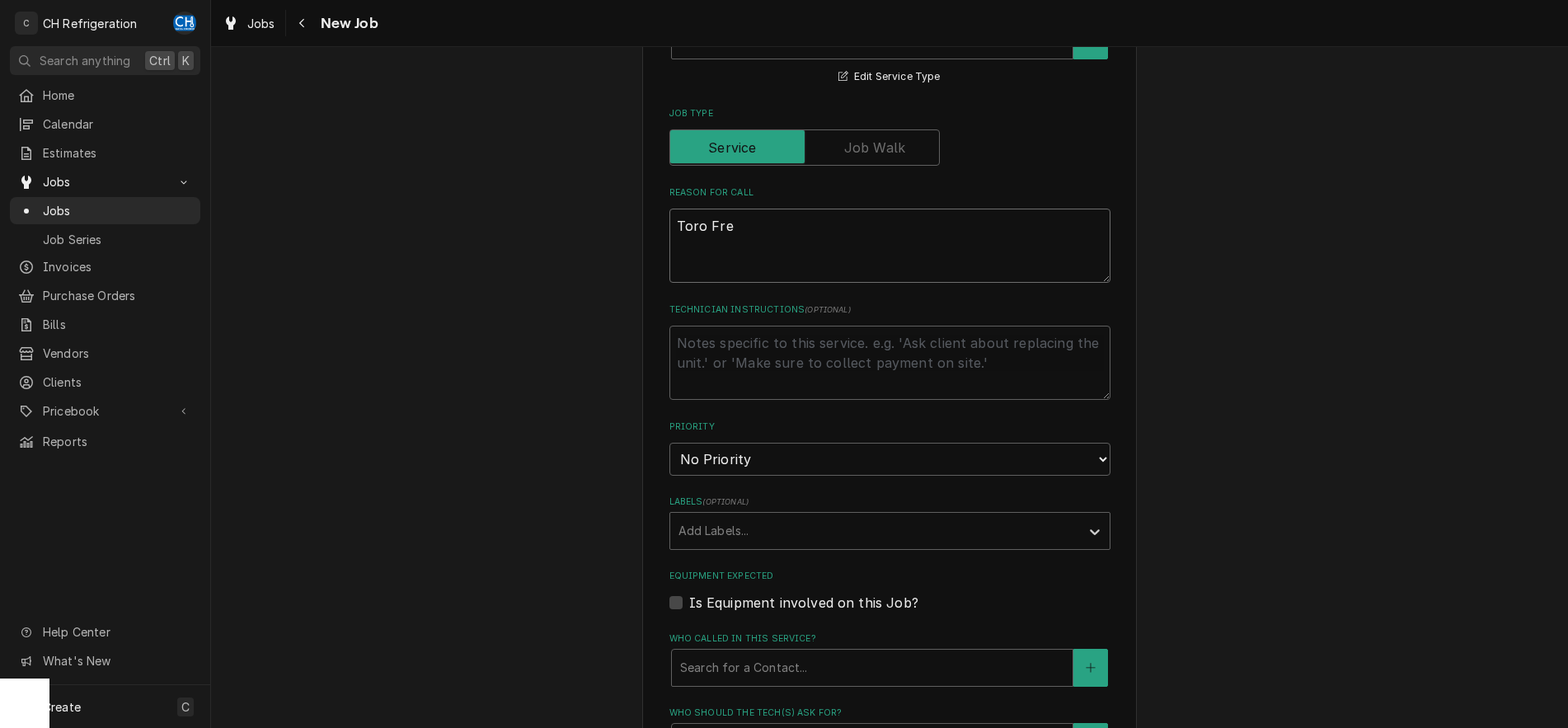
type textarea "Toro Fres"
type textarea "x"
type textarea "Toro Fresh"
type textarea "x"
type textarea "Toro Fresh"
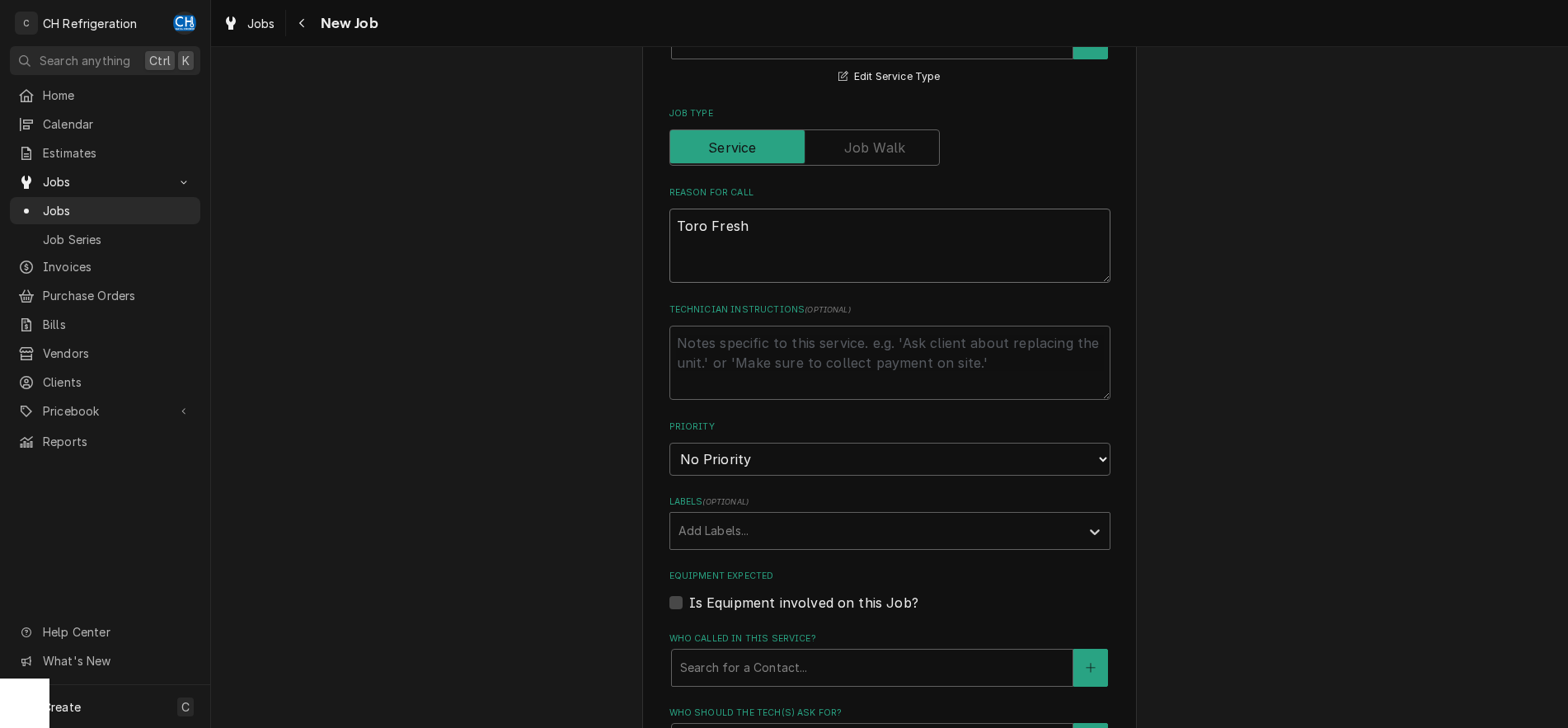
type textarea "x"
type textarea "Toro Fresh c"
type textarea "x"
type textarea "Toro Fresh co"
type textarea "x"
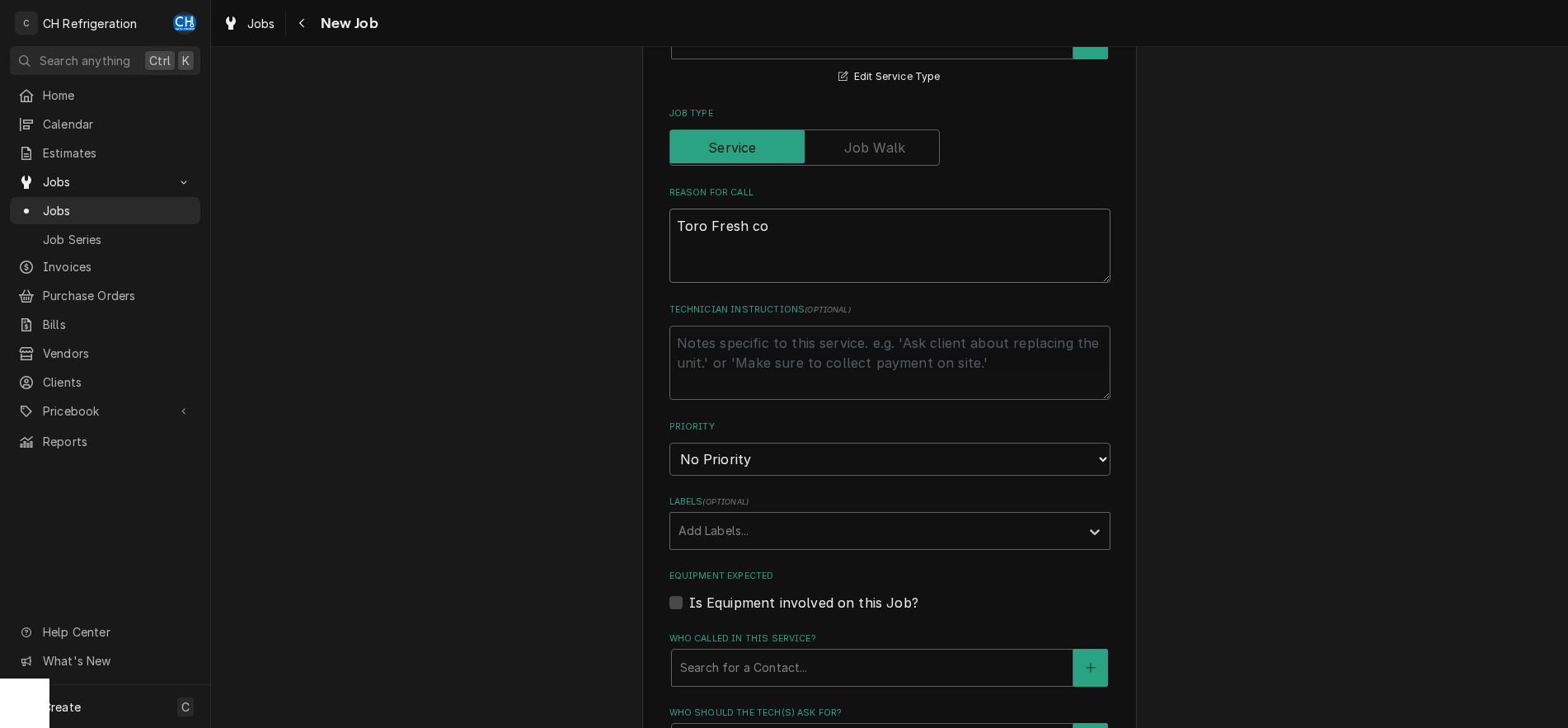
type textarea "Toro Fresh coo"
type textarea "x"
type textarea "Toro Fresh cool"
type textarea "x"
type textarea "Toro Fresh coole"
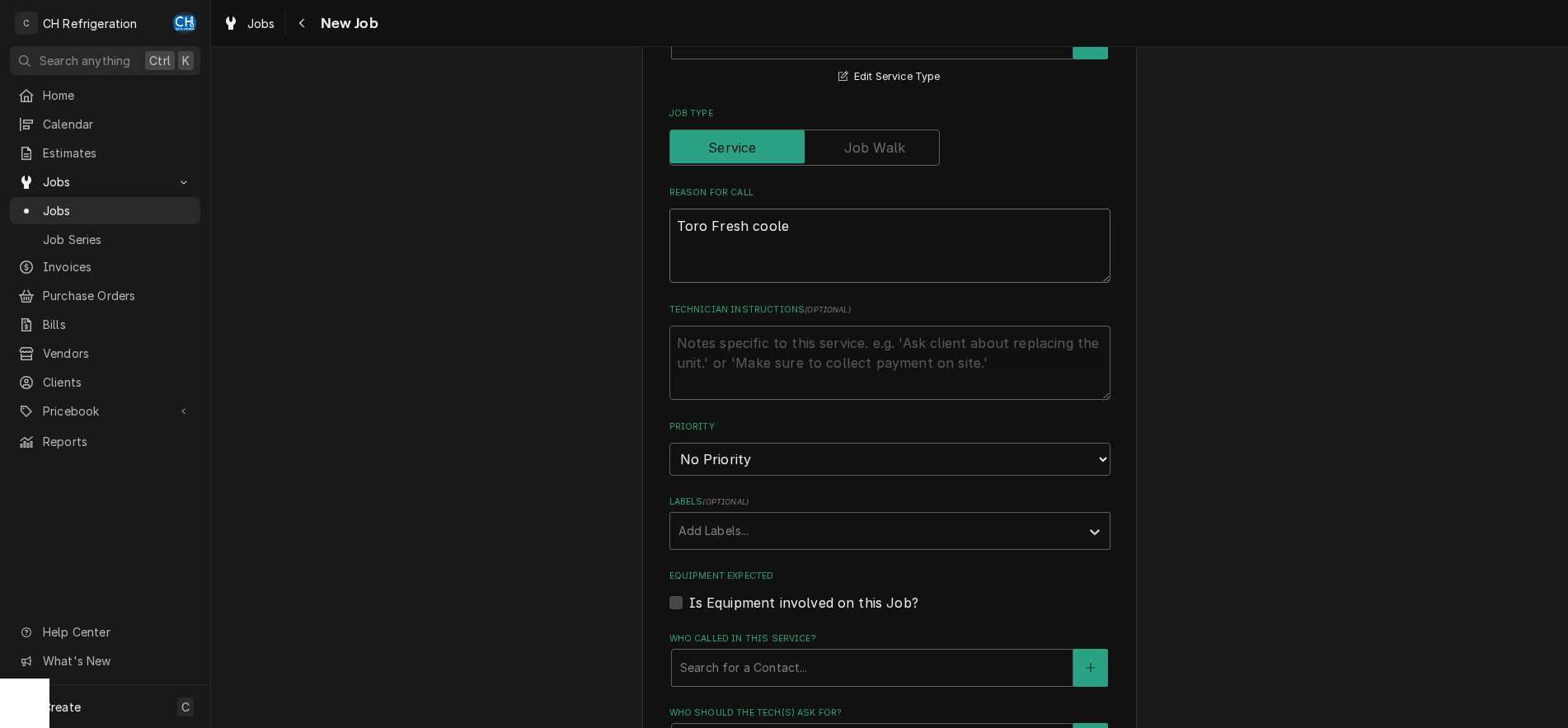
type textarea "x"
type textarea "Toro Fresh cooler"
type textarea "x"
type textarea "Toro Fresh cooler"
type textarea "x"
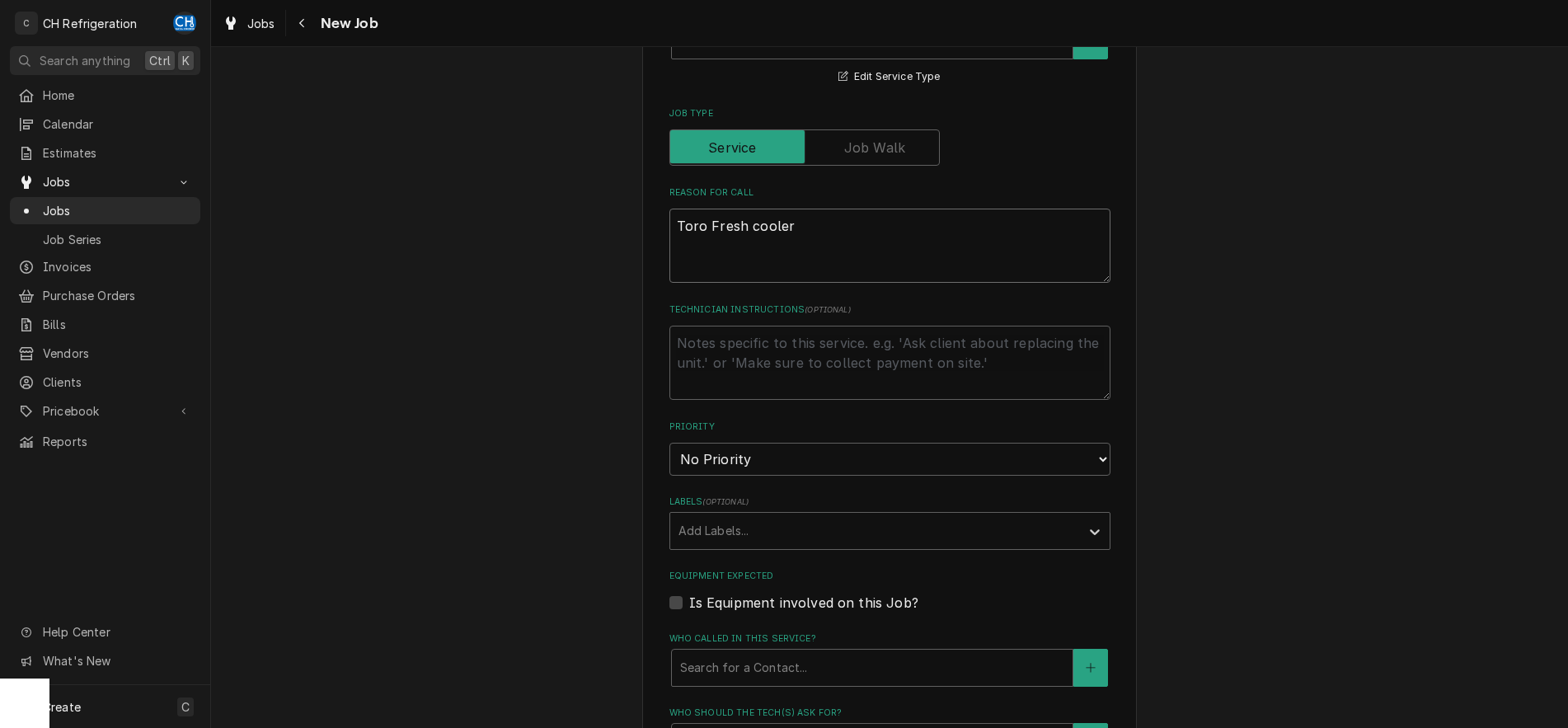
type textarea "Toro Fresh cooler i"
type textarea "x"
type textarea "Toro Fresh cooler is"
type textarea "x"
type textarea "Toro Fresh cooler is o"
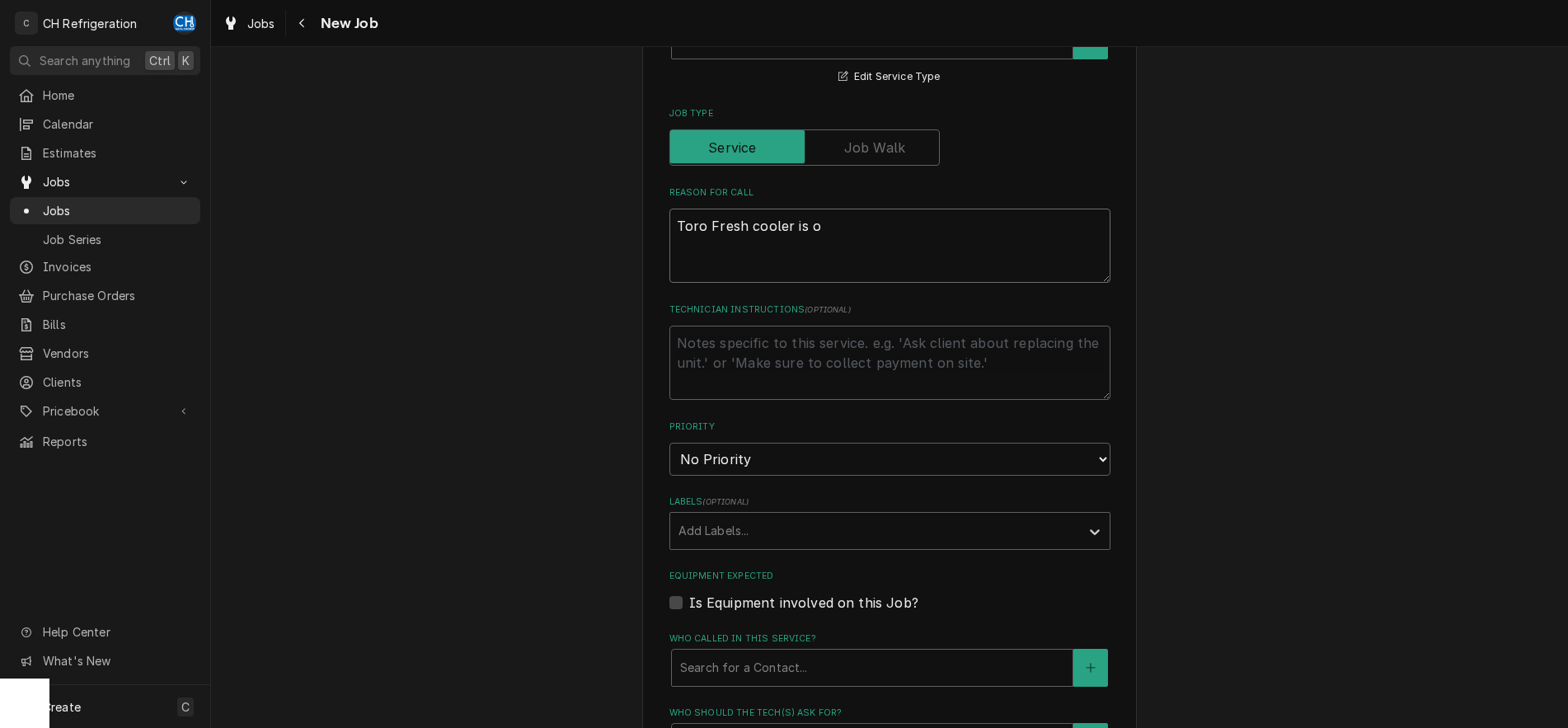
type textarea "x"
type textarea "Toro Fresh cooler is od"
type textarea "x"
type textarea "Toro Fresh cooler is o"
type textarea "x"
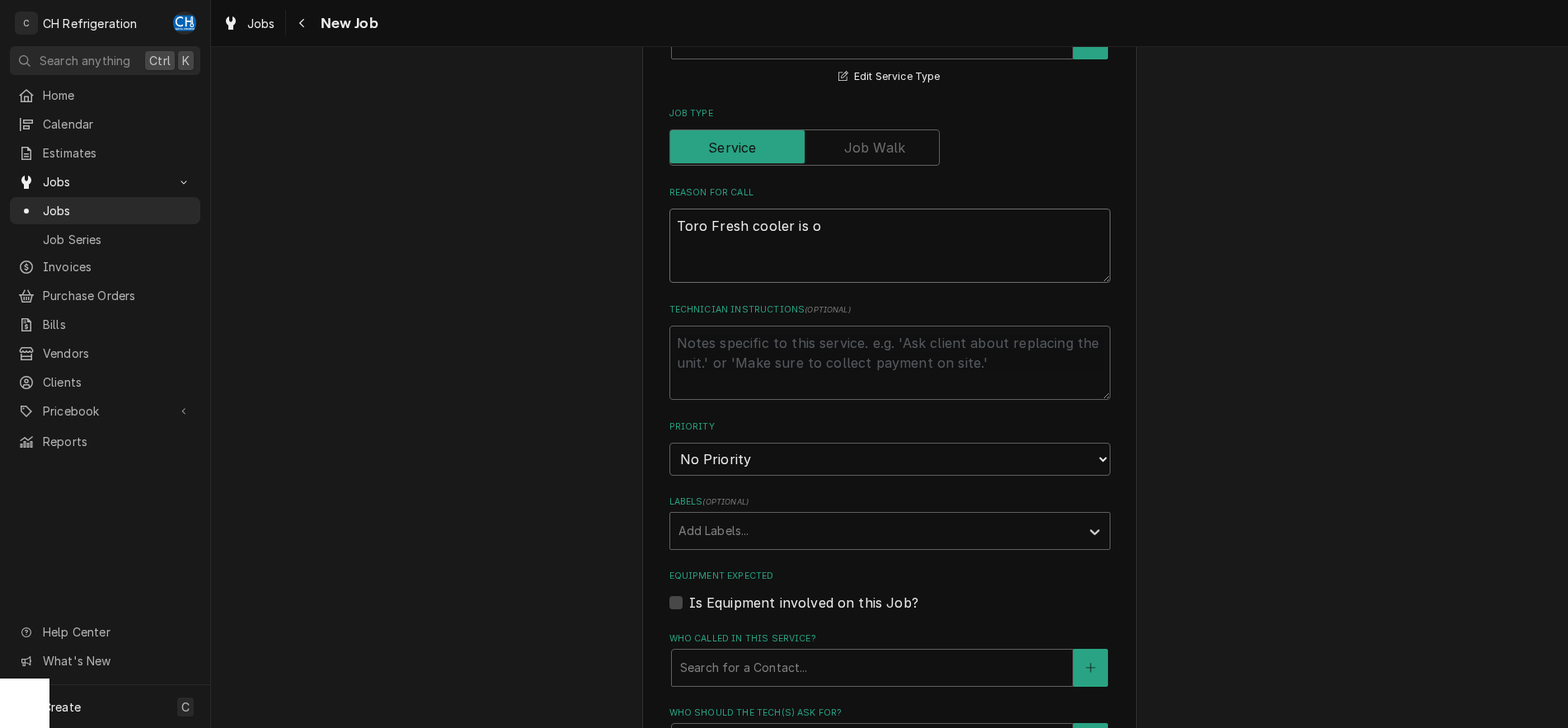
type textarea "Toro Fresh cooler is"
type textarea "x"
type textarea "Toro Fresh cooler is d"
type textarea "x"
type textarea "Toro Fresh cooler is do"
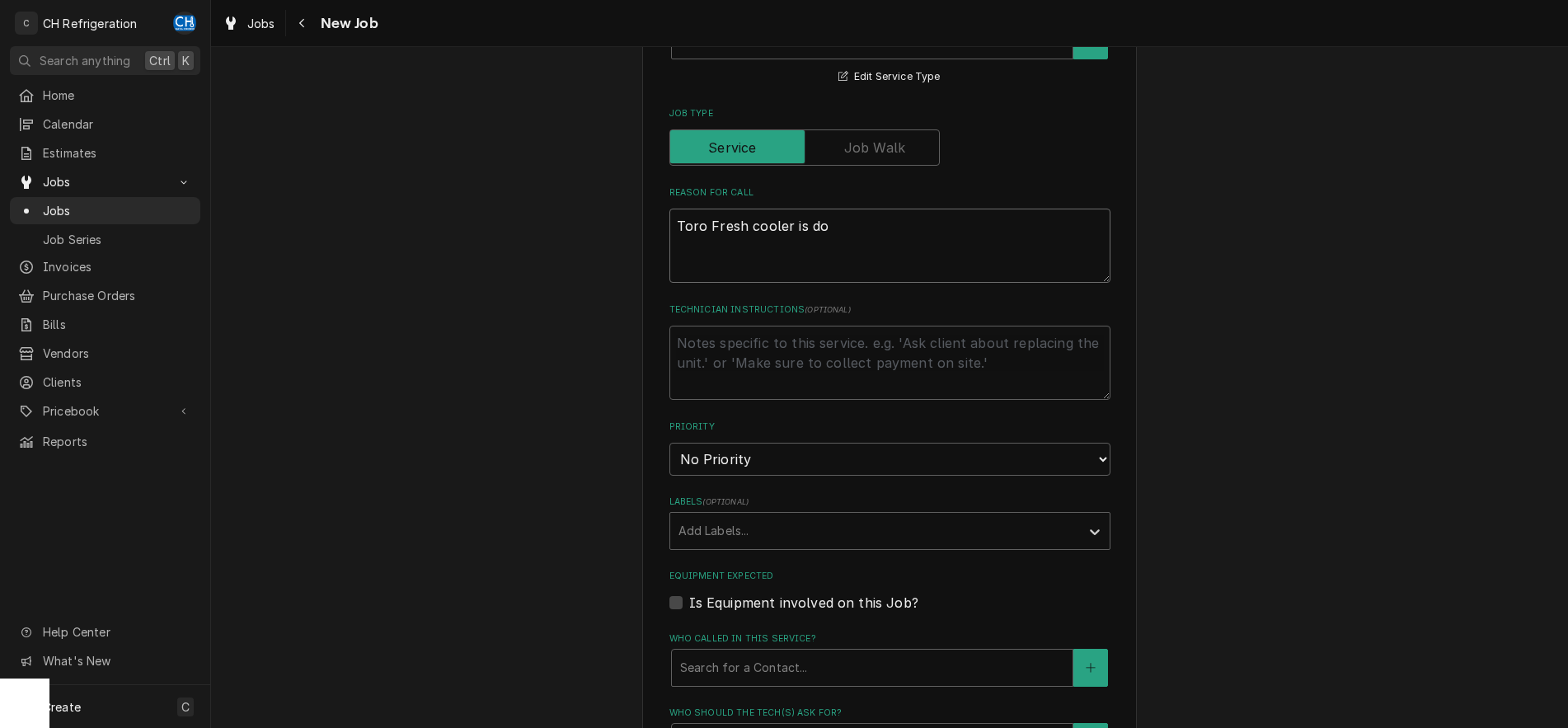
type textarea "x"
type textarea "Toro Fresh cooler is down"
type textarea "x"
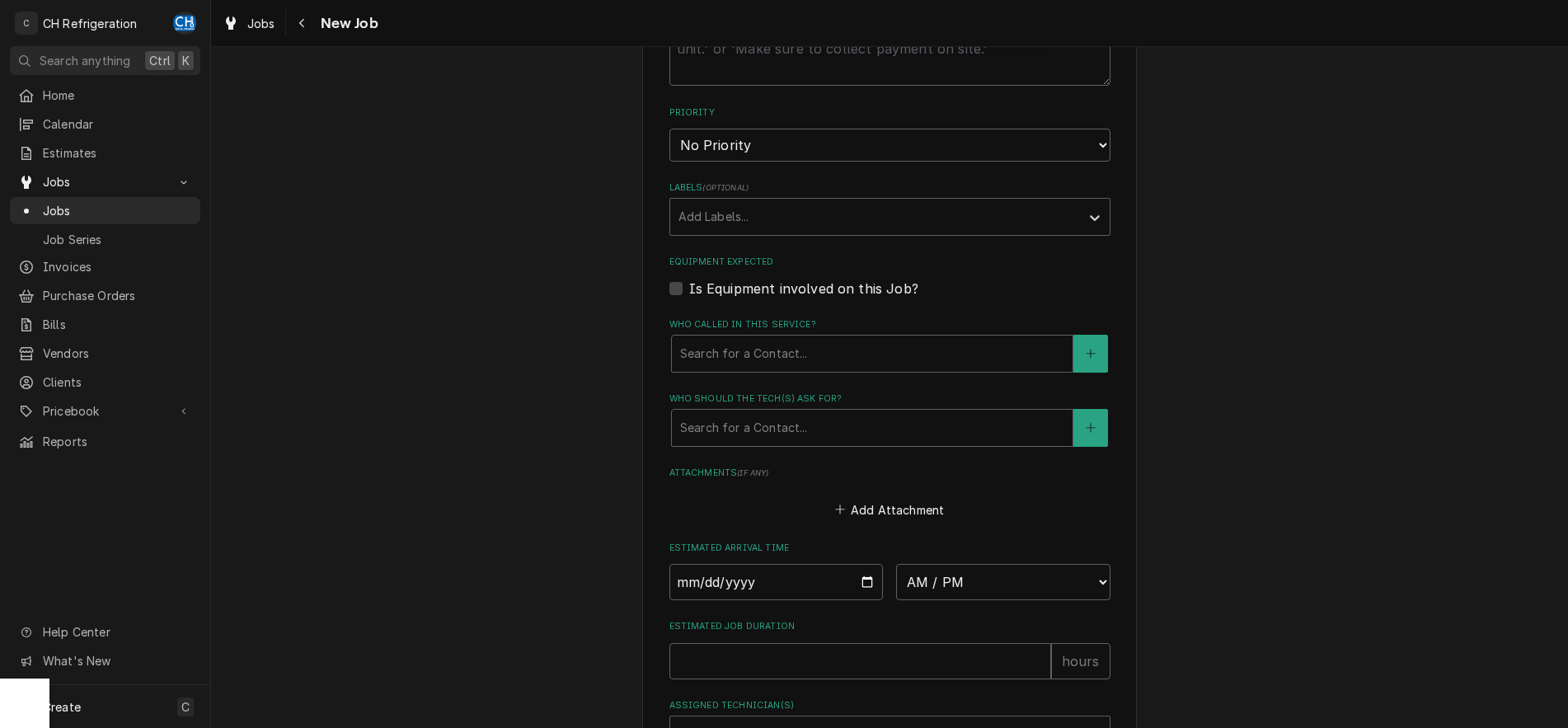
scroll to position [841, 0]
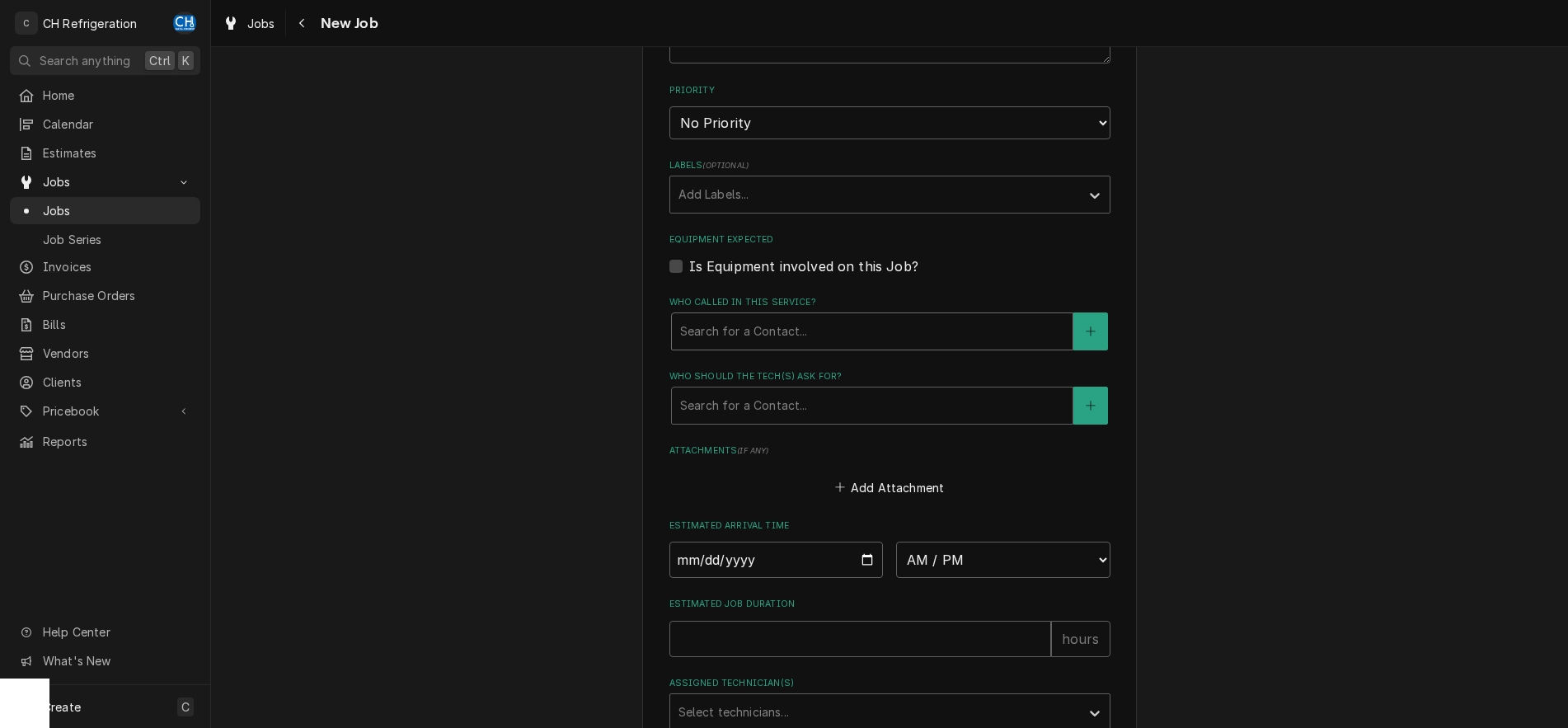
type textarea "Toro Fresh cooler is down"
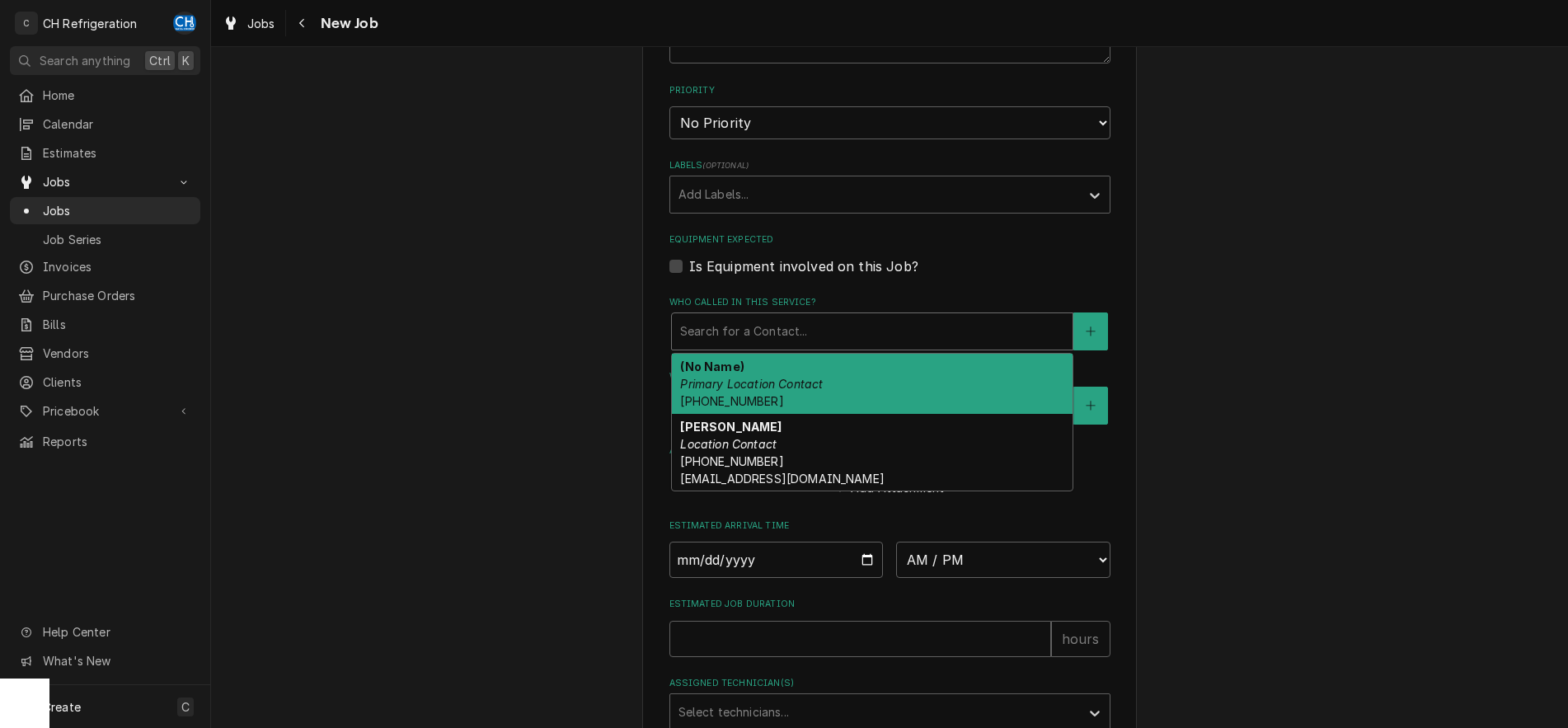
click at [861, 344] on div "Search for a Contact..." at bounding box center [872, 331] width 401 height 37
click at [860, 386] on div "(No Name) Primary Location Contact (562) 760-7196" at bounding box center [872, 384] width 401 height 60
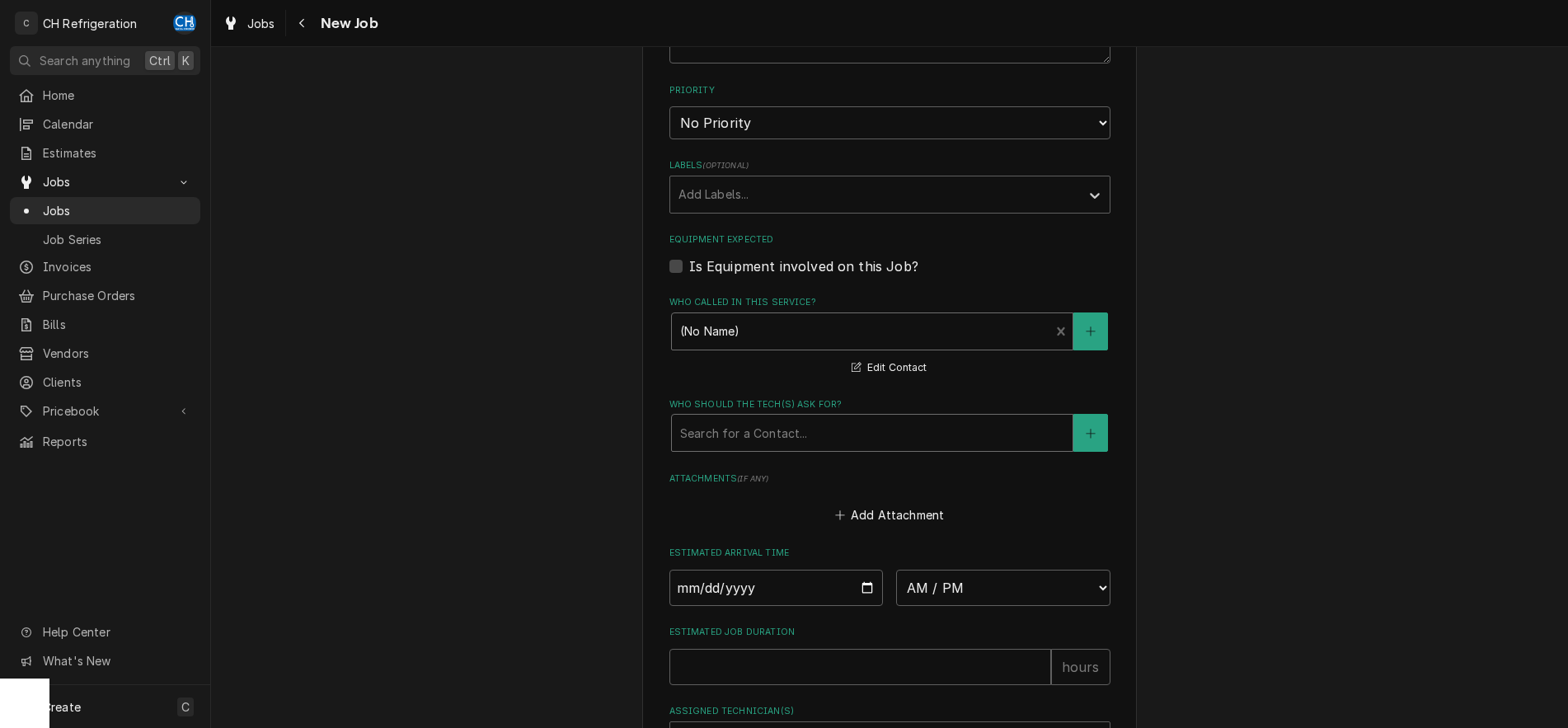
click at [906, 433] on div "Who should the tech(s) ask for?" at bounding box center [872, 432] width 384 height 30
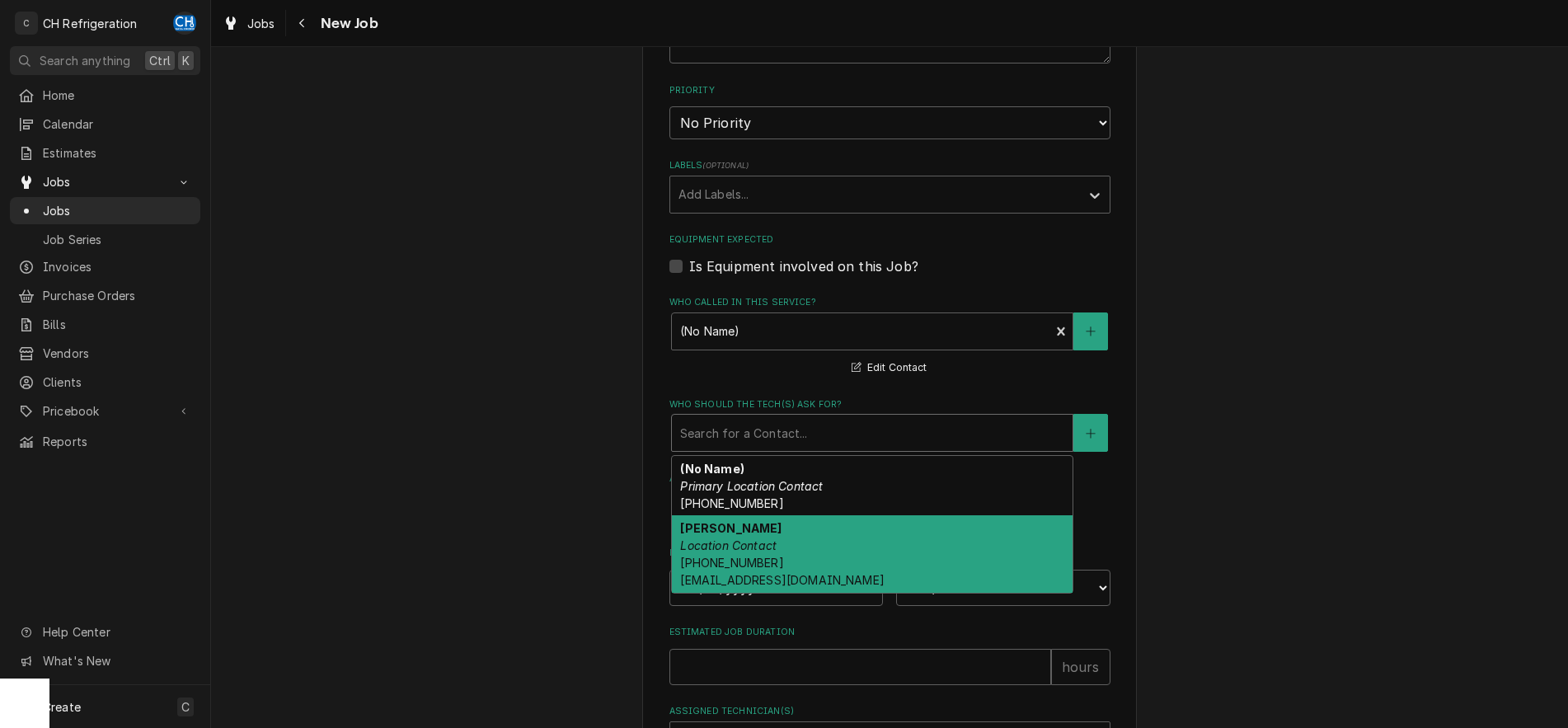
click at [880, 548] on div "Phillip Mangawang Location Contact (562) 381-3641 pmangawang@concordcollective.…" at bounding box center [872, 554] width 401 height 77
type textarea "x"
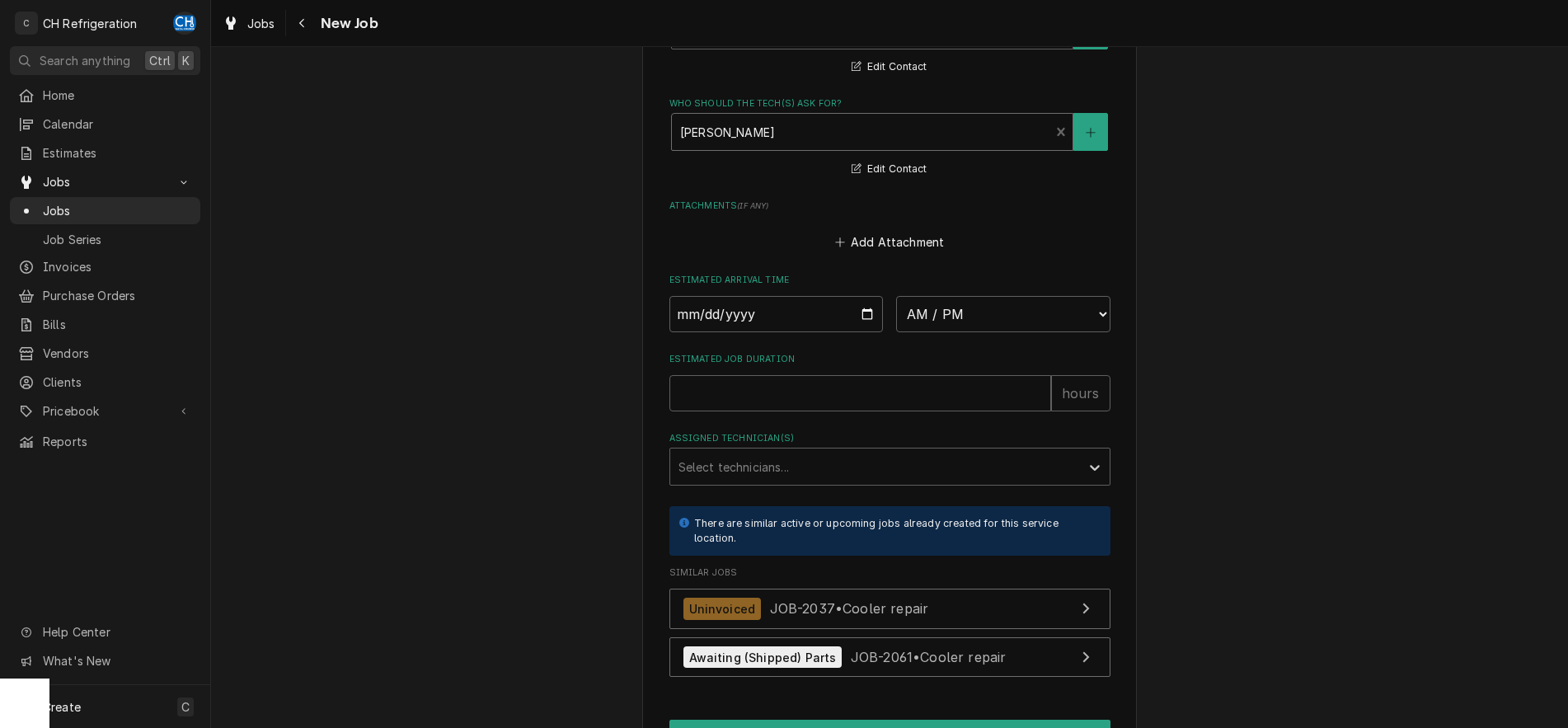
scroll to position [0, 0]
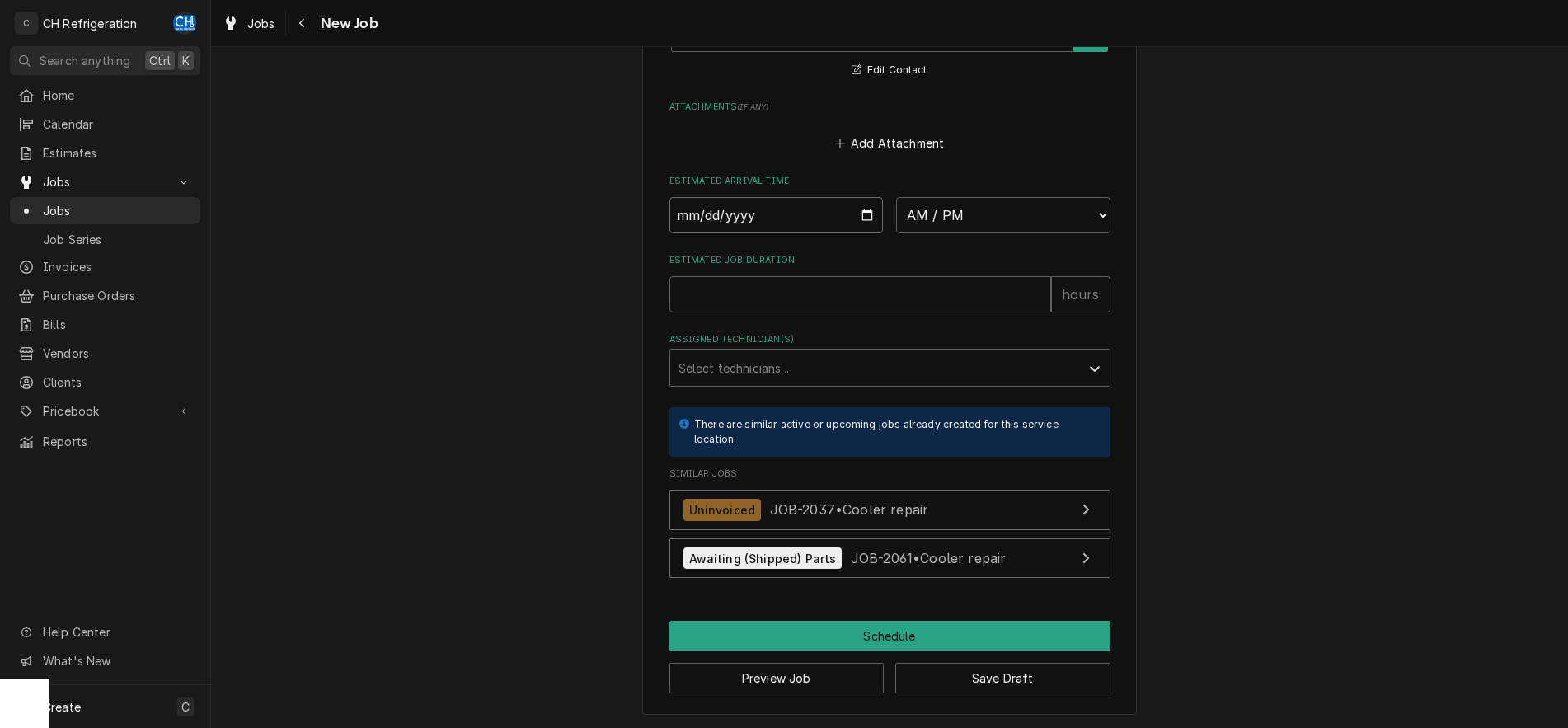
click at [856, 218] on input "Date" at bounding box center [776, 215] width 214 height 37
type input "2025-10-13"
type textarea "x"
click at [896, 197] on select "AM / PM 6:00 AM 6:15 AM 6:30 AM 6:45 AM 7:00 AM 7:15 AM 7:30 AM 7:45 AM 8:00 AM…" at bounding box center [1003, 215] width 214 height 37
select select "09:00:00"
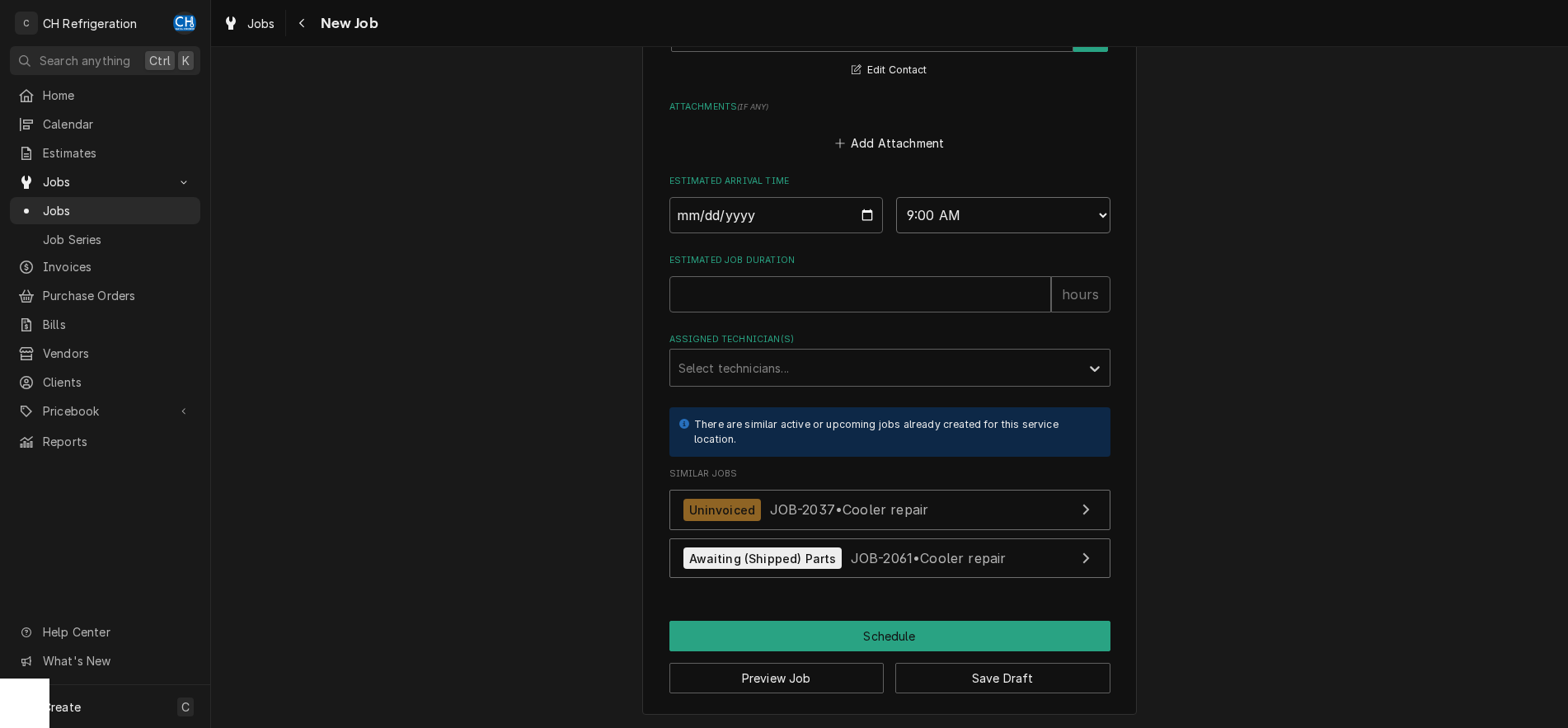
click option "9:00 AM" at bounding box center [0, 0] width 0 height 0
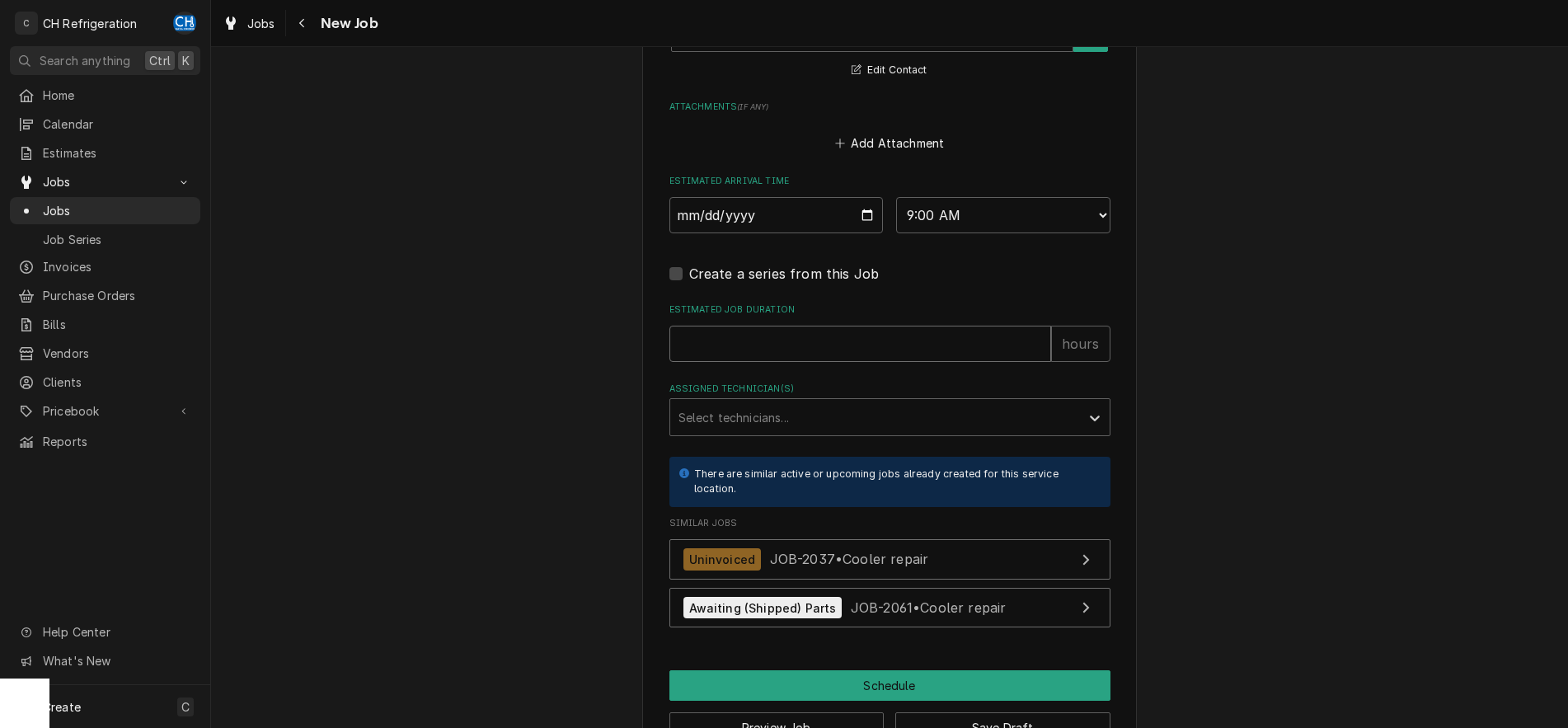
click at [793, 334] on input "Estimated Job Duration" at bounding box center [860, 344] width 382 height 37
type textarea "x"
type input "2"
type textarea "x"
type input "2"
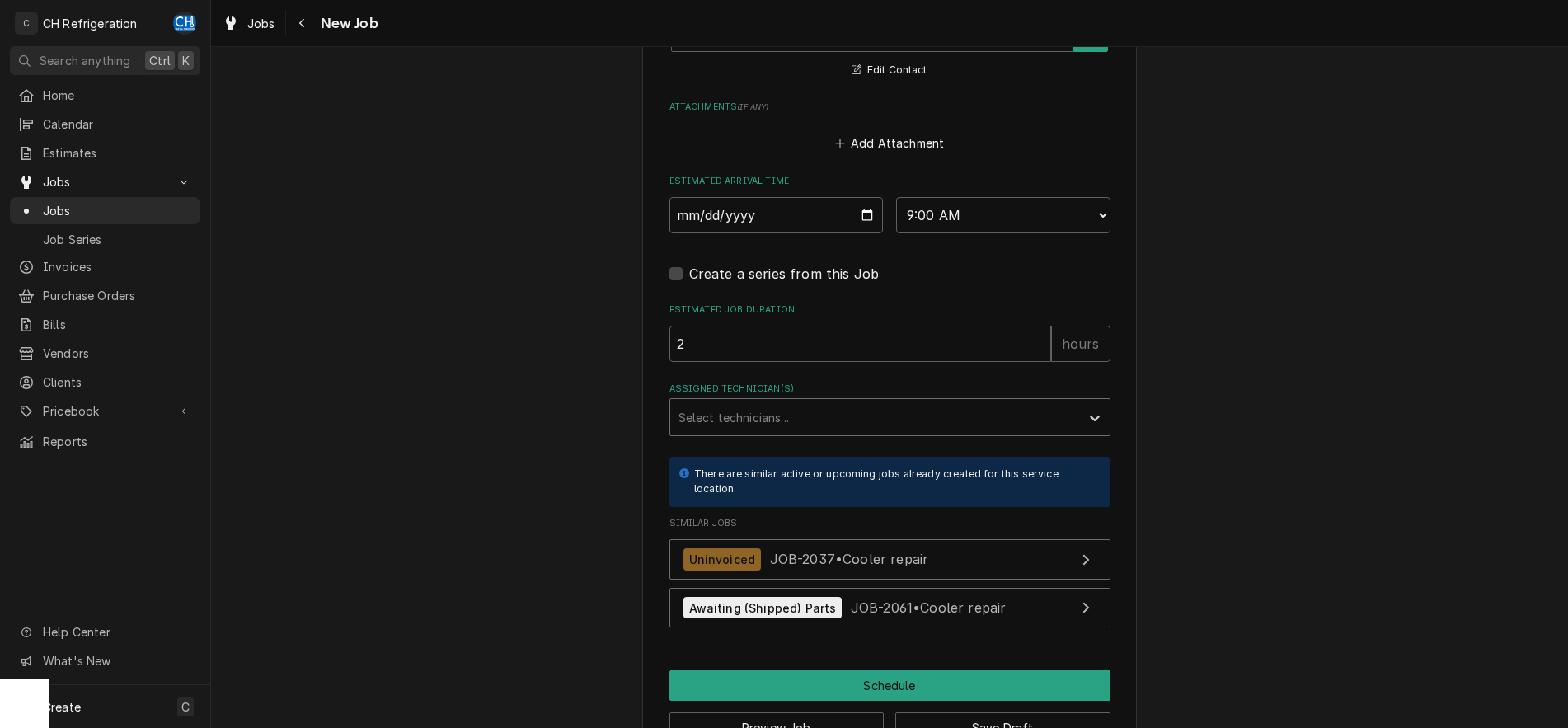
click at [810, 420] on div "Assigned Technician(s)" at bounding box center [875, 417] width 393 height 30
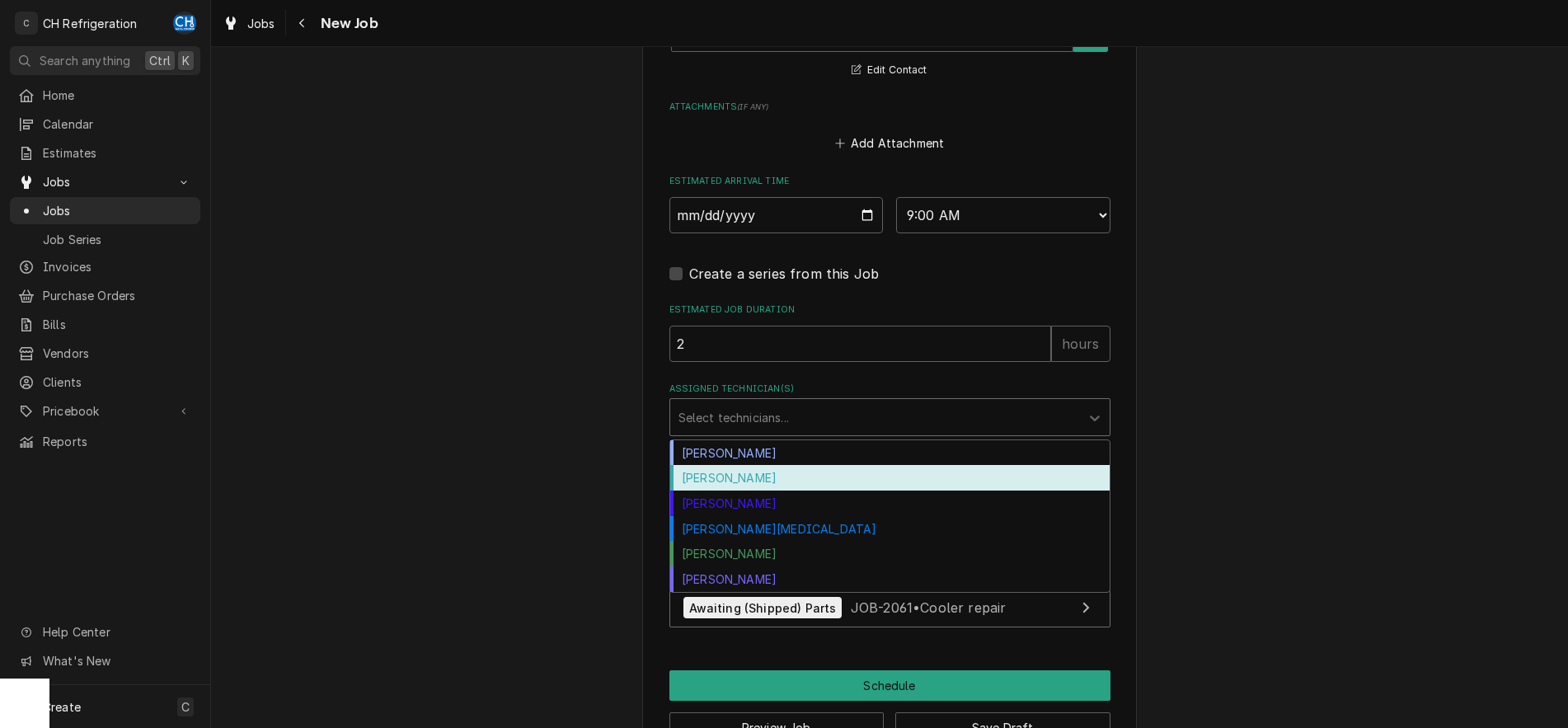
click at [791, 482] on div "Fred Gonzalez" at bounding box center [889, 478] width 440 height 26
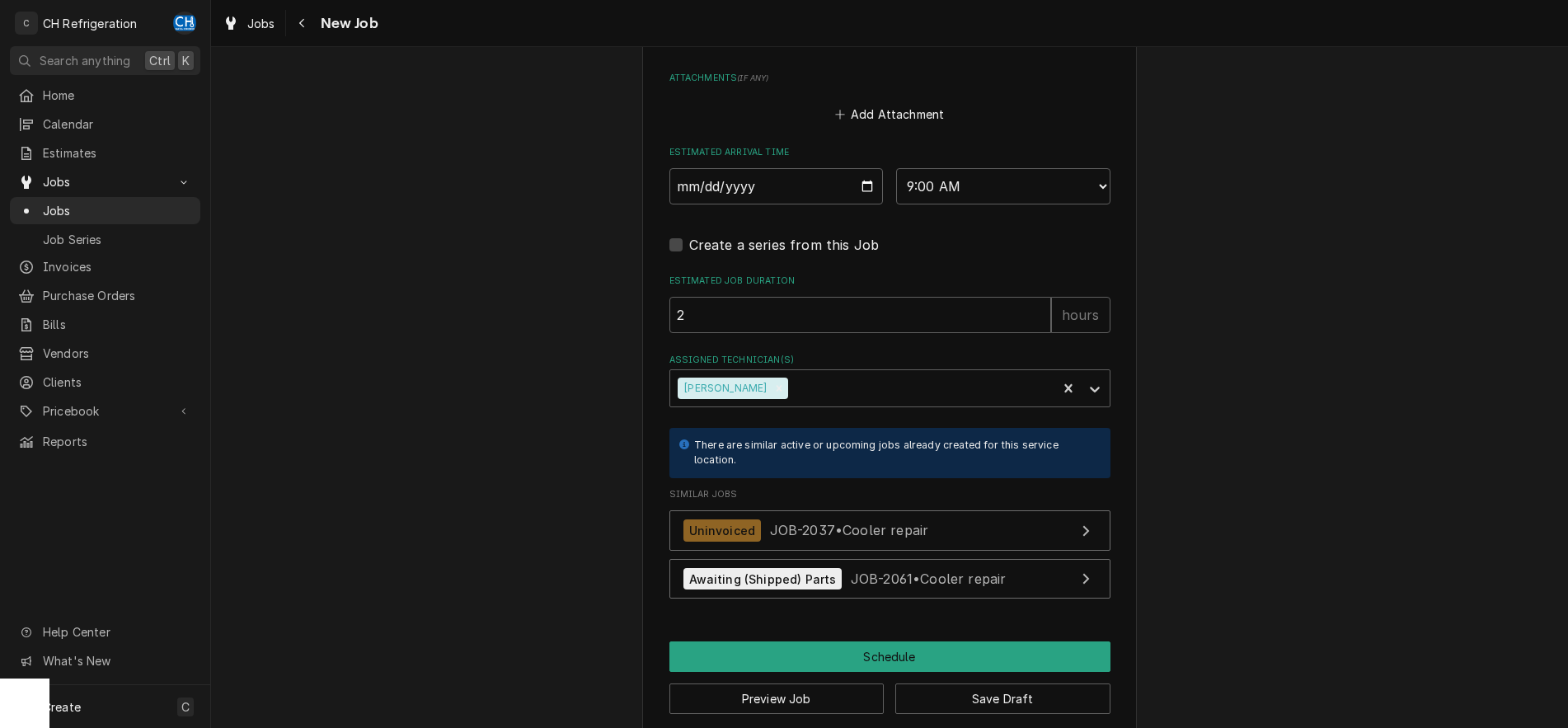
scroll to position [1290, 0]
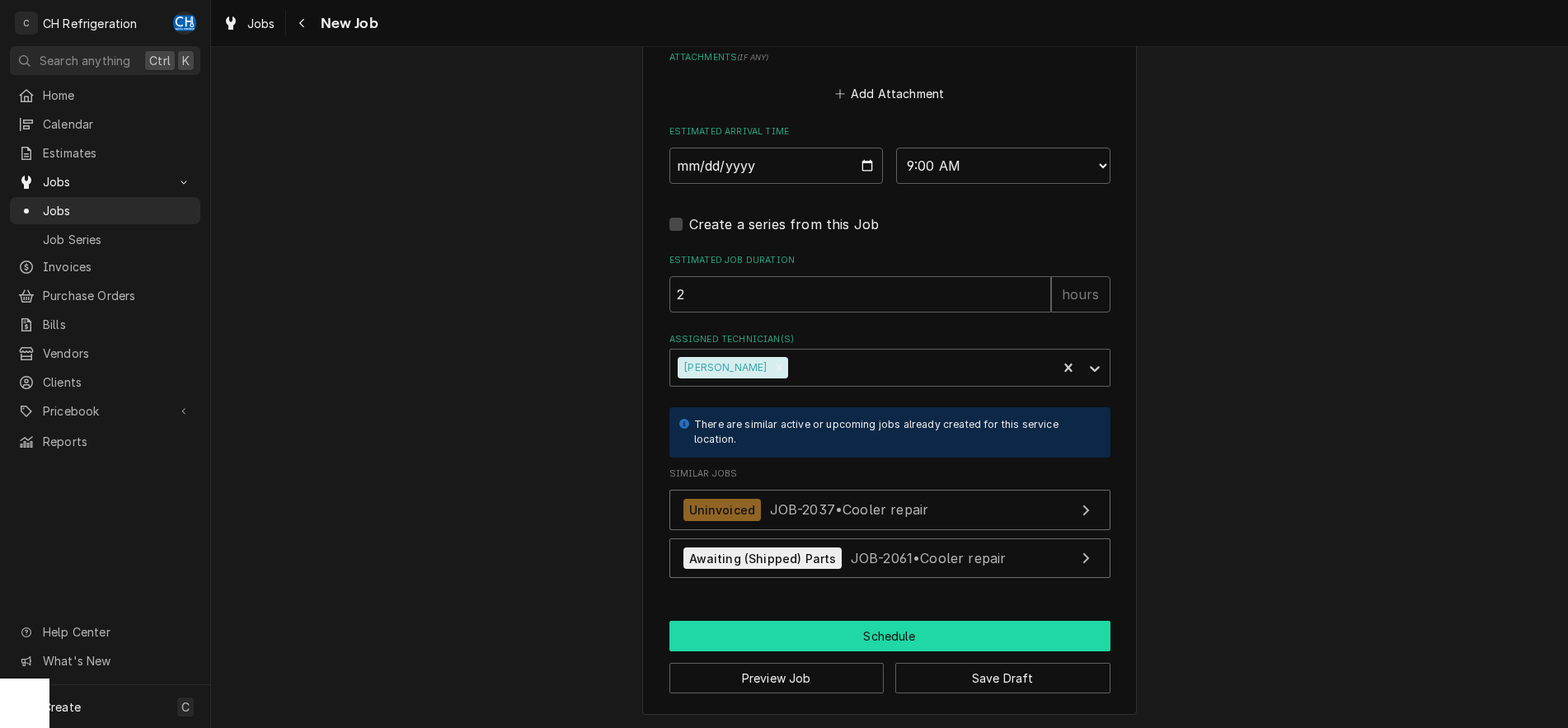
click at [906, 632] on button "Schedule" at bounding box center [889, 636] width 441 height 31
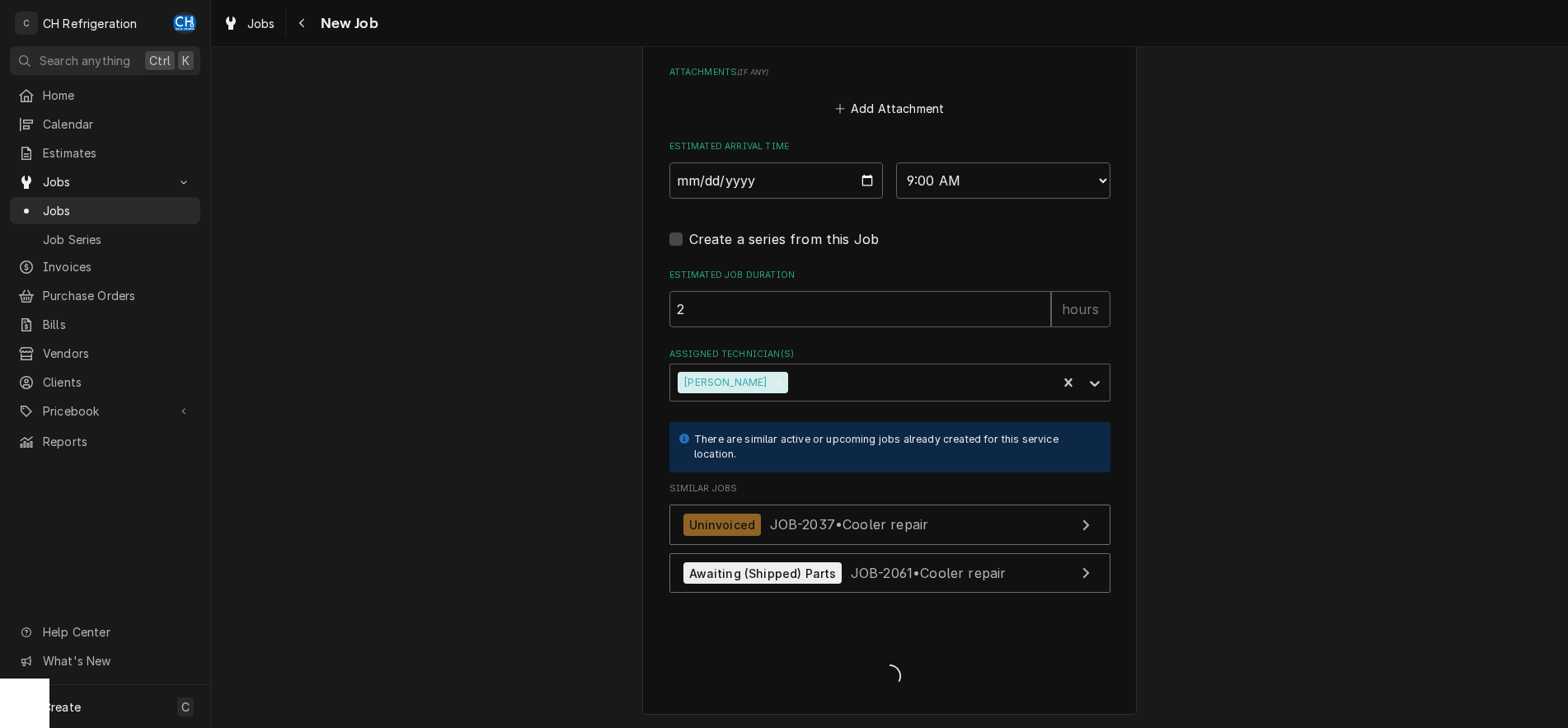
type textarea "x"
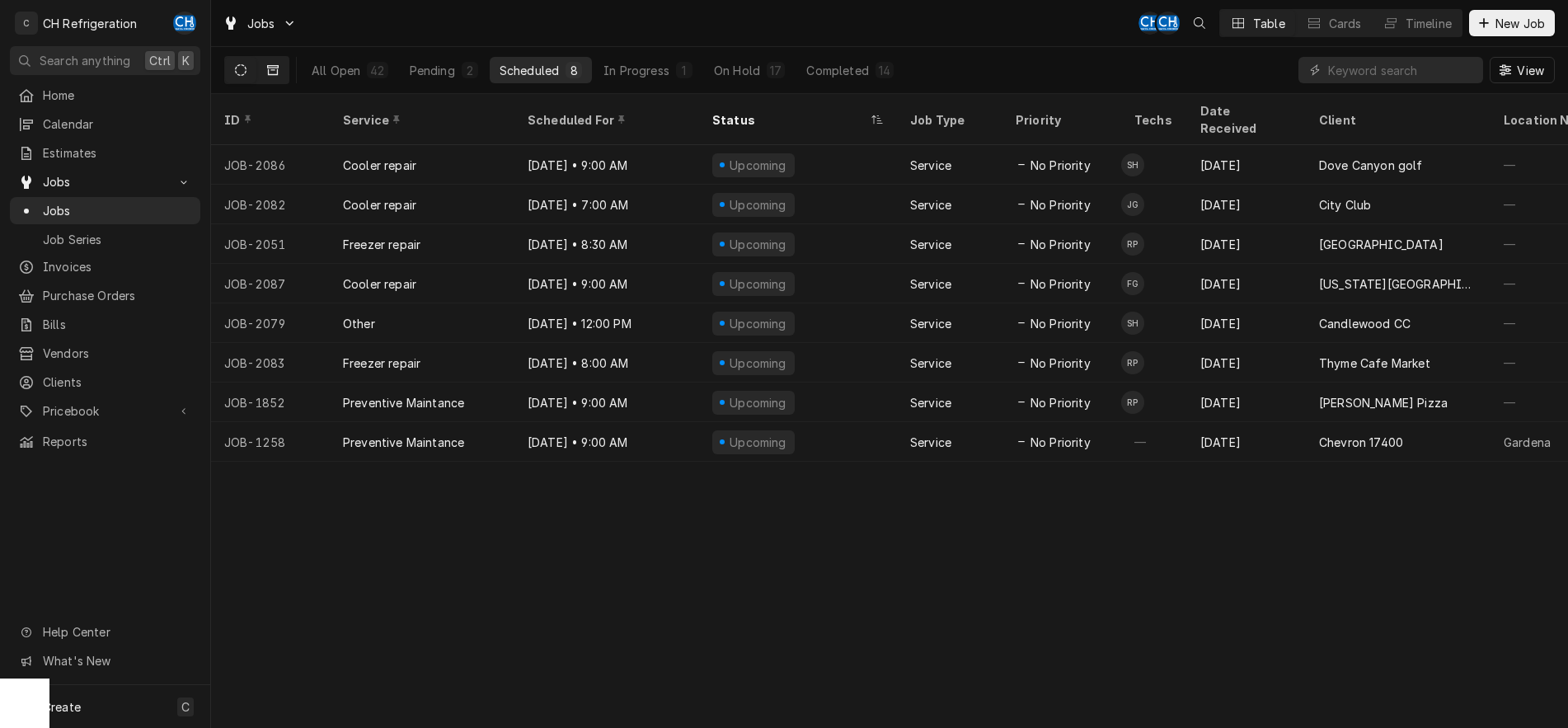
click at [281, 66] on button "Dynamic Content Wrapper" at bounding box center [272, 70] width 31 height 26
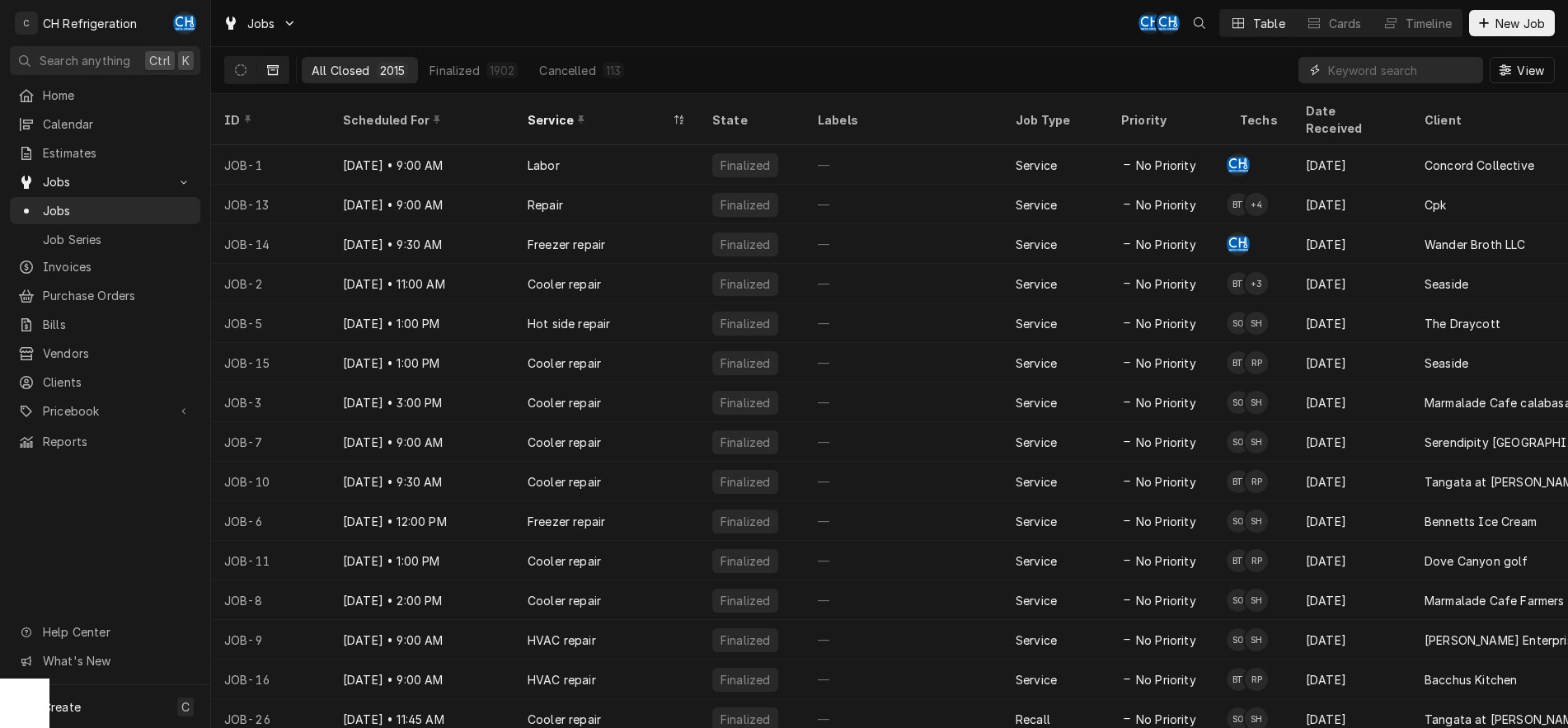
click at [1387, 74] on input "Dynamic Content Wrapper" at bounding box center [1400, 70] width 147 height 26
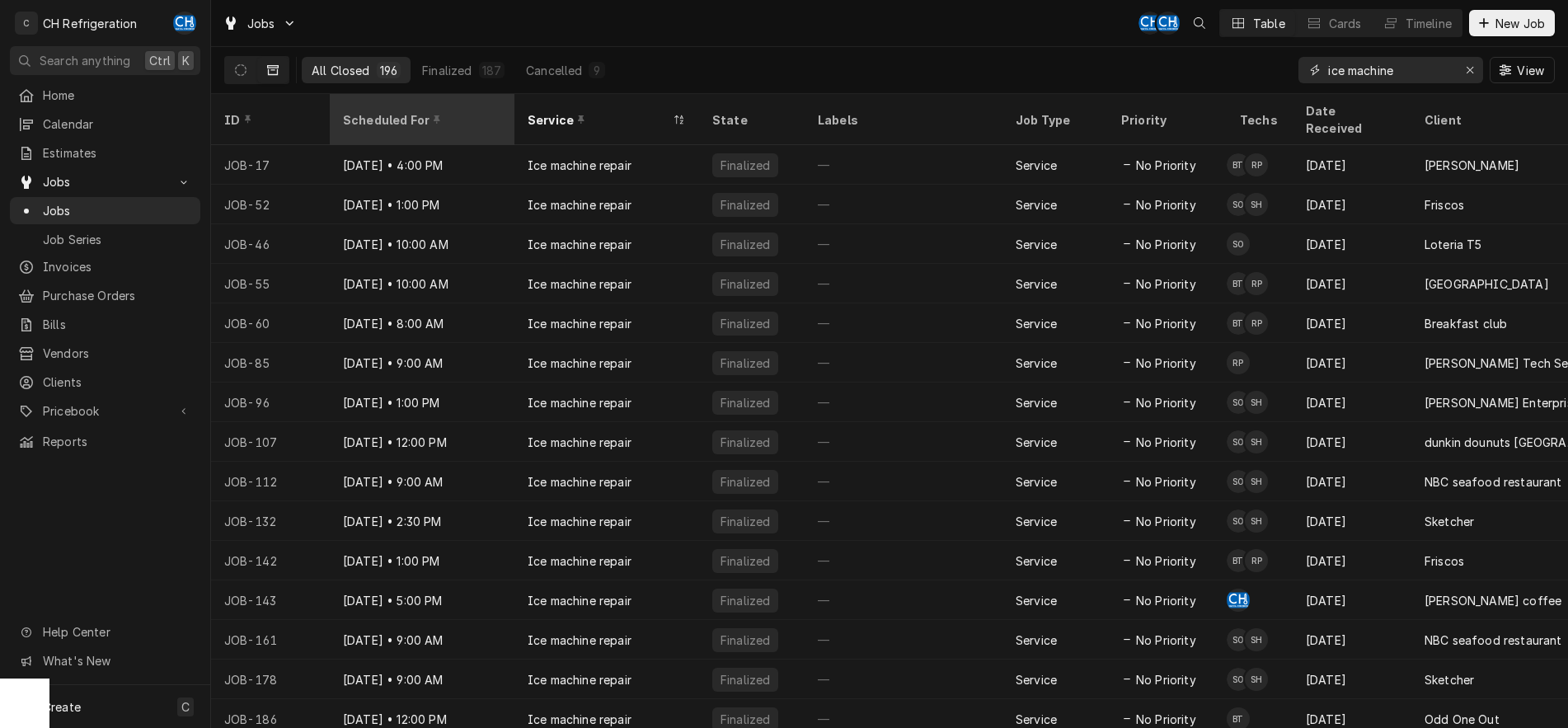
type input "ice machine"
click at [401, 118] on div "Scheduled For" at bounding box center [422, 119] width 178 height 44
click at [393, 111] on div "Scheduled For" at bounding box center [413, 120] width 142 height 17
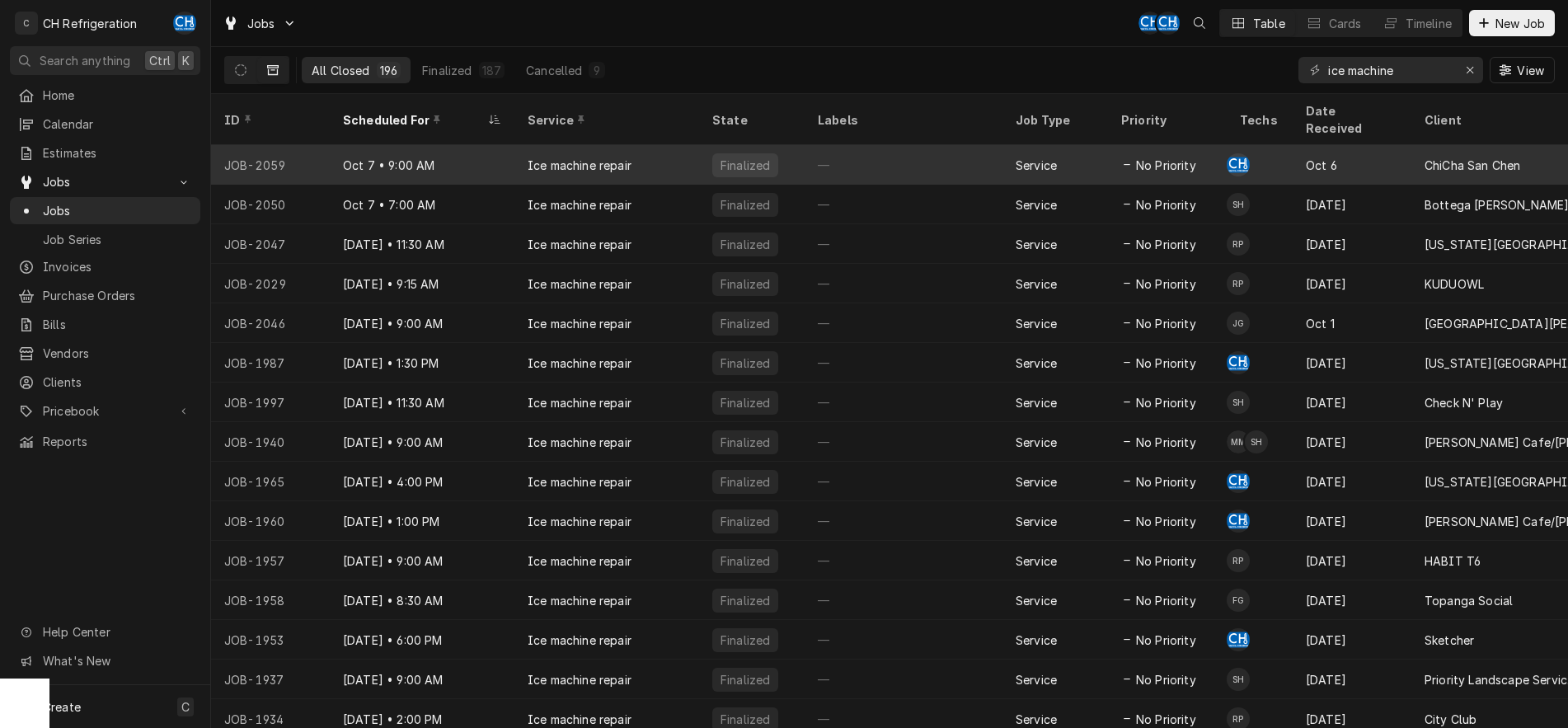
click at [920, 151] on div "—" at bounding box center [903, 165] width 198 height 40
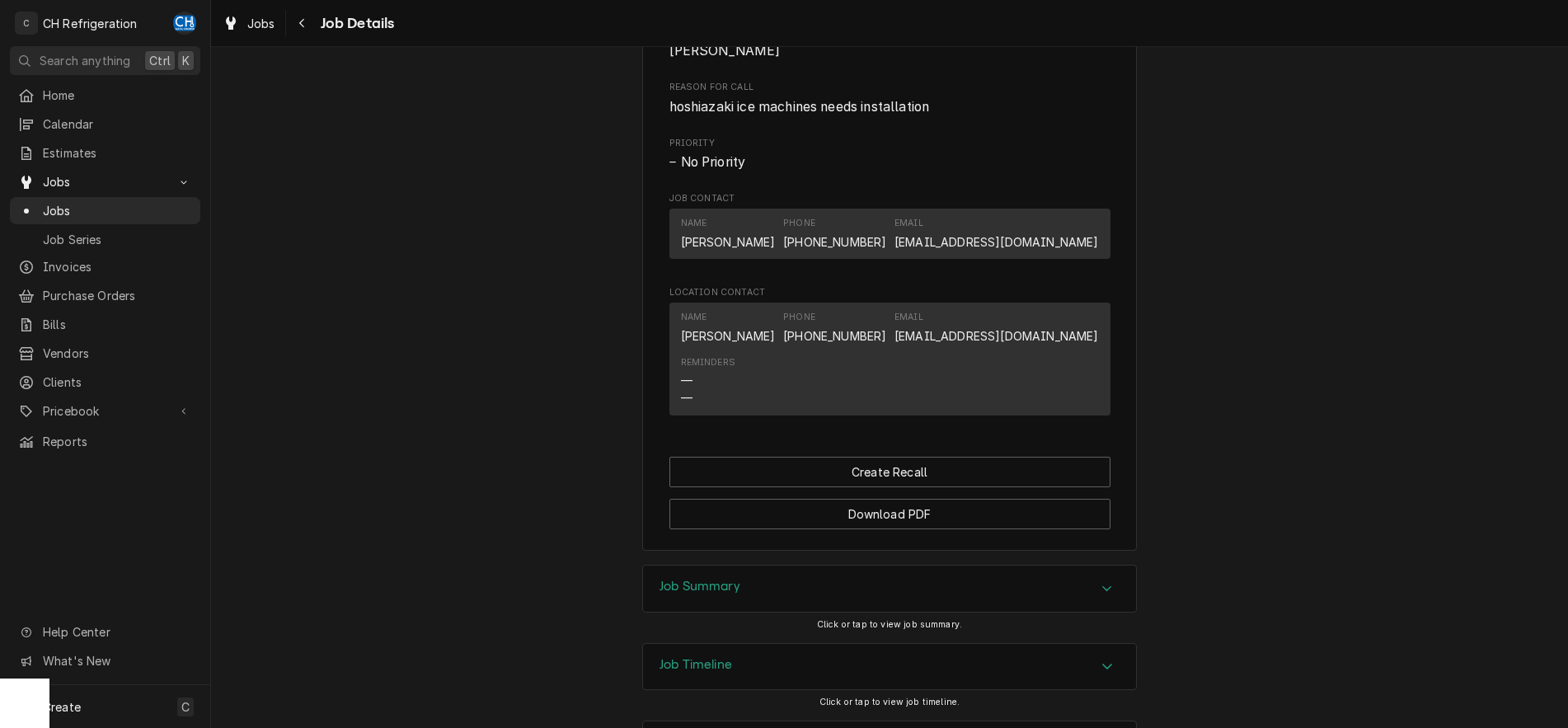
scroll to position [845, 0]
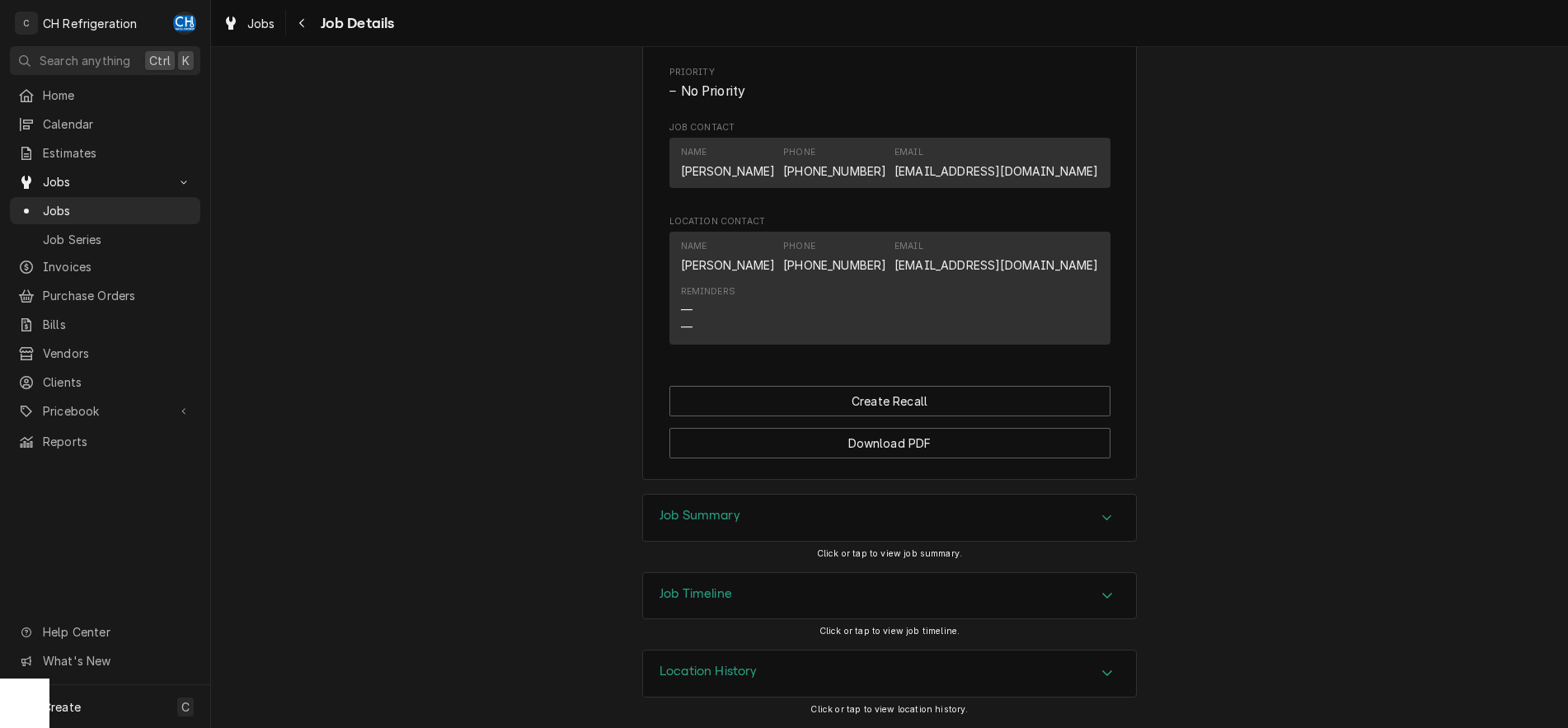
click at [1095, 513] on div "Accordion Header" at bounding box center [1106, 517] width 25 height 20
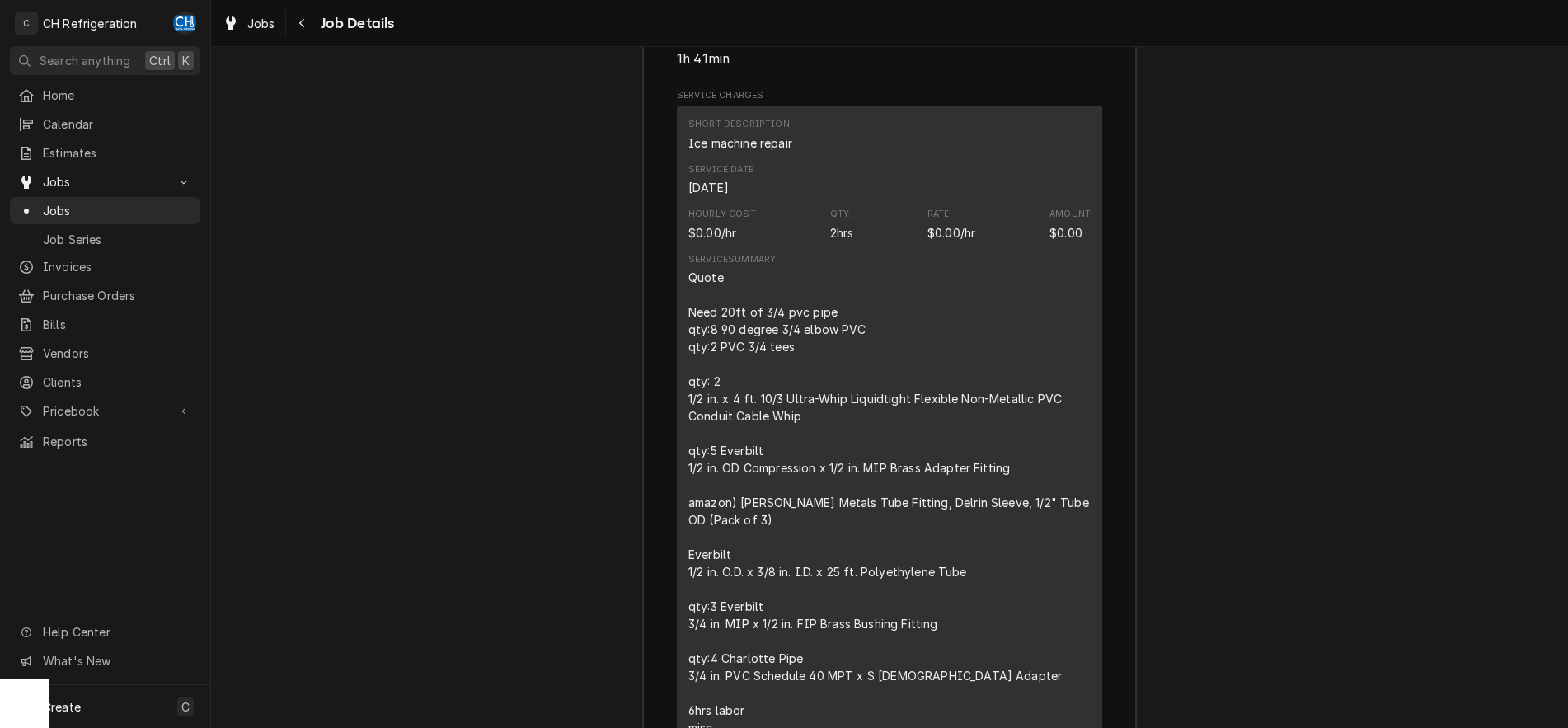
scroll to position [1601, 0]
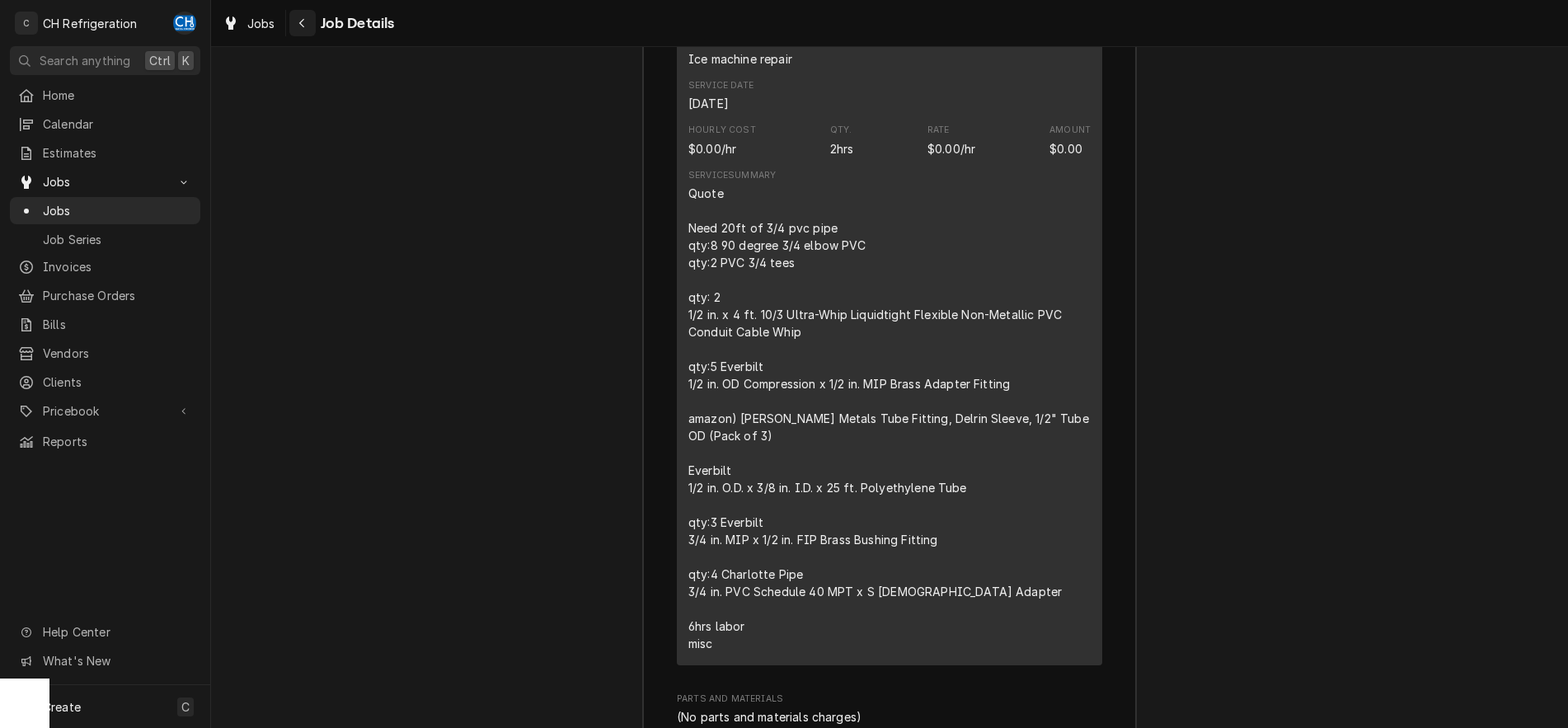
click at [299, 27] on icon "Navigate back" at bounding box center [302, 23] width 8 height 12
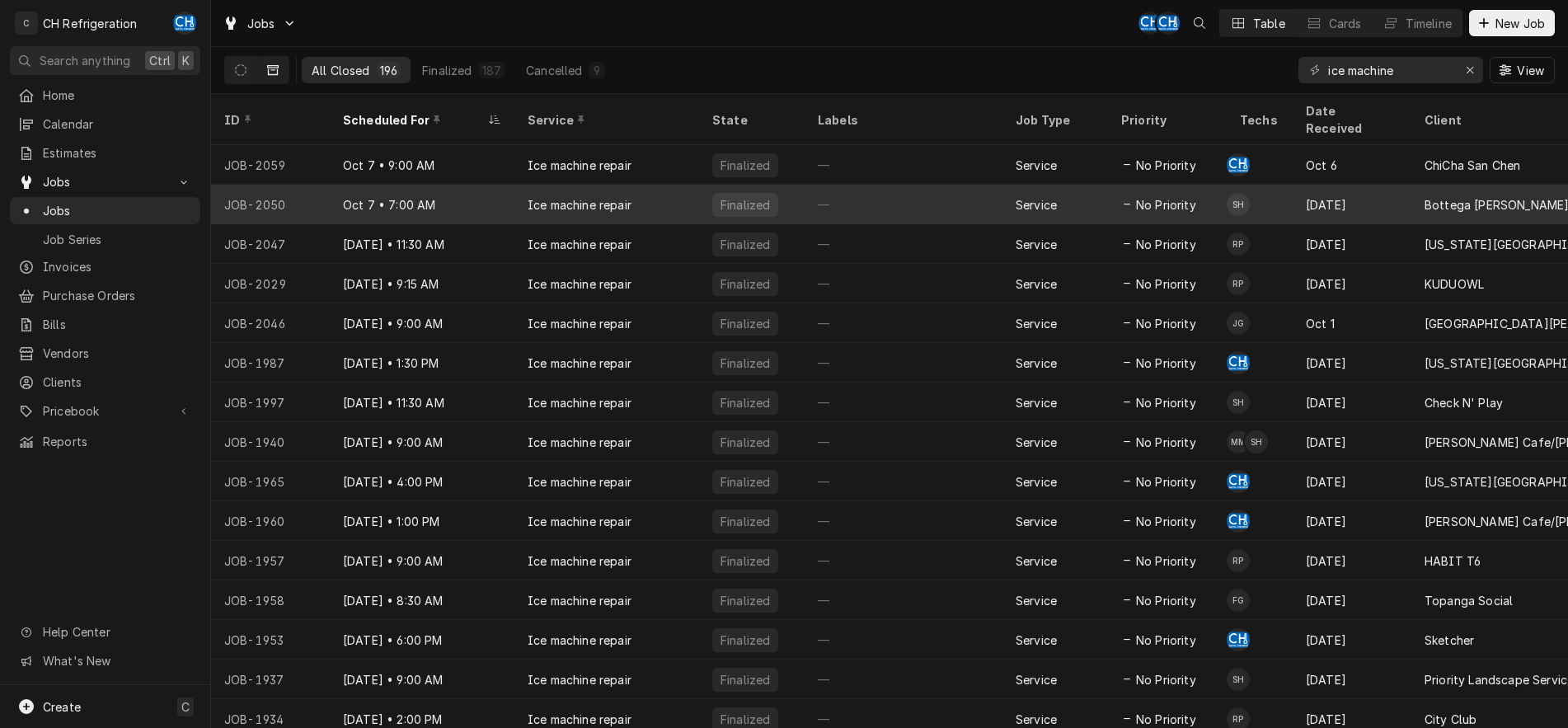
click at [824, 195] on div "—" at bounding box center [903, 204] width 198 height 40
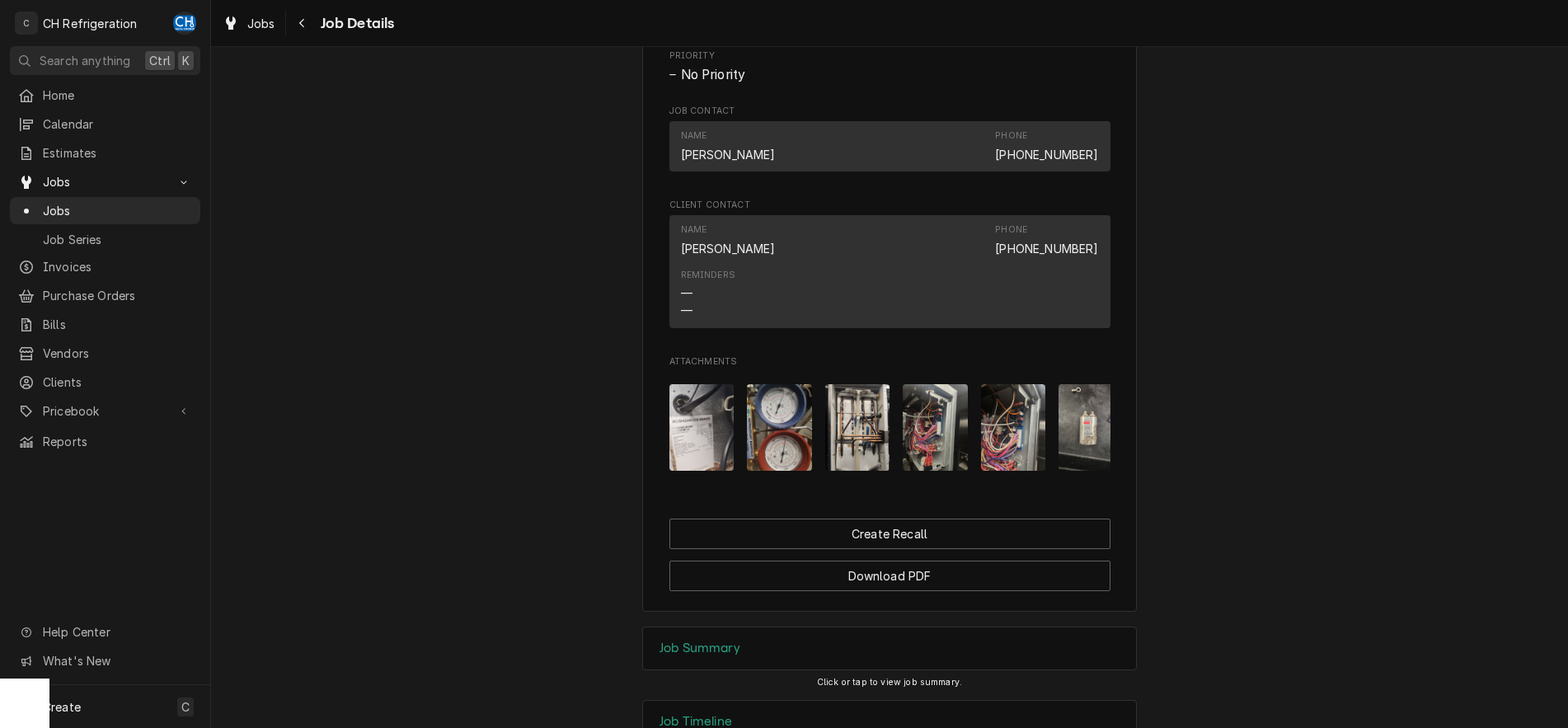
scroll to position [992, 0]
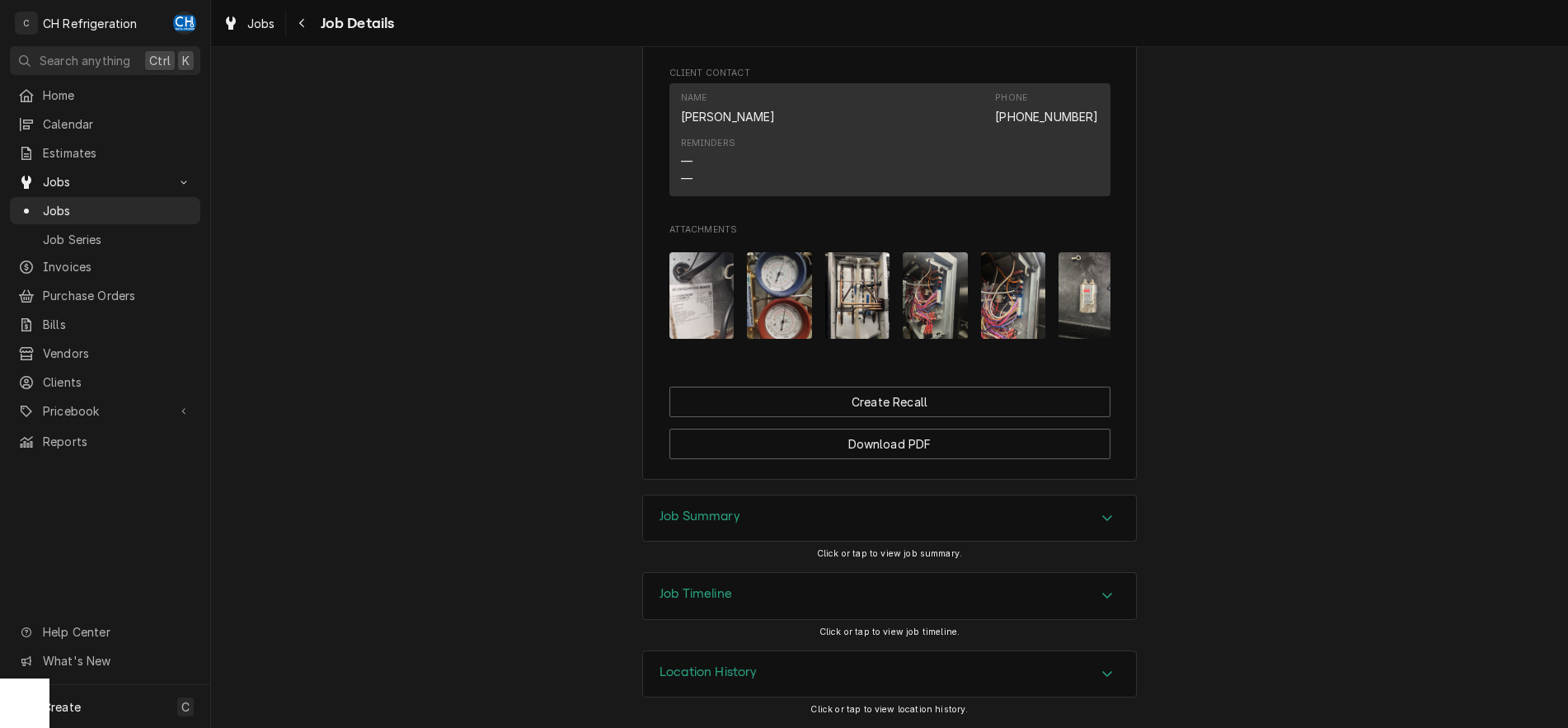
click at [1108, 518] on icon "Accordion Header" at bounding box center [1107, 518] width 12 height 14
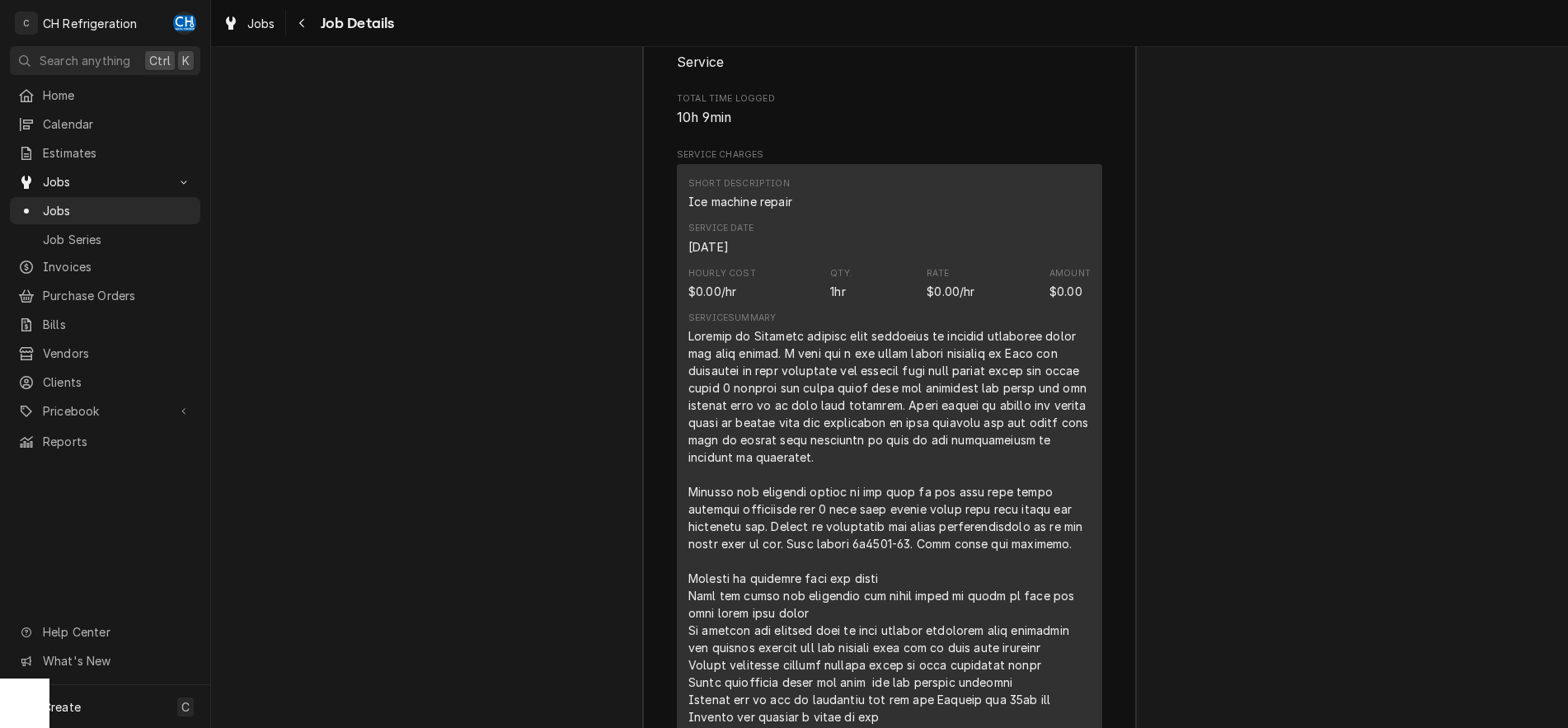
scroll to position [1665, 0]
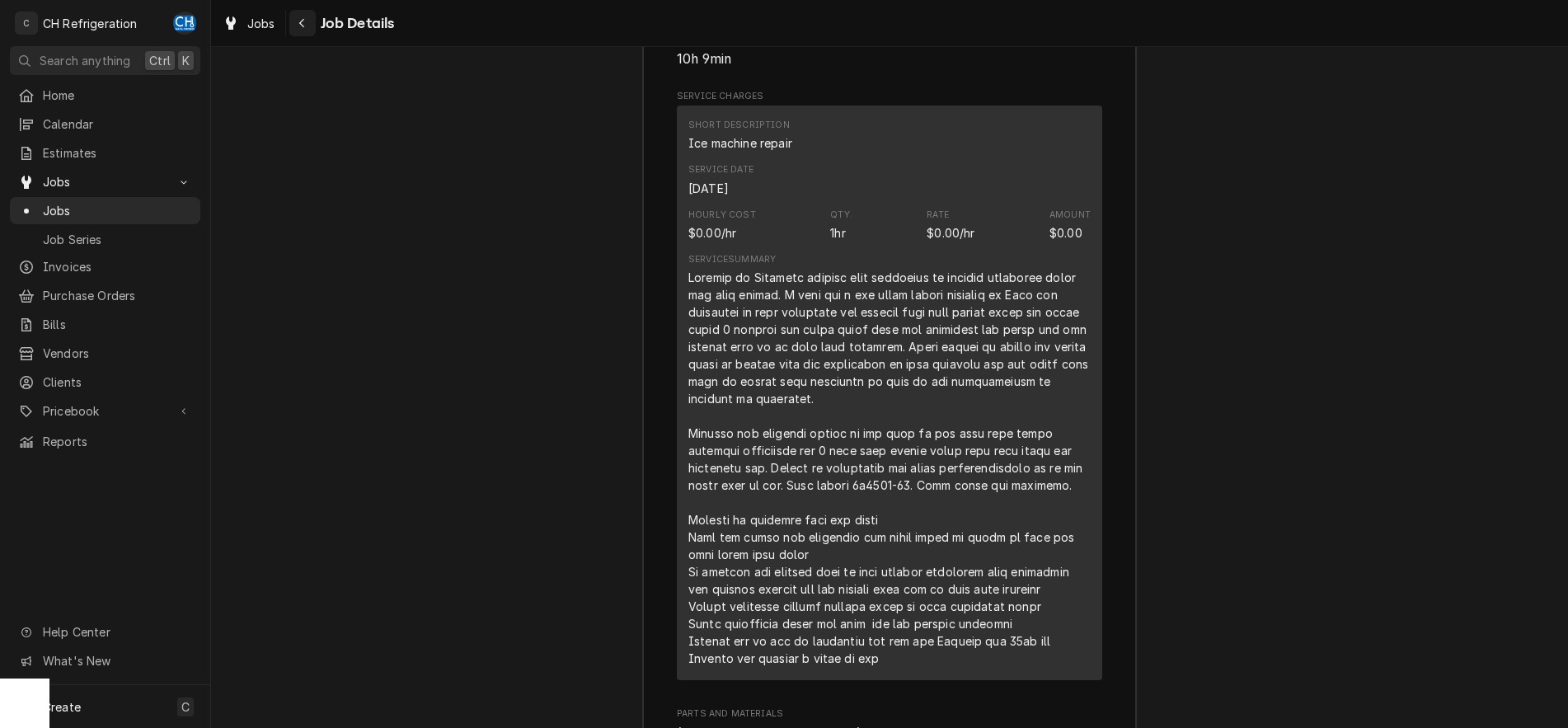
click at [307, 21] on div "Navigate back" at bounding box center [302, 22] width 16 height 16
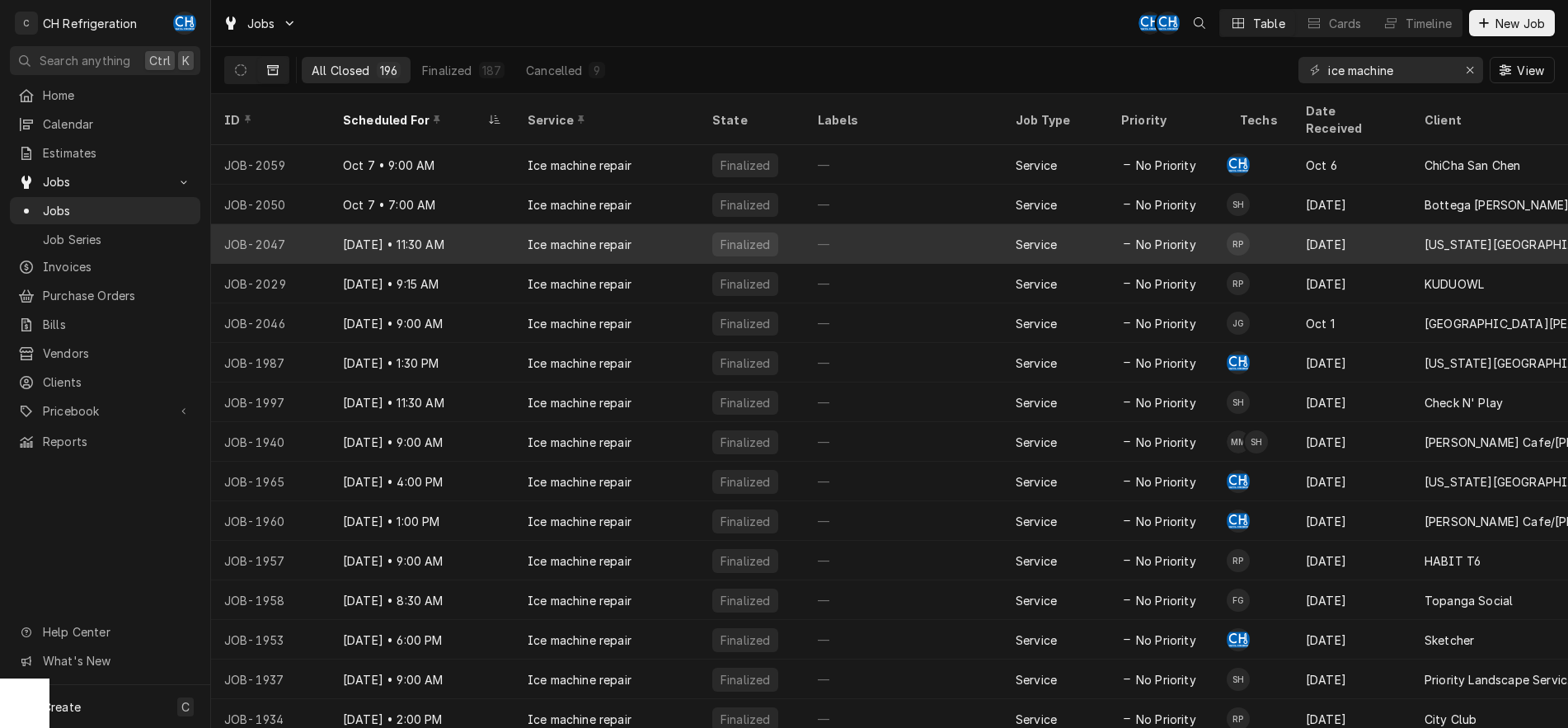
click at [770, 232] on div "Finalized" at bounding box center [745, 244] width 66 height 24
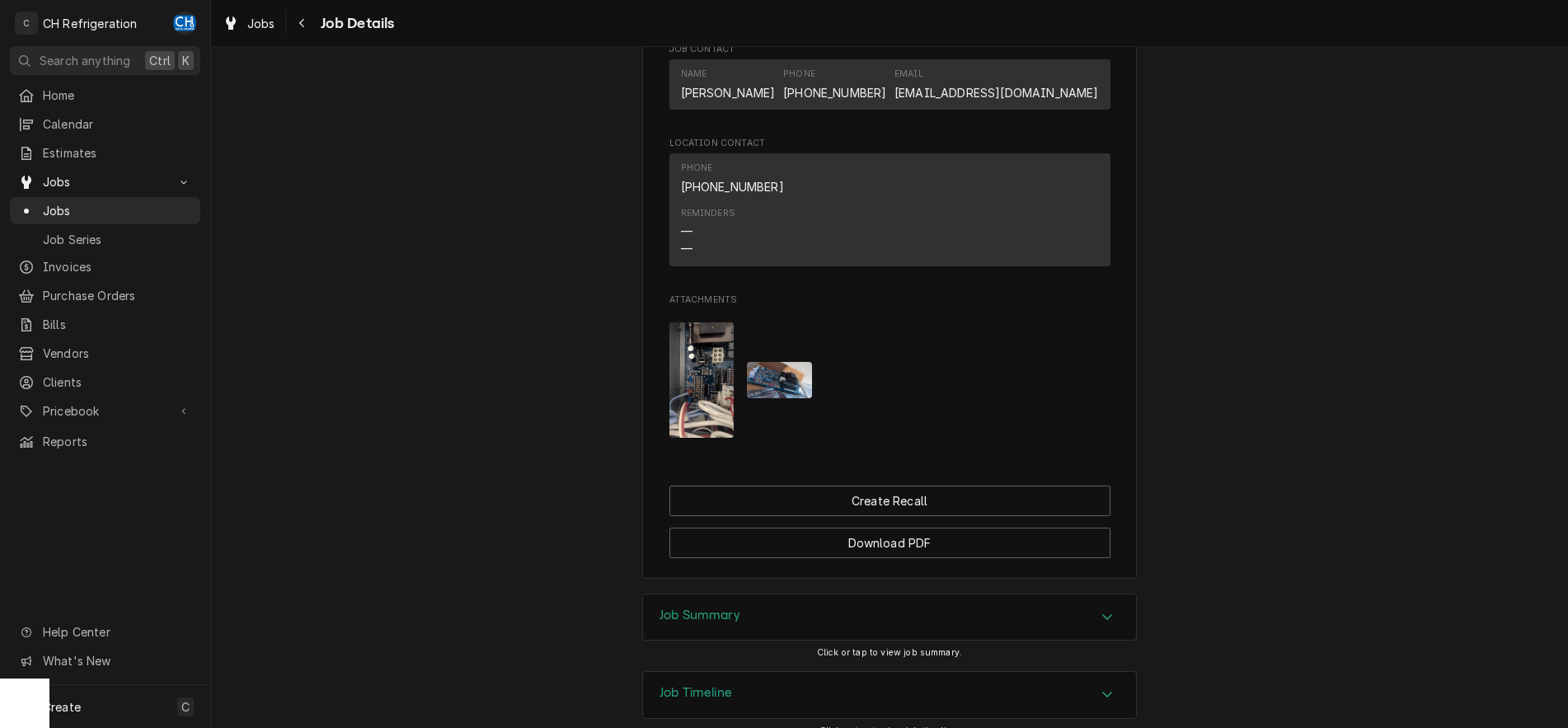
scroll to position [1021, 0]
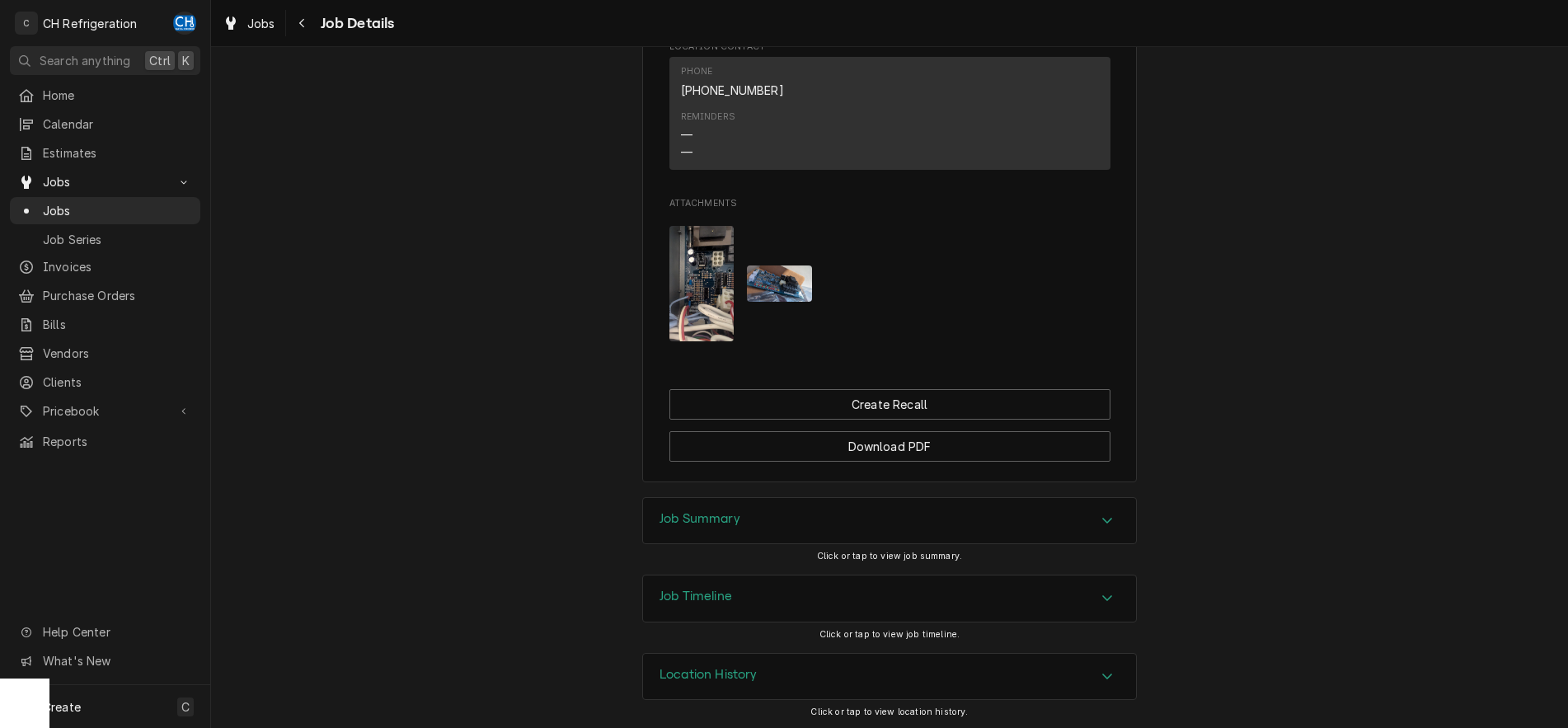
click at [1088, 531] on div "Job Summary" at bounding box center [889, 520] width 493 height 46
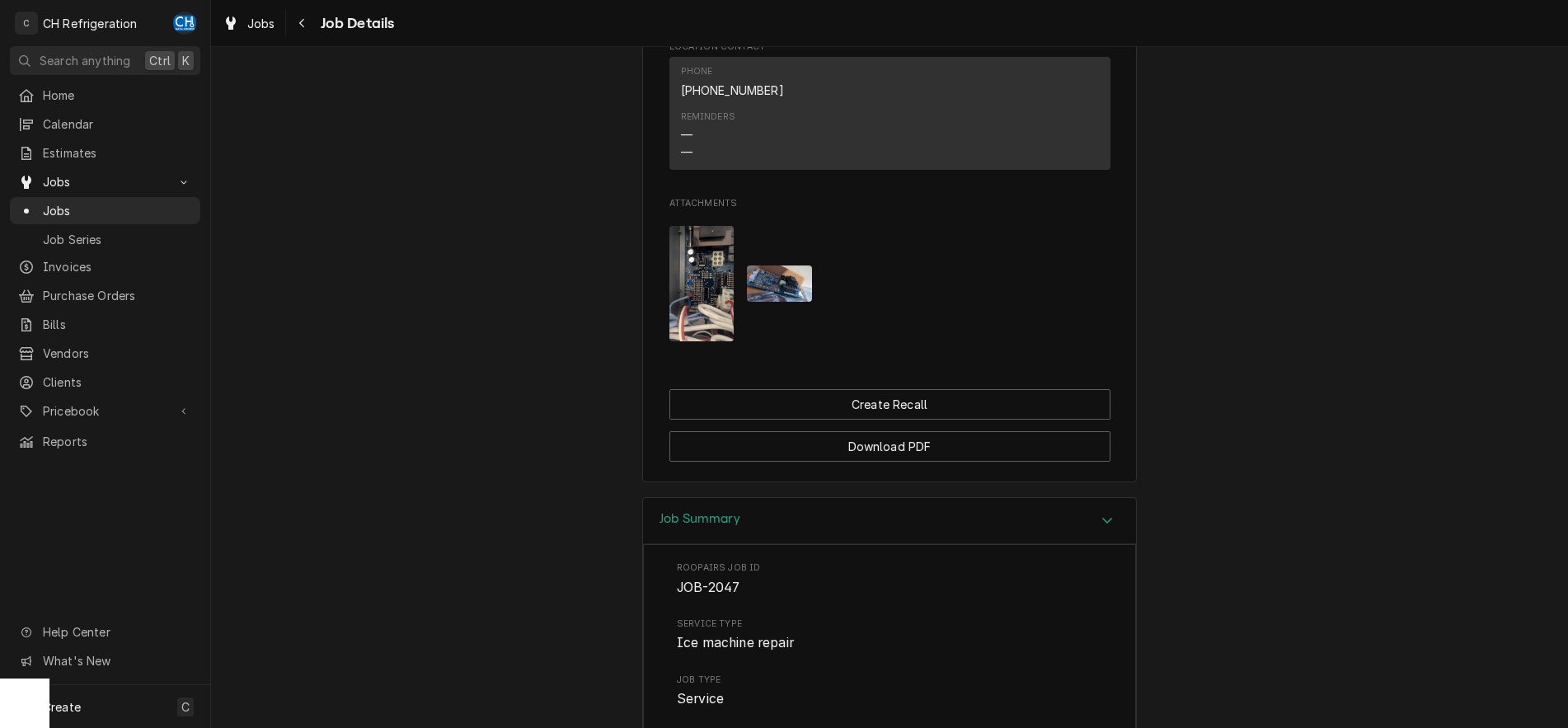
scroll to position [1357, 0]
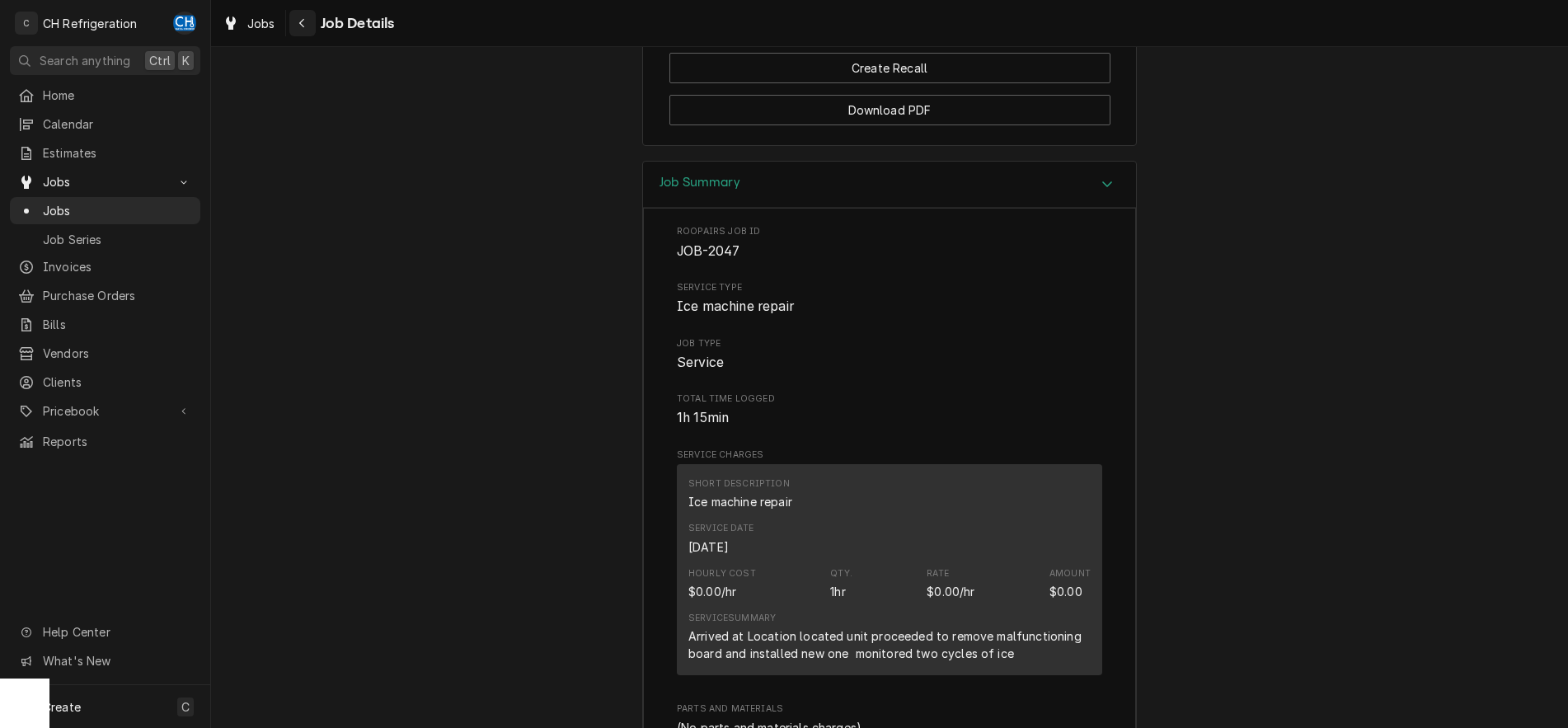
click at [298, 19] on icon "Navigate back" at bounding box center [302, 23] width 8 height 12
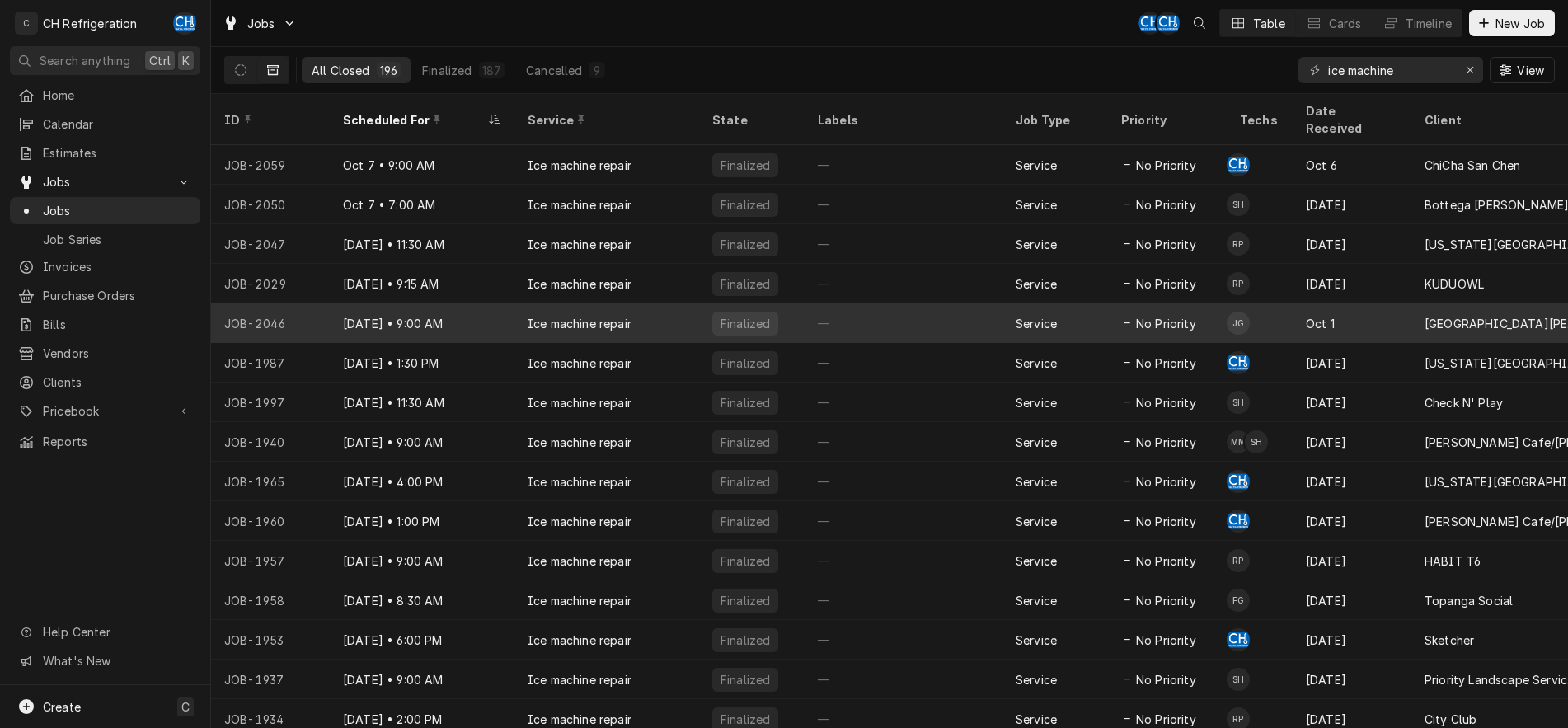
click at [912, 308] on div "—" at bounding box center [903, 323] width 198 height 40
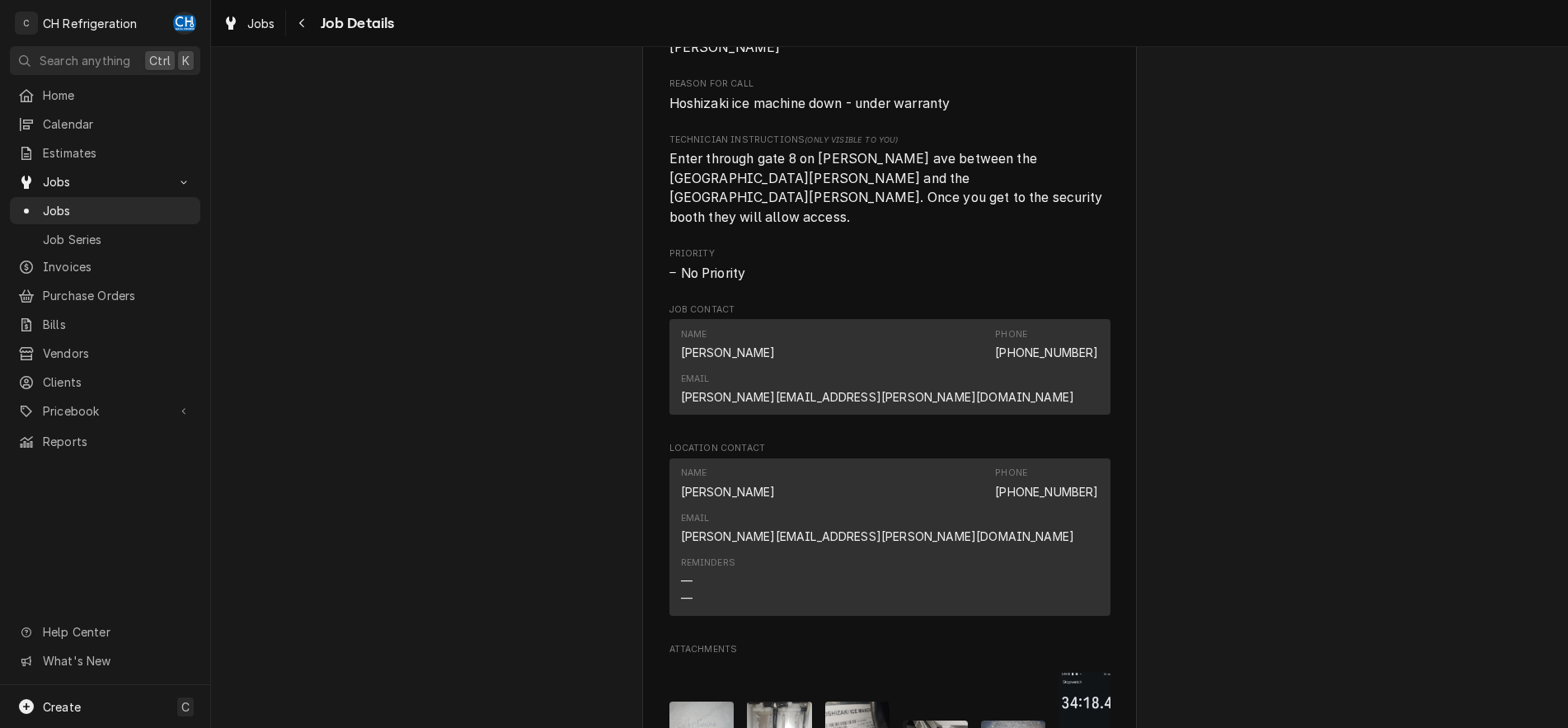
scroll to position [1223, 0]
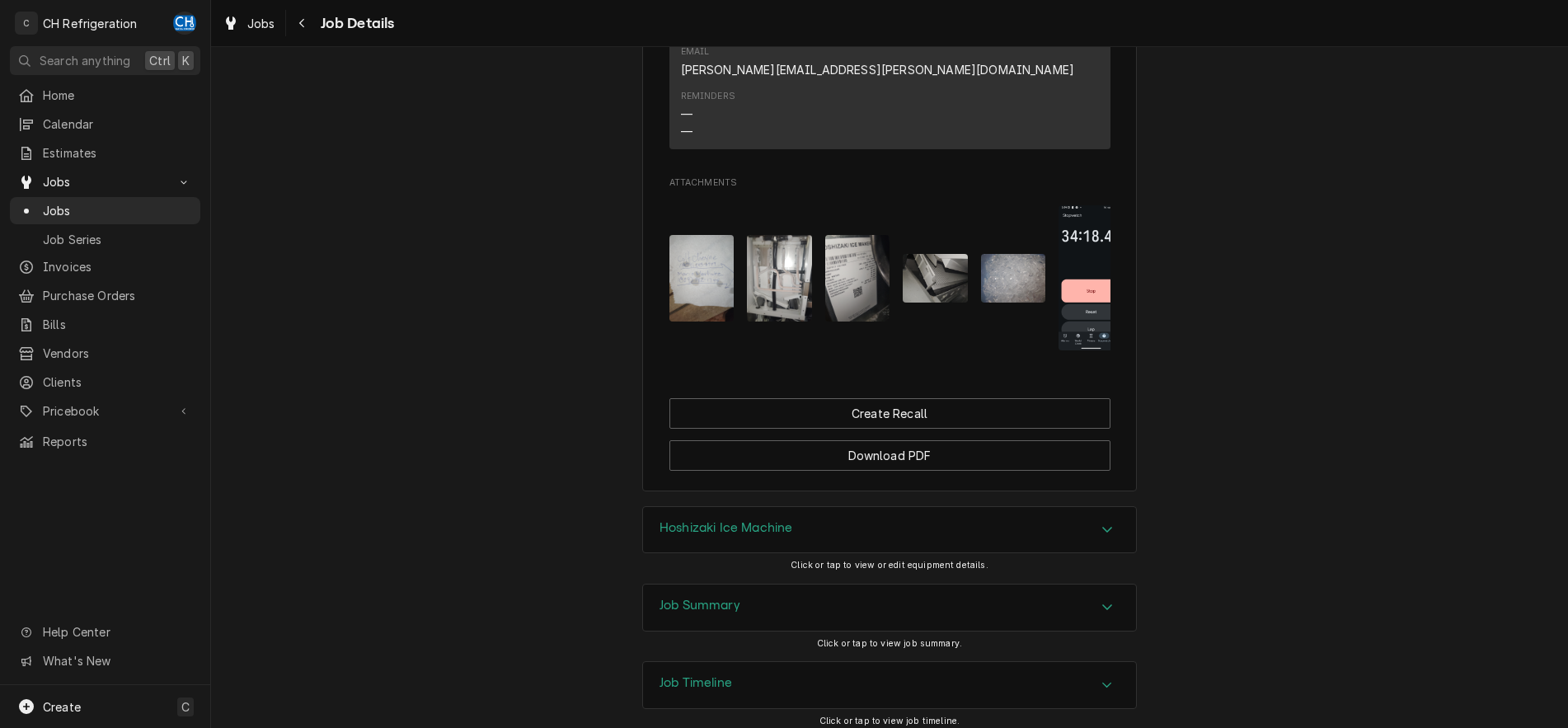
click at [1109, 598] on div "Accordion Header" at bounding box center [1106, 607] width 25 height 20
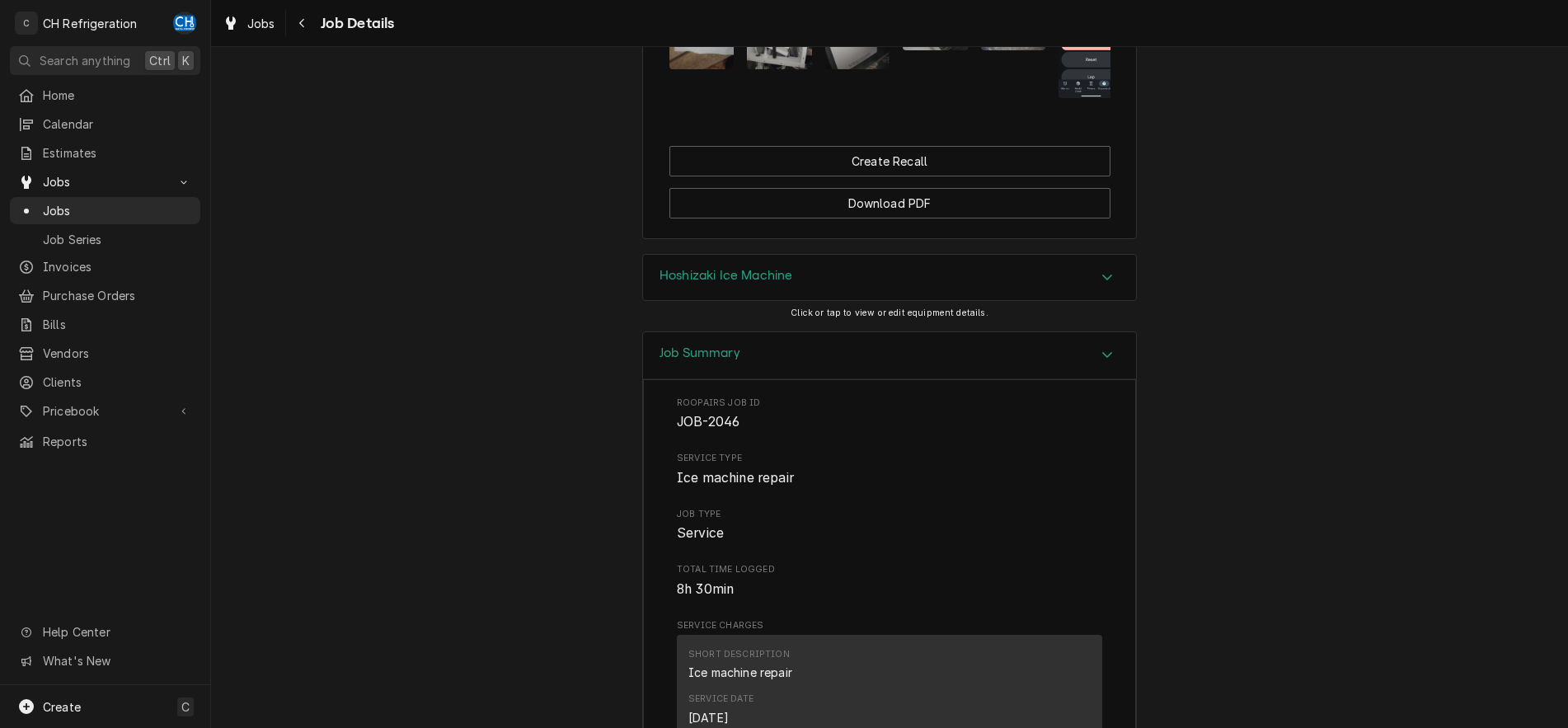
scroll to position [1728, 0]
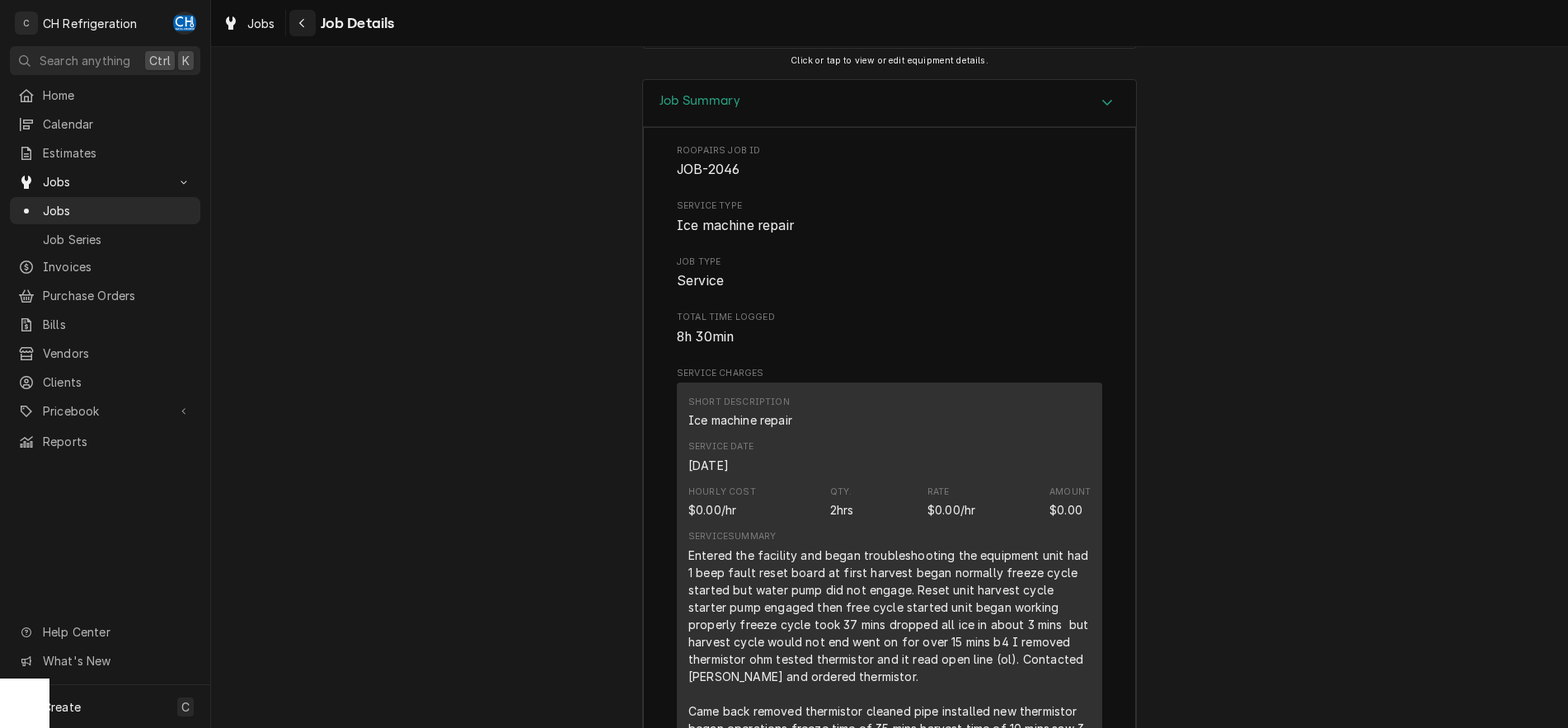
click at [308, 29] on div "Navigate back" at bounding box center [302, 22] width 16 height 16
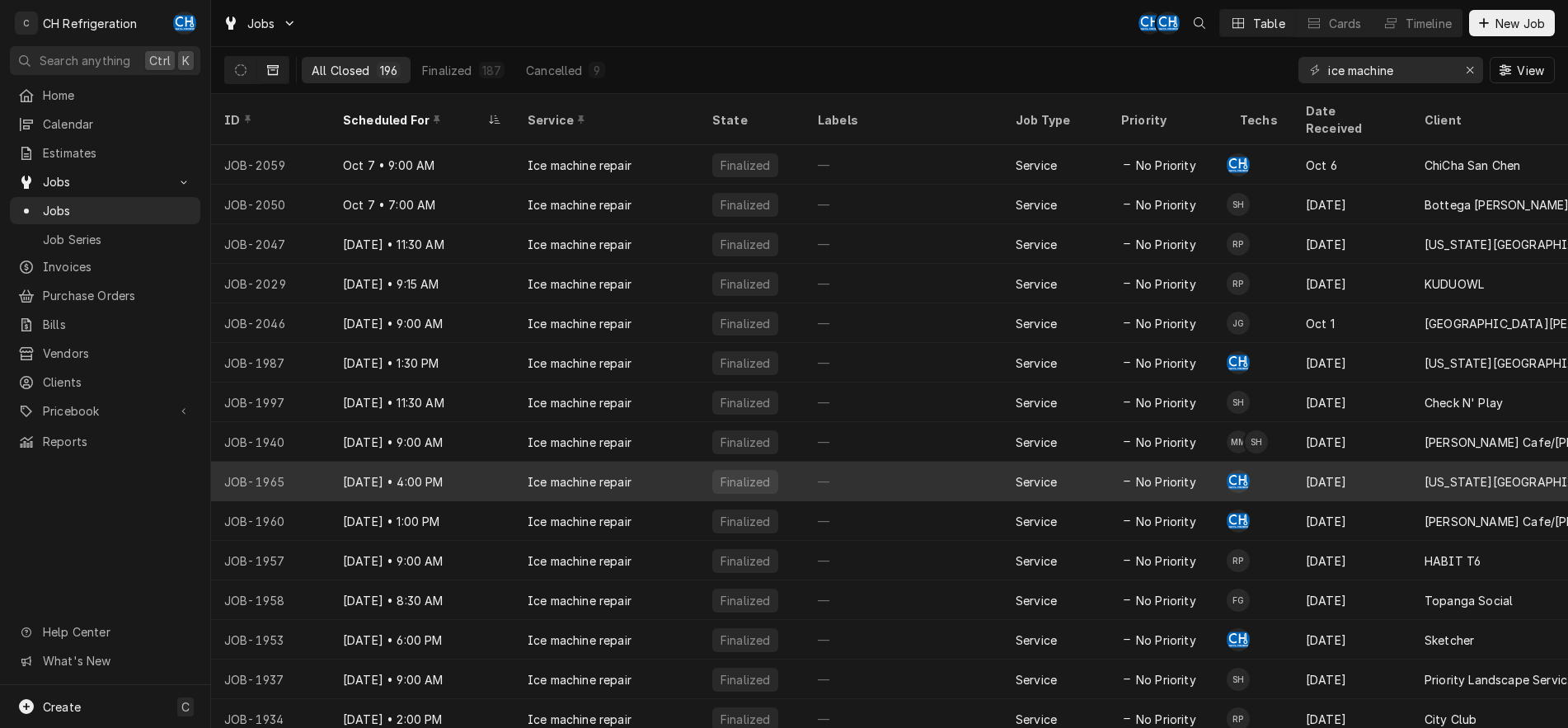
click at [801, 462] on div "Finalized" at bounding box center [752, 481] width 105 height 40
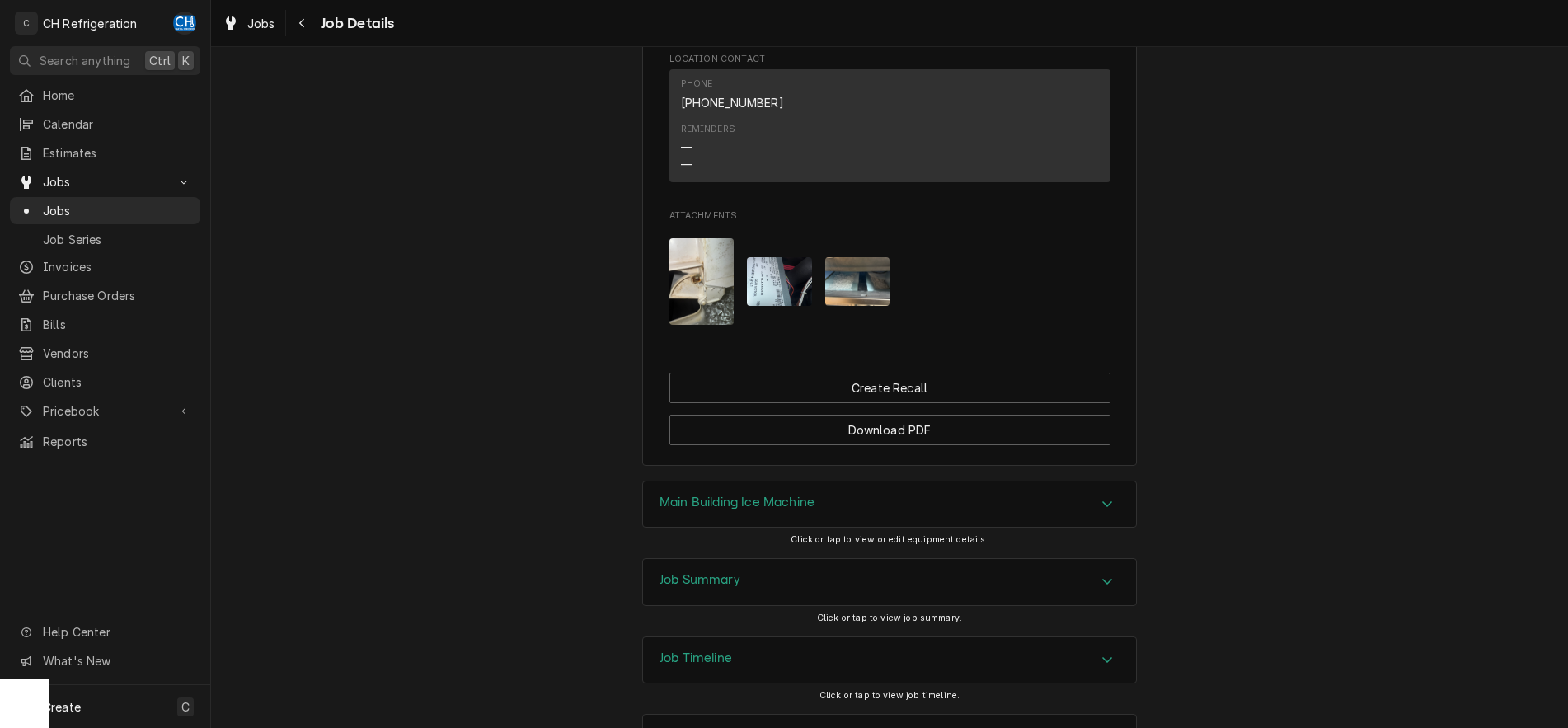
scroll to position [1070, 0]
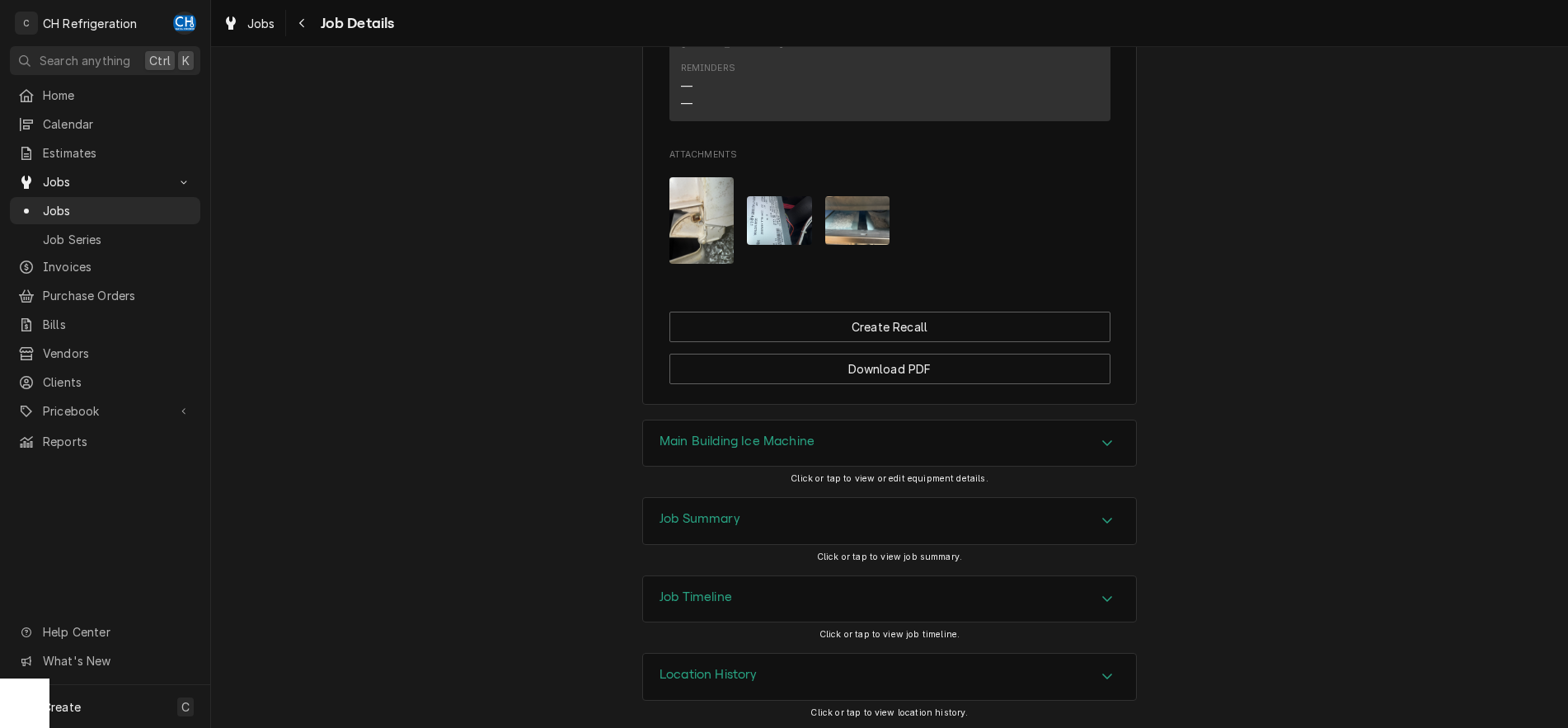
click at [1108, 519] on icon "Accordion Header" at bounding box center [1107, 520] width 12 height 14
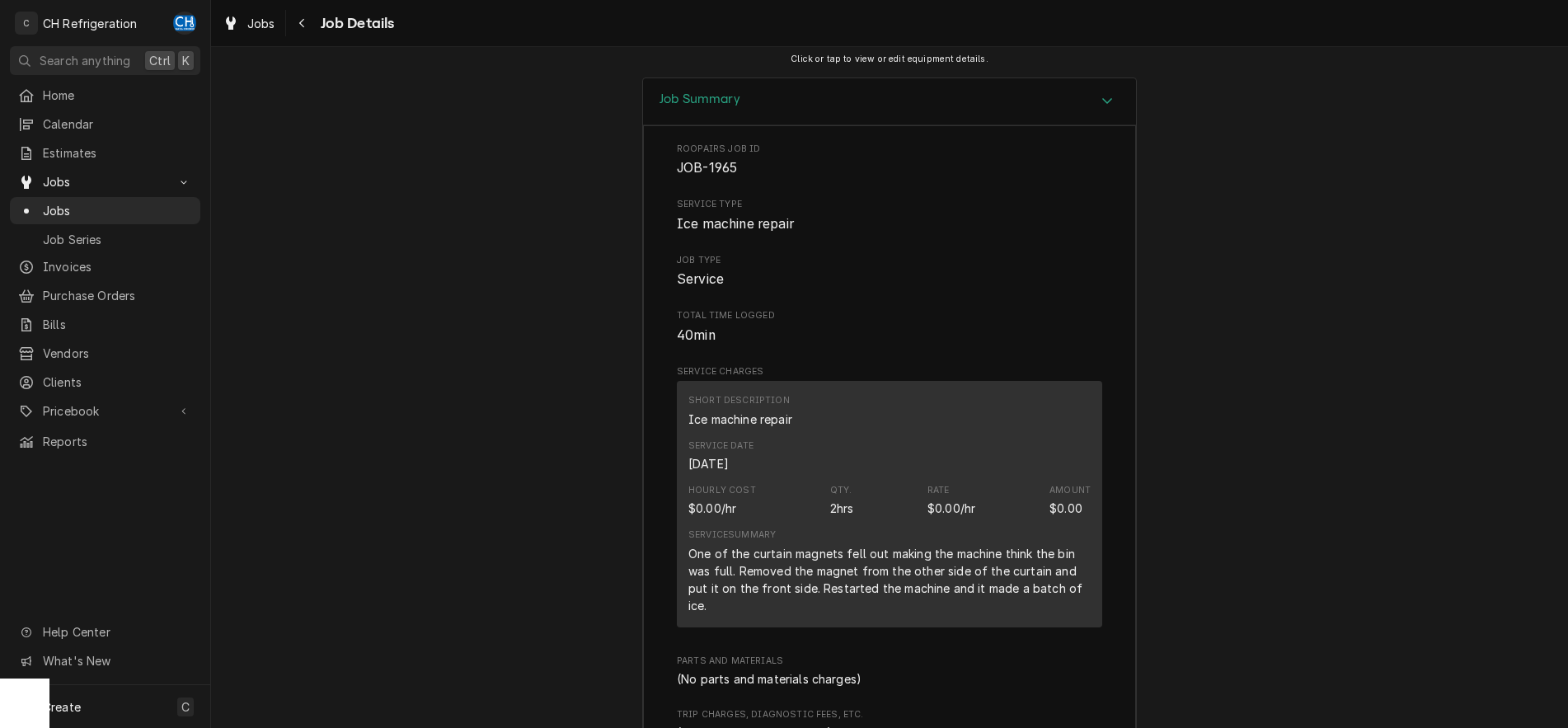
scroll to position [1490, 0]
click at [303, 27] on icon "Navigate back" at bounding box center [302, 23] width 8 height 12
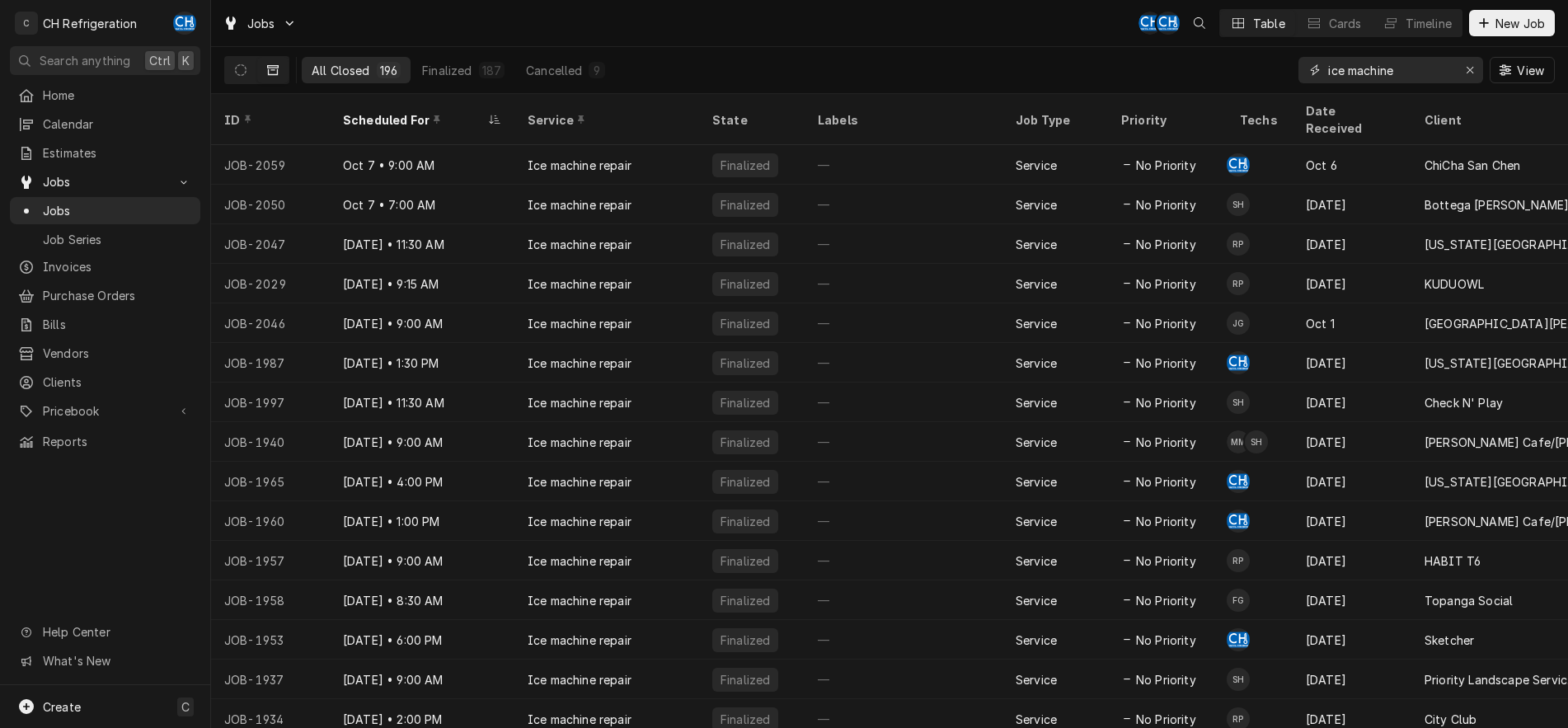
drag, startPoint x: 1408, startPoint y: 80, endPoint x: 1214, endPoint y: 105, distance: 195.6
click at [1327, 83] on input "ice machine" at bounding box center [1389, 70] width 123 height 26
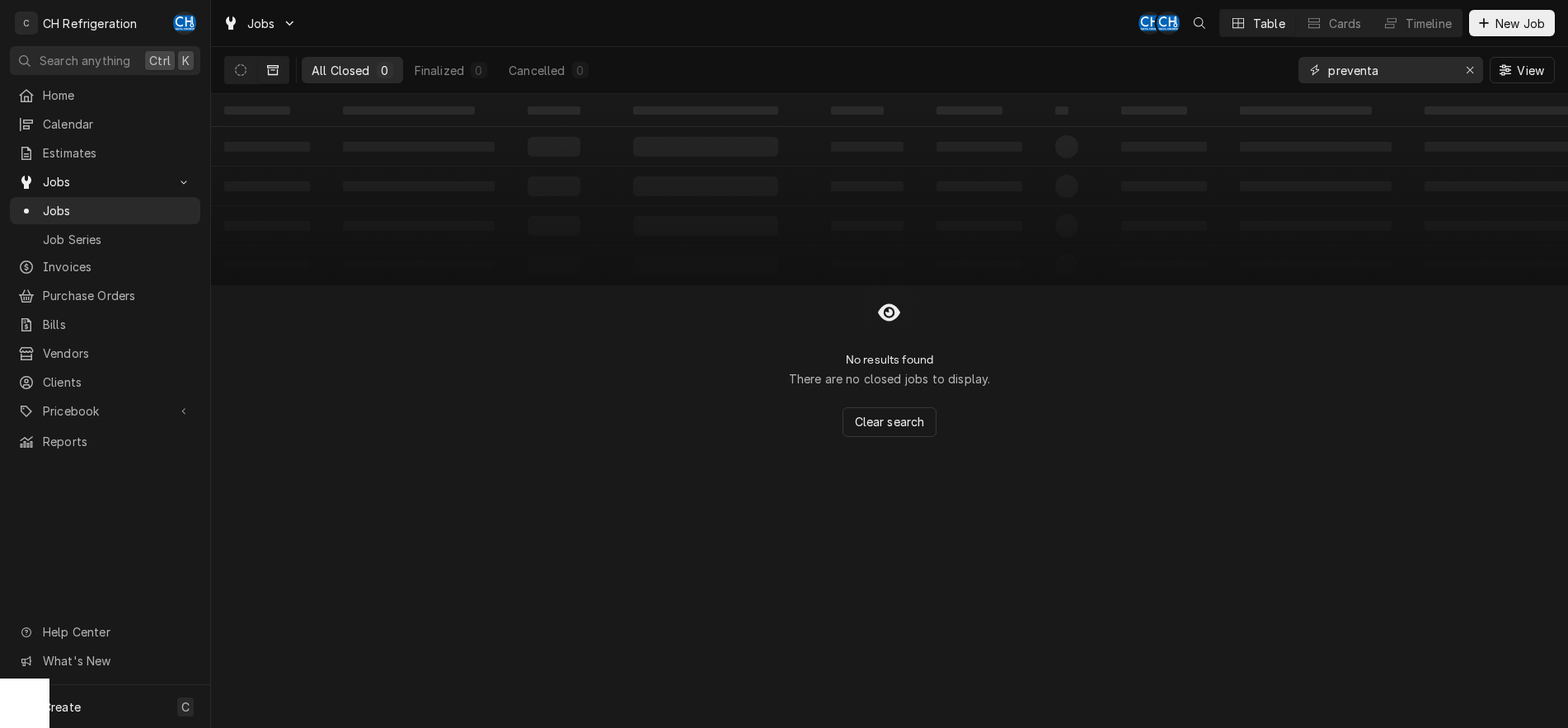
drag, startPoint x: 1380, startPoint y: 67, endPoint x: 1221, endPoint y: 62, distance: 159.1
click at [1327, 62] on input "preventa" at bounding box center [1389, 70] width 123 height 26
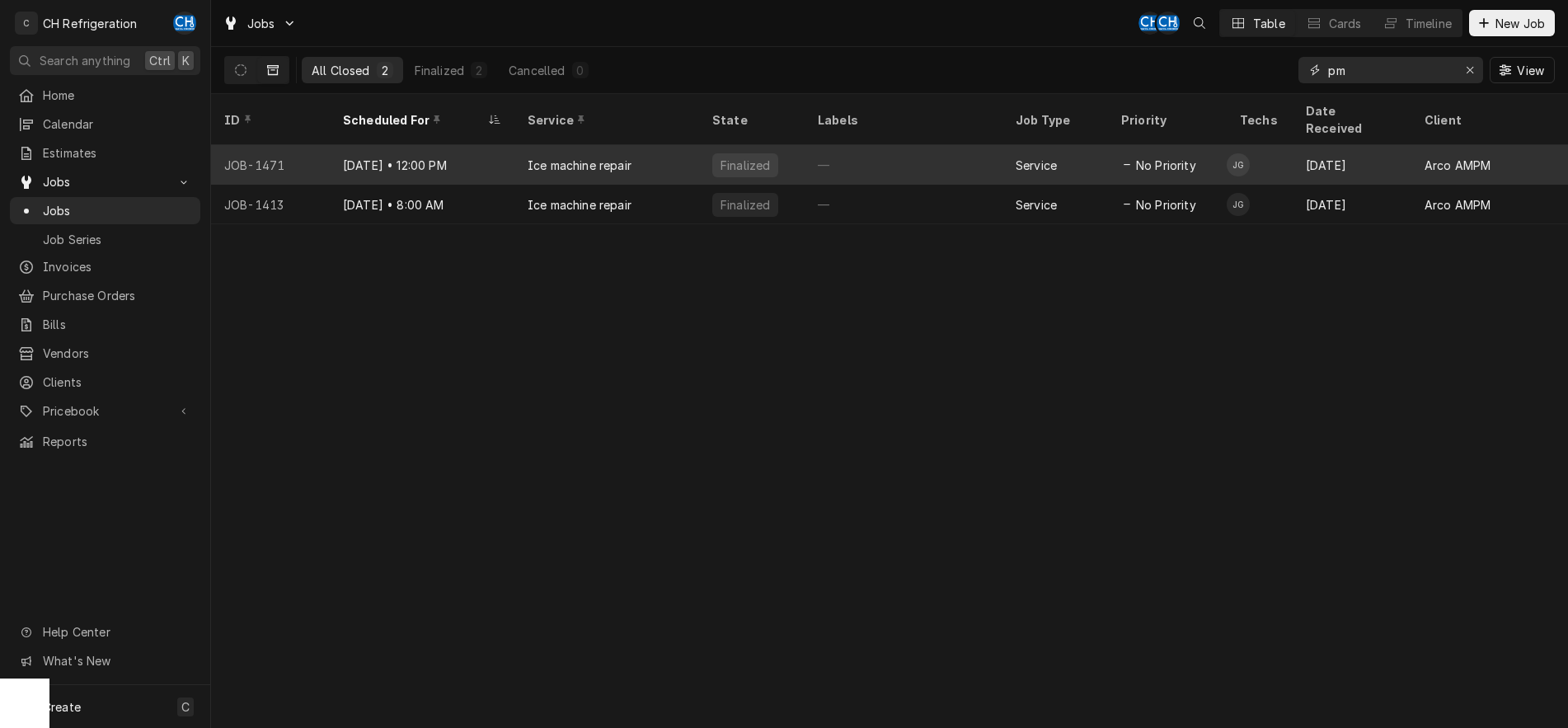
type input "pm"
click at [934, 145] on div "—" at bounding box center [903, 165] width 198 height 40
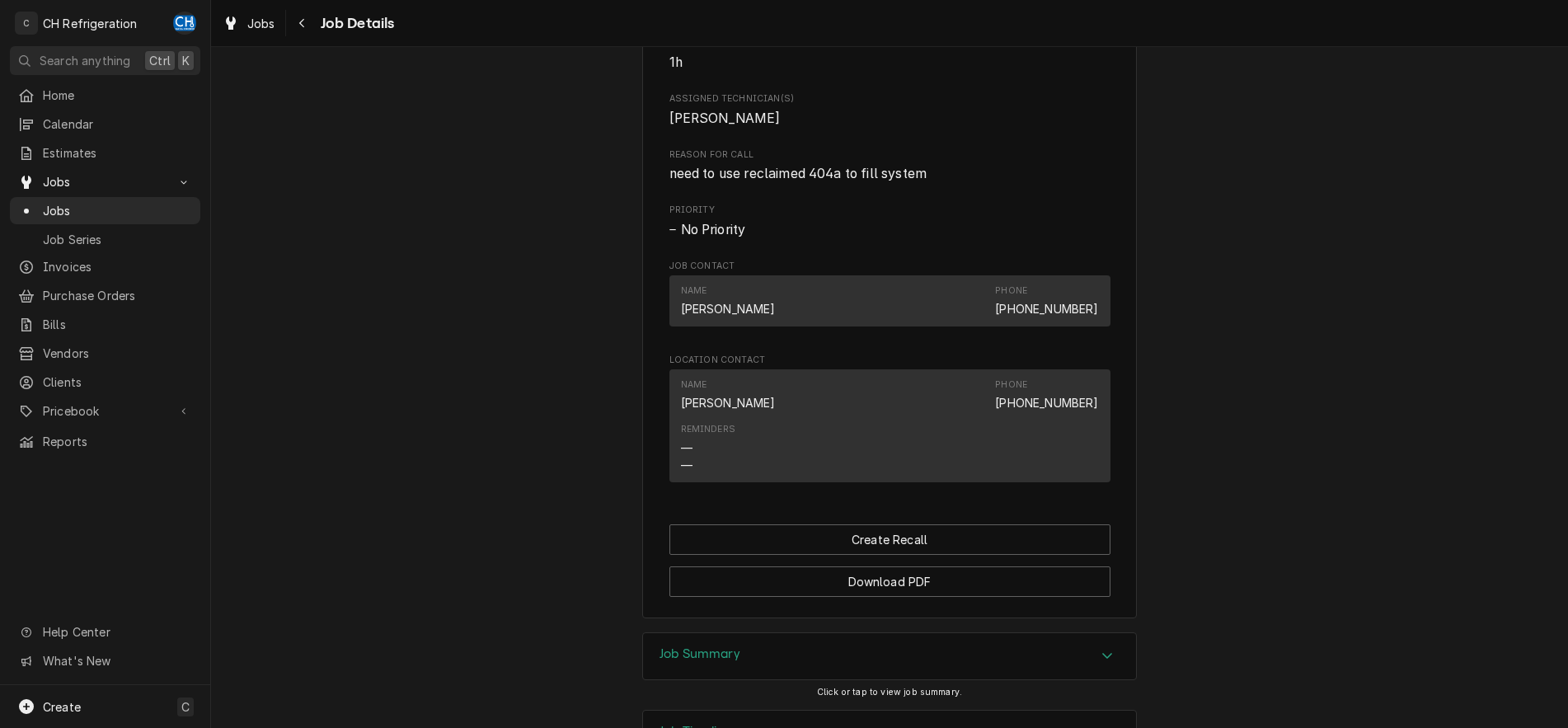
scroll to position [863, 0]
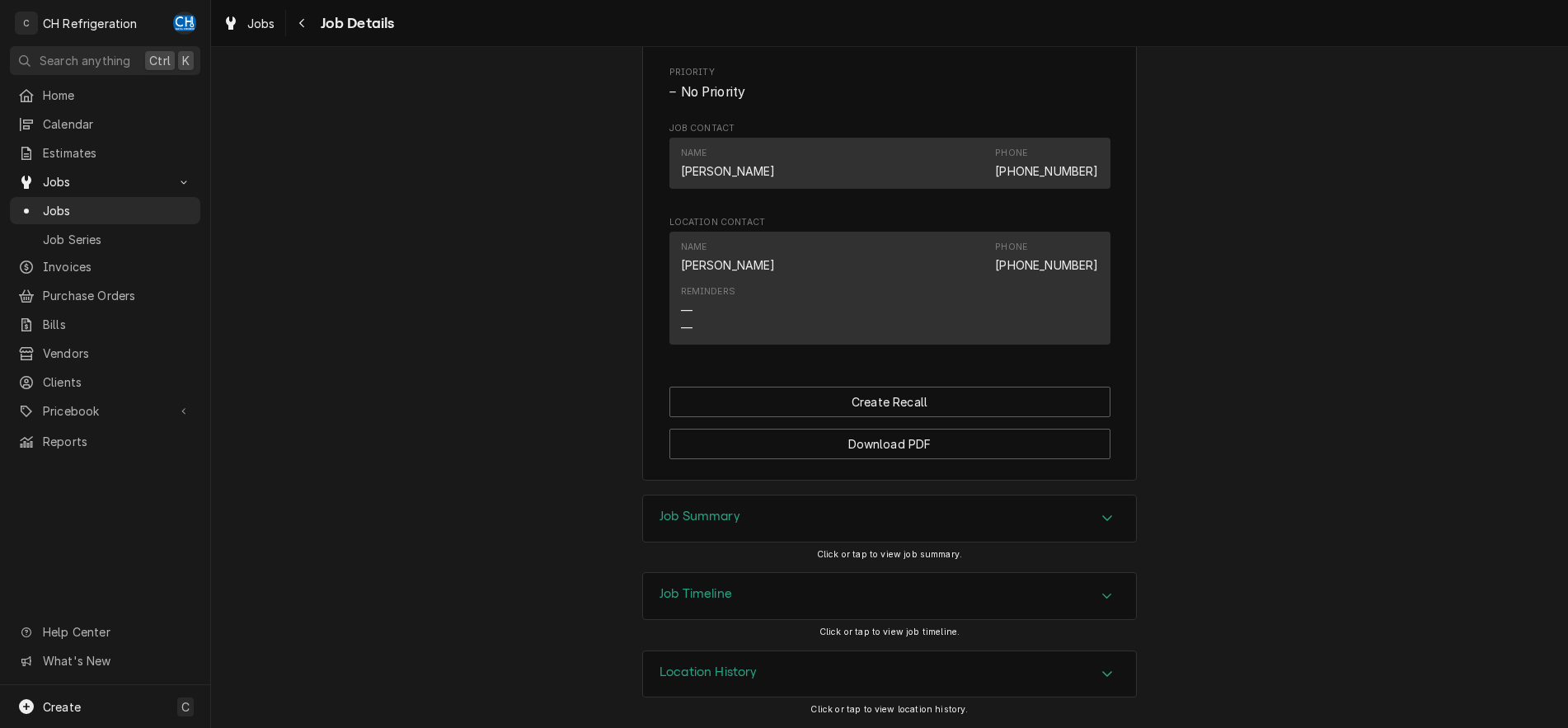
click at [1100, 504] on div "Job Summary" at bounding box center [889, 519] width 493 height 46
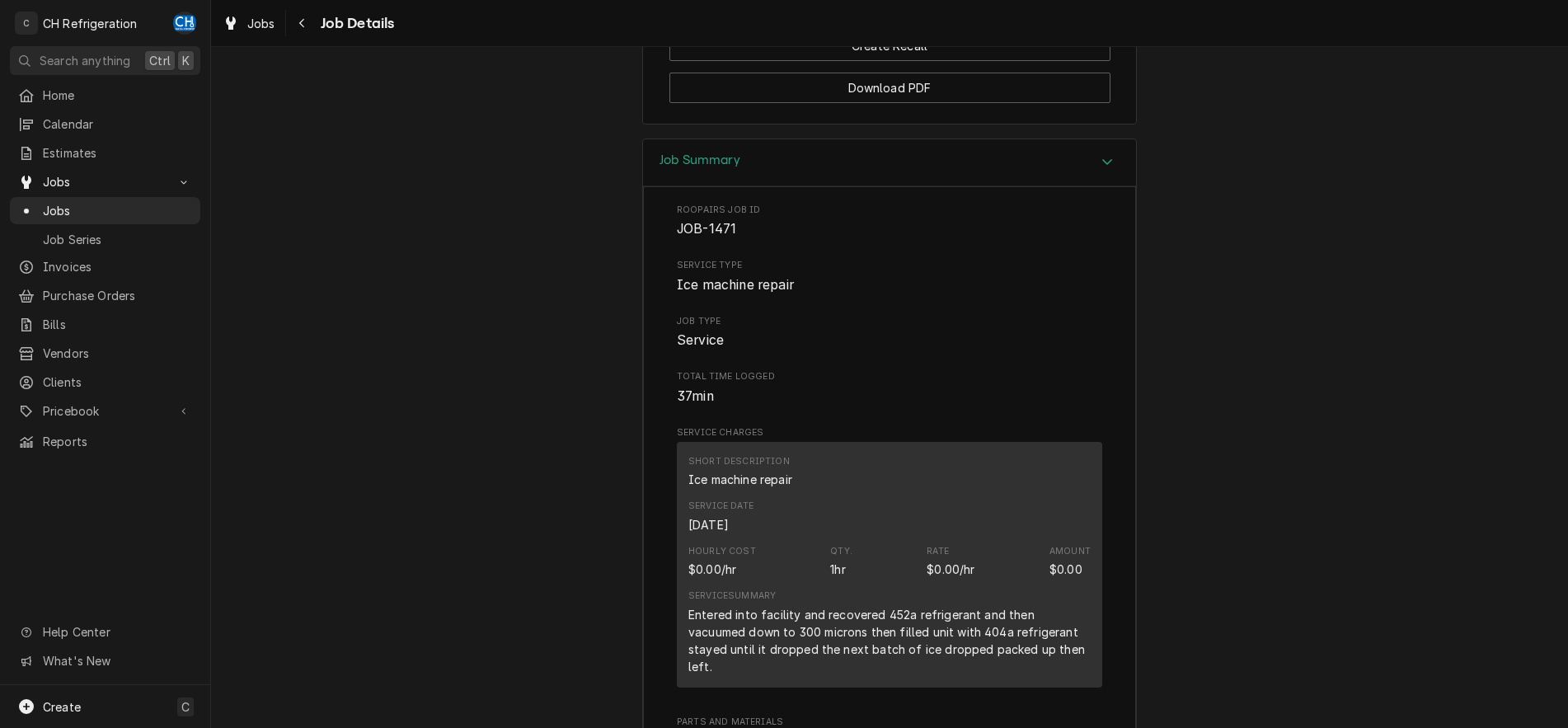
scroll to position [442, 0]
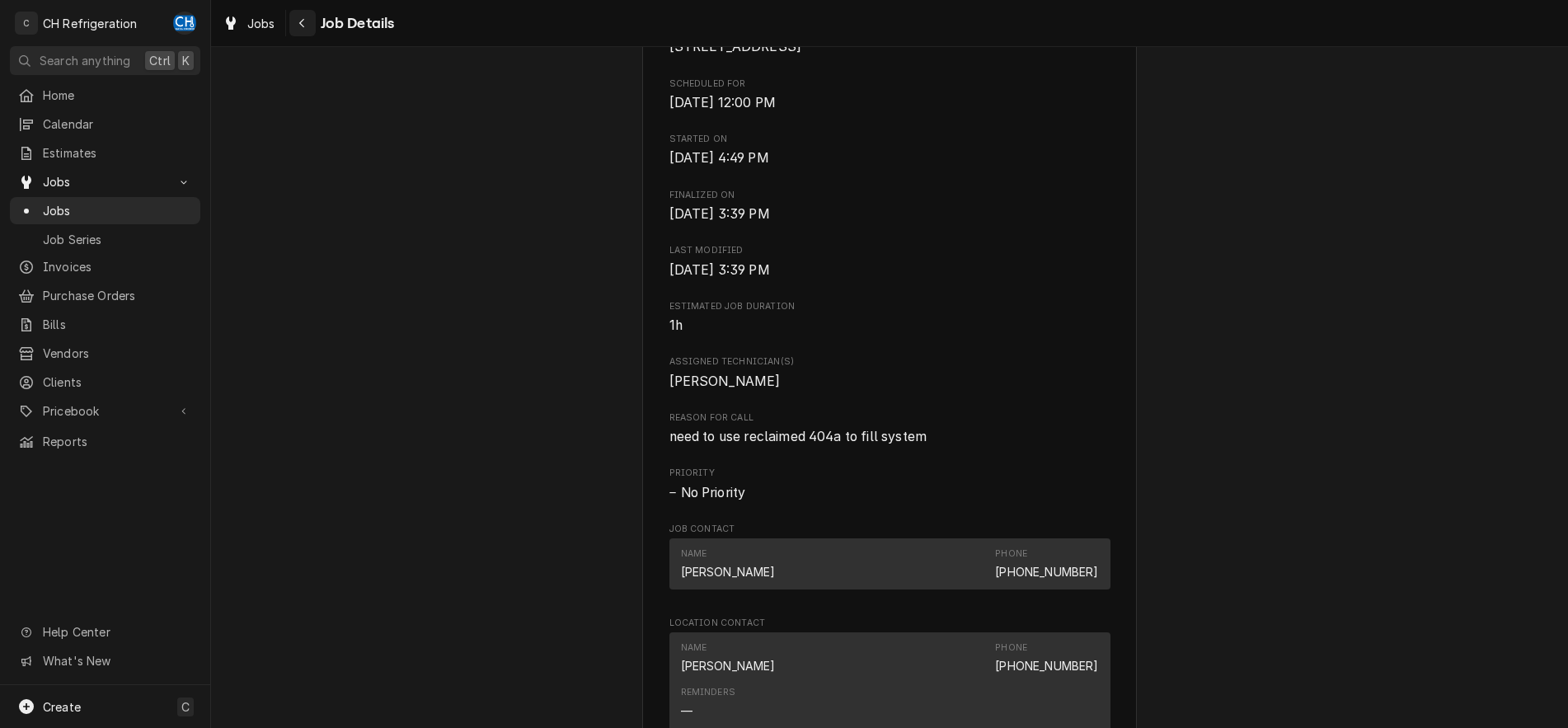
click at [307, 20] on div "Navigate back" at bounding box center [302, 22] width 16 height 16
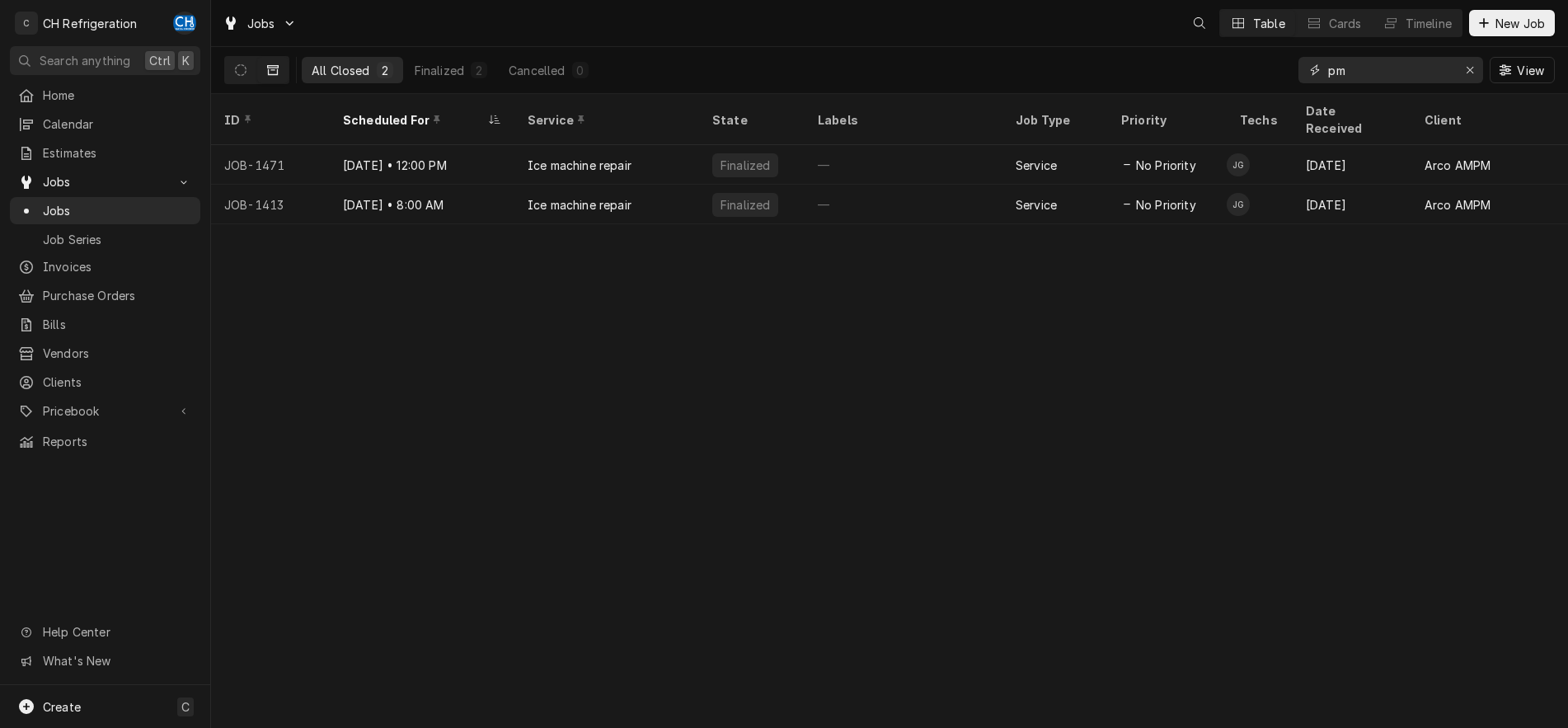
drag, startPoint x: 1383, startPoint y: 71, endPoint x: 1252, endPoint y: 71, distance: 131.0
click at [1327, 71] on input "pm" at bounding box center [1389, 70] width 123 height 26
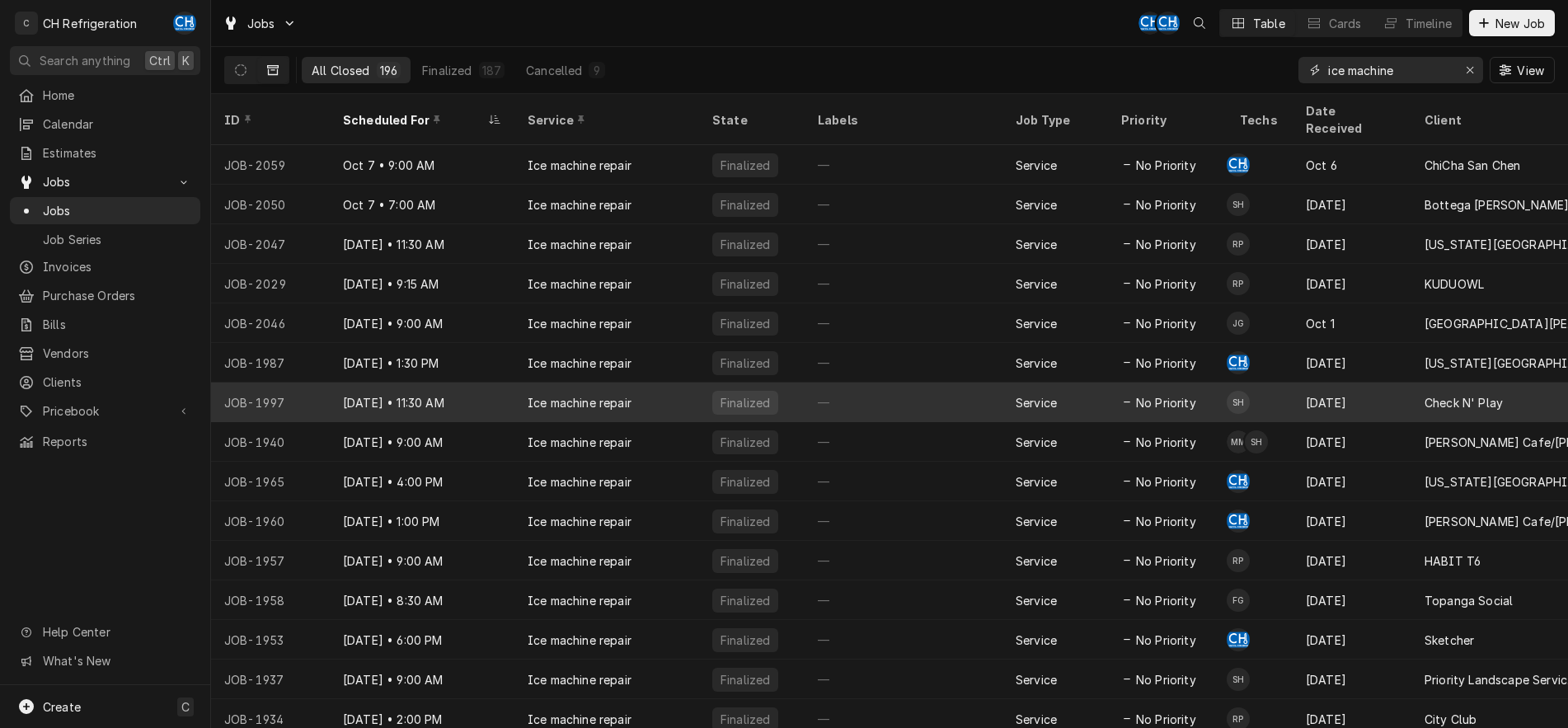
scroll to position [110, 0]
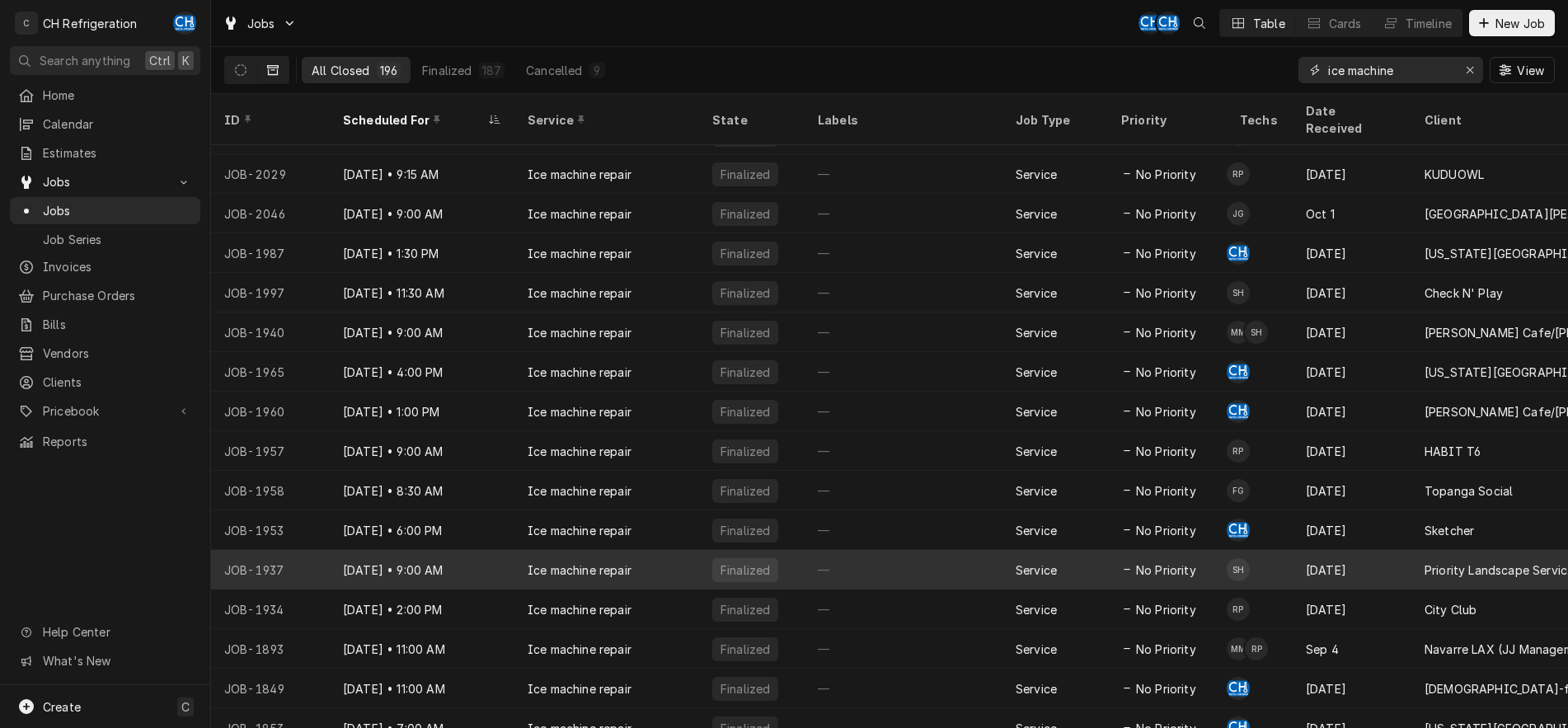
type input "ice machine"
click at [855, 549] on div "—" at bounding box center [903, 569] width 198 height 40
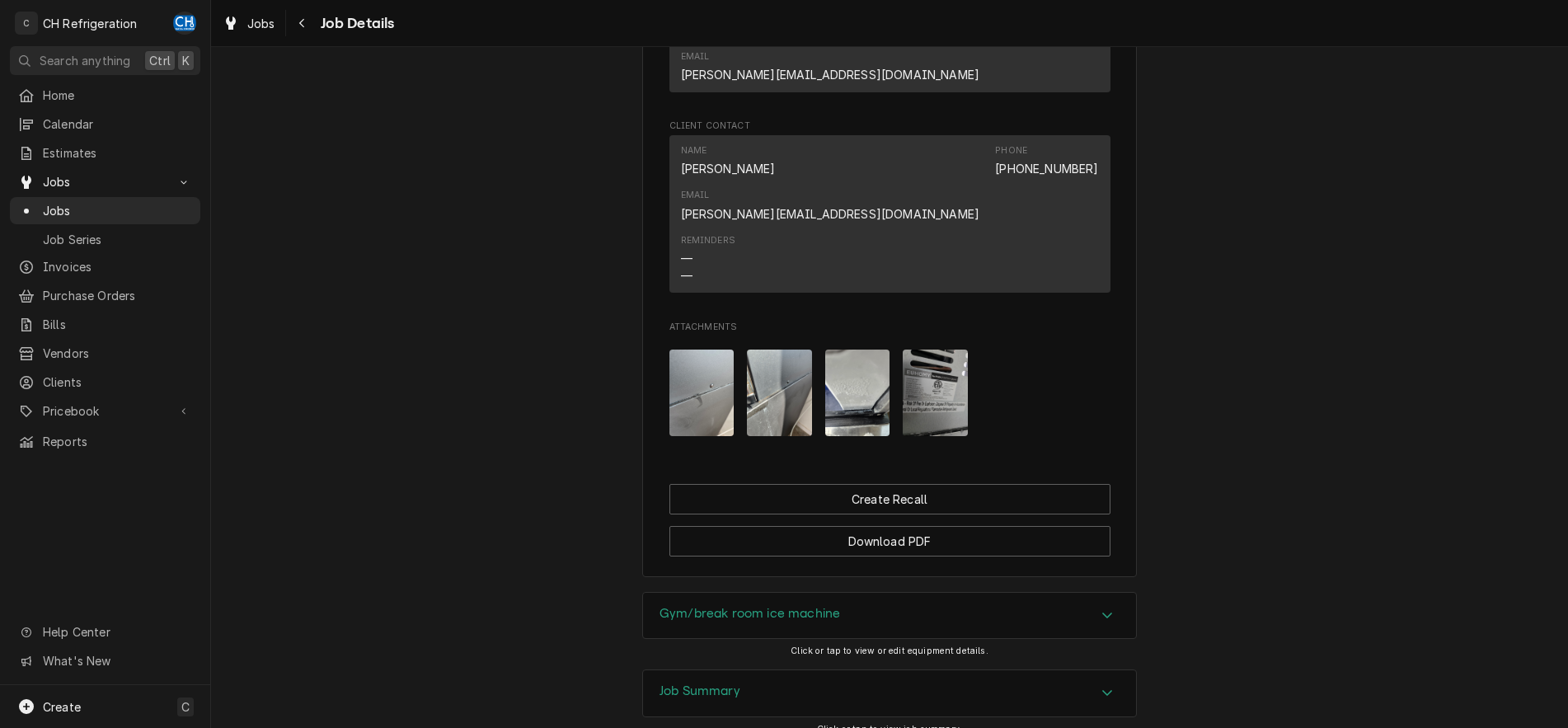
scroll to position [1009, 0]
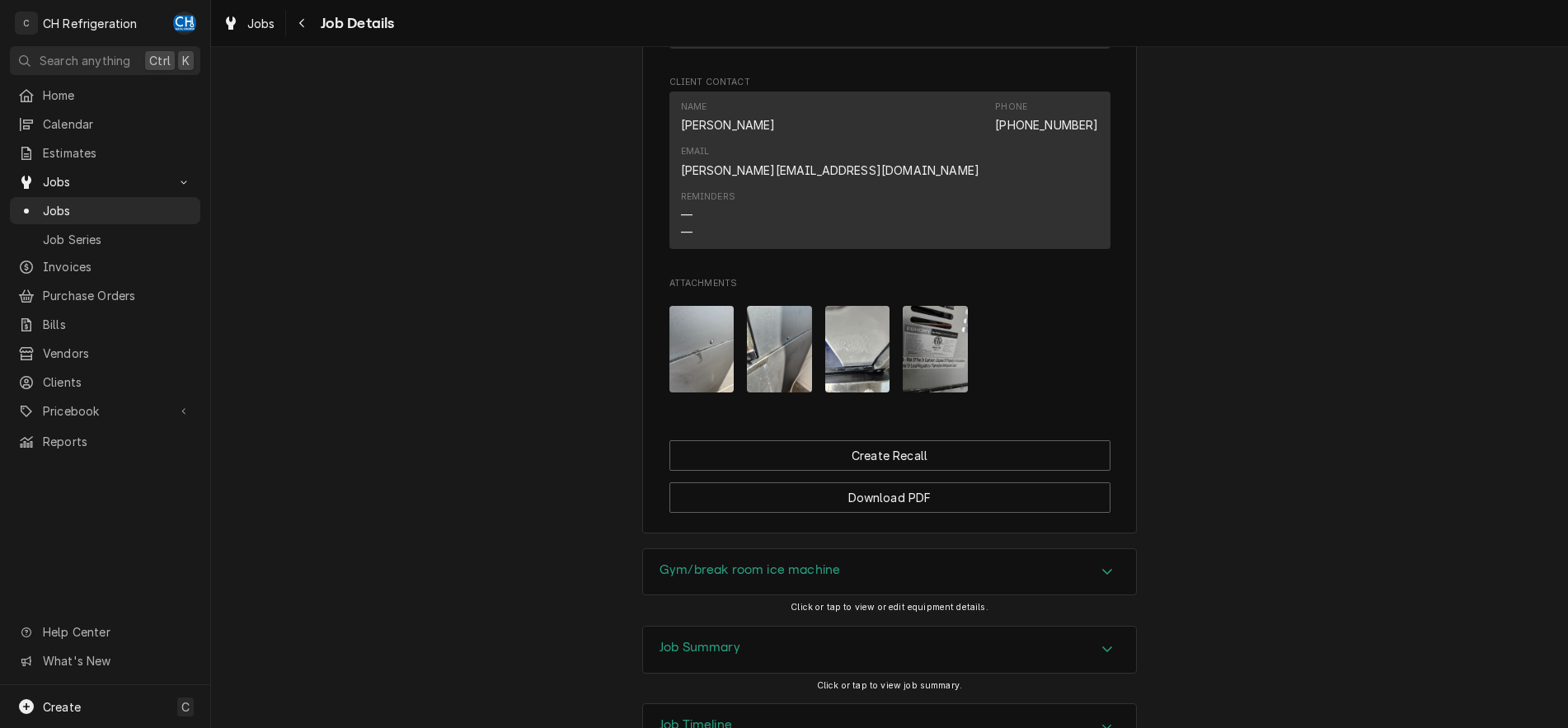
click at [1107, 627] on div "Job Summary" at bounding box center [889, 650] width 493 height 46
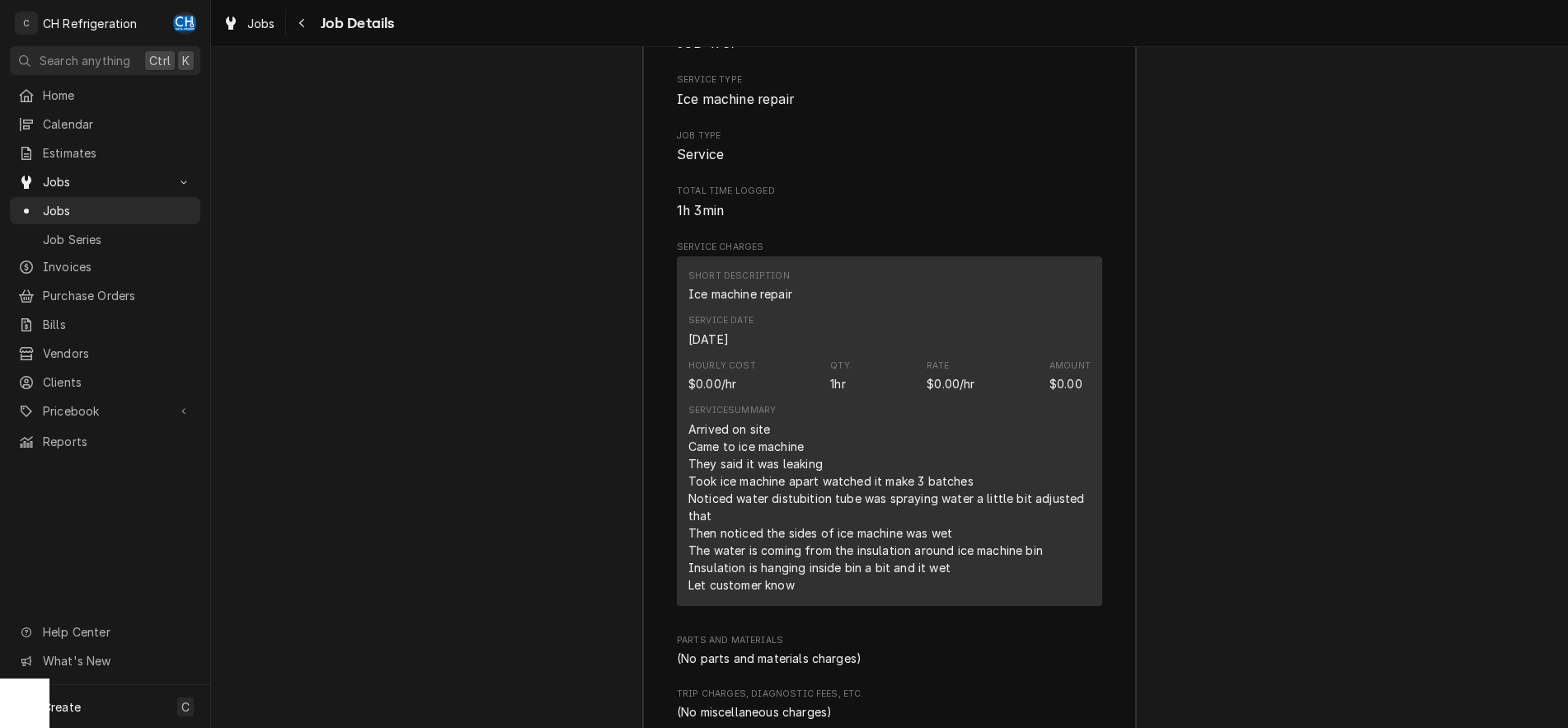
scroll to position [2018, 0]
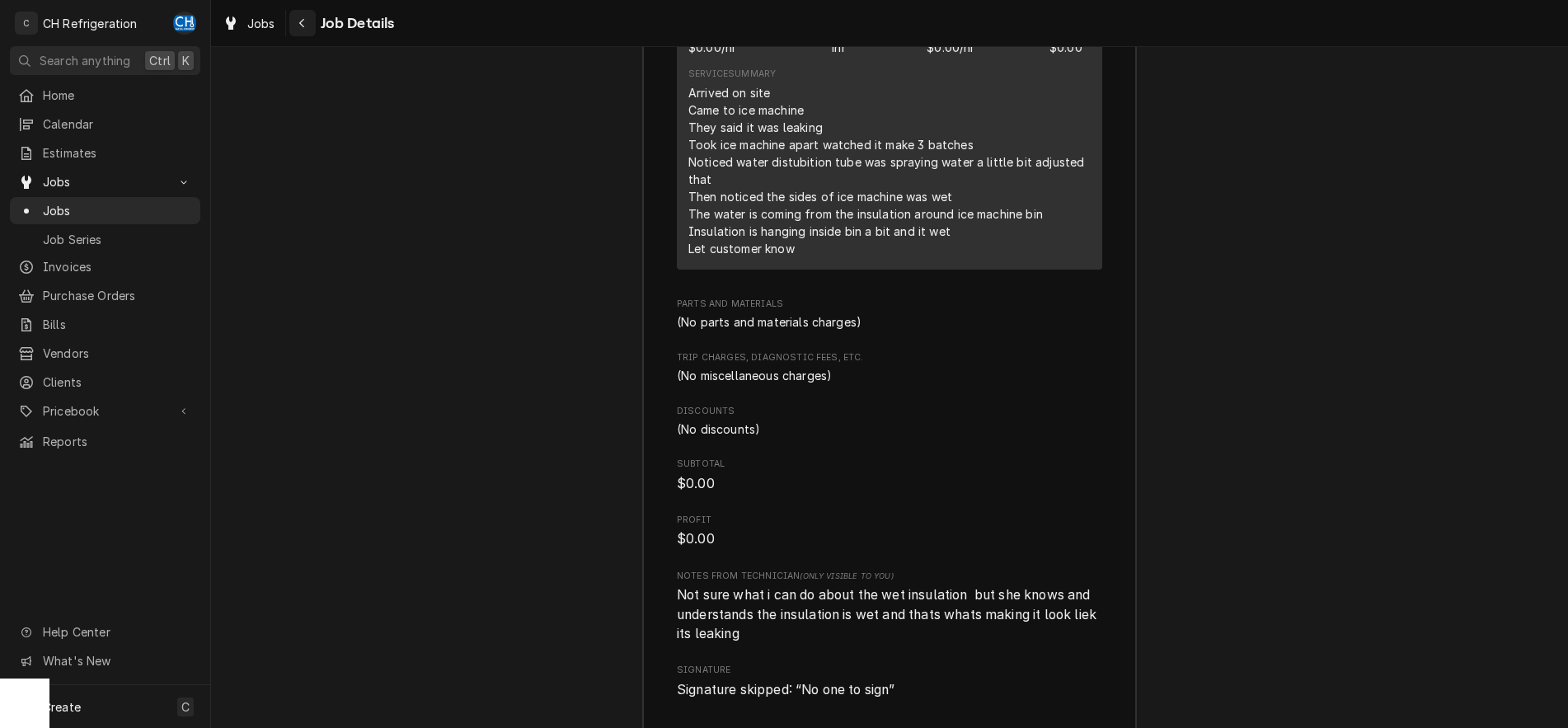
click at [302, 28] on icon "Navigate back" at bounding box center [302, 23] width 8 height 12
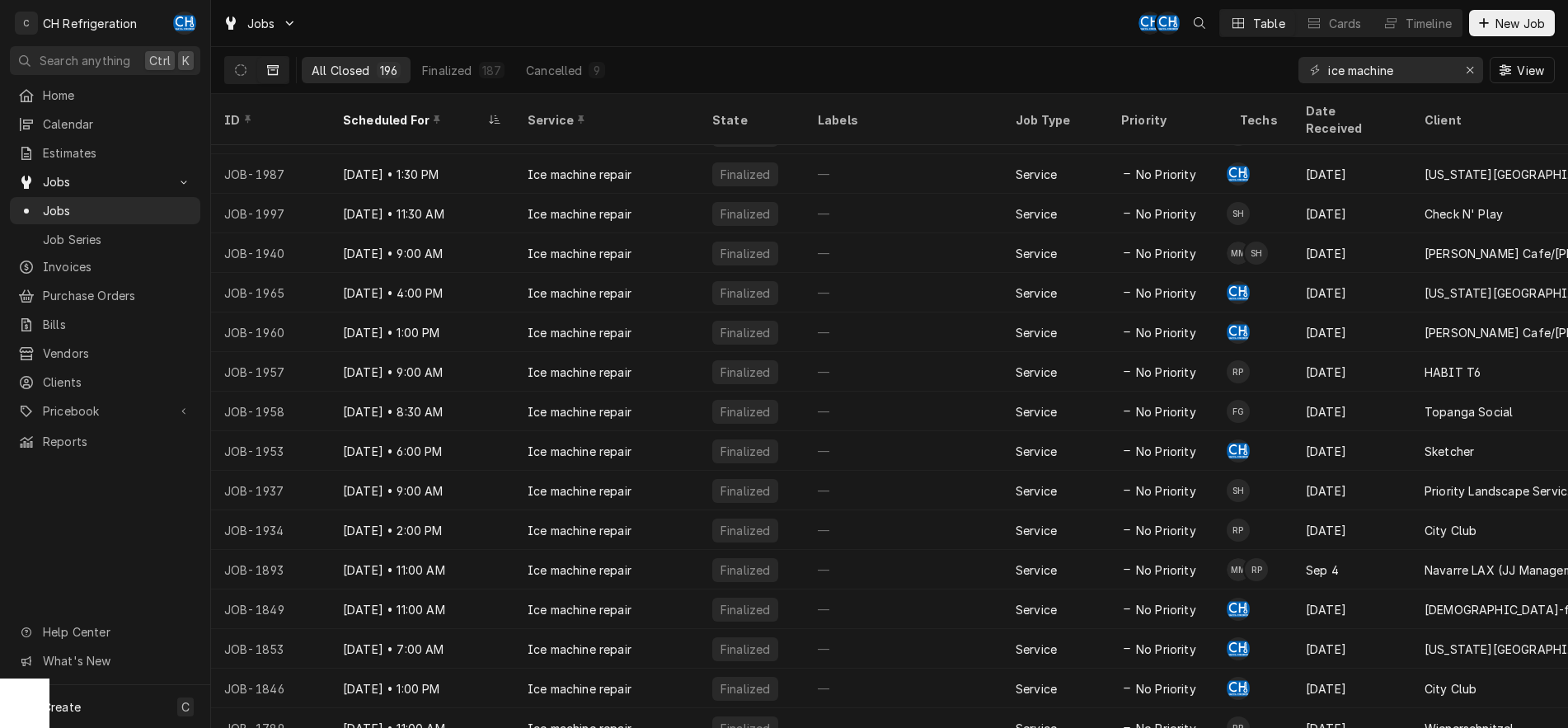
scroll to position [268, 0]
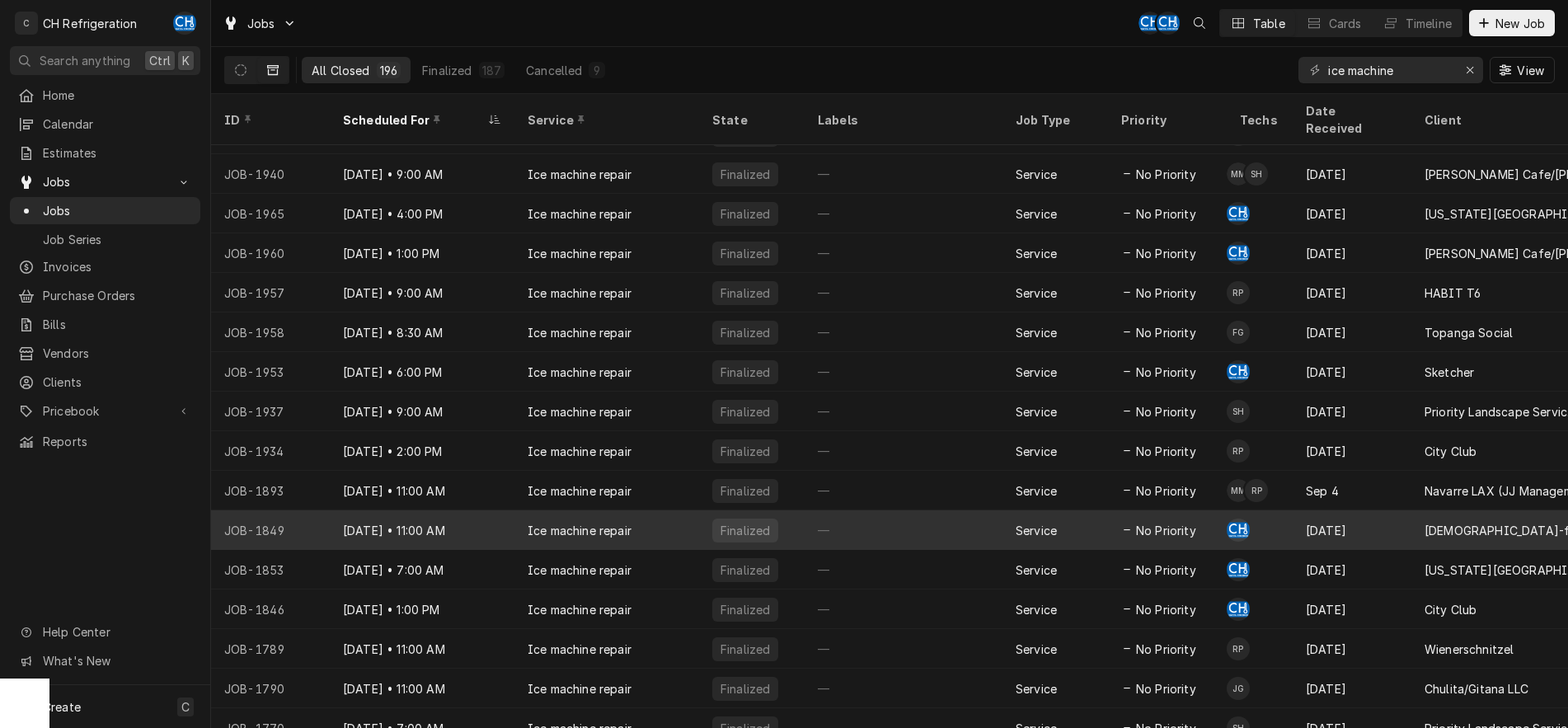
click at [818, 510] on div "—" at bounding box center [903, 530] width 198 height 40
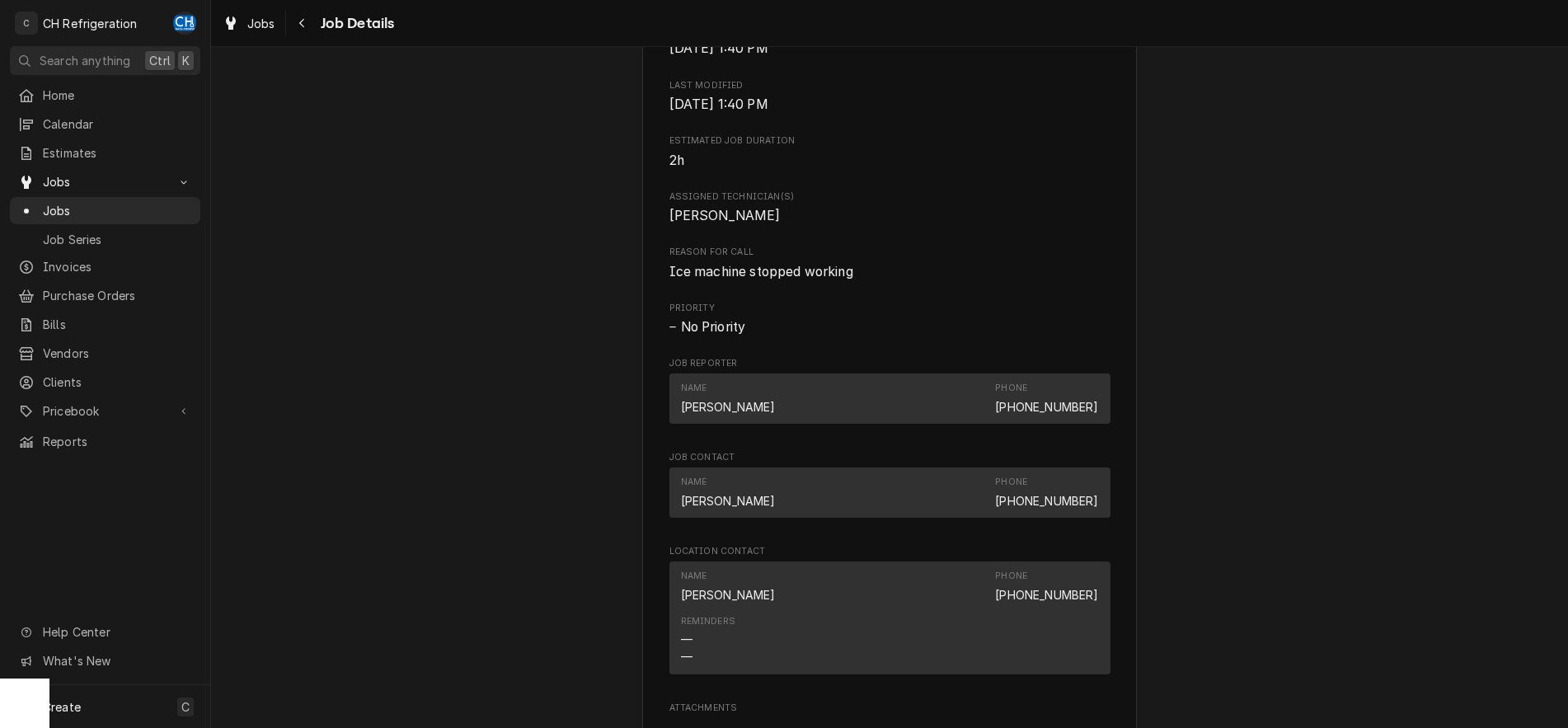
scroll to position [1086, 0]
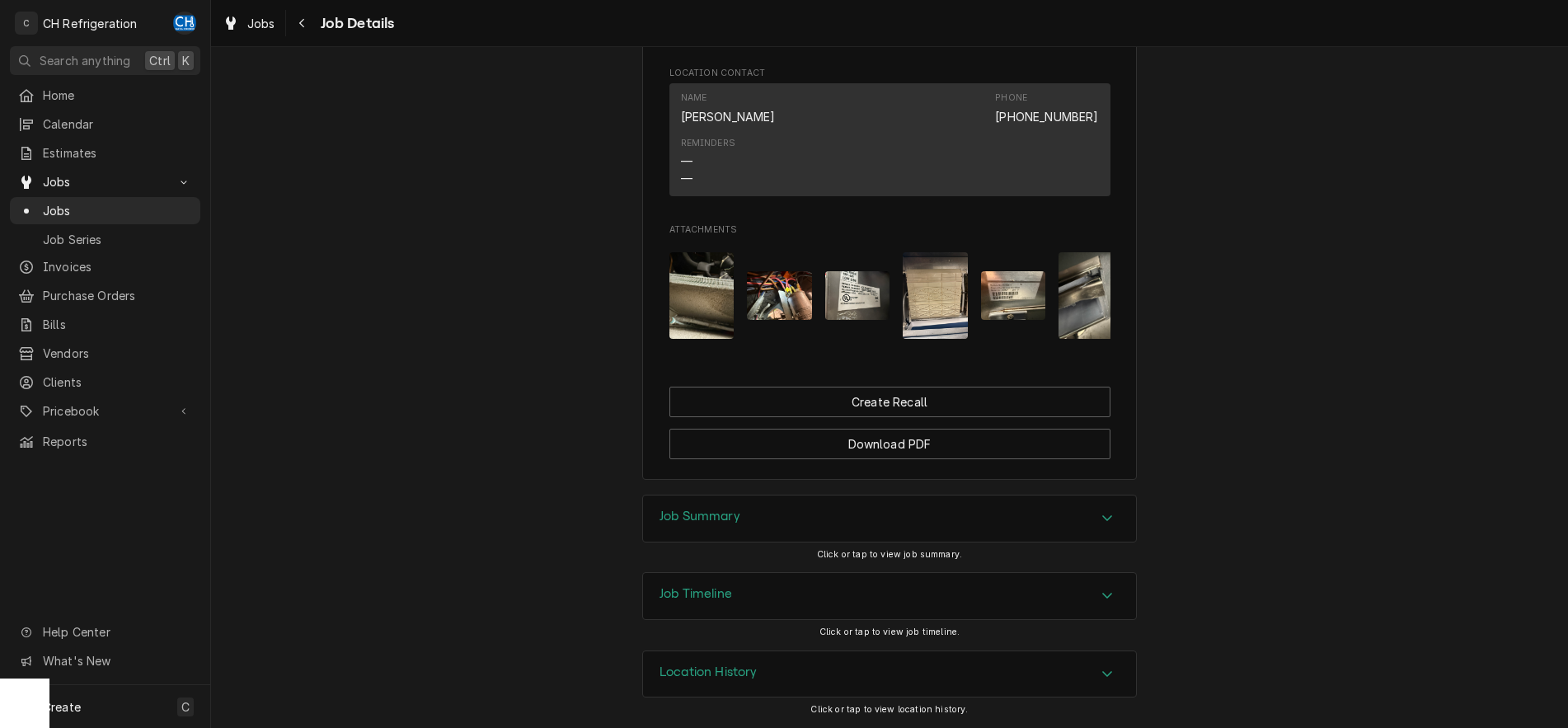
click at [1100, 508] on div "Job Summary" at bounding box center [889, 519] width 493 height 46
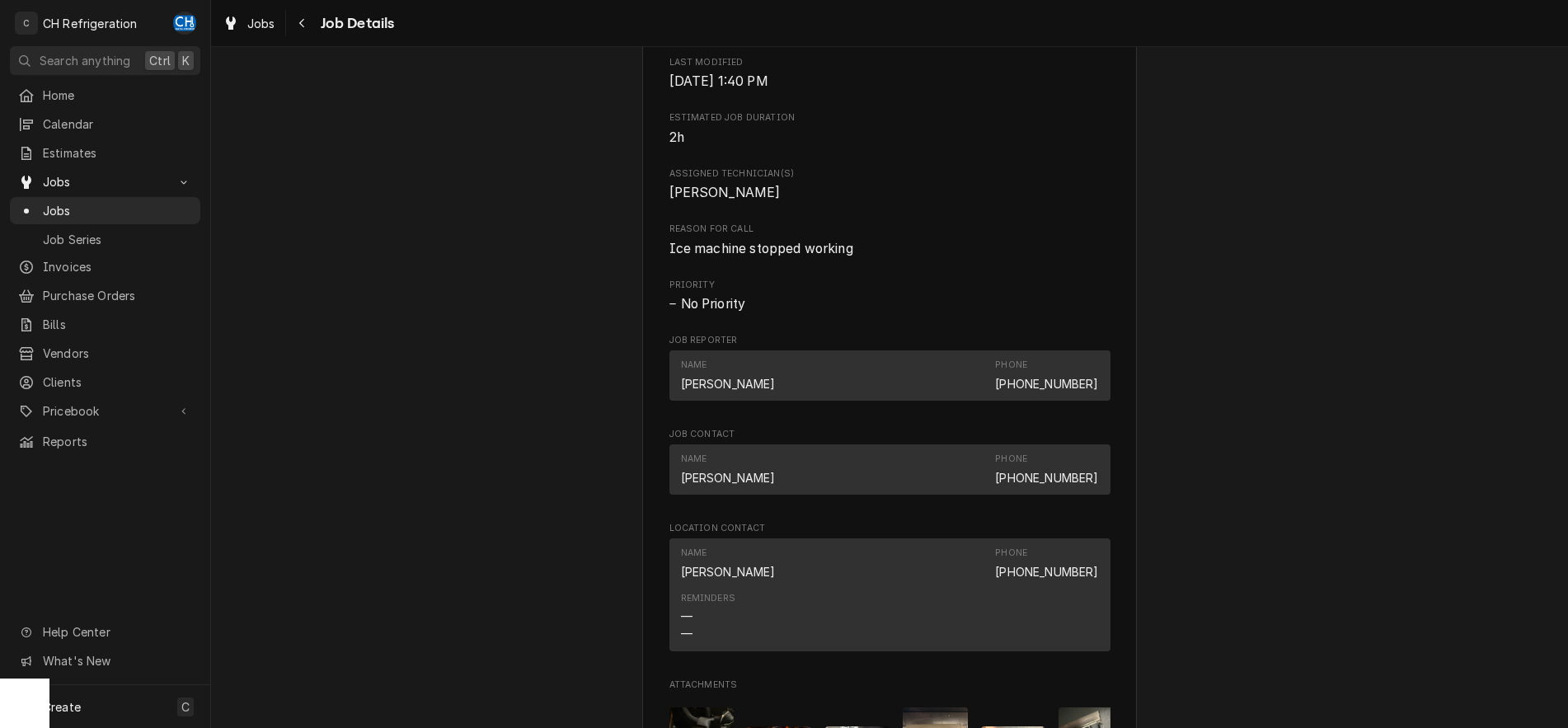
scroll to position [0, 0]
